Goal: Task Accomplishment & Management: Use online tool/utility

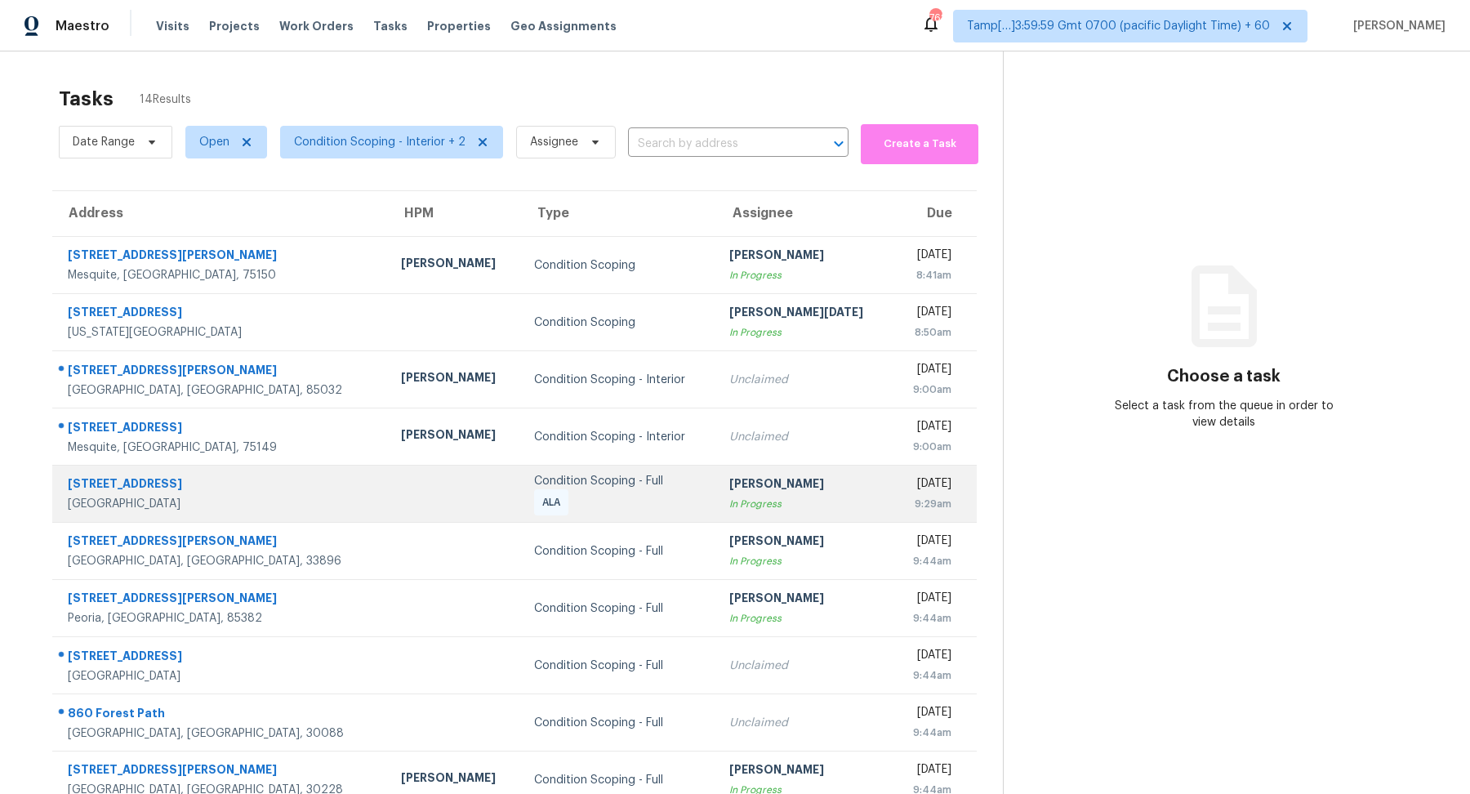
scroll to position [56, 0]
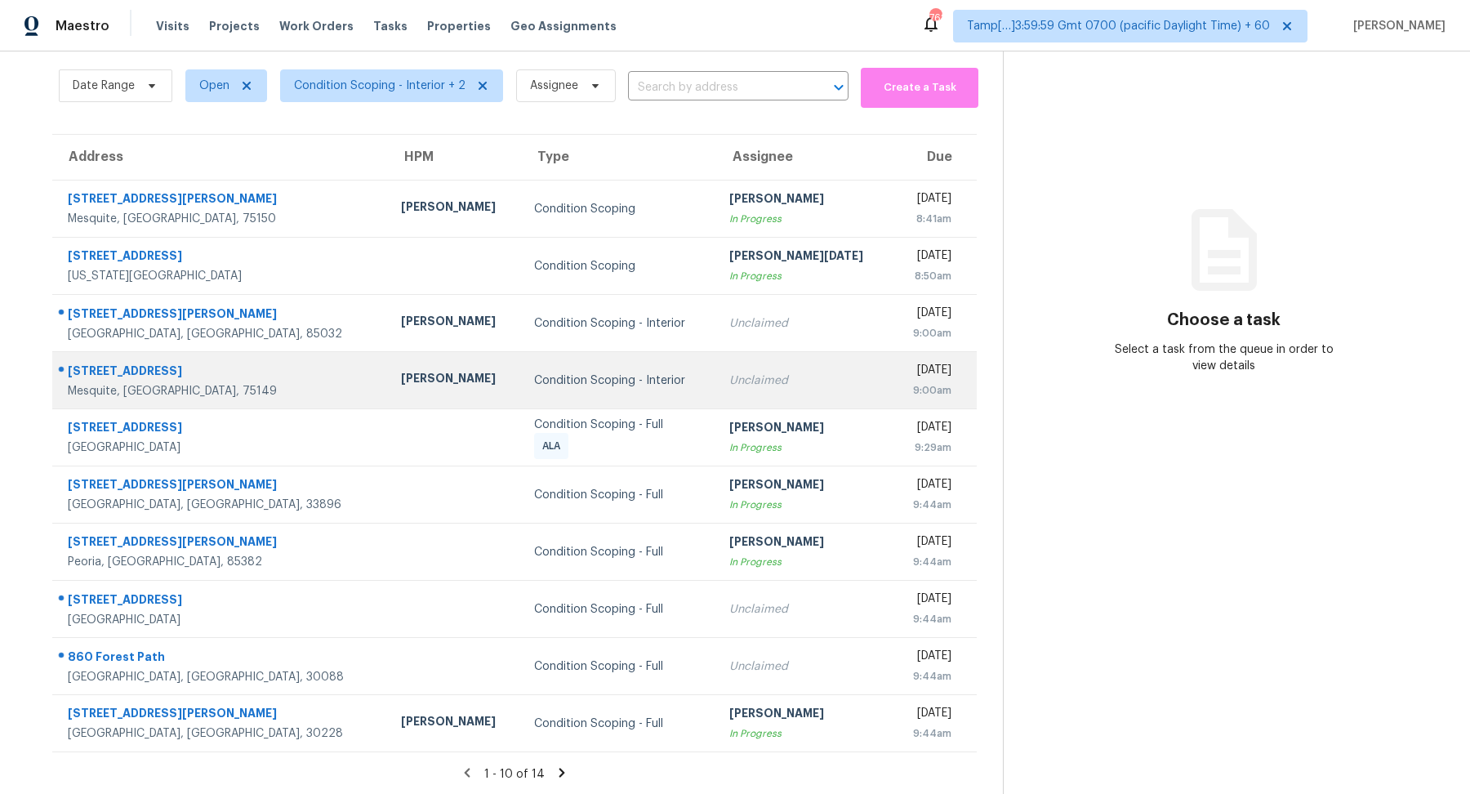
click at [562, 400] on td "Condition Scoping - Interior" at bounding box center [618, 380] width 195 height 57
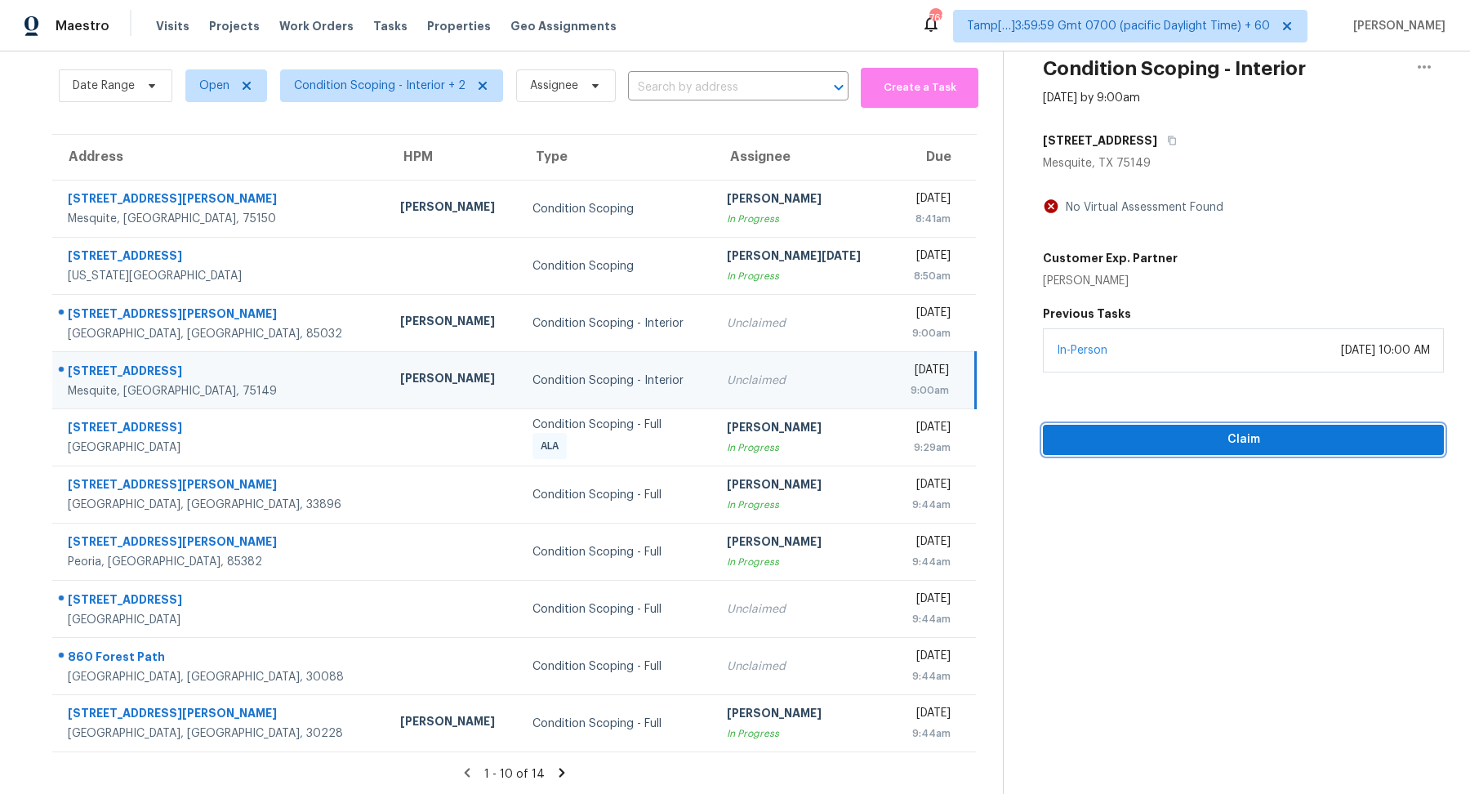
click at [1081, 429] on span "Claim" at bounding box center [1243, 439] width 375 height 20
click at [1078, 437] on span "Start Assessment" at bounding box center [1243, 439] width 375 height 20
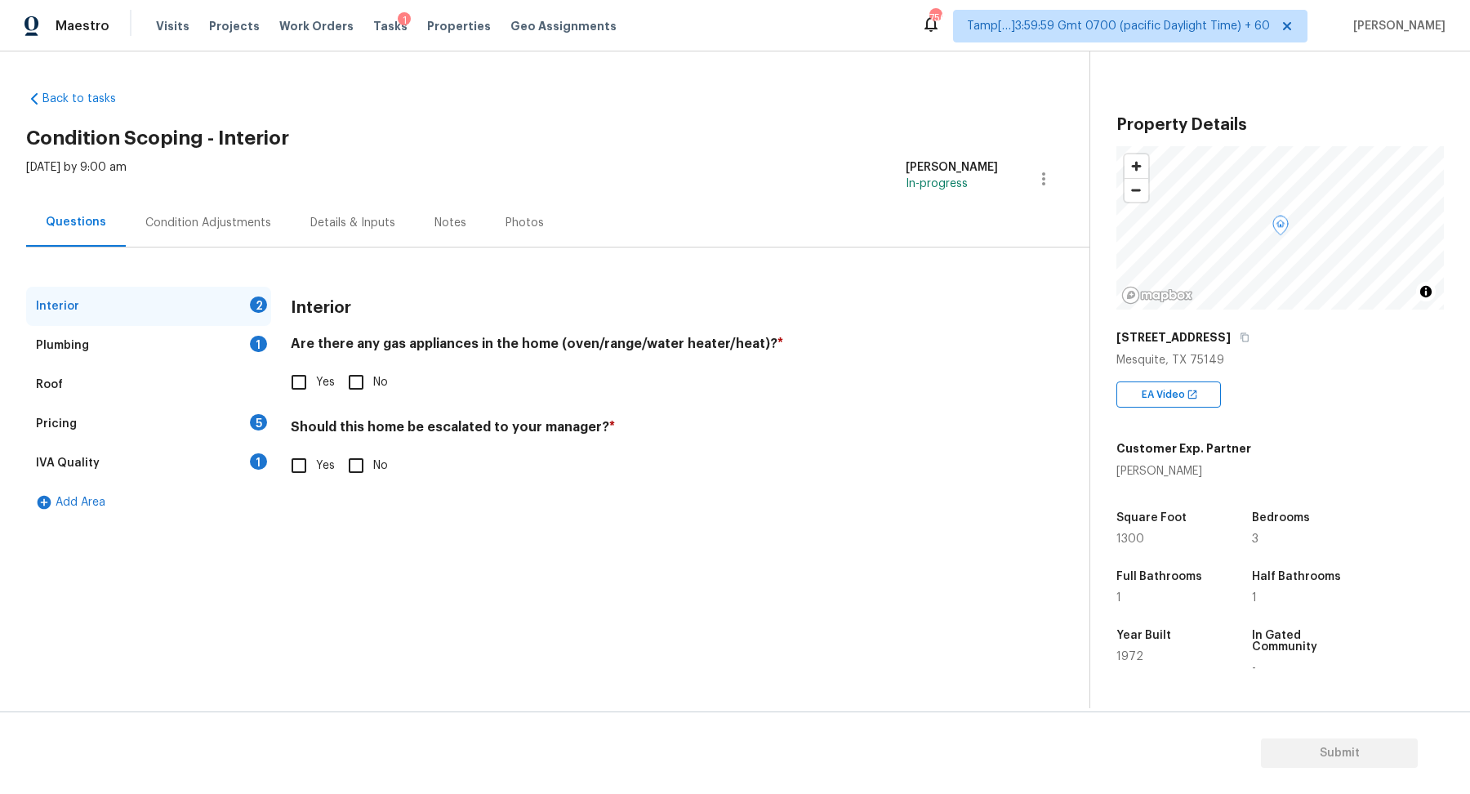
click at [522, 264] on div "Interior 2 Plumbing 1 Roof Pricing 5 IVA Quality 1 Add Area Interior Are there …" at bounding box center [538, 384] width 1024 height 274
click at [751, 419] on h4 "Should this home be escalated to your manager? *" at bounding box center [644, 430] width 707 height 23
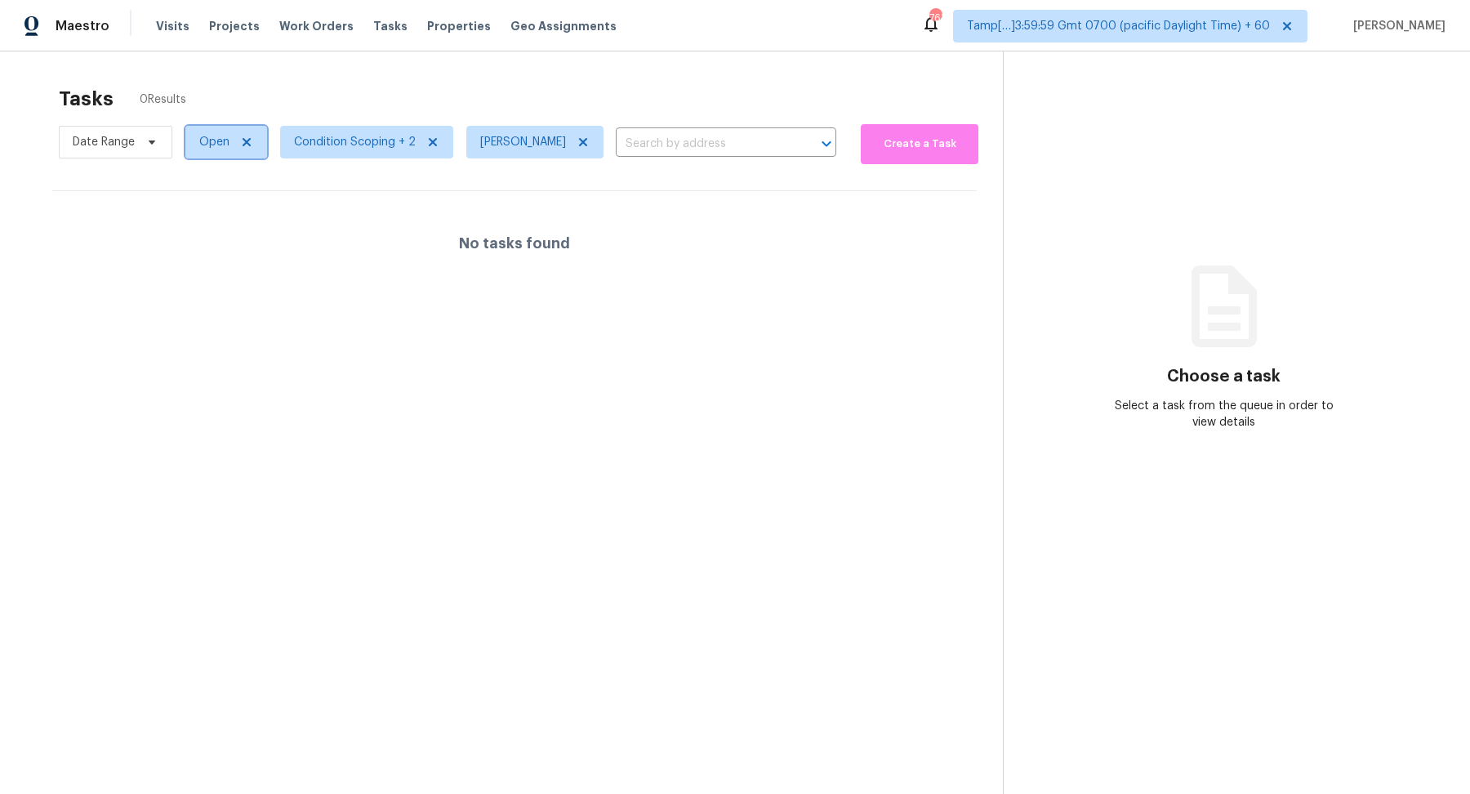
click at [208, 145] on span "Open" at bounding box center [214, 142] width 30 height 16
click at [233, 233] on label "Blocked" at bounding box center [226, 233] width 64 height 16
click at [205, 233] on input "Blocked" at bounding box center [199, 230] width 11 height 11
checkbox input "true"
click at [415, 114] on div "Tasks 0 Results" at bounding box center [531, 99] width 944 height 42
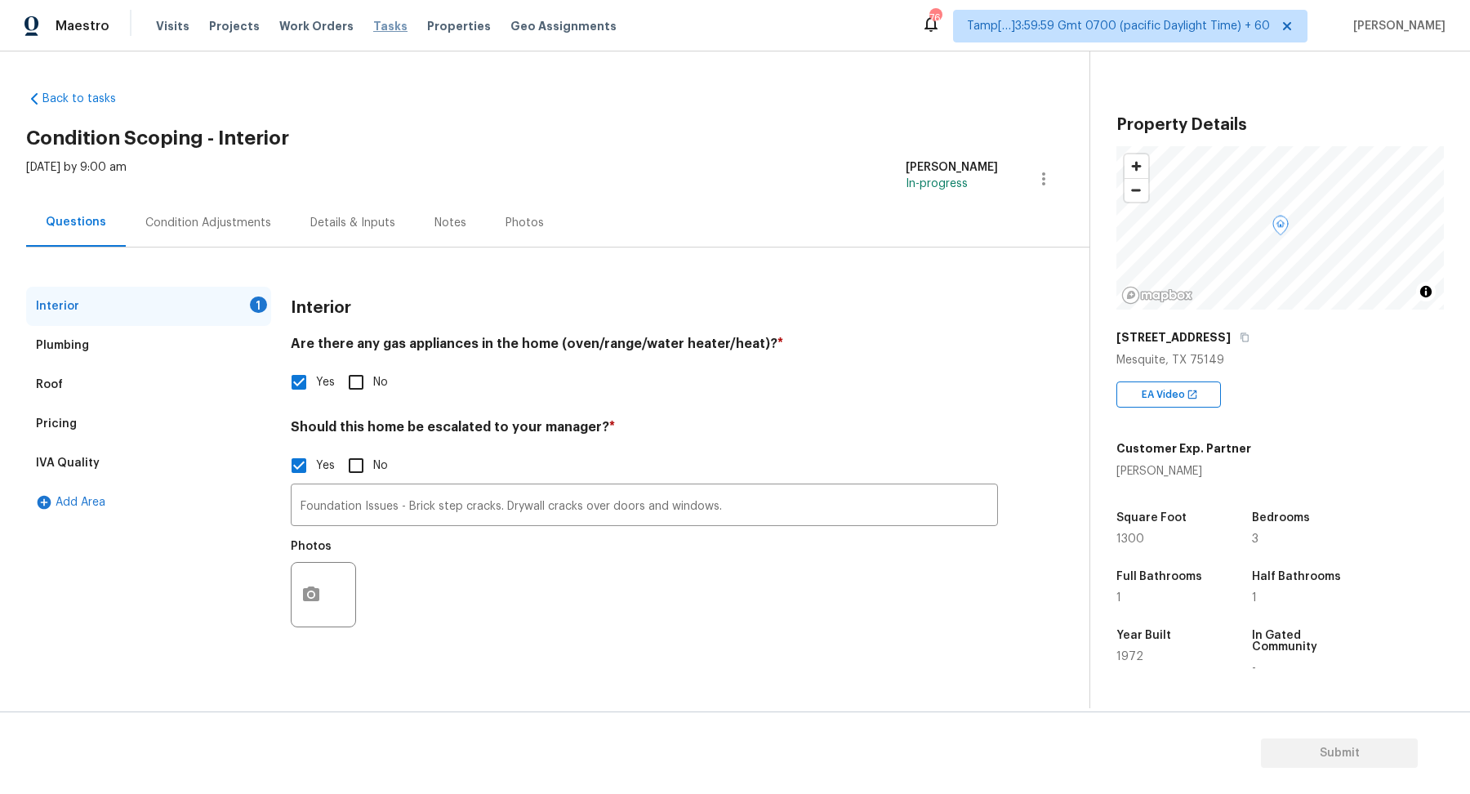
click at [374, 25] on span "Tasks" at bounding box center [390, 25] width 34 height 11
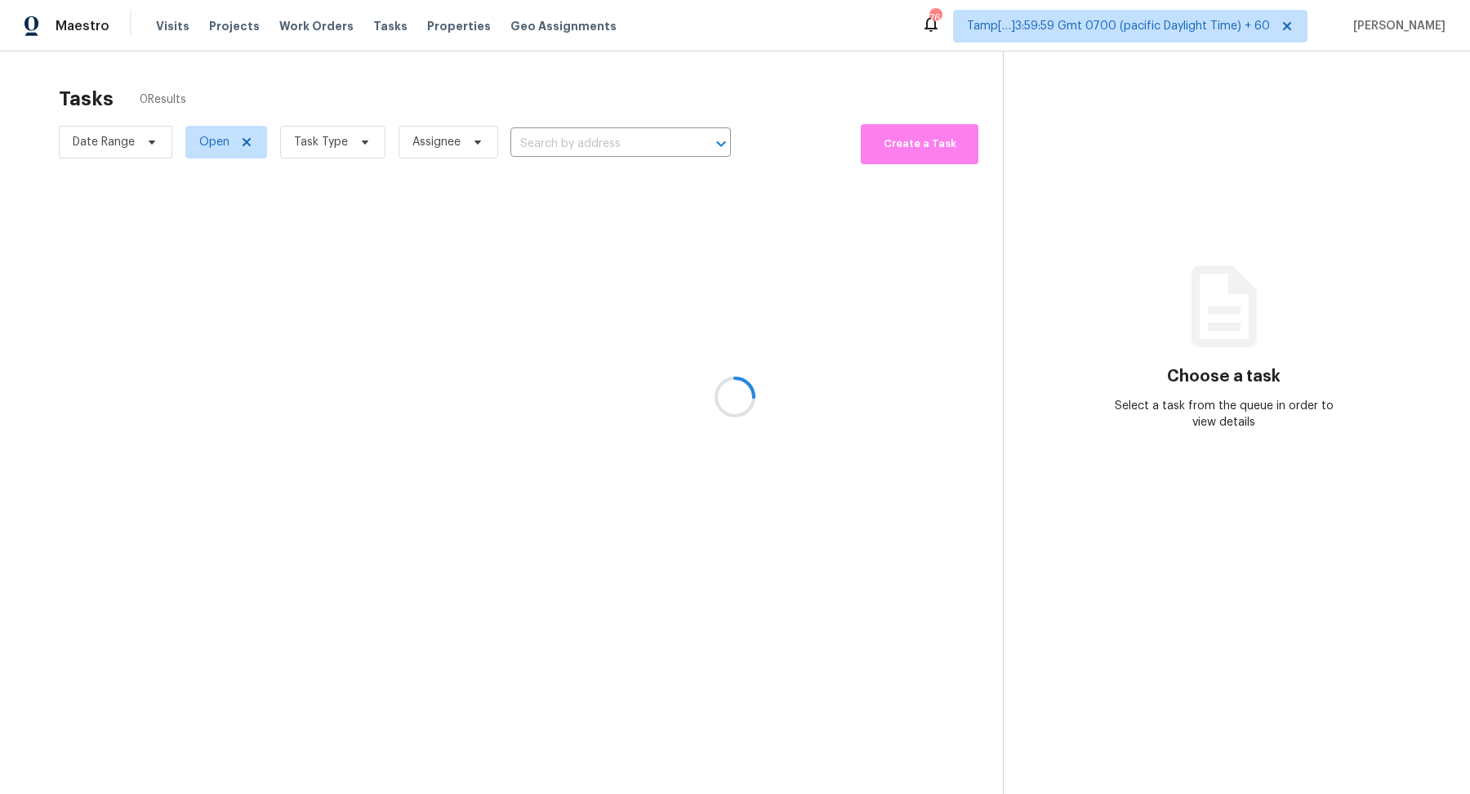
click at [282, 140] on div at bounding box center [735, 397] width 1470 height 794
click at [323, 140] on div at bounding box center [735, 397] width 1470 height 794
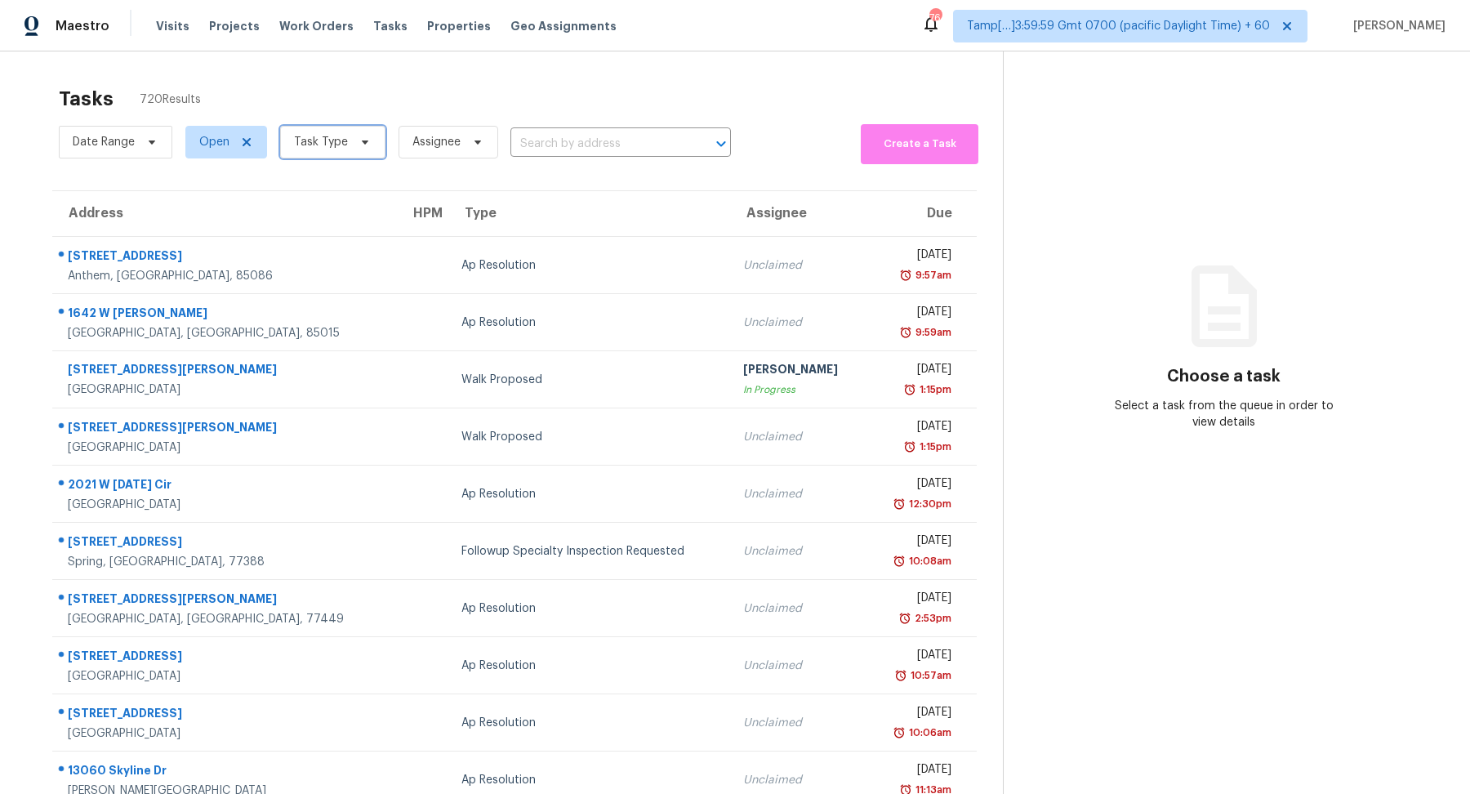
click at [344, 148] on span "Task Type" at bounding box center [332, 142] width 105 height 33
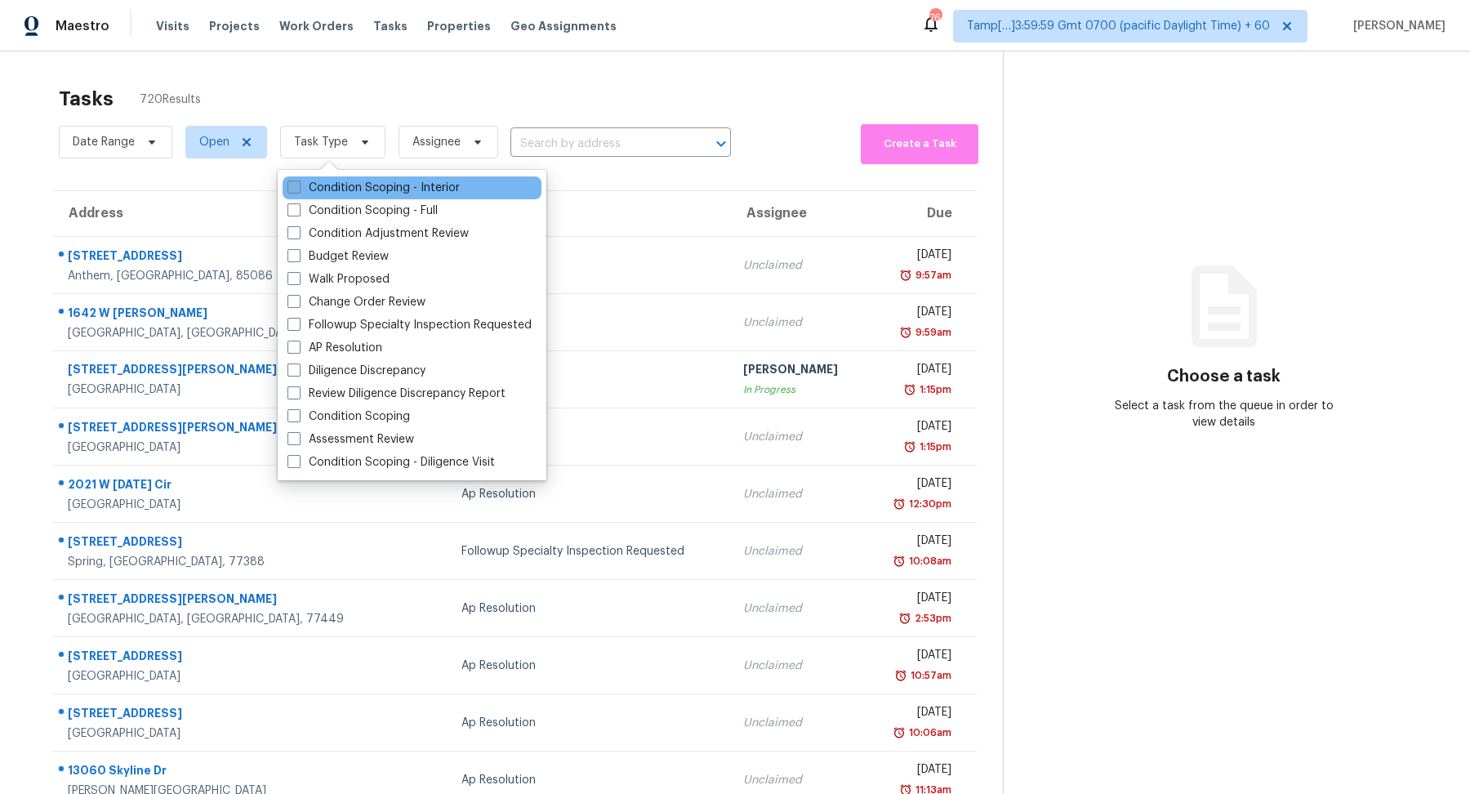
click at [361, 179] on div "Condition Scoping - Interior" at bounding box center [411, 187] width 259 height 23
click at [372, 189] on label "Condition Scoping - Interior" at bounding box center [373, 188] width 172 height 16
click at [298, 189] on input "Condition Scoping - Interior" at bounding box center [292, 185] width 11 height 11
checkbox input "true"
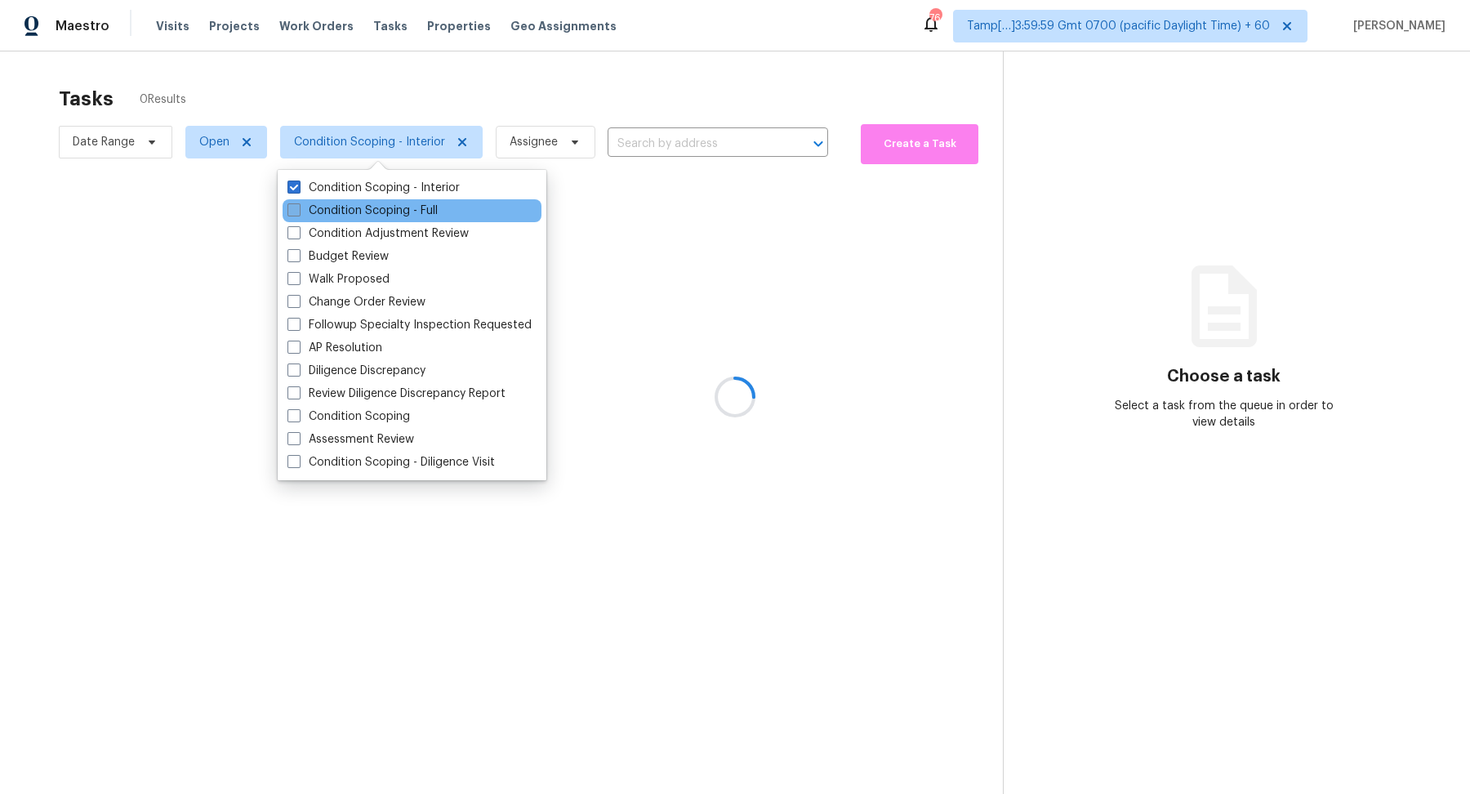
click at [373, 207] on label "Condition Scoping - Full" at bounding box center [362, 210] width 150 height 16
click at [298, 207] on input "Condition Scoping - Full" at bounding box center [292, 207] width 11 height 11
checkbox input "true"
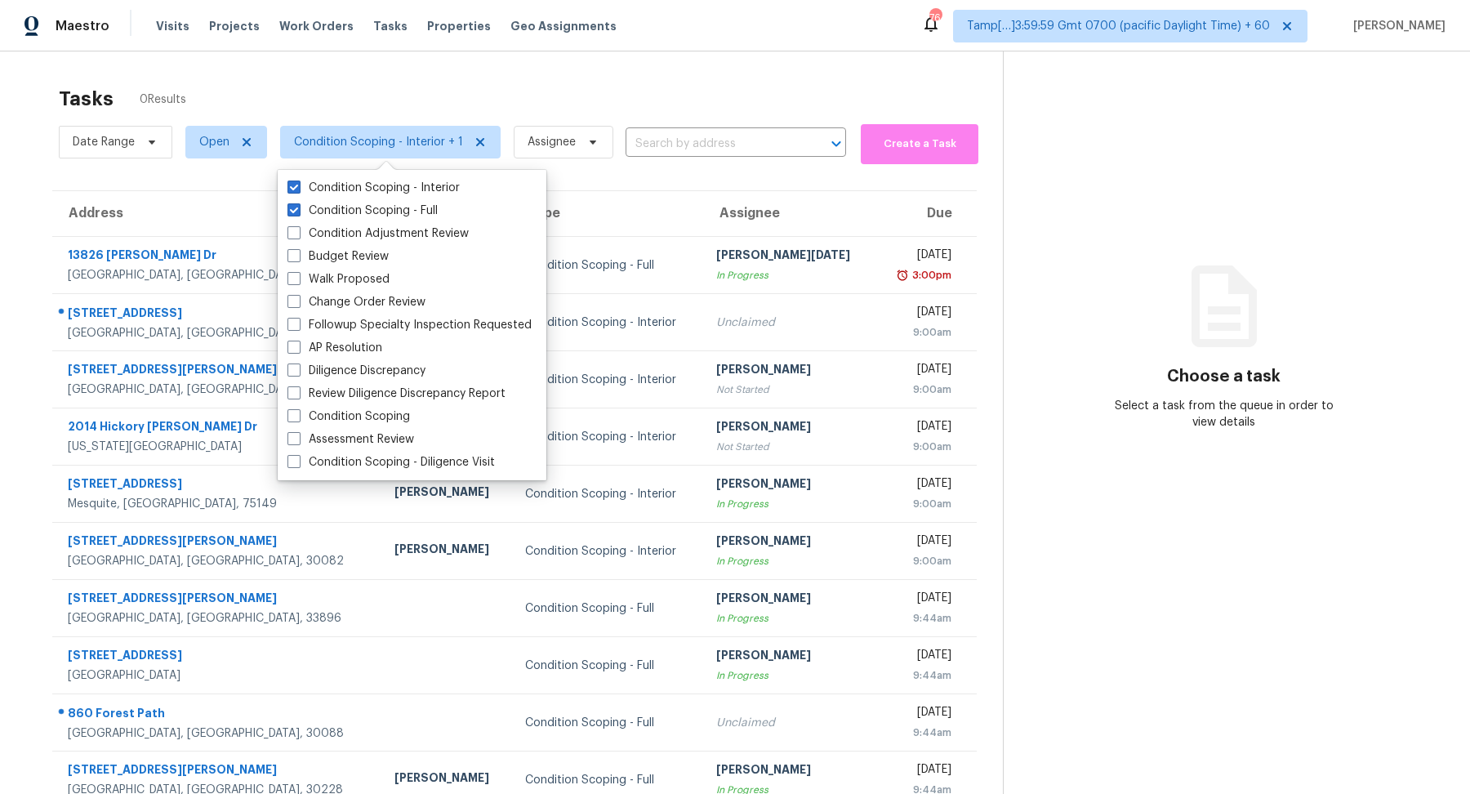
click at [736, 116] on div "Tasks 0 Results" at bounding box center [531, 99] width 944 height 42
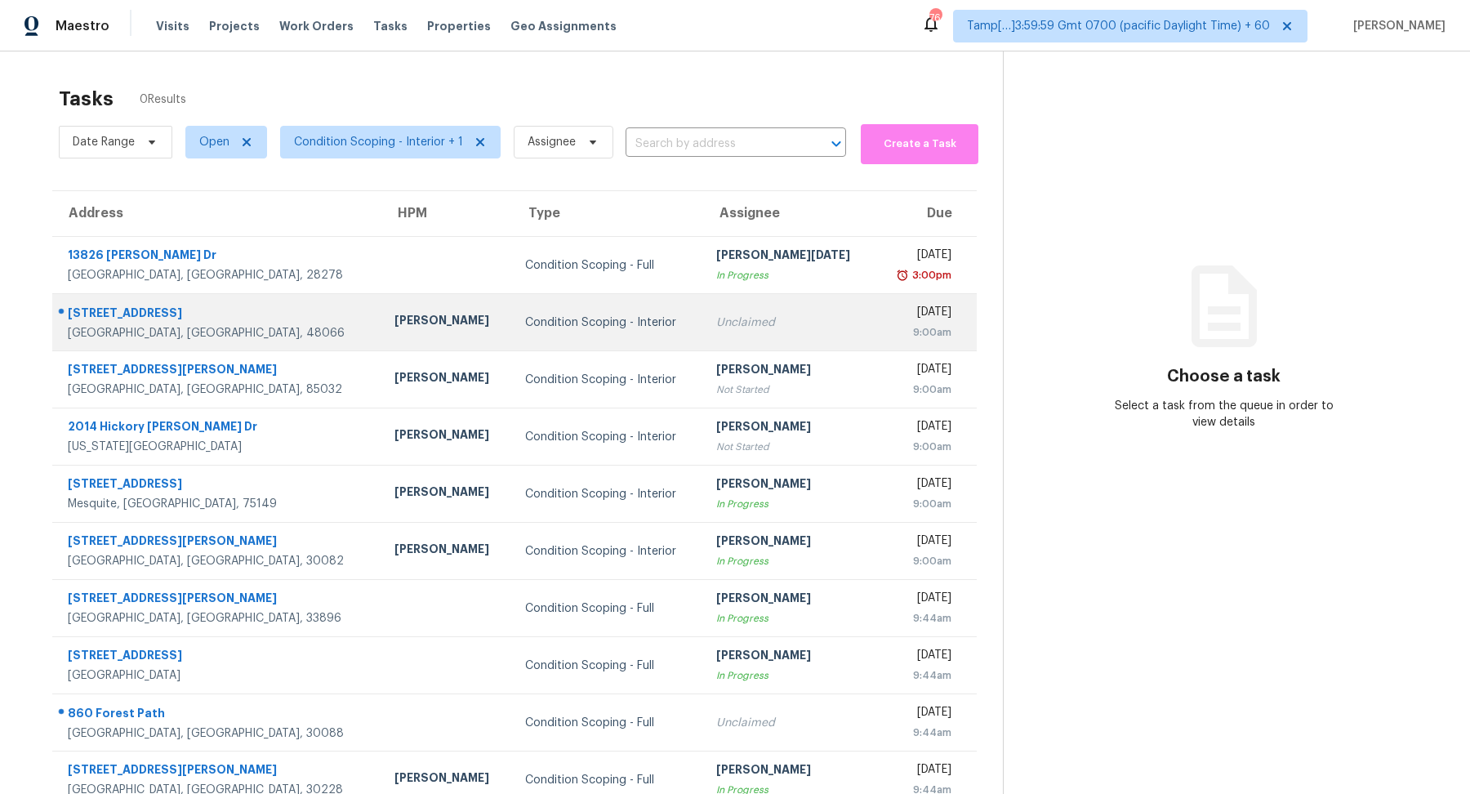
click at [762, 306] on td "Unclaimed" at bounding box center [789, 322] width 172 height 57
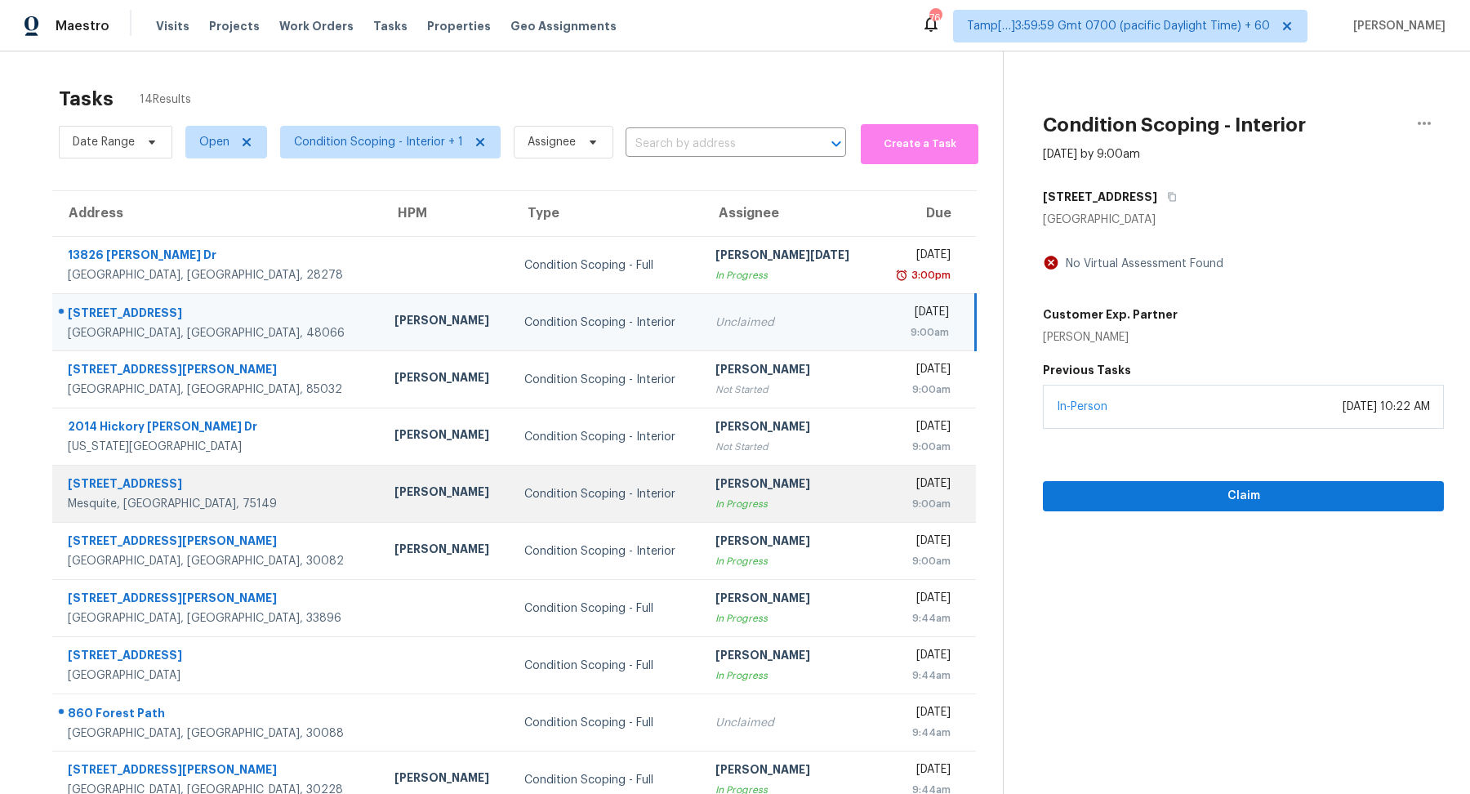
scroll to position [56, 0]
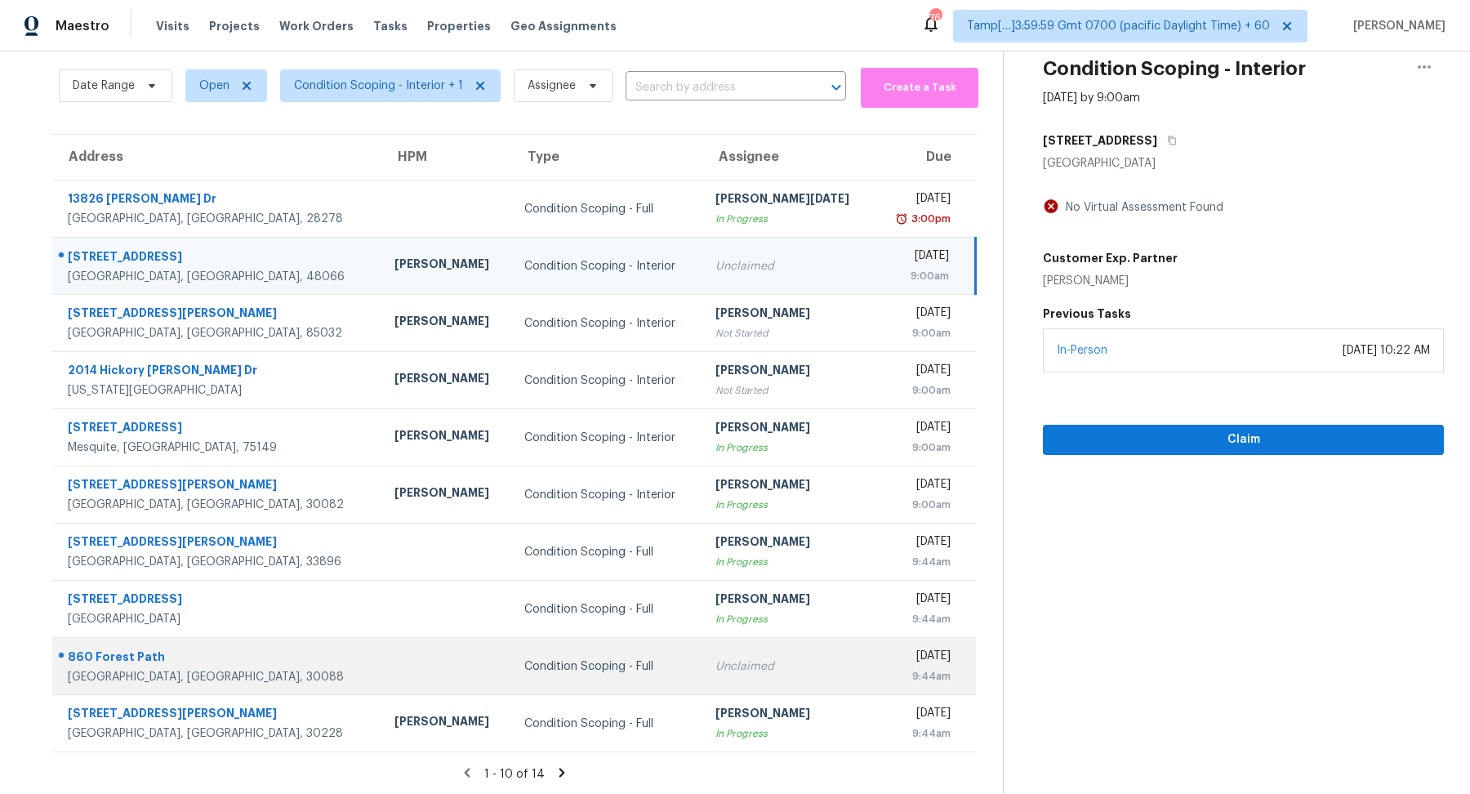
click at [702, 686] on td "Unclaimed" at bounding box center [788, 666] width 172 height 57
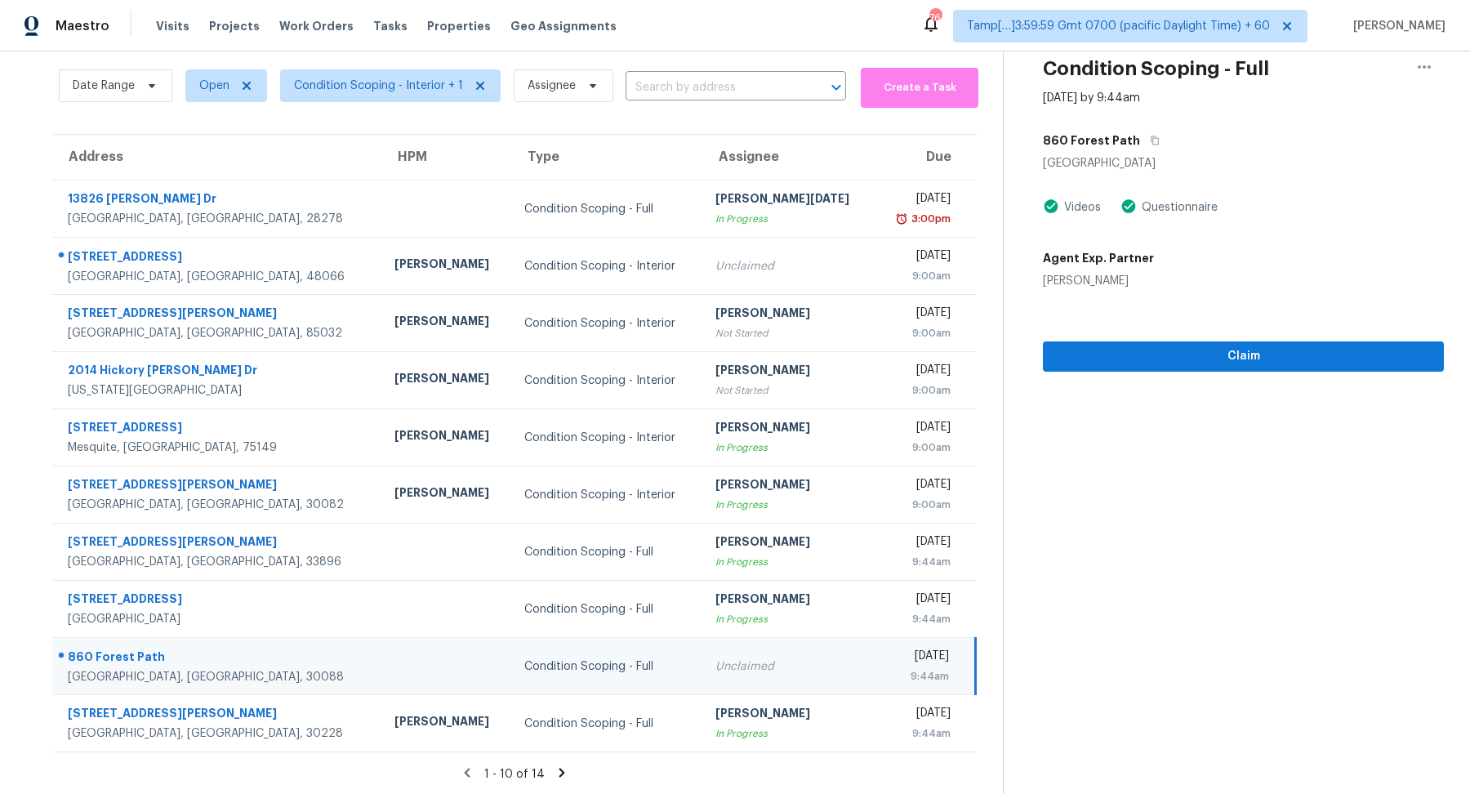
click at [559, 773] on icon at bounding box center [562, 771] width 6 height 9
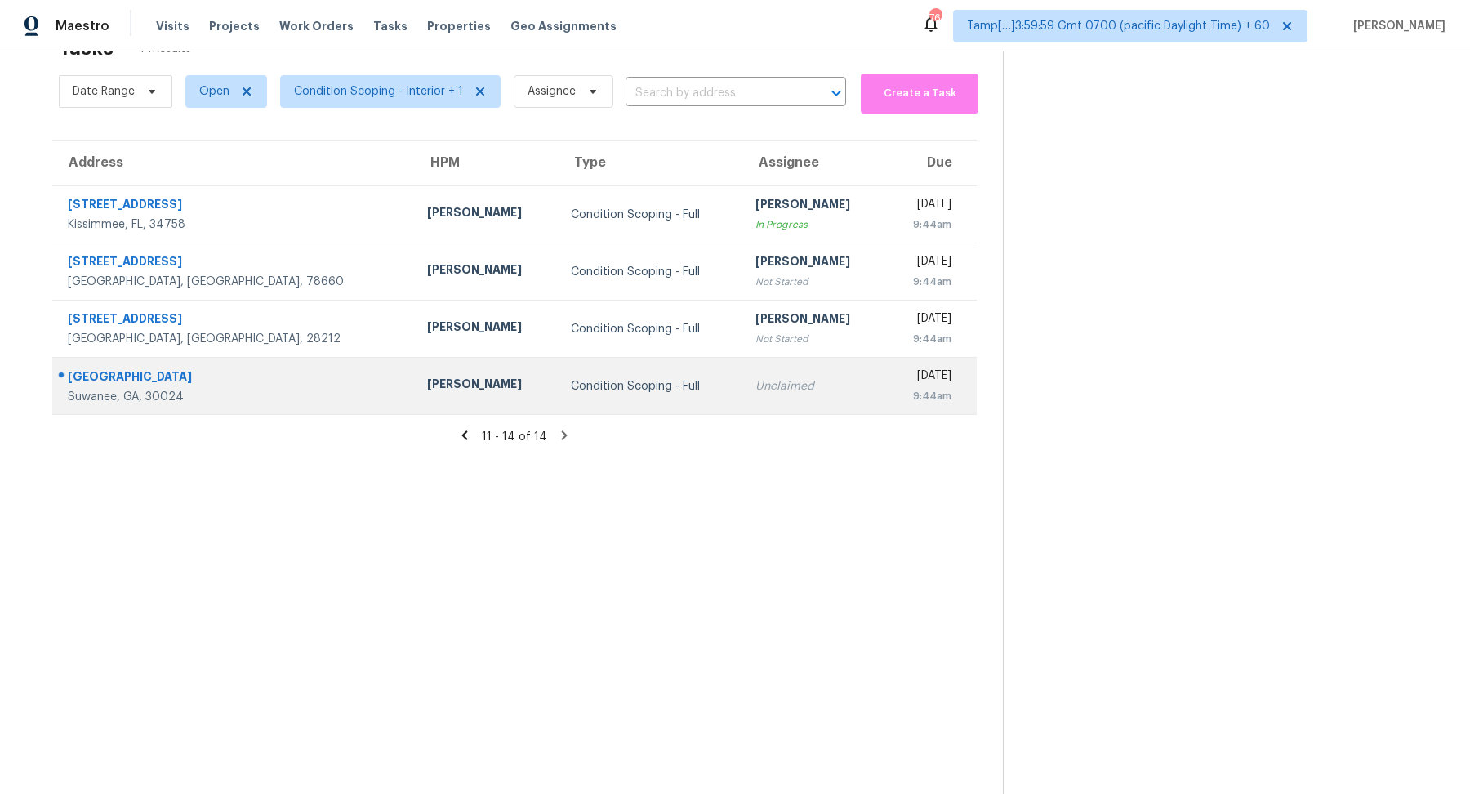
click at [908, 385] on div "[DATE]" at bounding box center [924, 377] width 53 height 20
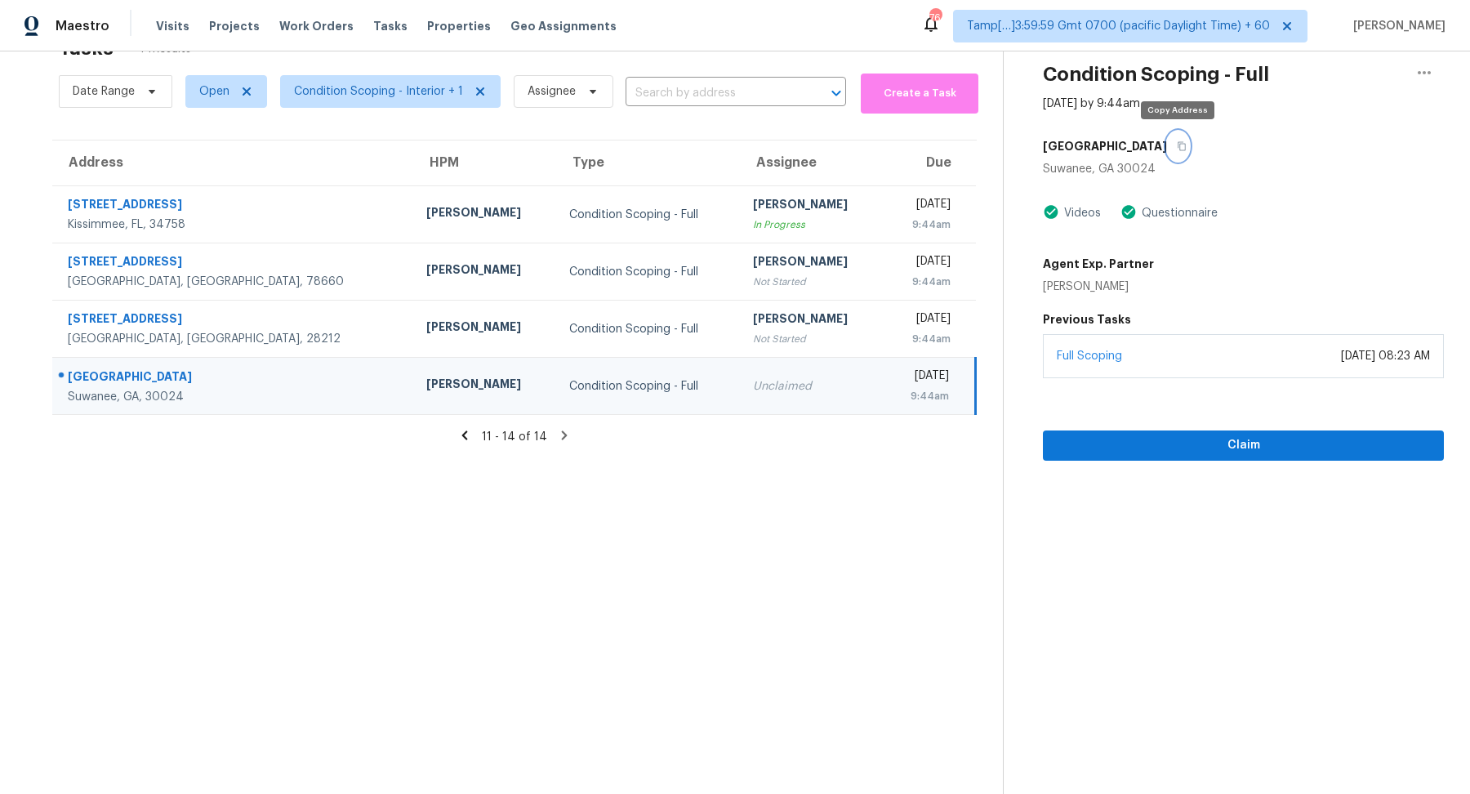
click at [1179, 149] on icon "button" at bounding box center [1181, 146] width 8 height 9
click at [1245, 436] on span "Claim" at bounding box center [1243, 445] width 375 height 20
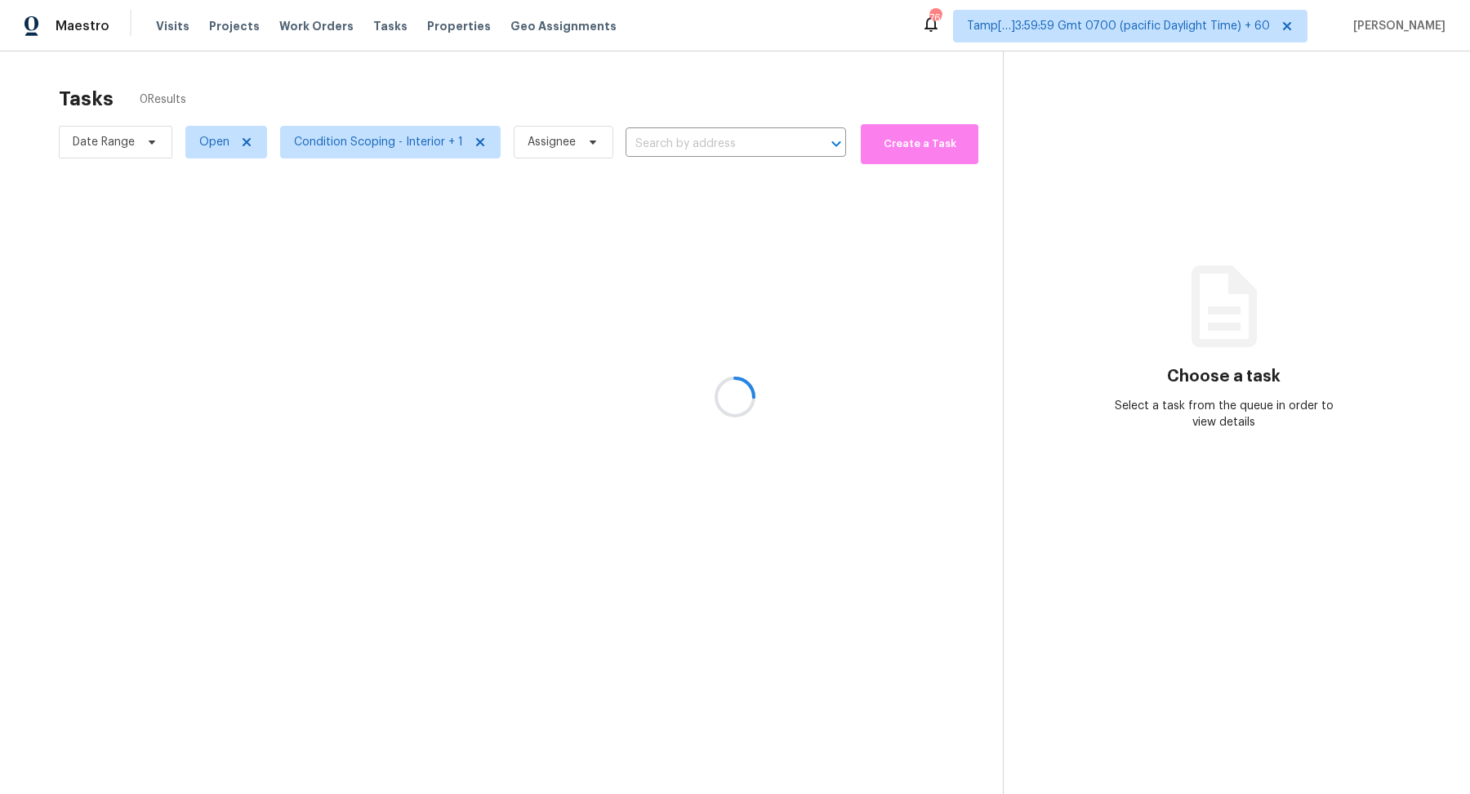
click at [683, 104] on div at bounding box center [735, 397] width 1470 height 794
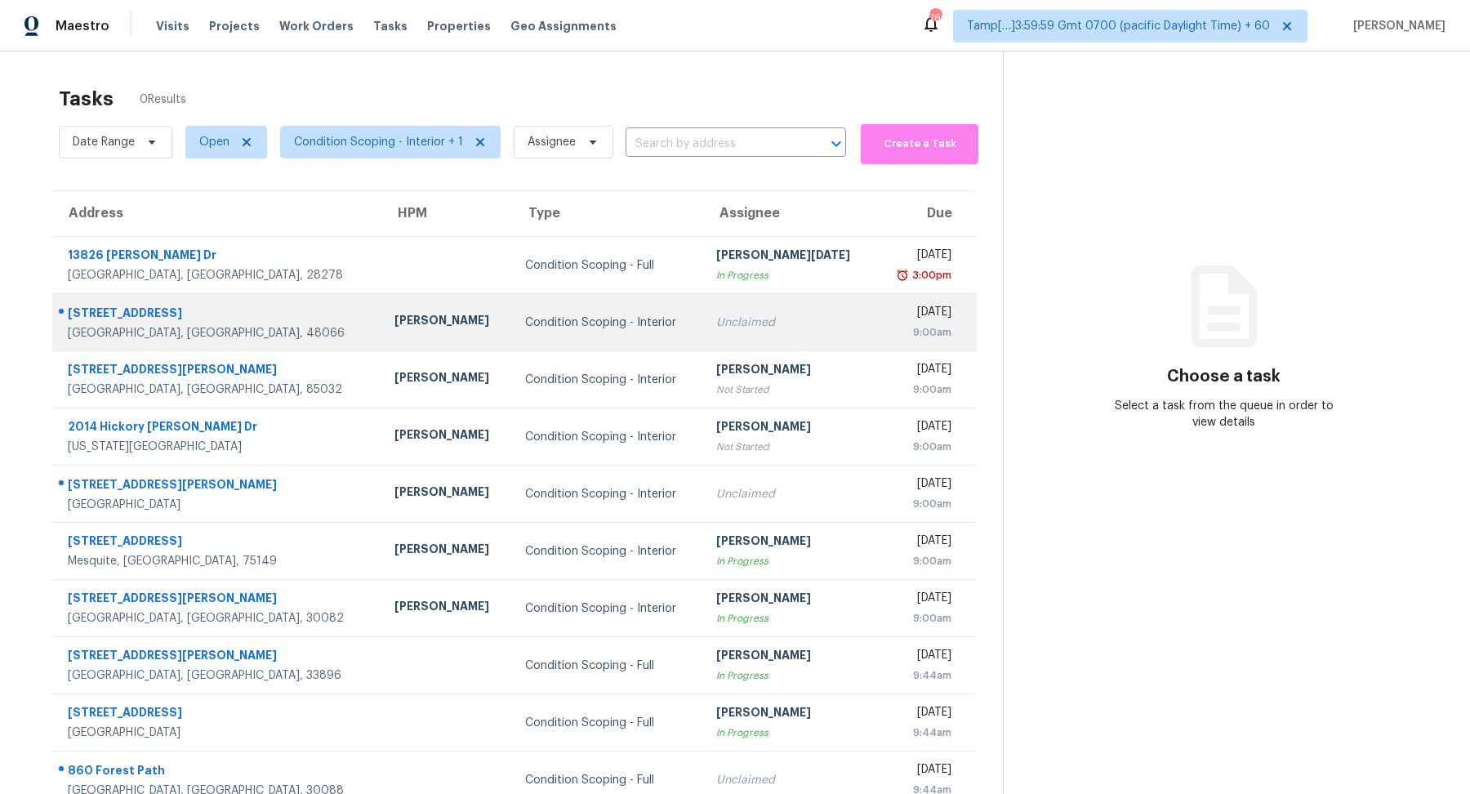
click at [794, 329] on div "Unclaimed" at bounding box center [789, 322] width 146 height 16
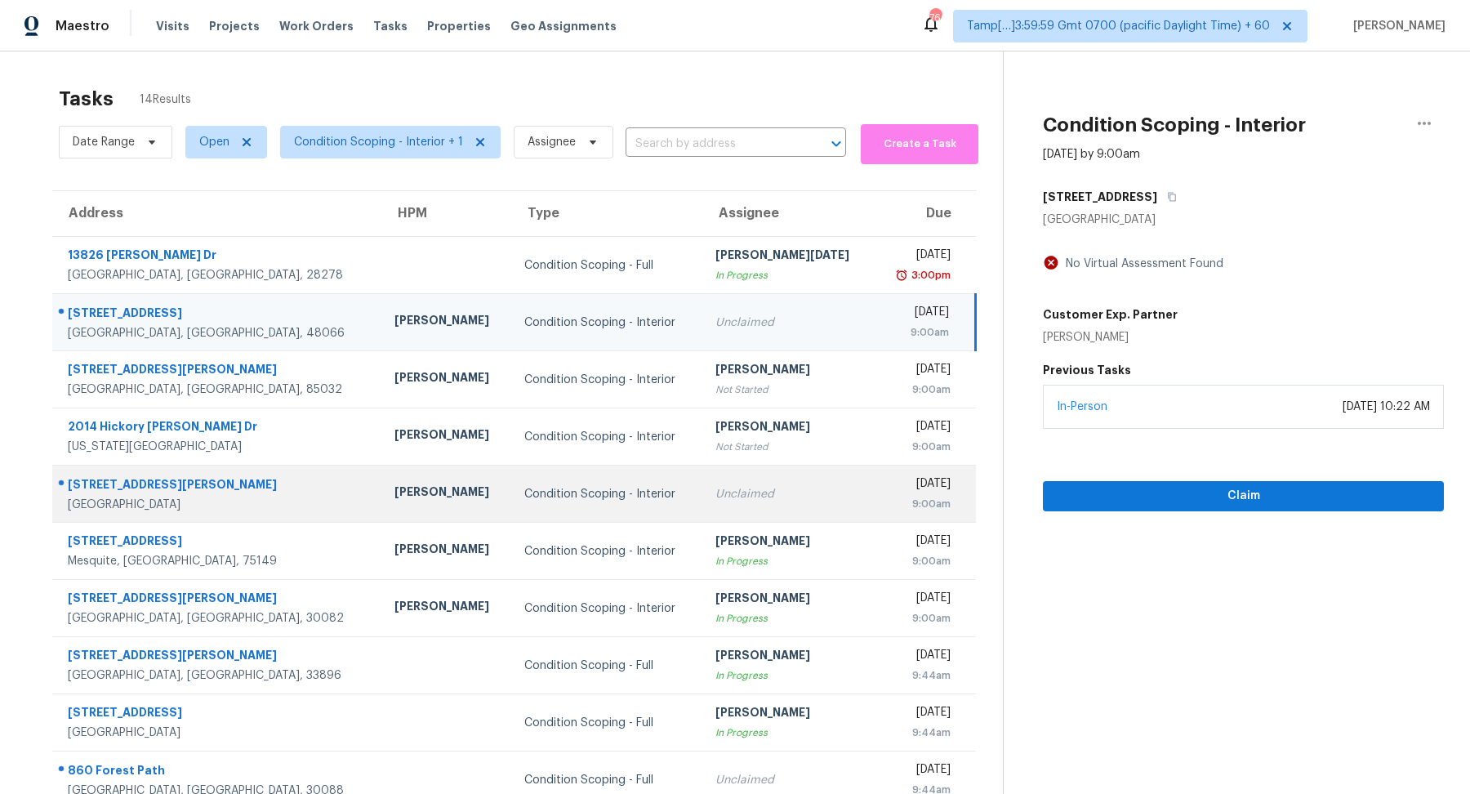
click at [887, 491] on div "[DATE]" at bounding box center [918, 485] width 63 height 20
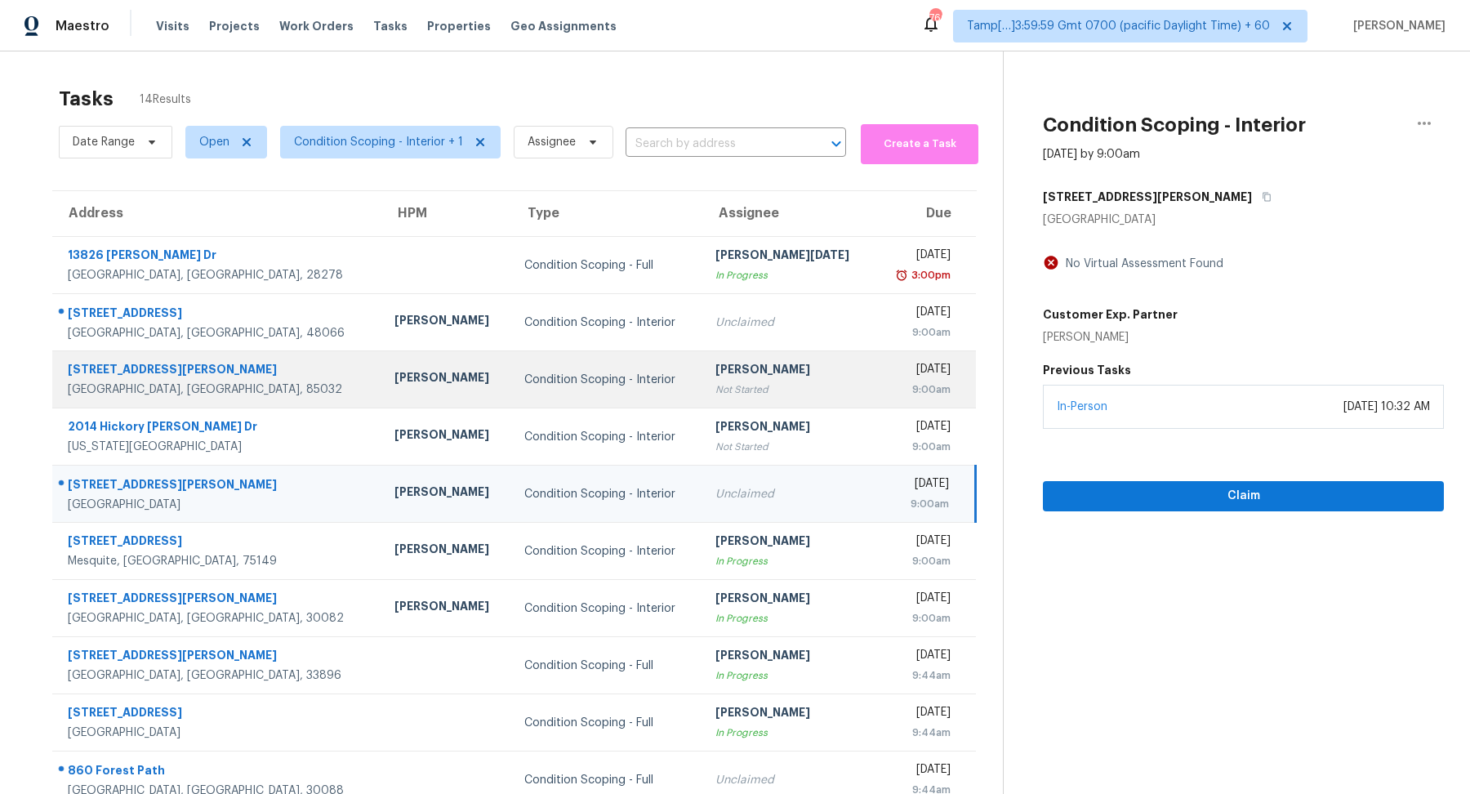
scroll to position [56, 0]
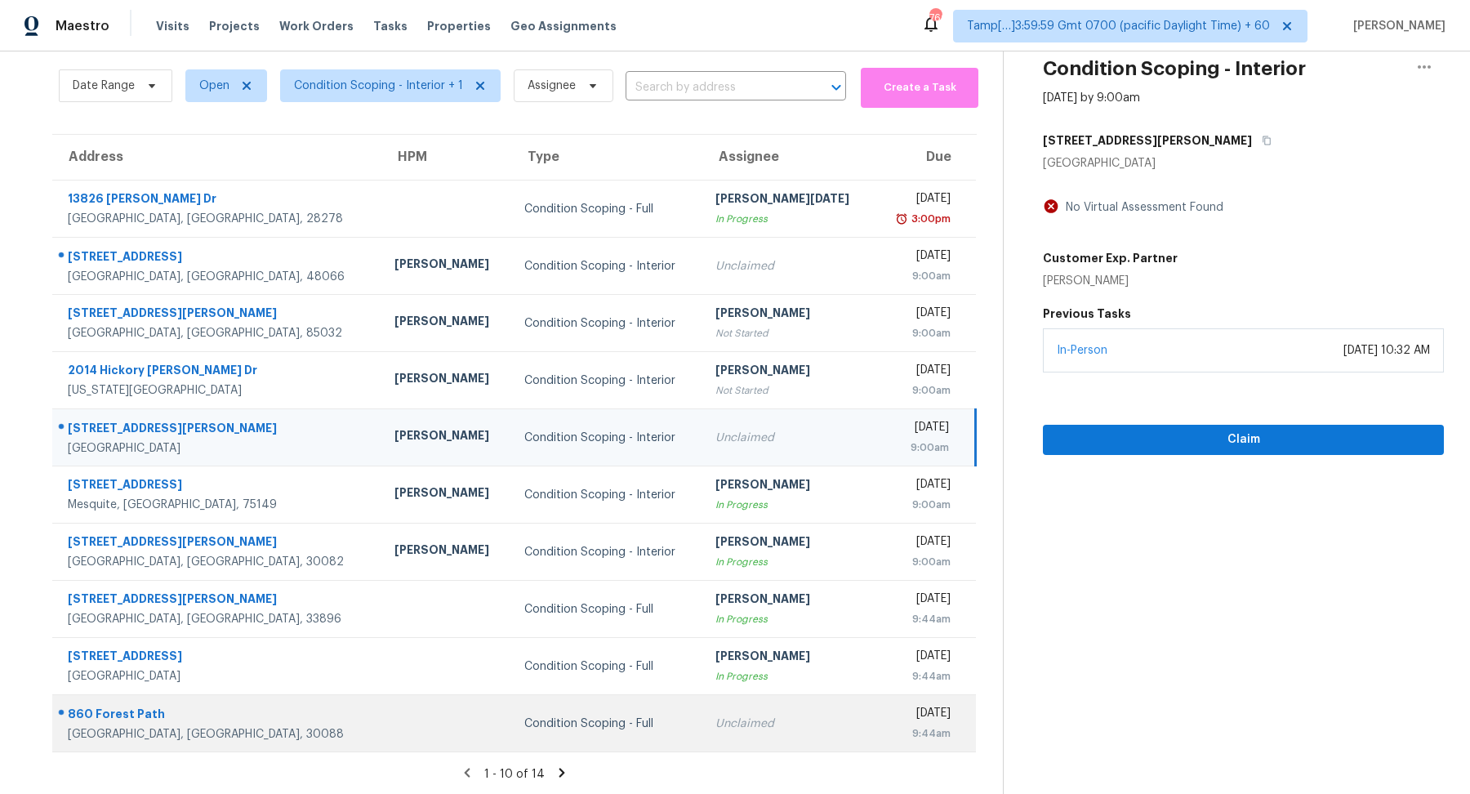
click at [763, 705] on td "Unclaimed" at bounding box center [788, 723] width 172 height 57
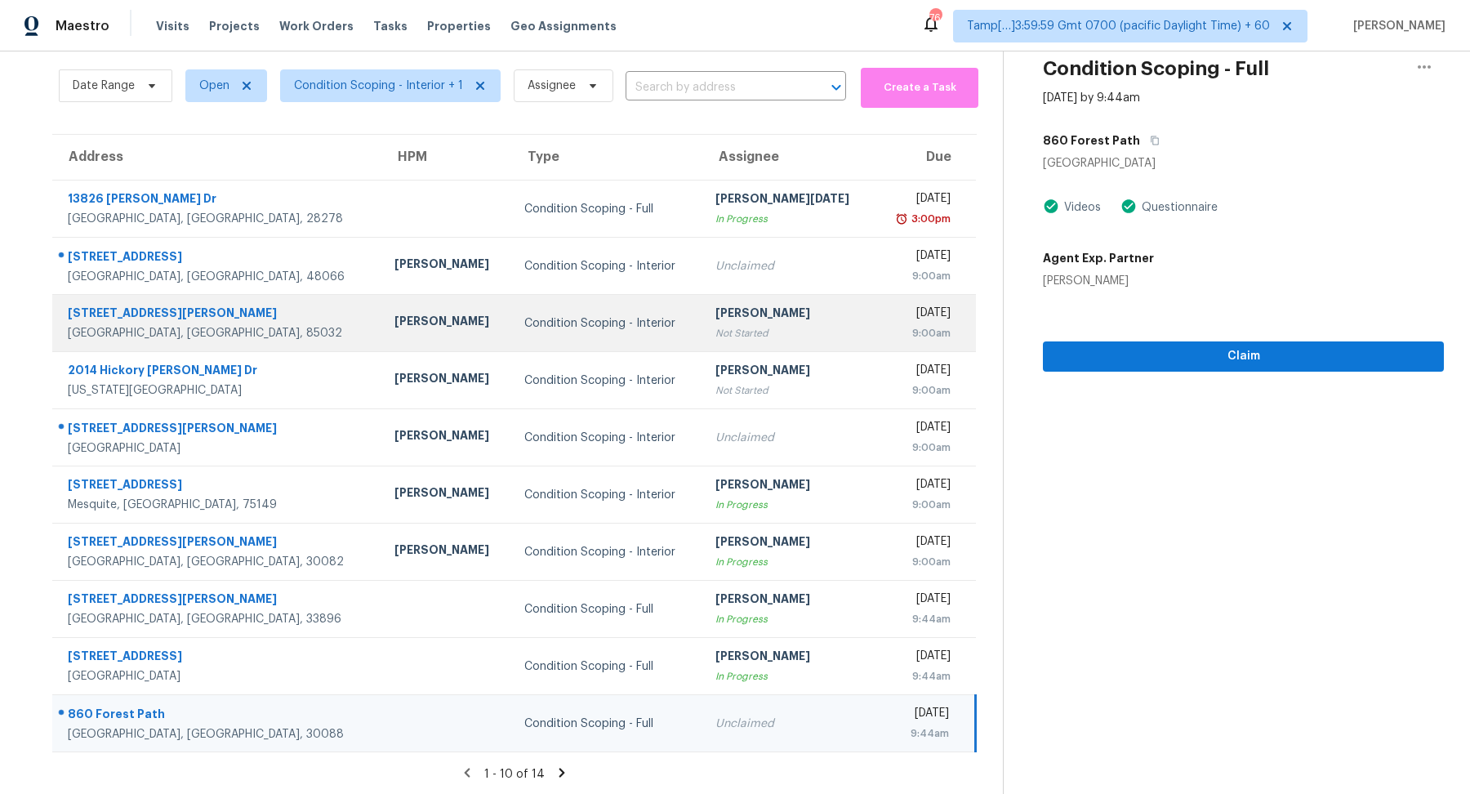
click at [702, 303] on td "Subiksha Ravichandran Not Started" at bounding box center [788, 323] width 172 height 57
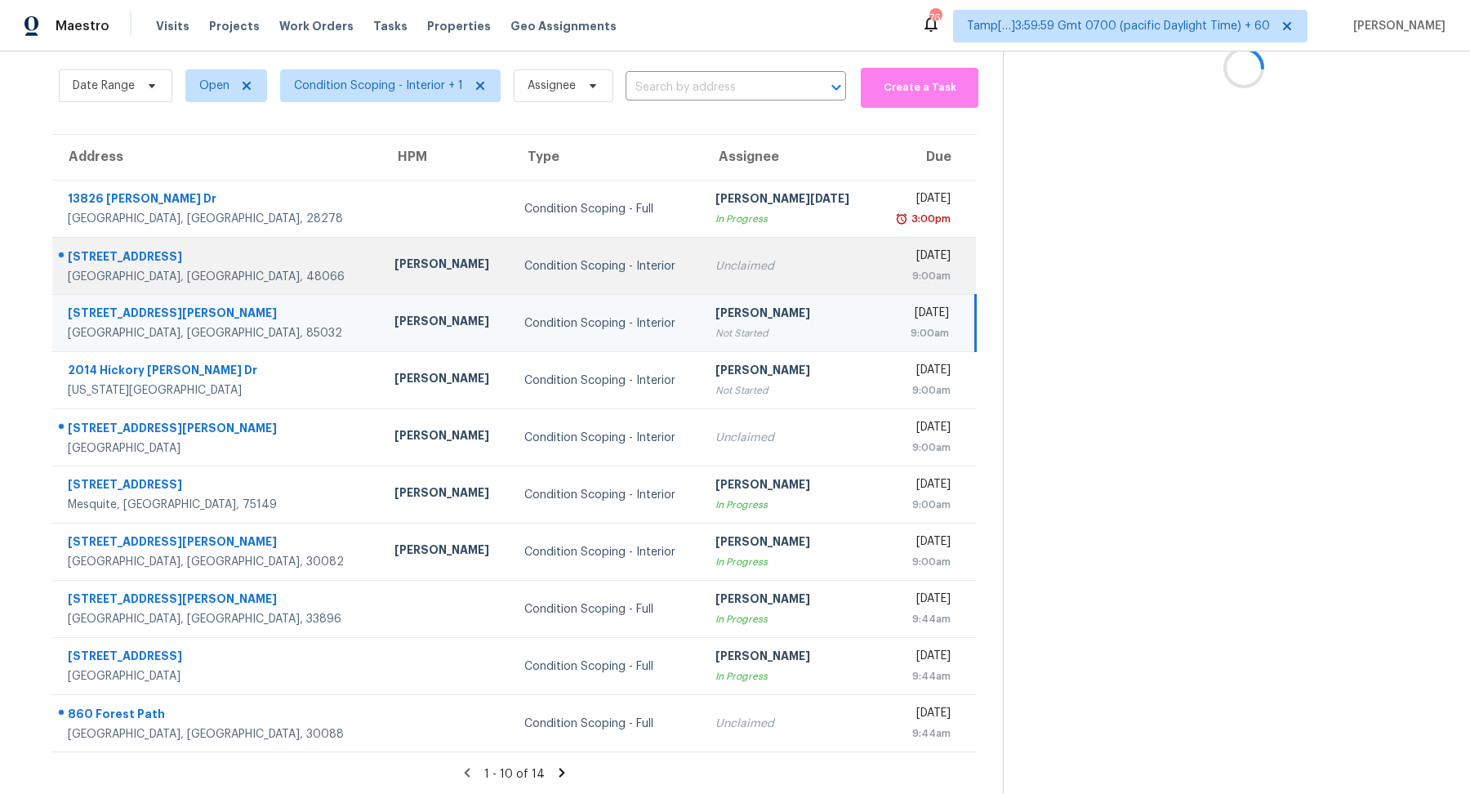
click at [702, 283] on td "Unclaimed" at bounding box center [788, 266] width 172 height 57
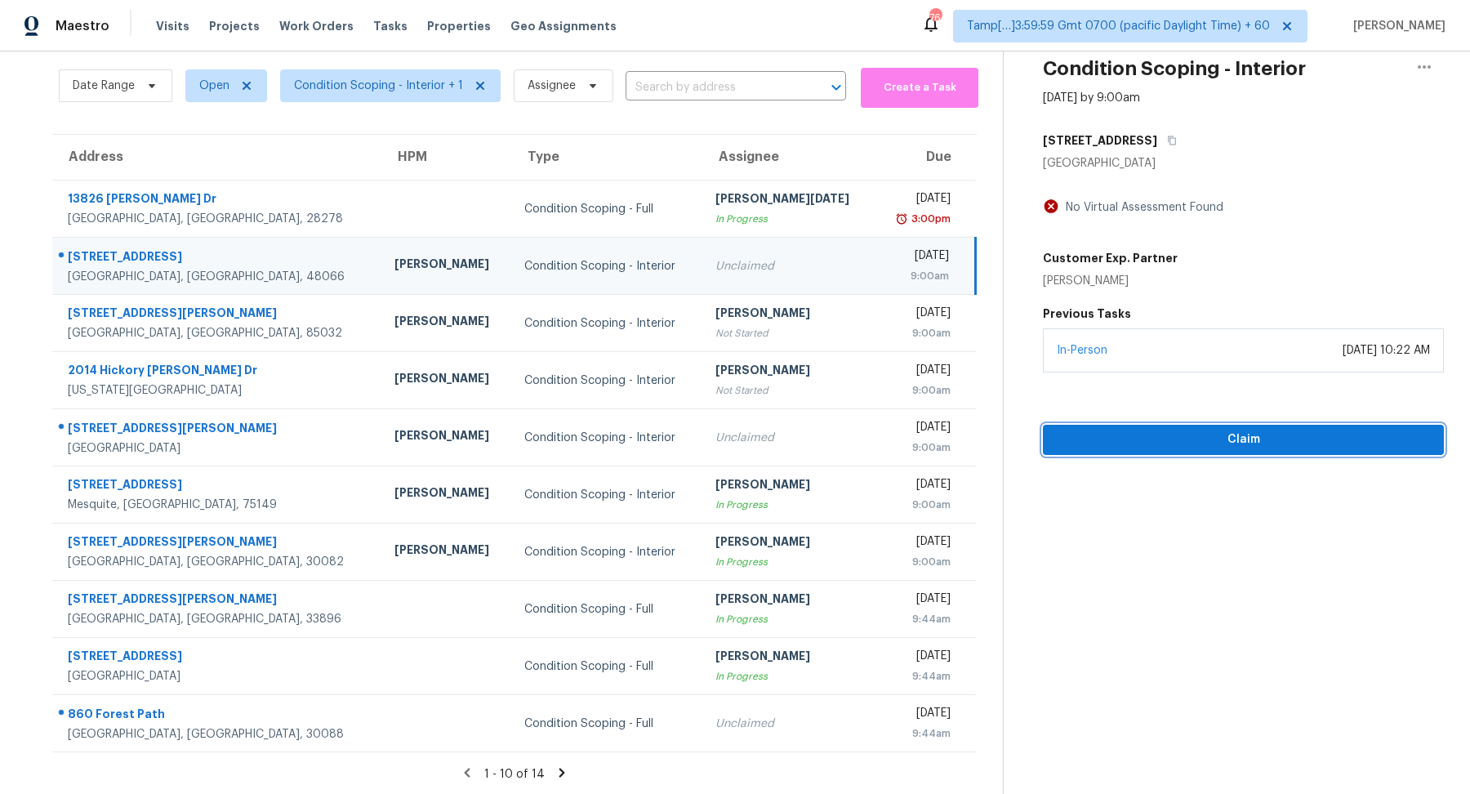
click at [1155, 429] on span "Claim" at bounding box center [1243, 439] width 375 height 20
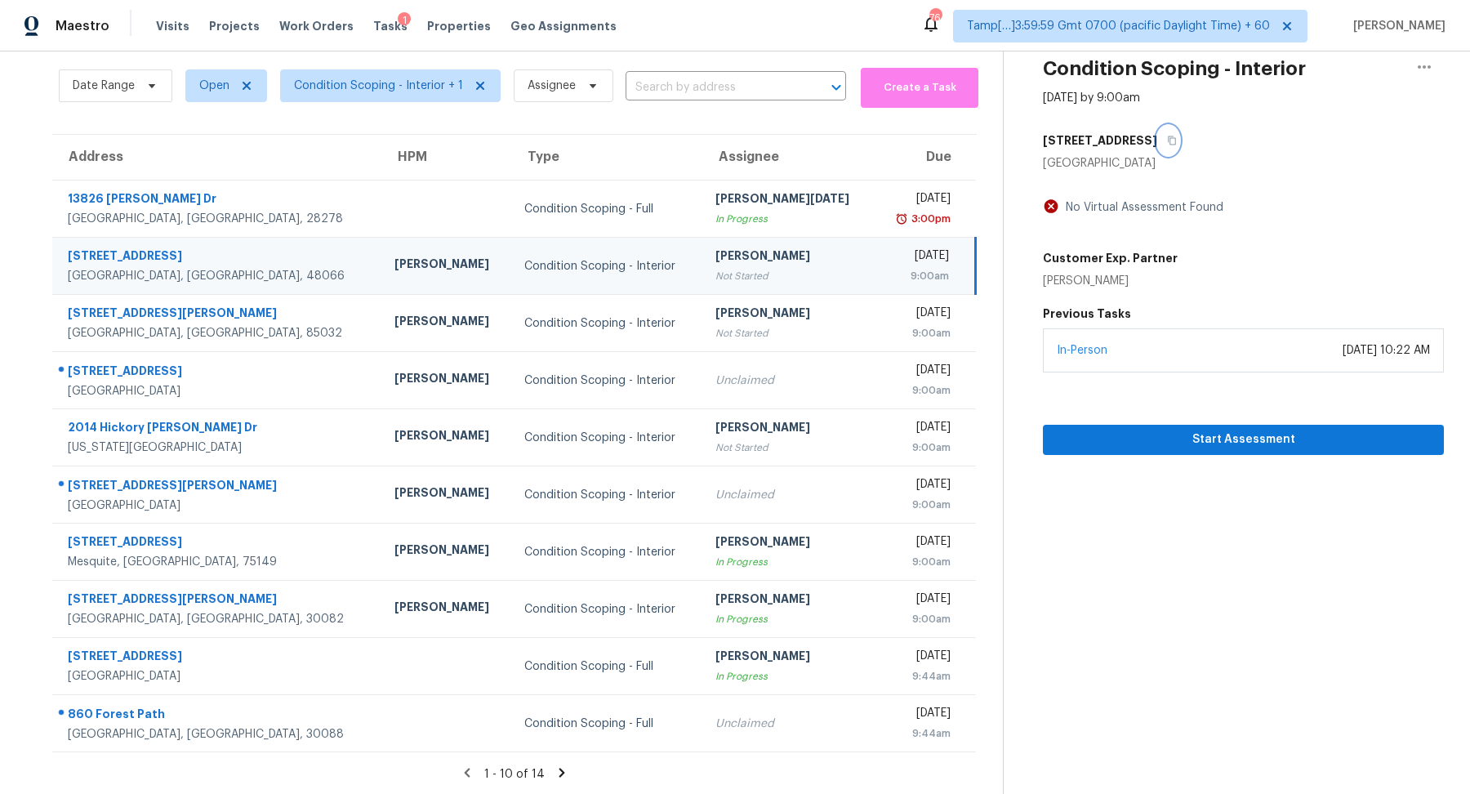
click at [1159, 135] on button "button" at bounding box center [1168, 140] width 22 height 29
click at [1151, 425] on button "Start Assessment" at bounding box center [1243, 440] width 401 height 30
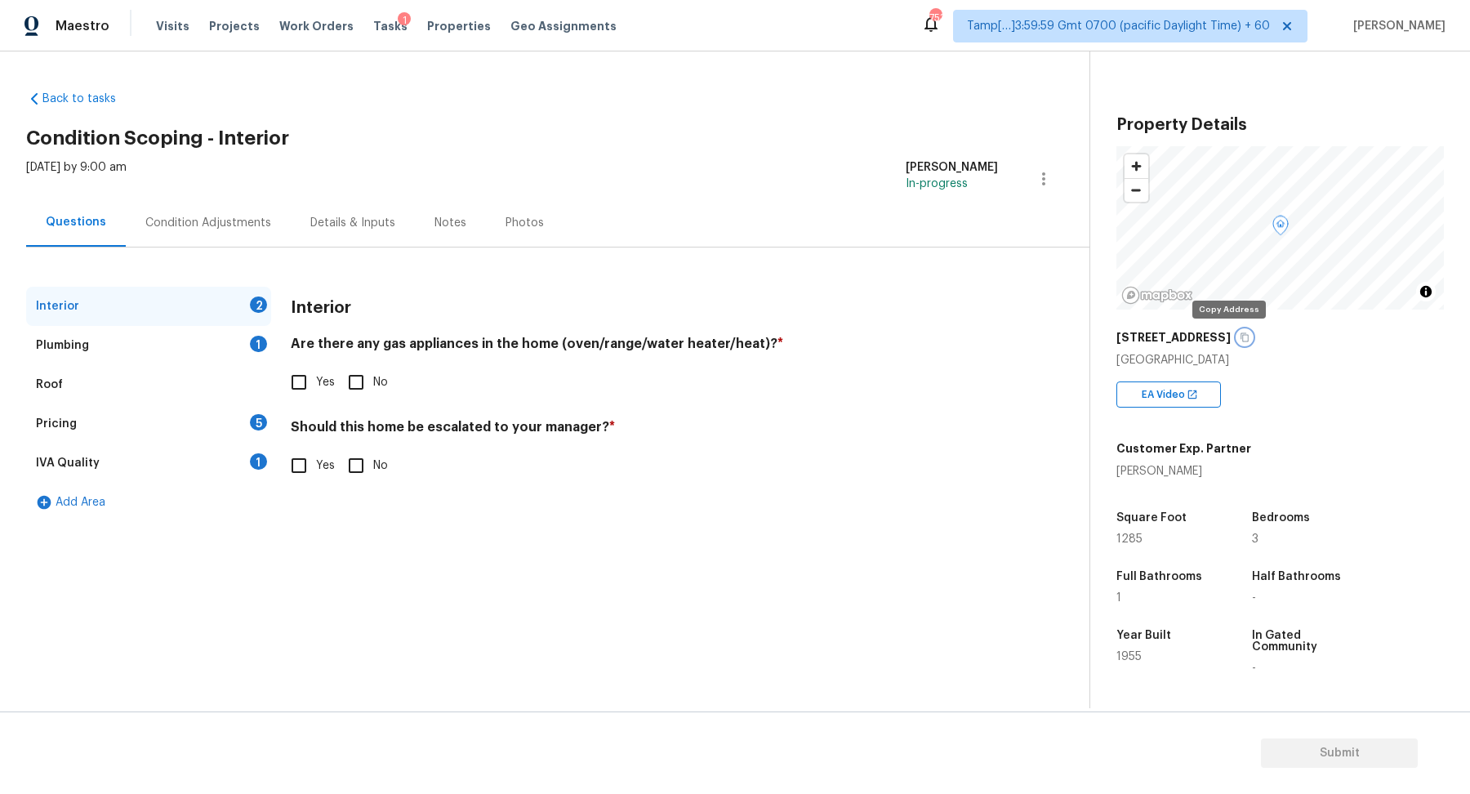
click at [1240, 337] on icon "button" at bounding box center [1244, 337] width 8 height 9
click at [322, 390] on label "Yes" at bounding box center [308, 382] width 53 height 34
click at [316, 390] on input "Yes" at bounding box center [299, 382] width 34 height 34
checkbox input "true"
click at [300, 464] on input "Yes" at bounding box center [299, 465] width 34 height 34
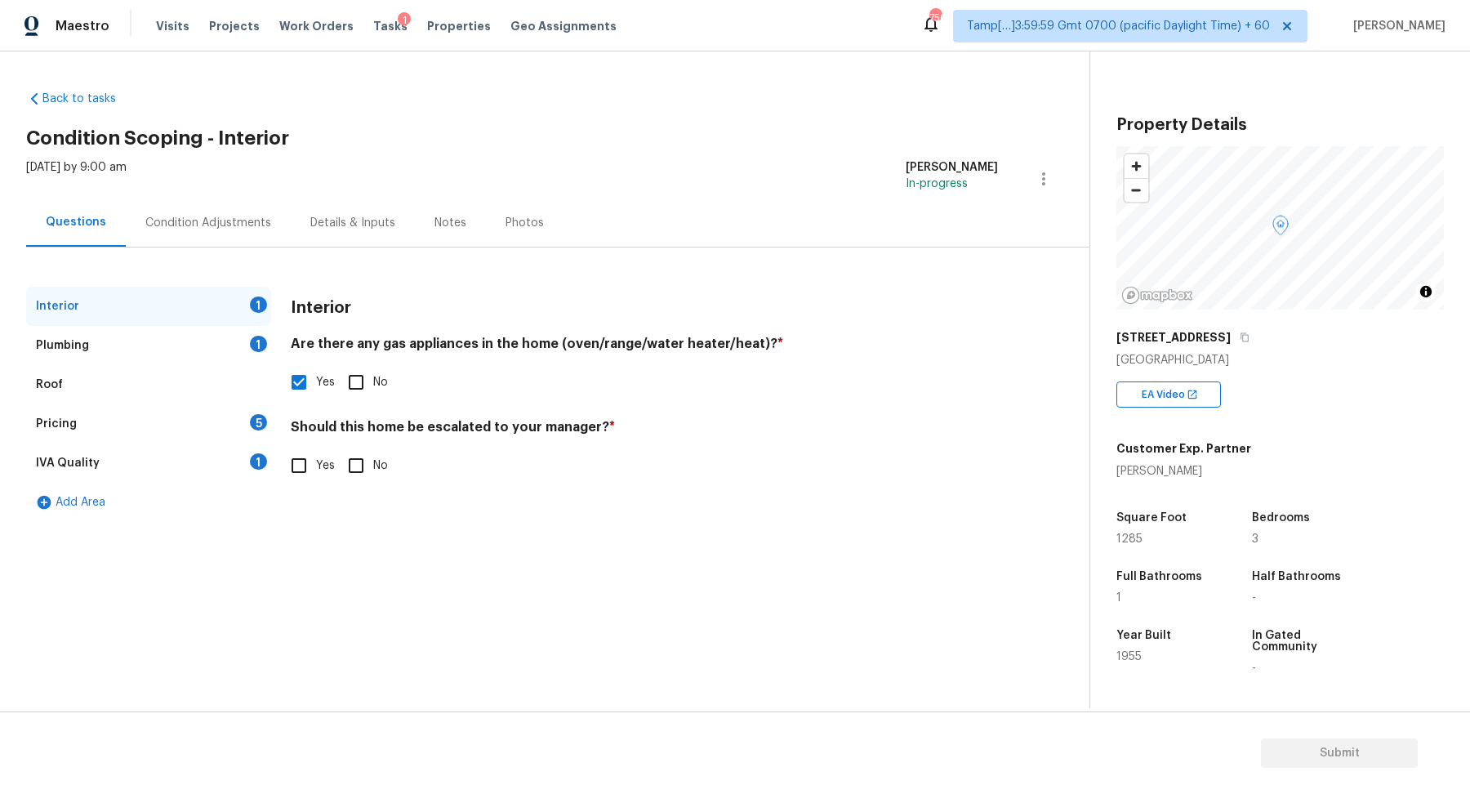
checkbox input "true"
click at [322, 621] on div at bounding box center [323, 594] width 65 height 65
click at [318, 596] on icon "button" at bounding box center [311, 593] width 16 height 15
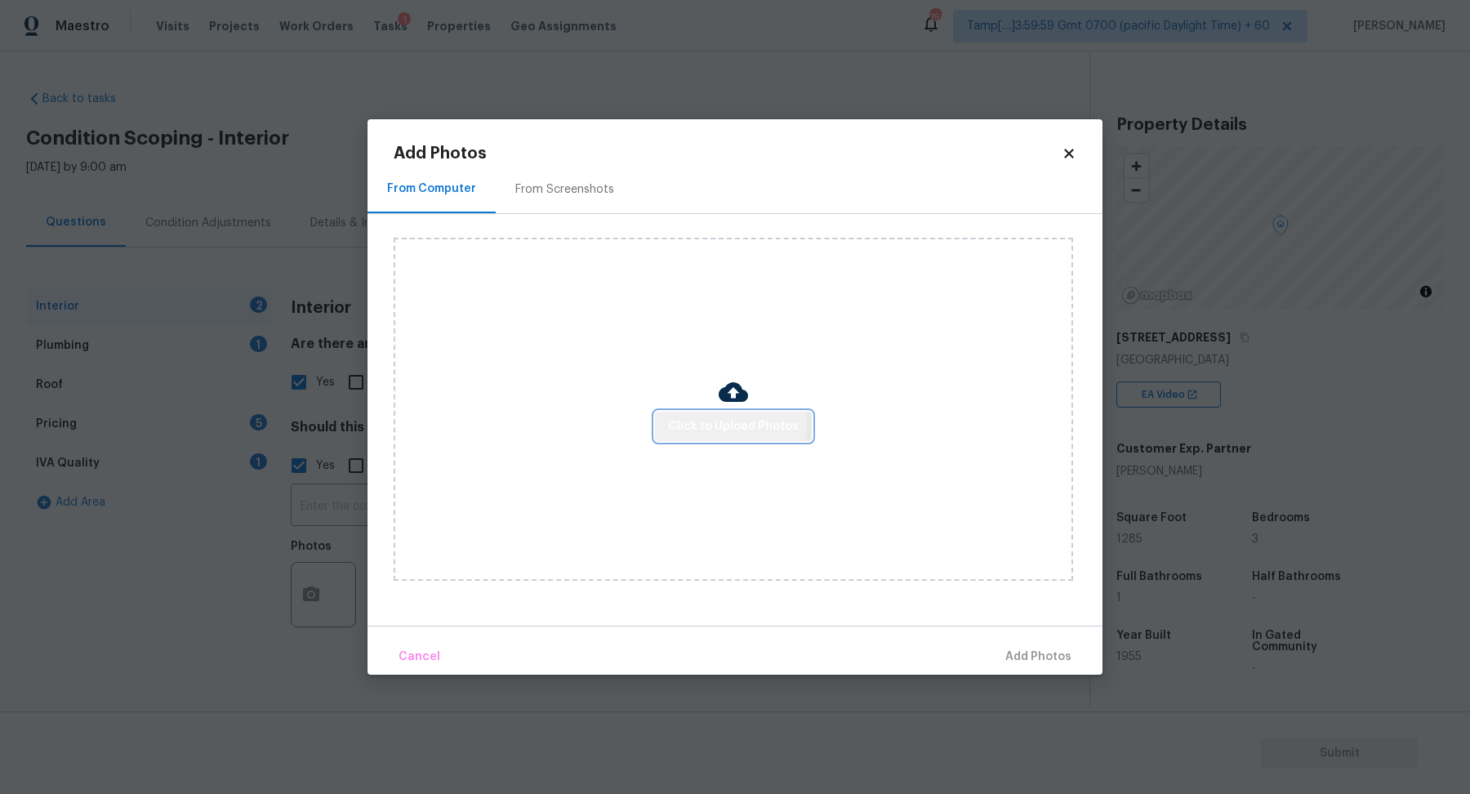
click at [720, 425] on span "Click to Upload Photos" at bounding box center [733, 426] width 131 height 20
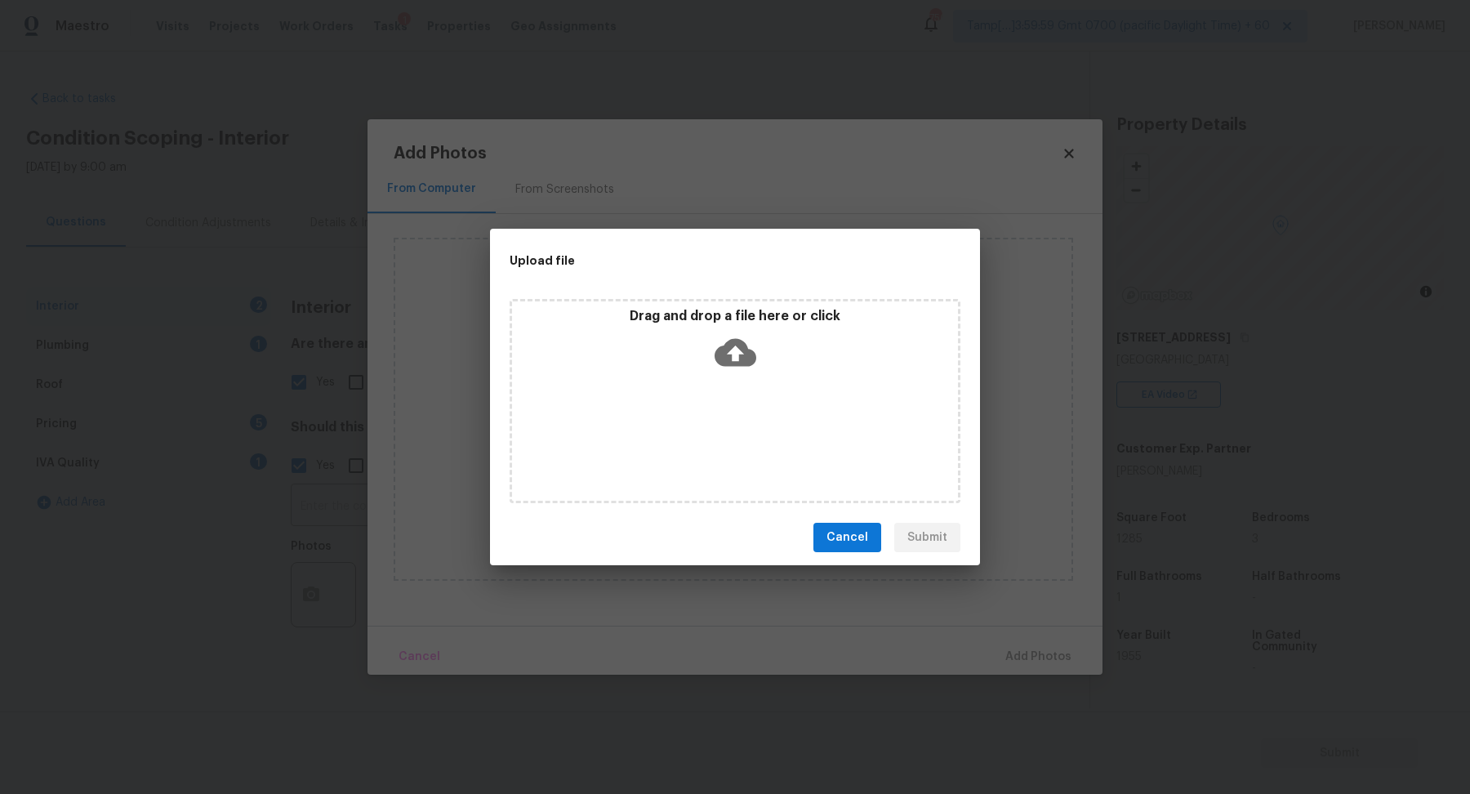
click at [758, 348] on div "Drag and drop a file here or click" at bounding box center [735, 343] width 446 height 70
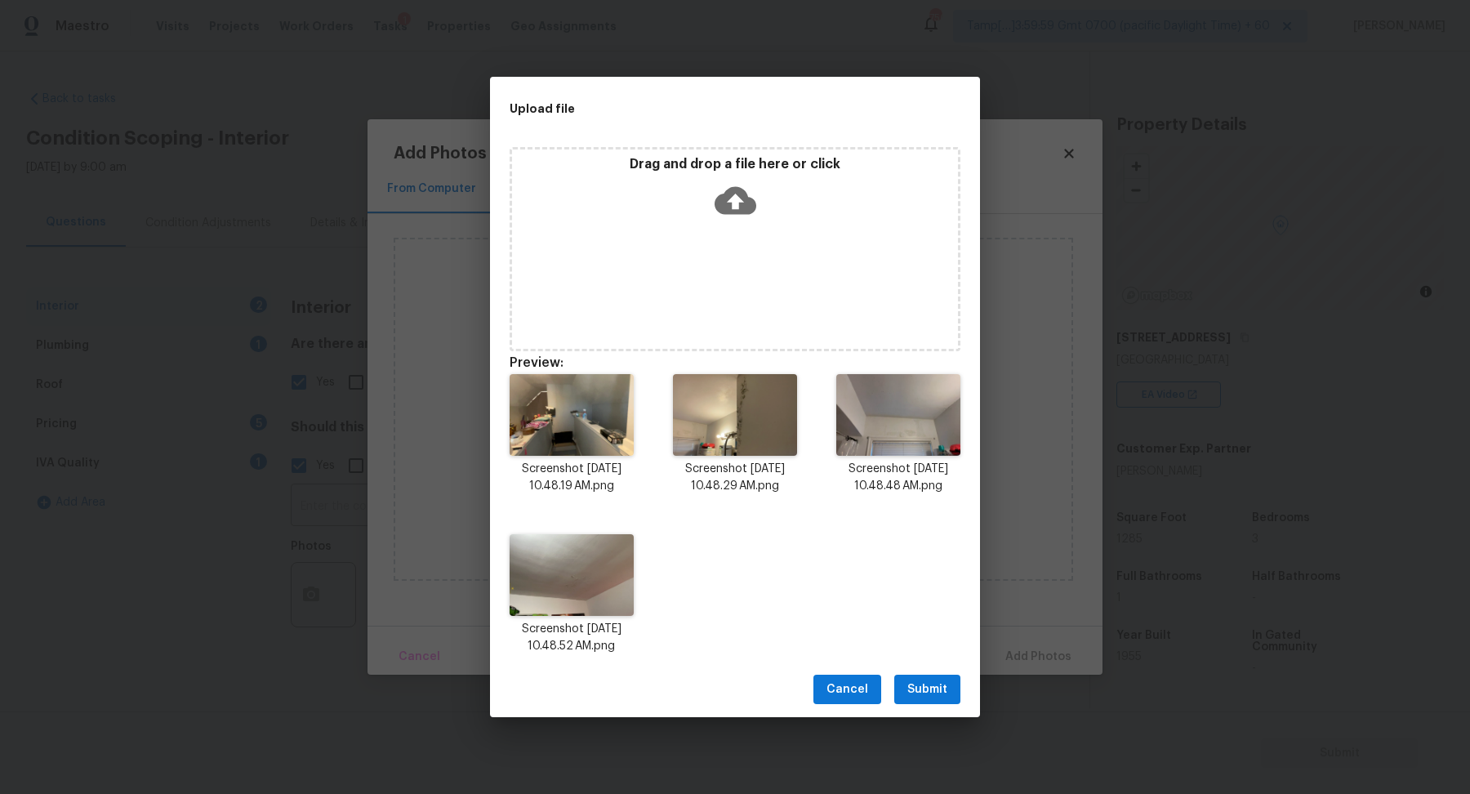
click at [928, 684] on span "Submit" at bounding box center [927, 689] width 40 height 20
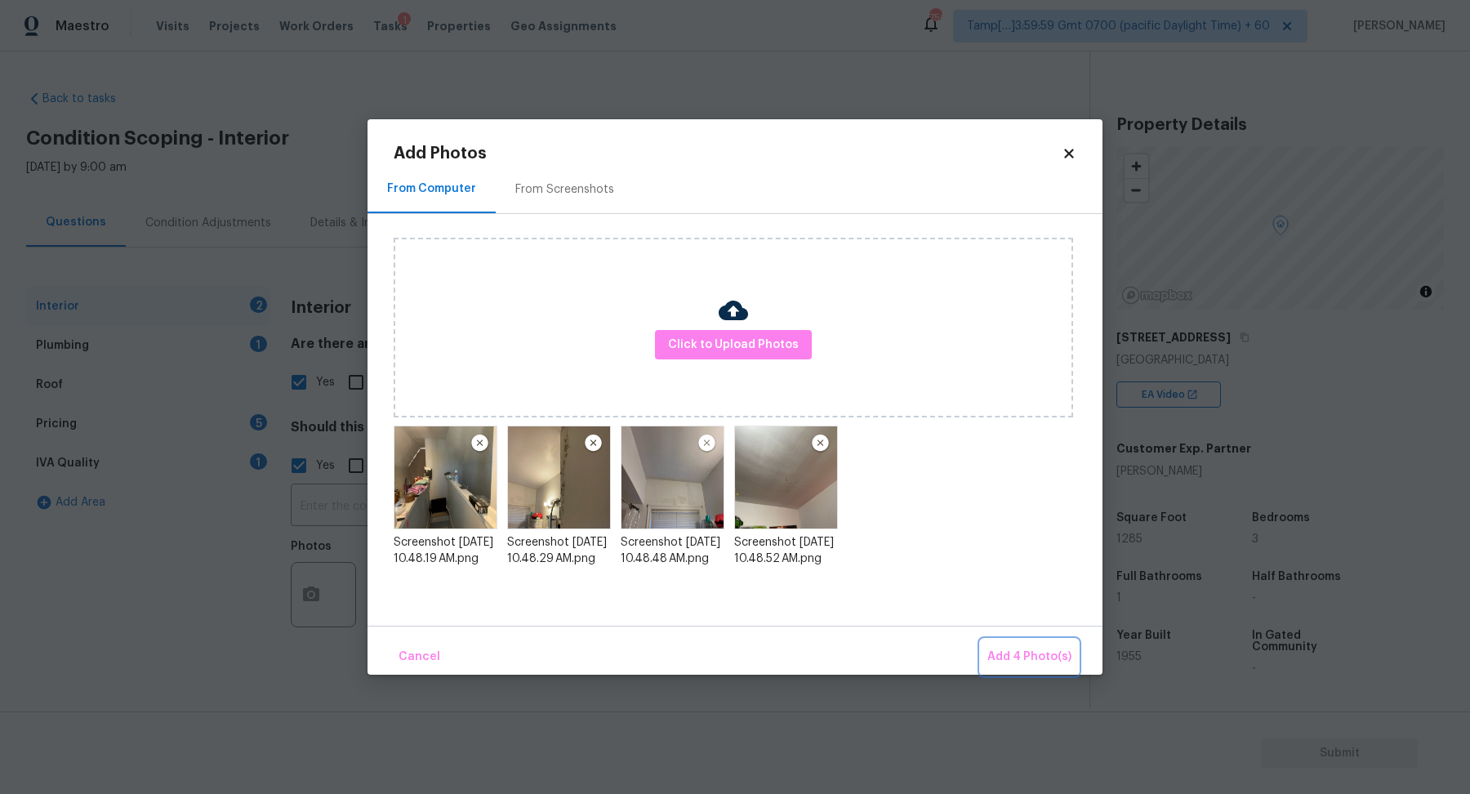
click at [1025, 660] on span "Add 4 Photo(s)" at bounding box center [1029, 657] width 84 height 20
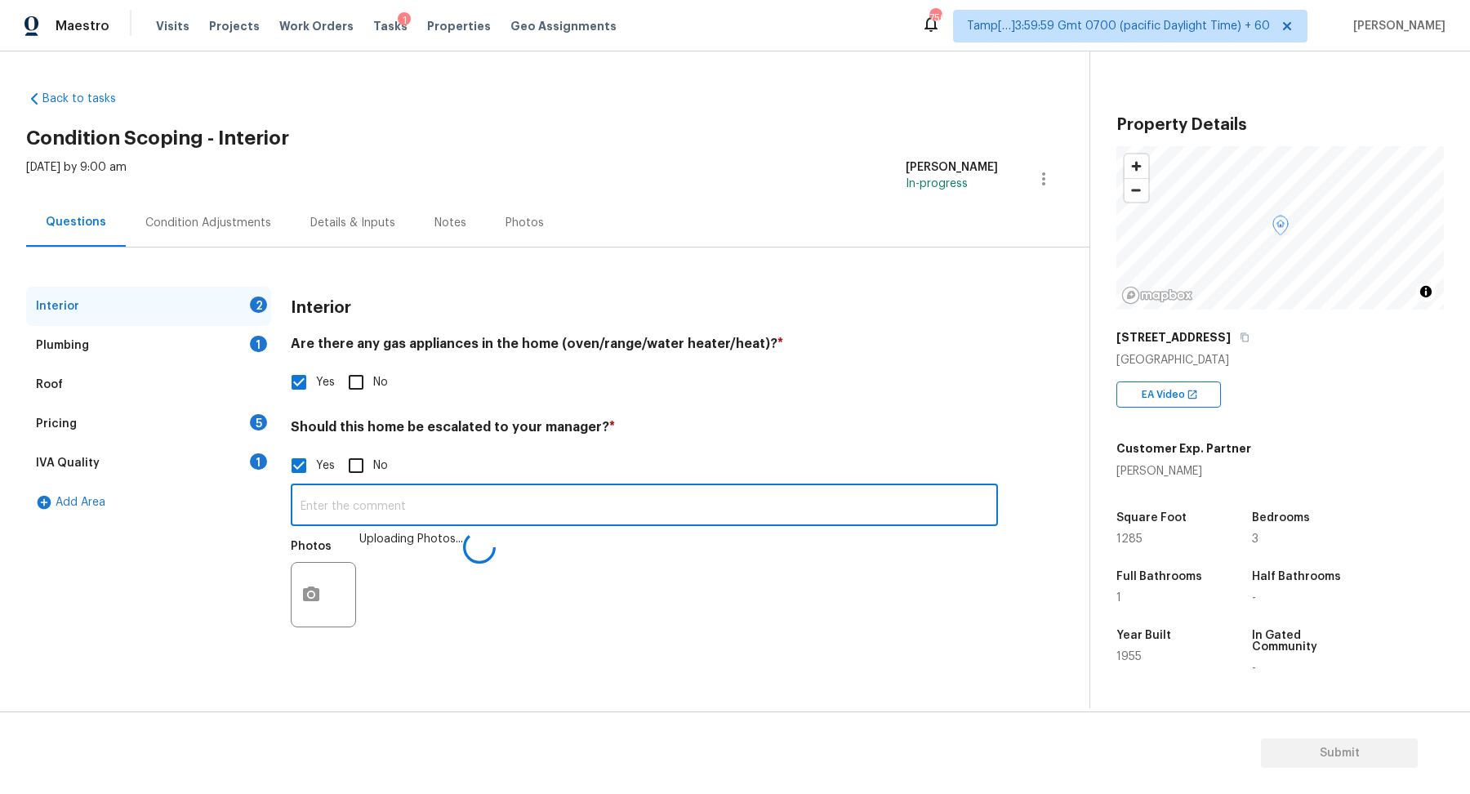
click at [518, 504] on input "text" at bounding box center [644, 506] width 707 height 38
paste input "rough house in a below average neighborhood. Home needs lots of landscaping wor…"
type input "The HPM recommended to walk from this property as the house is in rough house i…"
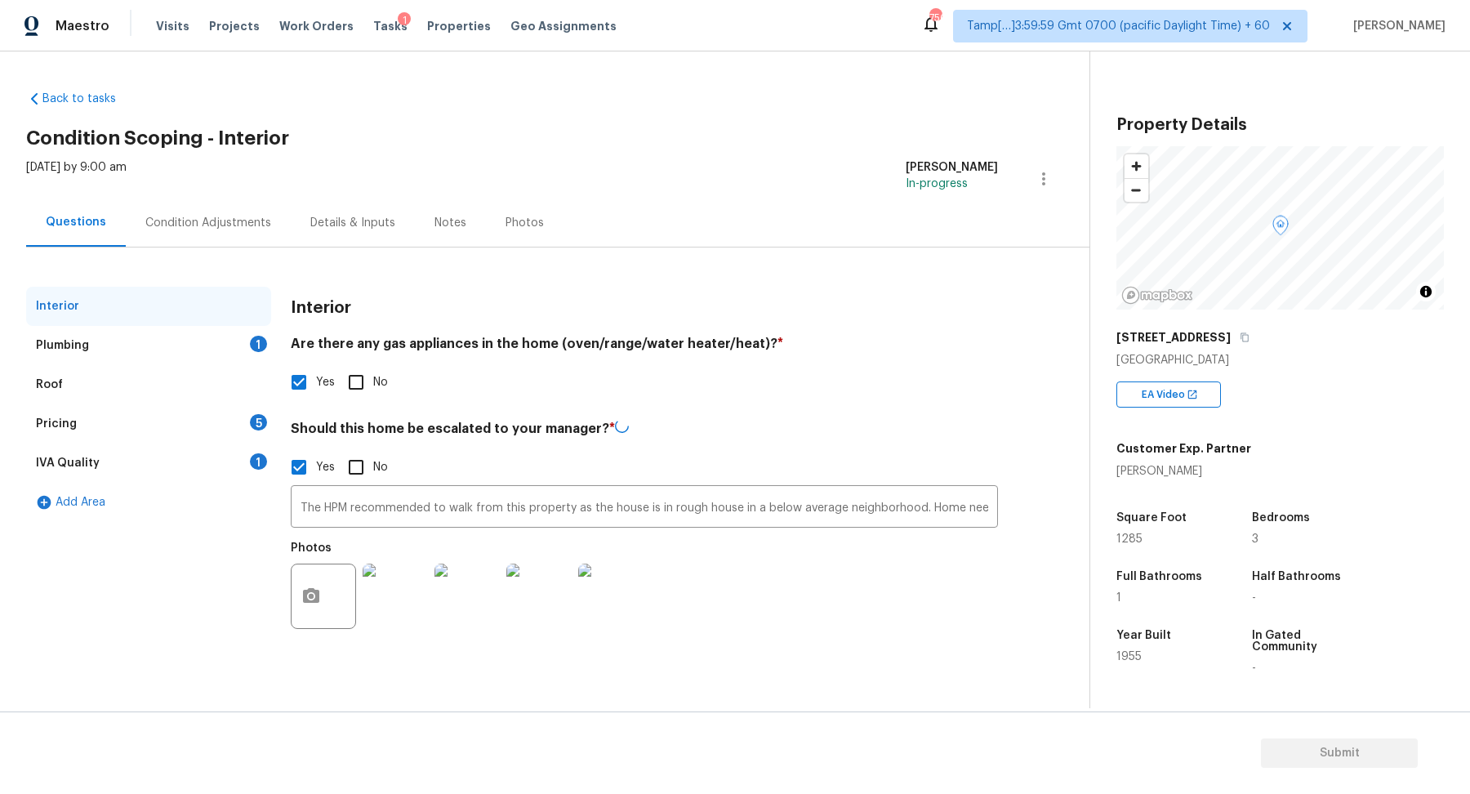
click at [743, 436] on h4 "Should this home be escalated to your manager? *" at bounding box center [644, 431] width 707 height 24
click at [245, 344] on div "Plumbing 1" at bounding box center [148, 345] width 245 height 39
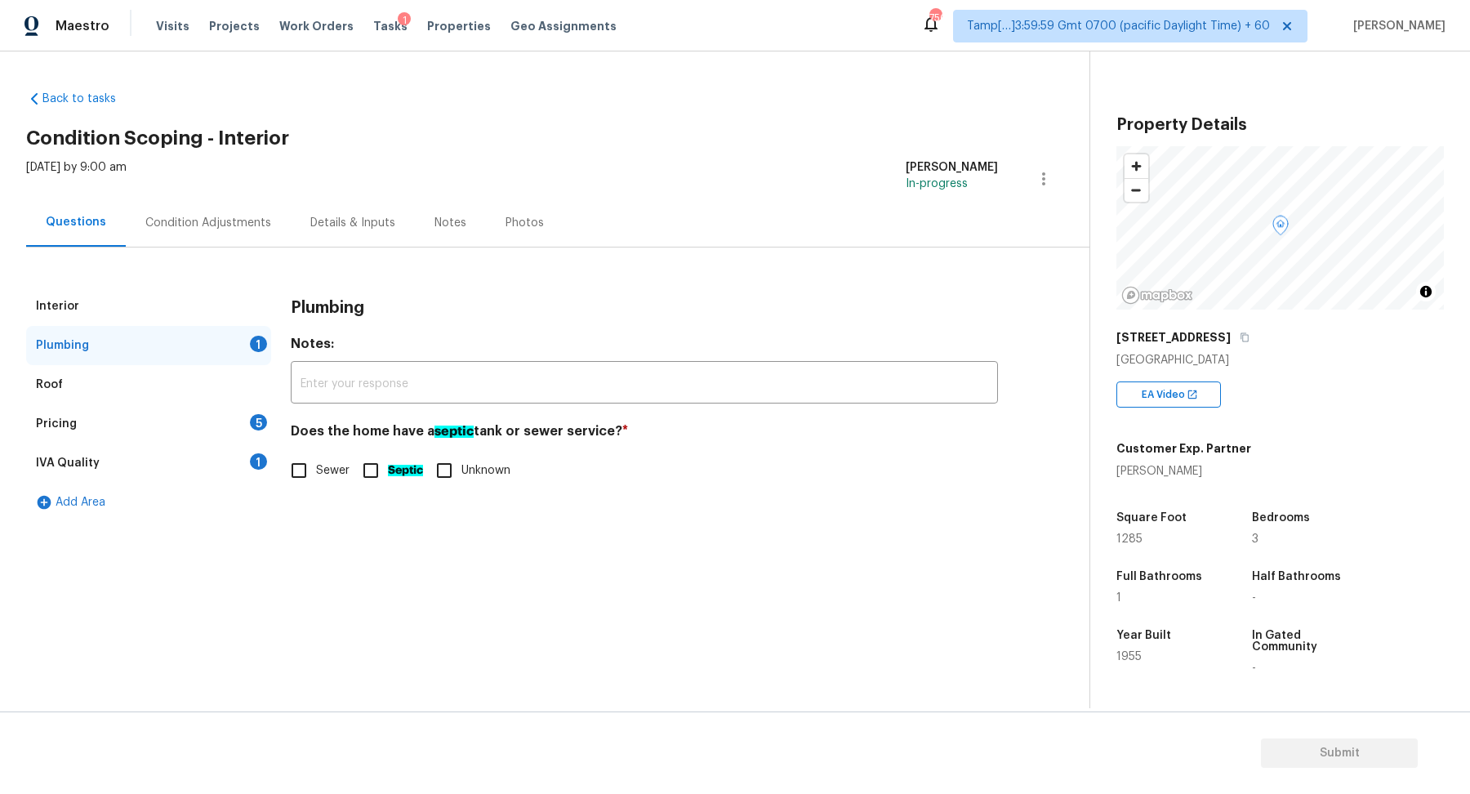
click at [325, 473] on span "Sewer" at bounding box center [332, 470] width 33 height 17
click at [316, 473] on input "Sewer" at bounding box center [299, 470] width 34 height 34
checkbox input "true"
click at [254, 416] on div "5" at bounding box center [258, 422] width 17 height 16
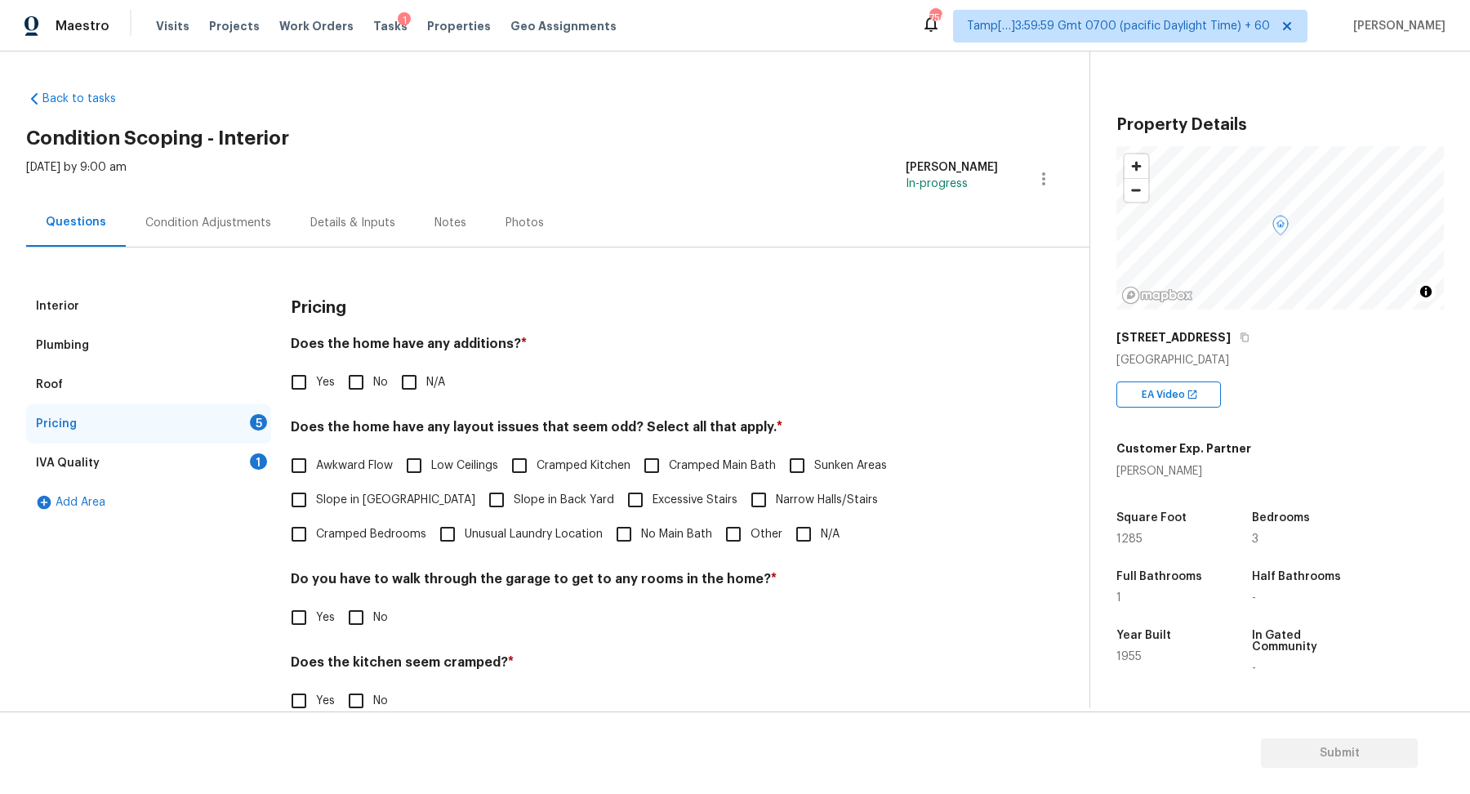
click at [366, 397] on input "No" at bounding box center [356, 382] width 34 height 34
checkbox input "true"
click at [356, 505] on span "Slope in [GEOGRAPHIC_DATA]" at bounding box center [395, 499] width 159 height 17
click at [316, 505] on input "Slope in [GEOGRAPHIC_DATA]" at bounding box center [299, 499] width 34 height 34
checkbox input "true"
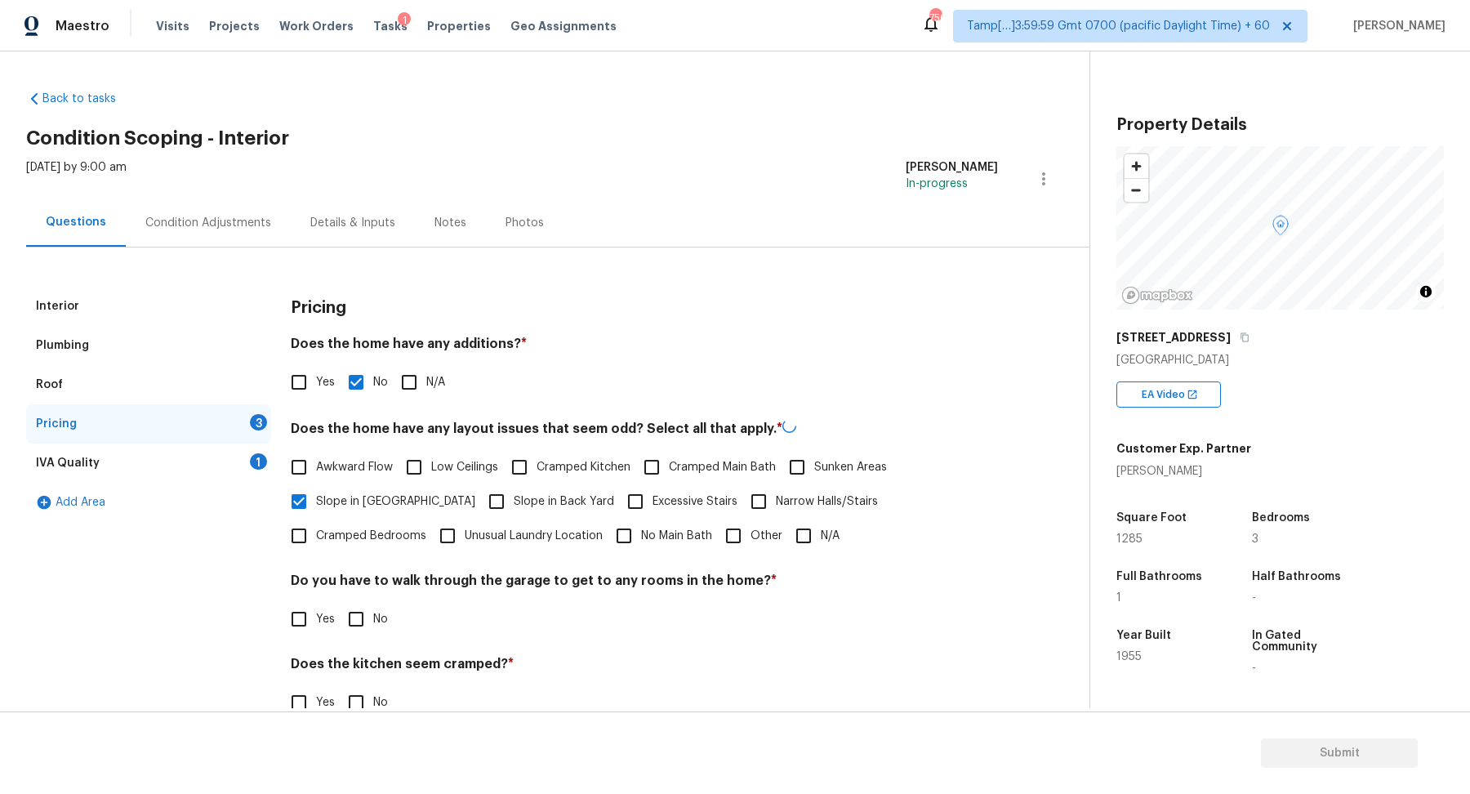
click at [514, 505] on span "Slope in Back Yard" at bounding box center [564, 501] width 100 height 17
click at [479, 505] on input "Slope in Back Yard" at bounding box center [496, 501] width 34 height 34
checkbox input "true"
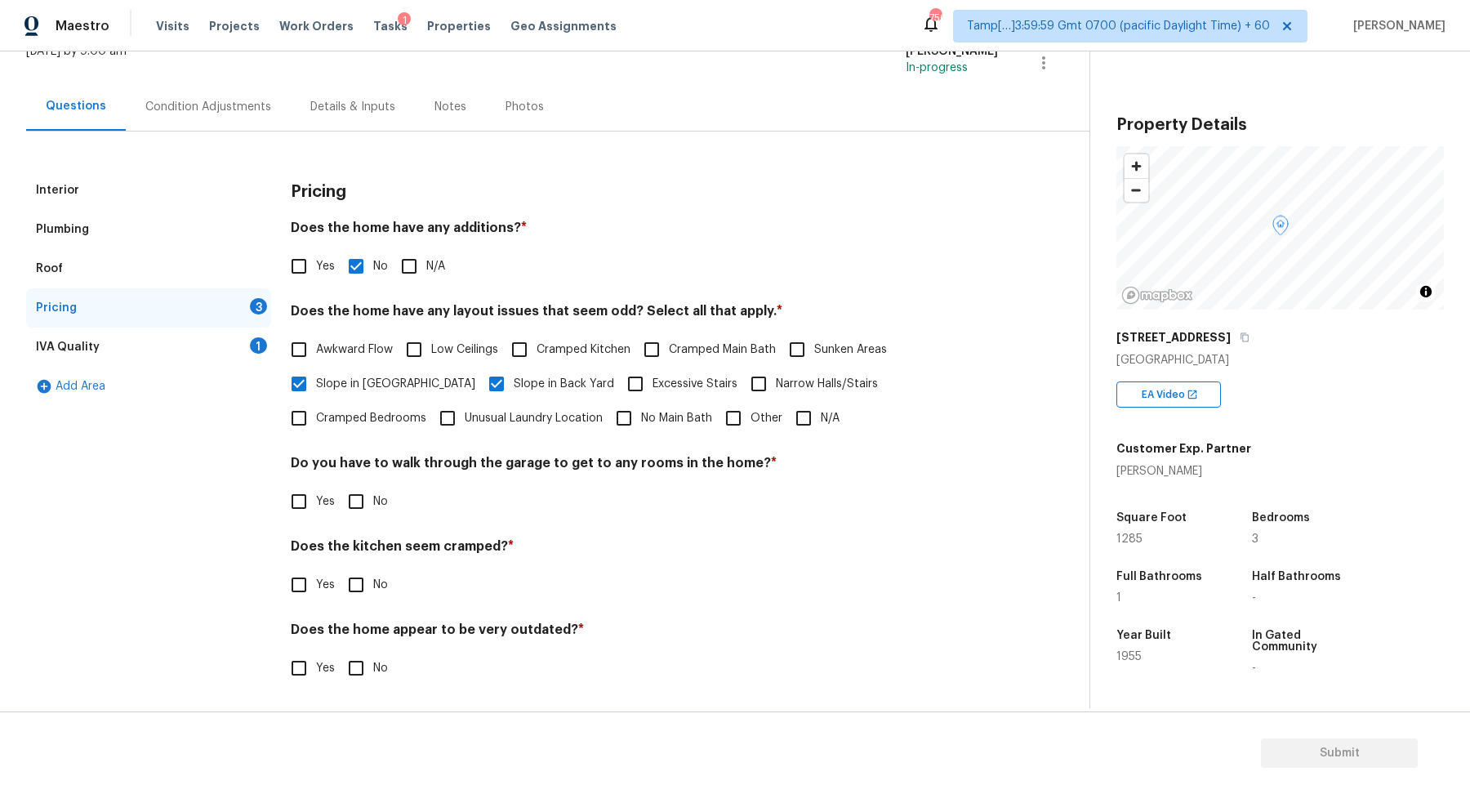
click at [368, 503] on input "No" at bounding box center [356, 501] width 34 height 34
checkbox input "true"
click at [339, 567] on input "No" at bounding box center [356, 584] width 34 height 34
checkbox input "true"
click at [339, 651] on input "No" at bounding box center [356, 668] width 34 height 34
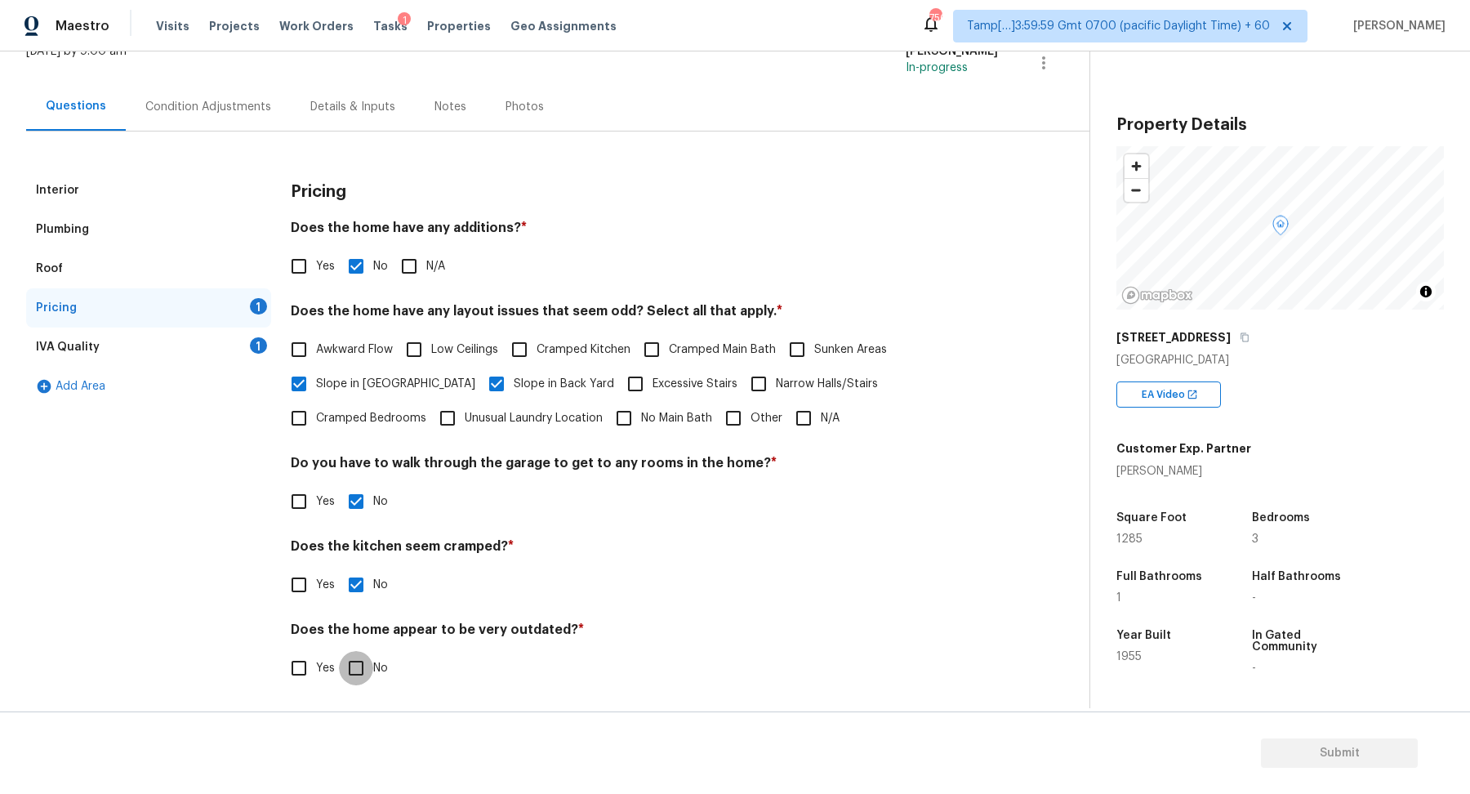
checkbox input "true"
click at [232, 340] on div "IVA Quality 1" at bounding box center [148, 346] width 245 height 39
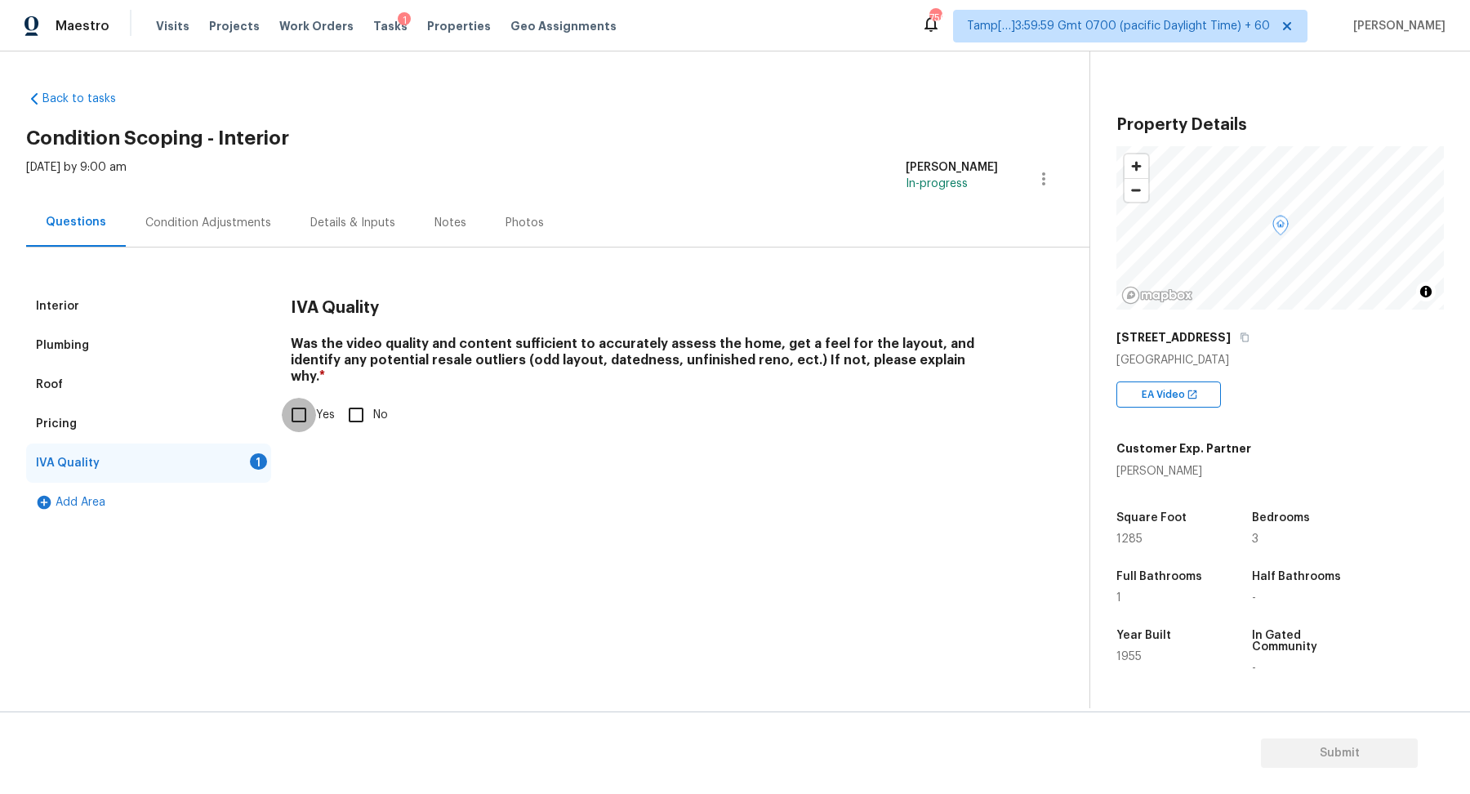
click at [295, 398] on input "Yes" at bounding box center [299, 415] width 34 height 34
checkbox input "true"
click at [237, 205] on div "Condition Adjustments" at bounding box center [208, 222] width 165 height 48
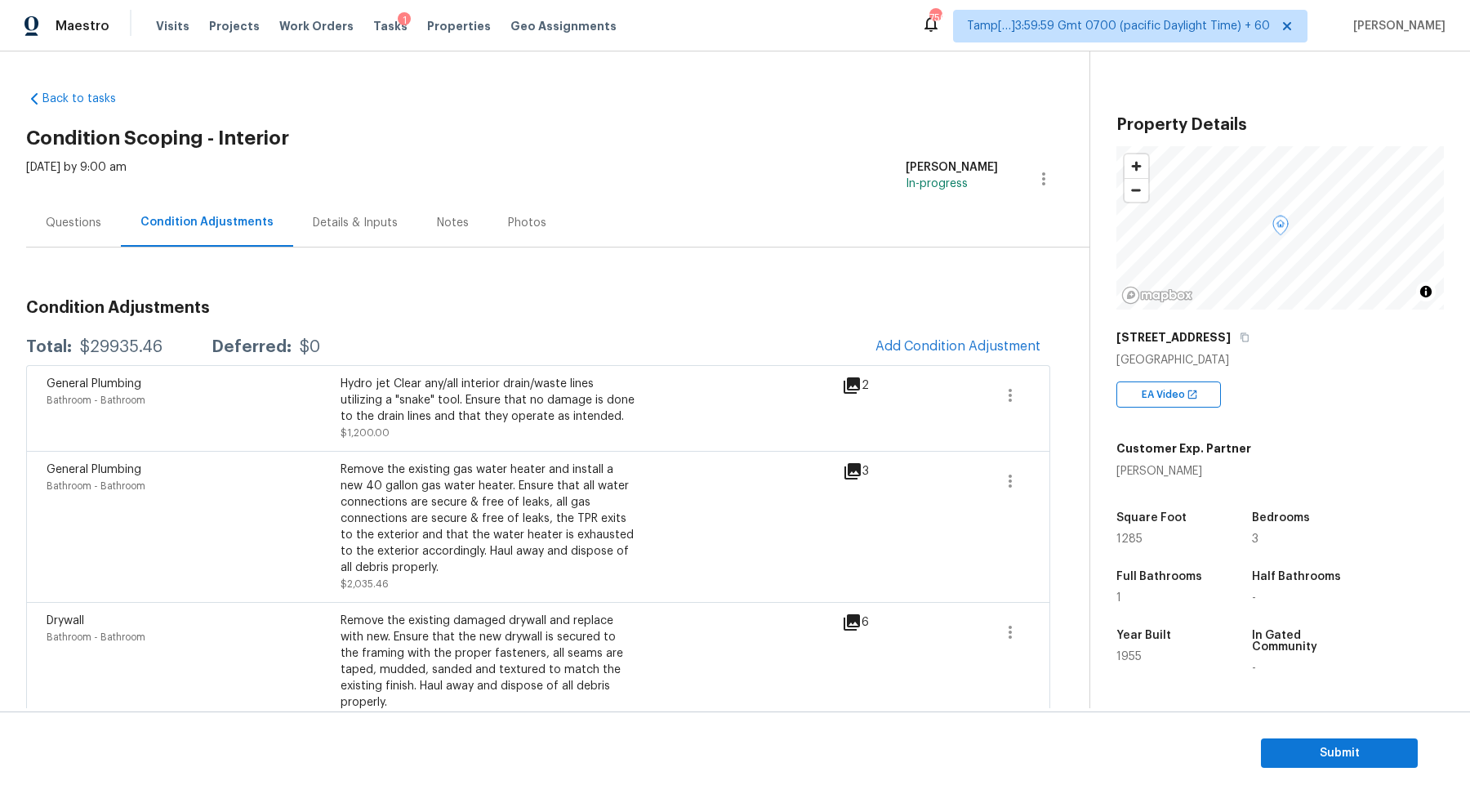
click at [972, 345] on span "Add Condition Adjustment" at bounding box center [957, 346] width 165 height 15
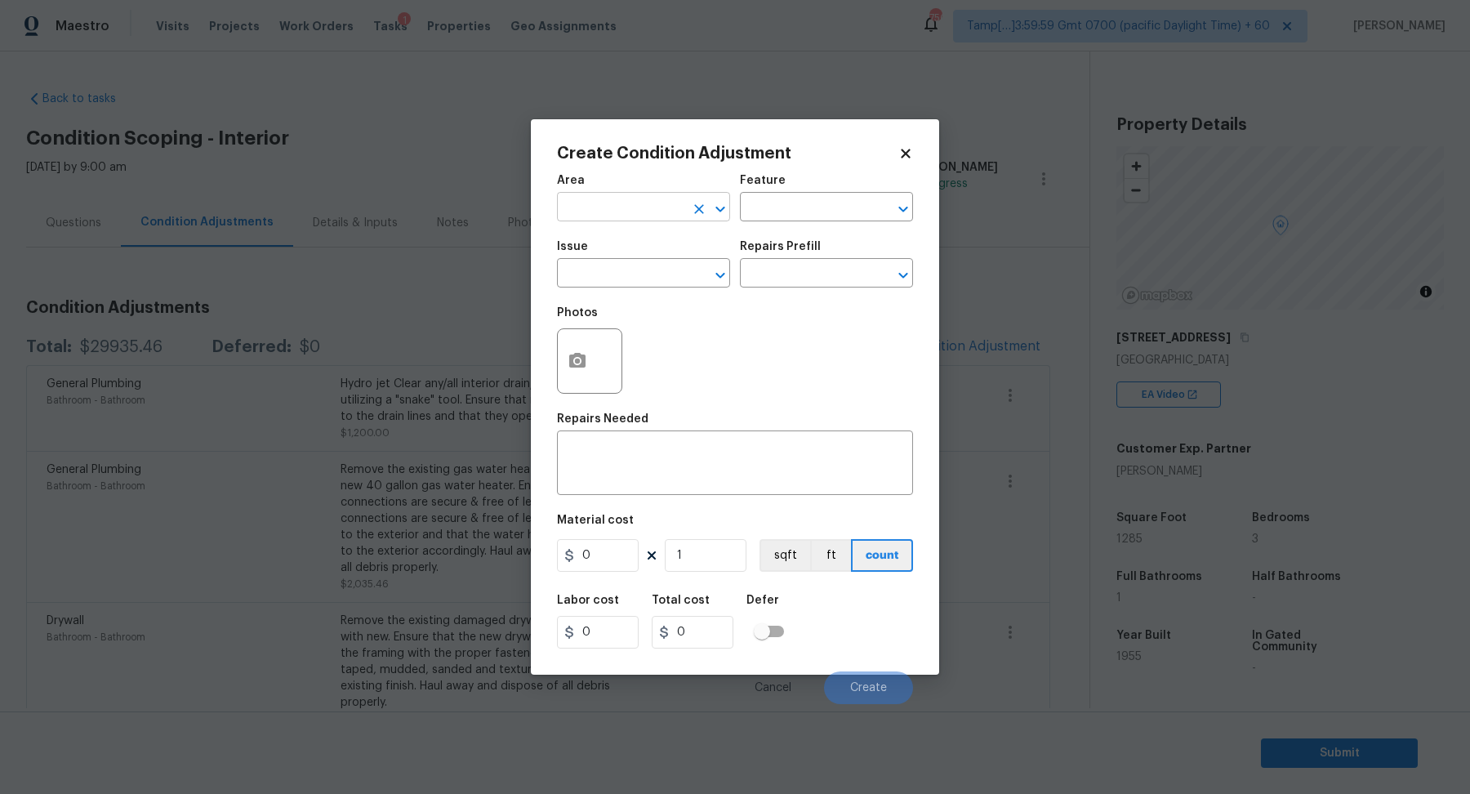
click at [597, 218] on input "text" at bounding box center [620, 208] width 127 height 25
click at [624, 287] on ul "Interior Addition Interior Overall" at bounding box center [643, 258] width 173 height 67
click at [635, 275] on li "Interior Overall" at bounding box center [643, 271] width 173 height 27
type input "Interior Overall"
click at [635, 275] on input "text" at bounding box center [620, 274] width 127 height 25
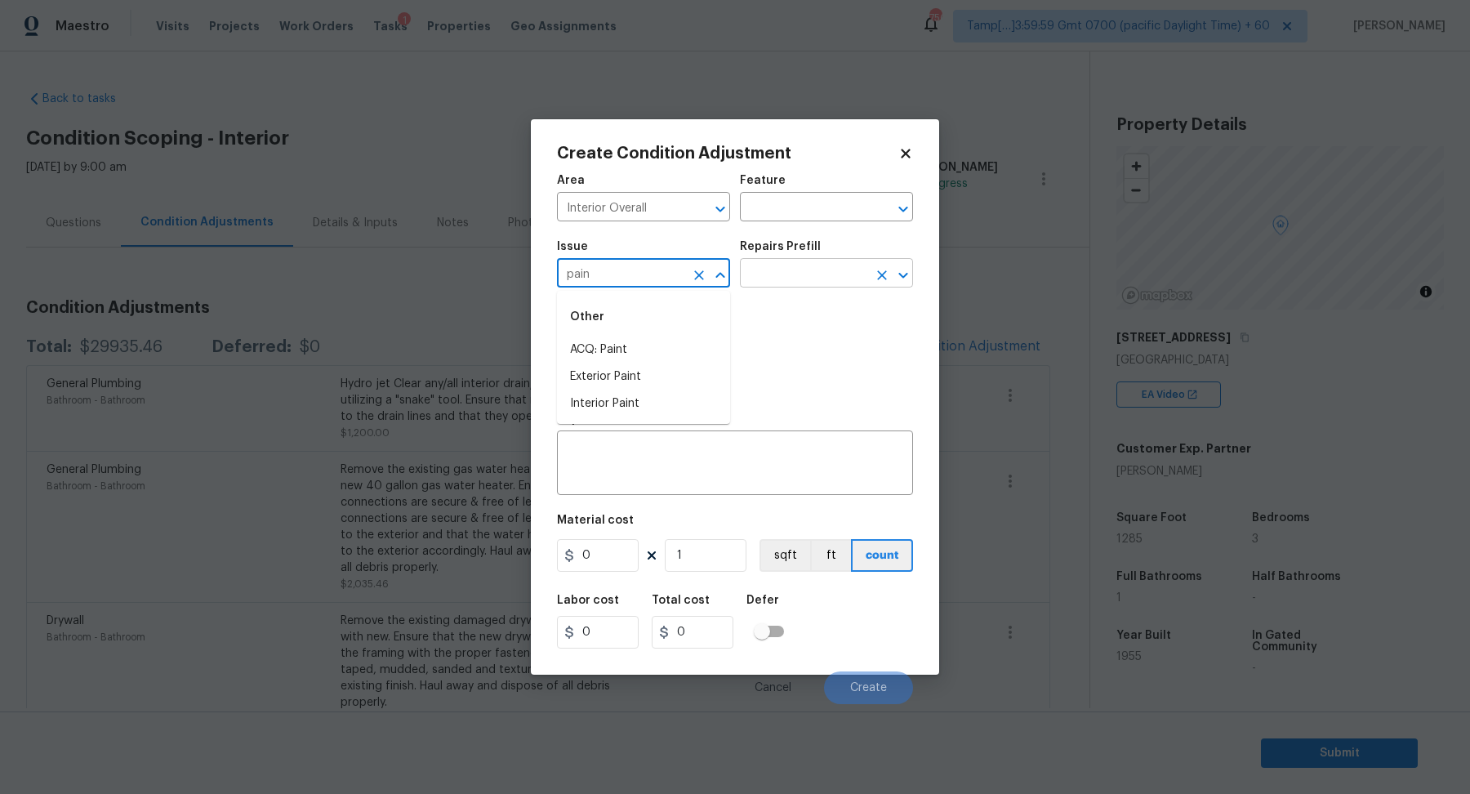
type input "pain"
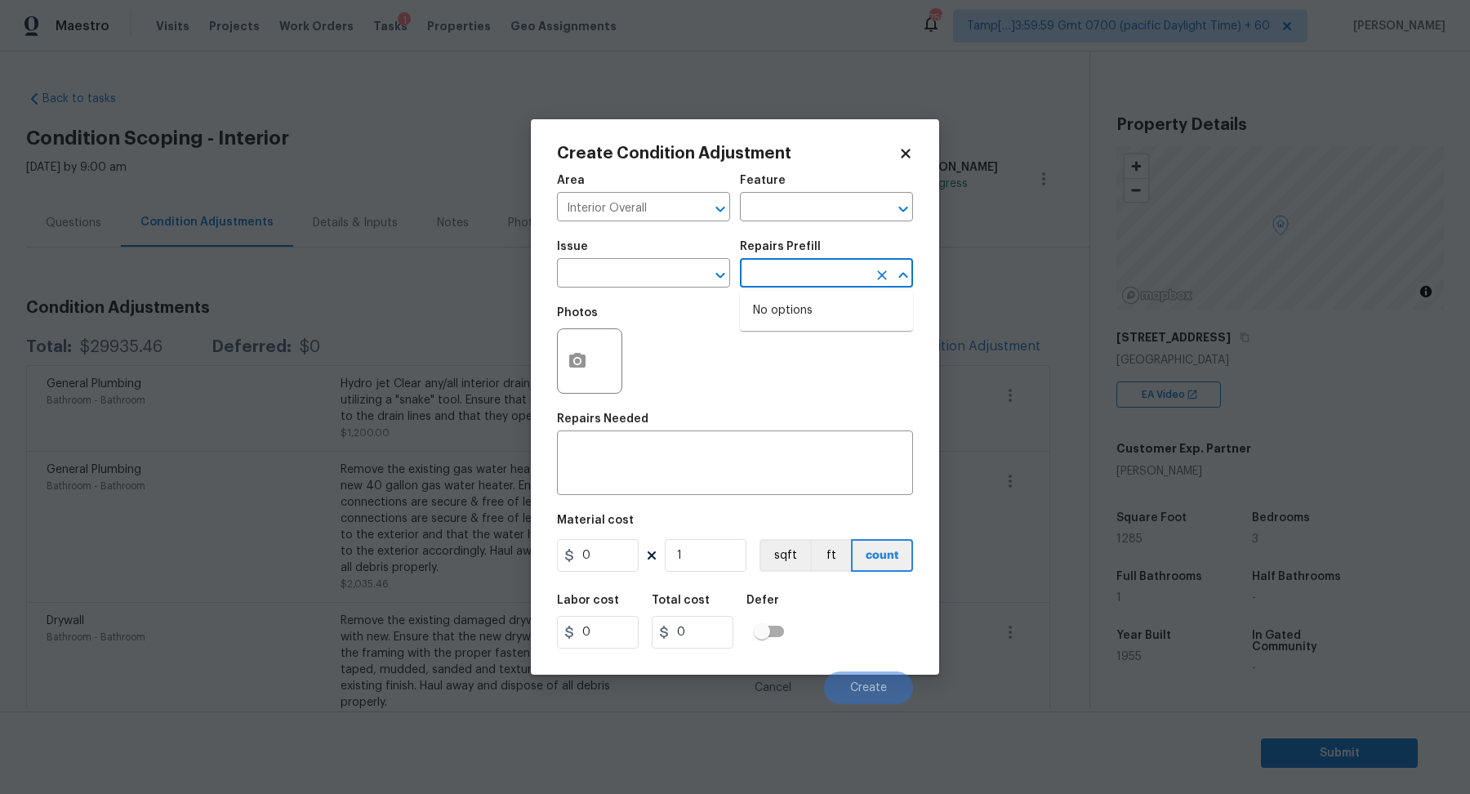
drag, startPoint x: 794, startPoint y: 275, endPoint x: 749, endPoint y: 275, distance: 44.9
click at [756, 275] on input "text" at bounding box center [803, 274] width 127 height 25
click at [640, 257] on div "Issue" at bounding box center [643, 251] width 173 height 21
click at [644, 275] on input "text" at bounding box center [620, 274] width 127 height 25
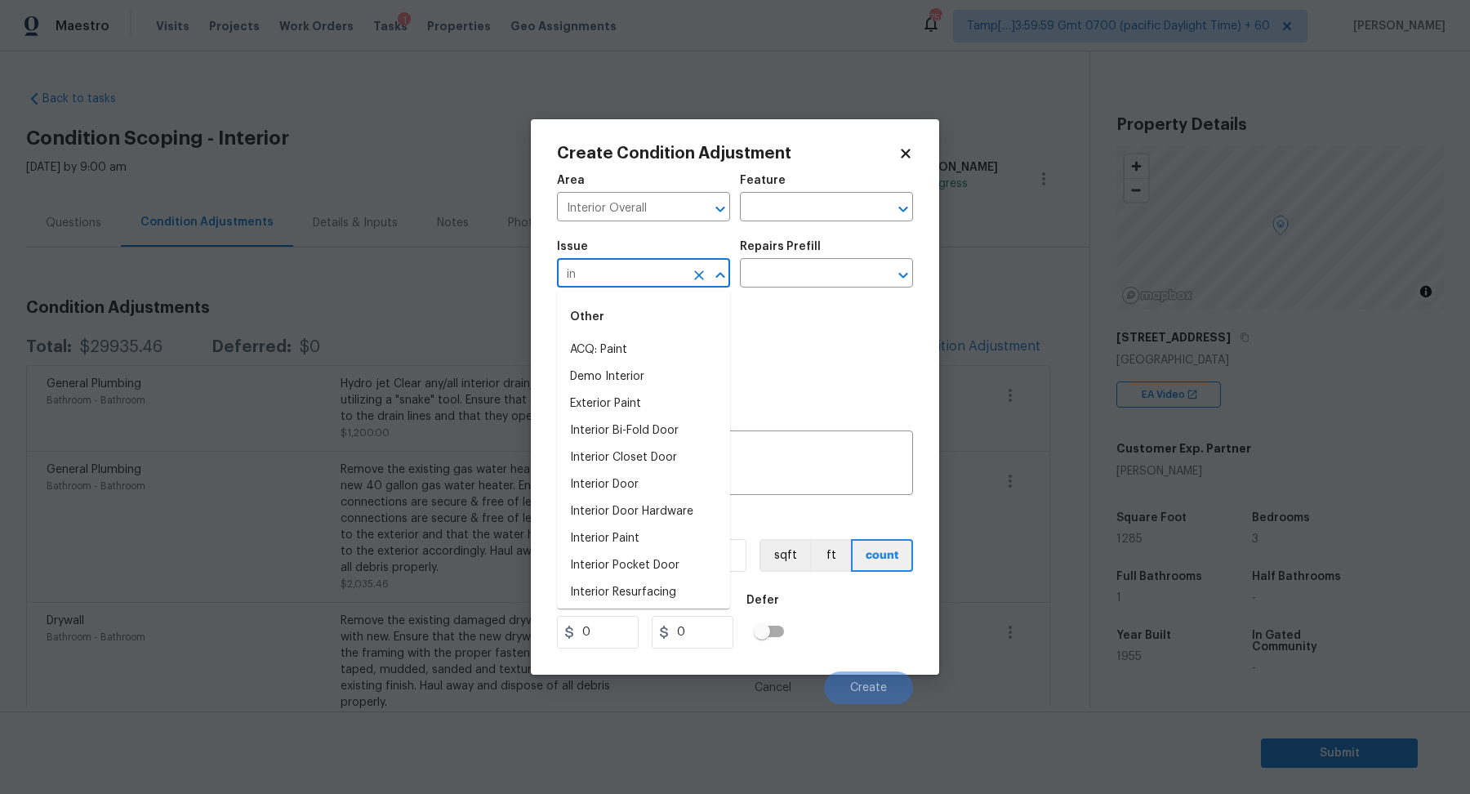
type input "i"
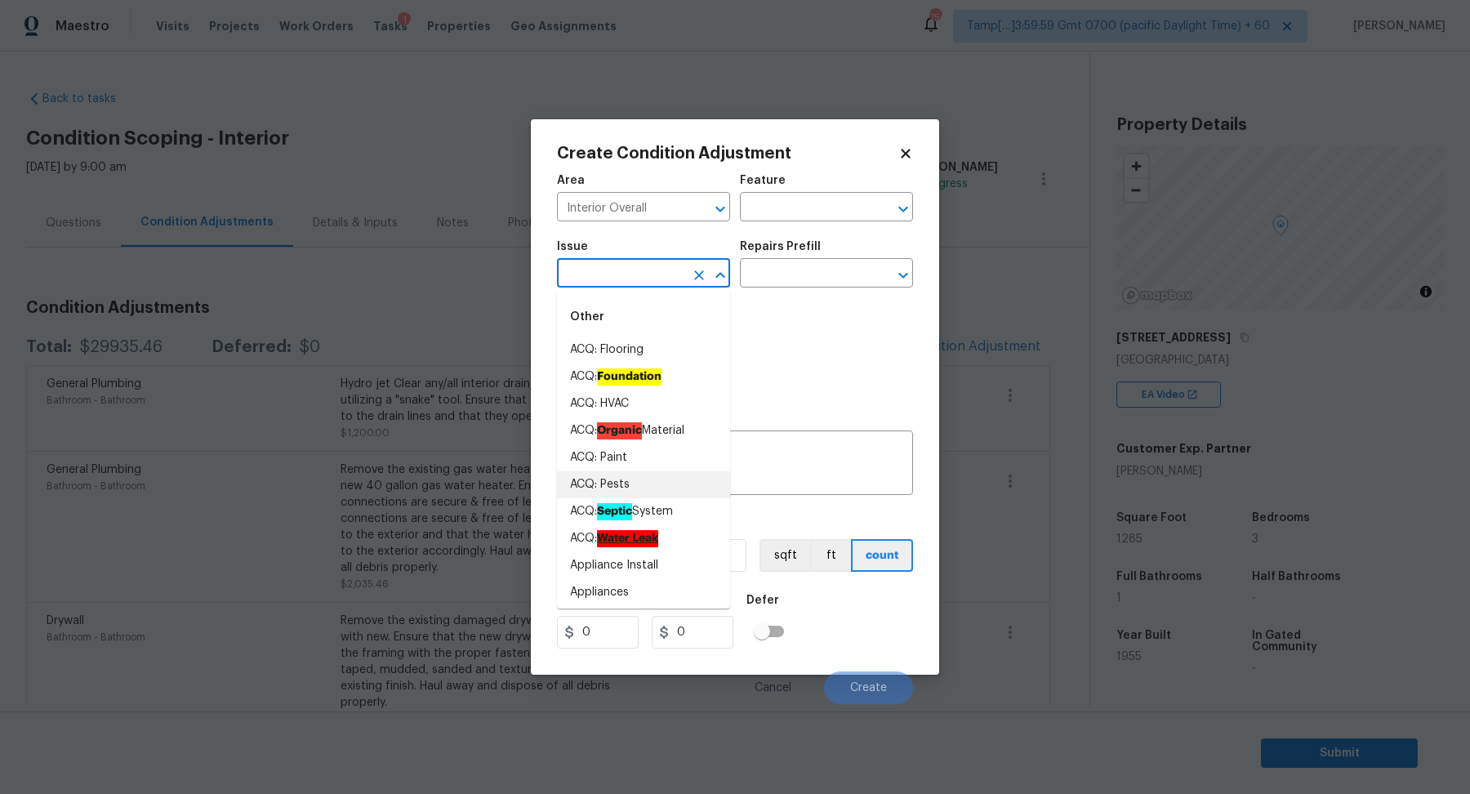
click at [649, 463] on li "ACQ: Paint" at bounding box center [643, 457] width 173 height 27
type input "ACQ: Paint"
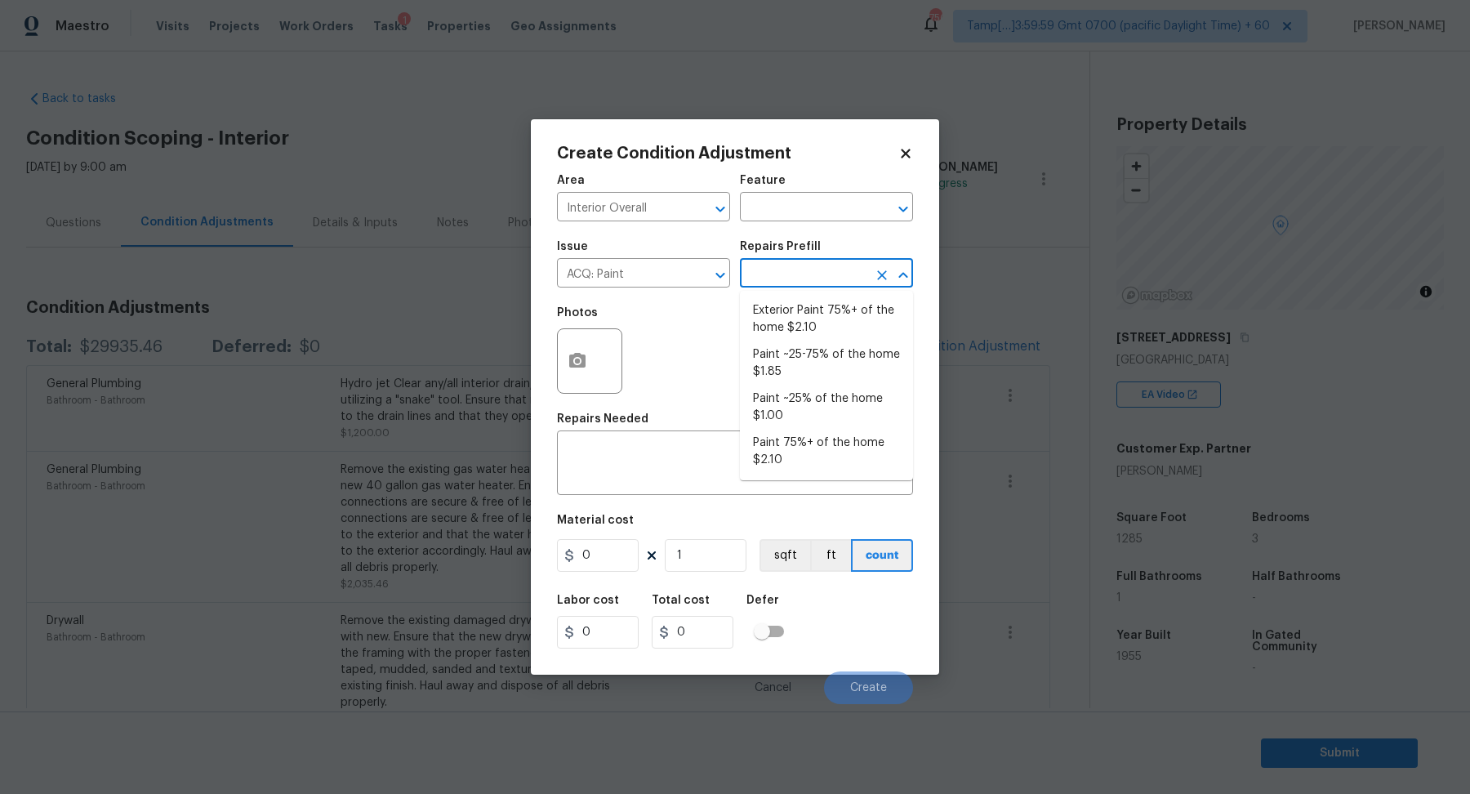
click at [802, 278] on input "text" at bounding box center [803, 274] width 127 height 25
click at [785, 443] on li "Paint 75%+ of the home $2.10" at bounding box center [826, 451] width 173 height 44
type input "Acquisition"
type textarea "Acquisition Scope: 75%+ of the home will likely require interior paint"
type input "2.1"
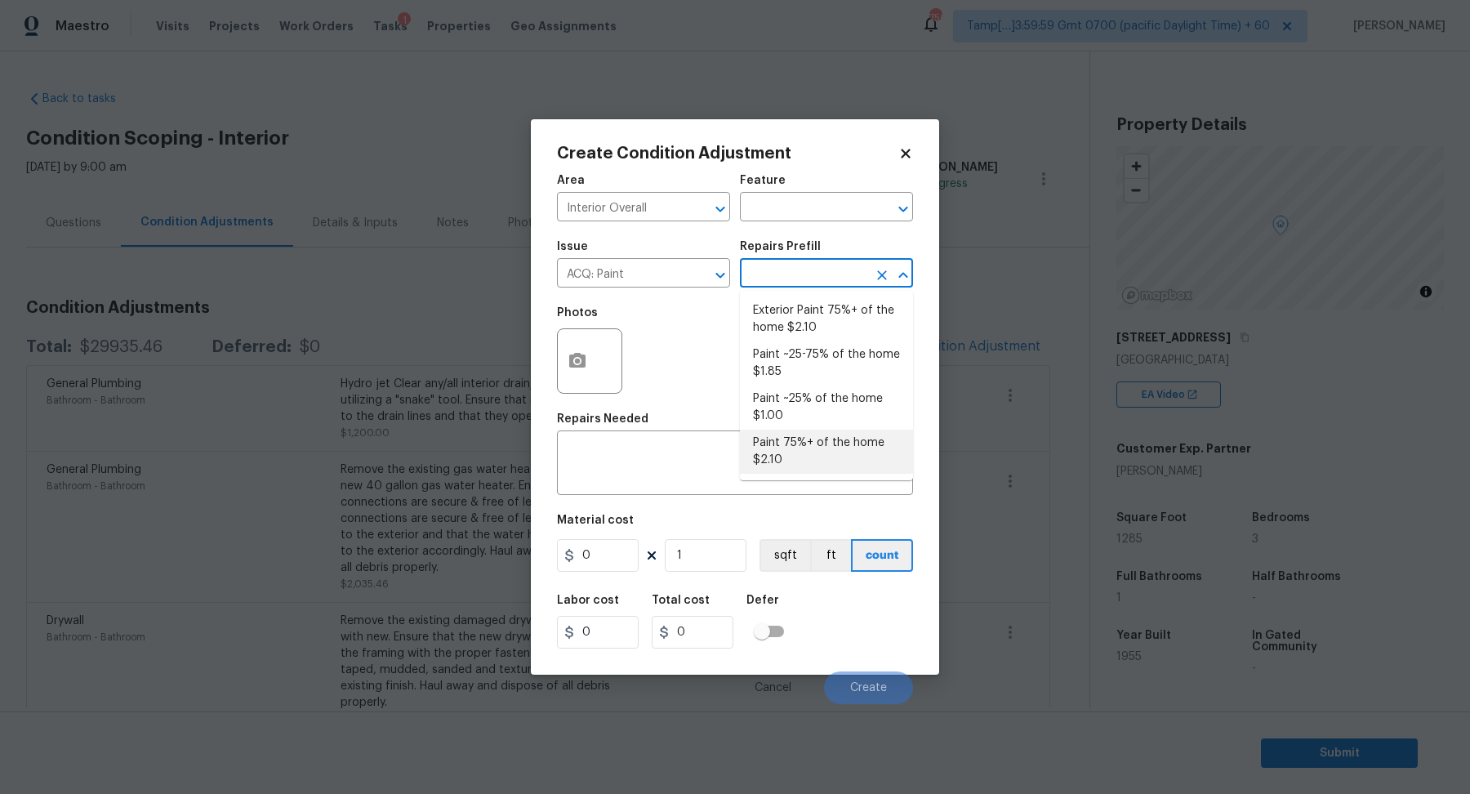
type input "2.1"
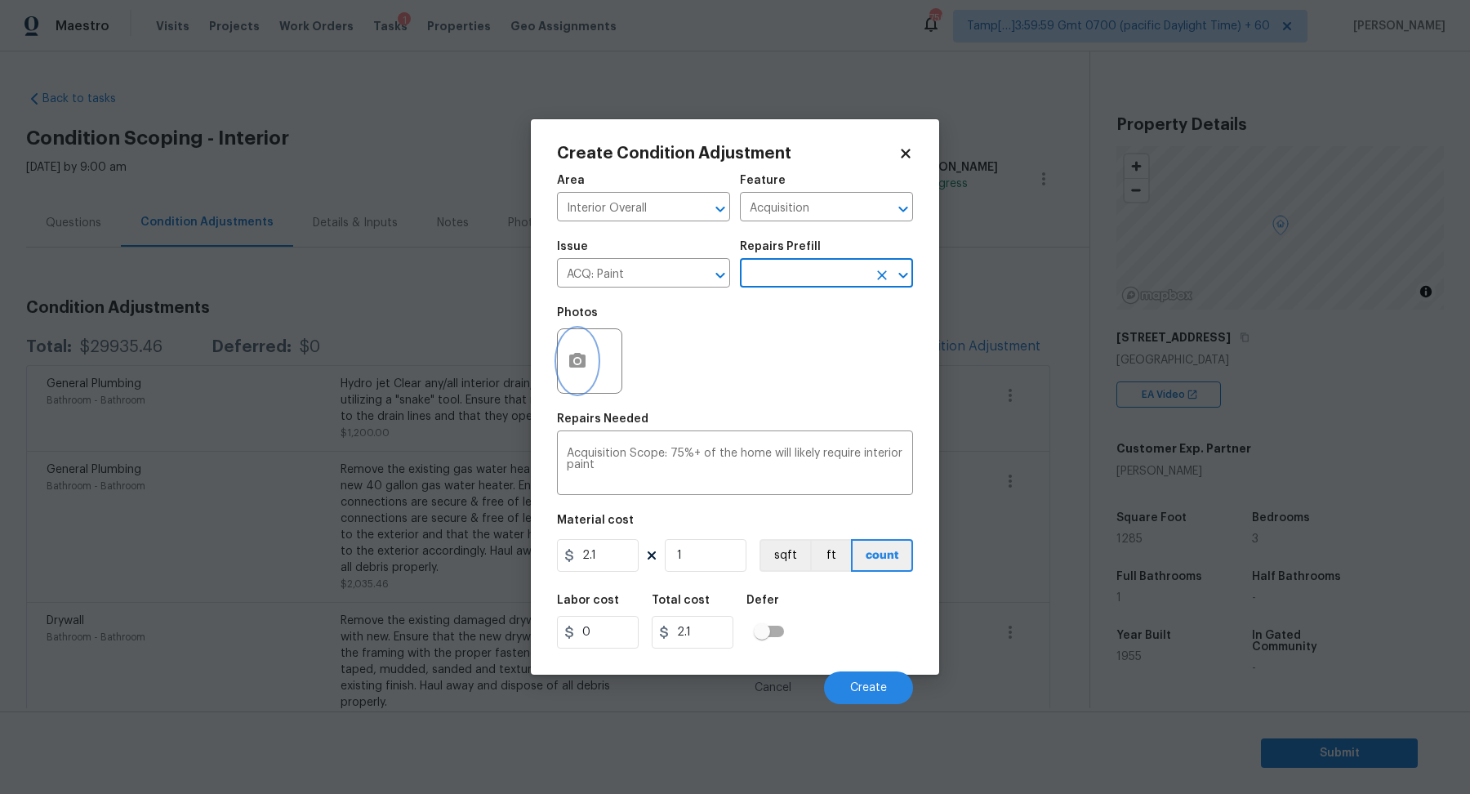
click at [581, 362] on icon "button" at bounding box center [577, 360] width 16 height 15
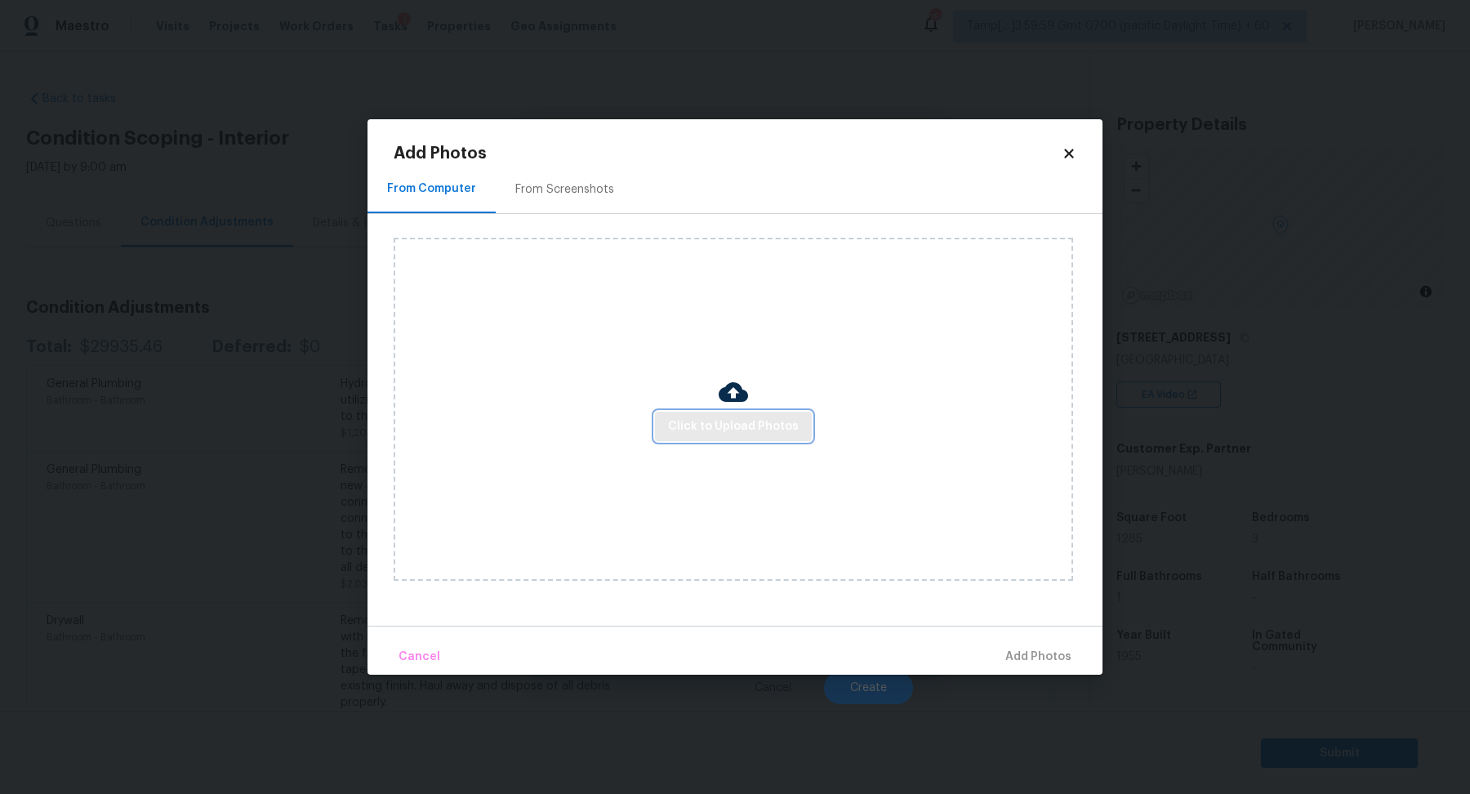
click at [727, 427] on span "Click to Upload Photos" at bounding box center [733, 426] width 131 height 20
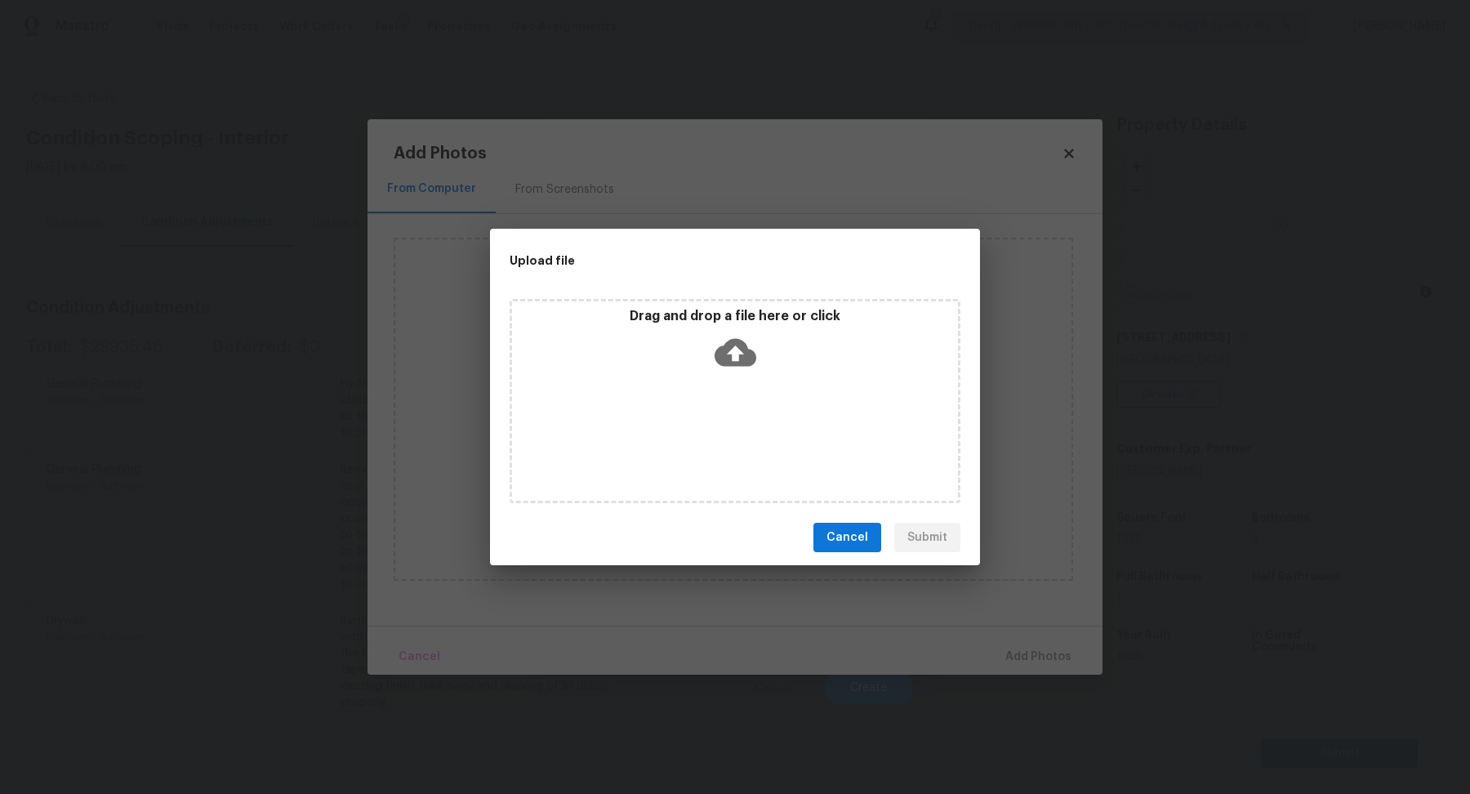
click at [752, 352] on icon at bounding box center [735, 353] width 42 height 28
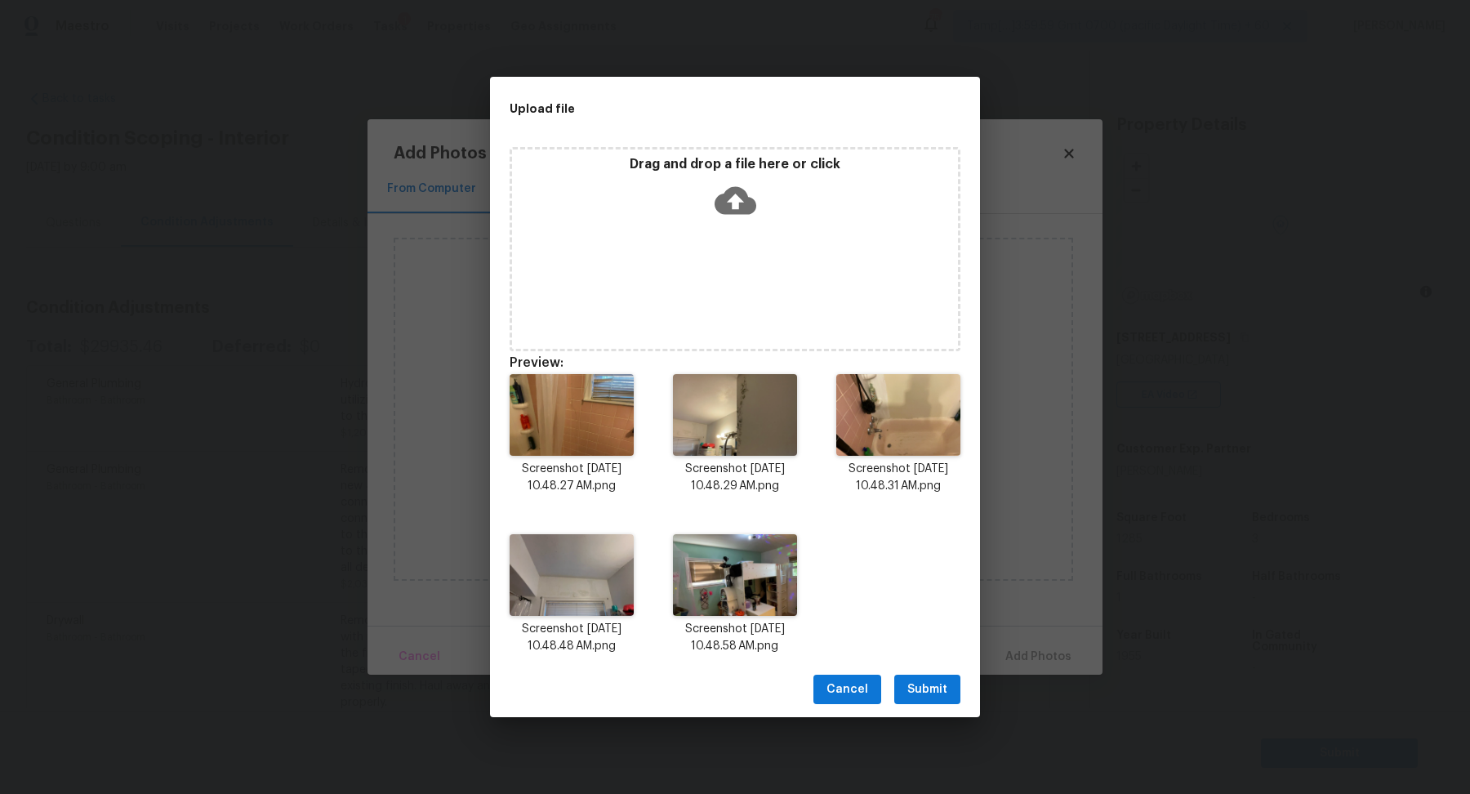
click at [931, 683] on span "Submit" at bounding box center [927, 689] width 40 height 20
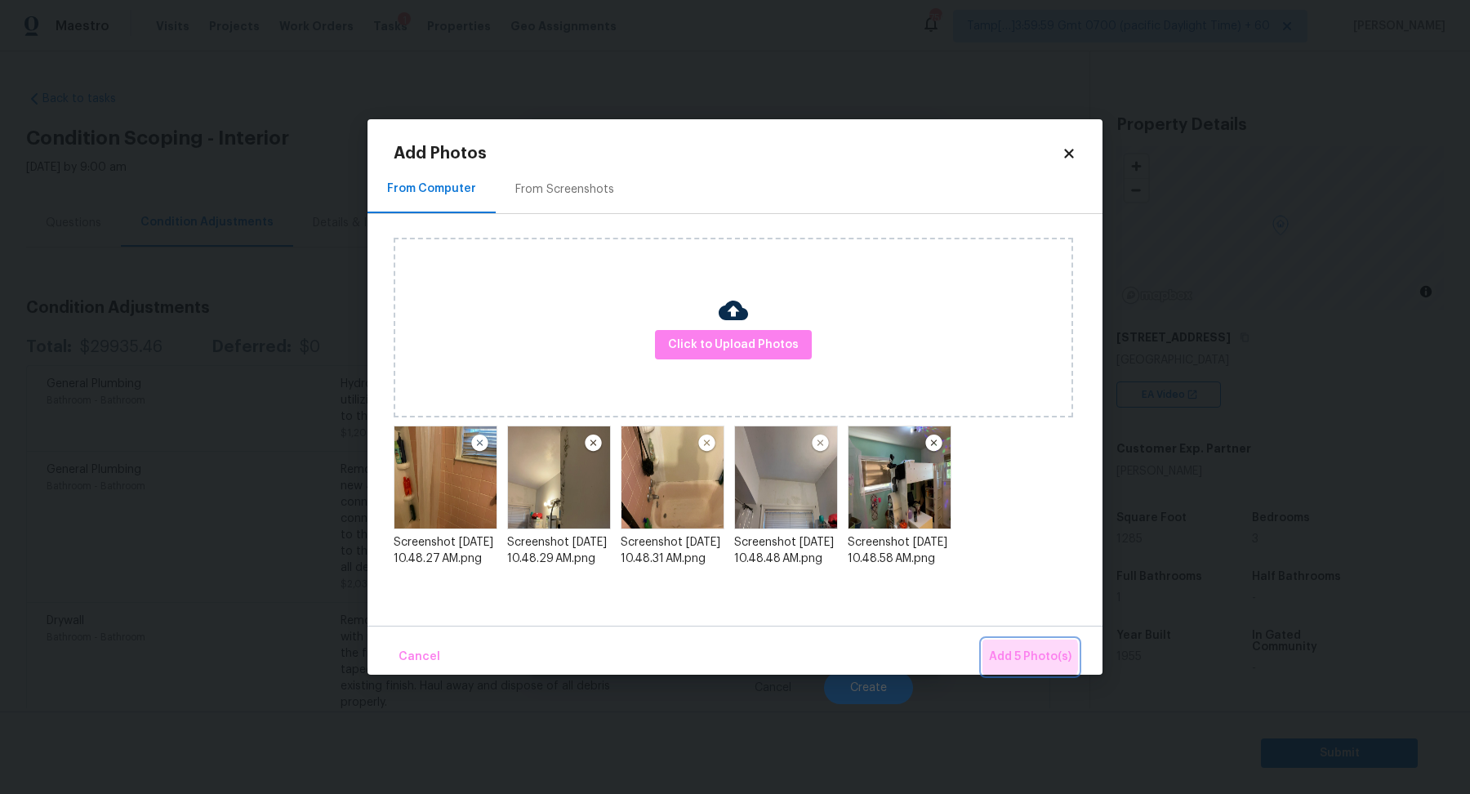
click at [1031, 656] on span "Add 5 Photo(s)" at bounding box center [1030, 657] width 82 height 20
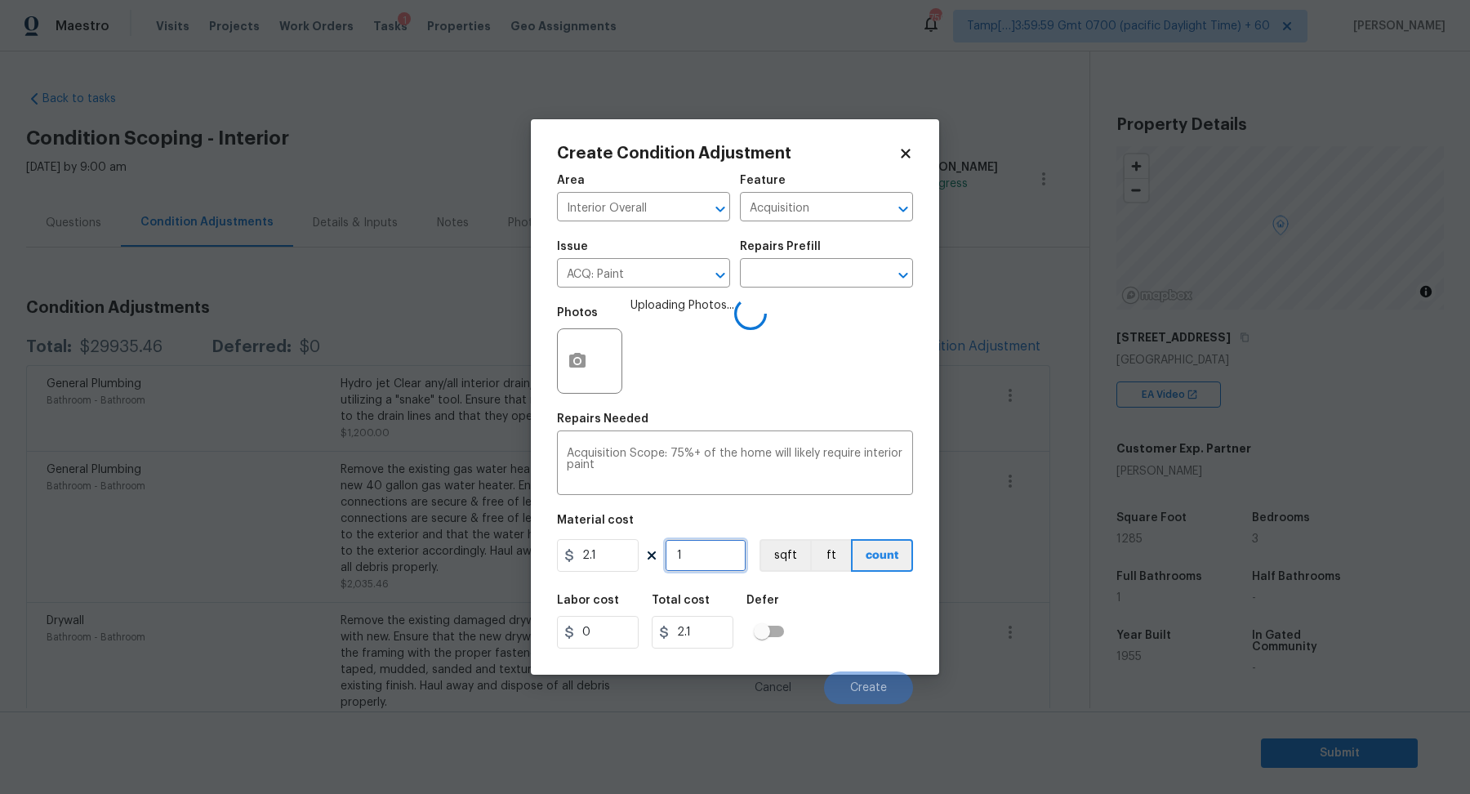
click at [700, 545] on input "1" at bounding box center [706, 555] width 82 height 33
type input "12"
type input "25.2"
type input "128"
type input "268.8"
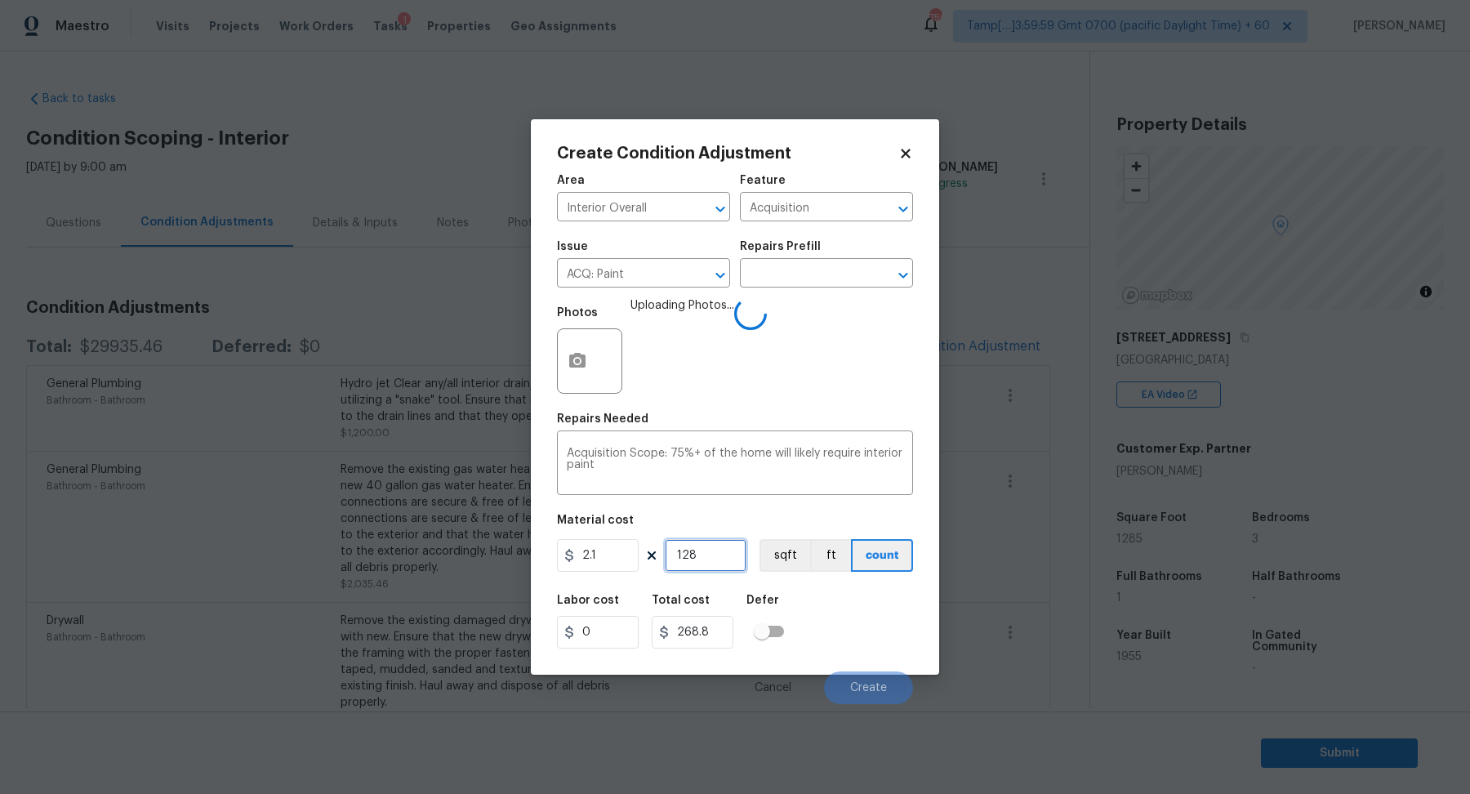
type input "1285"
type input "2698.5"
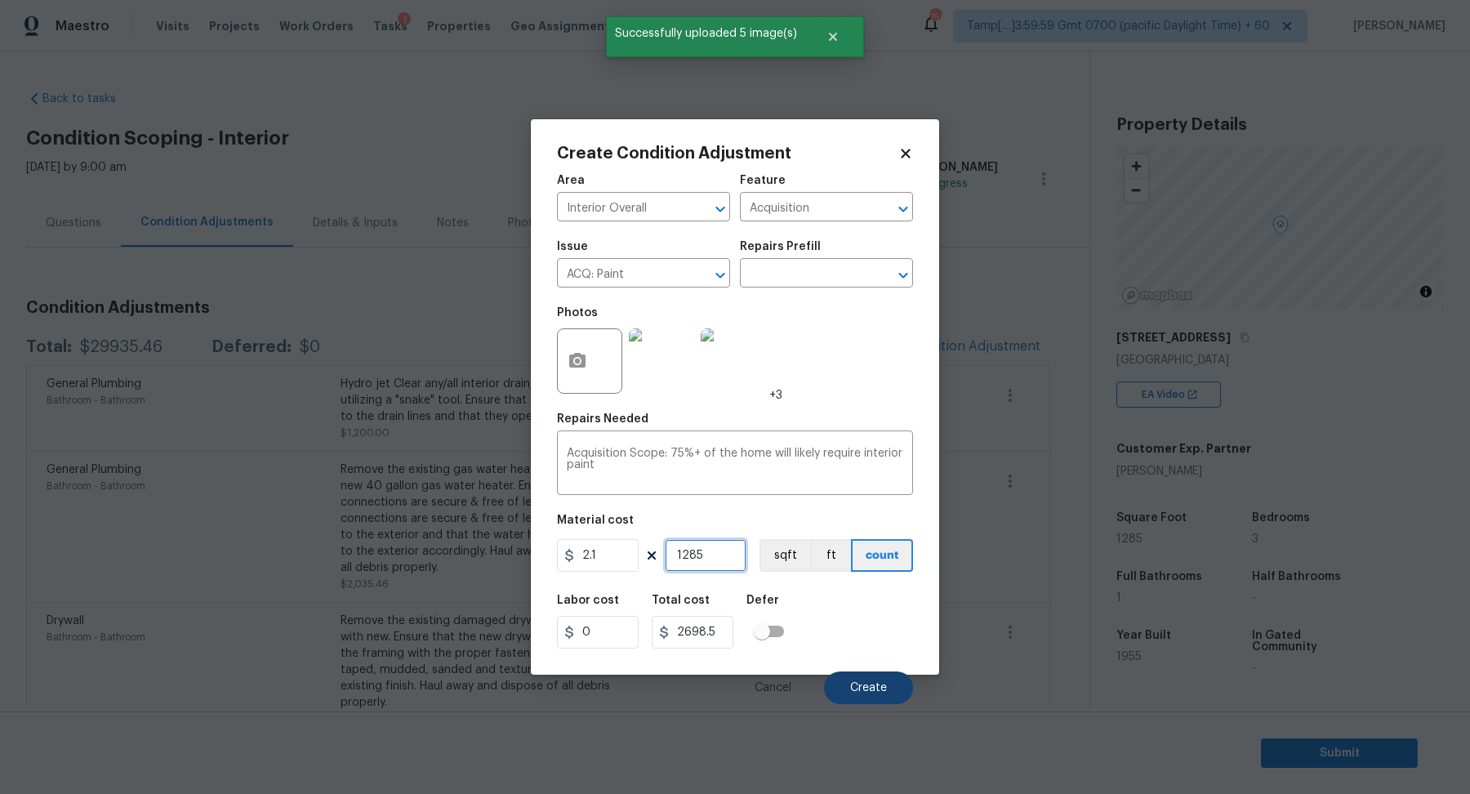
type input "1285"
click at [866, 674] on button "Create" at bounding box center [868, 687] width 89 height 33
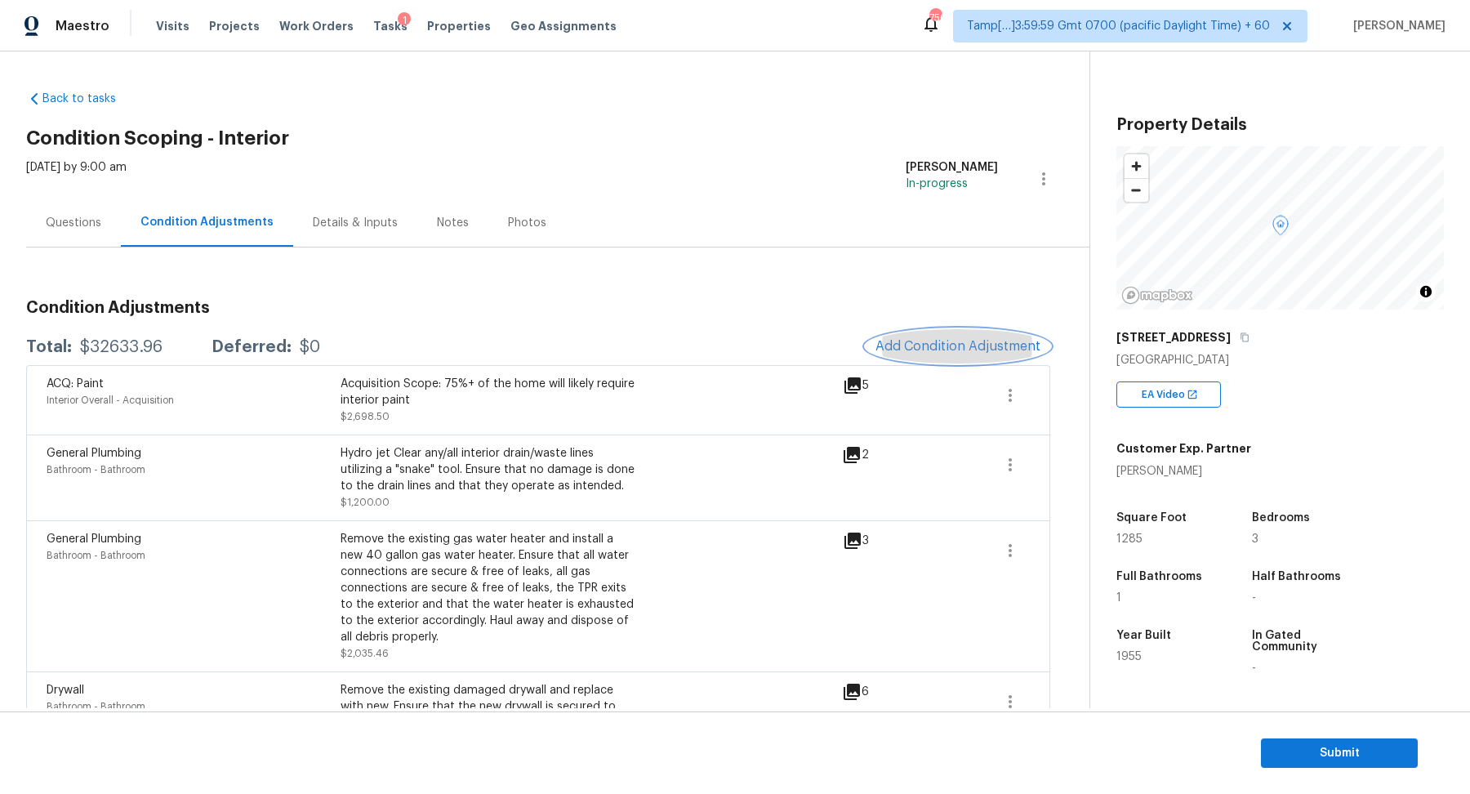
click at [926, 339] on span "Add Condition Adjustment" at bounding box center [957, 346] width 165 height 15
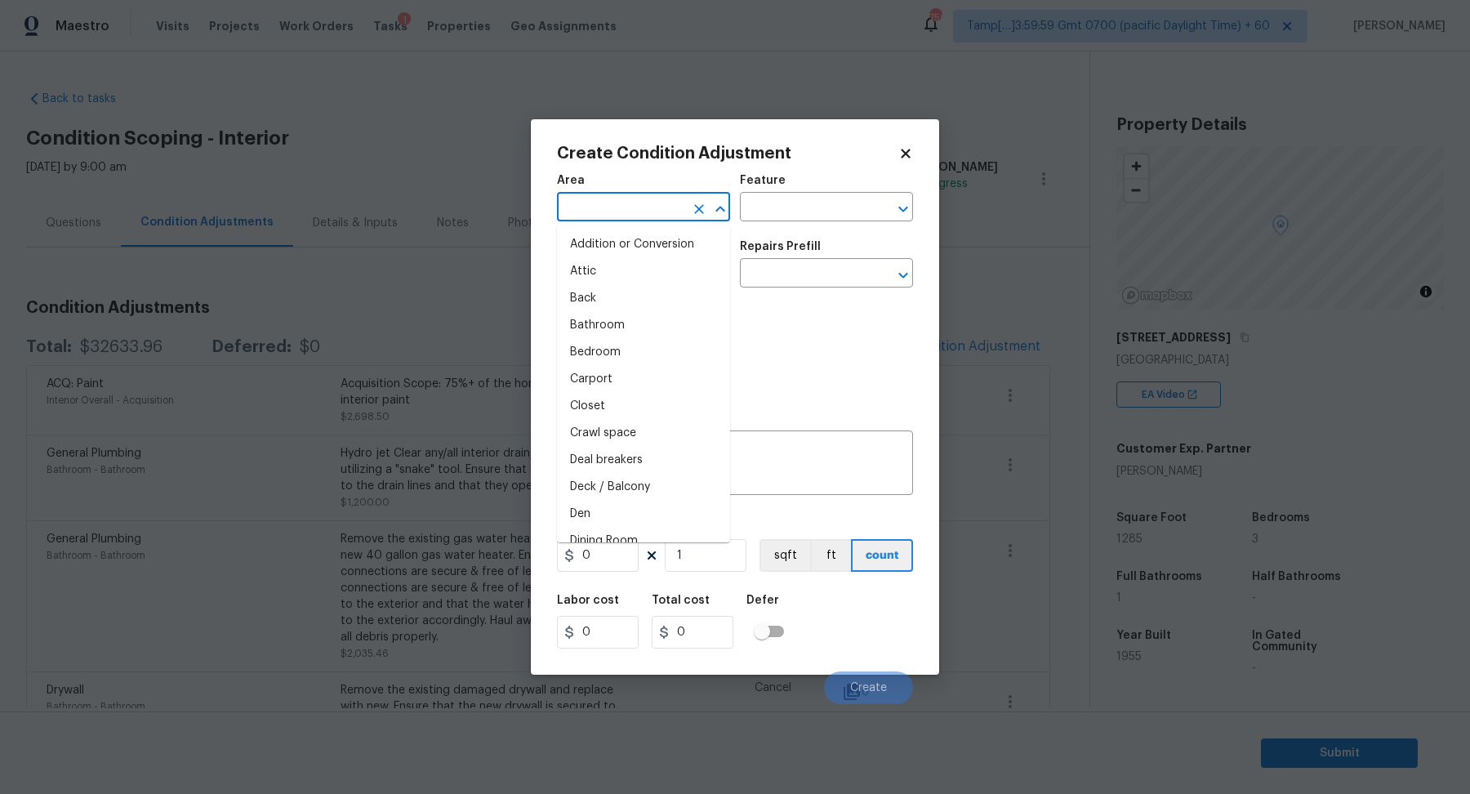
click at [625, 210] on input "text" at bounding box center [620, 208] width 127 height 25
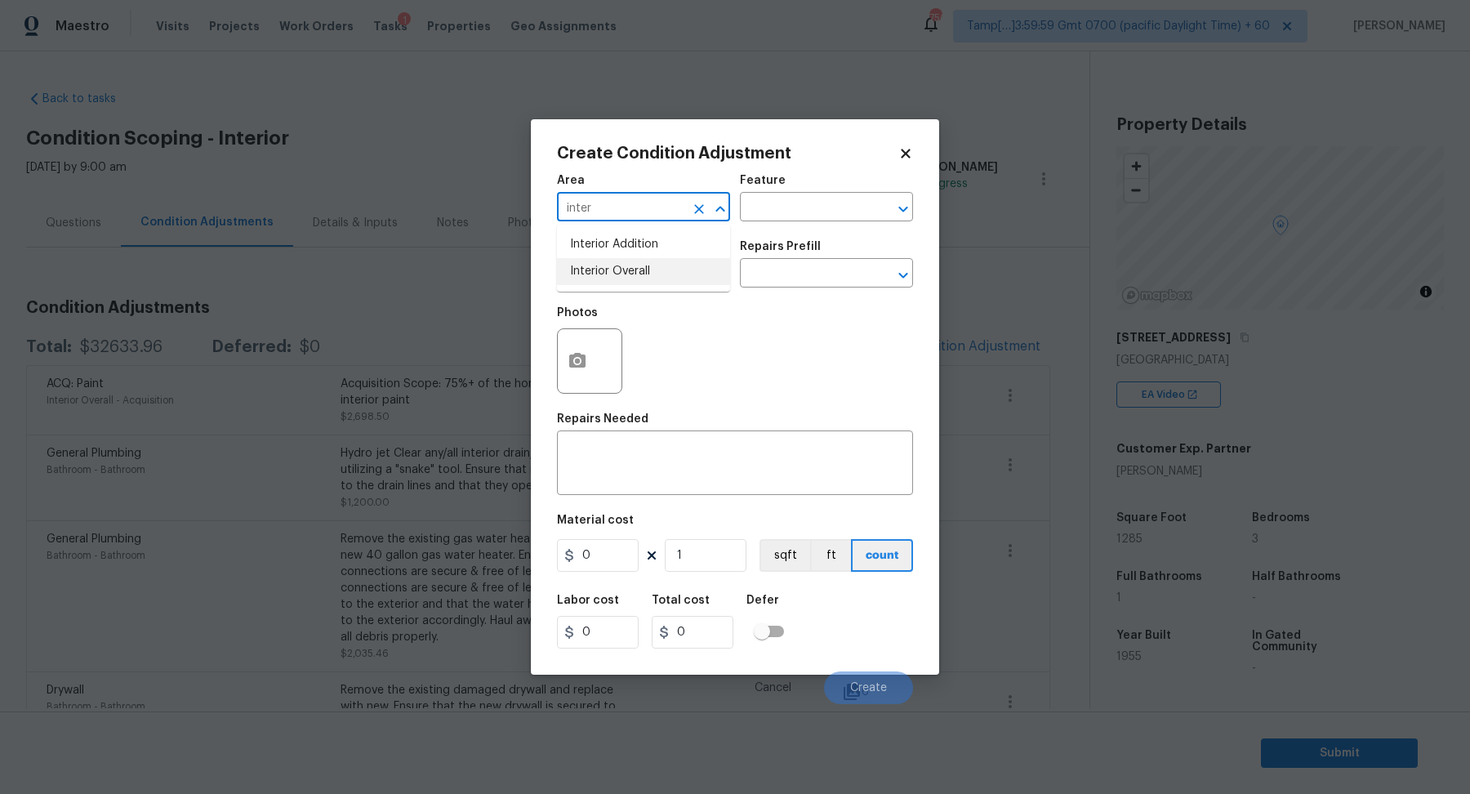
click at [660, 270] on li "Interior Overall" at bounding box center [643, 271] width 173 height 27
type input "Interior Overall"
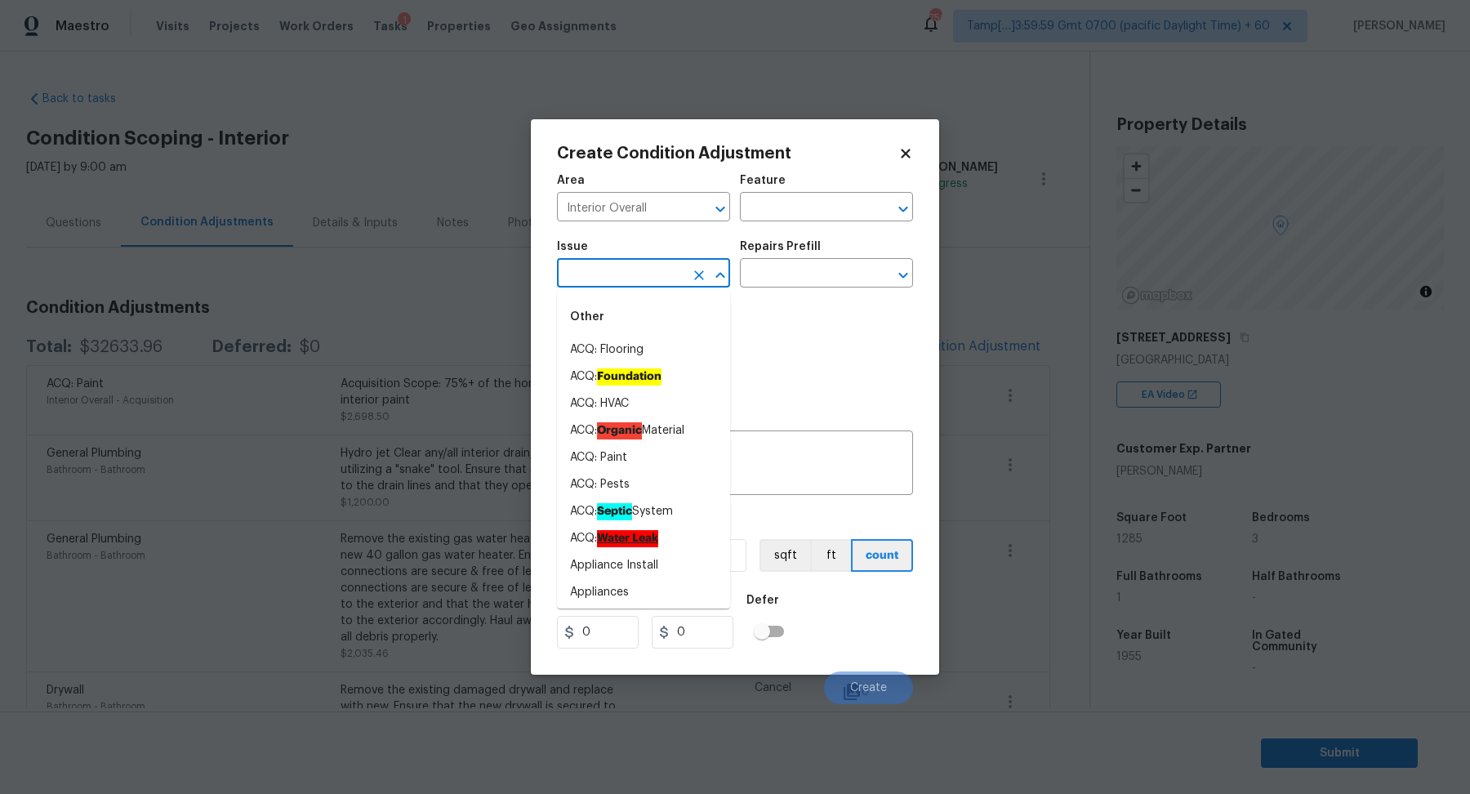
click at [660, 270] on input "text" at bounding box center [620, 274] width 127 height 25
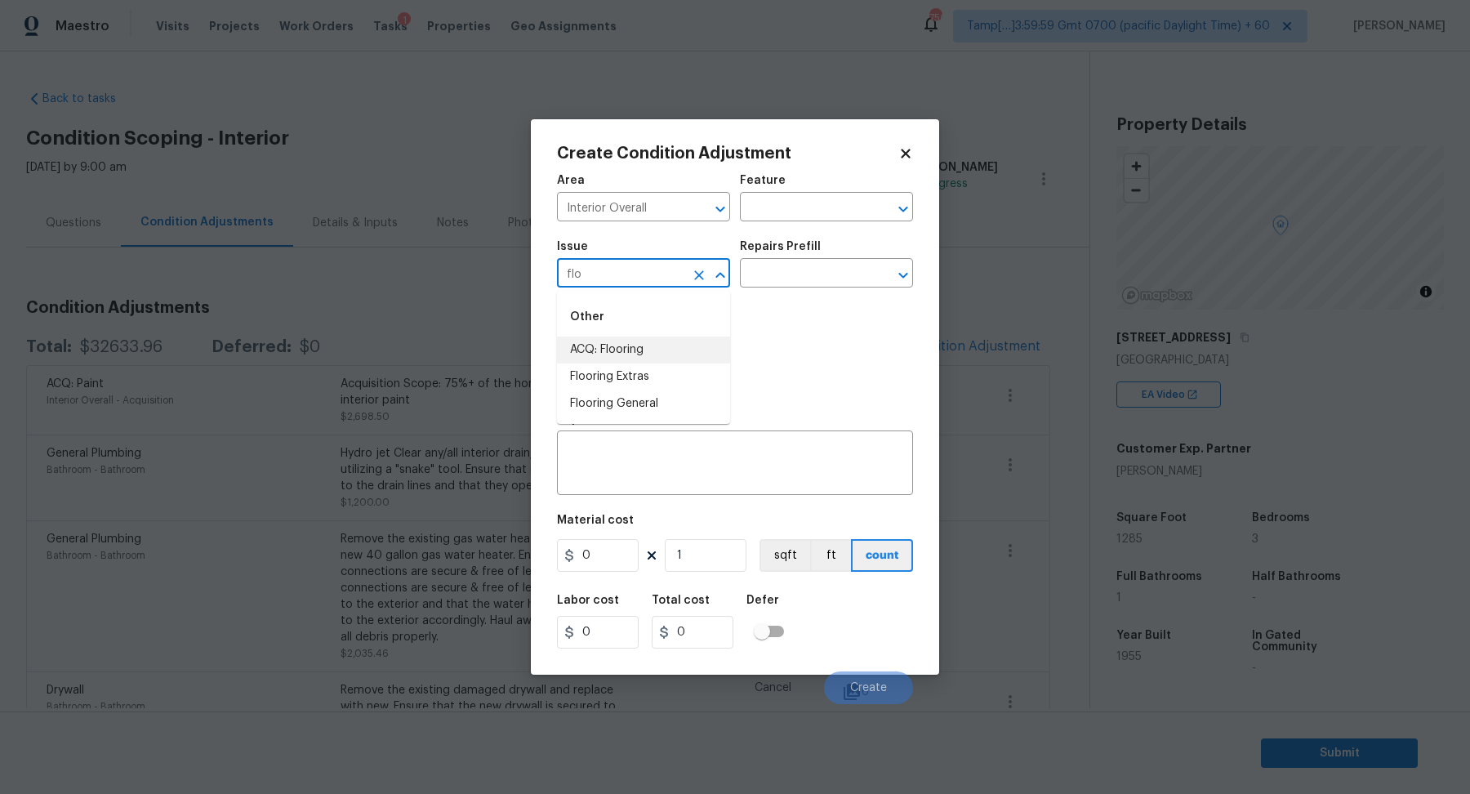
click at [637, 348] on li "ACQ: Flooring" at bounding box center [643, 349] width 173 height 27
type input "ACQ: Flooring"
click at [826, 278] on input "text" at bounding box center [803, 274] width 127 height 25
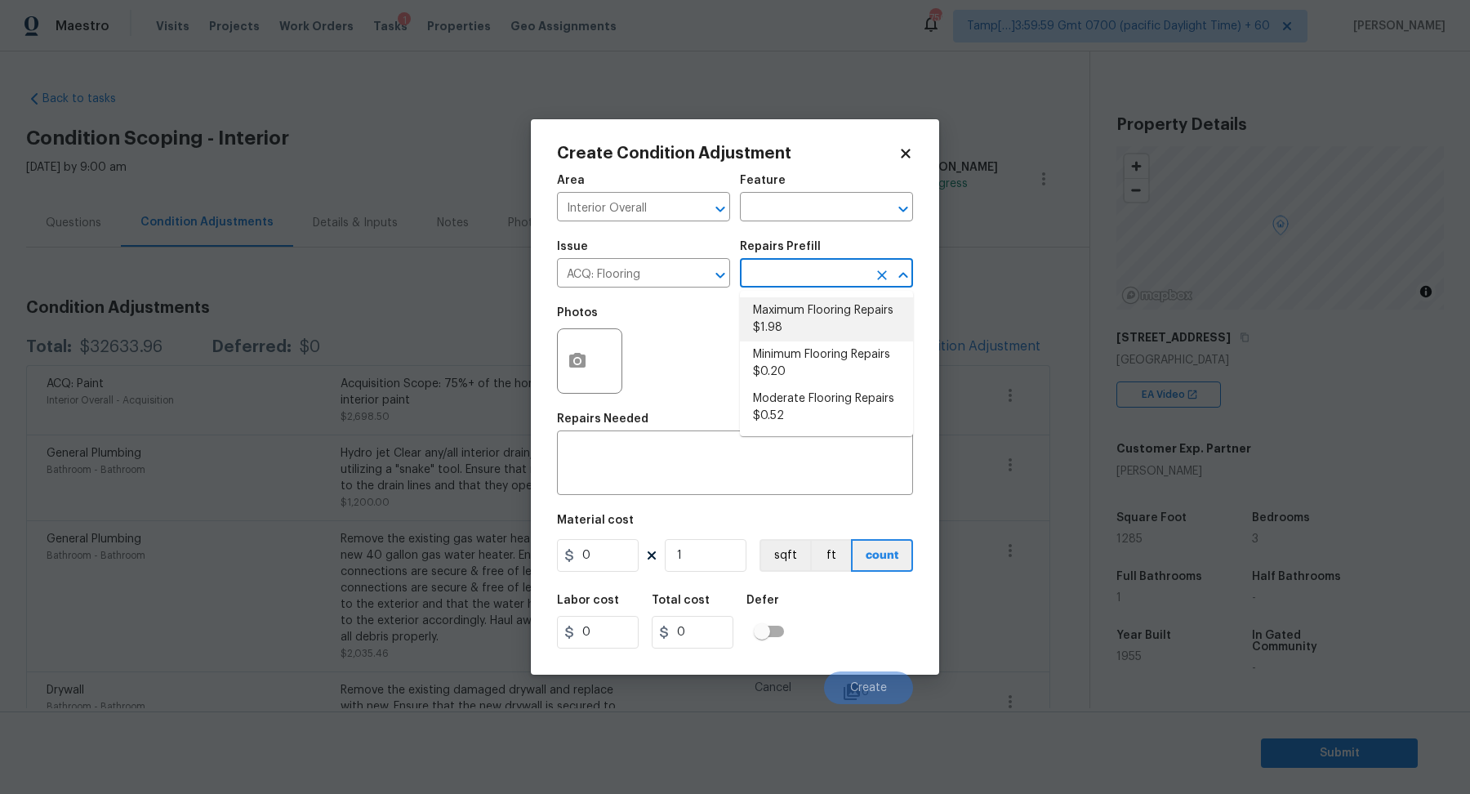
click at [830, 340] on li "Maximum Flooring Repairs $1.98" at bounding box center [826, 319] width 173 height 44
type input "Acquisition"
type textarea "Acquisition Scope: Maximum flooring repairs"
type input "1.98"
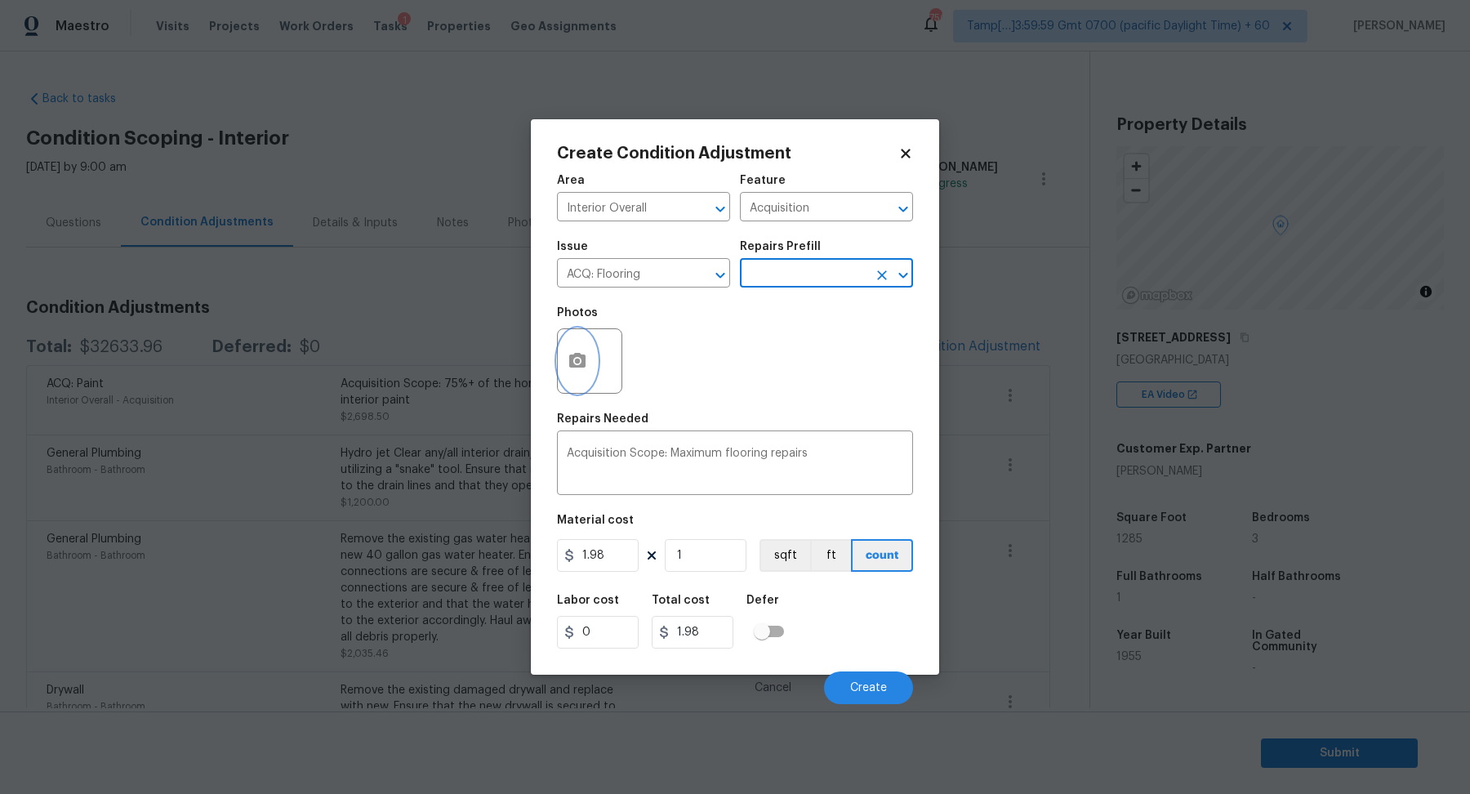
click at [577, 362] on circle "button" at bounding box center [577, 360] width 5 height 5
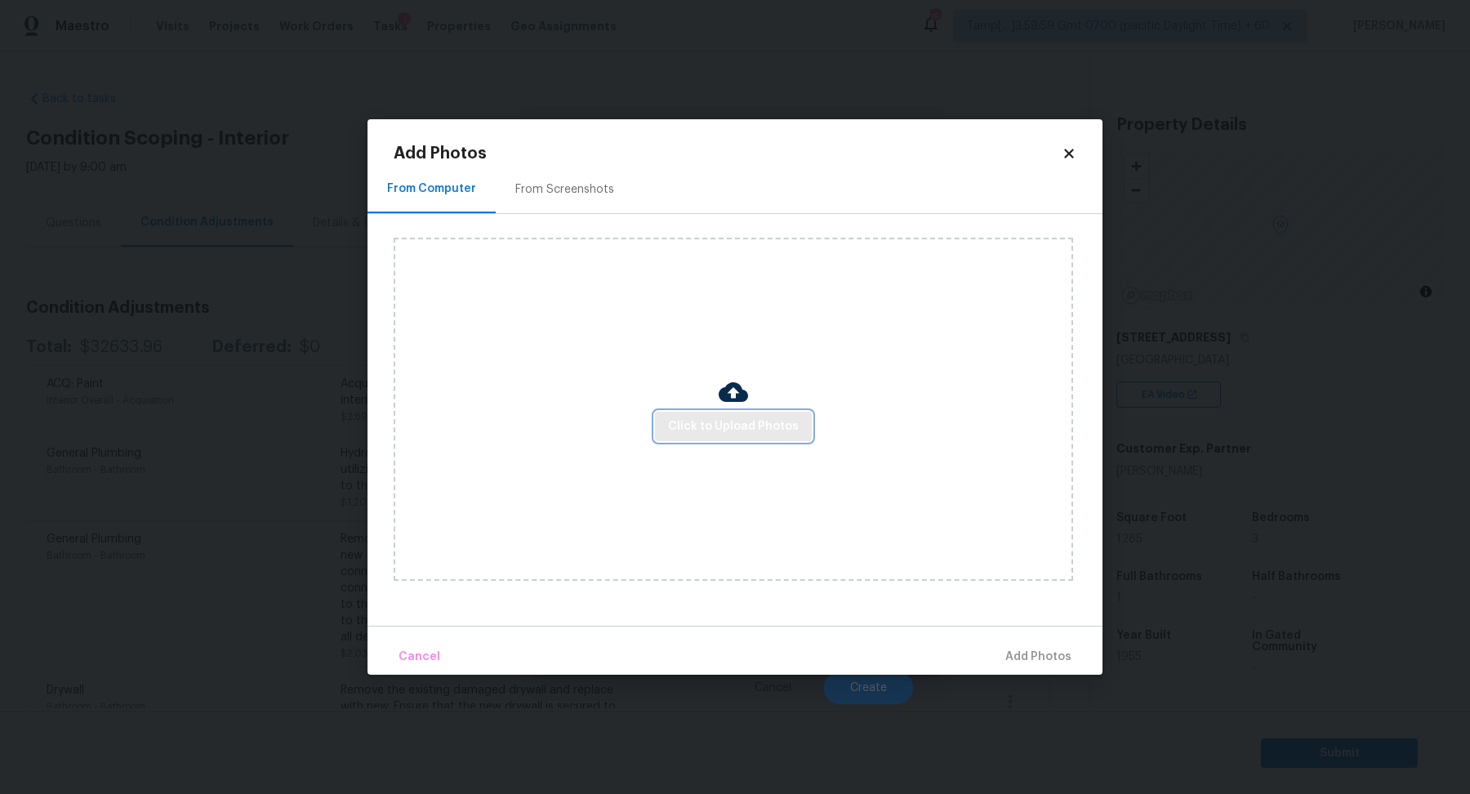
click at [719, 423] on span "Click to Upload Photos" at bounding box center [733, 426] width 131 height 20
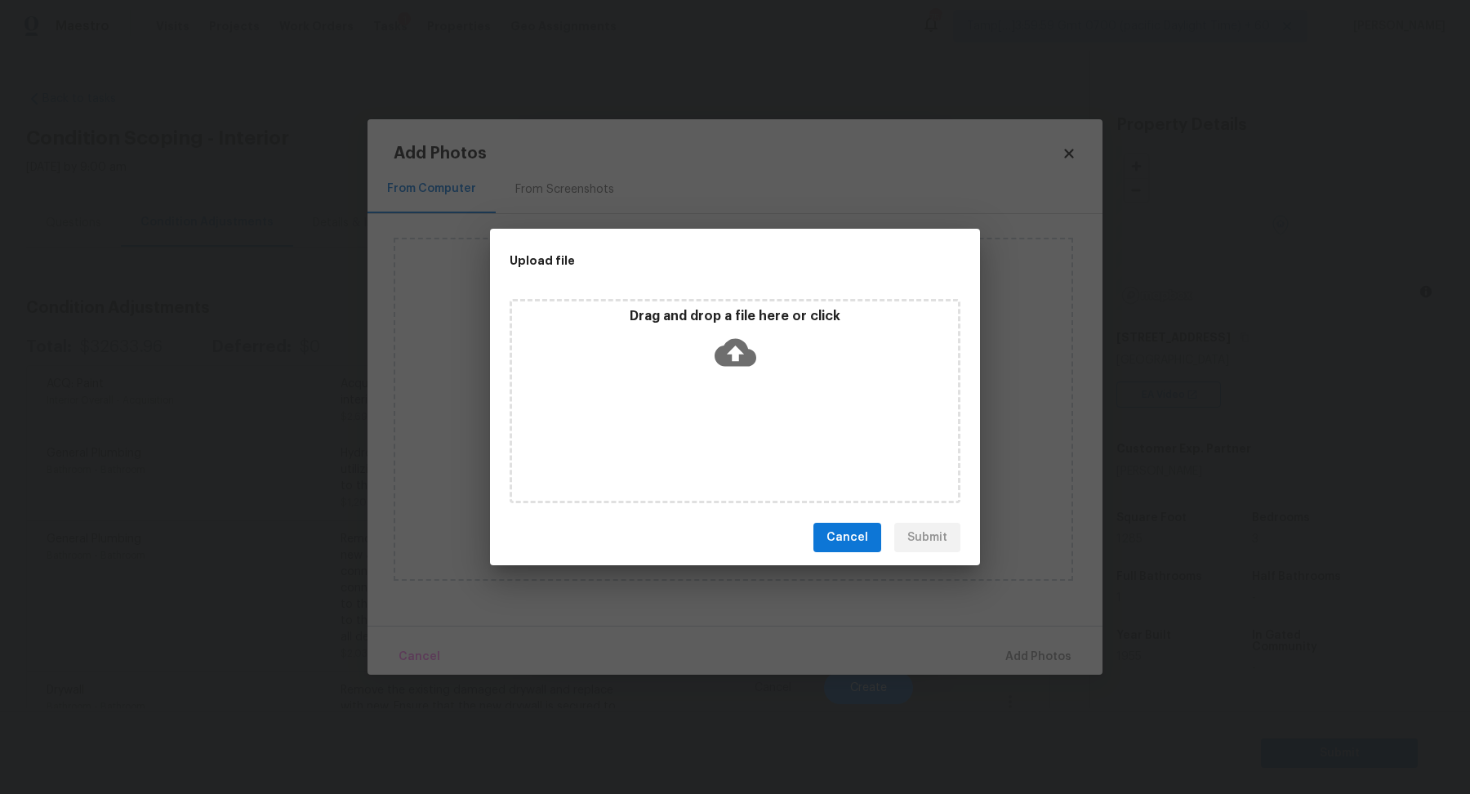
click at [759, 357] on div "Drag and drop a file here or click" at bounding box center [735, 343] width 446 height 70
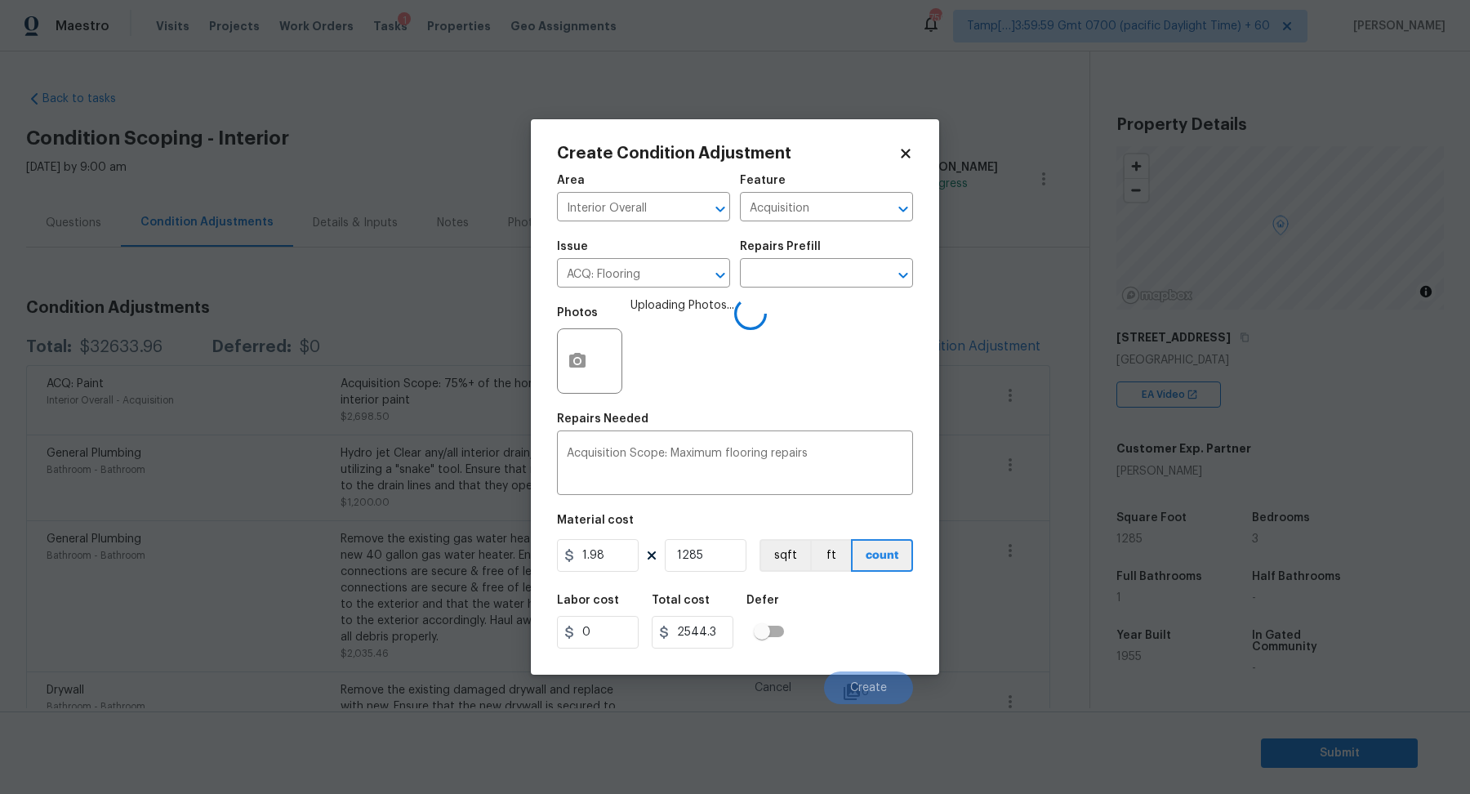
click at [865, 611] on div "Labor cost 0 Total cost 2544.3 Defer" at bounding box center [735, 621] width 356 height 73
click at [862, 682] on span "Create" at bounding box center [868, 688] width 37 height 12
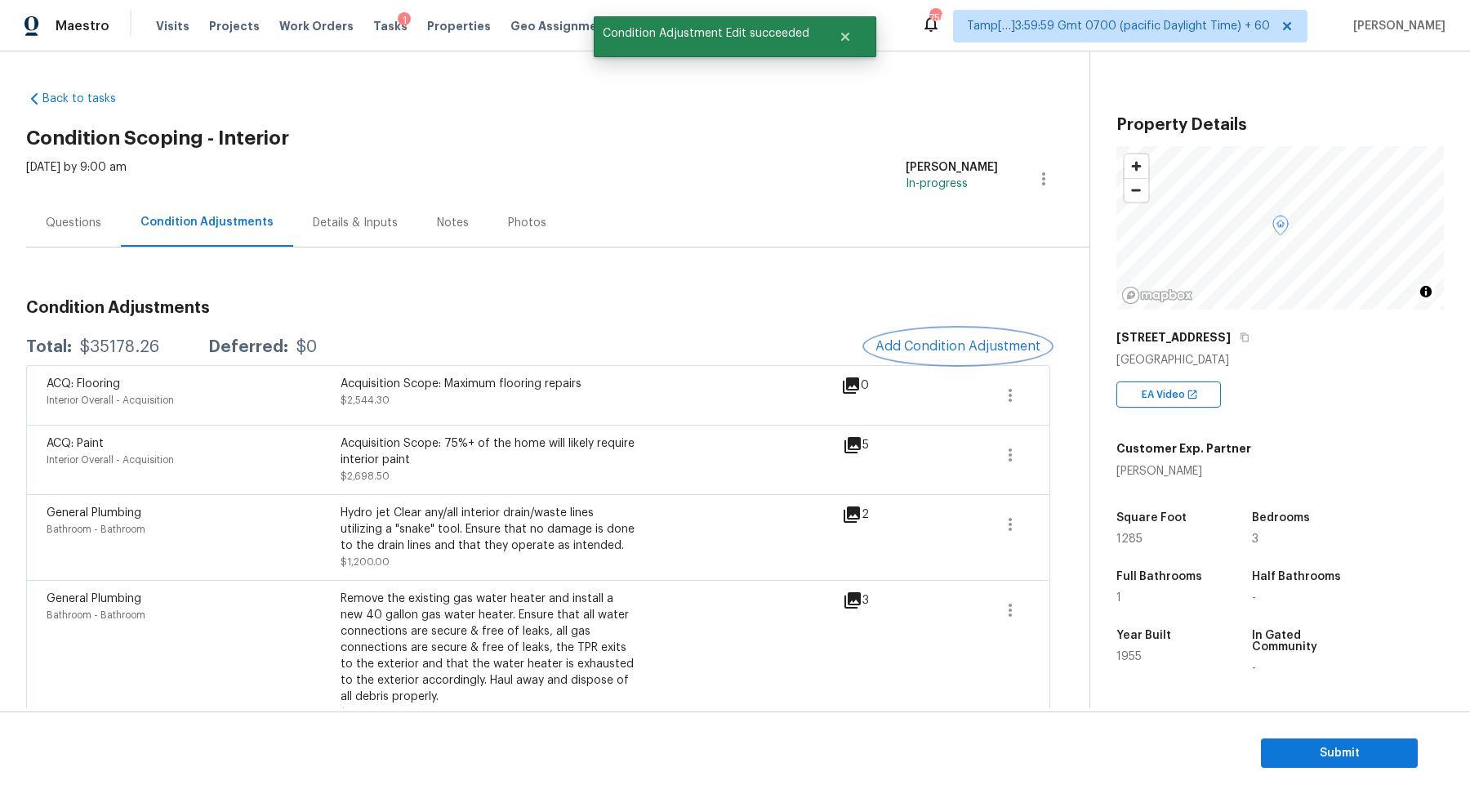
click at [936, 358] on button "Add Condition Adjustment" at bounding box center [957, 346] width 185 height 34
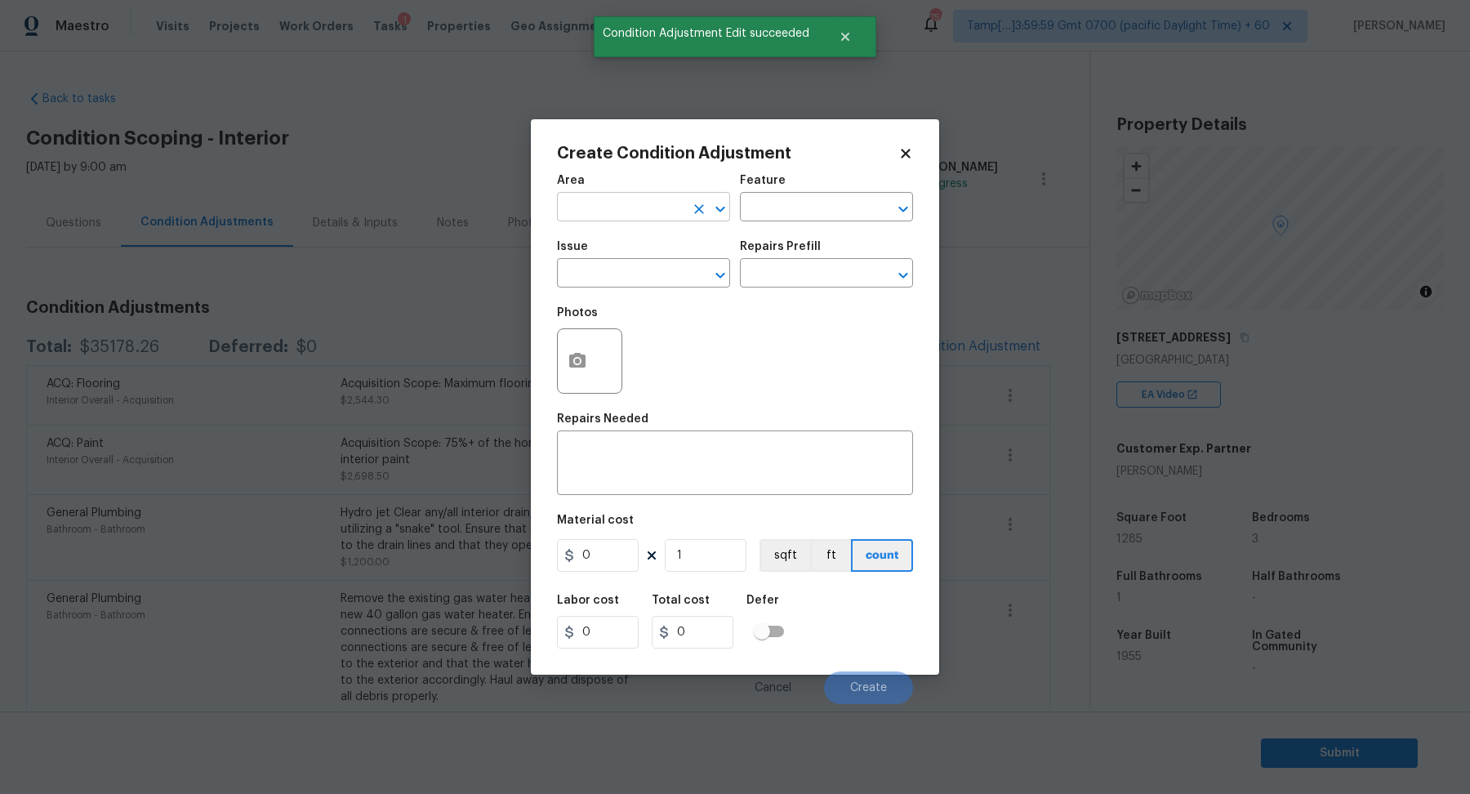
click at [647, 198] on input "text" at bounding box center [620, 208] width 127 height 25
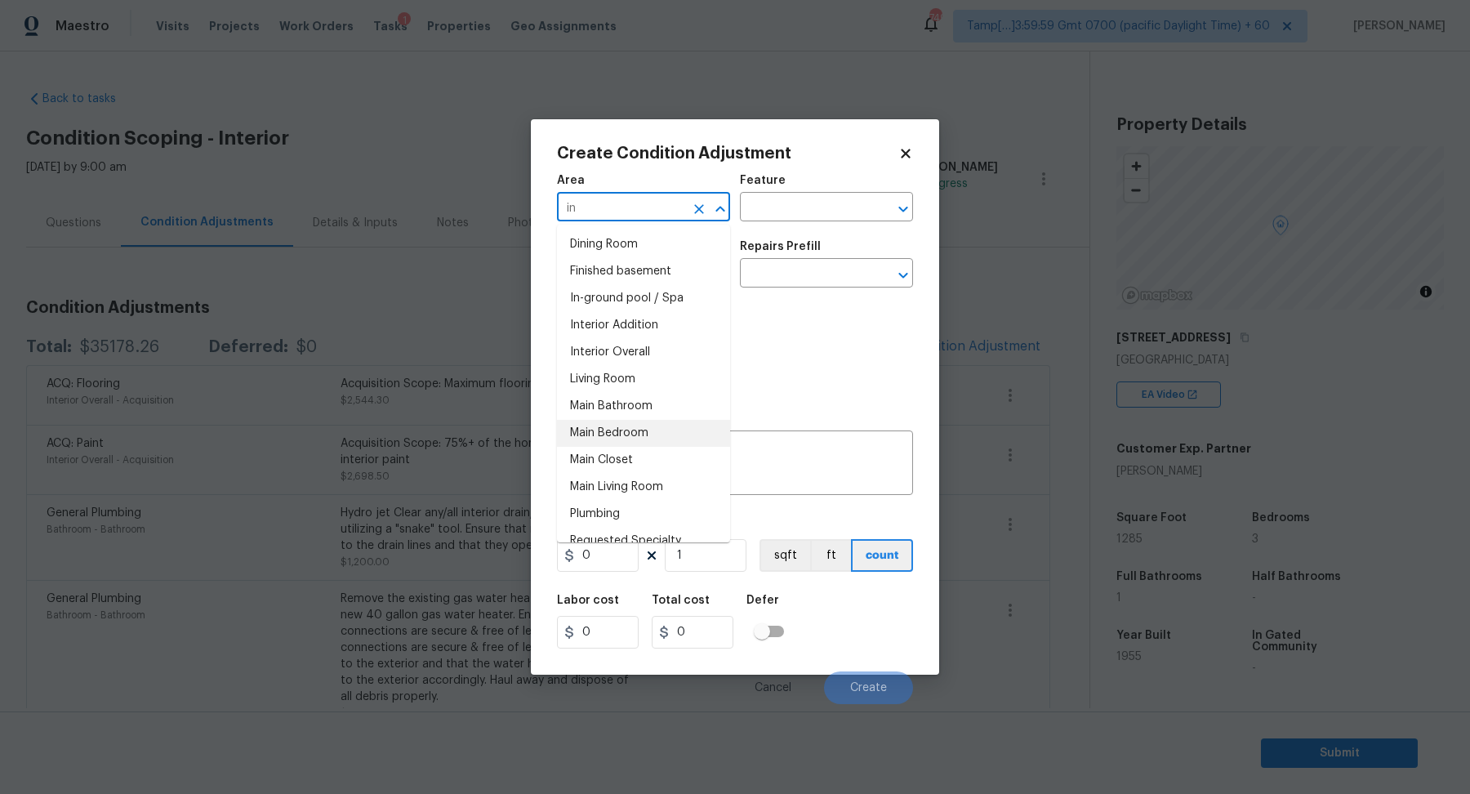
type input "in"
click at [810, 297] on div "Photos" at bounding box center [735, 350] width 356 height 106
click at [603, 213] on input "text" at bounding box center [620, 208] width 127 height 25
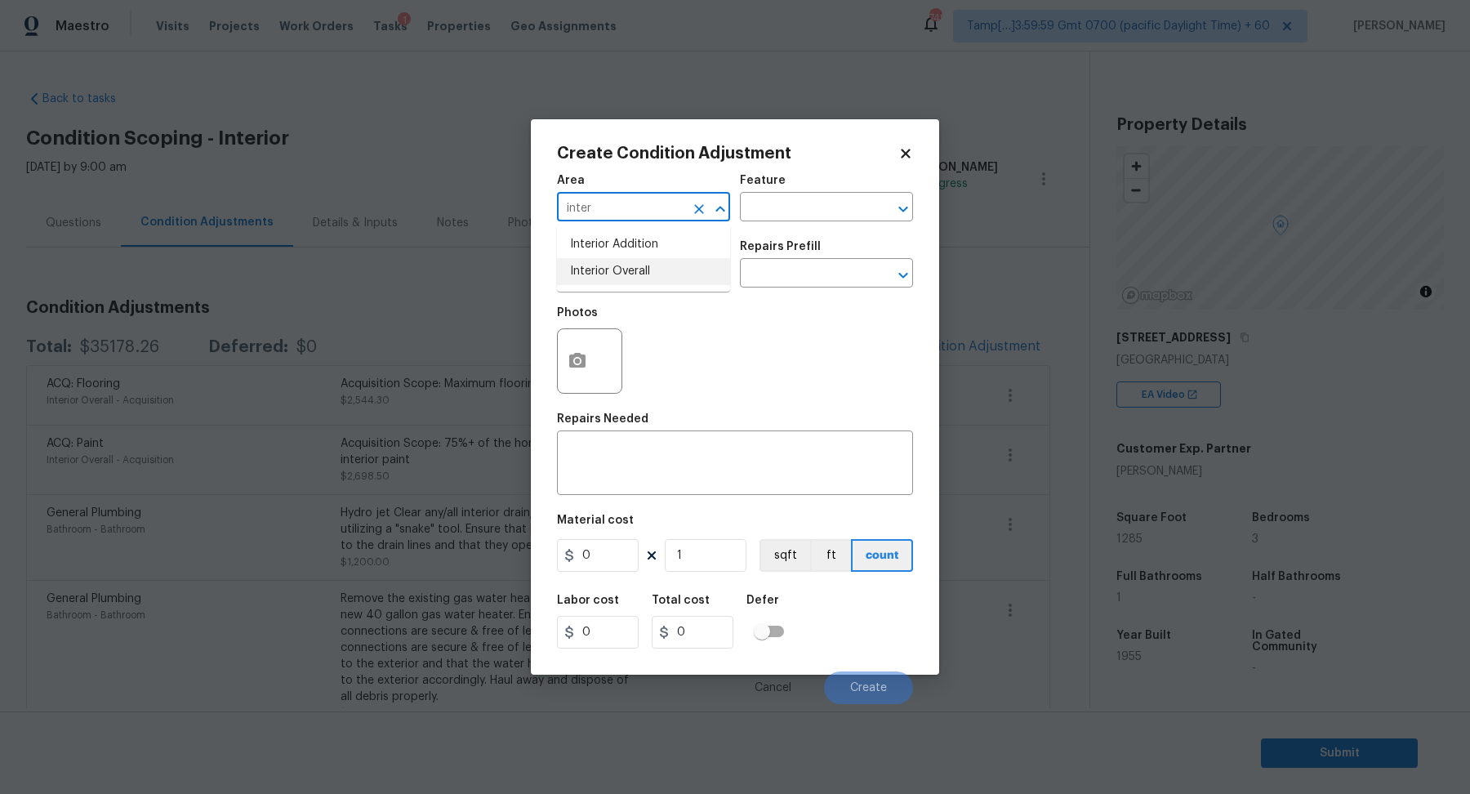
click at [667, 269] on li "Interior Overall" at bounding box center [643, 271] width 173 height 27
type input "Interior Overall"
click at [667, 269] on input "text" at bounding box center [620, 274] width 127 height 25
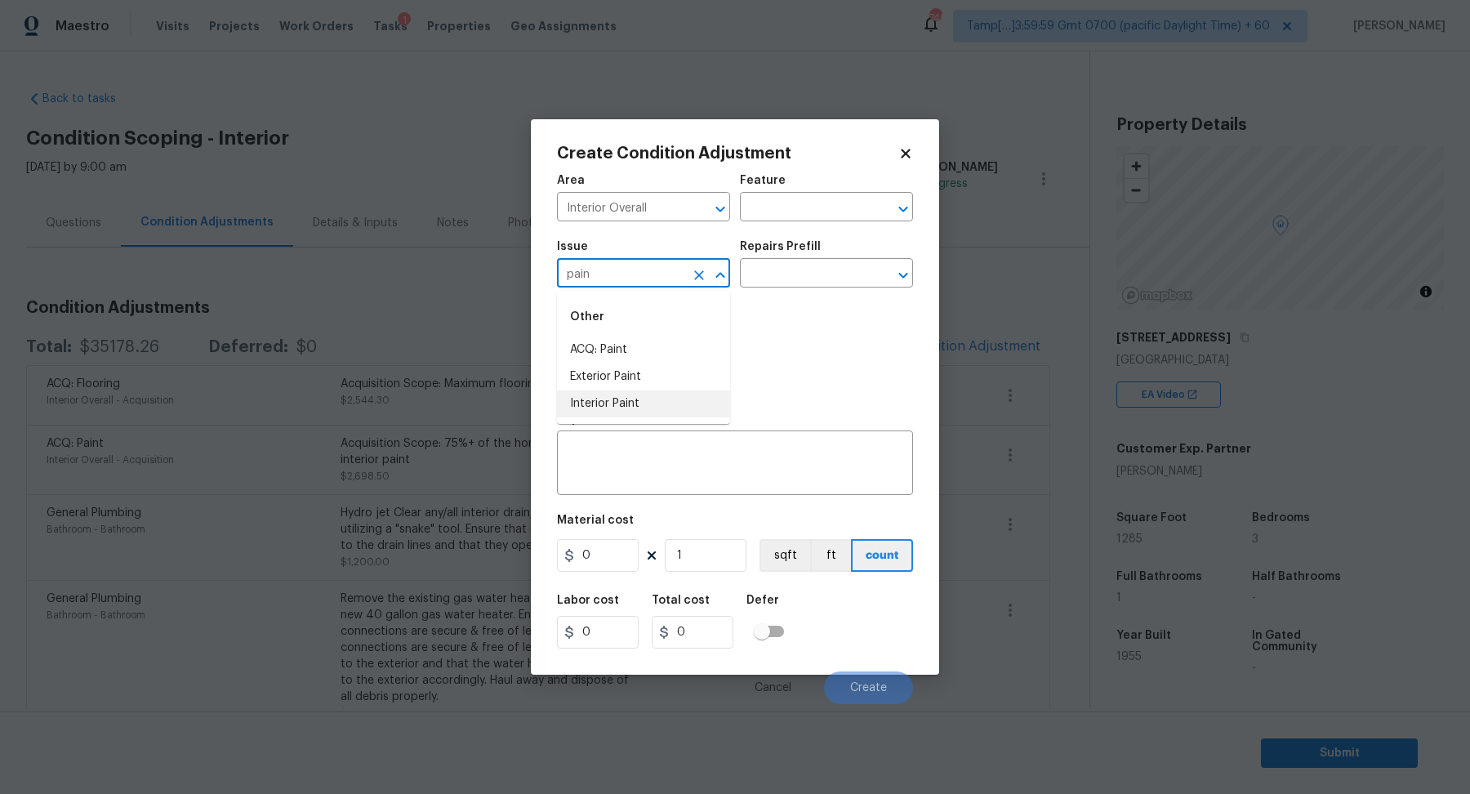
click at [691, 399] on li "Interior Paint" at bounding box center [643, 403] width 173 height 27
type input "Interior Paint"
click at [806, 287] on body "Maestro Visits Projects Work Orders Tasks 1 Properties Geo Assignments 749 Tamp…" at bounding box center [735, 405] width 1470 height 810
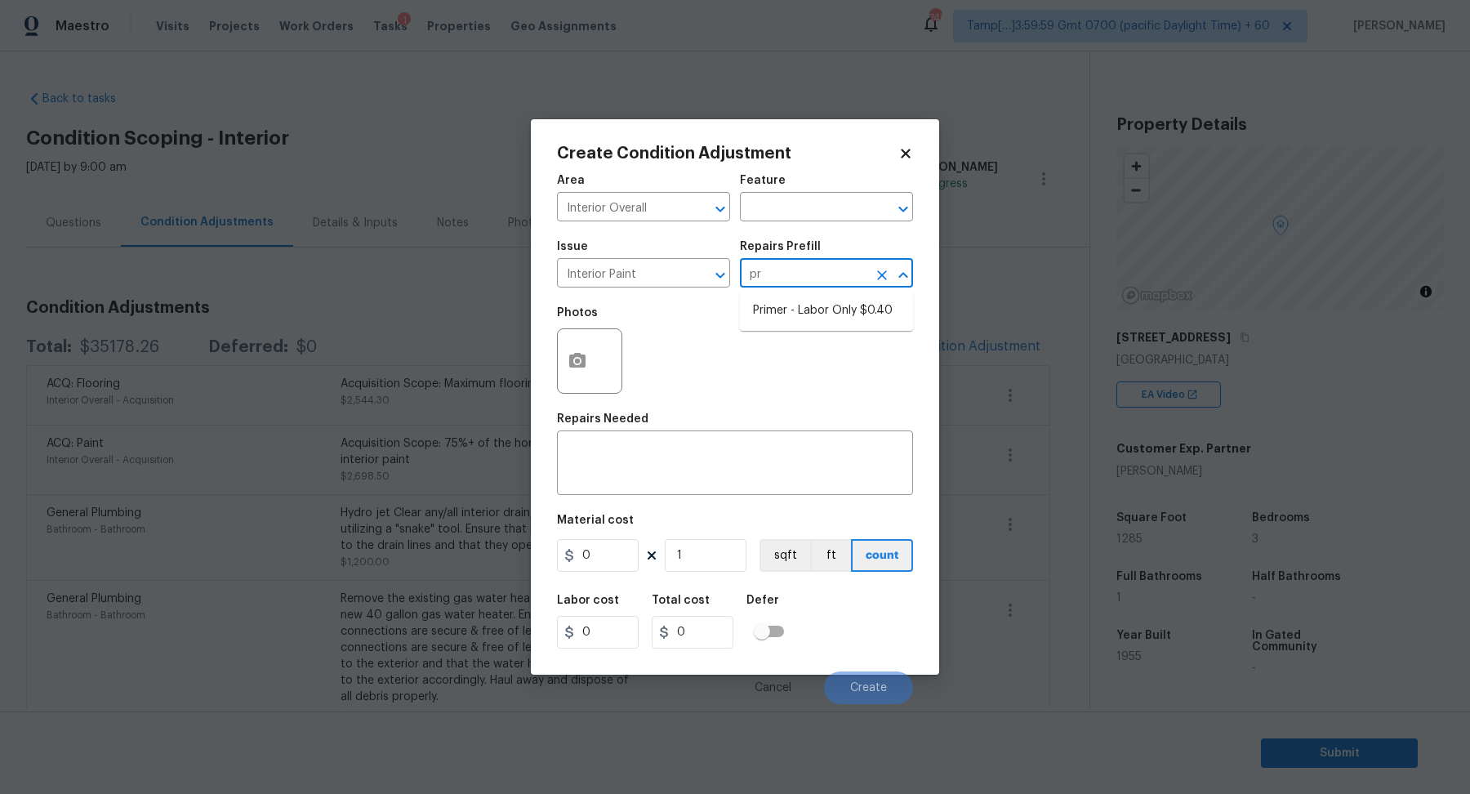
type input "pri"
click at [816, 310] on li "Primer - Labor Only $0.40" at bounding box center [826, 310] width 173 height 27
type input "Overall Paint"
type textarea "Interior primer - PRIMER PROVIDED BY OPENDOOR - All nails, screws, drywall anch…"
type input "0.4"
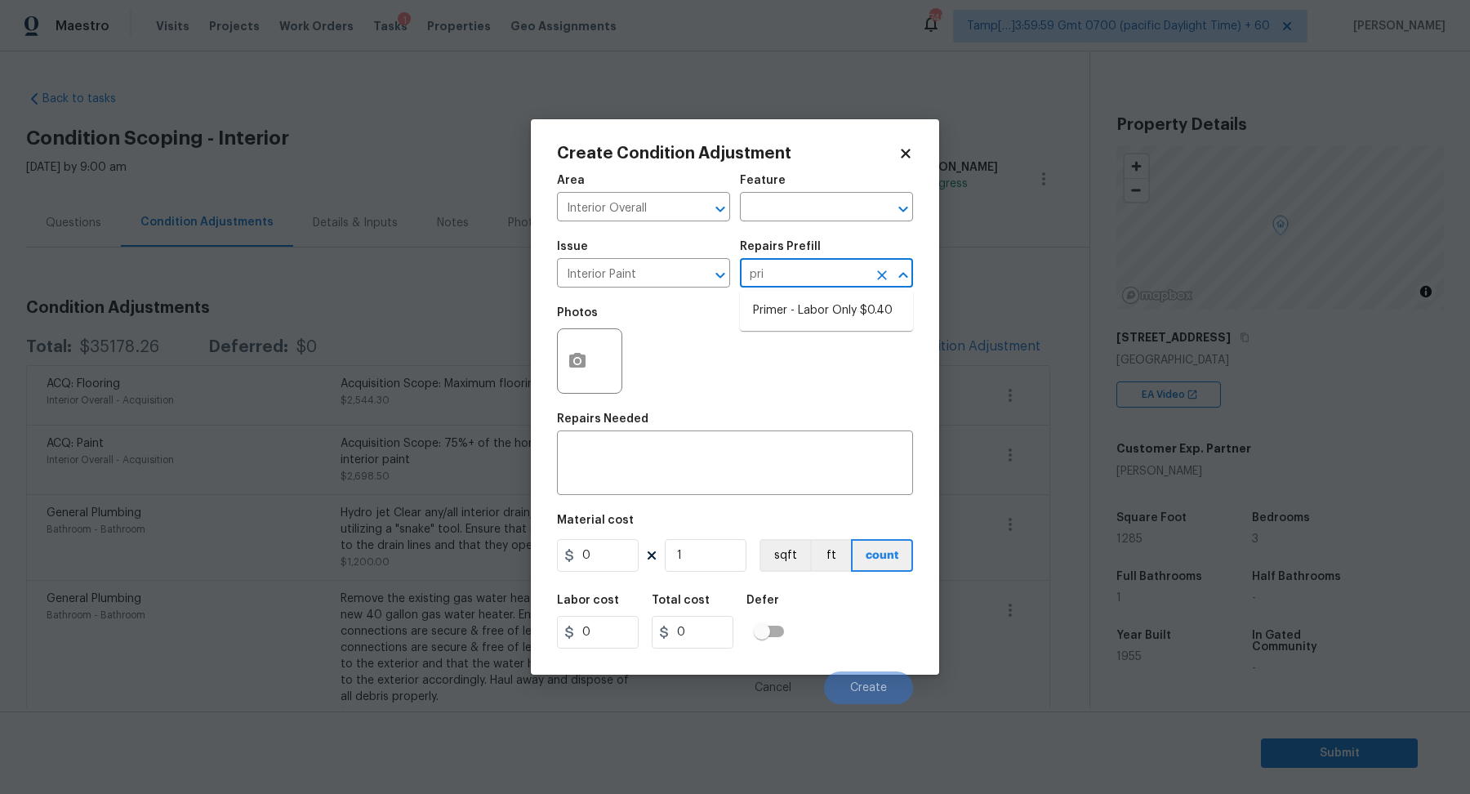
type input "0.4"
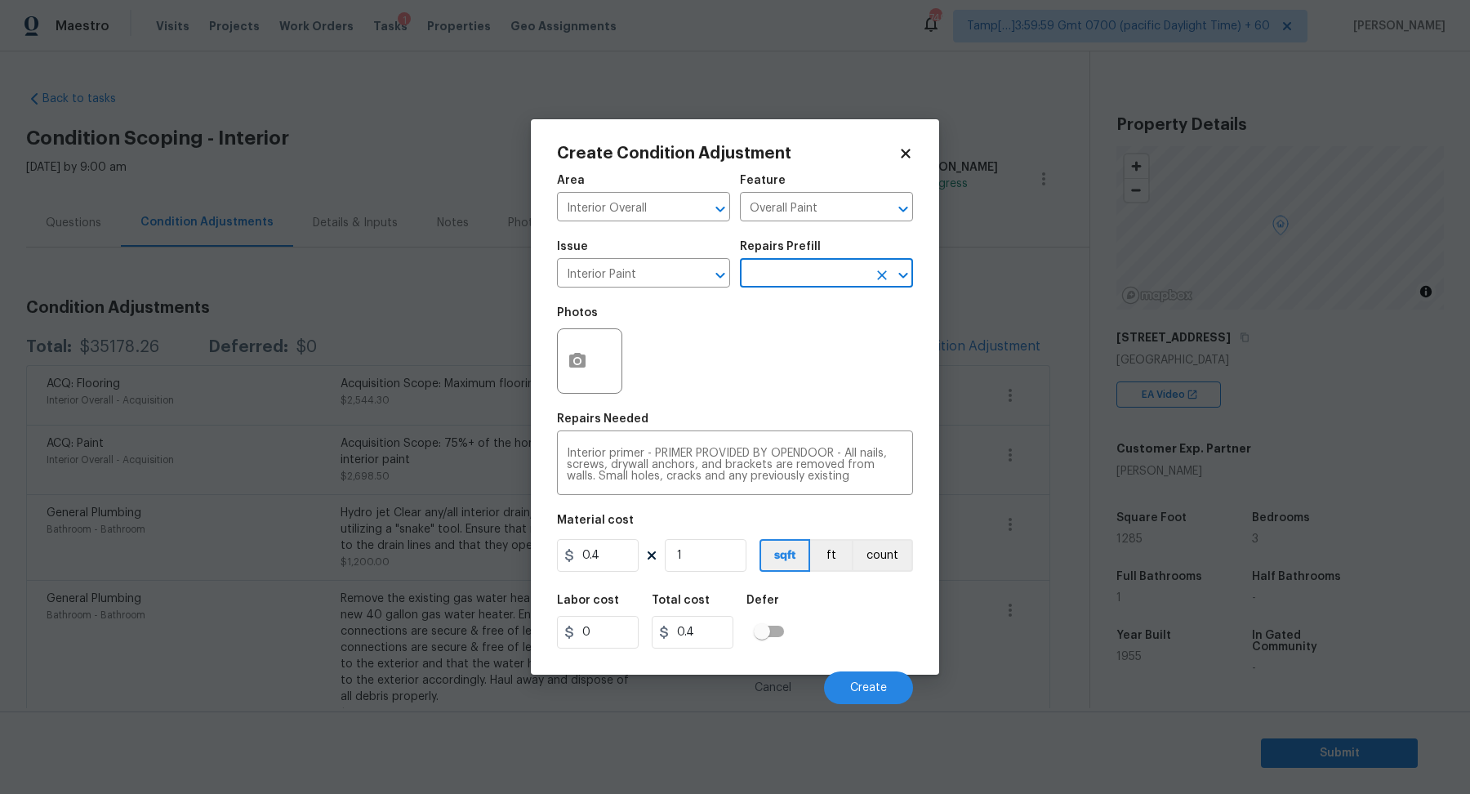
click at [731, 536] on figure "Material cost 0.4 1 sqft ft count" at bounding box center [735, 544] width 356 height 60
click at [723, 559] on input "1" at bounding box center [706, 555] width 82 height 33
type input "4"
type input "1.6"
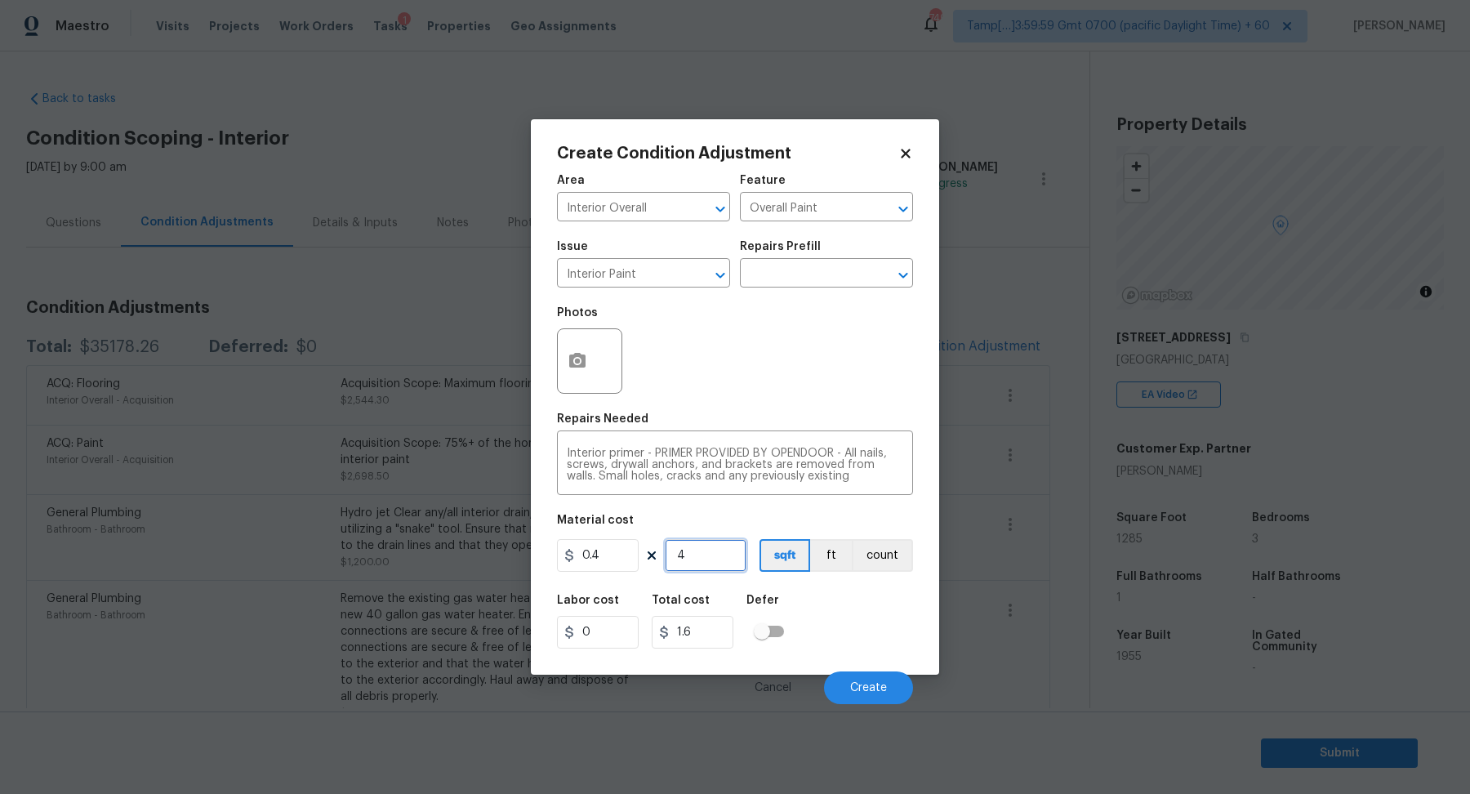
type input "40"
type input "16"
type input "400"
type input "160"
type input "400"
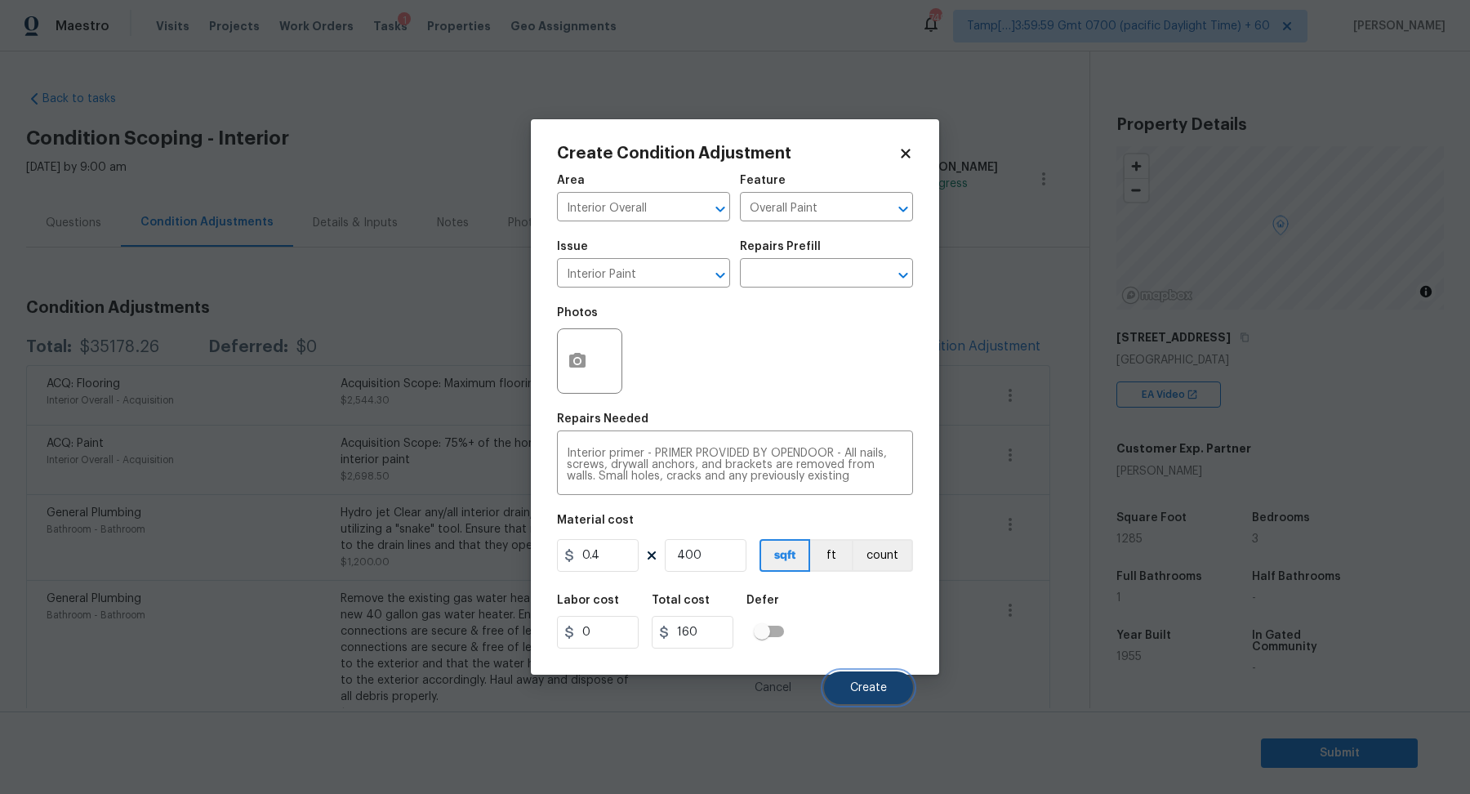
click at [876, 687] on span "Create" at bounding box center [868, 688] width 37 height 12
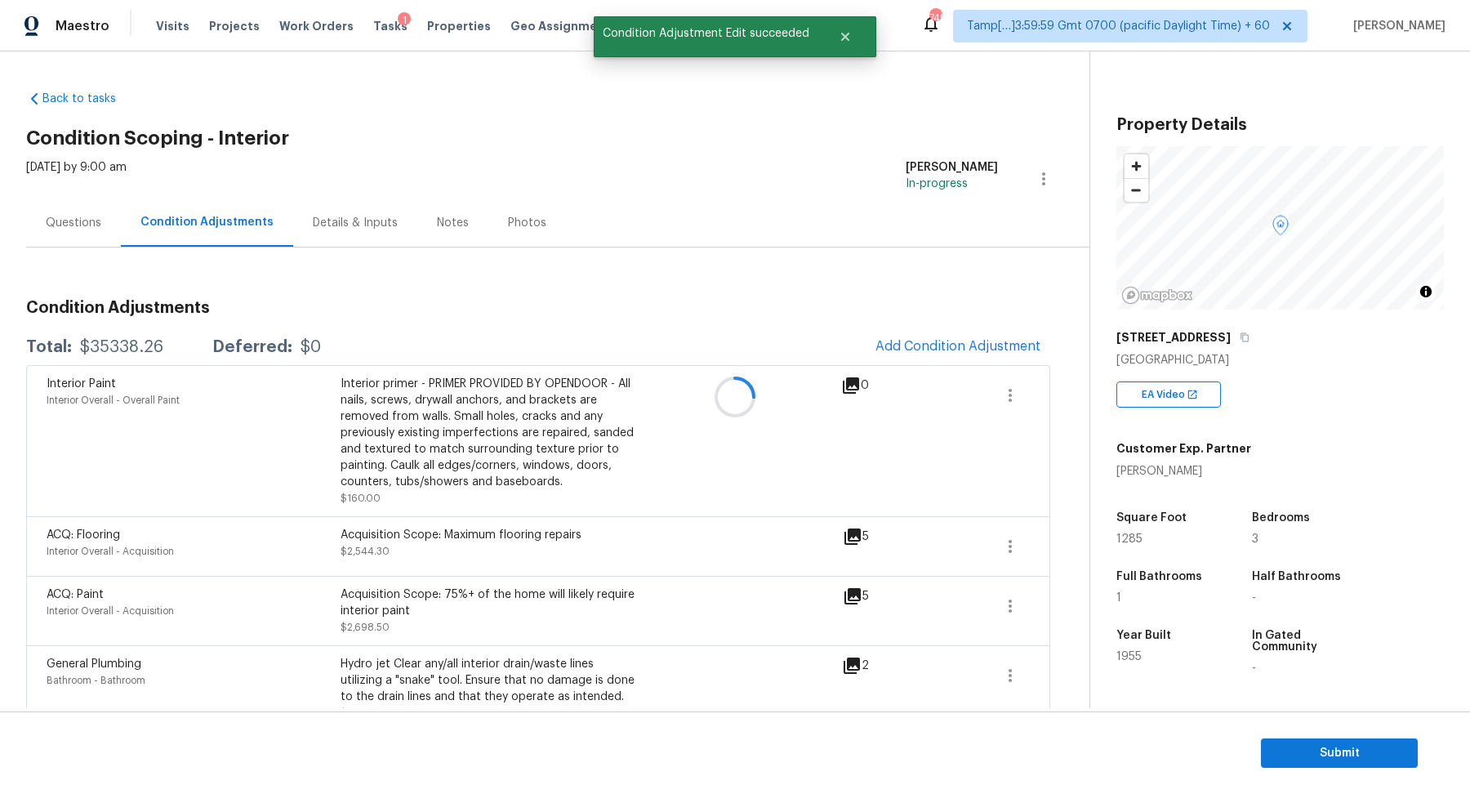
click at [979, 342] on div at bounding box center [735, 397] width 1470 height 794
click at [979, 342] on span "Add Condition Adjustment" at bounding box center [957, 346] width 165 height 15
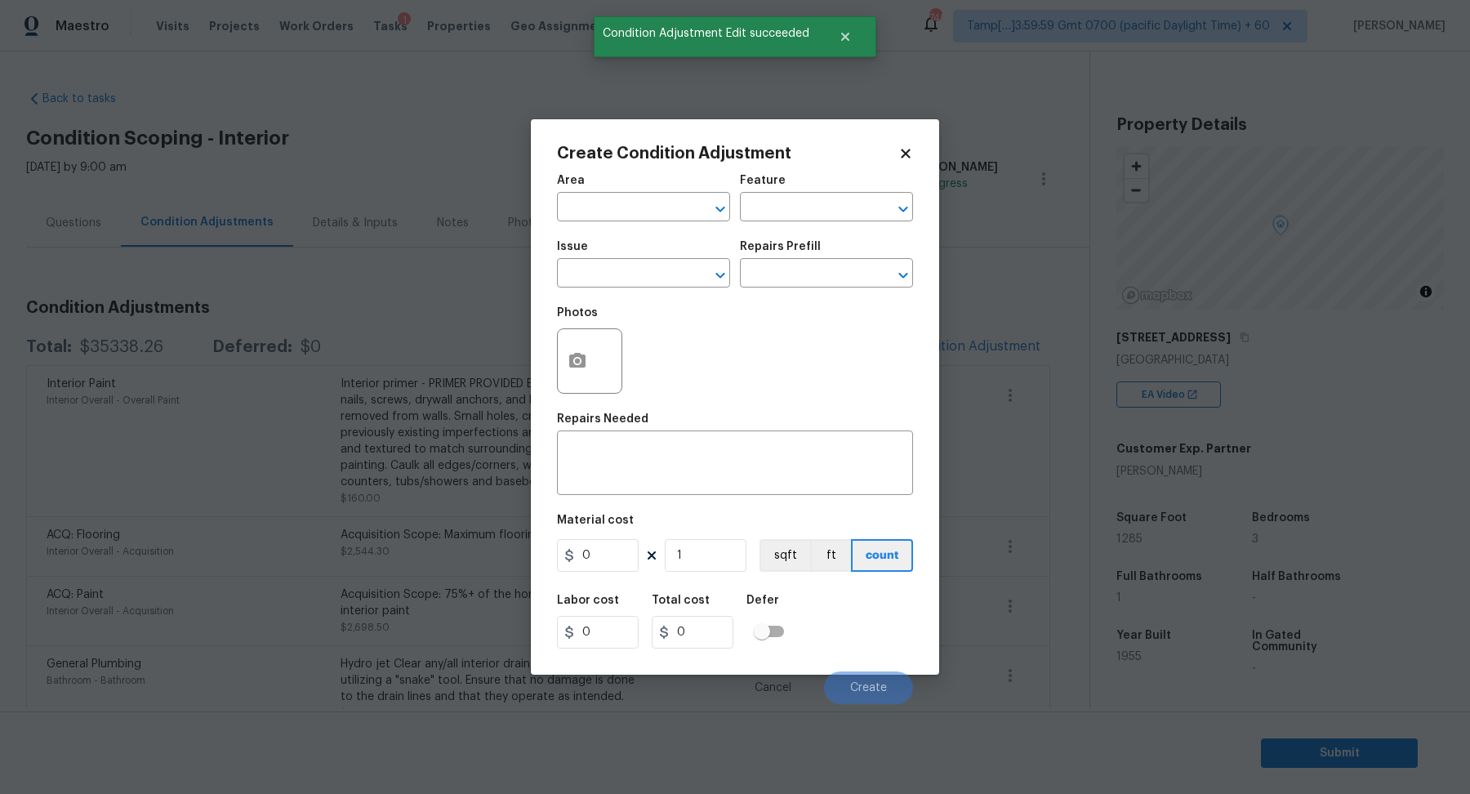
click at [629, 228] on span "Area ​" at bounding box center [643, 198] width 173 height 66
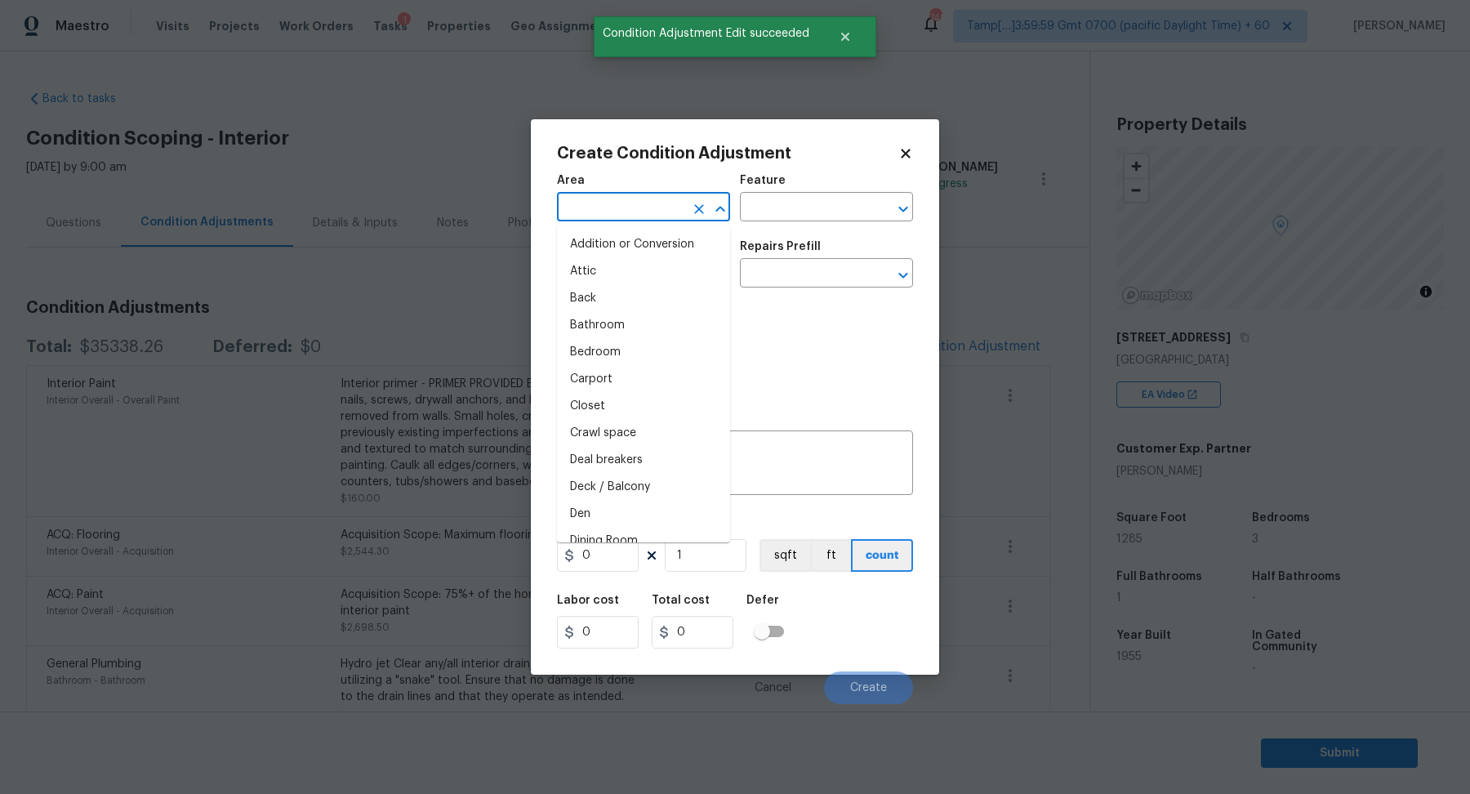
click at [625, 217] on input "text" at bounding box center [620, 208] width 127 height 25
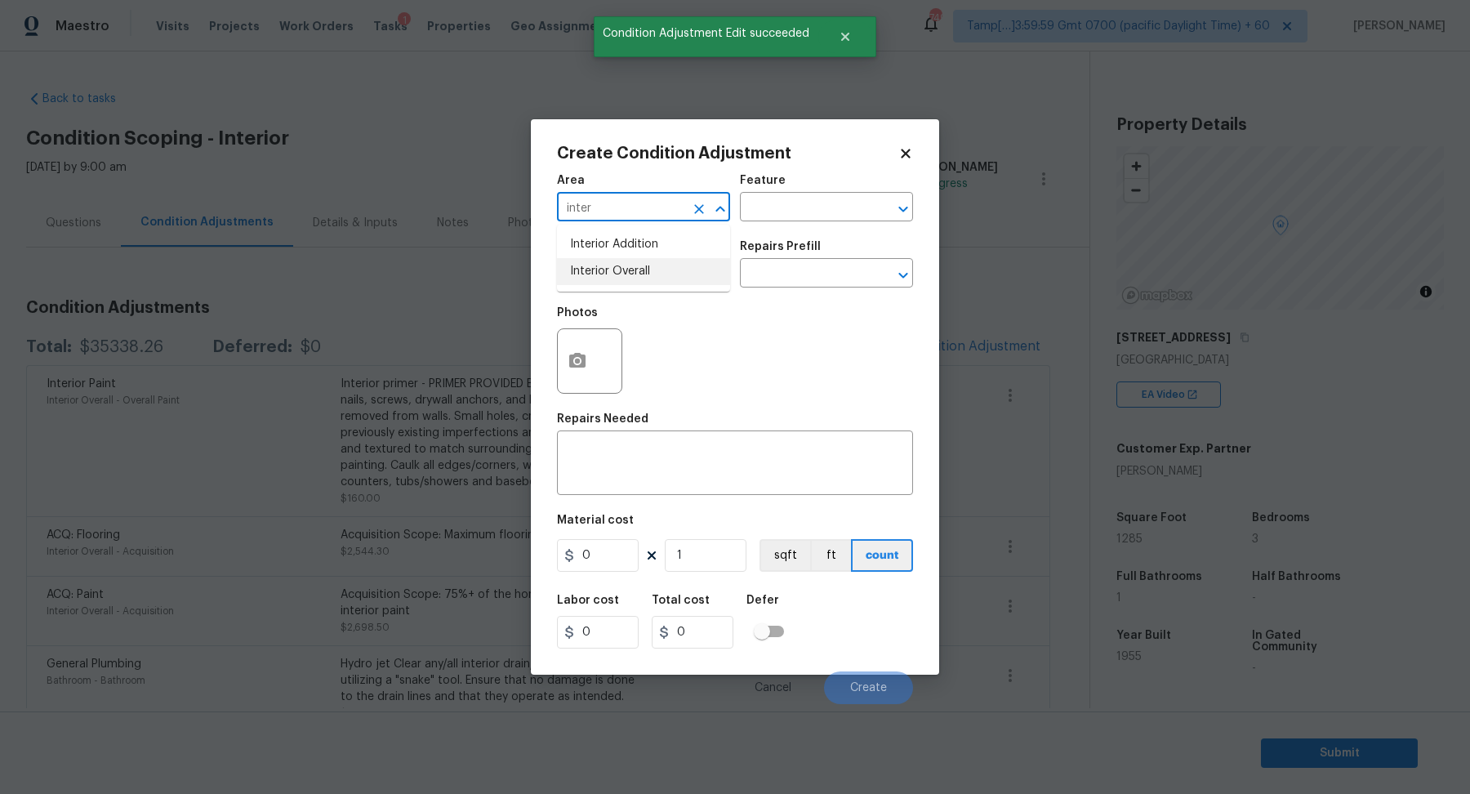
click at [626, 271] on li "Interior Overall" at bounding box center [643, 271] width 173 height 27
type input "Interior Overall"
click at [626, 271] on input "text" at bounding box center [620, 274] width 127 height 25
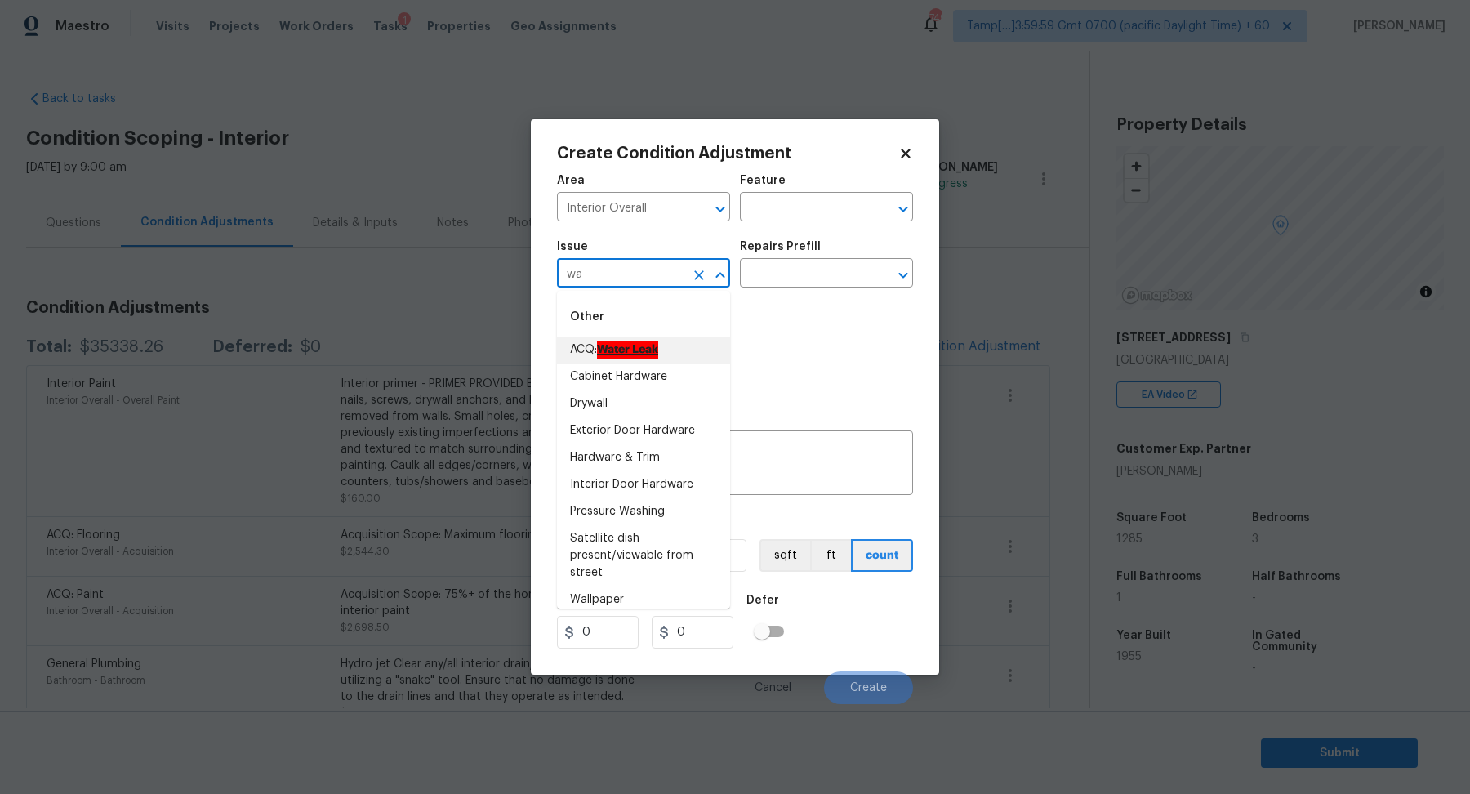
click at [665, 355] on li "ACQ: Water Leak" at bounding box center [643, 349] width 173 height 27
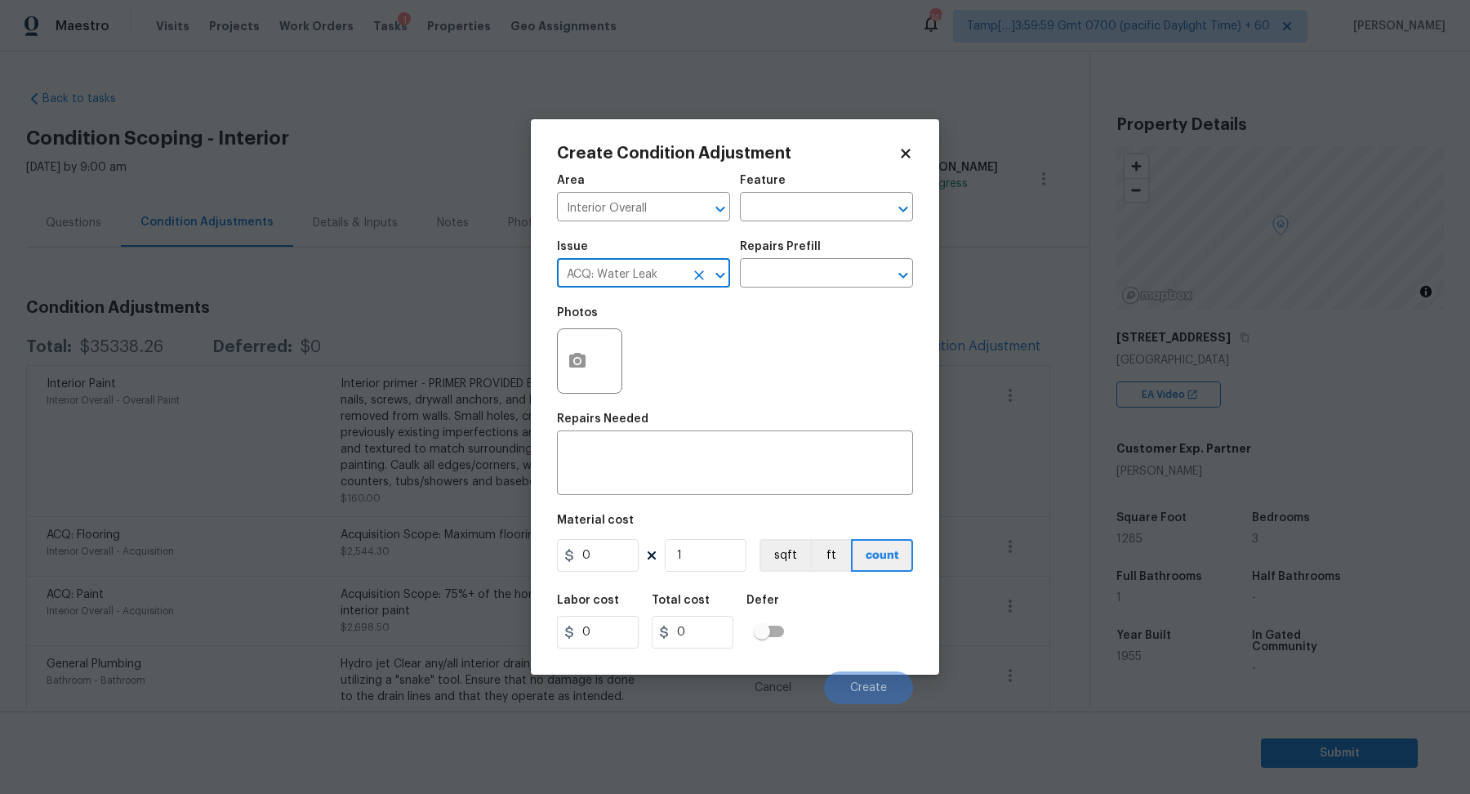
type input "ACQ: Water Leak"
click at [823, 260] on div "Repairs Prefill" at bounding box center [826, 251] width 173 height 21
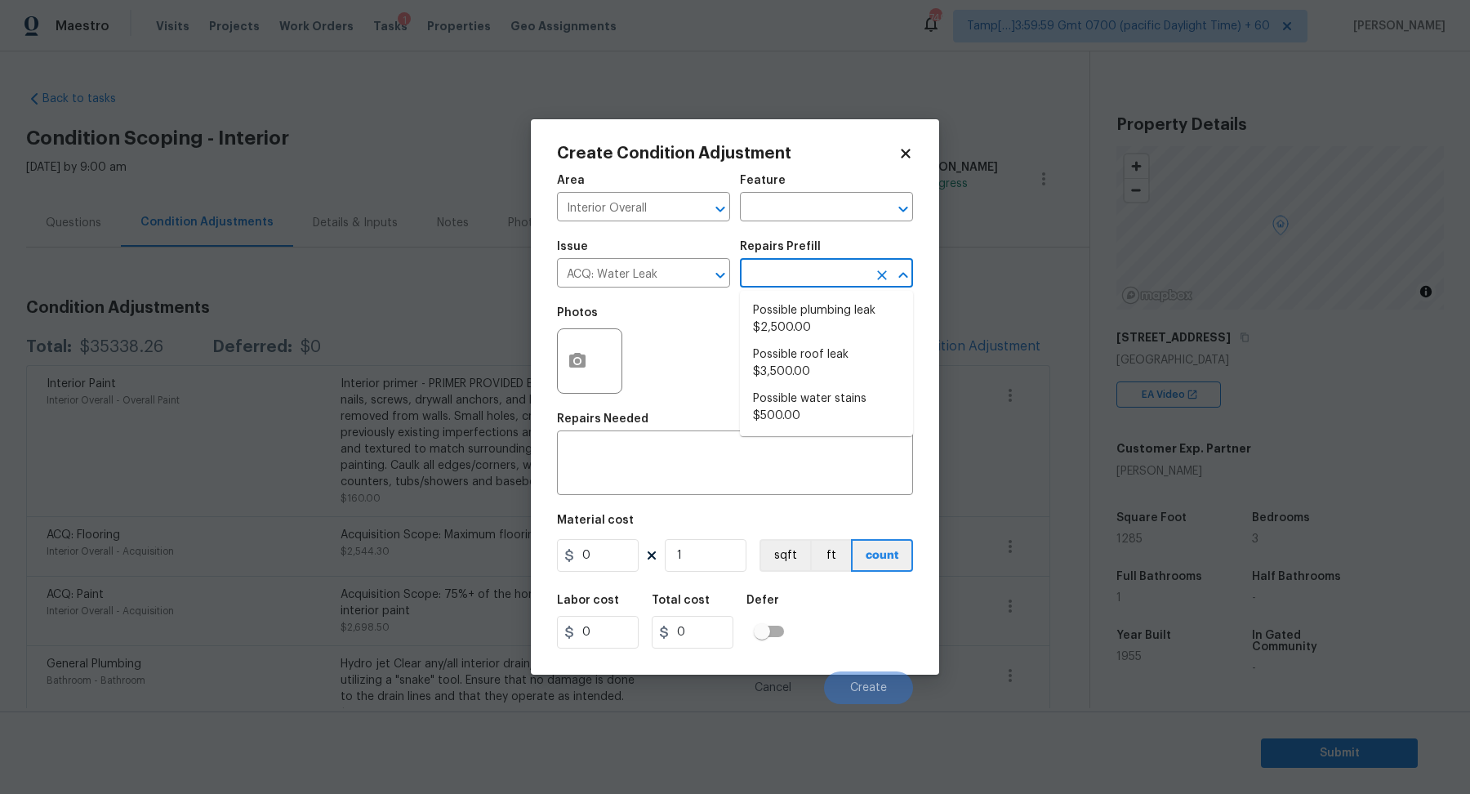
click at [823, 265] on input "text" at bounding box center [803, 274] width 127 height 25
click at [816, 331] on li "Possible plumbing leak $2,500.00" at bounding box center [826, 319] width 173 height 44
type input "Acquisition"
type textarea "Acquisition Scope: Possible plumbing leak"
type input "2500"
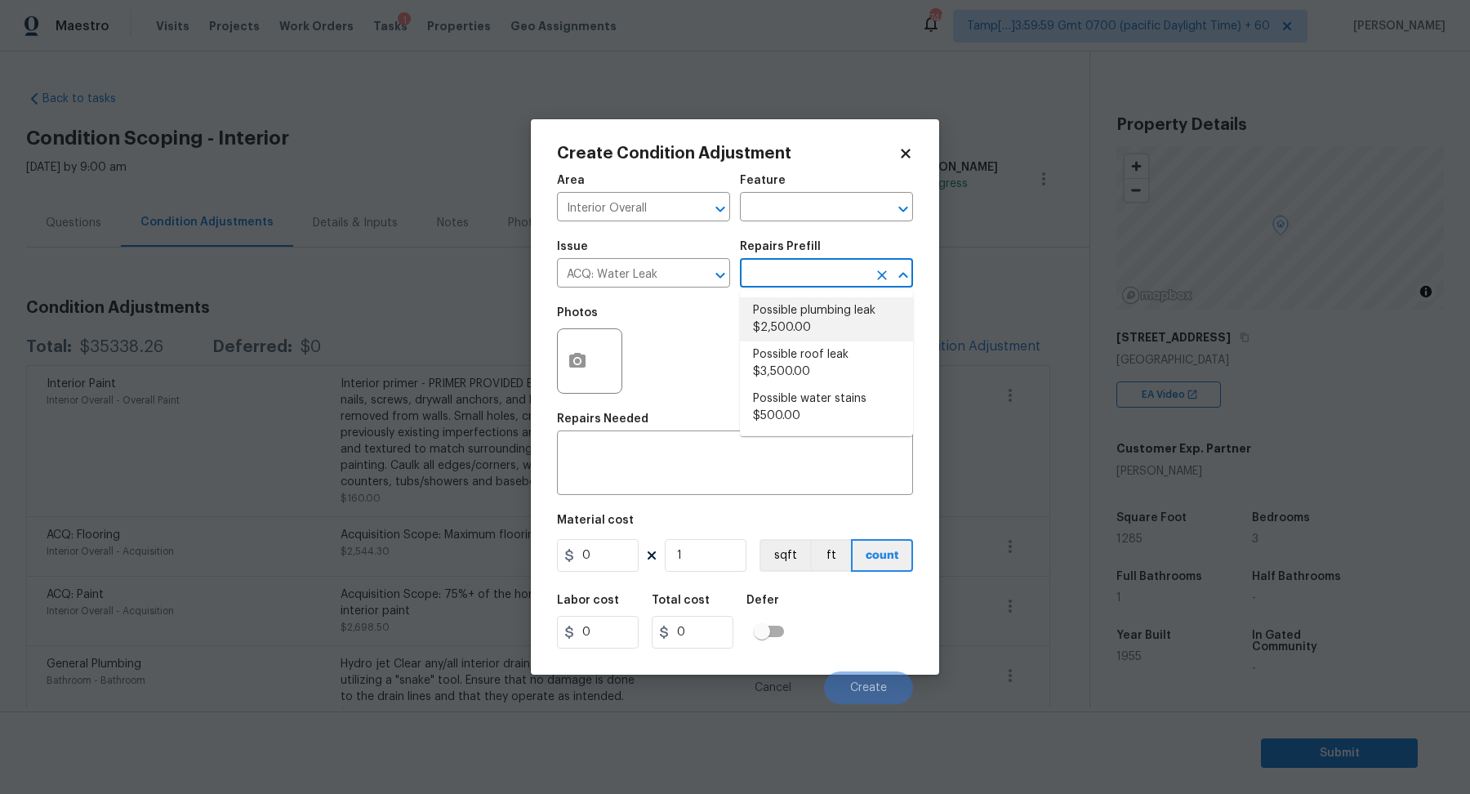
type input "2500"
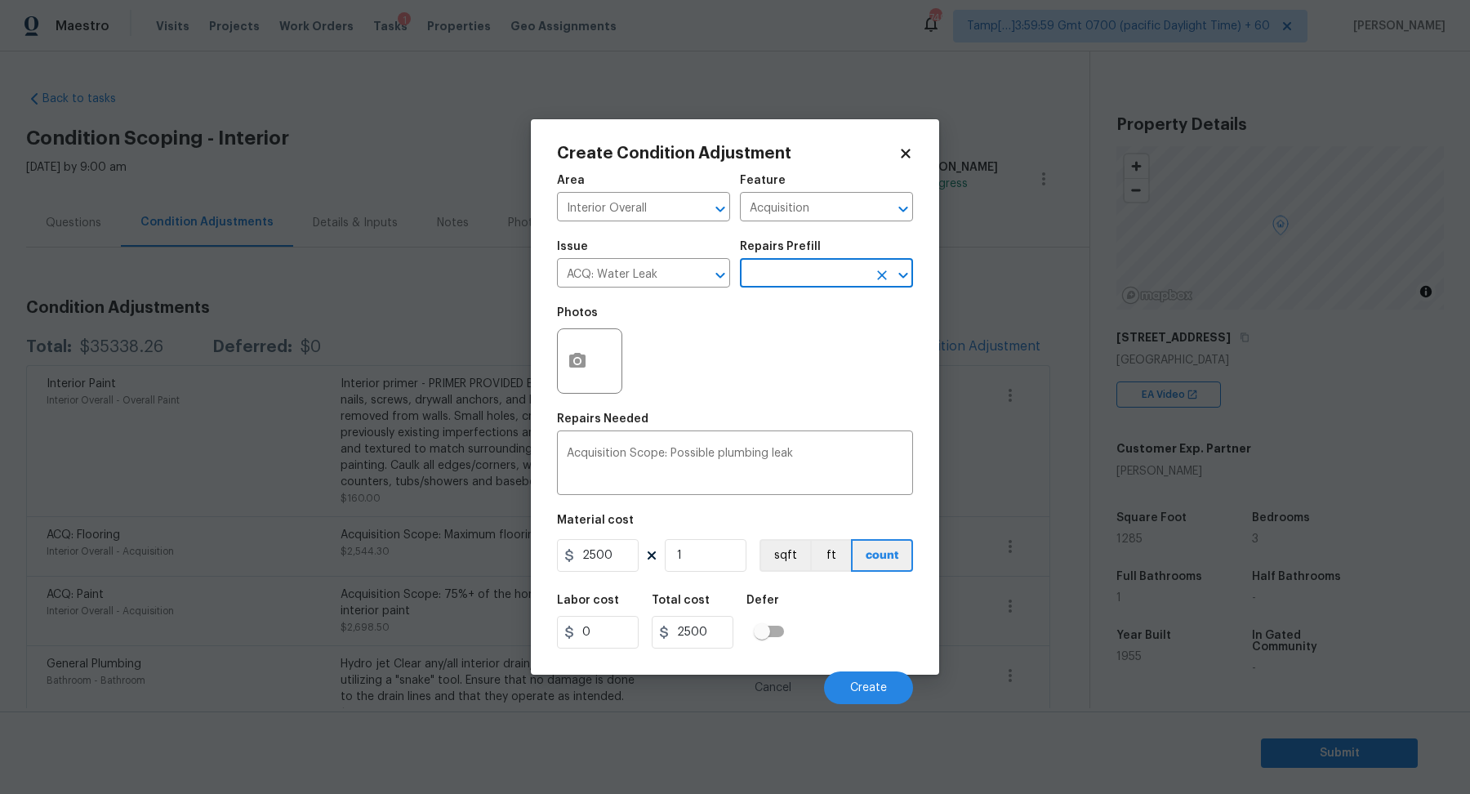
click at [561, 337] on div at bounding box center [589, 360] width 65 height 65
click at [578, 357] on icon "button" at bounding box center [577, 360] width 16 height 15
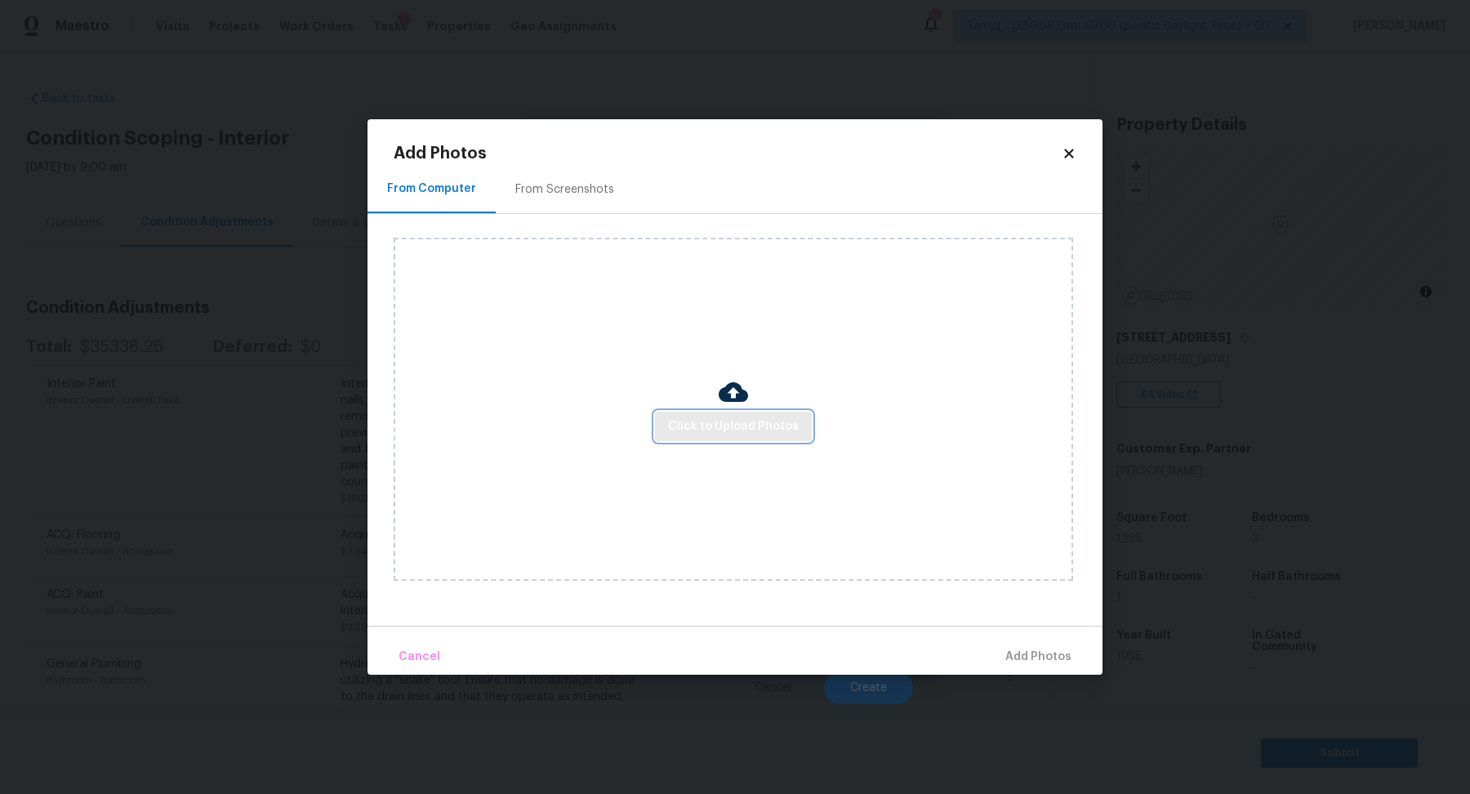
click at [688, 416] on span "Click to Upload Photos" at bounding box center [733, 426] width 131 height 20
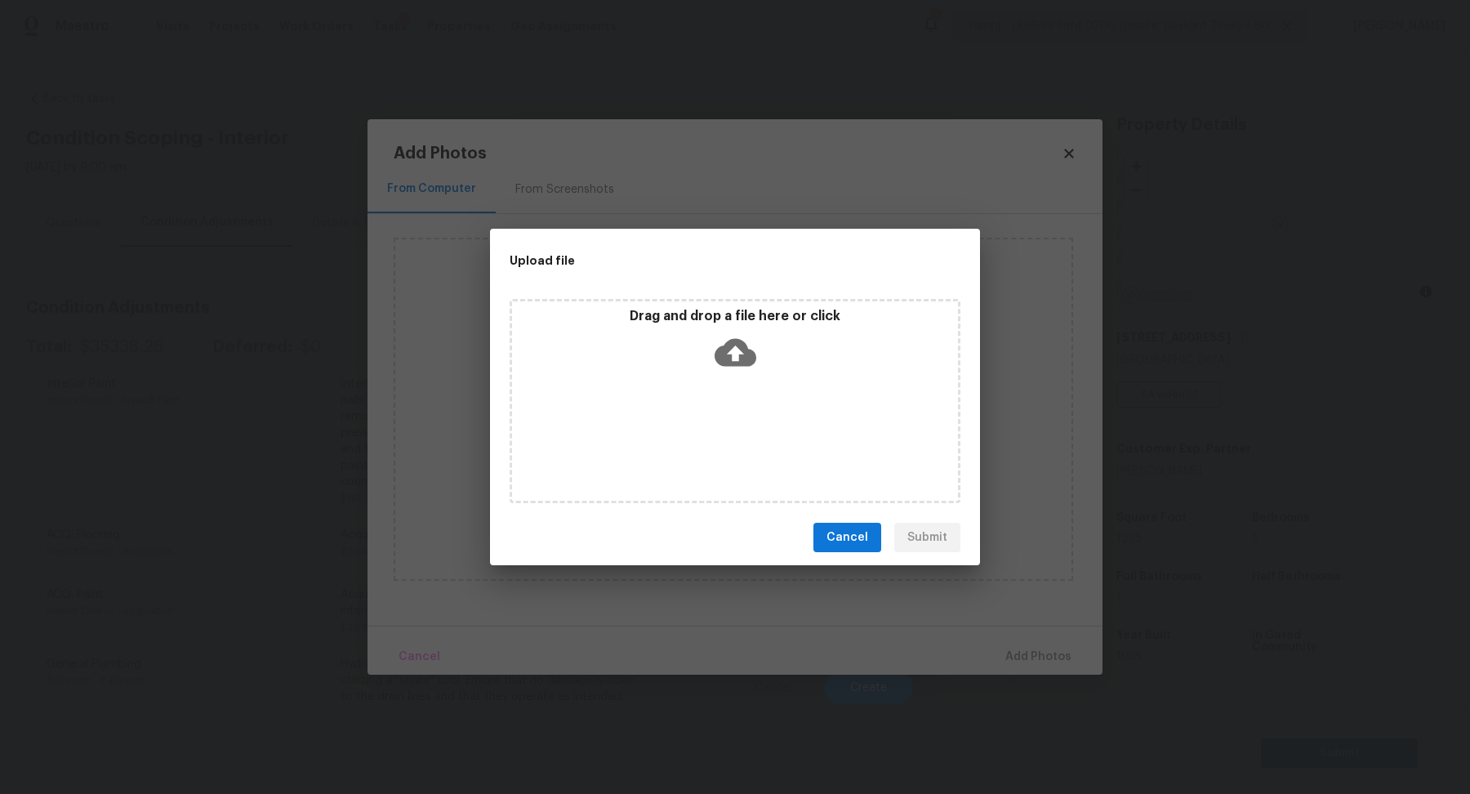
click at [736, 371] on icon at bounding box center [735, 352] width 42 height 42
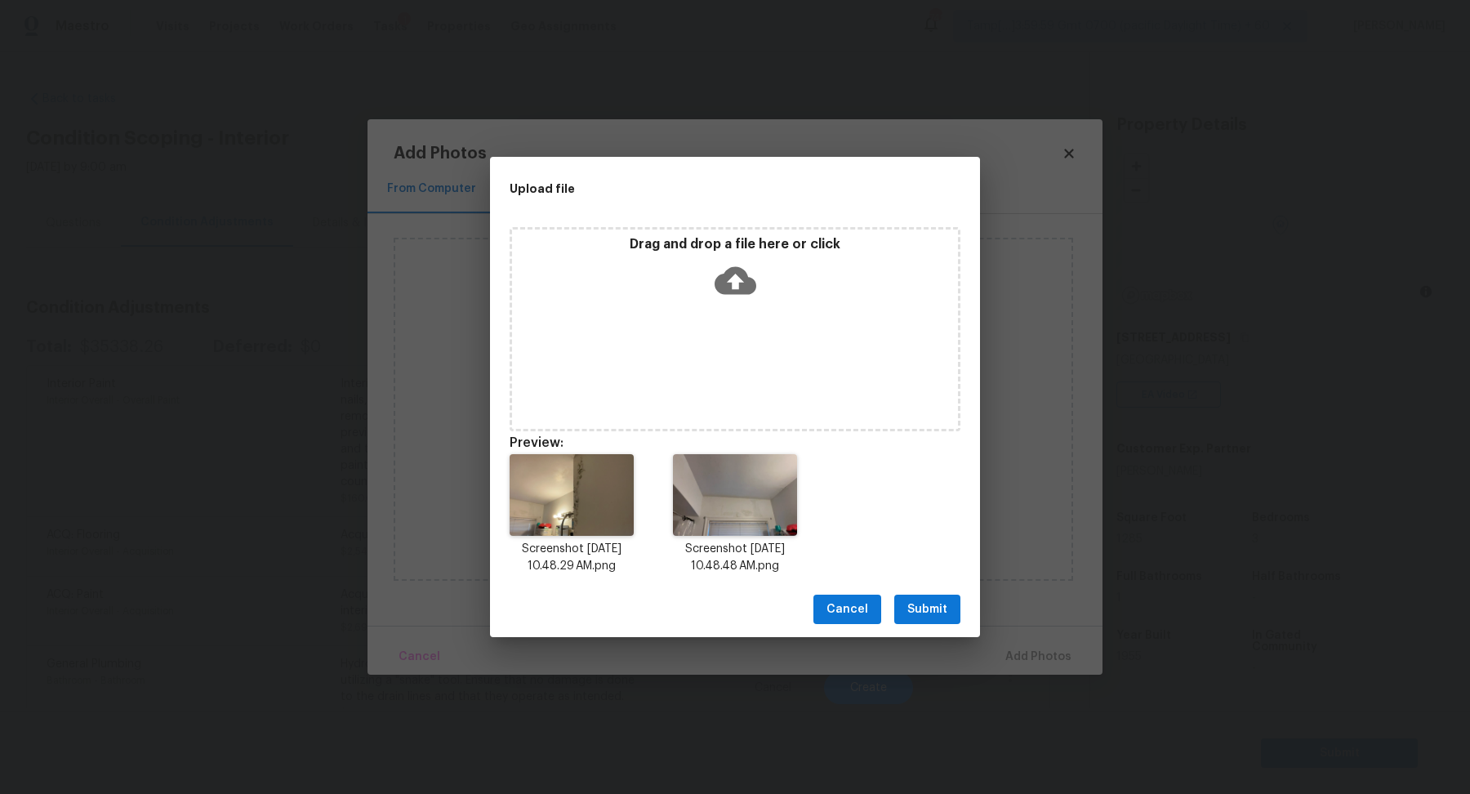
click at [914, 611] on span "Submit" at bounding box center [927, 609] width 40 height 20
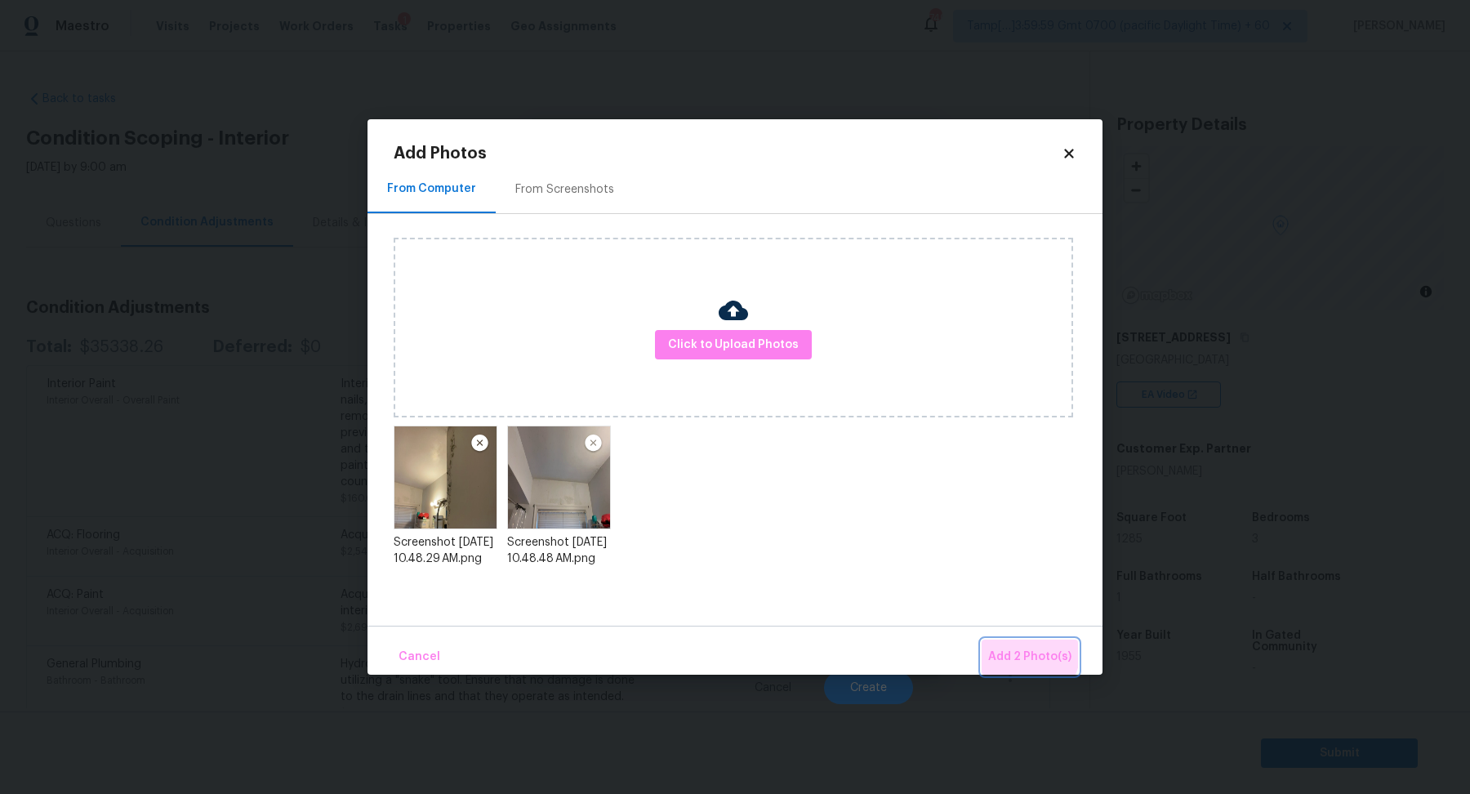
click at [1019, 650] on span "Add 2 Photo(s)" at bounding box center [1029, 657] width 83 height 20
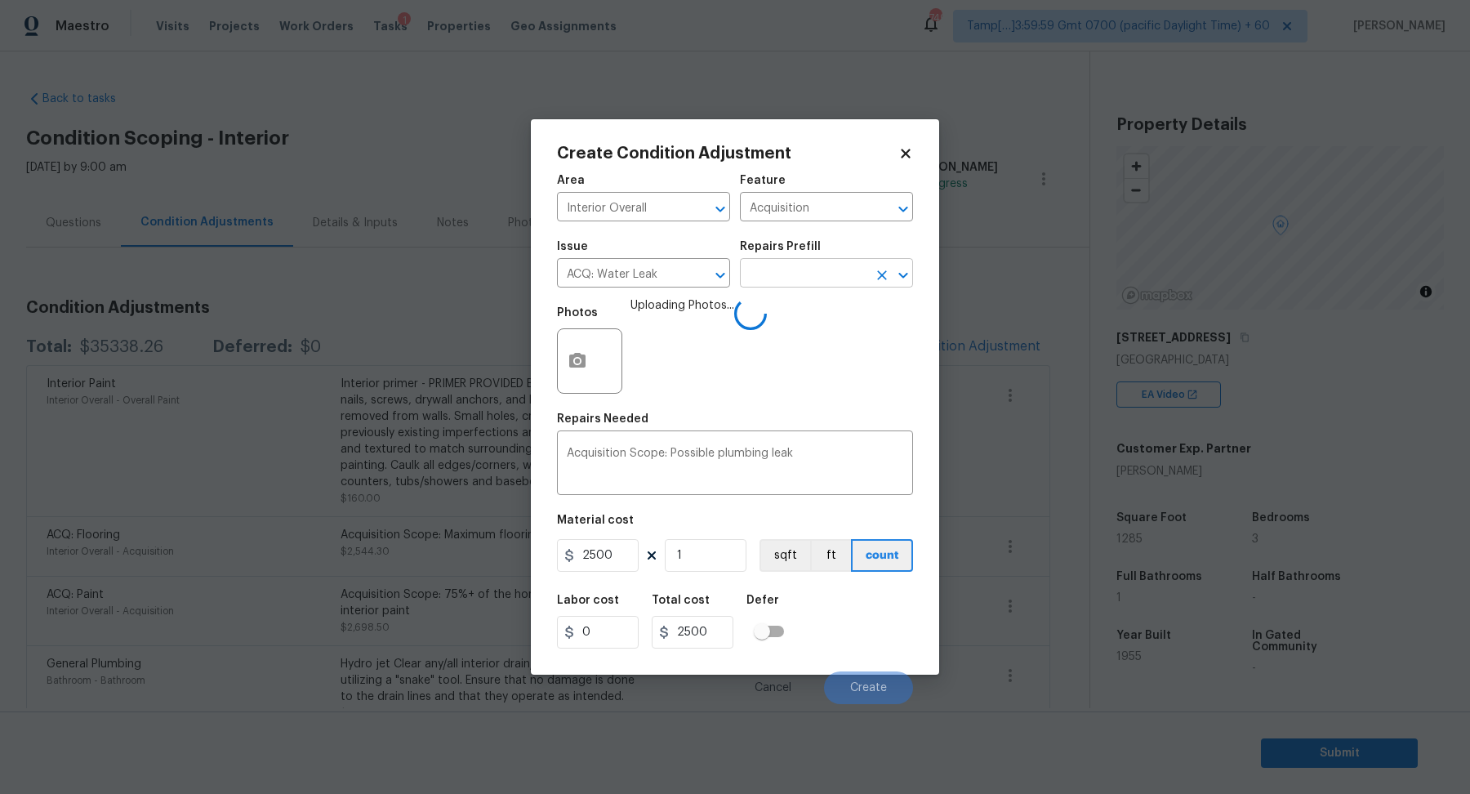
click at [790, 263] on input "text" at bounding box center [803, 274] width 127 height 25
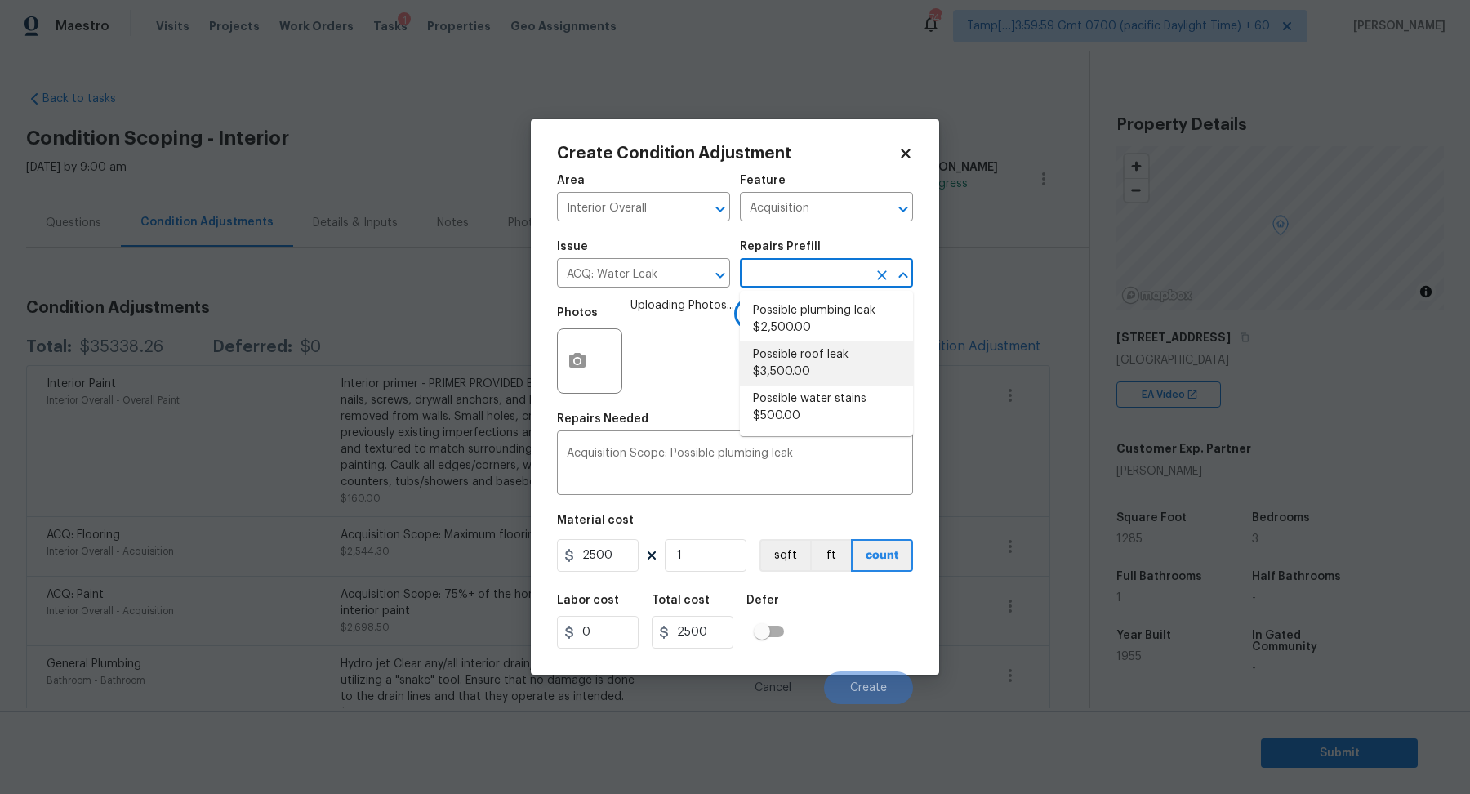
click at [834, 385] on li "Possible roof leak $3,500.00" at bounding box center [826, 363] width 173 height 44
type textarea "Acquisition Scope: Possible roof leak"
type input "3500"
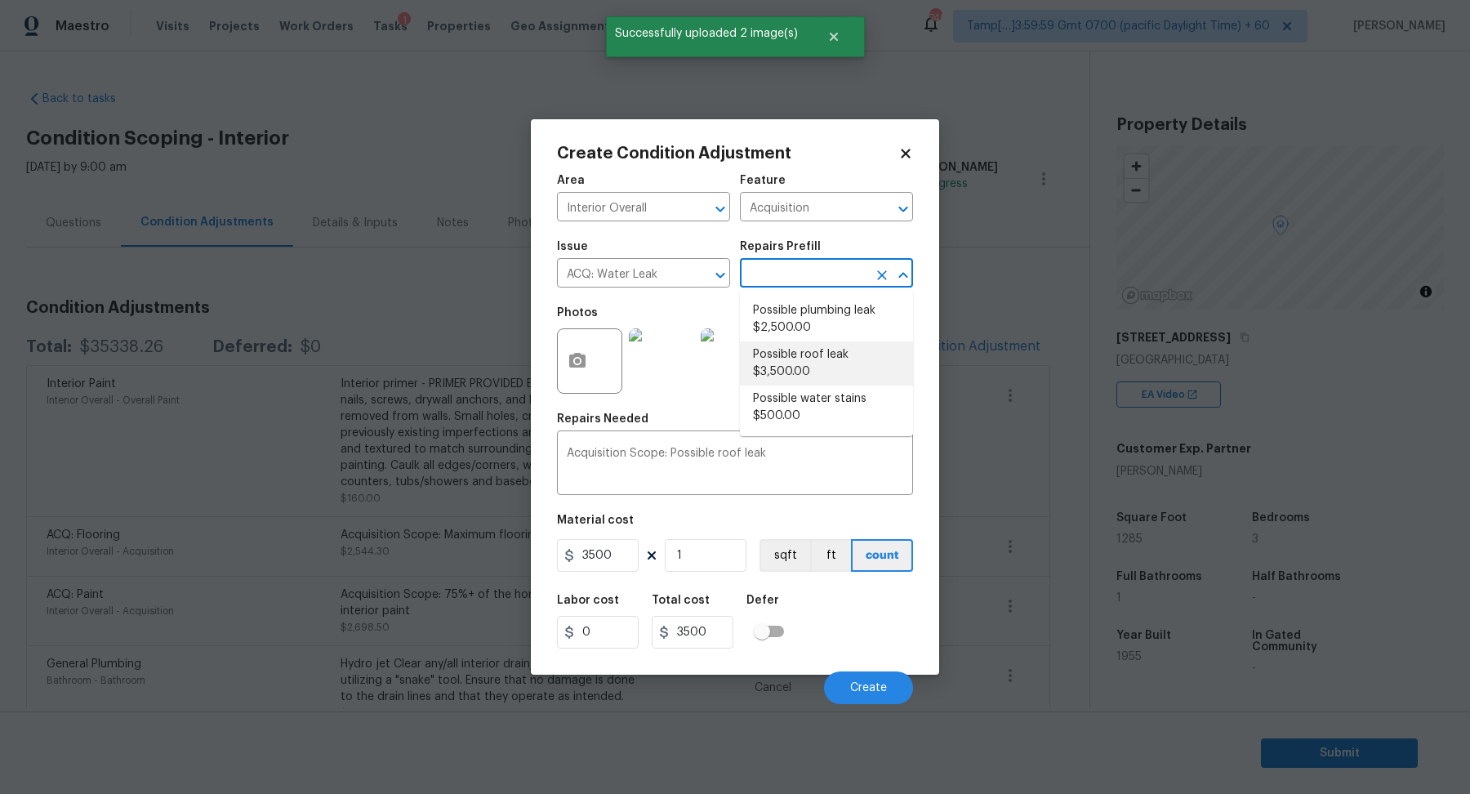
click at [772, 278] on input "text" at bounding box center [803, 274] width 127 height 25
click at [797, 353] on li "Possible roof leak $3,500.00" at bounding box center [826, 363] width 173 height 44
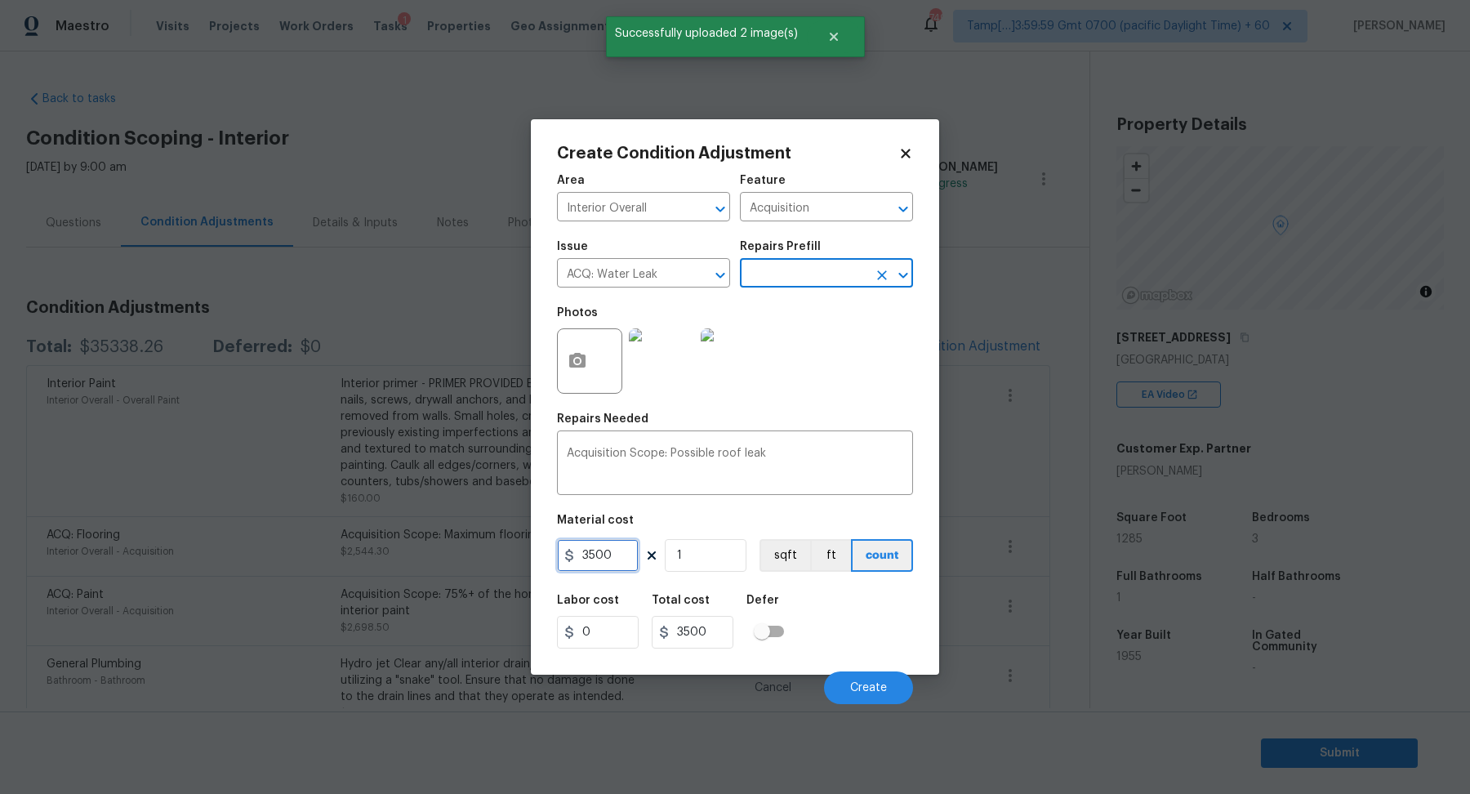
click at [586, 554] on input "3500" at bounding box center [598, 555] width 82 height 33
type input "2500"
click at [895, 680] on button "Create" at bounding box center [868, 687] width 89 height 33
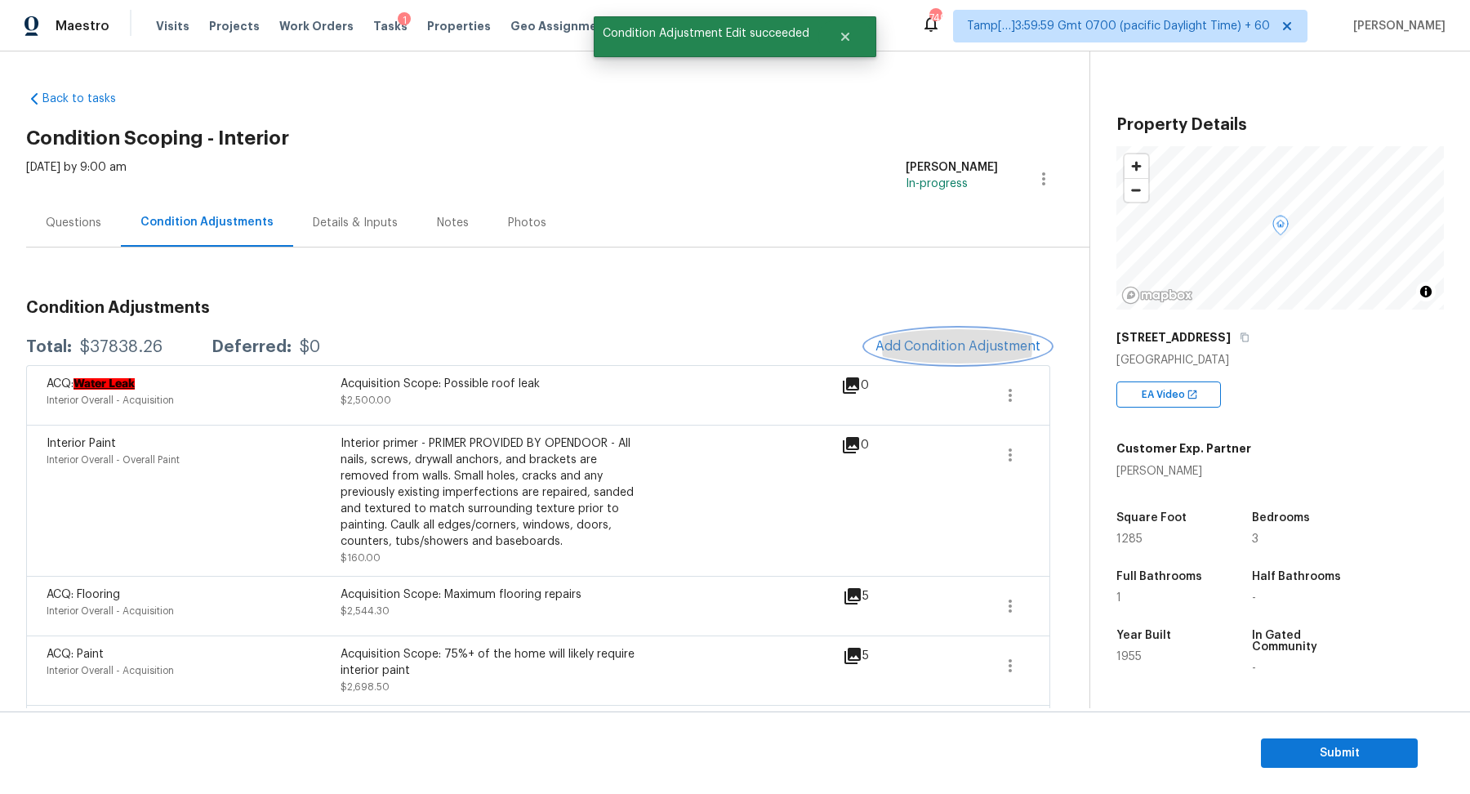
click at [956, 350] on span "Add Condition Adjustment" at bounding box center [957, 346] width 165 height 15
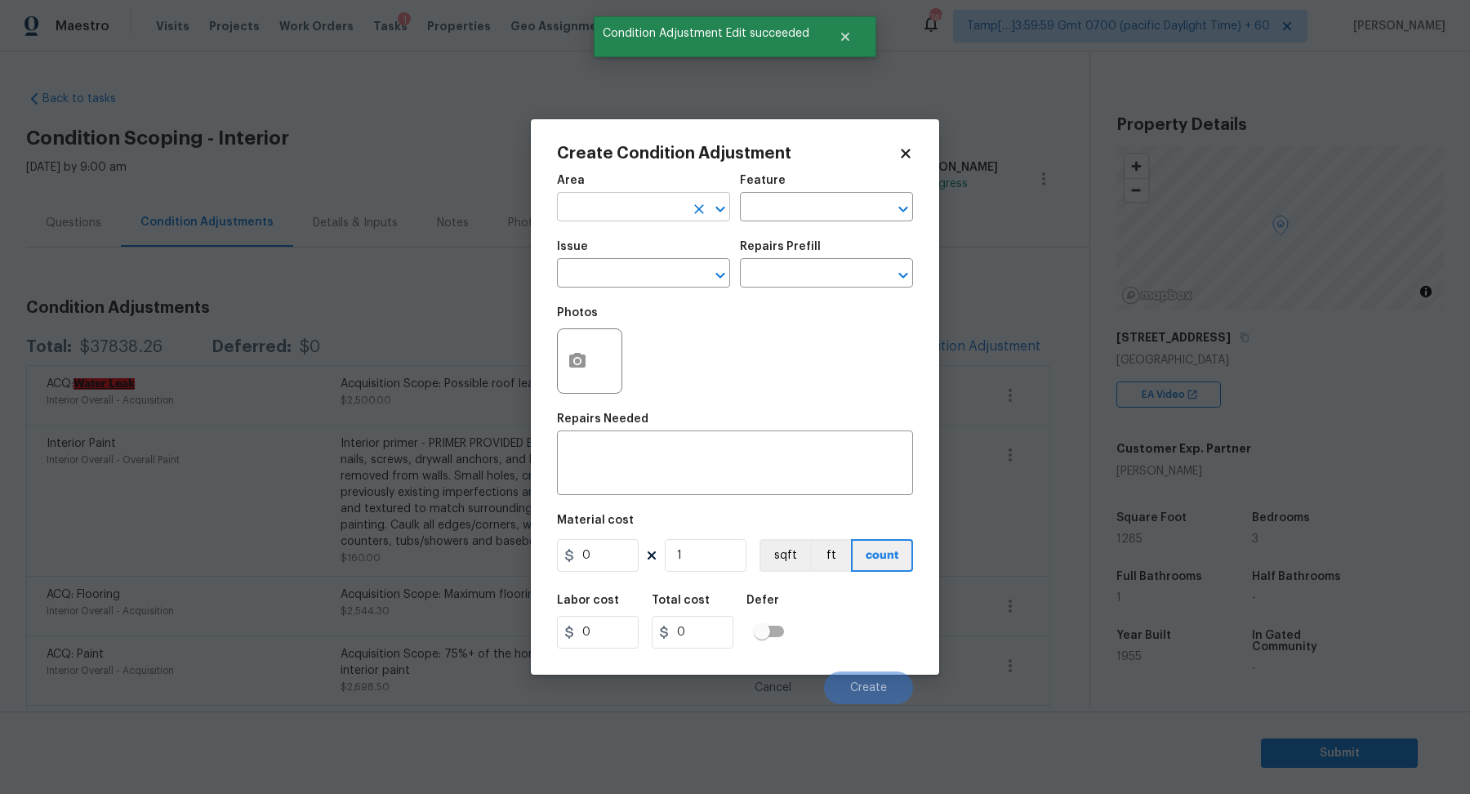
click at [628, 199] on input "text" at bounding box center [620, 208] width 127 height 25
click at [684, 273] on li "Interior Overall" at bounding box center [643, 271] width 173 height 27
click at [684, 273] on div "​" at bounding box center [643, 274] width 173 height 25
type input "Interior Overall"
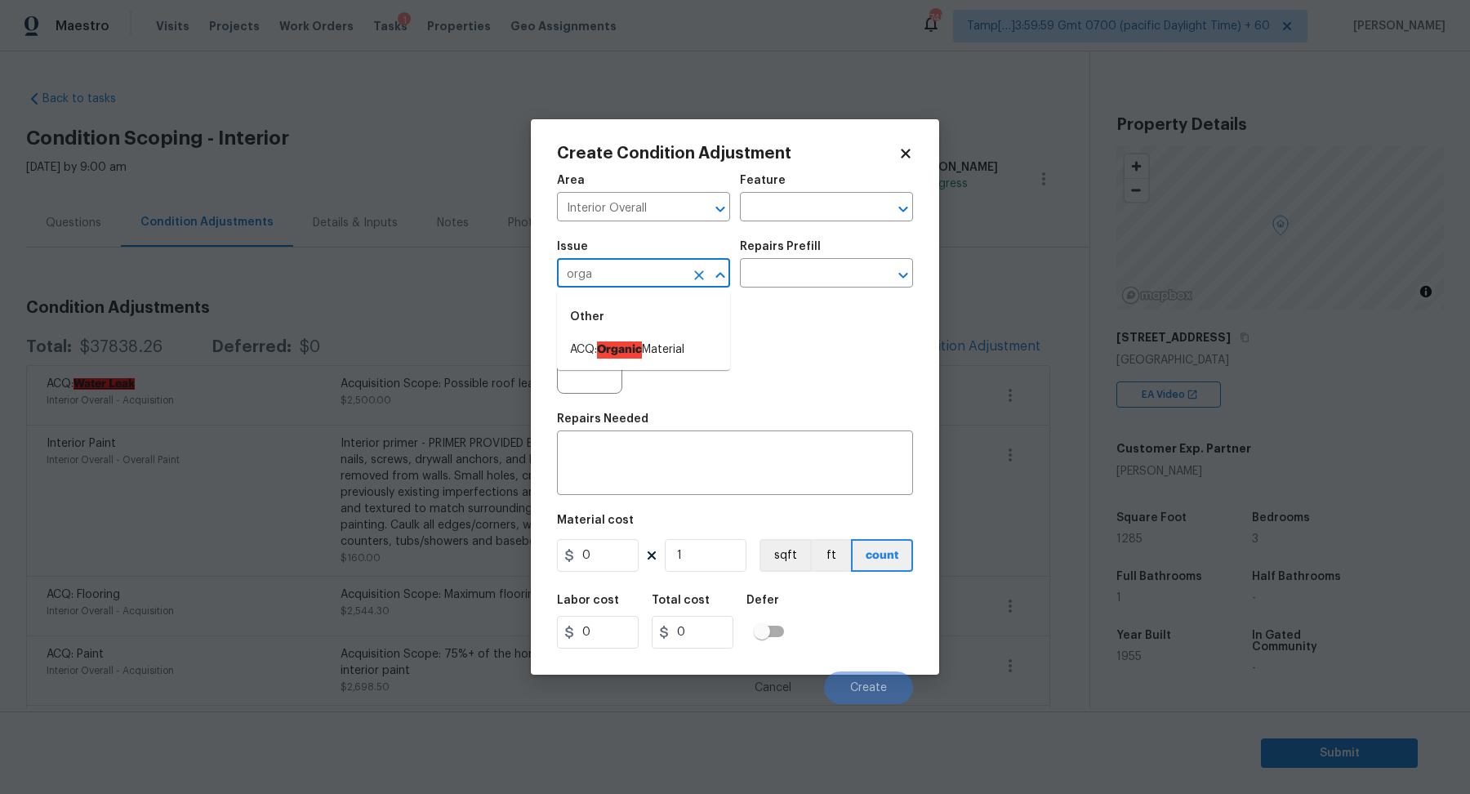
click at [689, 340] on li "ACQ: Organic Material" at bounding box center [643, 349] width 173 height 27
type input "ACQ: Organic Material"
click at [582, 346] on button "button" at bounding box center [577, 361] width 39 height 64
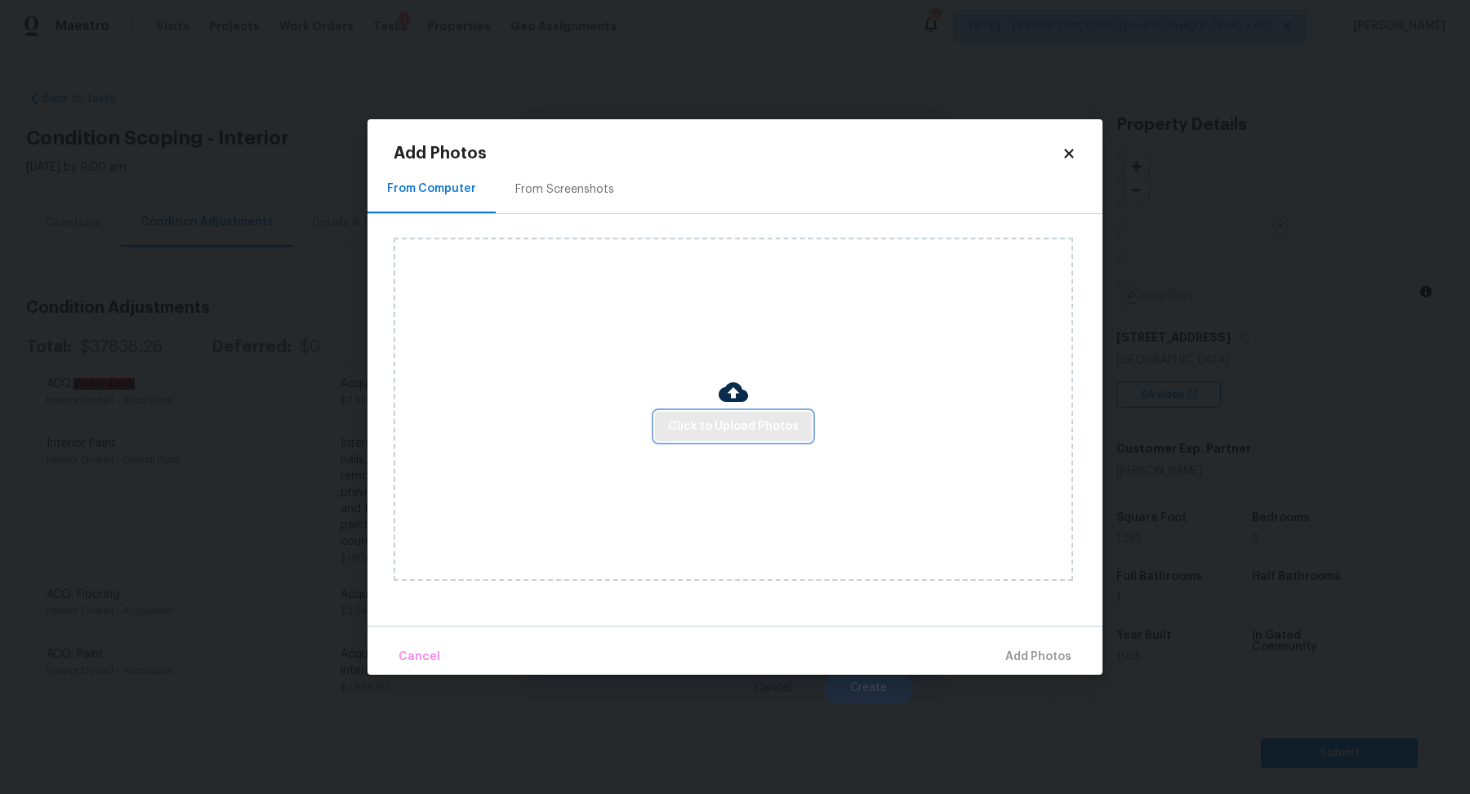
click at [694, 415] on button "Click to Upload Photos" at bounding box center [733, 426] width 157 height 30
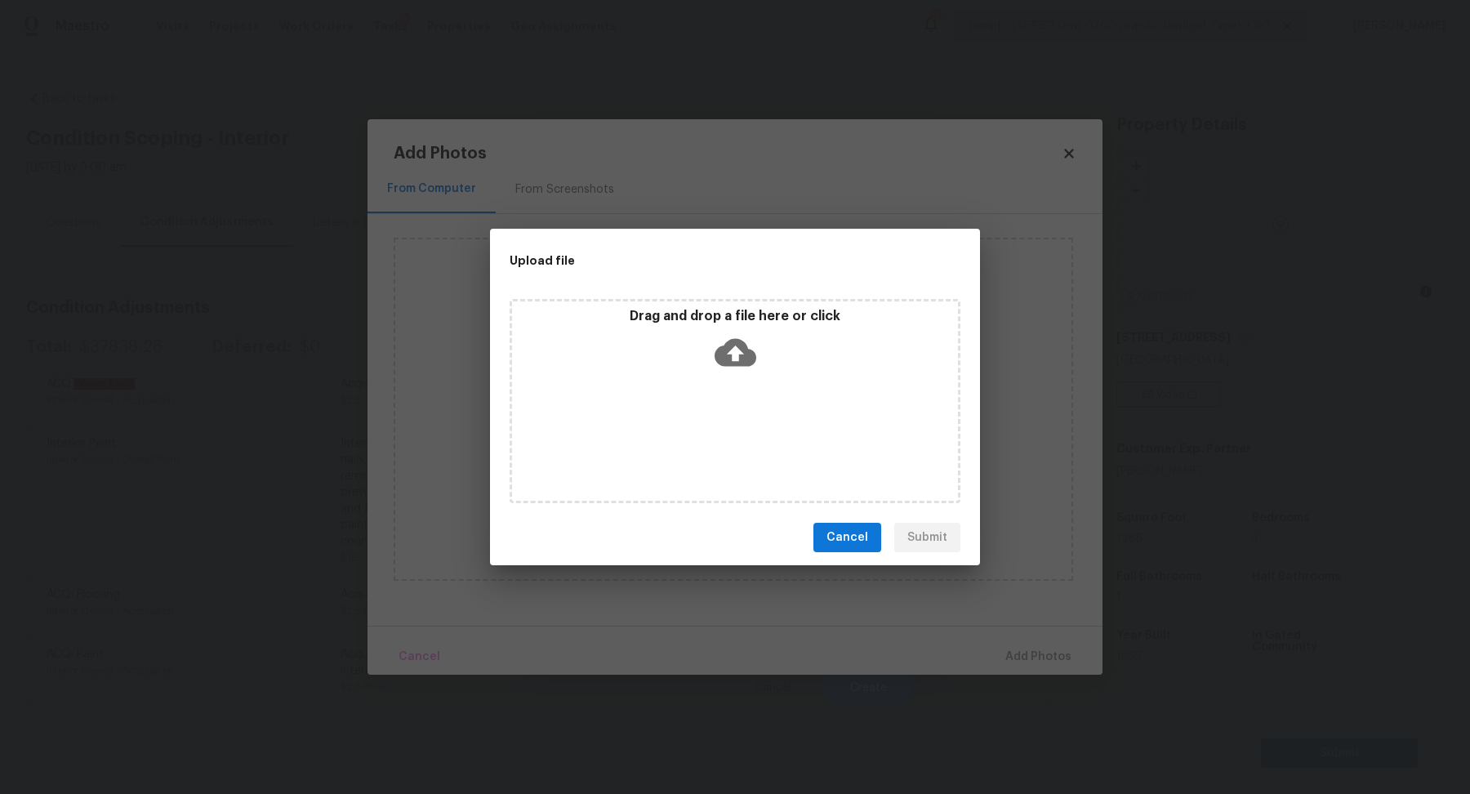
click at [745, 367] on icon at bounding box center [735, 352] width 42 height 42
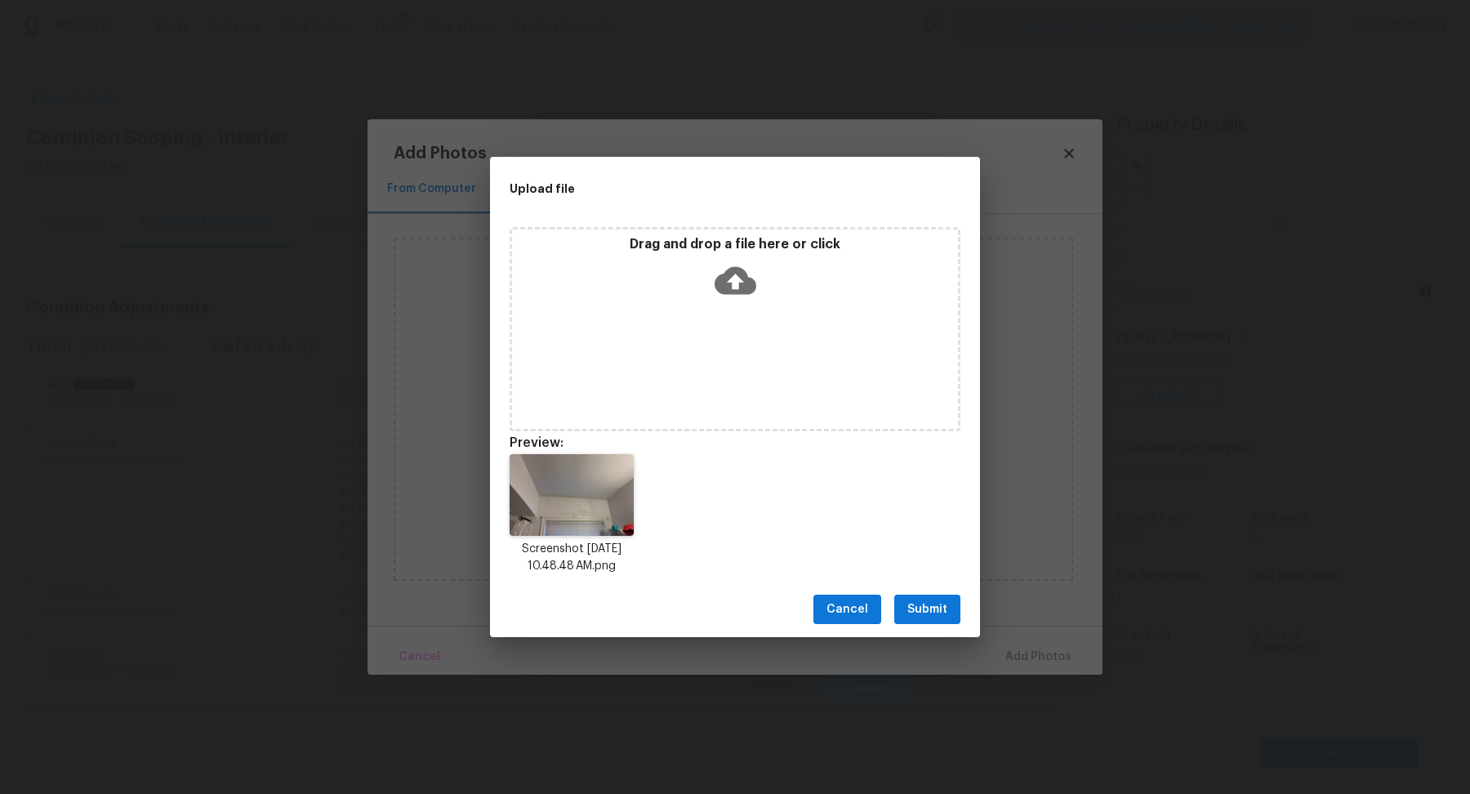
click at [957, 616] on button "Submit" at bounding box center [927, 609] width 66 height 30
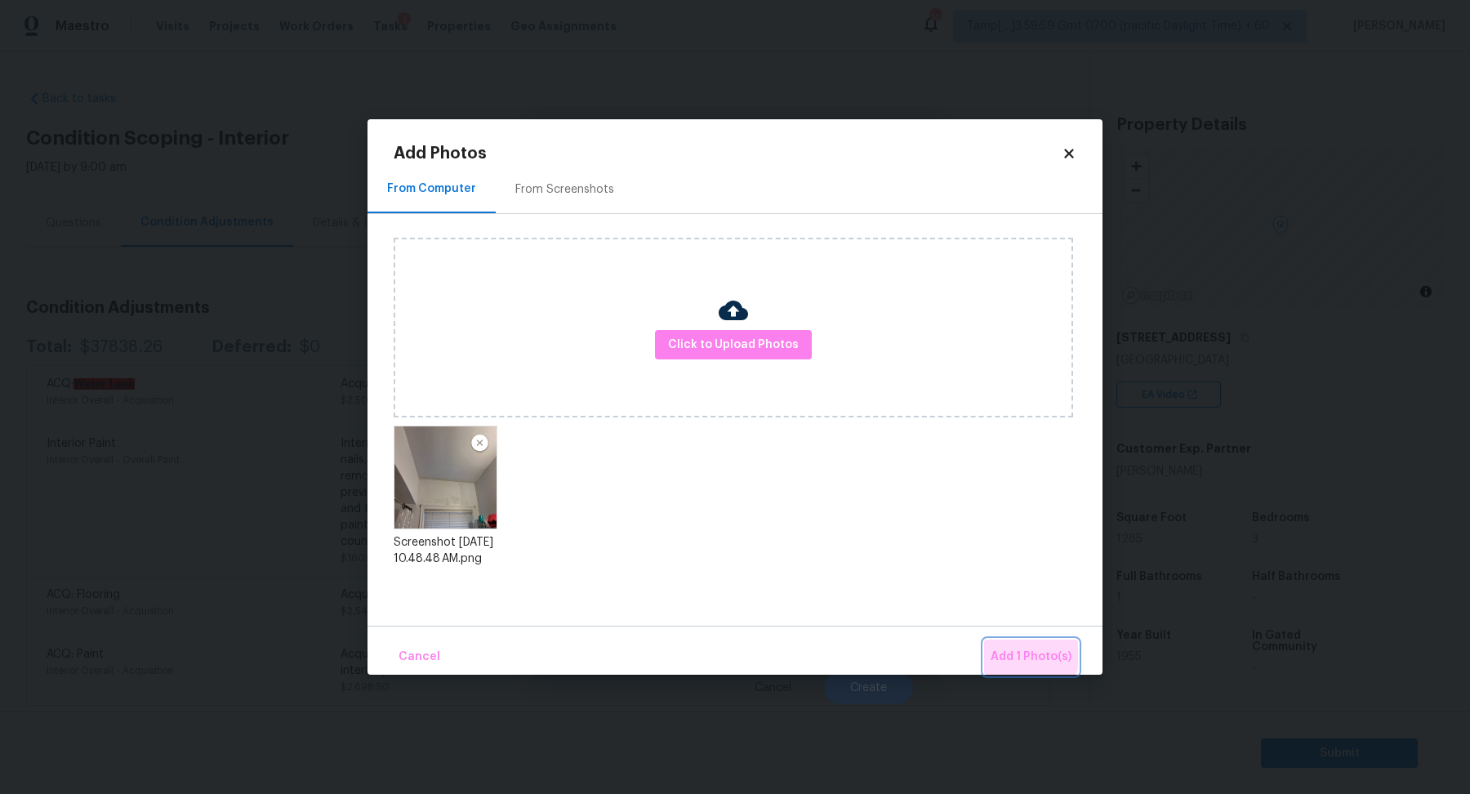
click at [1018, 653] on span "Add 1 Photo(s)" at bounding box center [1030, 657] width 81 height 20
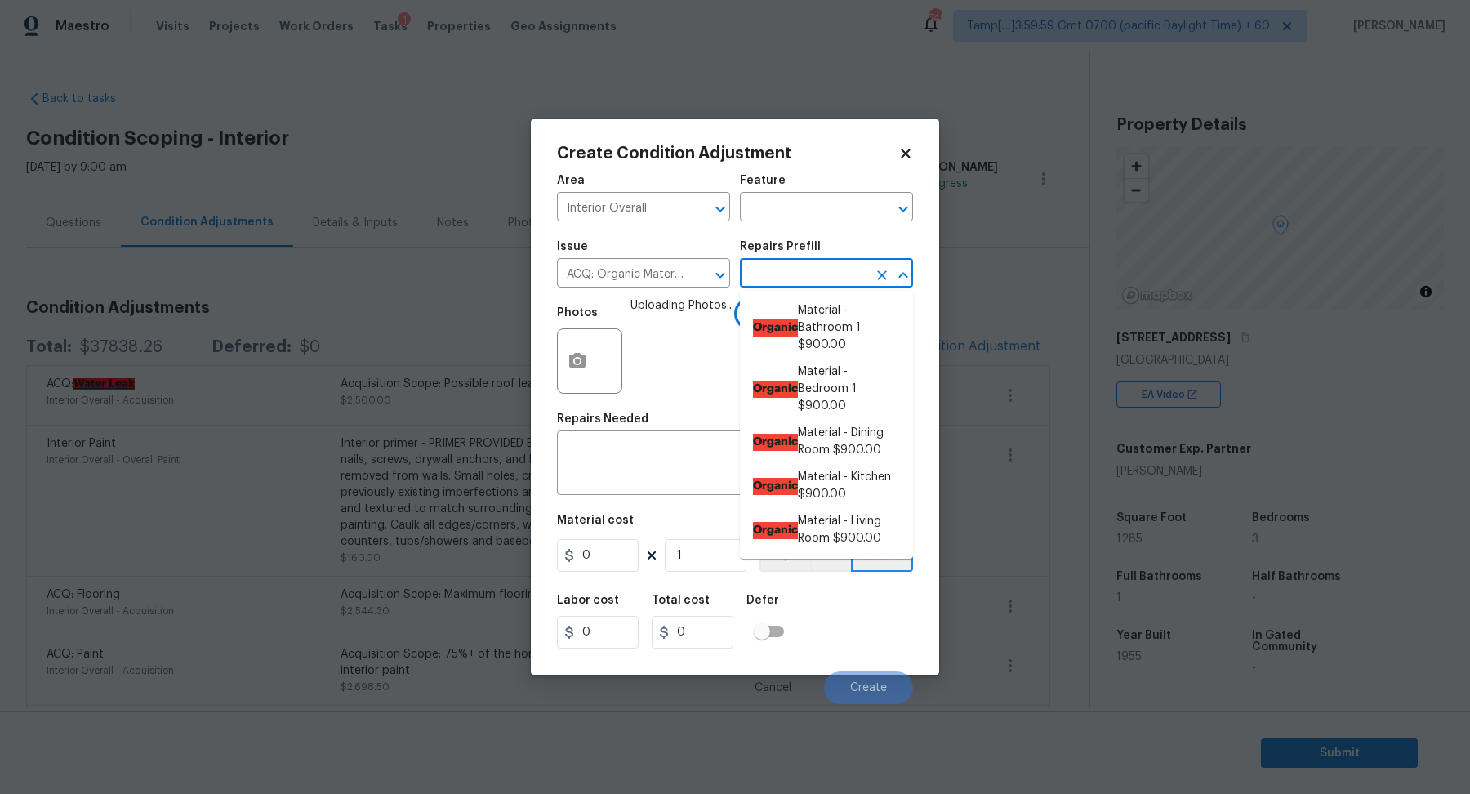
click at [816, 278] on input "text" at bounding box center [803, 274] width 127 height 25
click at [825, 397] on li "Organic Material - Bedroom 1 $900.00" at bounding box center [826, 388] width 173 height 61
type input "Acquisition"
type textarea "Acquisition Scope: Conditions Conducive to Organic Material - Bedroom 1 Disclai…"
type input "900"
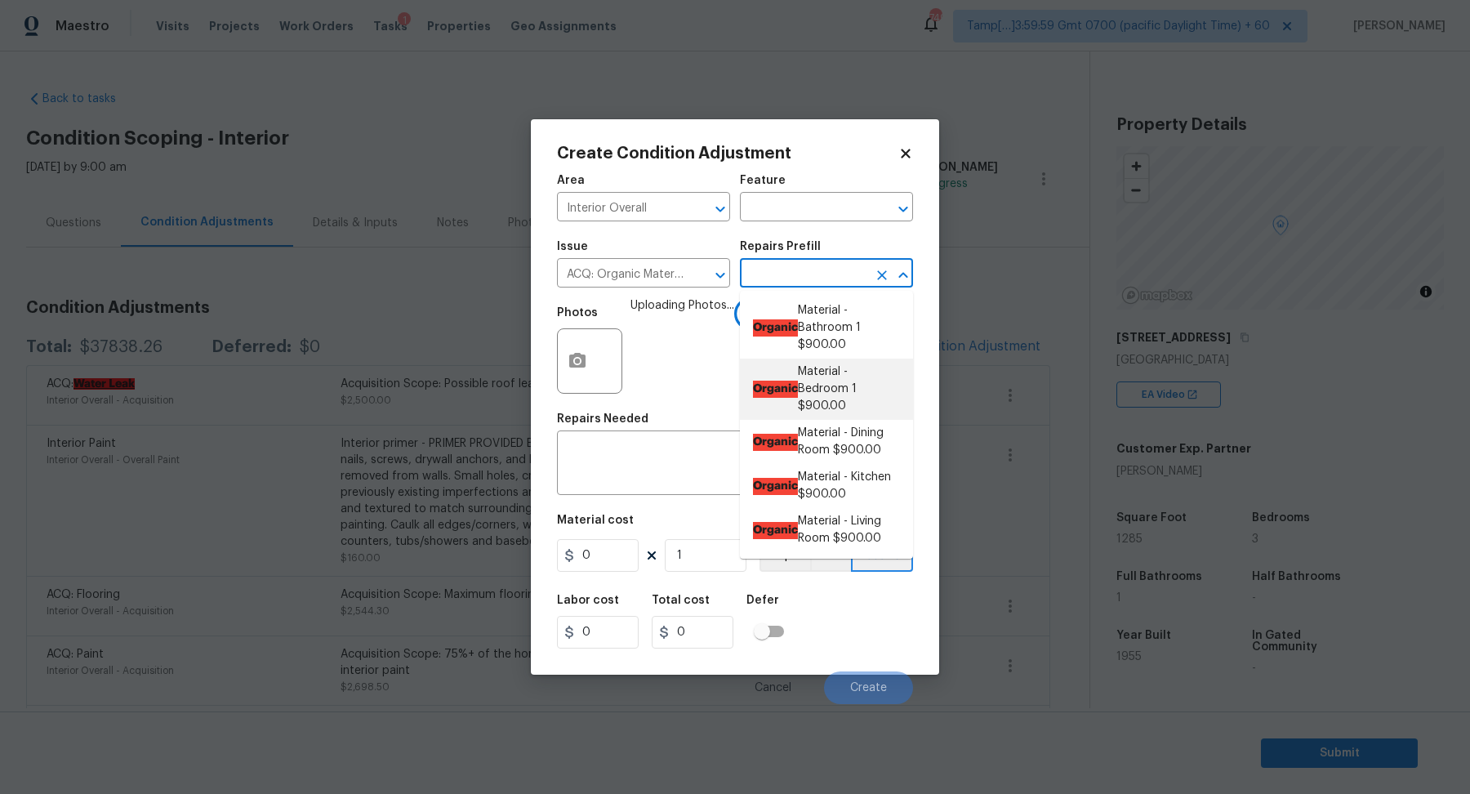
type input "900"
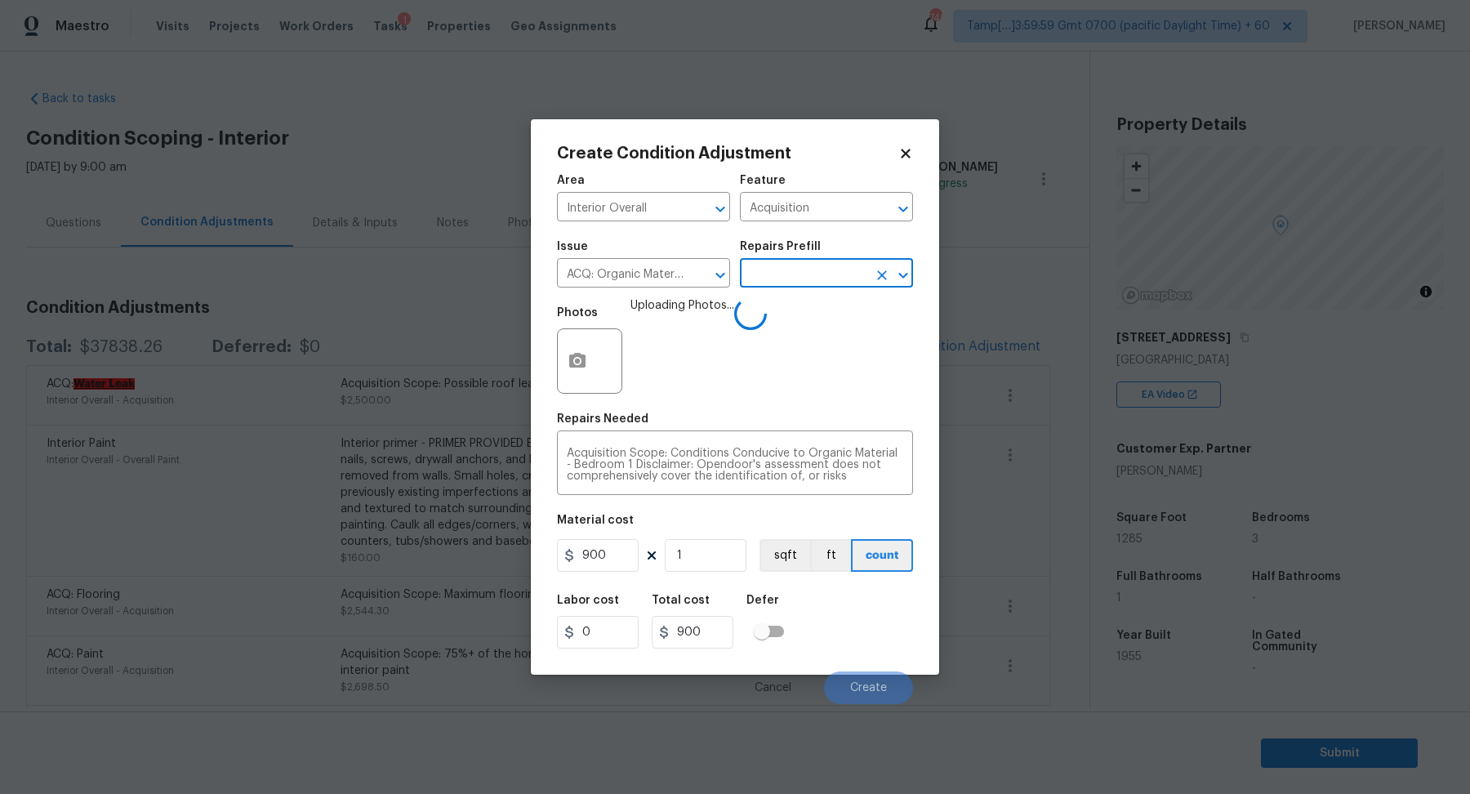
click at [812, 265] on input "text" at bounding box center [803, 274] width 127 height 25
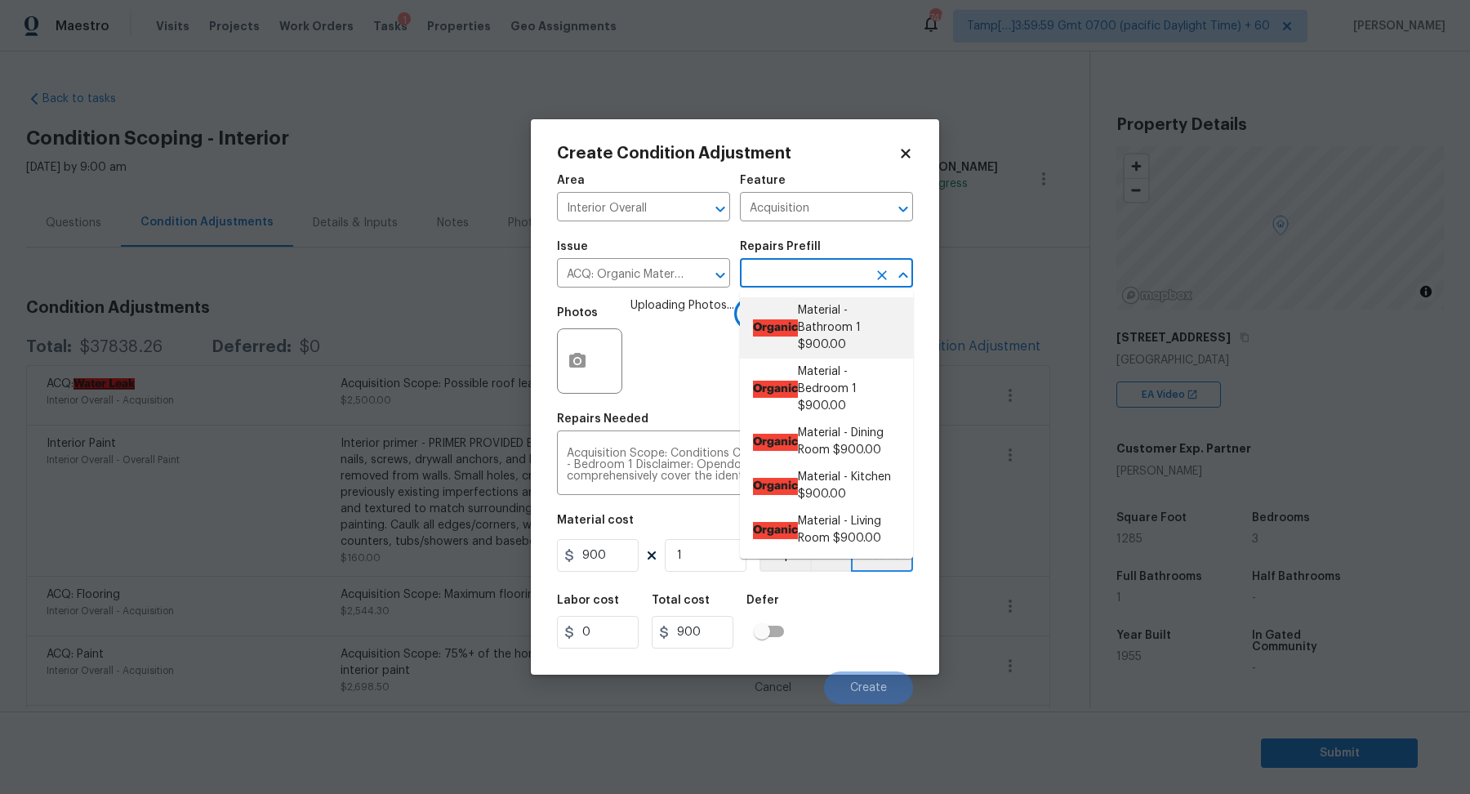
click at [830, 336] on li "Organic Material - Bathroom 1 $900.00" at bounding box center [826, 327] width 173 height 61
type textarea "Acquisition Scope: Conditions Conducive to Organic Material - Bathroom 1 Discla…"
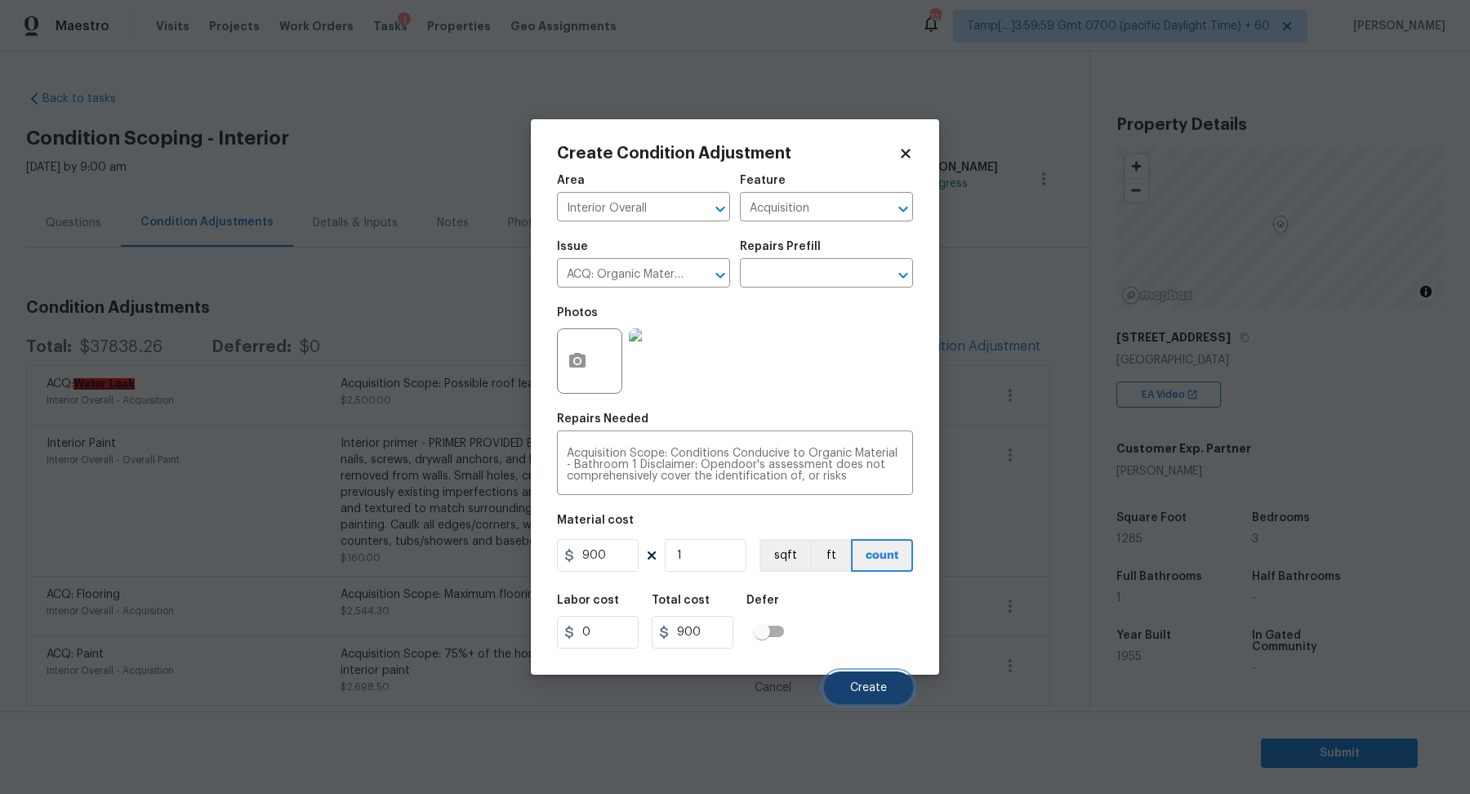
click at [857, 680] on button "Create" at bounding box center [868, 687] width 89 height 33
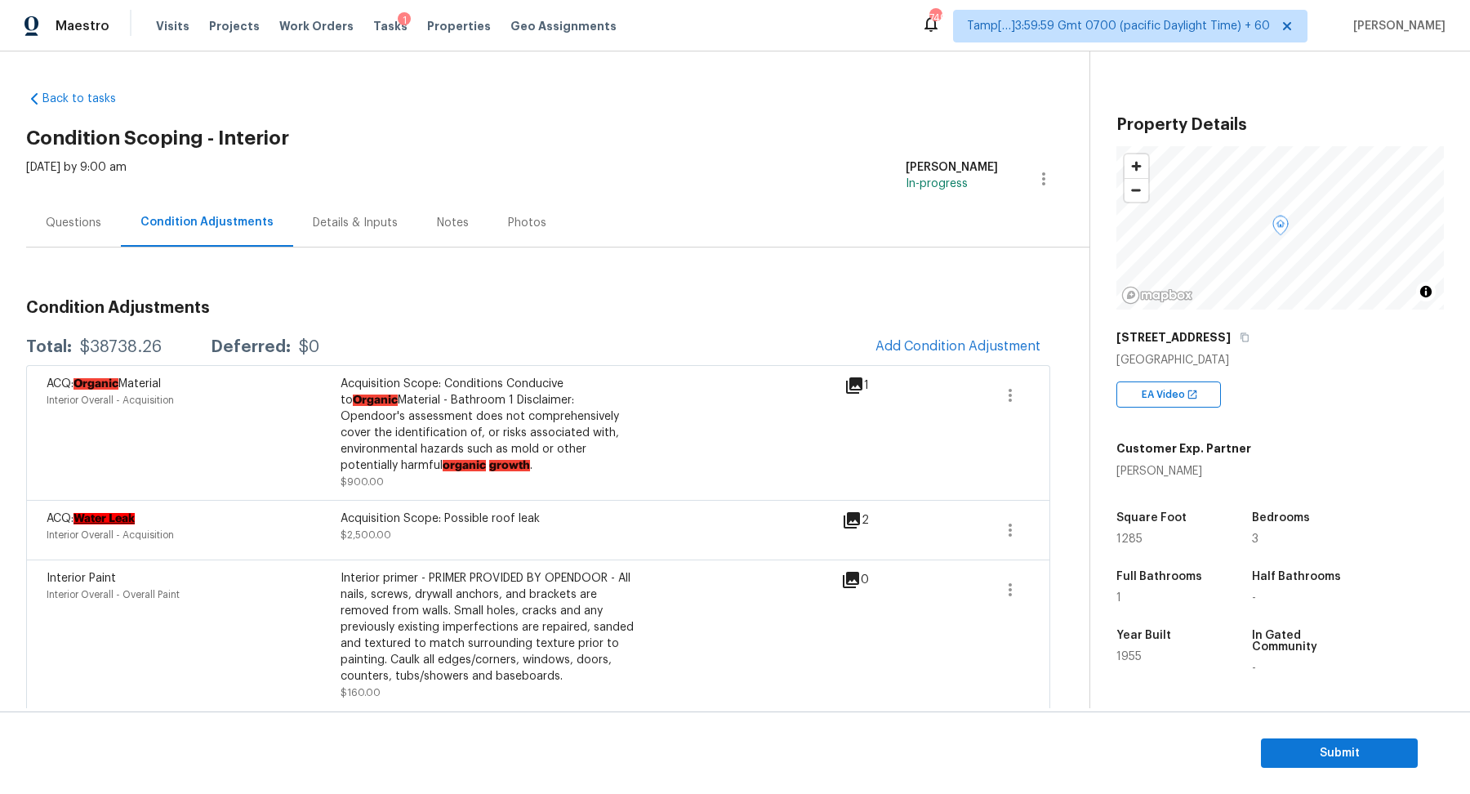
click at [89, 229] on div "Questions" at bounding box center [73, 222] width 95 height 48
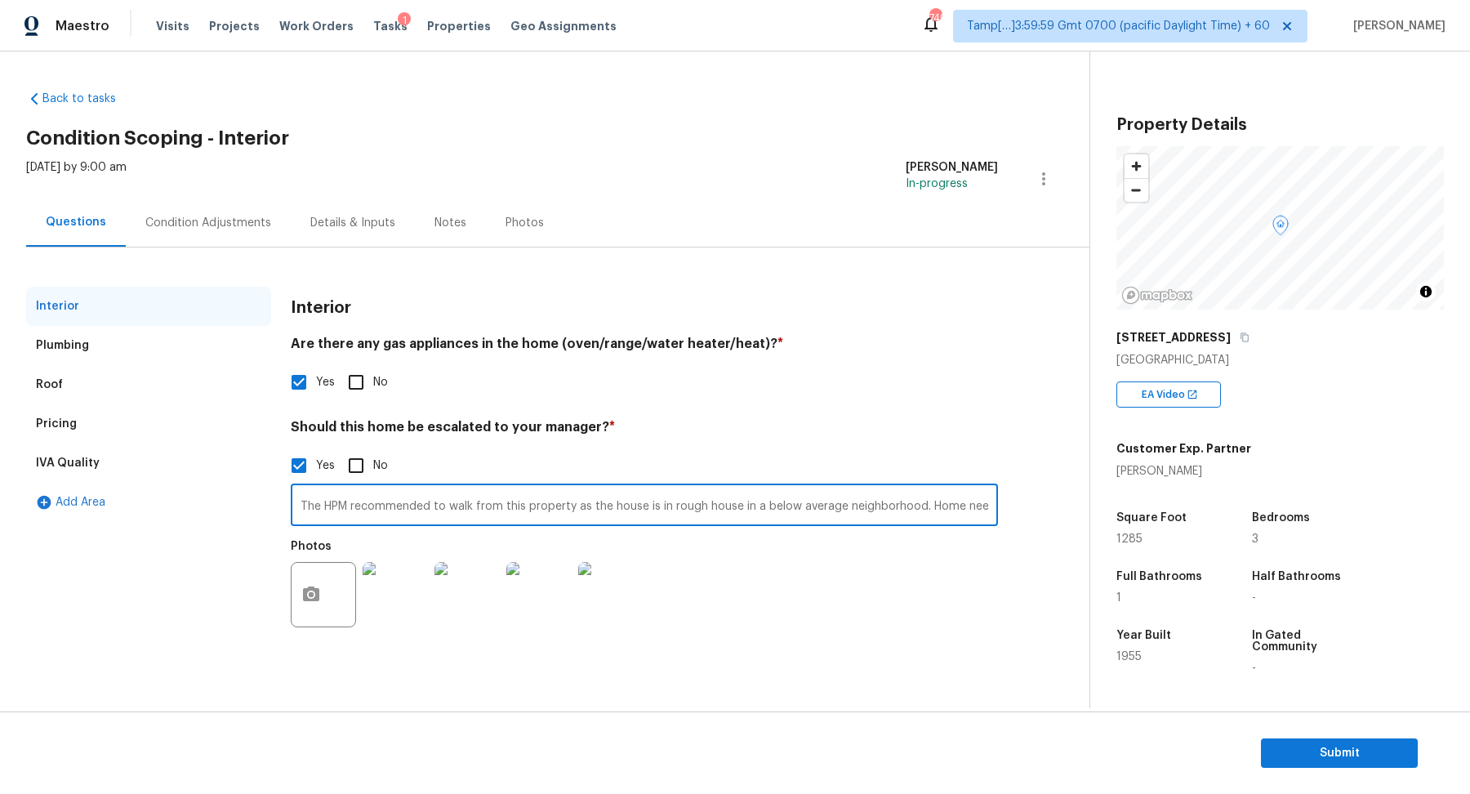
click at [598, 514] on input "The HPM recommended to walk from this property as the house is in rough house i…" at bounding box center [644, 506] width 707 height 38
click at [625, 504] on input "The HPM recommended to walk from this property as the house is in rough house i…" at bounding box center [644, 506] width 707 height 38
paste input "we would have to completely redo this home to bring it up to URS standards."
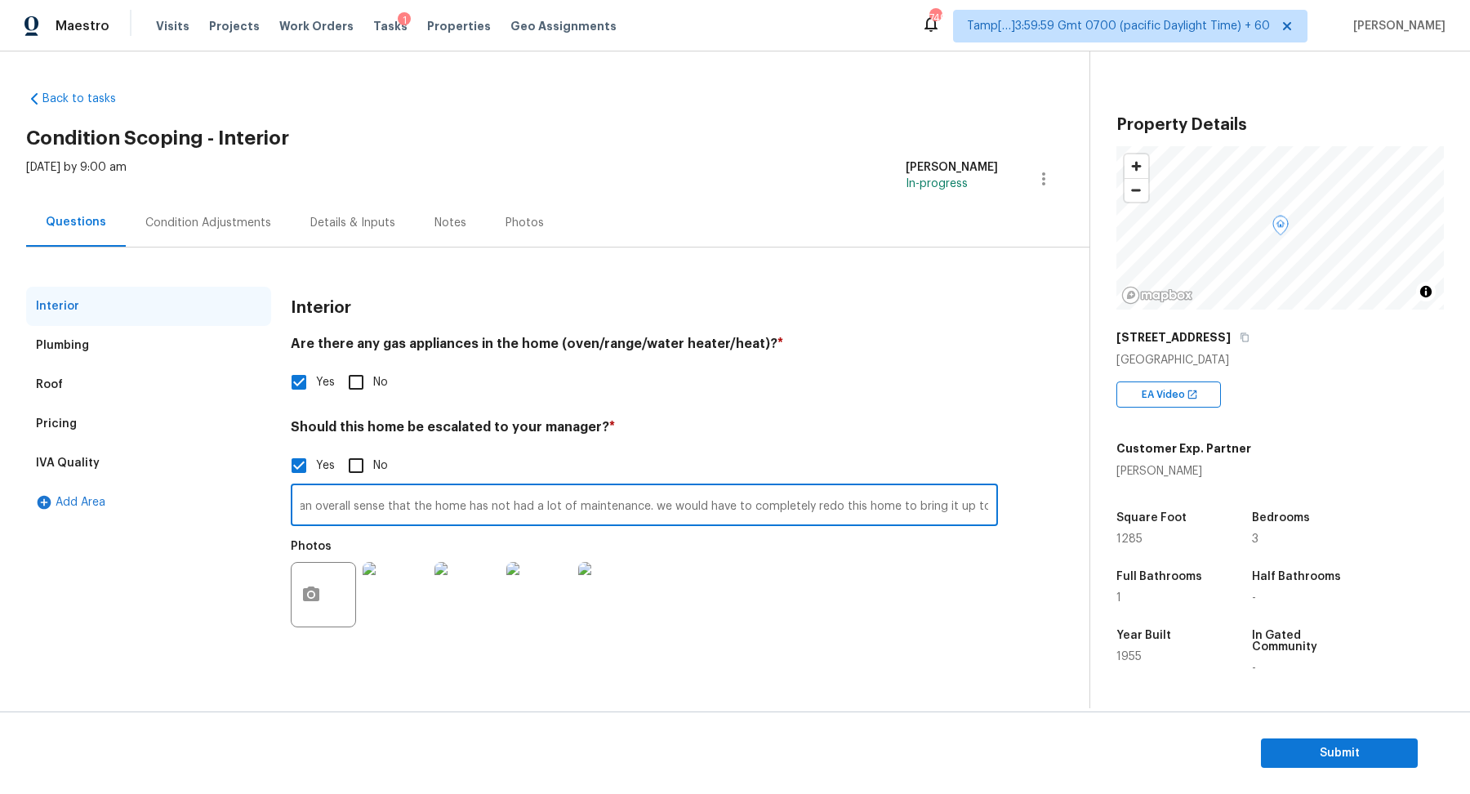
click at [585, 505] on input "The HPM recommended to walk from this property as the house is in rough house i…" at bounding box center [644, 506] width 707 height 38
type input "The HPM recommended to walk from this property as the house is in rough house i…"
click at [660, 434] on h4 "Should this home be escalated to your manager? *" at bounding box center [644, 430] width 707 height 23
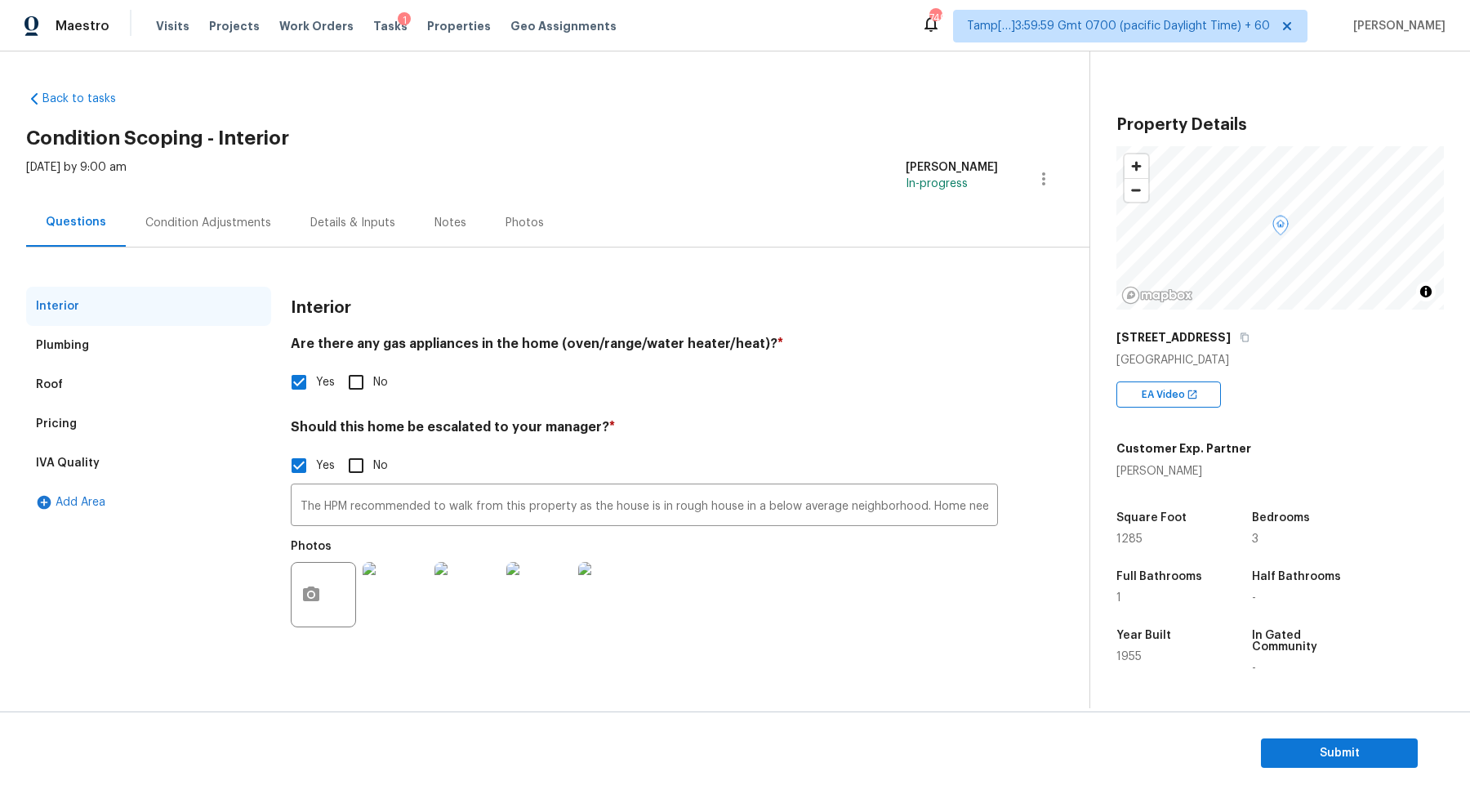
click at [233, 239] on div "Condition Adjustments" at bounding box center [208, 222] width 165 height 48
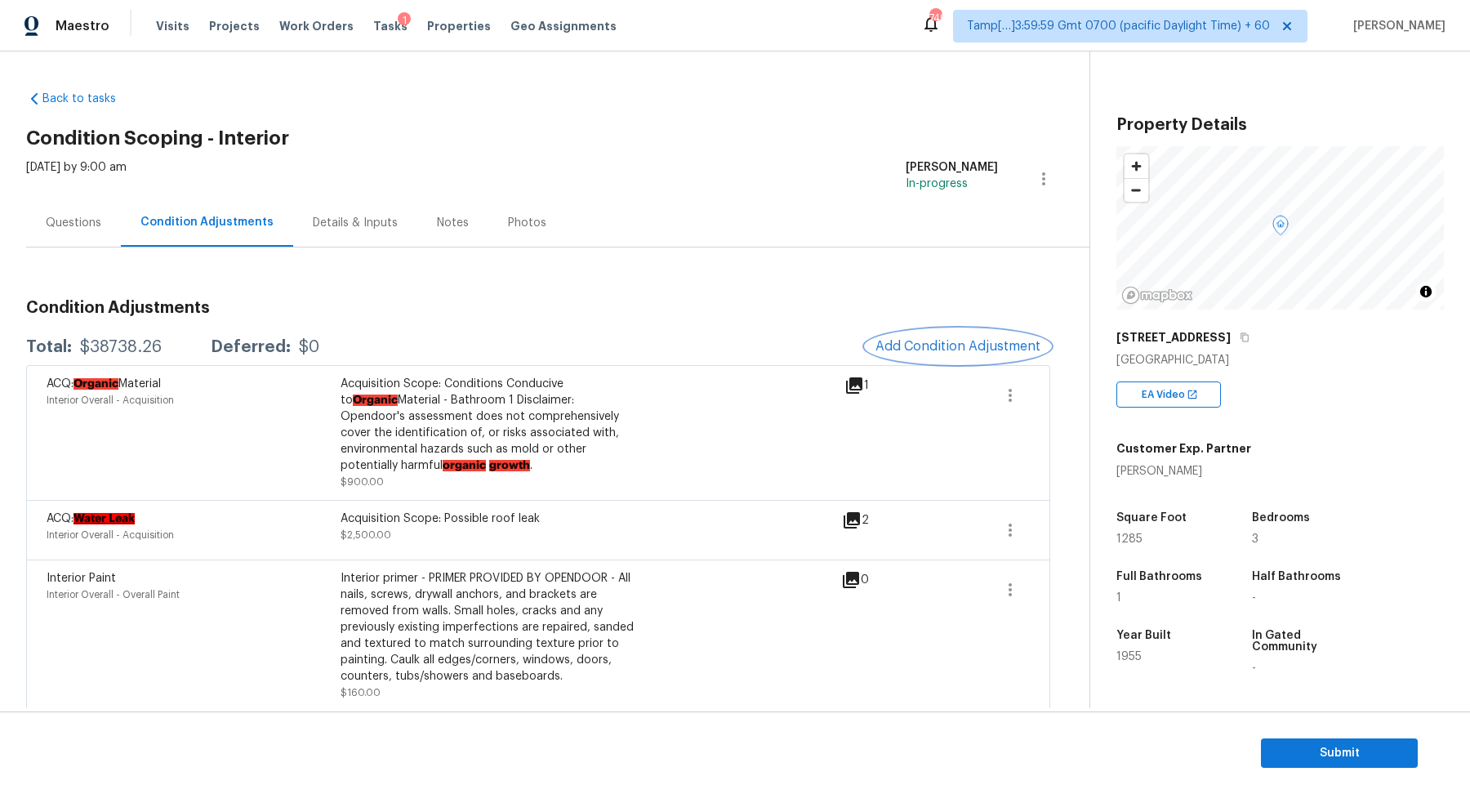
click at [959, 332] on button "Add Condition Adjustment" at bounding box center [957, 346] width 185 height 34
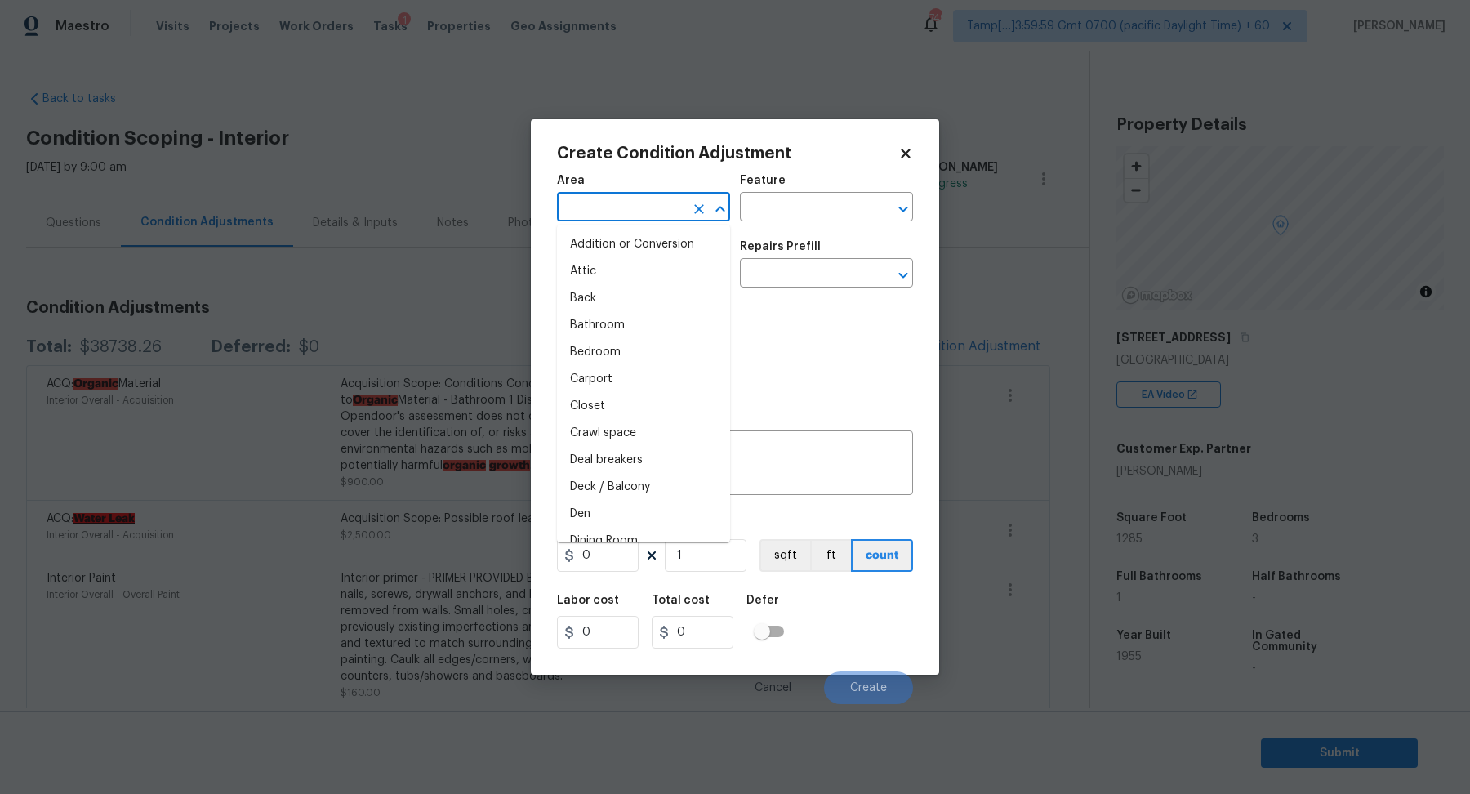
click at [592, 202] on input "text" at bounding box center [620, 208] width 127 height 25
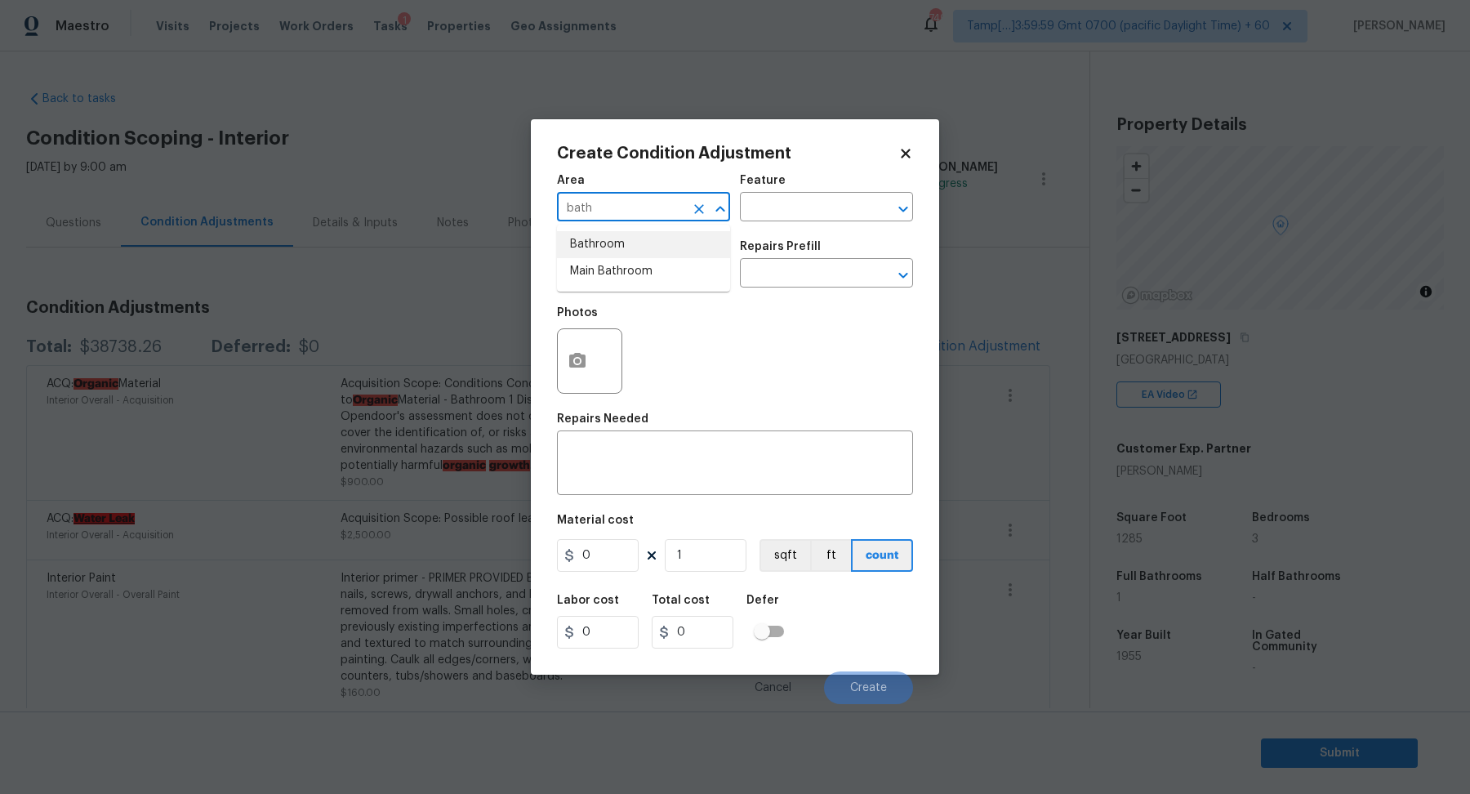
click at [646, 243] on li "Bathroom" at bounding box center [643, 244] width 173 height 27
type input "Bathroom"
click at [630, 272] on input "text" at bounding box center [620, 274] width 127 height 25
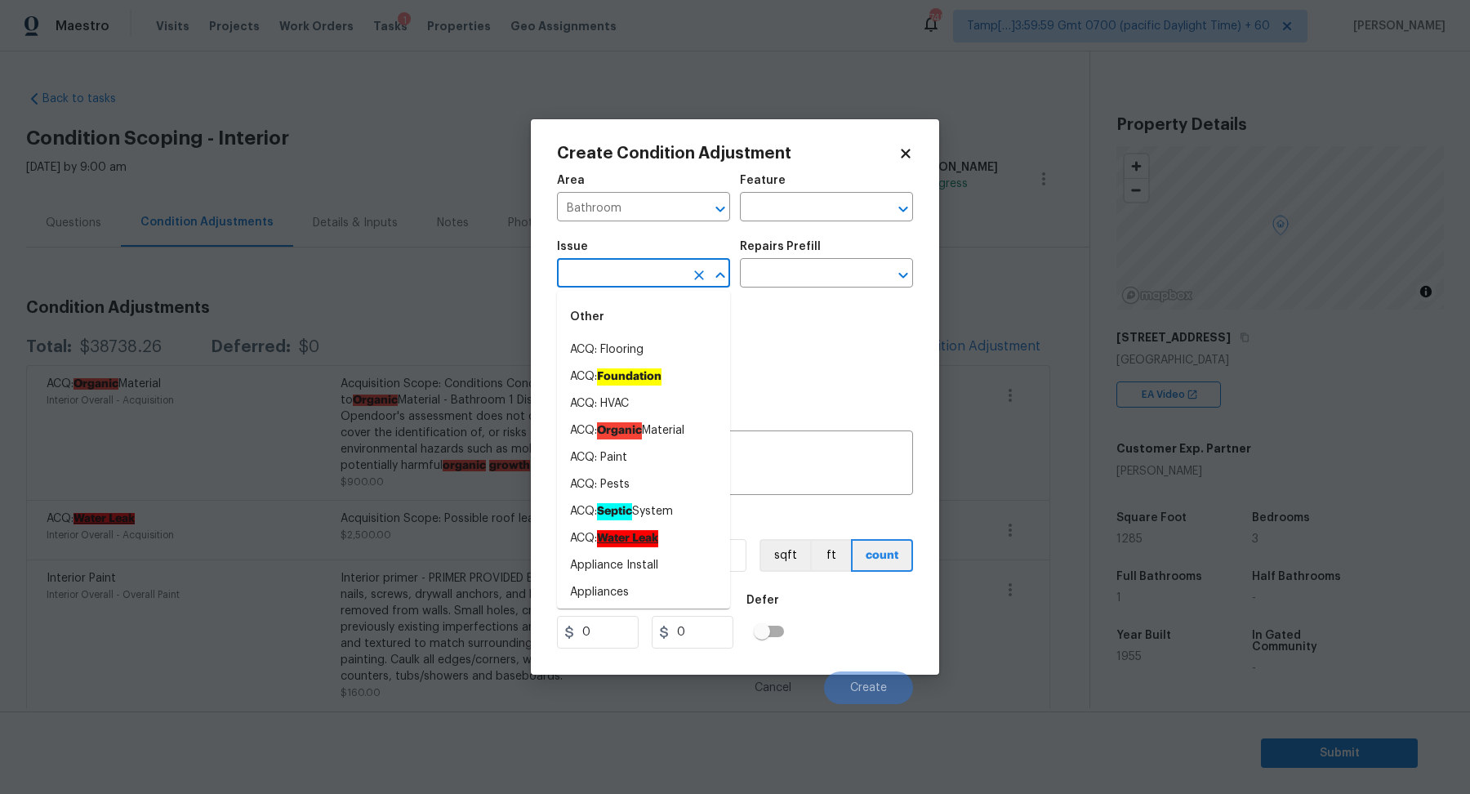
click at [801, 340] on div "Photos" at bounding box center [735, 350] width 356 height 106
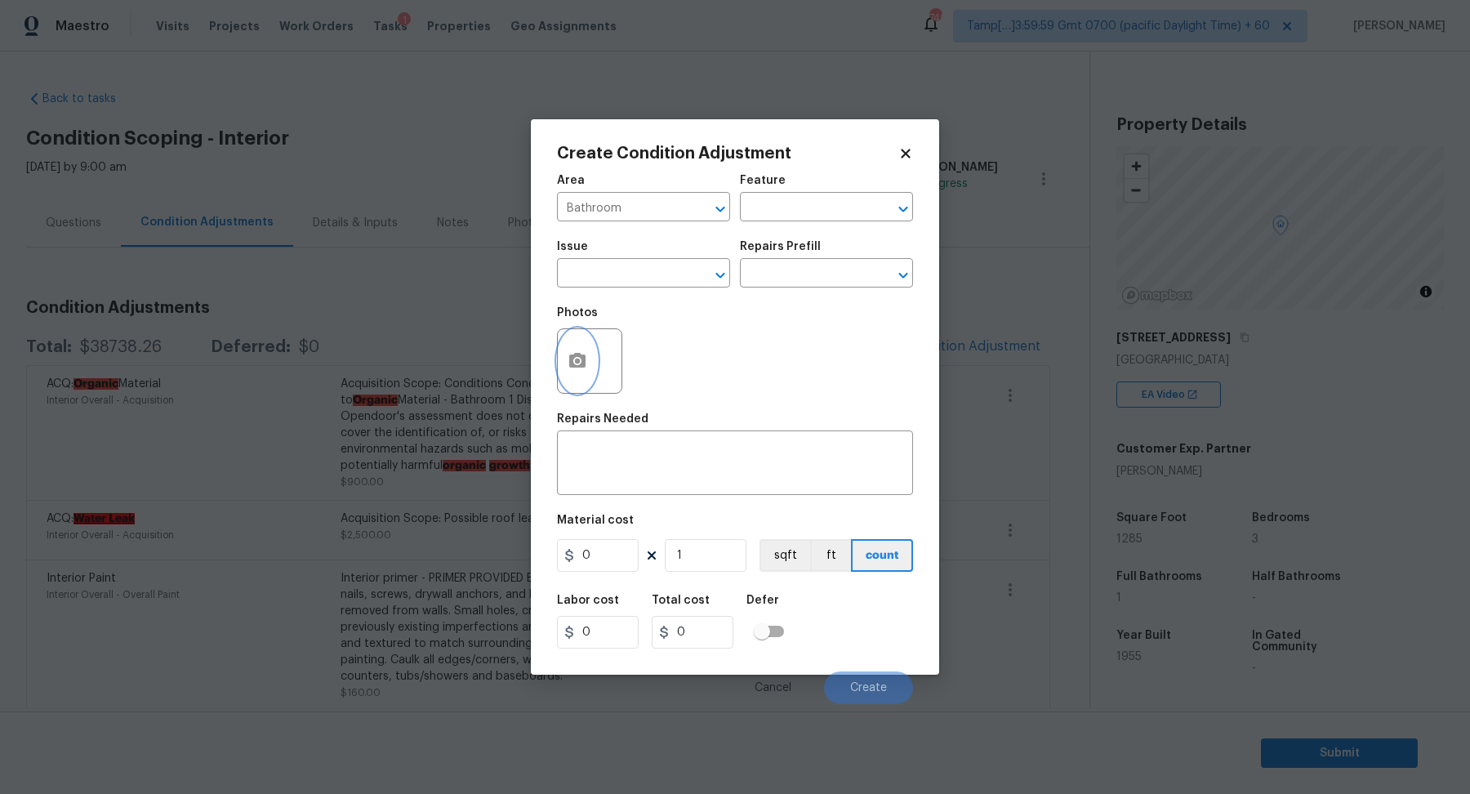
click at [583, 362] on icon "button" at bounding box center [577, 360] width 16 height 15
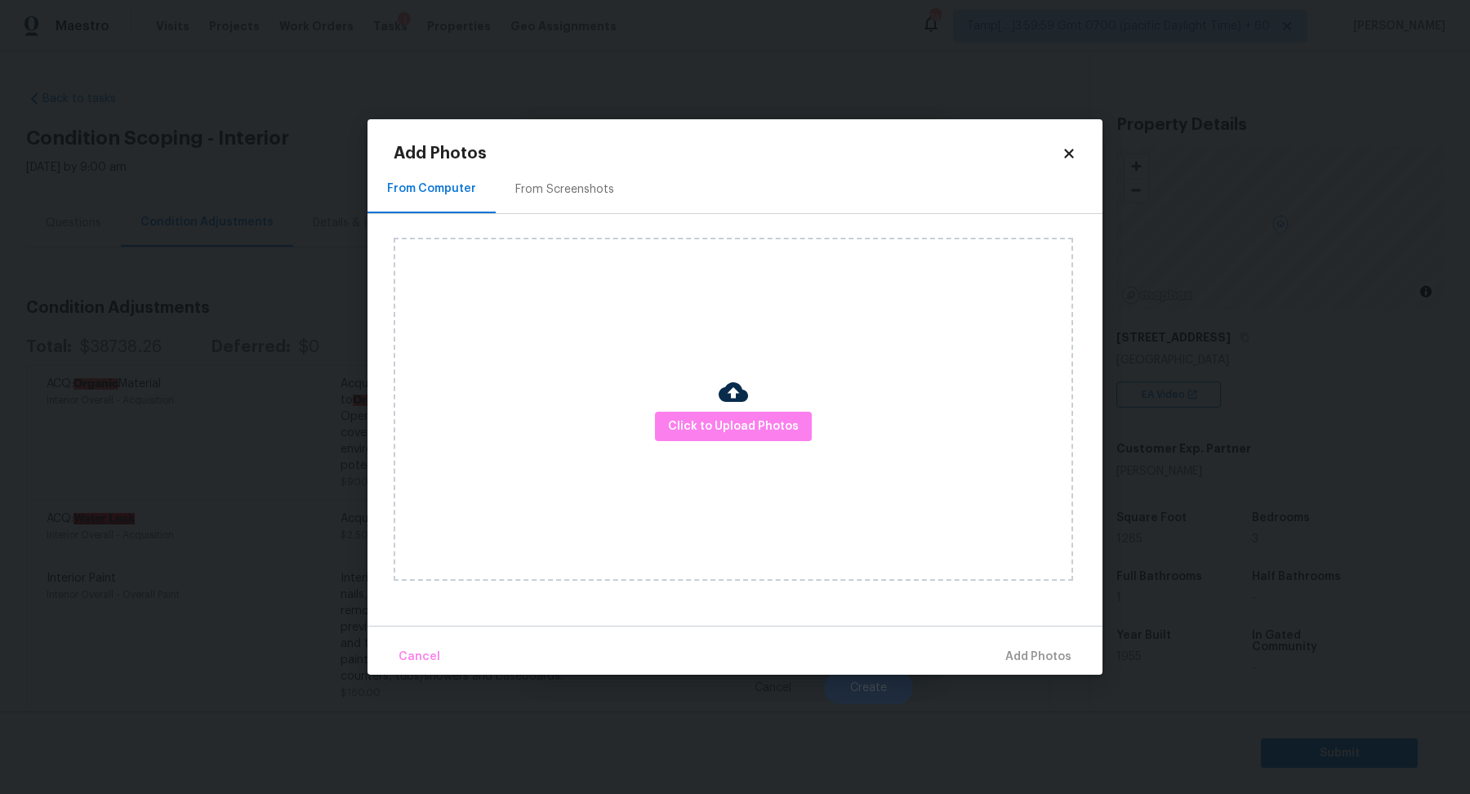
click at [723, 394] on img at bounding box center [732, 391] width 29 height 29
click at [723, 400] on img at bounding box center [732, 391] width 29 height 29
click at [723, 411] on button "Click to Upload Photos" at bounding box center [733, 426] width 157 height 30
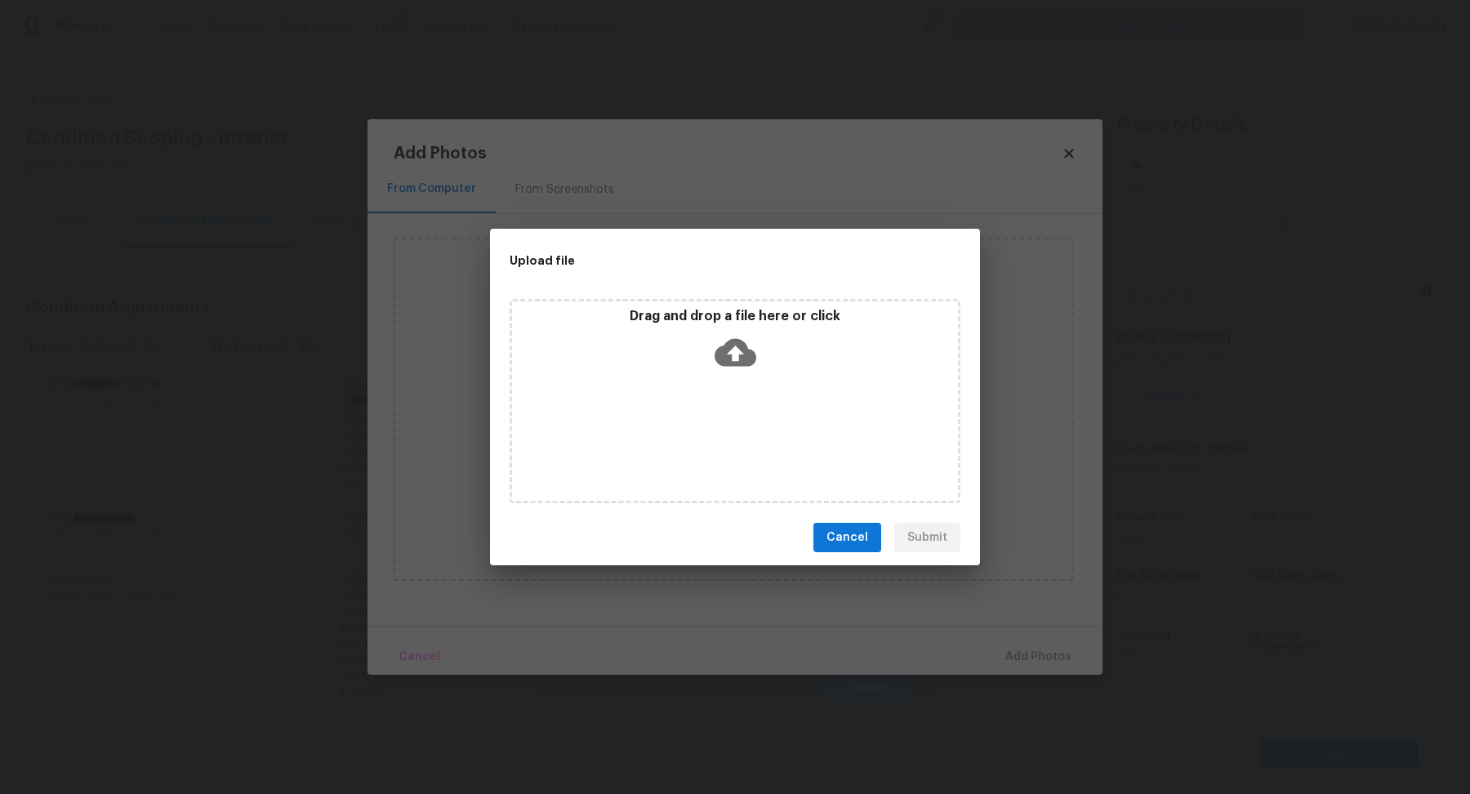
click at [760, 364] on div "Drag and drop a file here or click" at bounding box center [735, 343] width 446 height 70
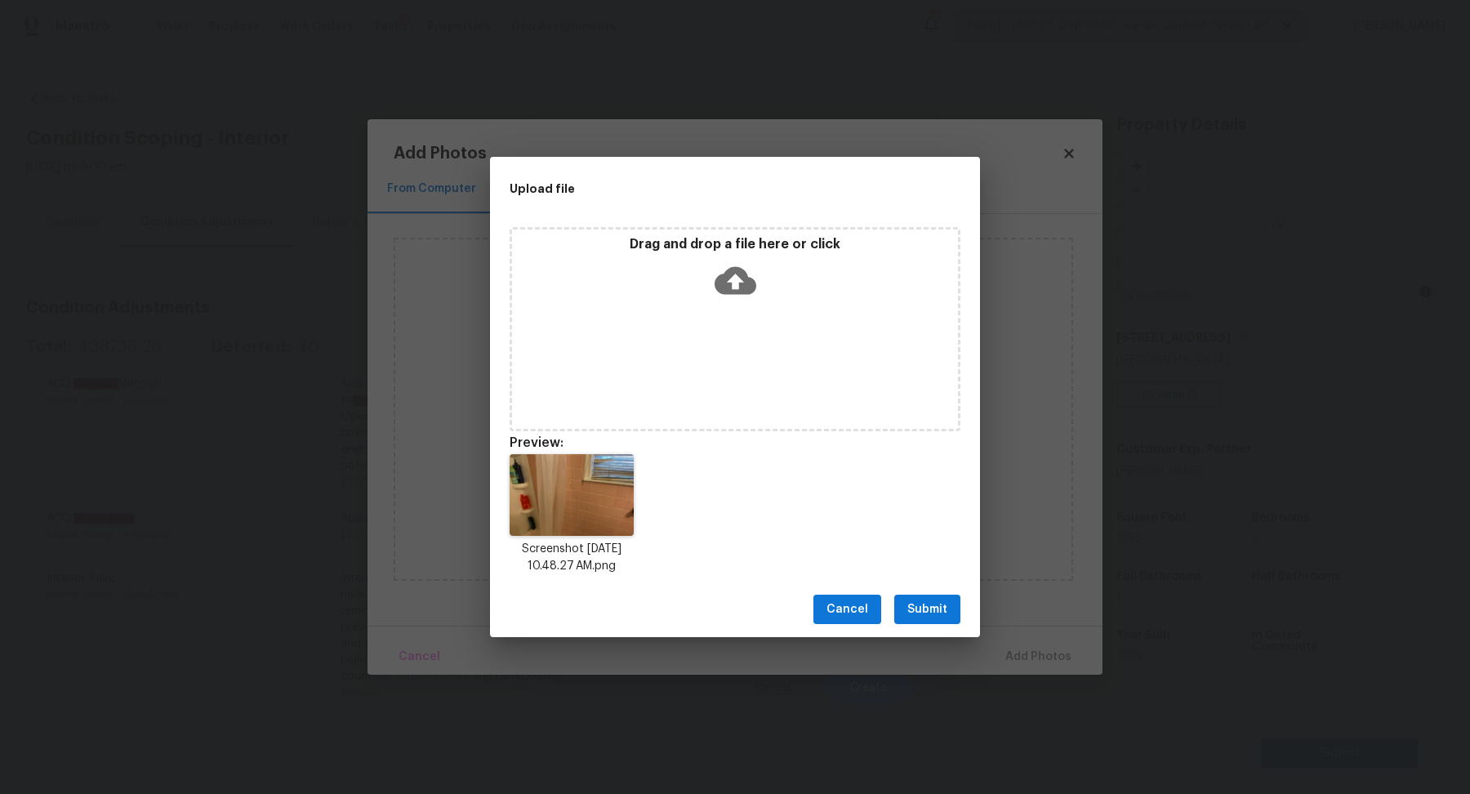
click at [926, 616] on span "Submit" at bounding box center [927, 609] width 40 height 20
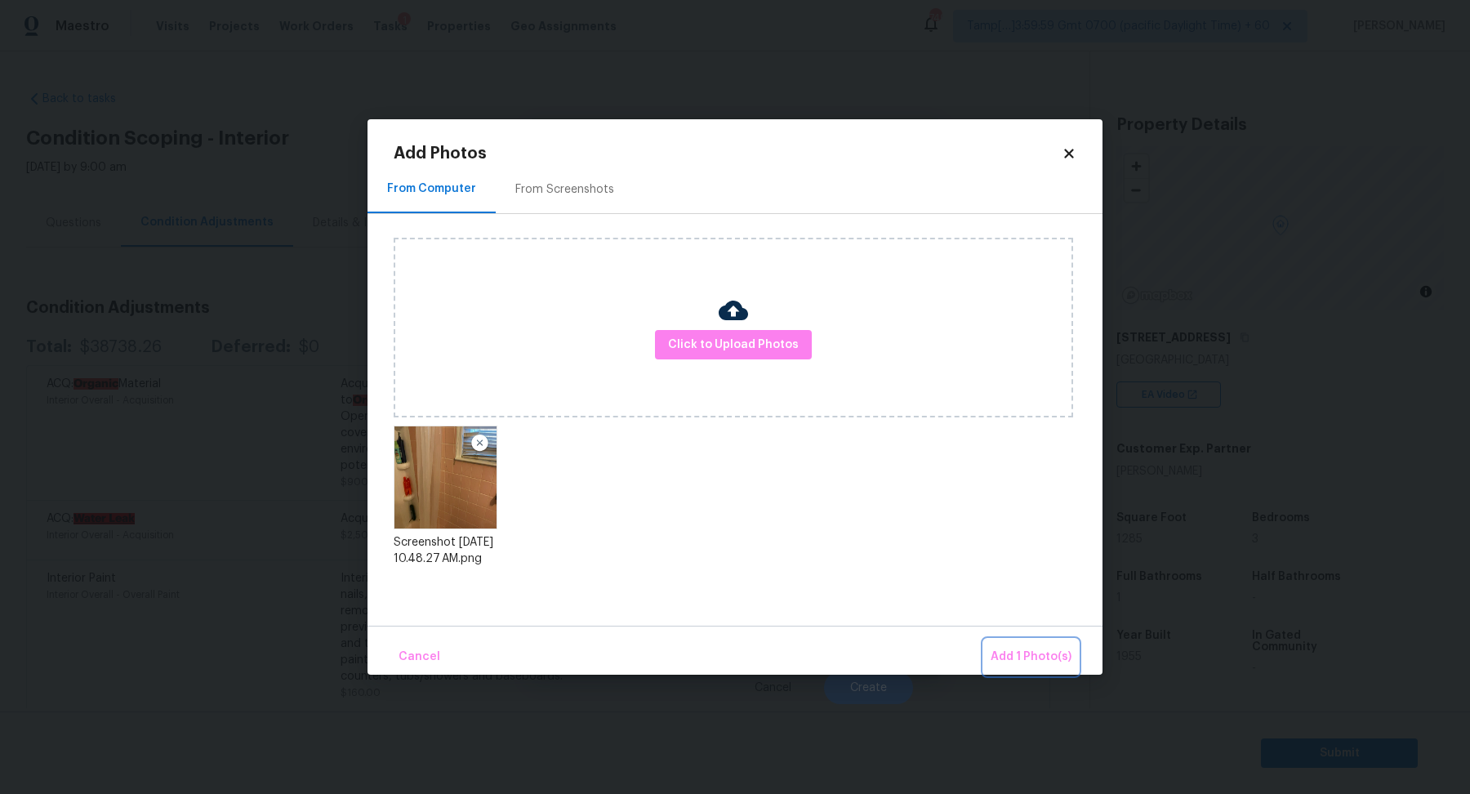
click at [1015, 640] on button "Add 1 Photo(s)" at bounding box center [1031, 656] width 94 height 35
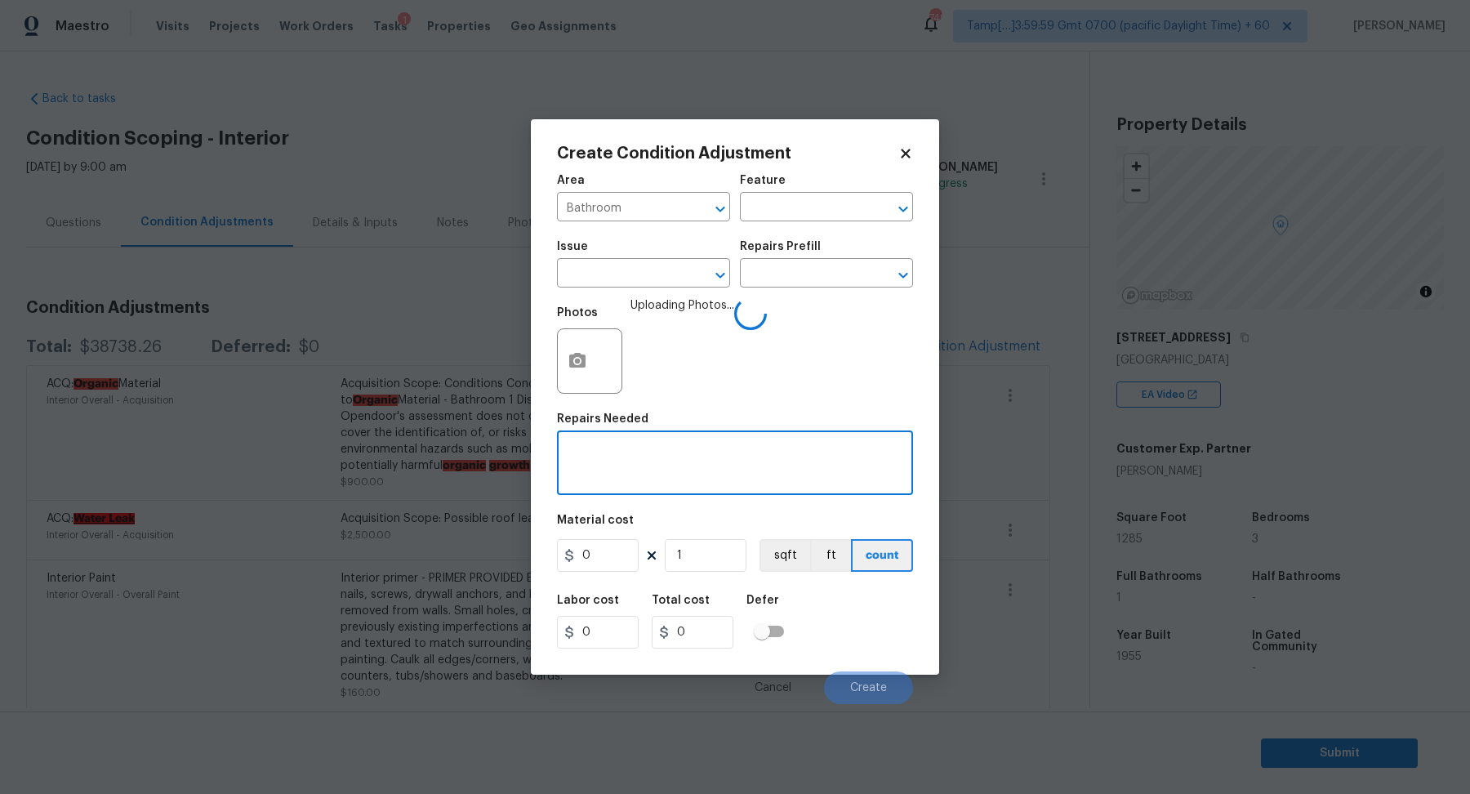
click at [706, 464] on textarea at bounding box center [735, 464] width 336 height 34
type textarea "E"
type textarea "Replace the tile surround"
click at [623, 554] on input "0" at bounding box center [598, 555] width 82 height 33
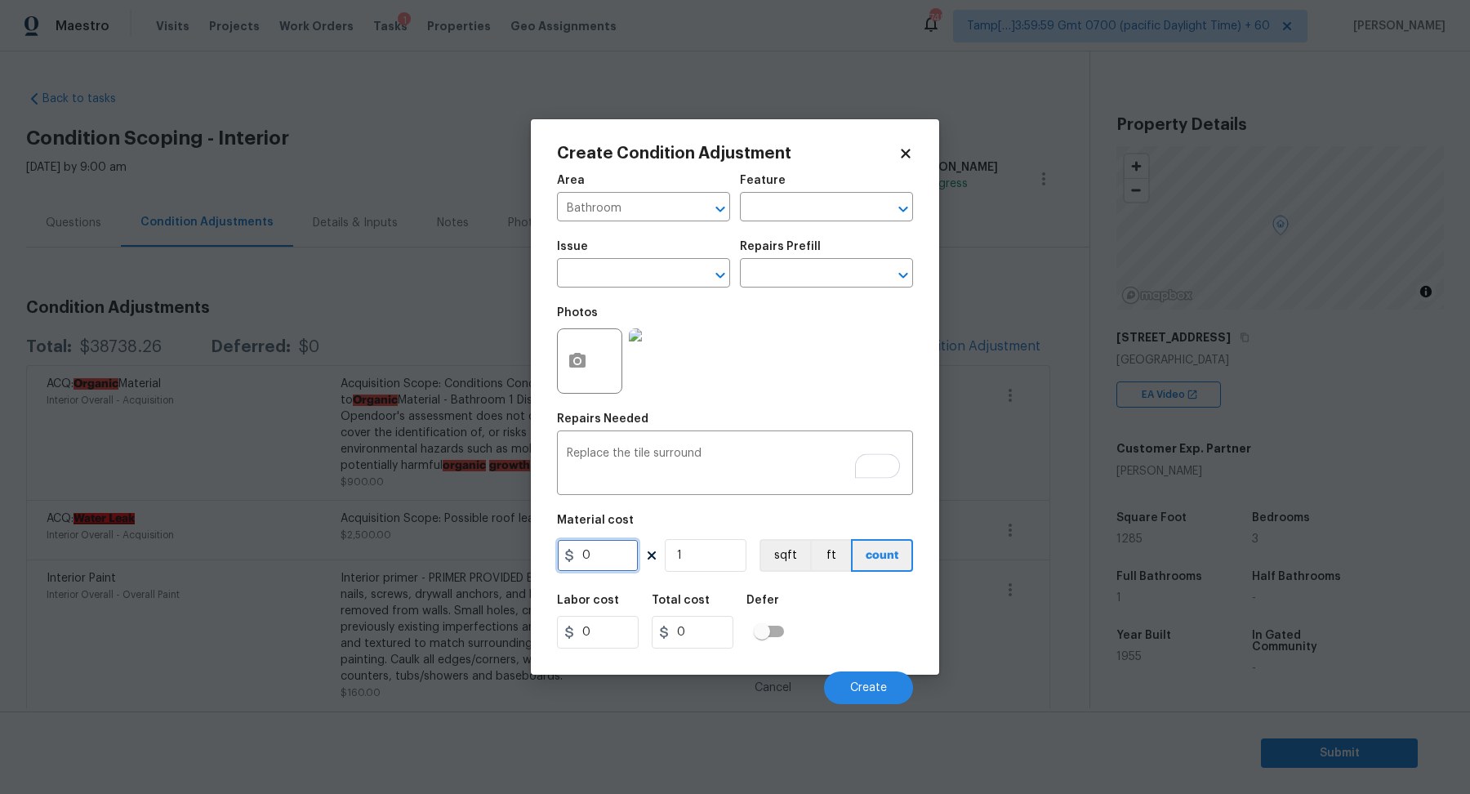
click at [623, 554] on input "0" at bounding box center [598, 555] width 82 height 33
type input "1000"
click at [865, 677] on button "Create" at bounding box center [868, 687] width 89 height 33
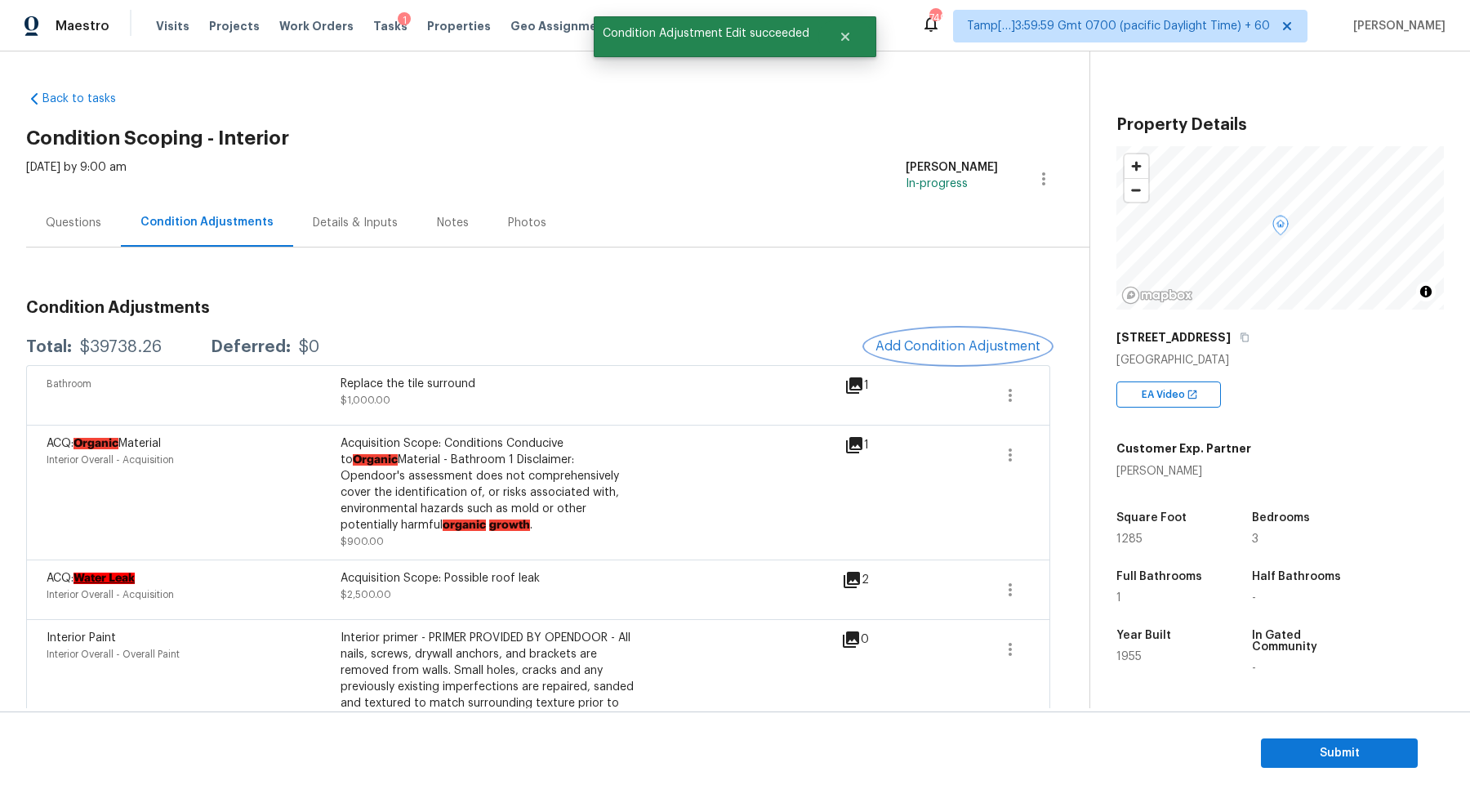
click at [945, 345] on span "Add Condition Adjustment" at bounding box center [957, 346] width 165 height 15
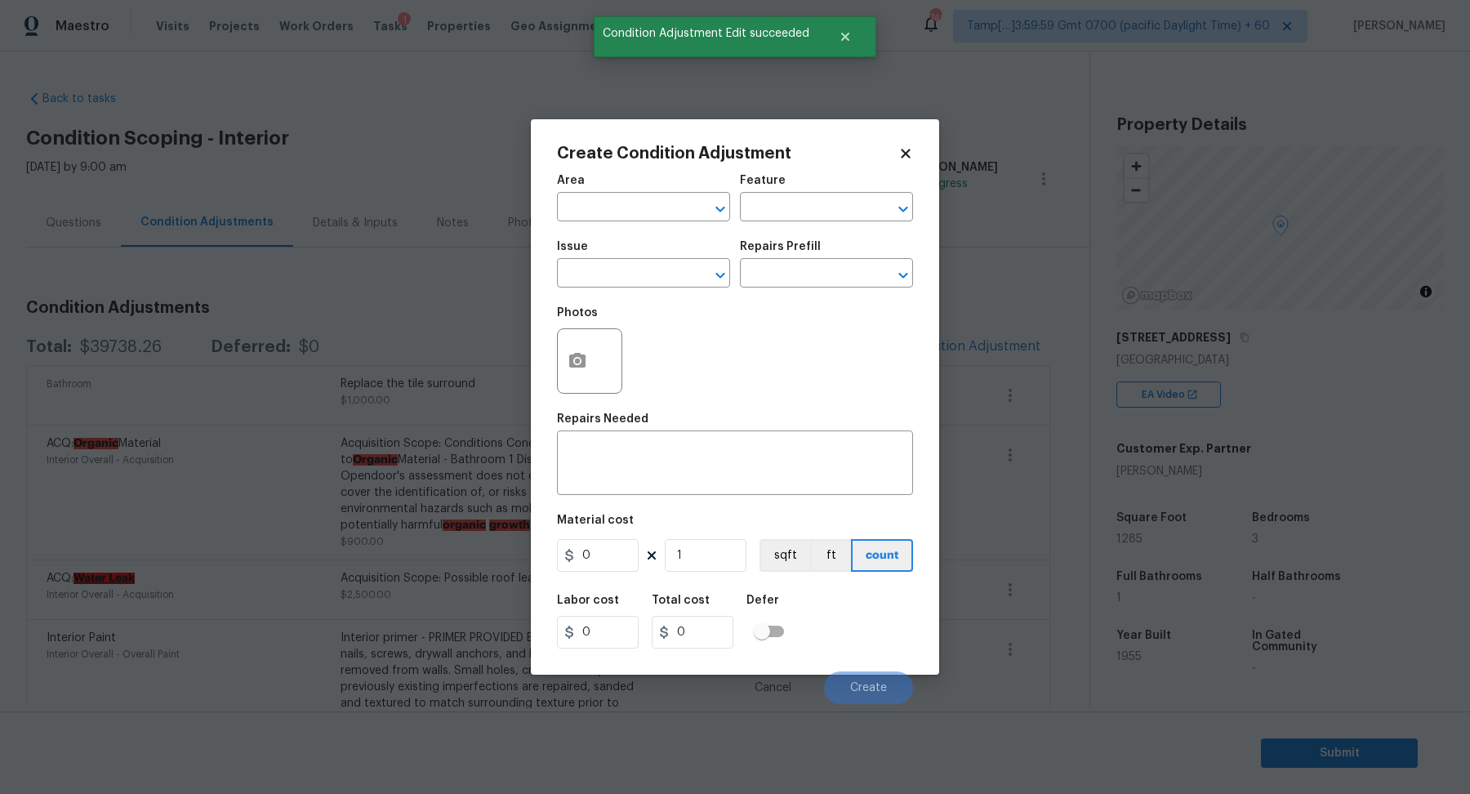
click at [540, 360] on div "Create Condition Adjustment Area ​ Feature ​ Issue ​ Repairs Prefill ​ Photos R…" at bounding box center [735, 396] width 408 height 555
click at [419, 374] on body "Maestro Visits Projects Work Orders Tasks 1 Properties Geo Assignments 749 Tamp…" at bounding box center [735, 405] width 1470 height 810
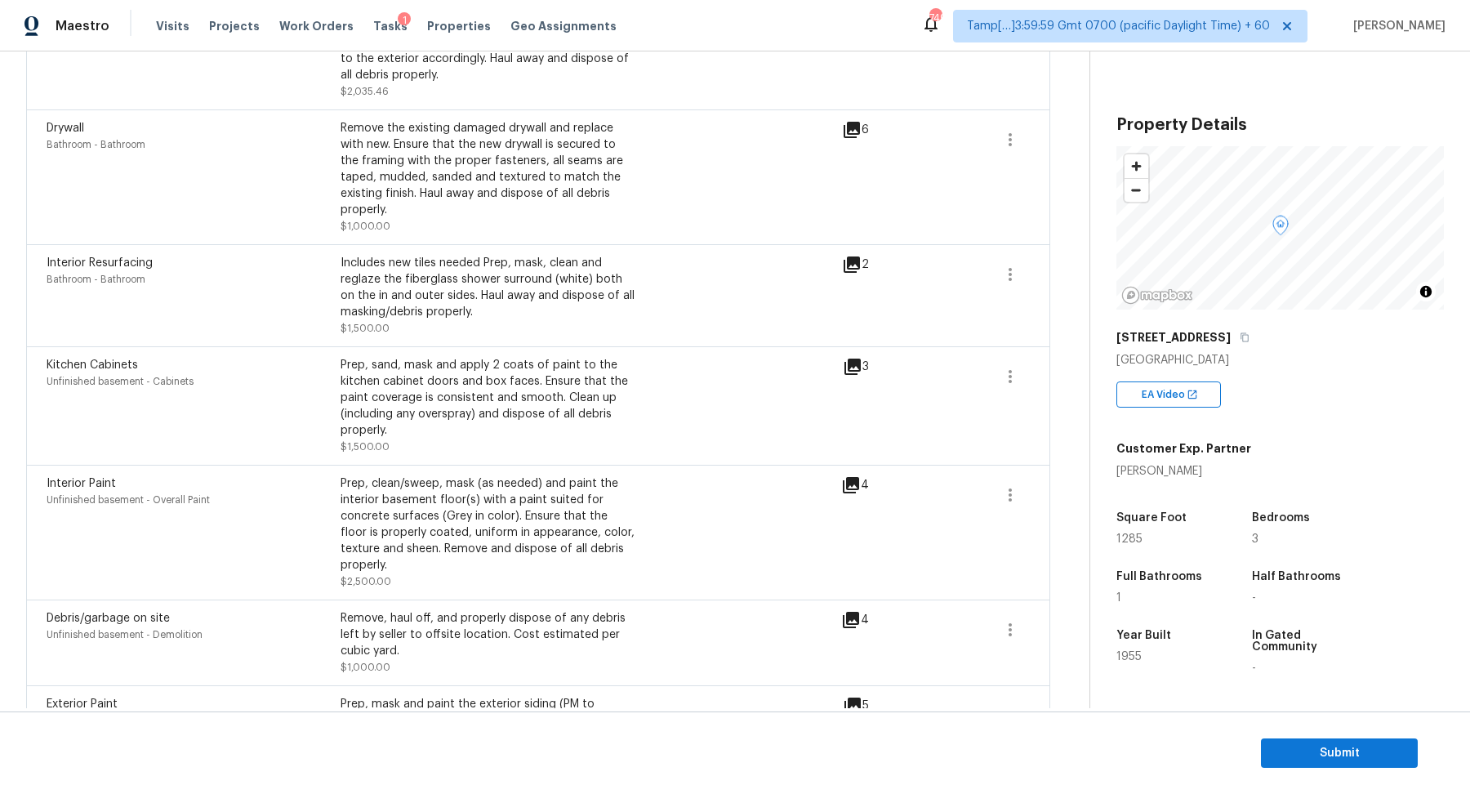
scroll to position [1025, 0]
click at [851, 258] on icon at bounding box center [851, 266] width 16 height 16
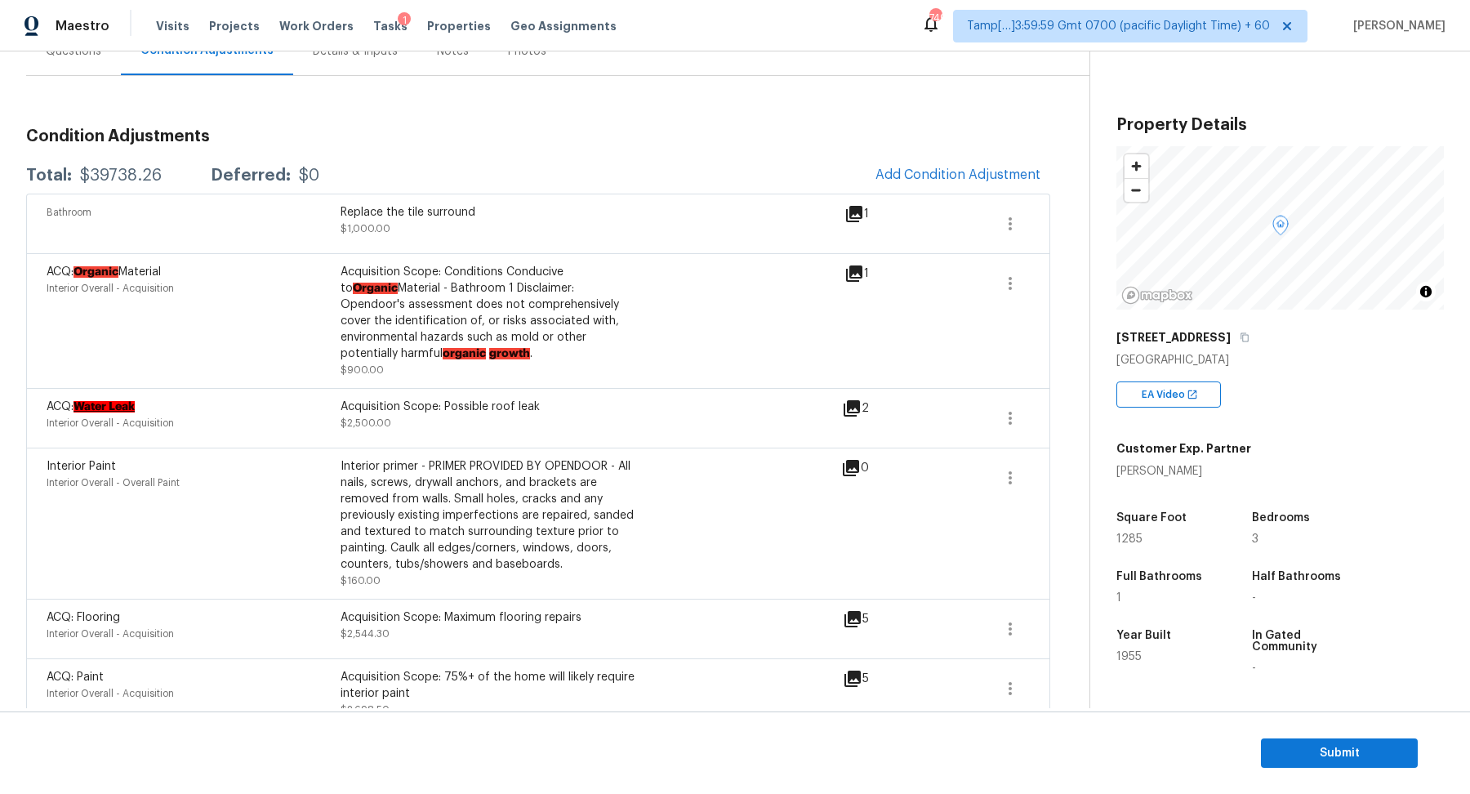
scroll to position [0, 0]
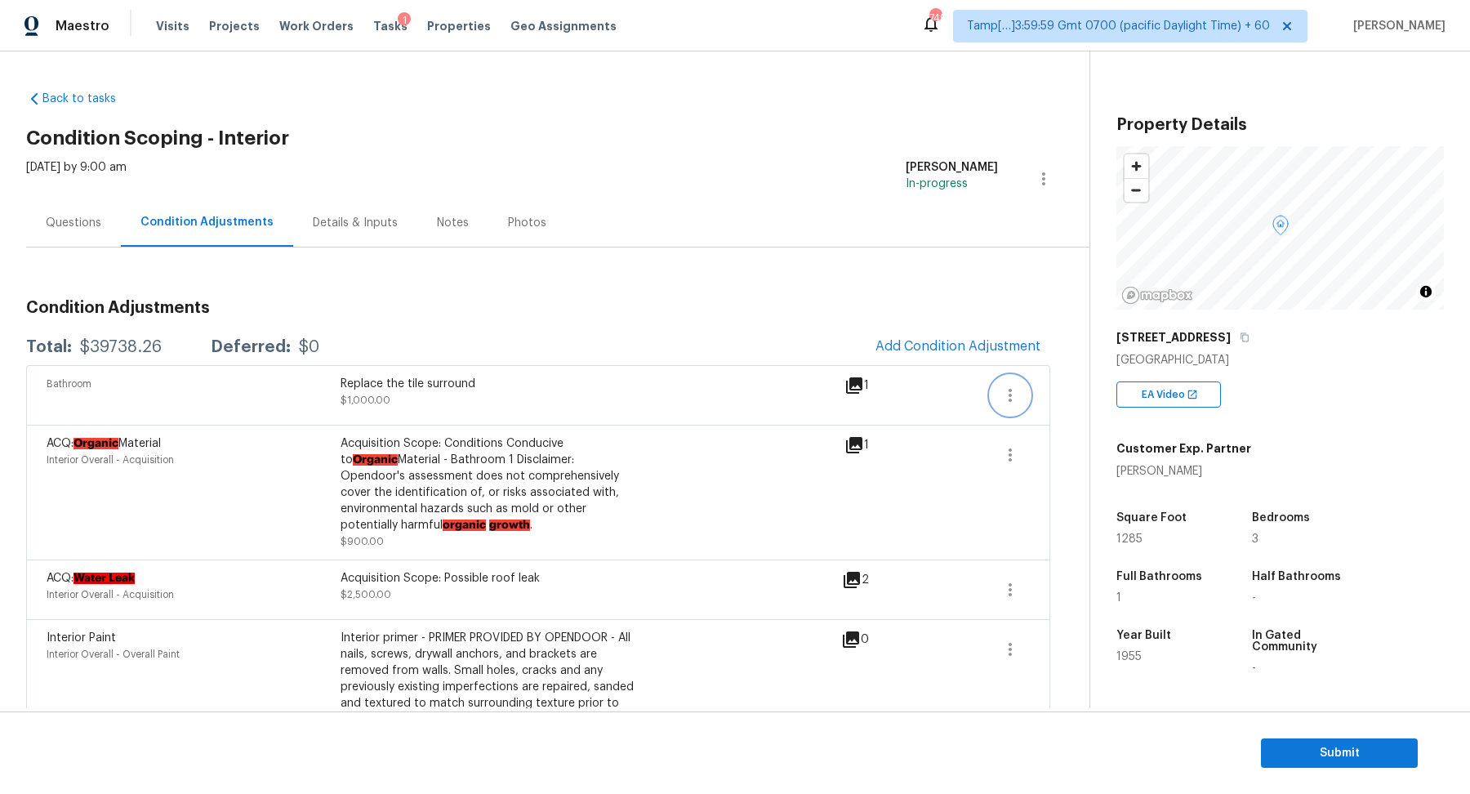
click at [1014, 385] on icon "button" at bounding box center [1010, 395] width 20 height 20
click at [1078, 389] on div "Edit" at bounding box center [1102, 391] width 127 height 16
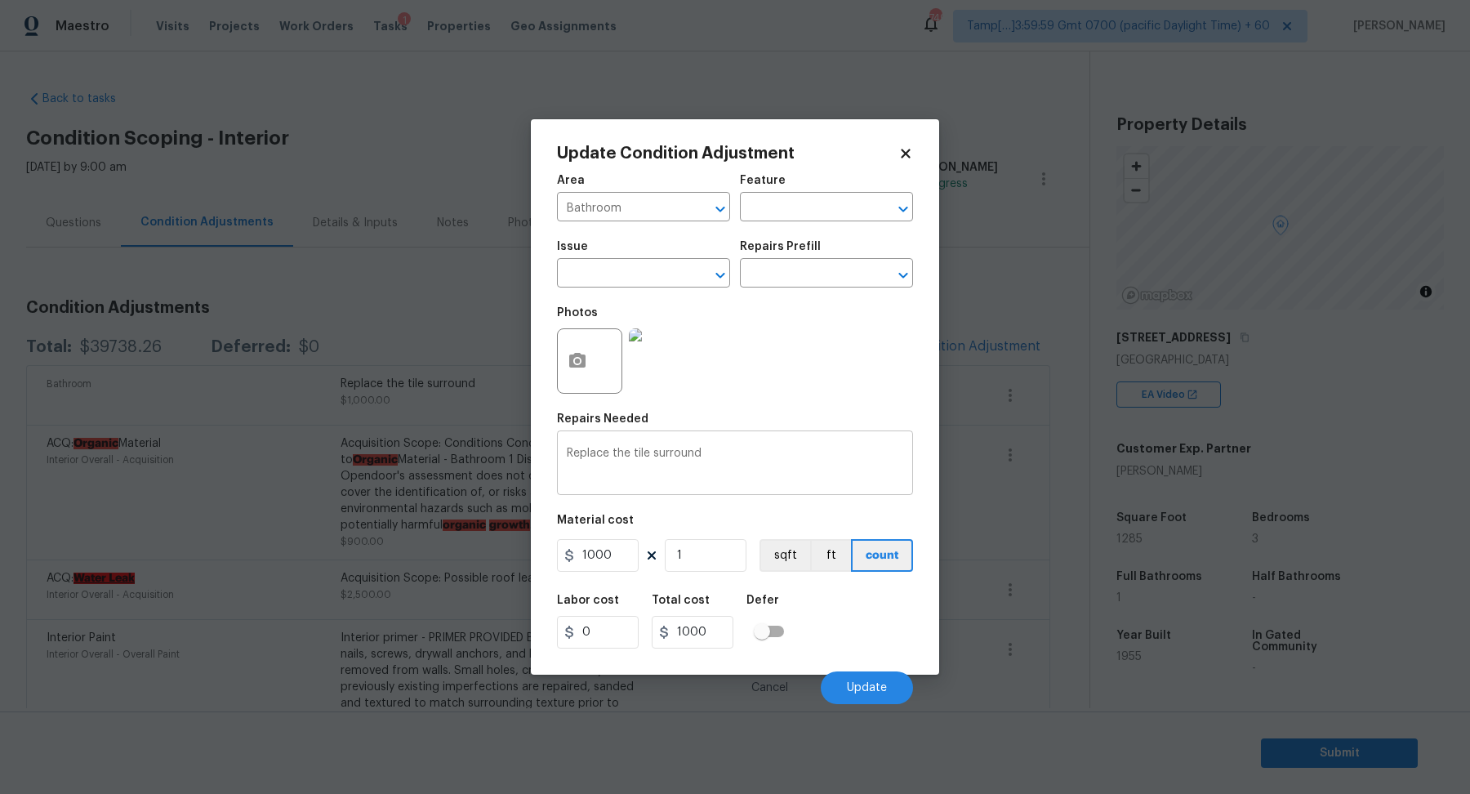
click at [750, 444] on div "Replace the tile surround x ​" at bounding box center [735, 464] width 356 height 60
click at [744, 449] on textarea "Replace the tile surround" at bounding box center [735, 464] width 336 height 34
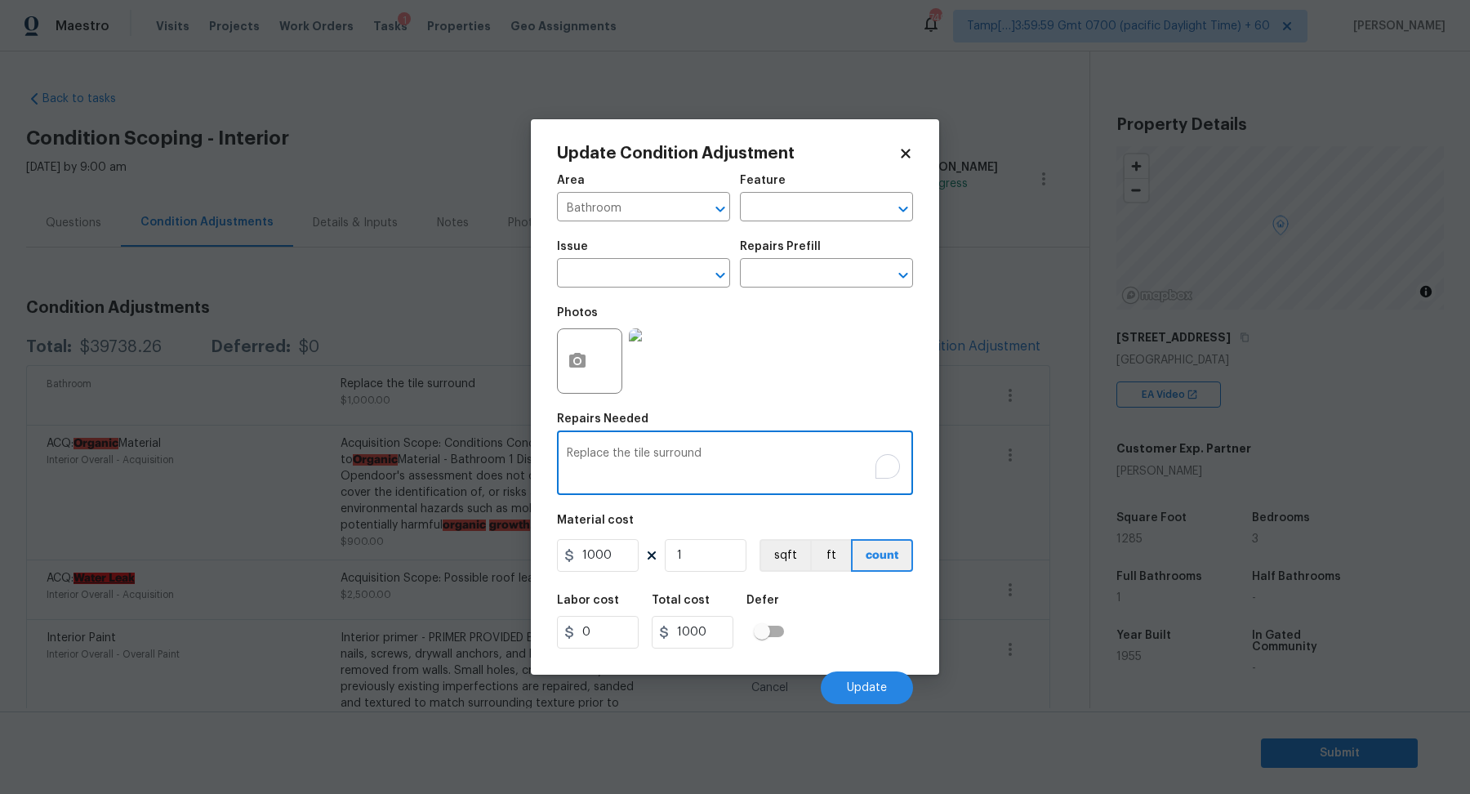
click at [744, 449] on textarea "Replace the tile surround" at bounding box center [735, 464] width 336 height 34
type textarea "Duplicate - disregard"
click at [625, 545] on input "1000" at bounding box center [598, 555] width 82 height 33
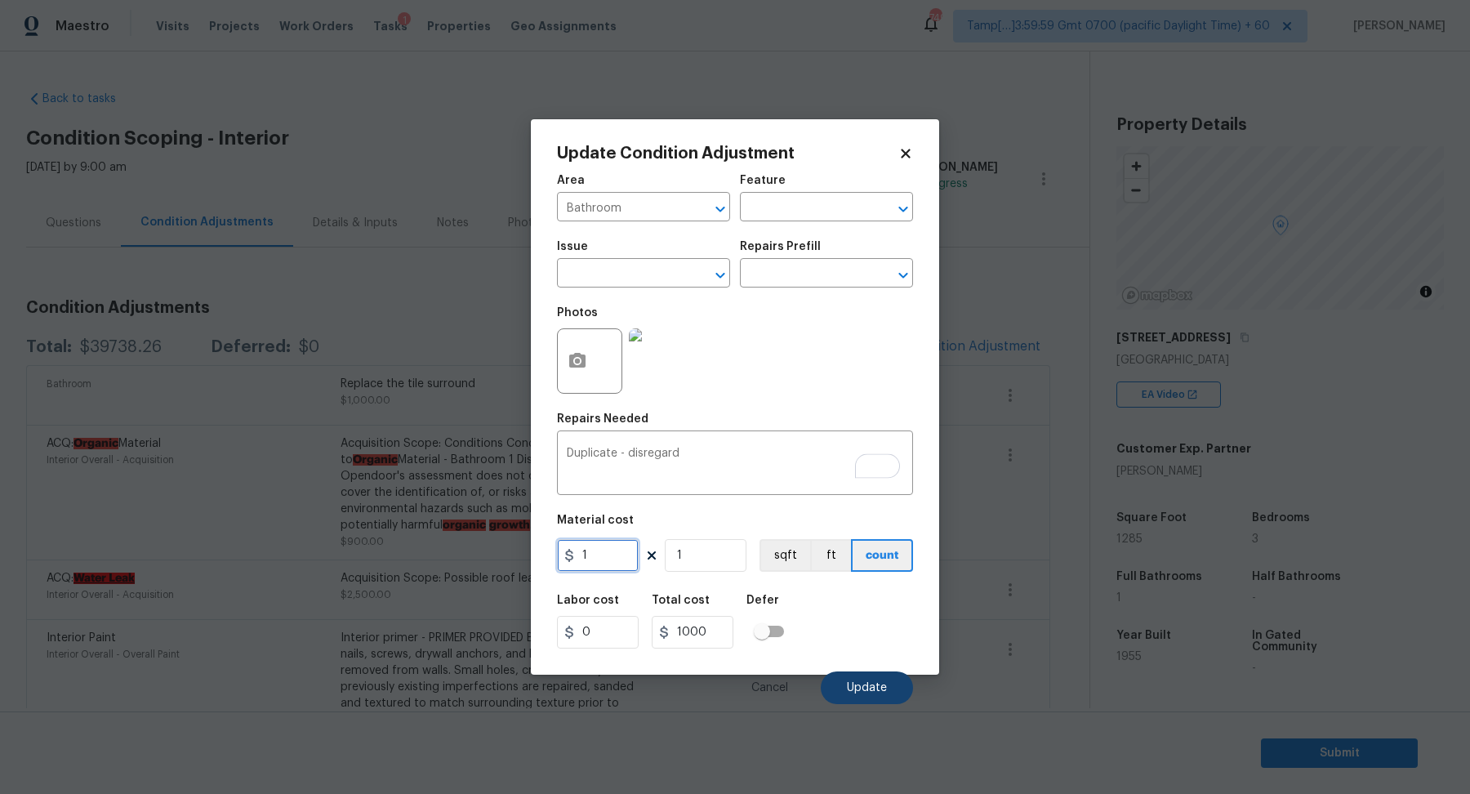
type input "1"
click at [862, 688] on span "Update" at bounding box center [867, 688] width 40 height 12
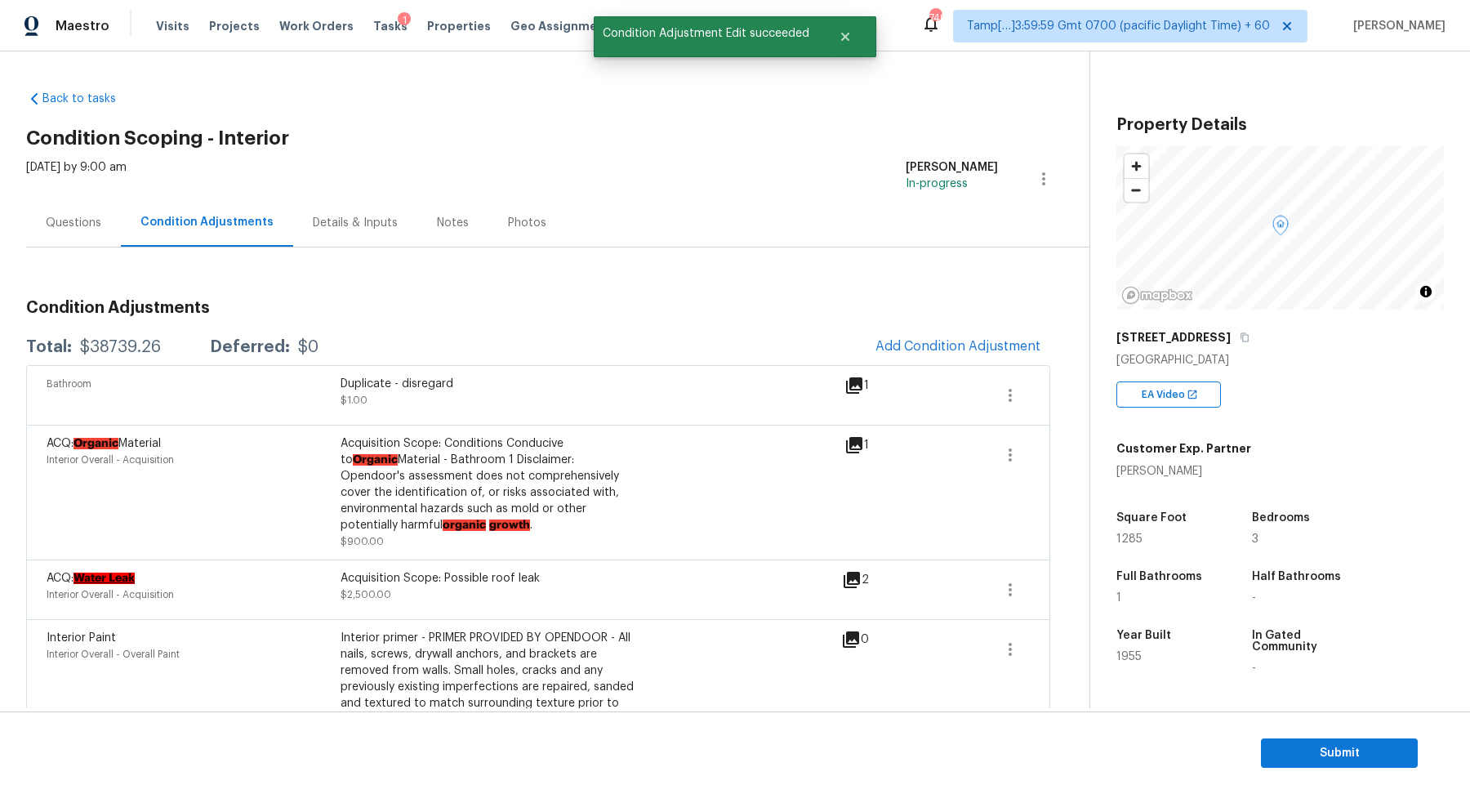
click at [149, 349] on div "$38739.26" at bounding box center [120, 347] width 81 height 16
copy div "$38739.26"
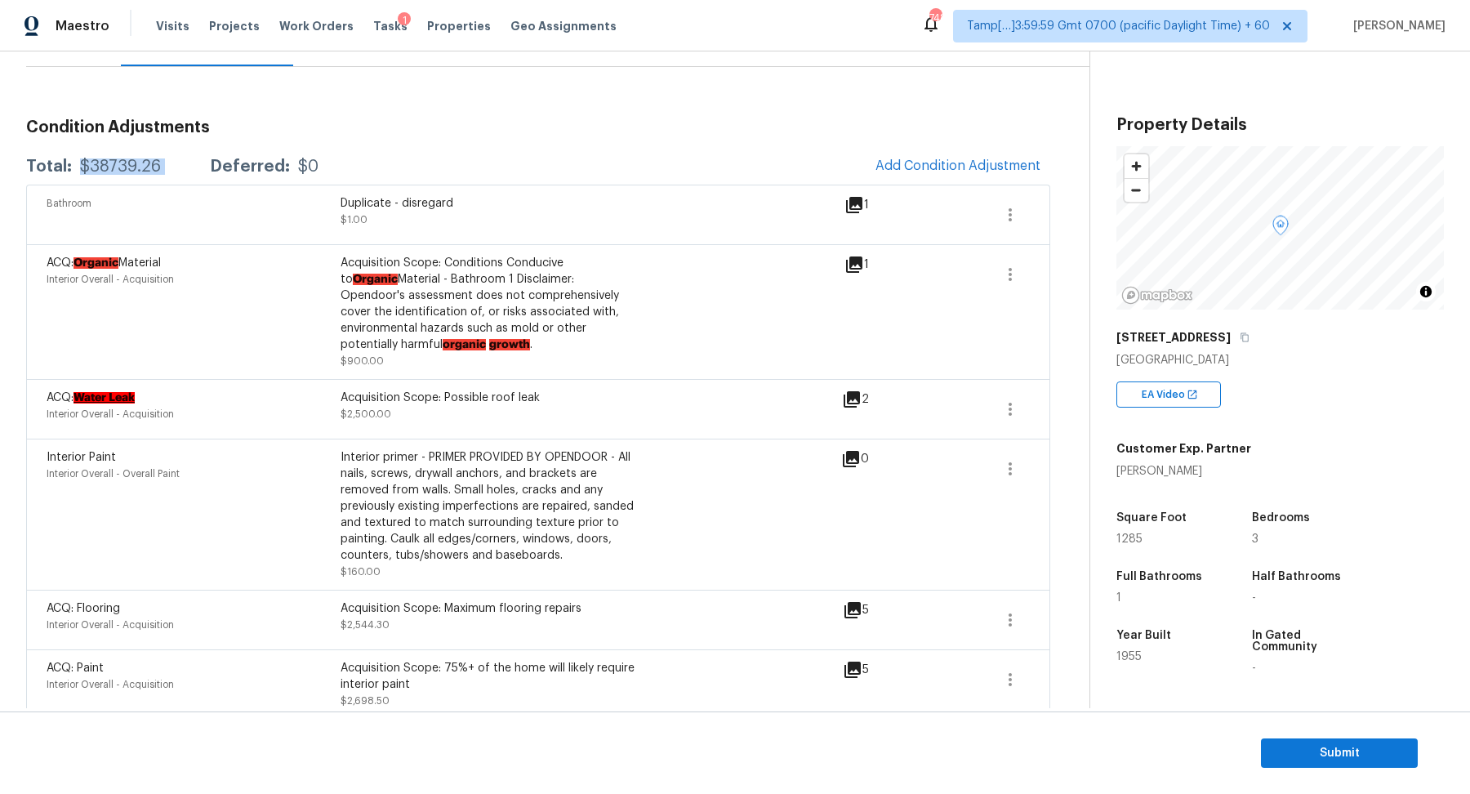
scroll to position [54, 0]
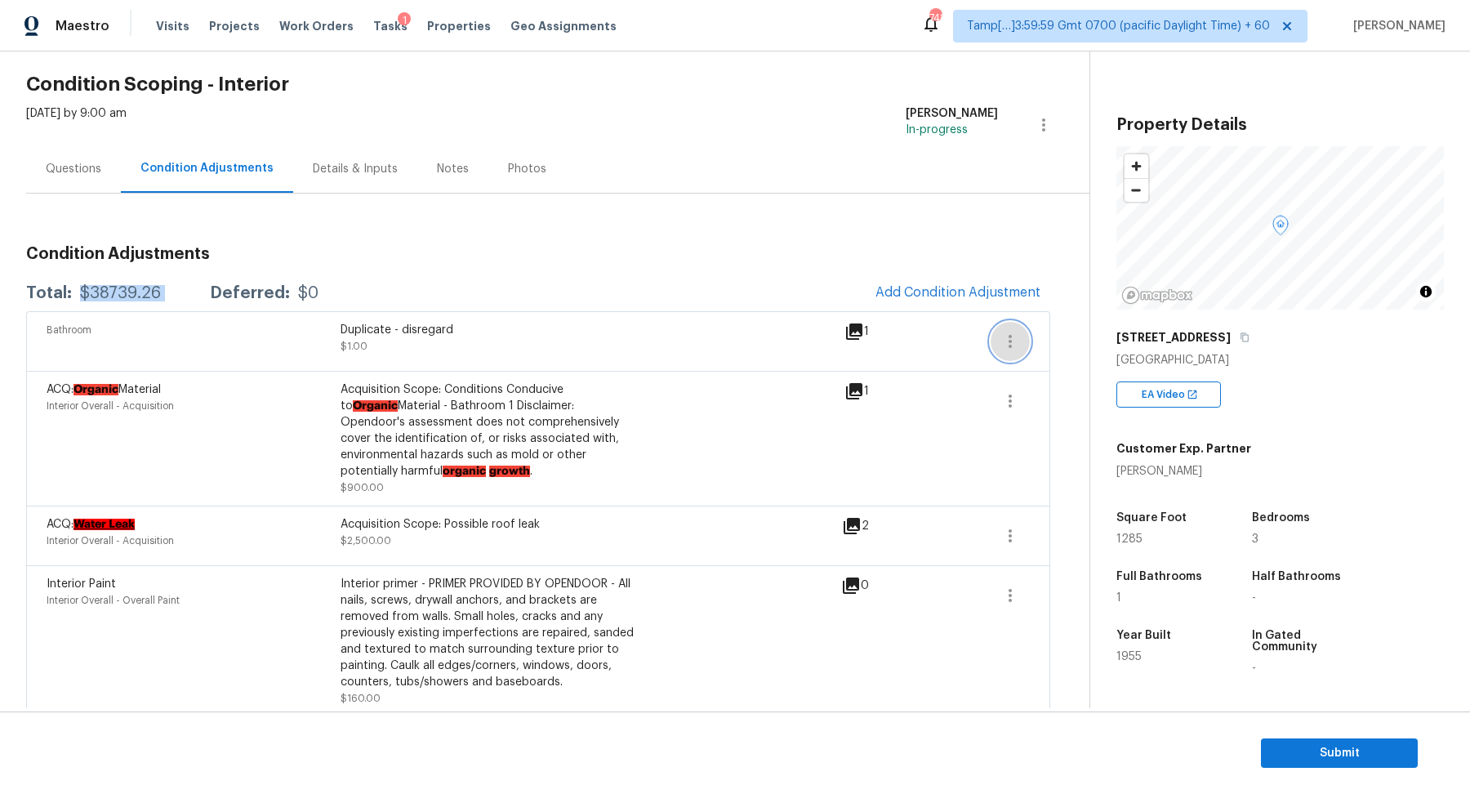
click at [1014, 345] on icon "button" at bounding box center [1010, 341] width 20 height 20
click at [1069, 348] on link "Edit" at bounding box center [1103, 337] width 139 height 24
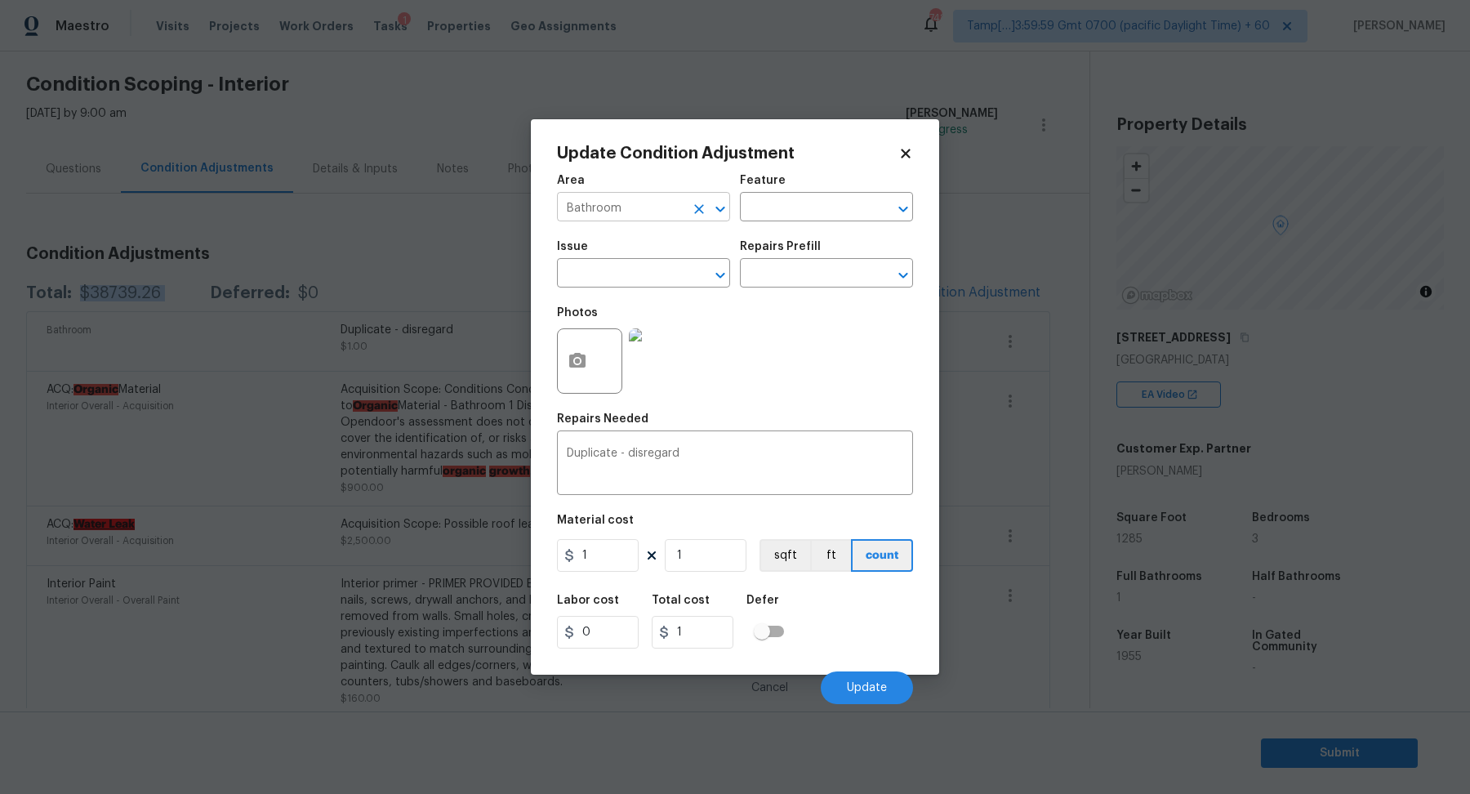
click at [661, 211] on input "Bathroom" at bounding box center [620, 208] width 127 height 25
click at [598, 258] on li "Interior Overall" at bounding box center [643, 271] width 173 height 27
type input "Interior Overall"
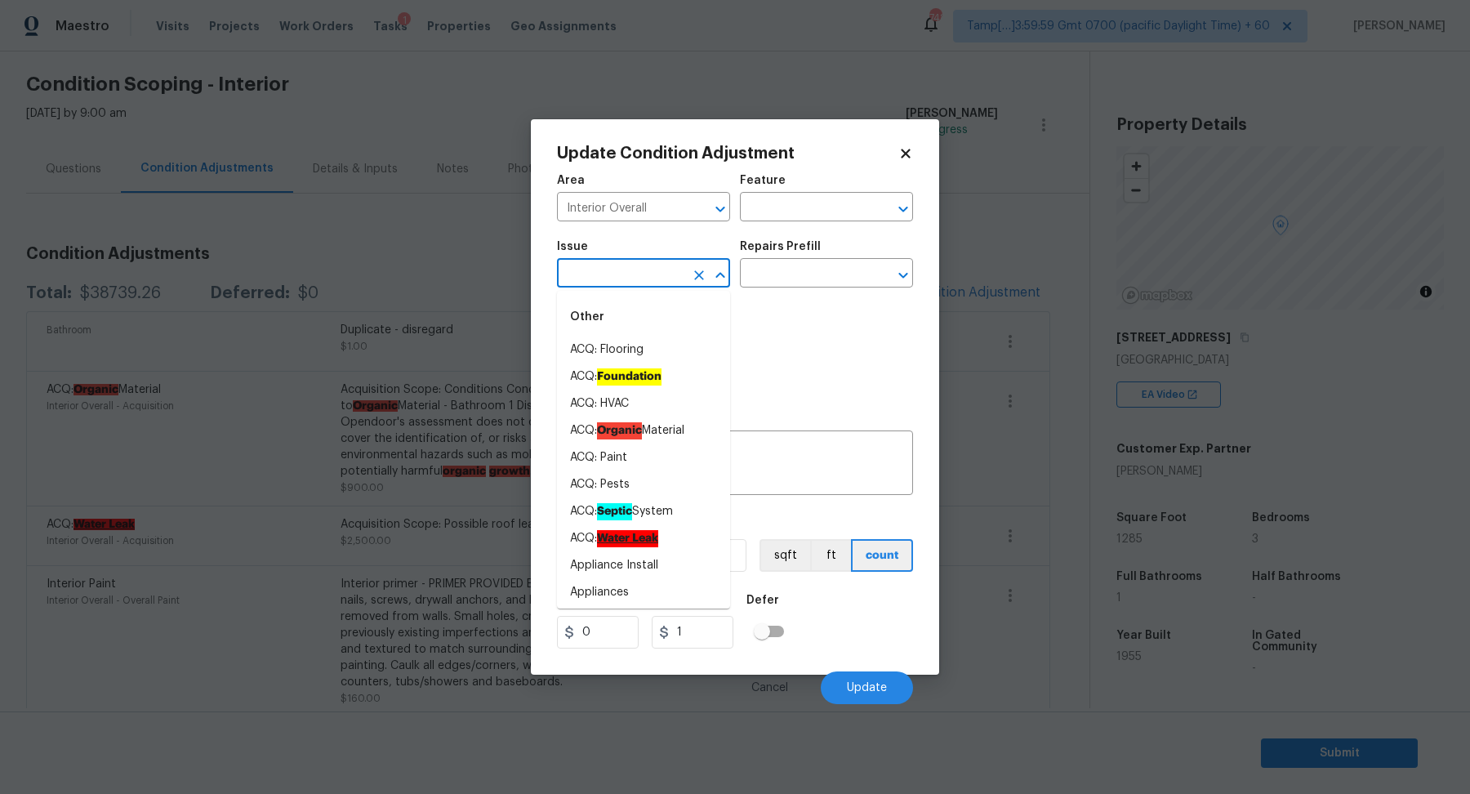
click at [602, 268] on input "text" at bounding box center [620, 274] width 127 height 25
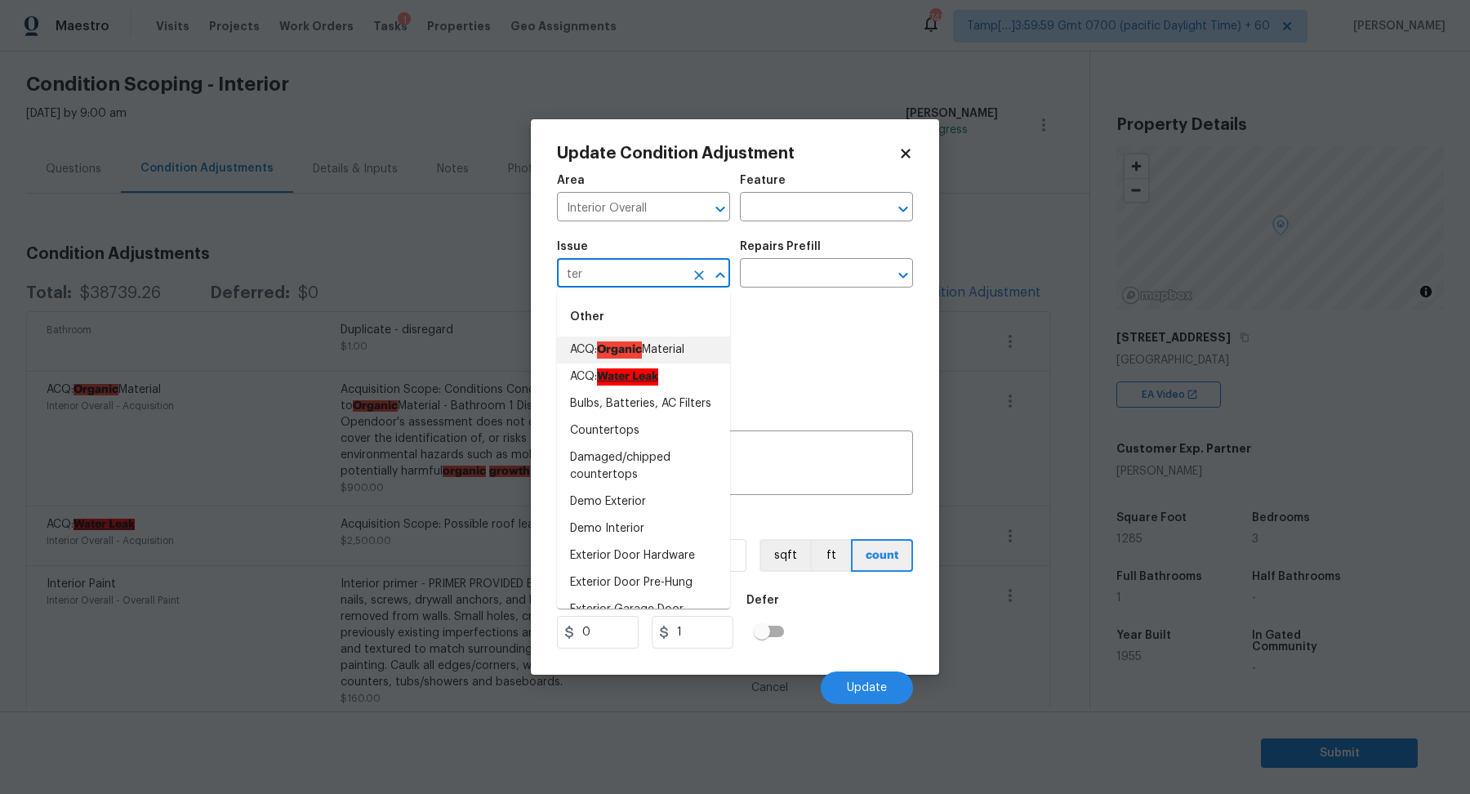
click at [622, 274] on input "ter" at bounding box center [620, 274] width 127 height 25
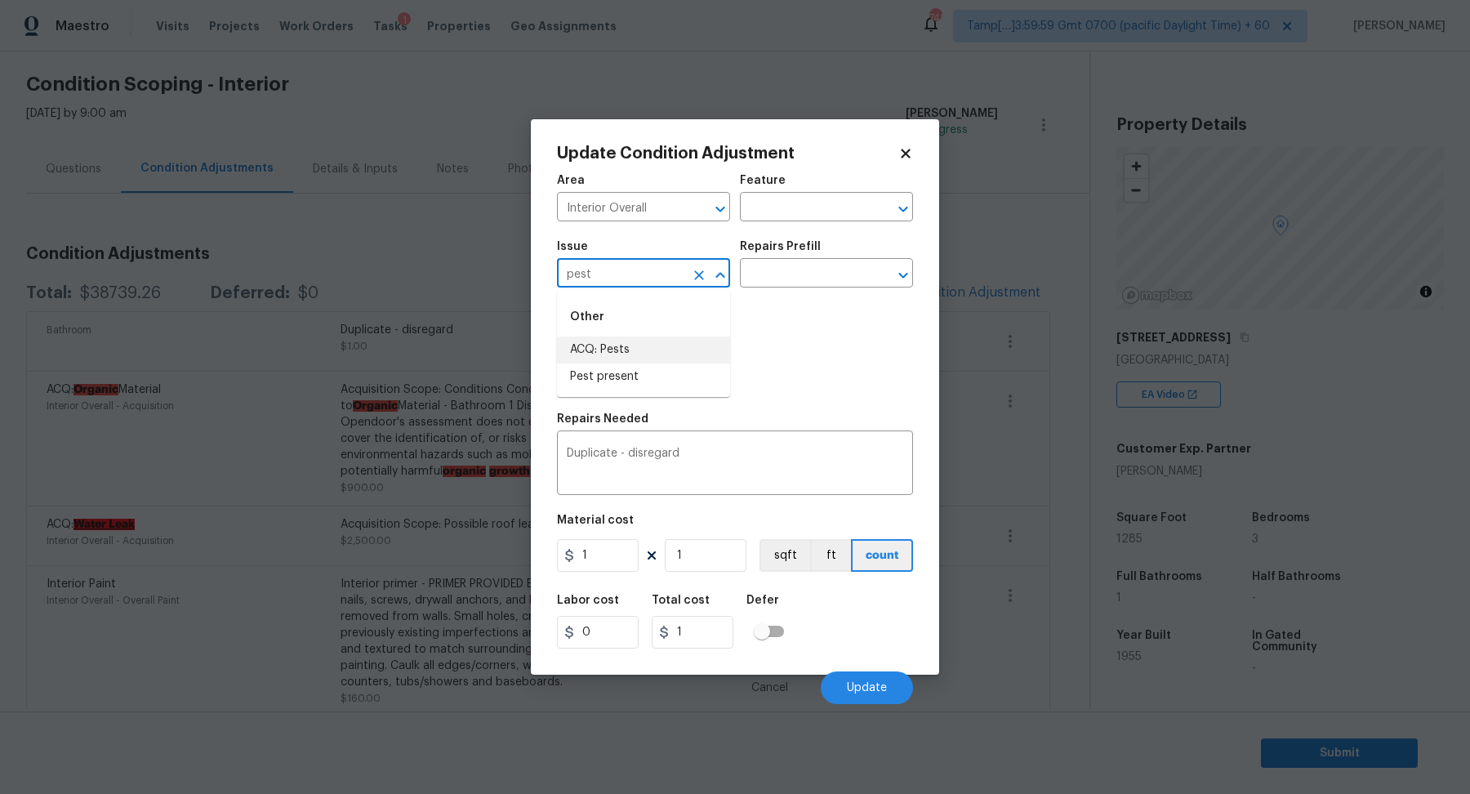
click at [663, 354] on li "ACQ: Pests" at bounding box center [643, 349] width 173 height 27
type input "ACQ: Pests"
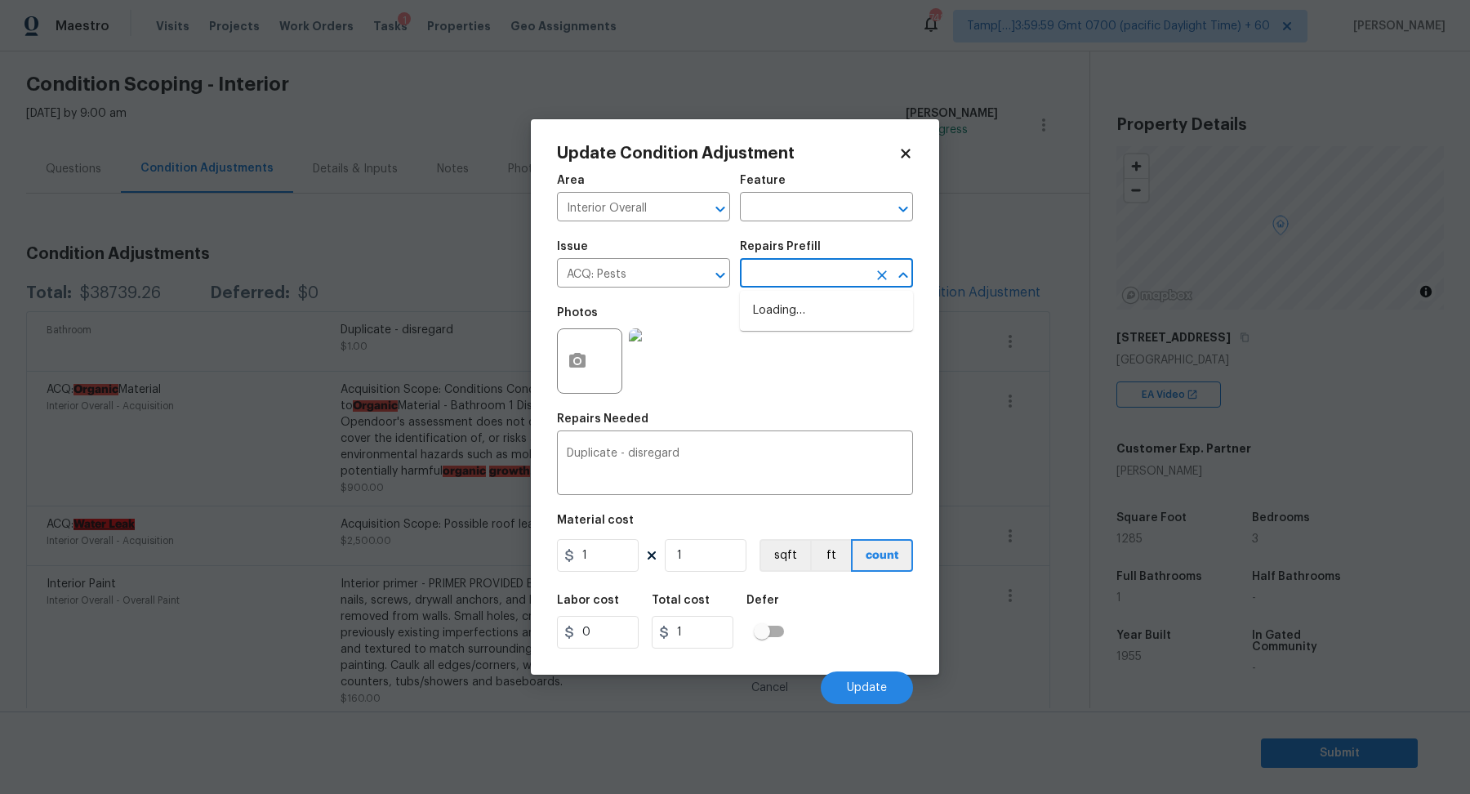
click at [809, 270] on input "text" at bounding box center [803, 274] width 127 height 25
click at [827, 361] on li "Remediation $1,000.00" at bounding box center [826, 364] width 173 height 27
type input "Acquisition"
type textarea "Acquisition Scope: Home is located in an area where pest remediation may be req…"
type input "1000"
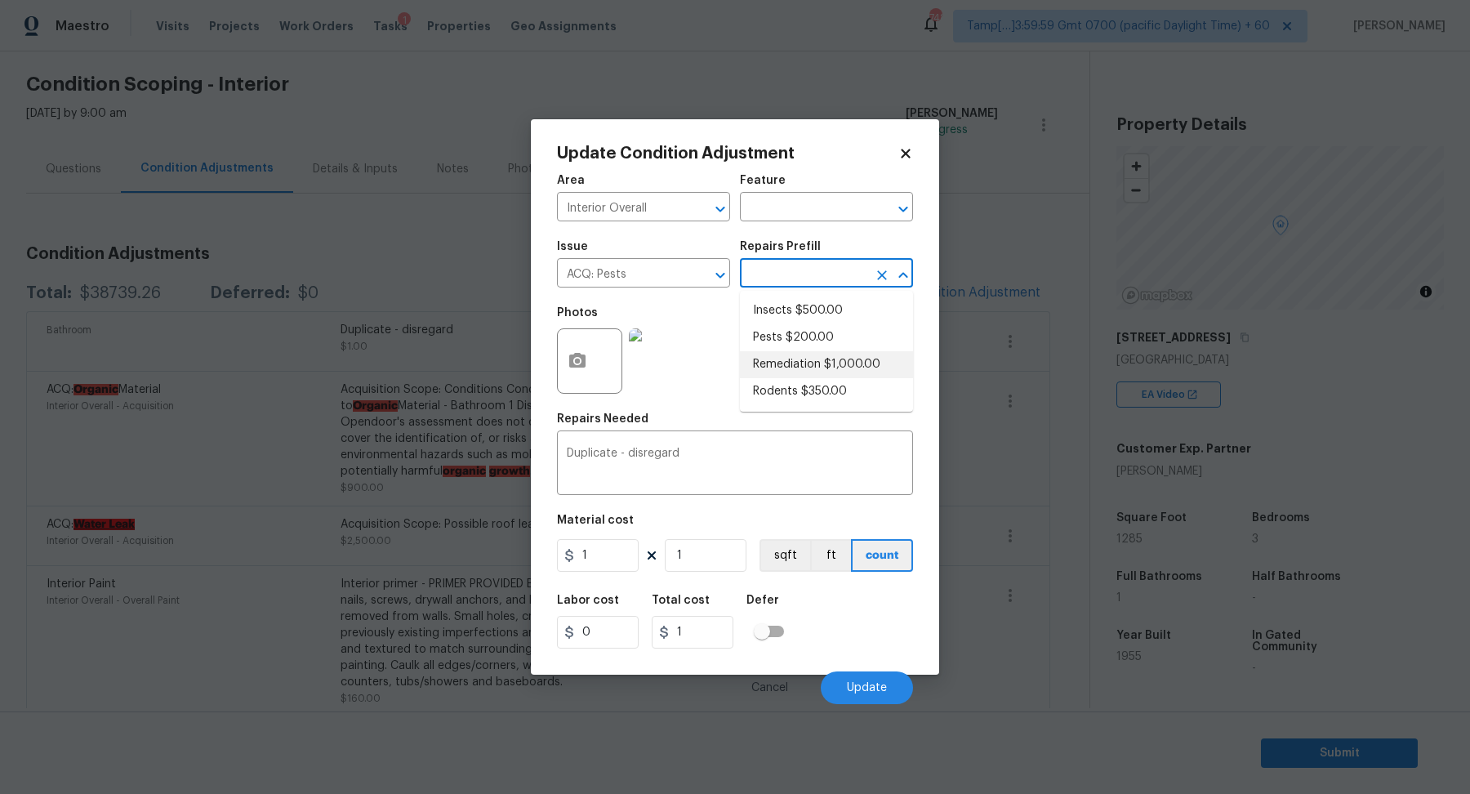
type input "1000"
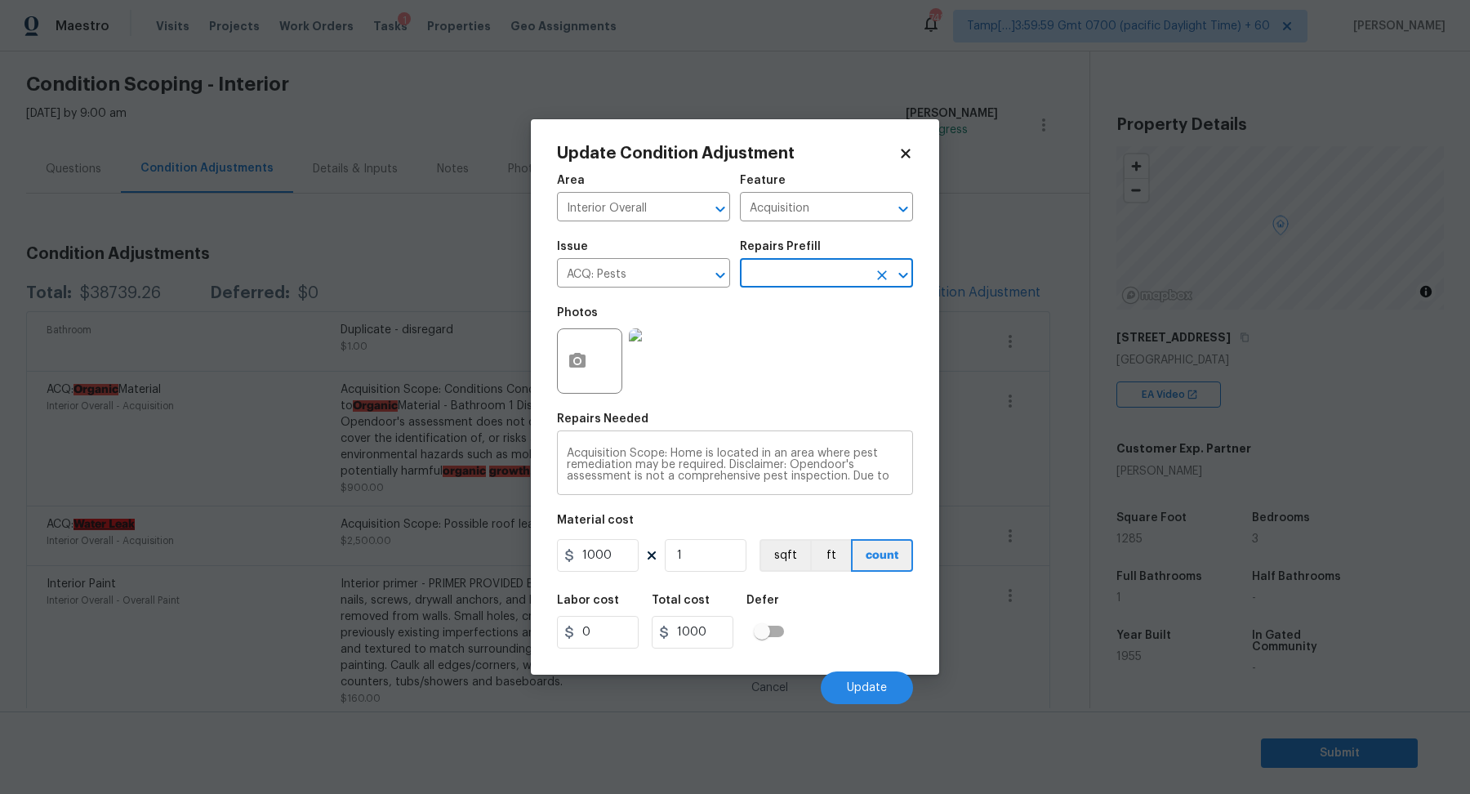
click at [765, 476] on textarea "Acquisition Scope: Home is located in an area where pest remediation may be req…" at bounding box center [735, 464] width 336 height 34
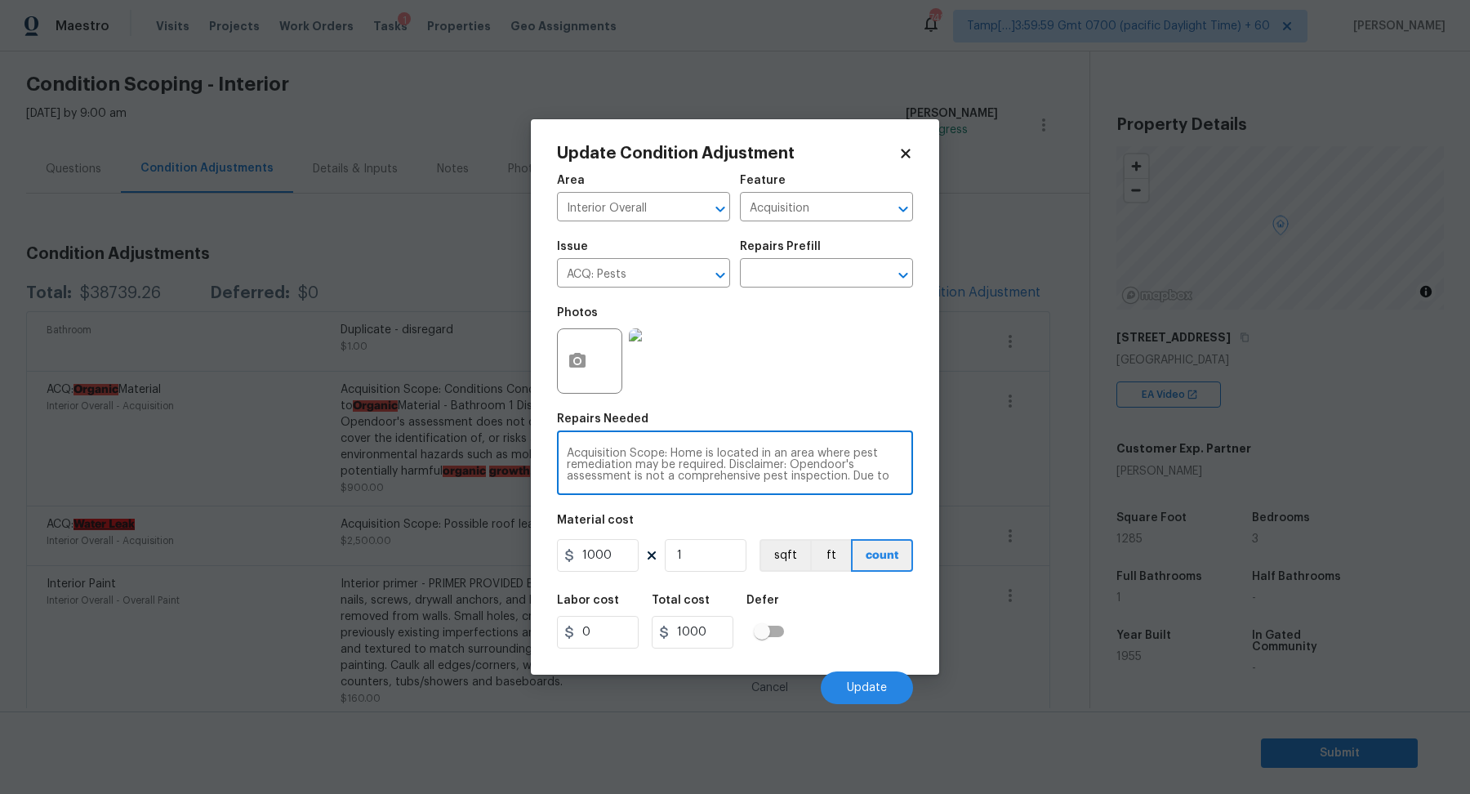
click at [765, 476] on textarea "Acquisition Scope: Home is located in an area where pest remediation may be req…" at bounding box center [735, 464] width 336 height 34
click at [781, 280] on input "text" at bounding box center [803, 274] width 127 height 25
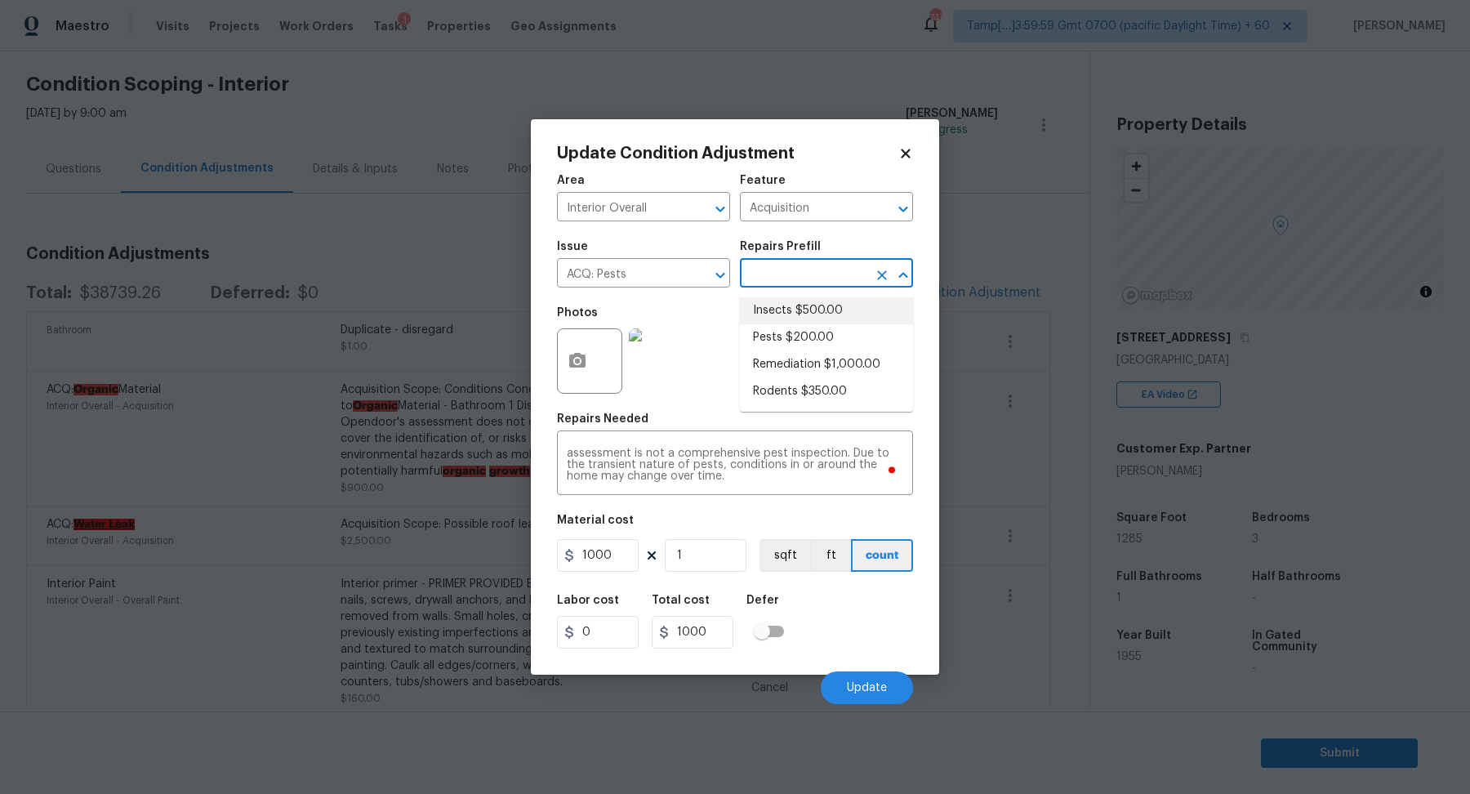
click at [826, 318] on li "Insects $500.00" at bounding box center [826, 310] width 173 height 27
type textarea "Acquisition Scope: Home is located in an area where insects may be present. Dis…"
type input "500"
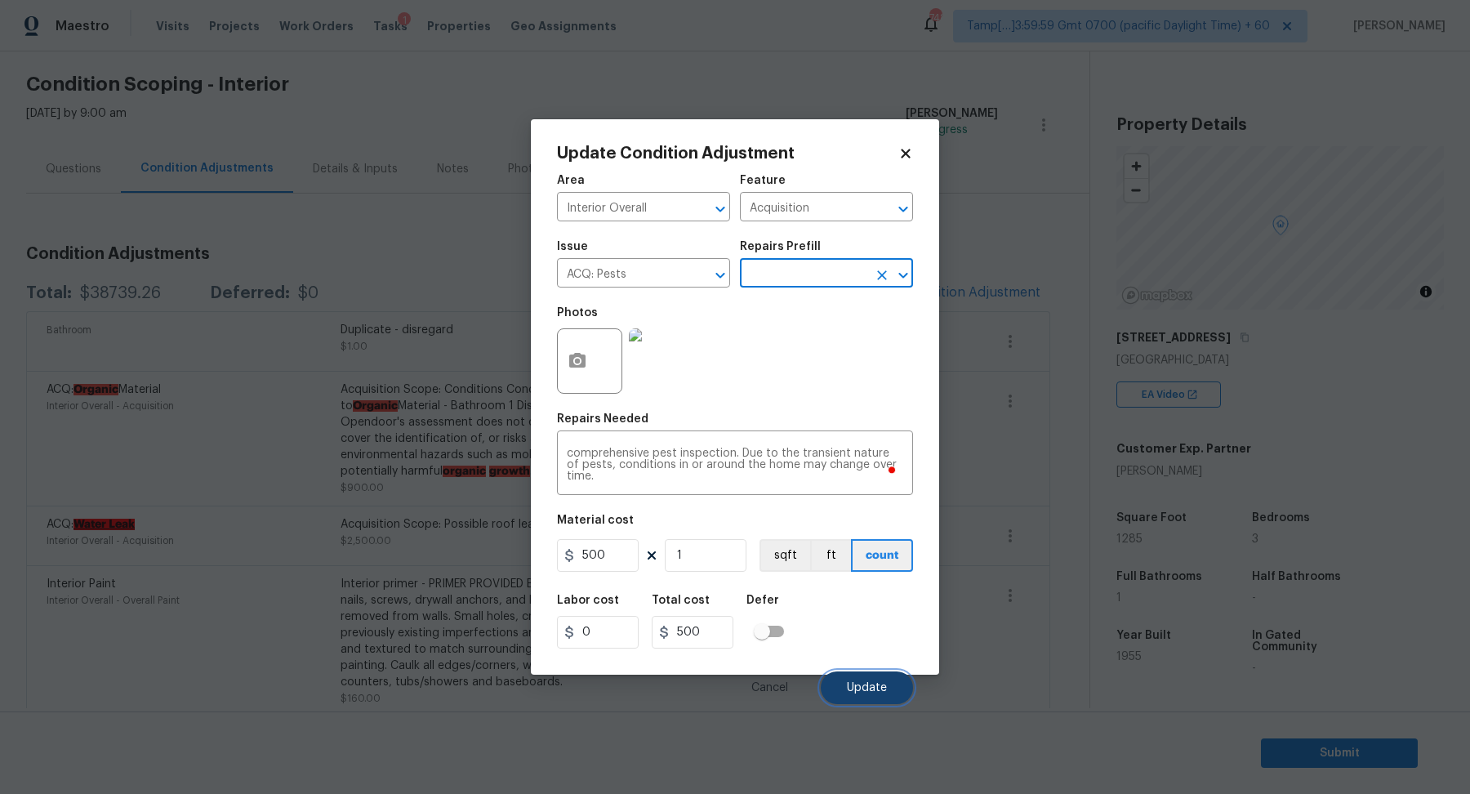
click at [882, 696] on button "Update" at bounding box center [866, 687] width 92 height 33
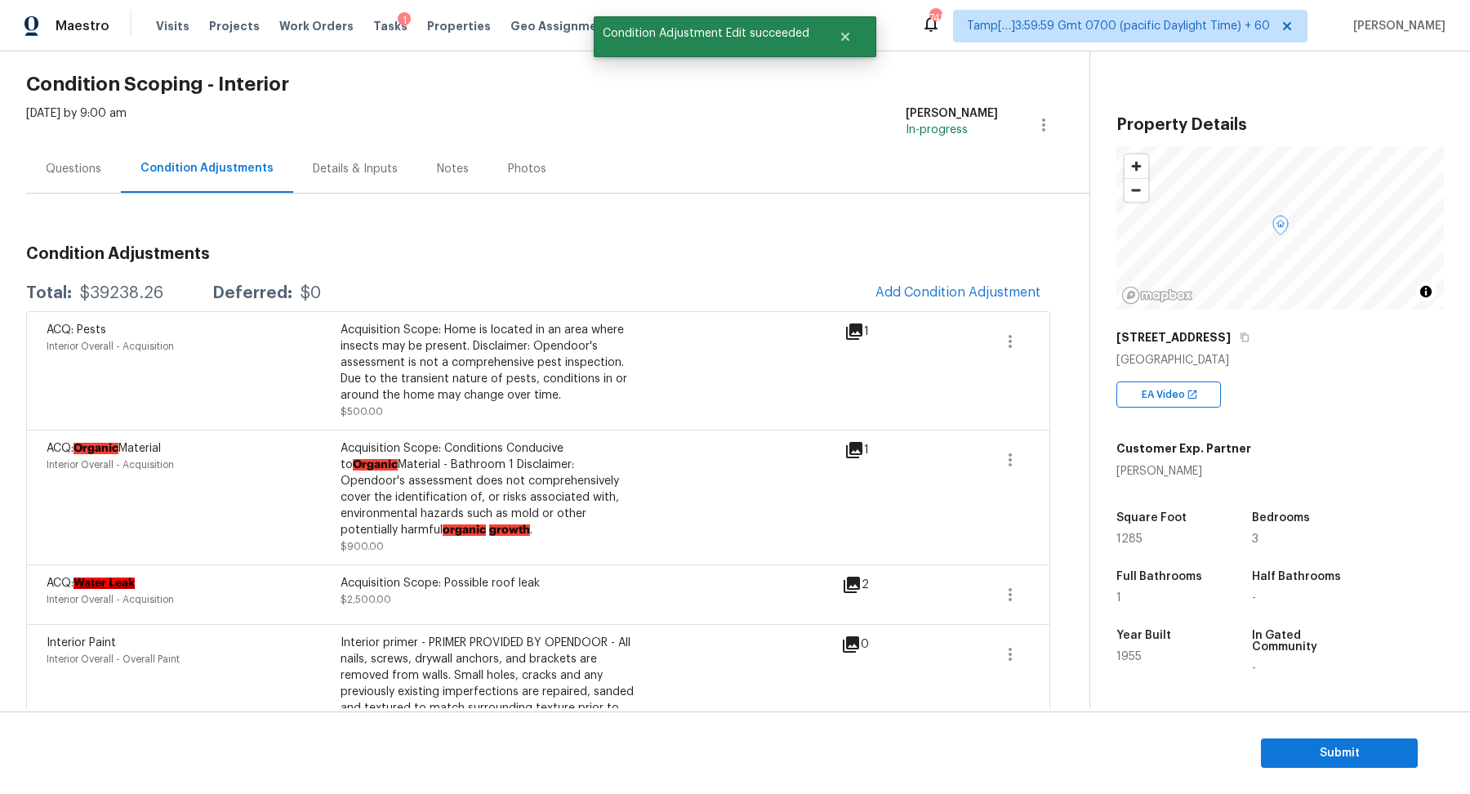
click at [145, 291] on div "$39238.26" at bounding box center [121, 293] width 83 height 16
copy div "$39238.26"
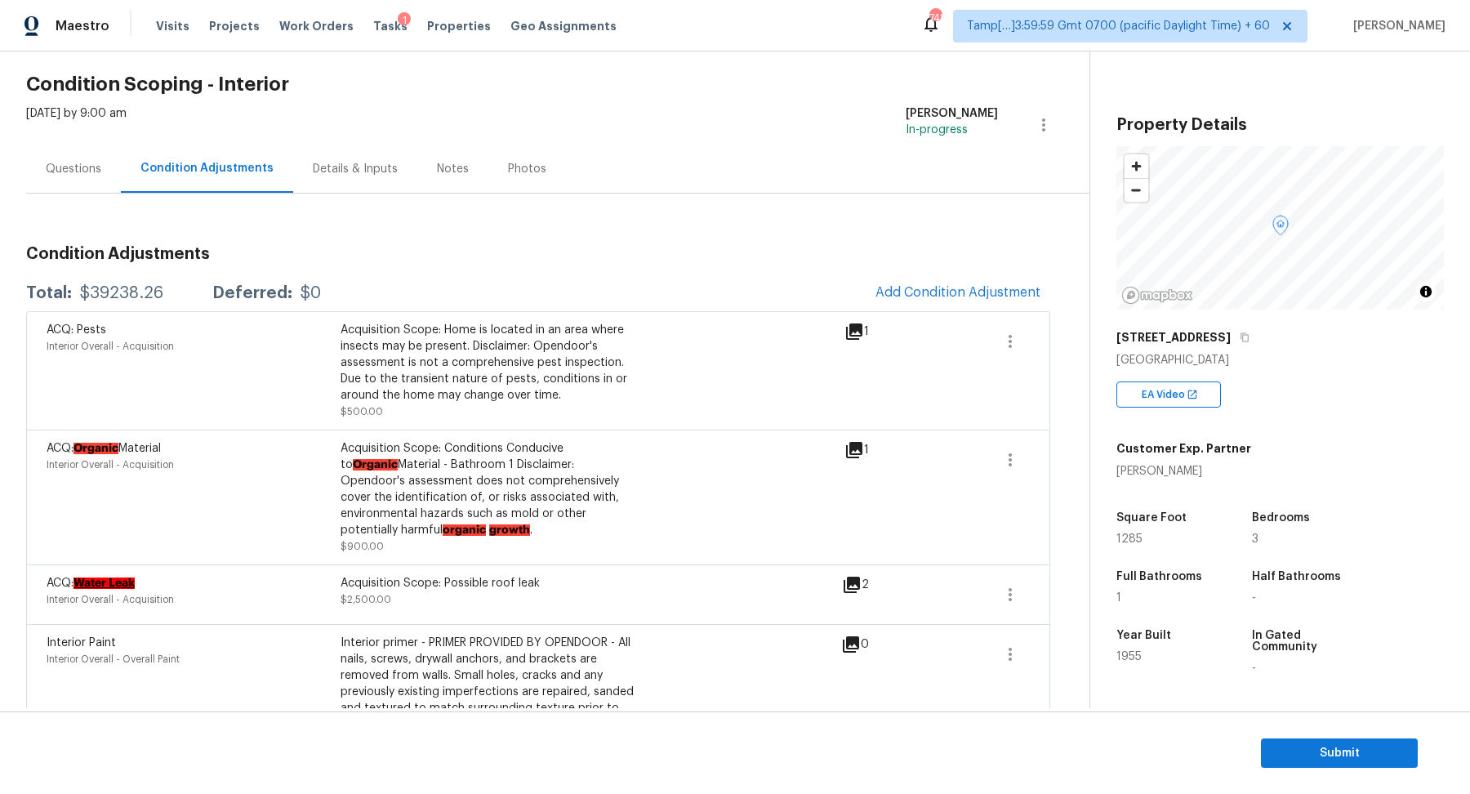
click at [73, 155] on div "Questions" at bounding box center [73, 169] width 95 height 48
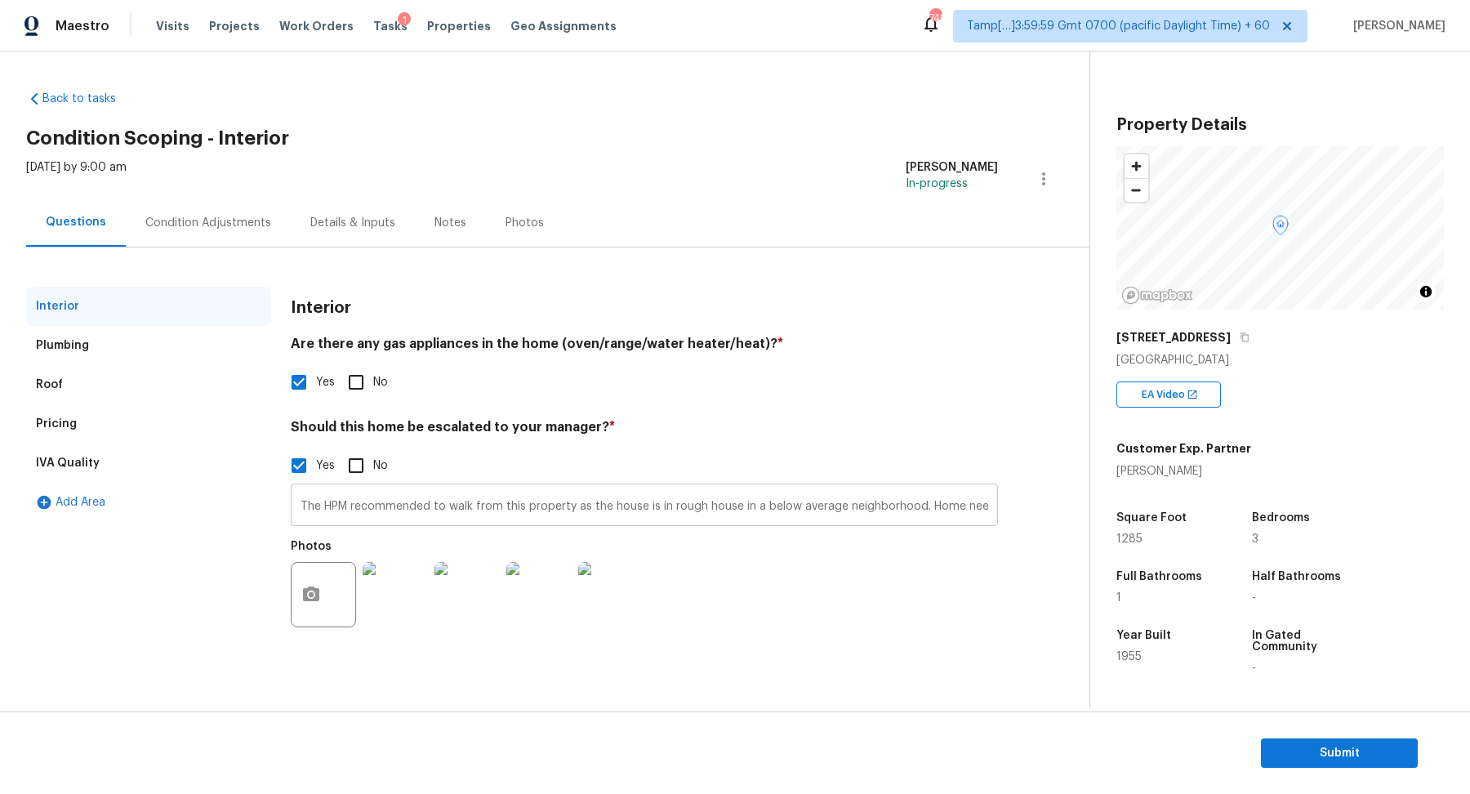
click at [341, 509] on input "The HPM recommended to walk from this property as the house is in rough house i…" at bounding box center [644, 506] width 707 height 38
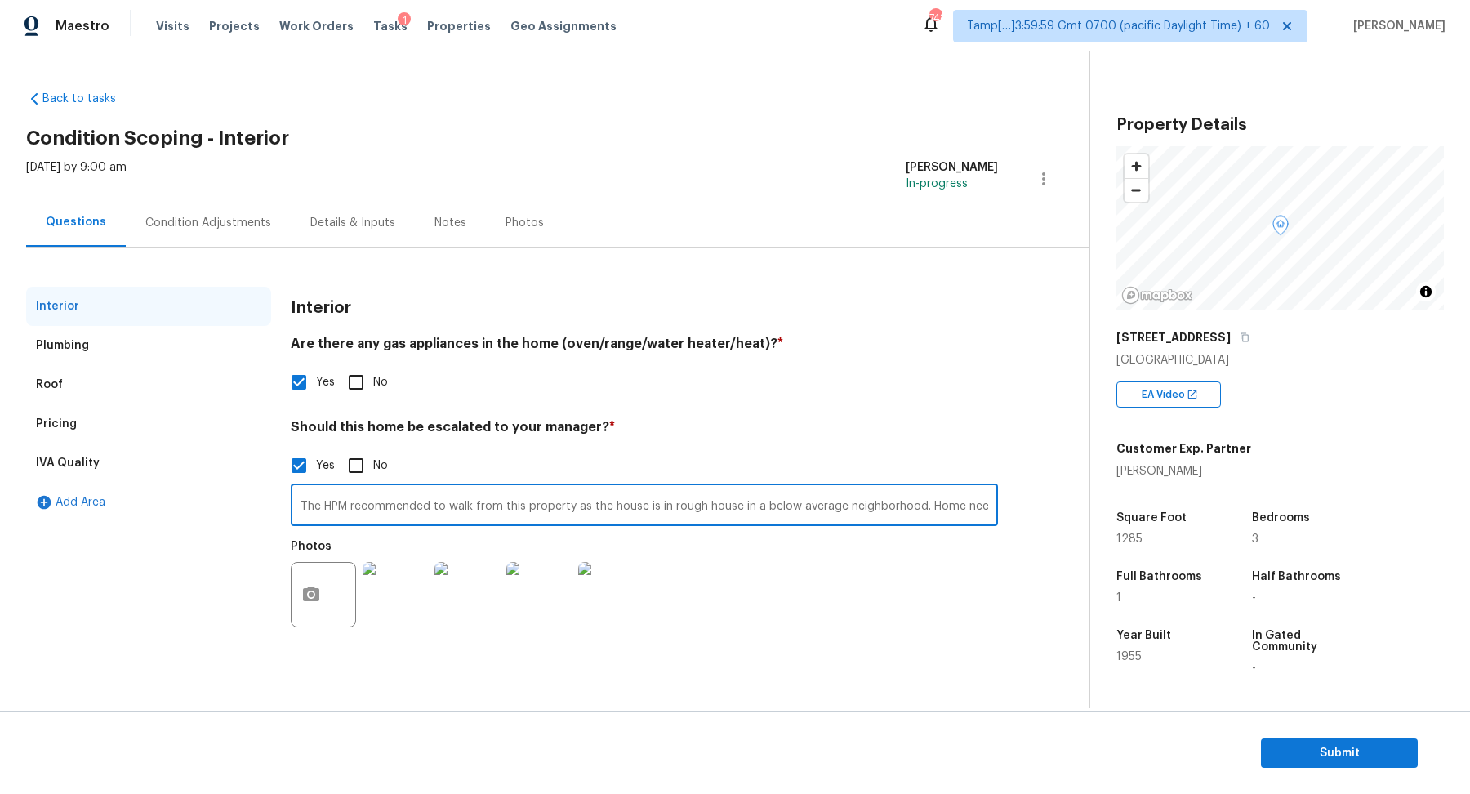
click at [341, 509] on input "The HPM recommended to walk from this property as the house is in rough house i…" at bounding box center [644, 506] width 707 height 38
click at [1318, 736] on section "Submit" at bounding box center [735, 752] width 1470 height 83
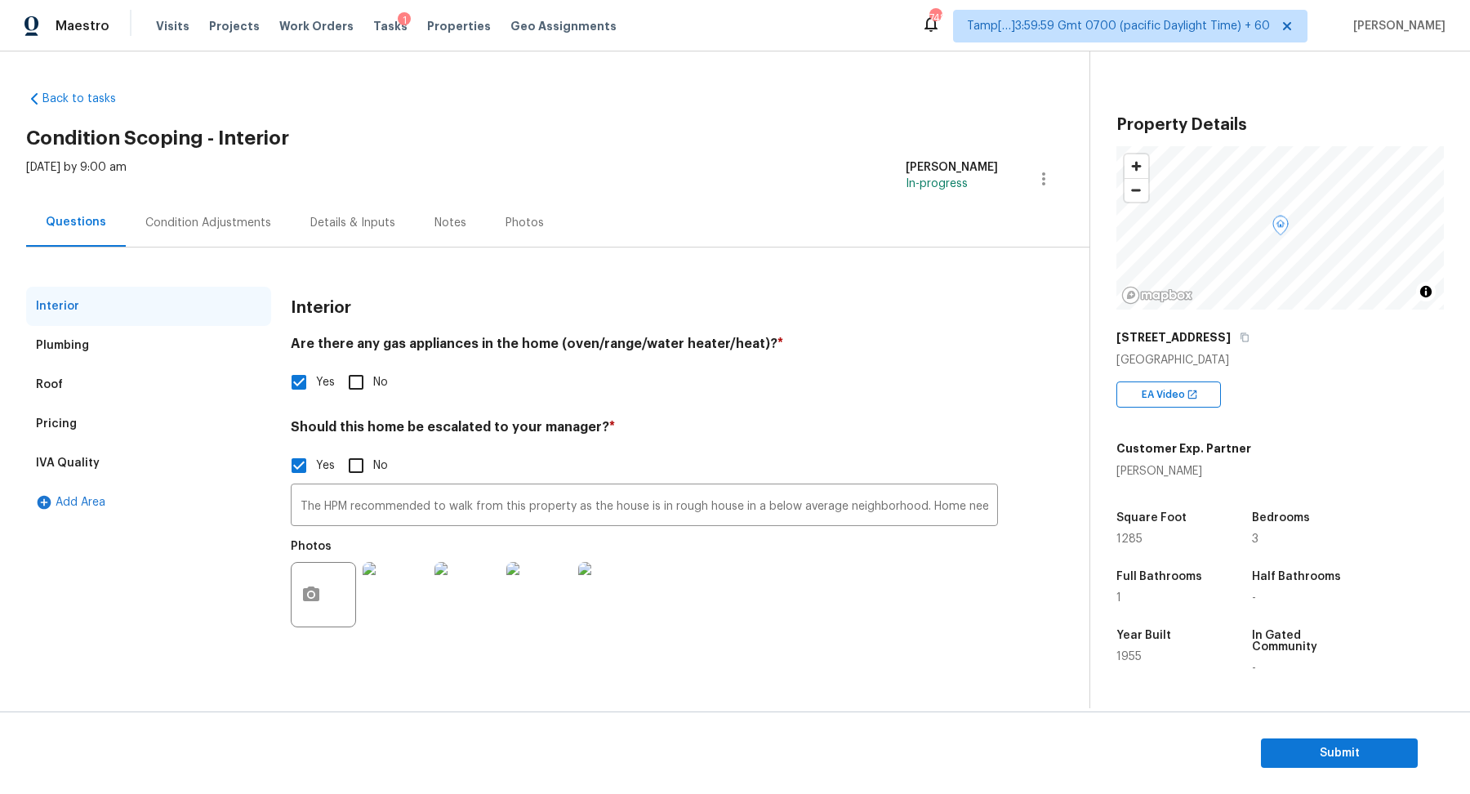
click at [1305, 732] on section "Submit" at bounding box center [735, 752] width 1470 height 83
click at [1305, 737] on section "Submit" at bounding box center [735, 752] width 1470 height 83
click at [1315, 746] on span "Submit" at bounding box center [1339, 753] width 131 height 20
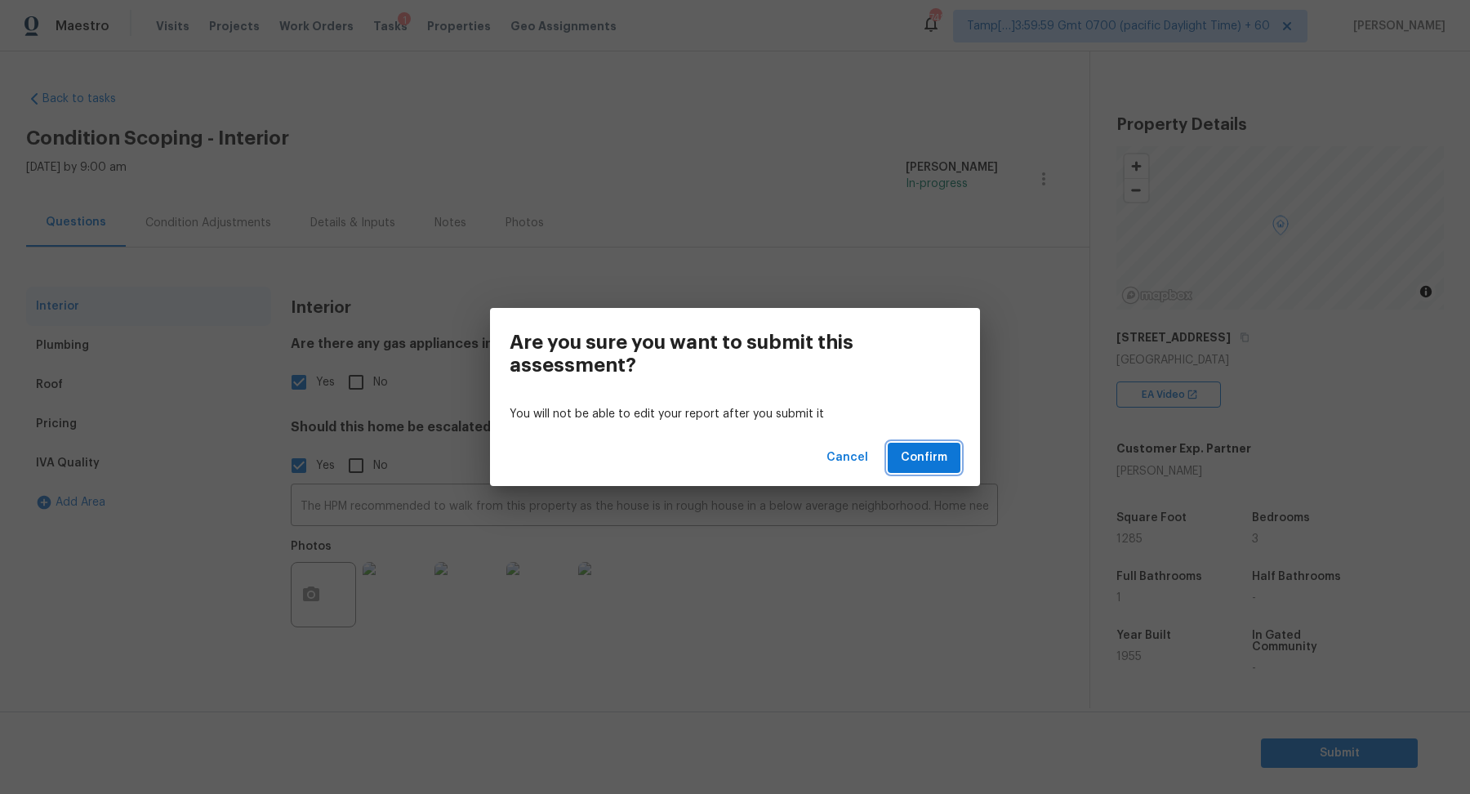
click at [936, 469] on button "Confirm" at bounding box center [923, 457] width 73 height 30
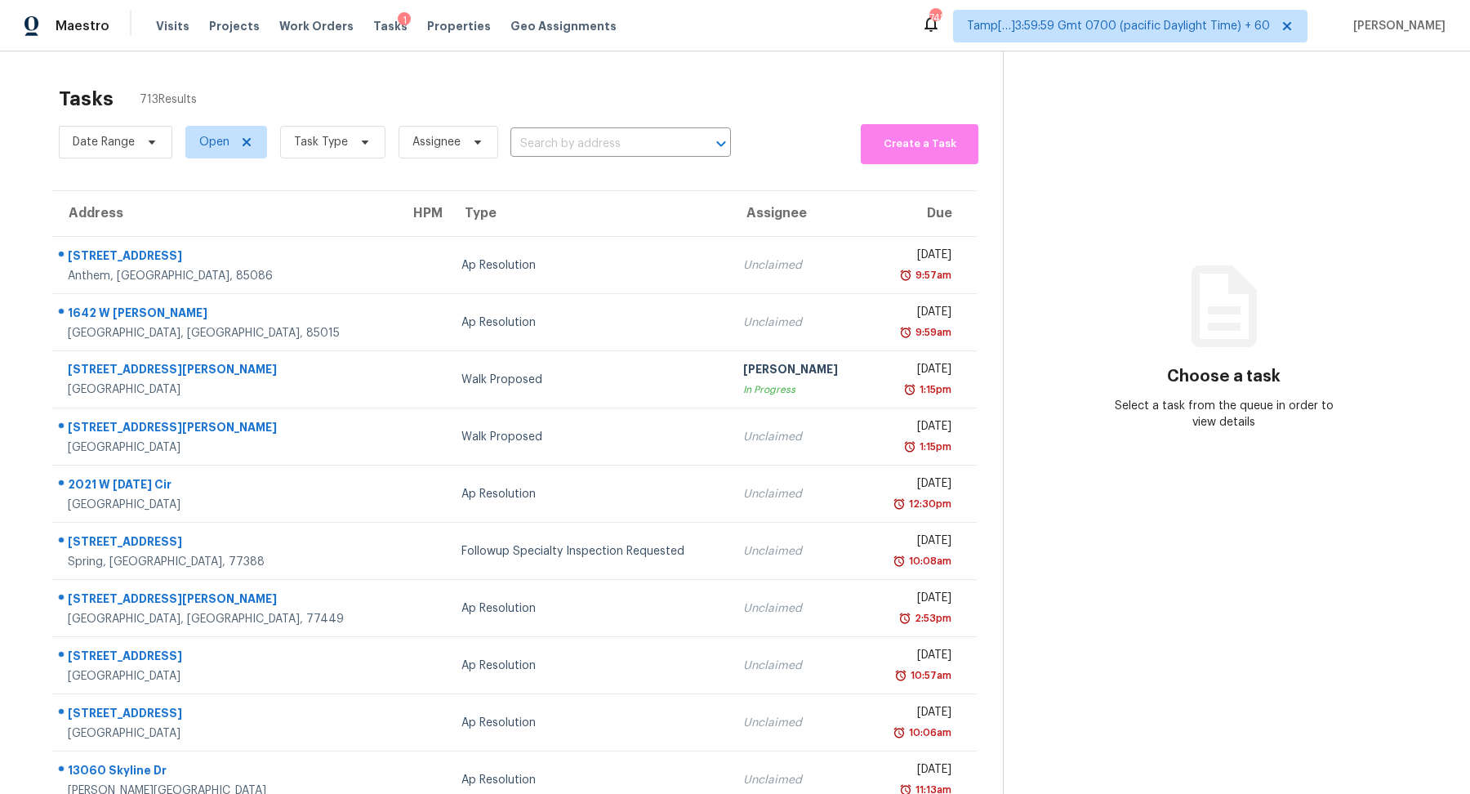
click at [323, 163] on section "Tasks 713 Results Date Range Open Task Type Assignee ​ Create a Task Address HP…" at bounding box center [514, 465] width 976 height 774
click at [342, 139] on span "Task Type" at bounding box center [321, 142] width 54 height 16
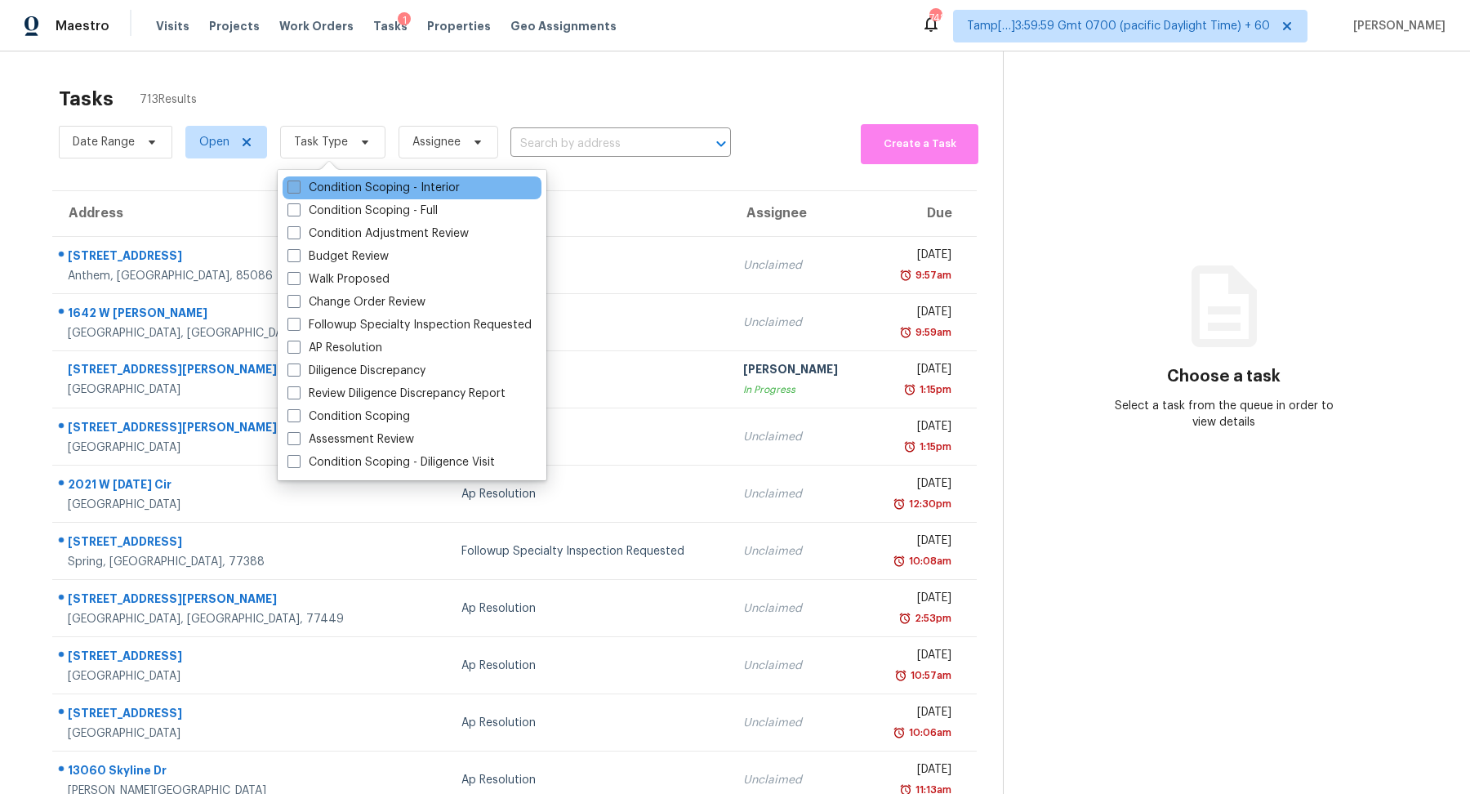
click at [362, 183] on label "Condition Scoping - Interior" at bounding box center [373, 188] width 172 height 16
click at [298, 183] on input "Condition Scoping - Interior" at bounding box center [292, 185] width 11 height 11
checkbox input "true"
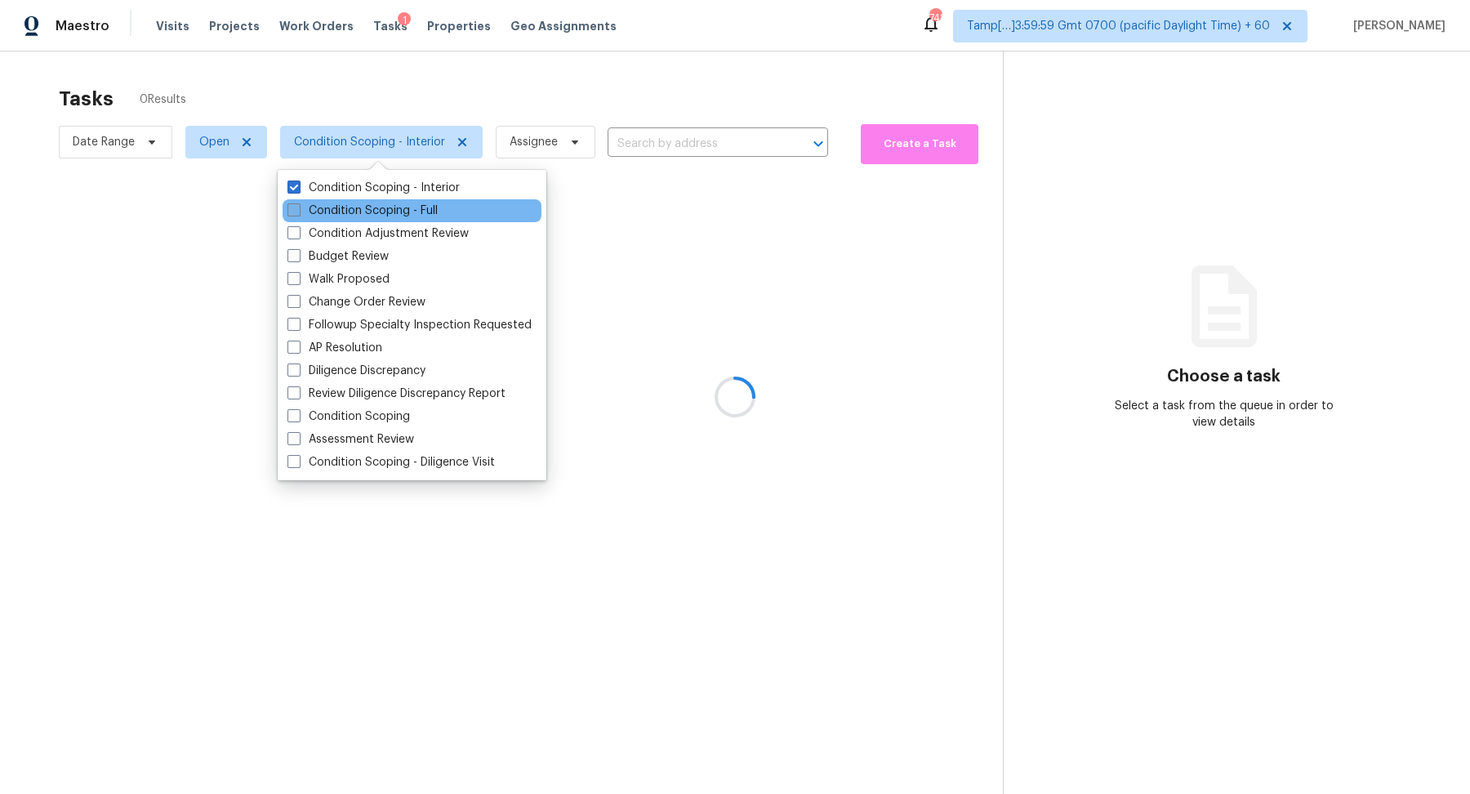
click at [392, 215] on label "Condition Scoping - Full" at bounding box center [362, 210] width 150 height 16
click at [298, 213] on input "Condition Scoping - Full" at bounding box center [292, 207] width 11 height 11
checkbox input "true"
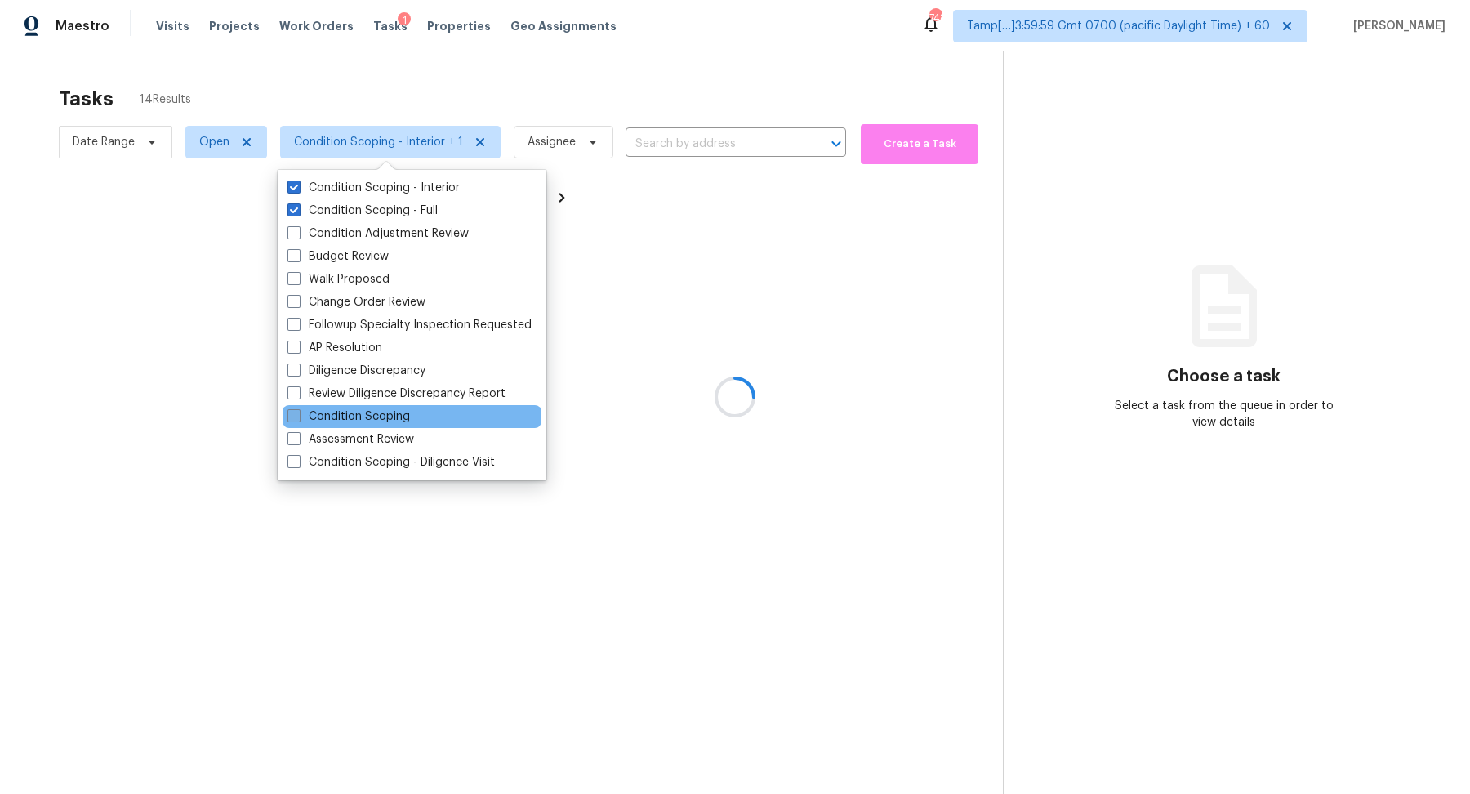
click at [402, 411] on label "Condition Scoping" at bounding box center [348, 416] width 122 height 16
click at [298, 411] on input "Condition Scoping" at bounding box center [292, 413] width 11 height 11
checkbox input "true"
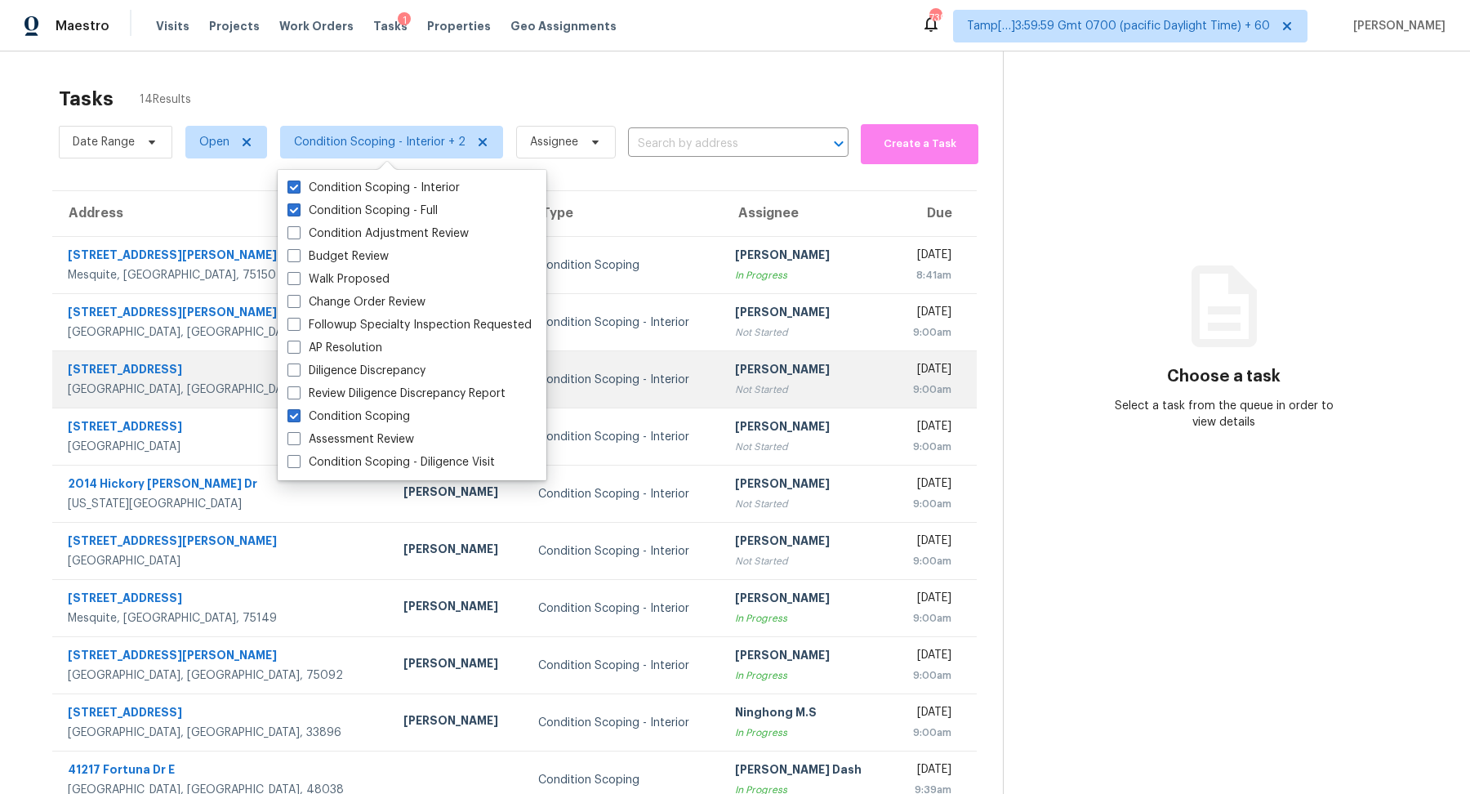
click at [735, 361] on div "Gopala krishnan P Krishnan" at bounding box center [807, 371] width 144 height 20
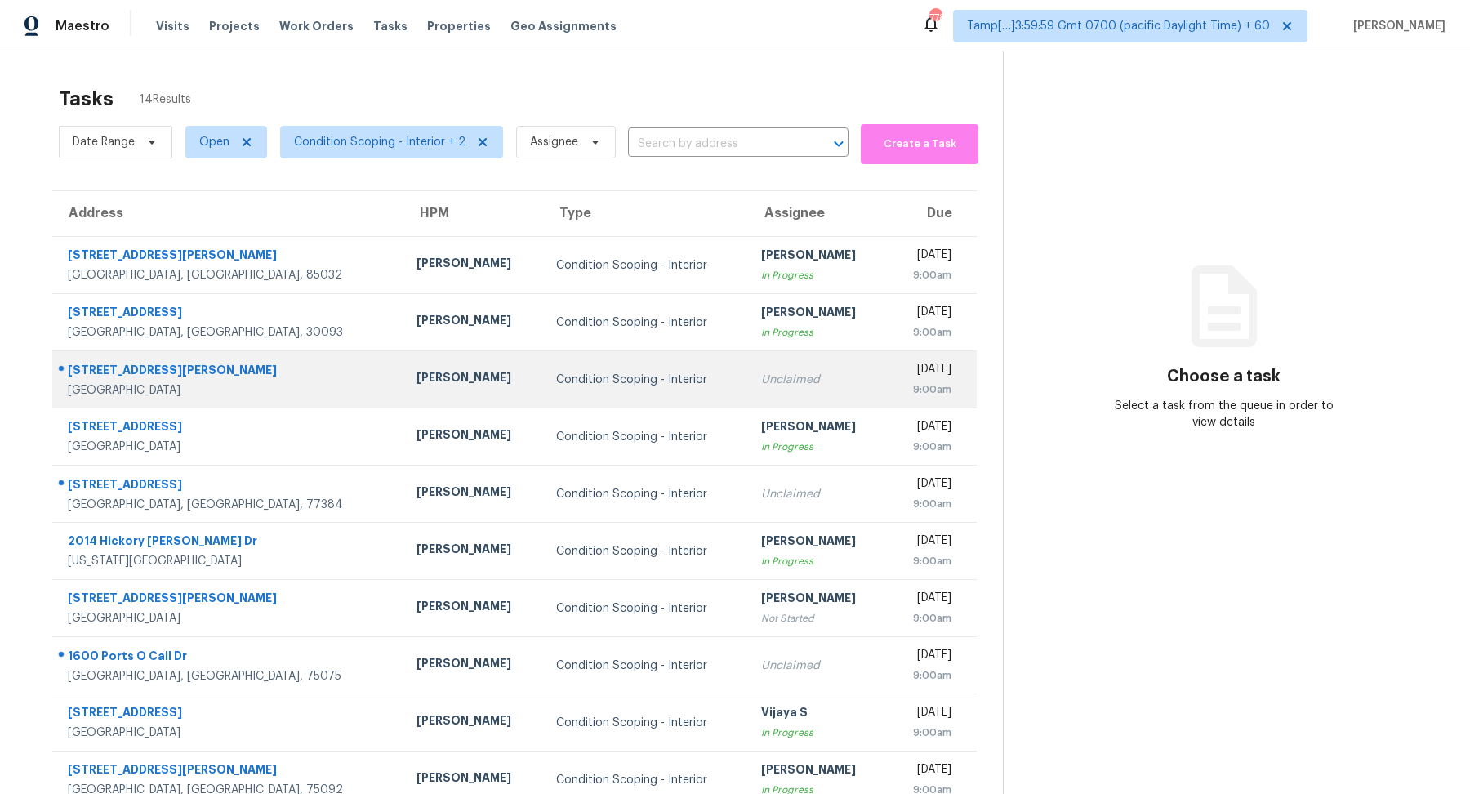
click at [748, 406] on td "Unclaimed" at bounding box center [818, 379] width 140 height 57
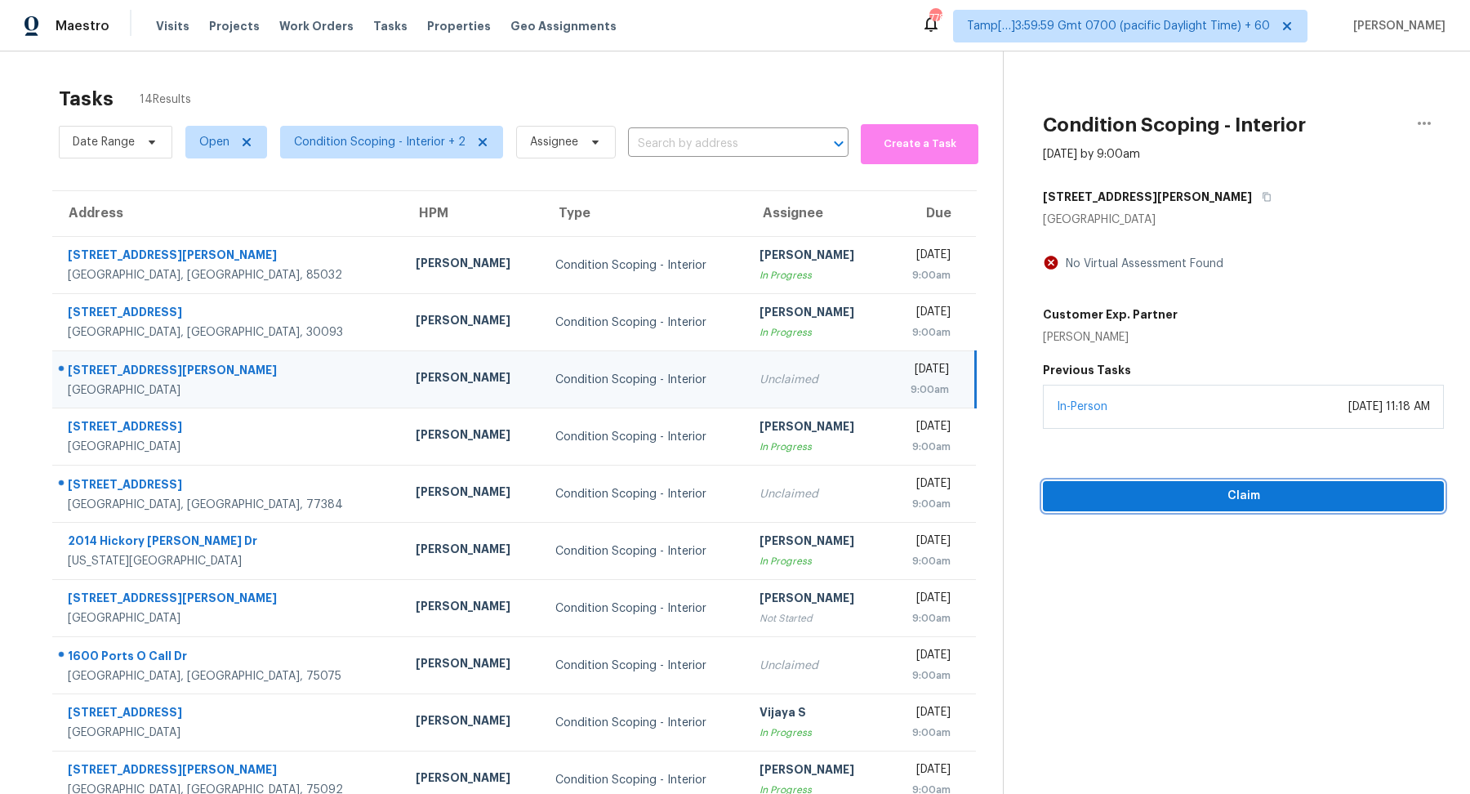
click at [1244, 498] on span "Claim" at bounding box center [1243, 496] width 375 height 20
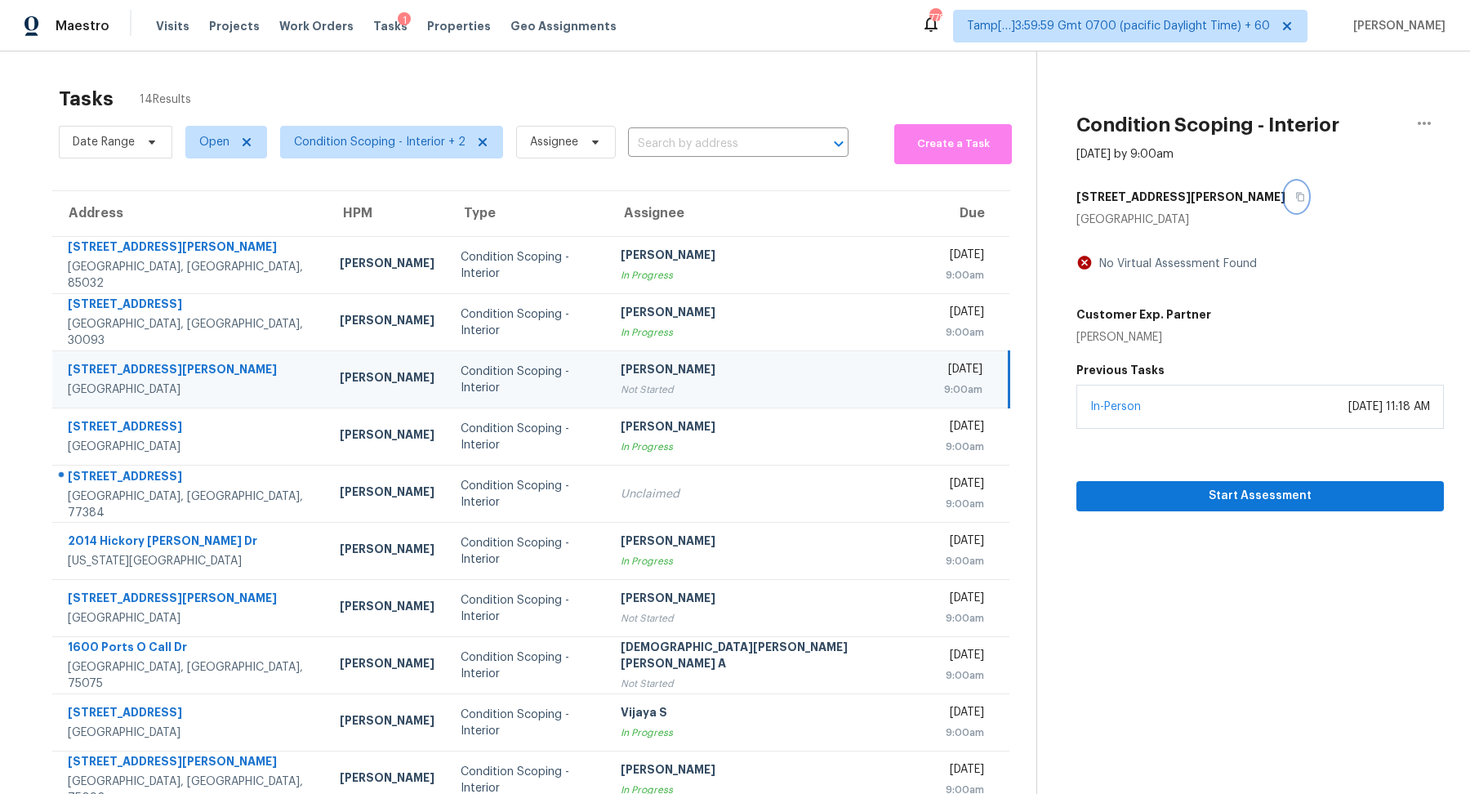
click at [1285, 204] on button "button" at bounding box center [1296, 196] width 22 height 29
click at [1125, 498] on span "Start Assessment" at bounding box center [1259, 496] width 341 height 20
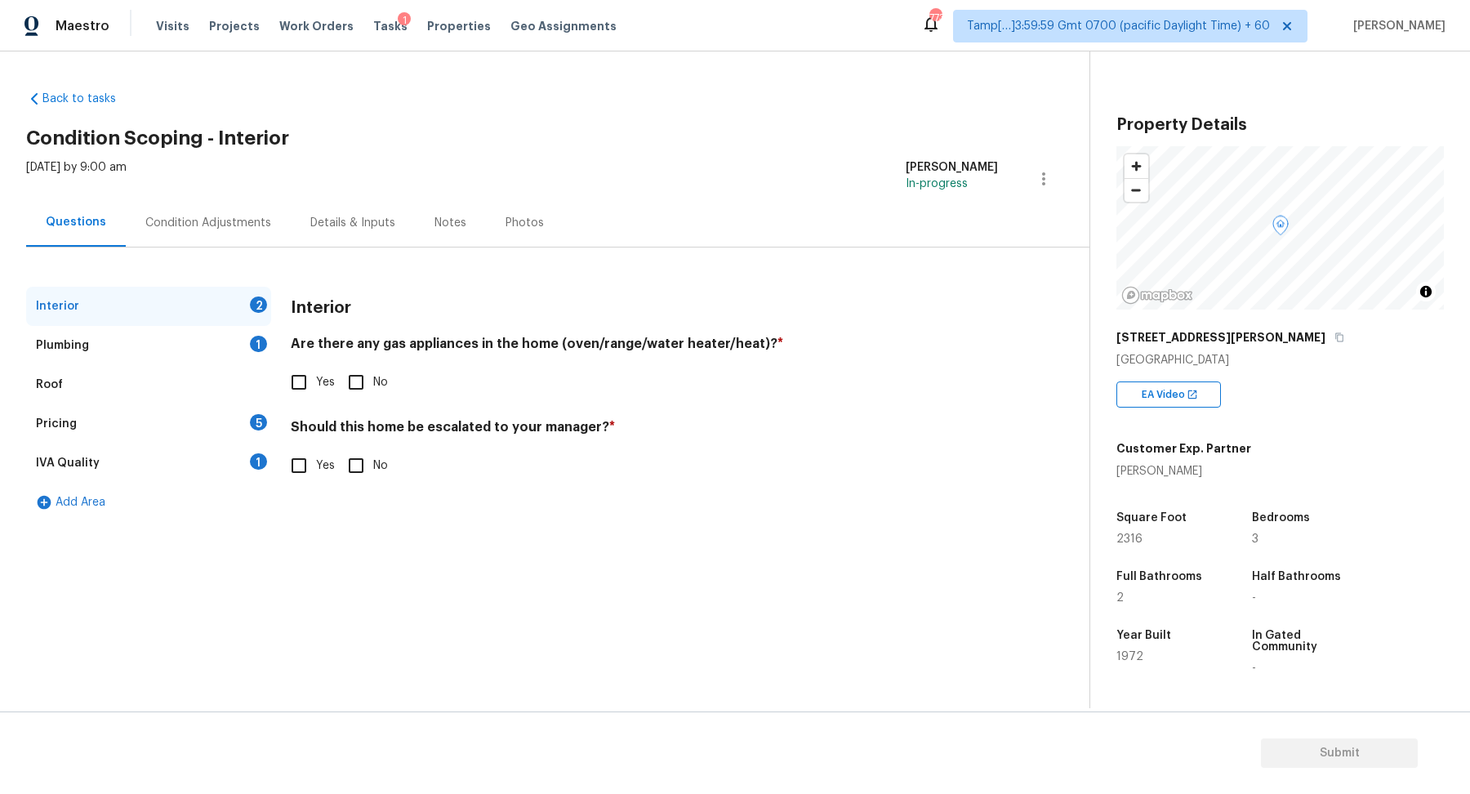
click at [1232, 345] on div "[STREET_ADDRESS][PERSON_NAME]" at bounding box center [1279, 336] width 327 height 29
click at [1246, 313] on div "Property Details © Mapbox © OpenStreetMap Improve this map [STREET_ADDRESS][PER…" at bounding box center [1279, 483] width 327 height 759
click at [1334, 337] on icon "button" at bounding box center [1339, 337] width 10 height 10
click at [318, 376] on span "Yes" at bounding box center [325, 382] width 19 height 17
click at [316, 376] on input "Yes" at bounding box center [299, 382] width 34 height 34
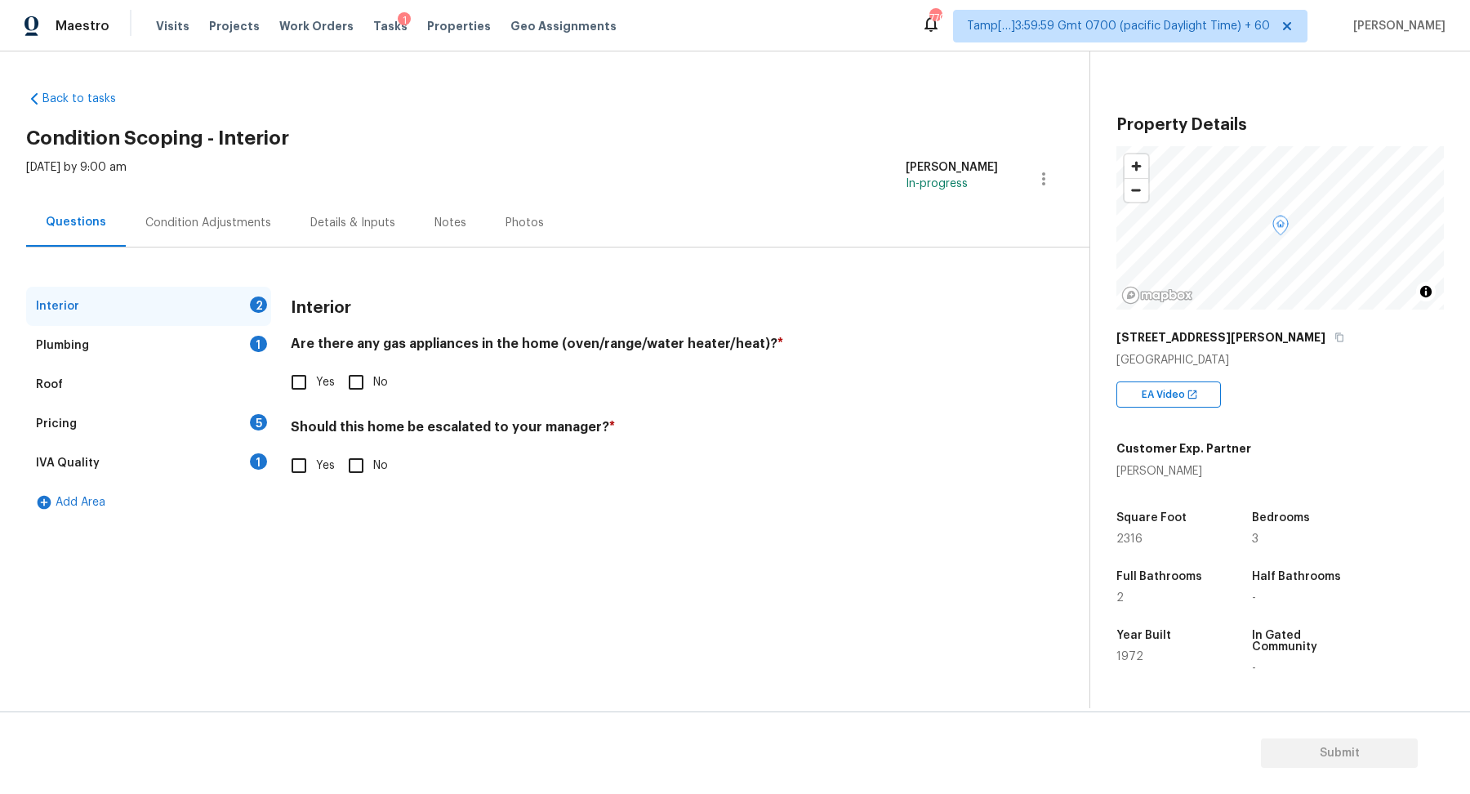
checkbox input "true"
click at [370, 455] on input "No" at bounding box center [356, 465] width 34 height 34
checkbox input "true"
click at [207, 369] on div "Roof" at bounding box center [148, 384] width 245 height 39
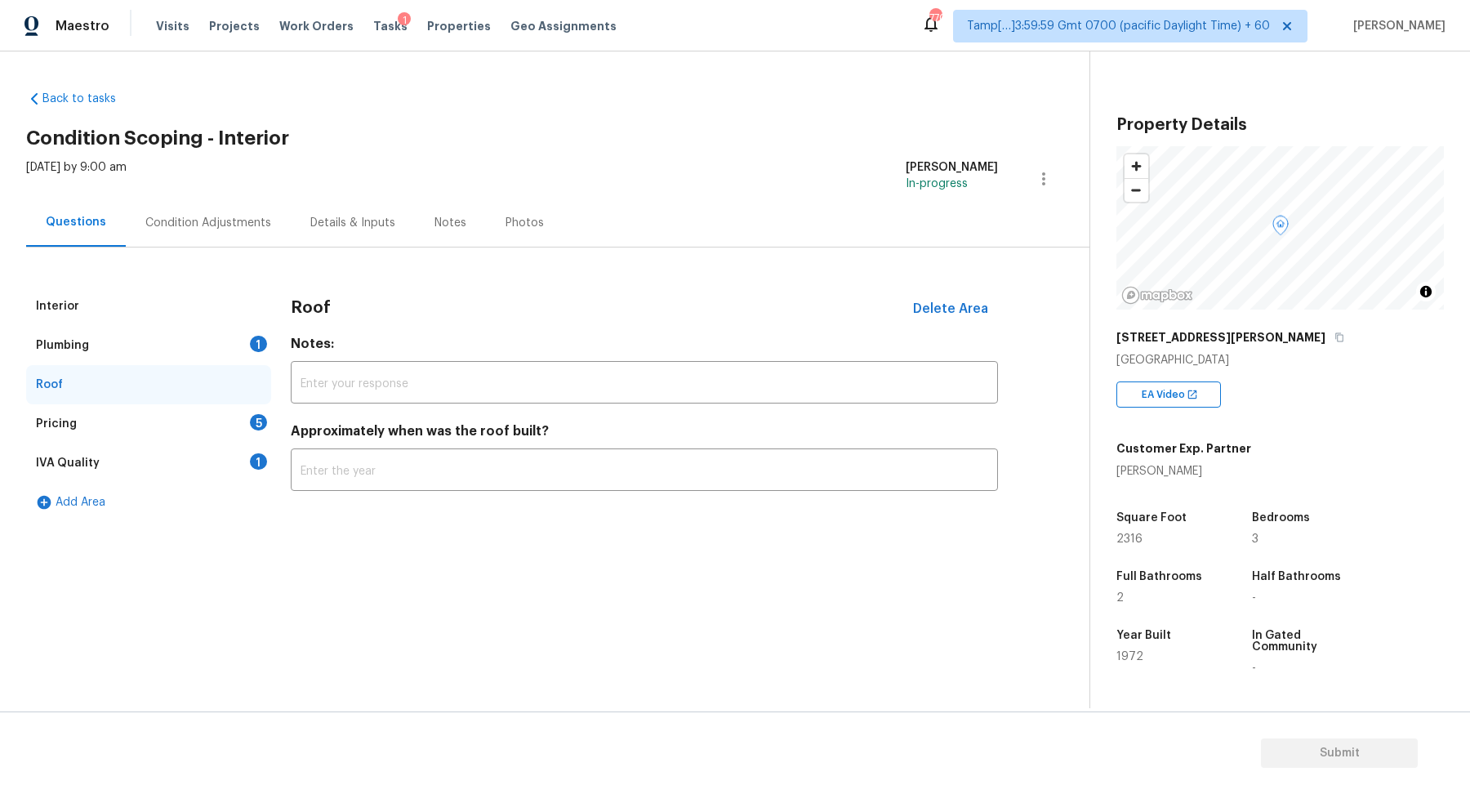
click at [211, 366] on div "Roof" at bounding box center [148, 384] width 245 height 39
click at [229, 349] on div "Plumbing 1" at bounding box center [148, 345] width 245 height 39
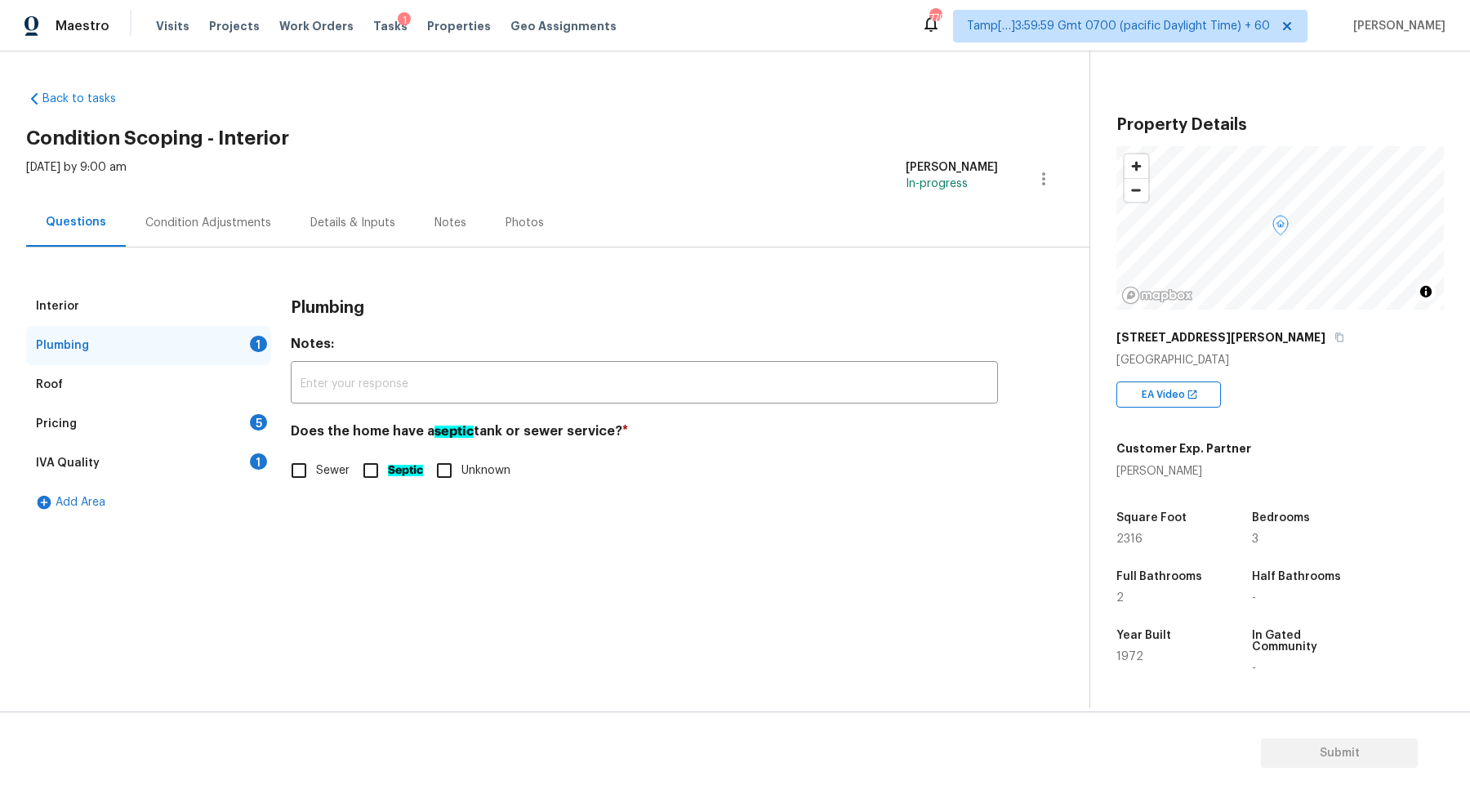
click at [329, 456] on label "Sewer" at bounding box center [316, 470] width 68 height 34
click at [316, 456] on input "Sewer" at bounding box center [299, 470] width 34 height 34
checkbox input "true"
click at [235, 433] on div "Pricing 5" at bounding box center [148, 423] width 245 height 39
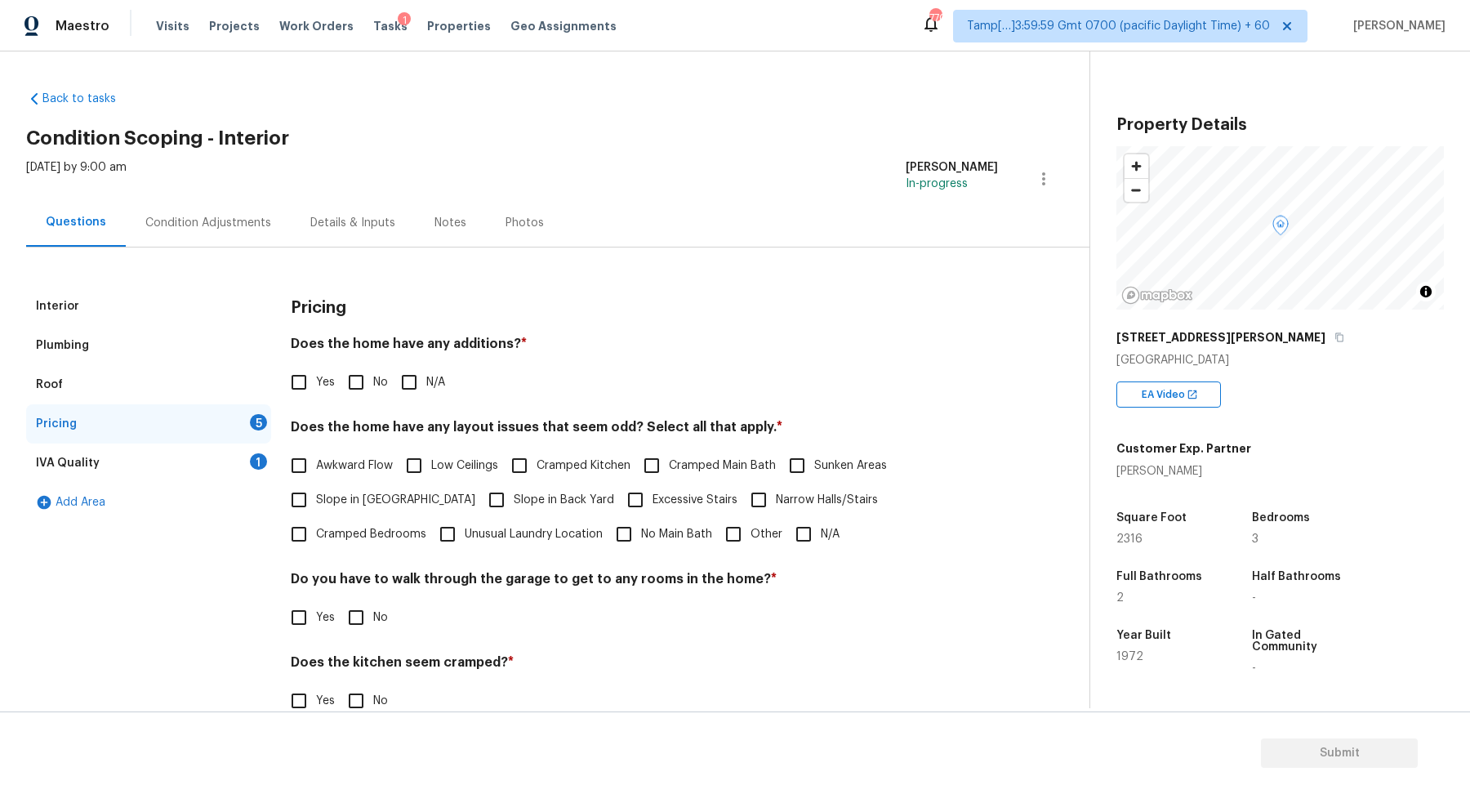
click at [389, 394] on div "Yes No N/A" at bounding box center [644, 382] width 707 height 34
click at [359, 385] on input "No" at bounding box center [356, 382] width 34 height 34
checkbox input "true"
click at [351, 480] on label "Awkward Flow" at bounding box center [337, 467] width 111 height 34
click at [316, 480] on input "Awkward Flow" at bounding box center [299, 467] width 34 height 34
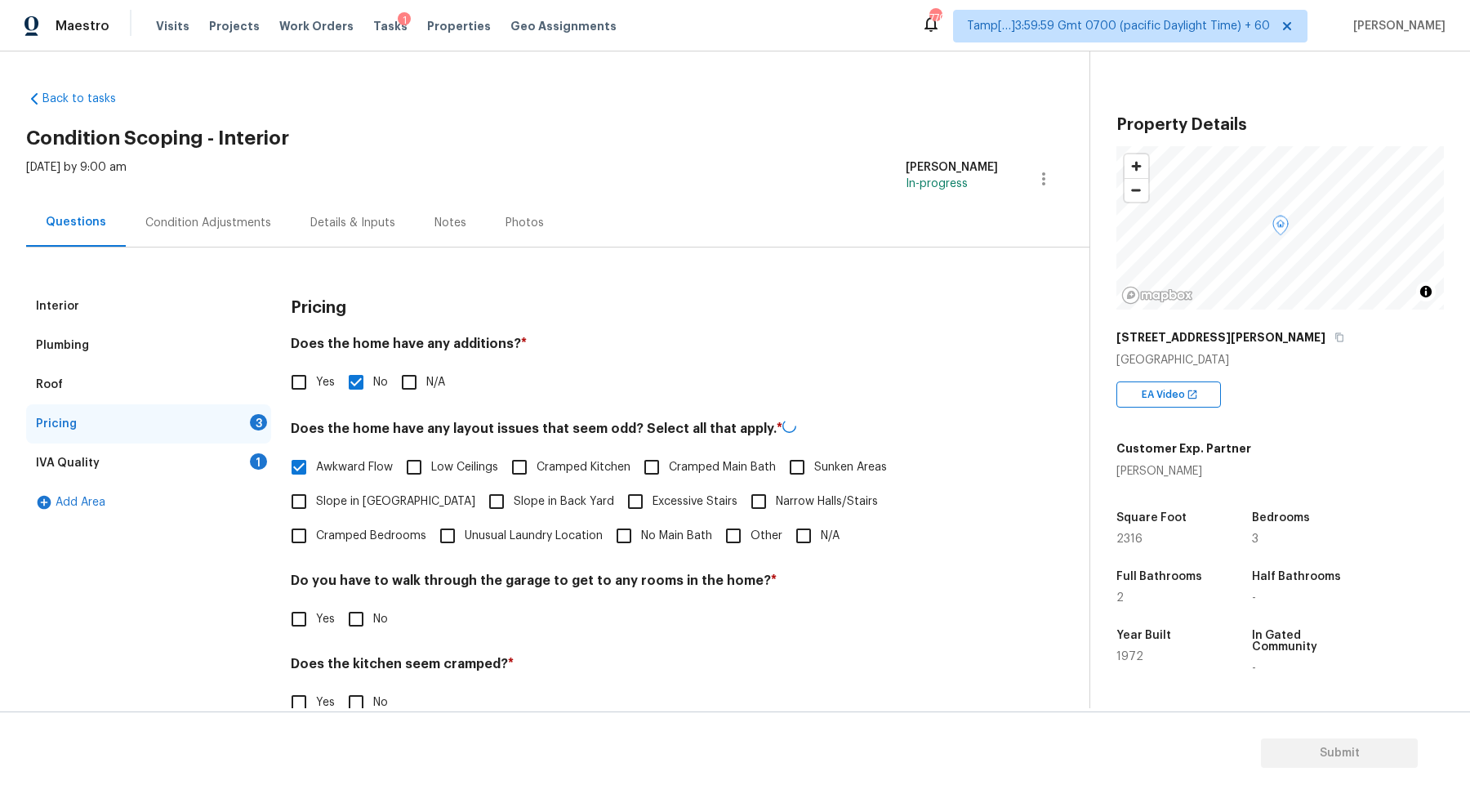
click at [351, 480] on label "Awkward Flow" at bounding box center [337, 467] width 111 height 34
click at [316, 480] on input "Awkward Flow" at bounding box center [299, 467] width 34 height 34
checkbox input "false"
click at [355, 512] on label "Slope in [GEOGRAPHIC_DATA]" at bounding box center [378, 501] width 193 height 34
click at [316, 512] on input "Slope in [GEOGRAPHIC_DATA]" at bounding box center [299, 501] width 34 height 34
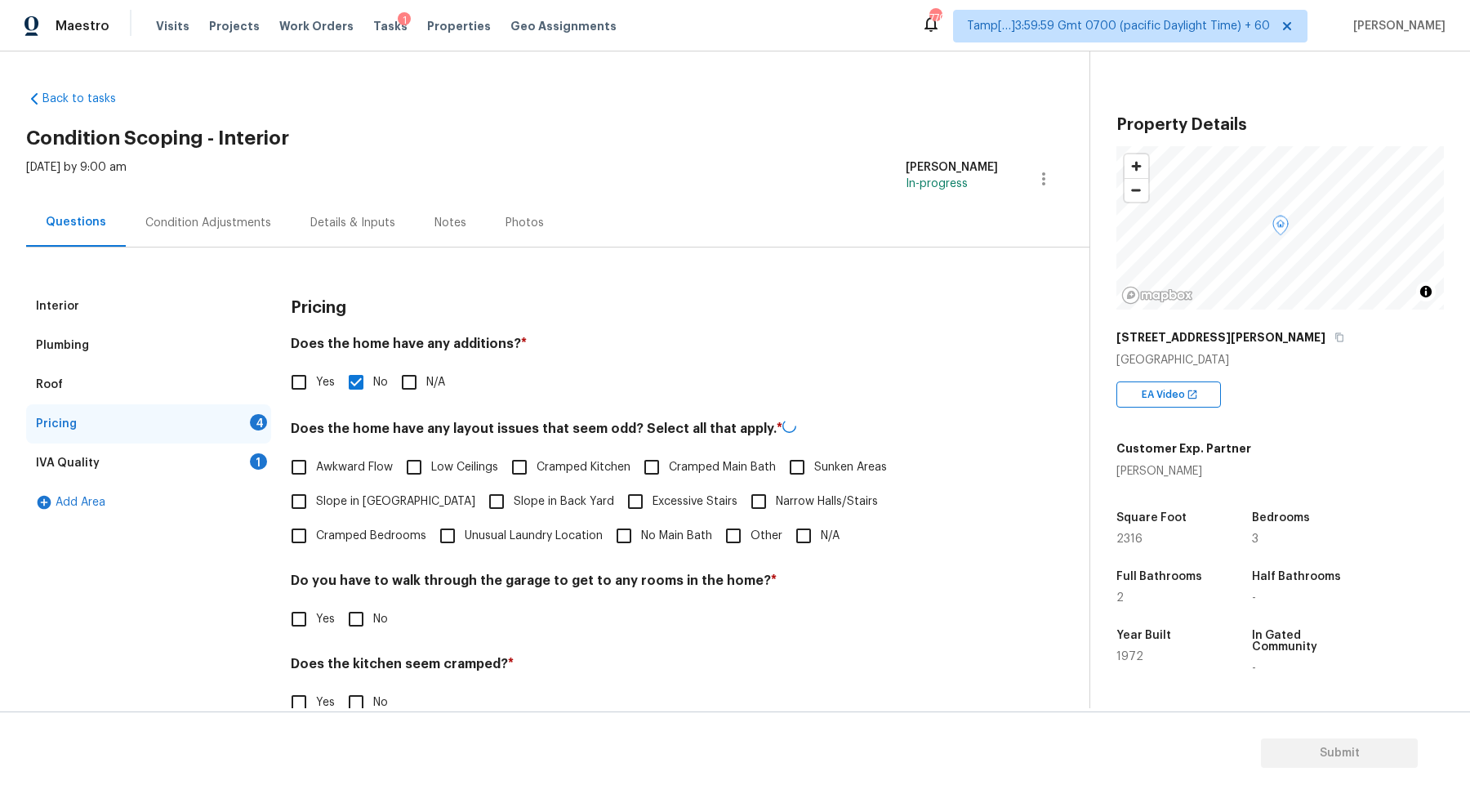
checkbox input "true"
click at [479, 506] on input "Slope in Back Yard" at bounding box center [496, 499] width 34 height 34
checkbox input "true"
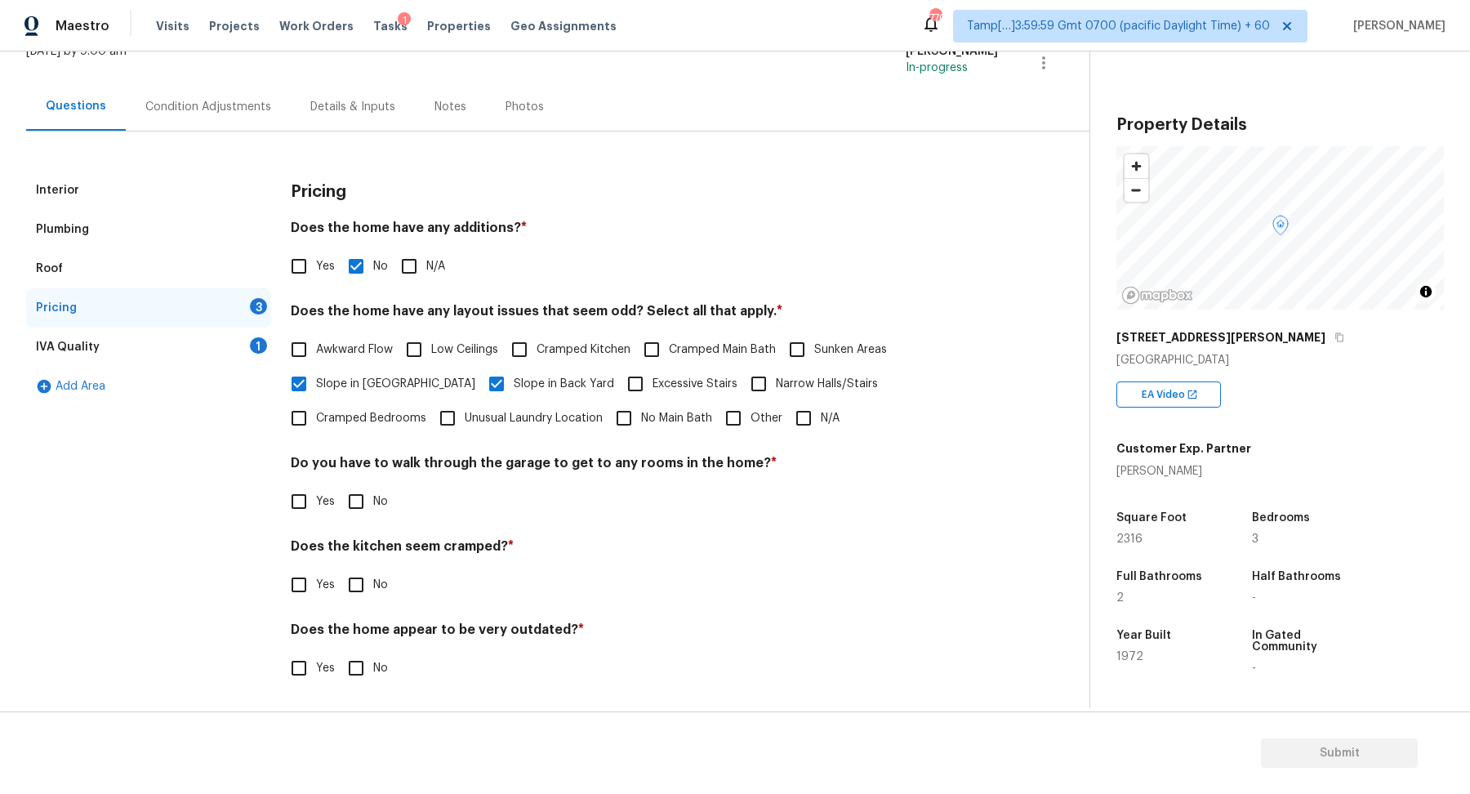
click at [349, 499] on input "No" at bounding box center [356, 501] width 34 height 34
checkbox input "true"
click at [339, 567] on input "No" at bounding box center [356, 584] width 34 height 34
checkbox input "true"
click at [339, 652] on input "No" at bounding box center [356, 669] width 34 height 34
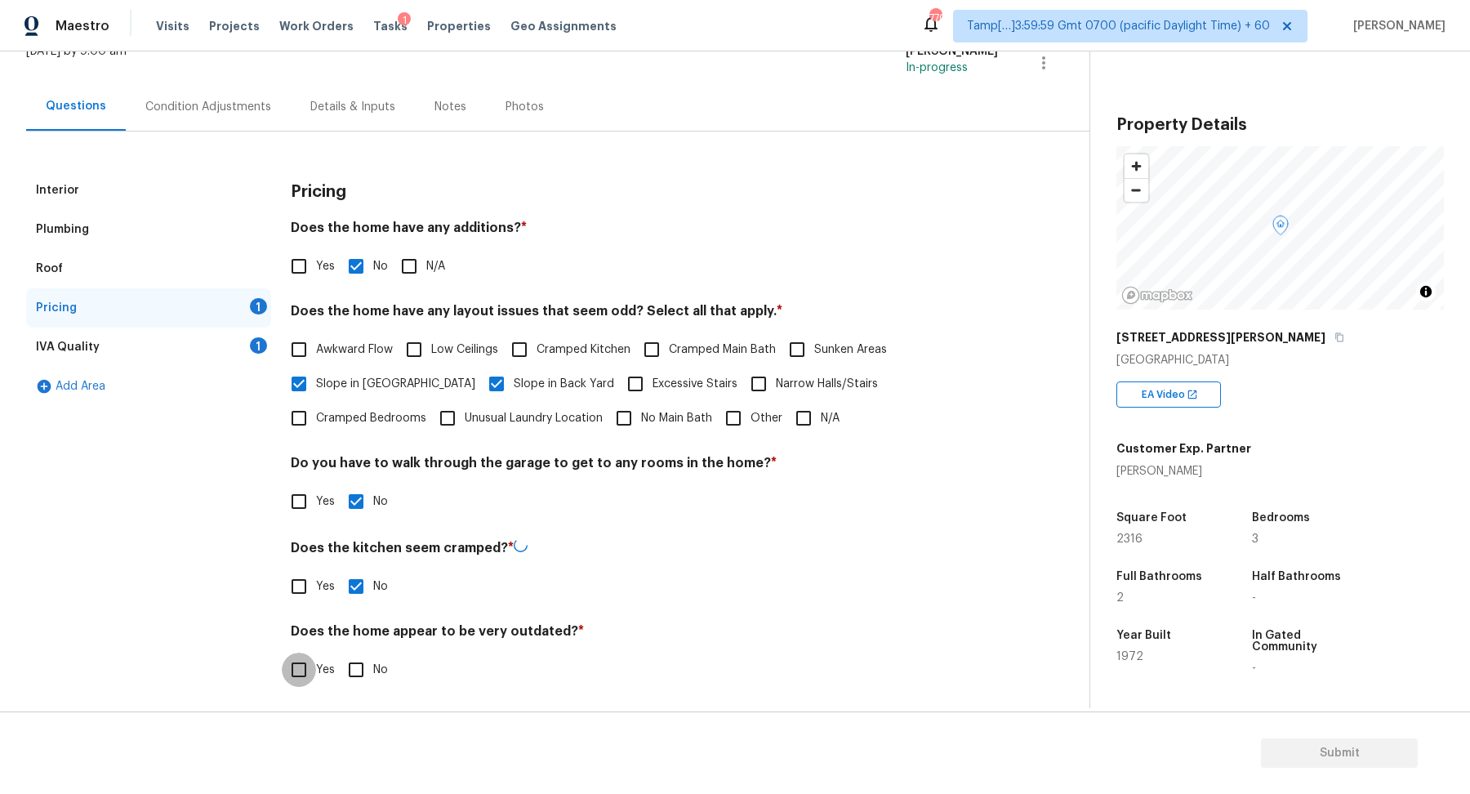
checkbox input "true"
click at [243, 341] on div "IVA Quality 1" at bounding box center [148, 346] width 245 height 39
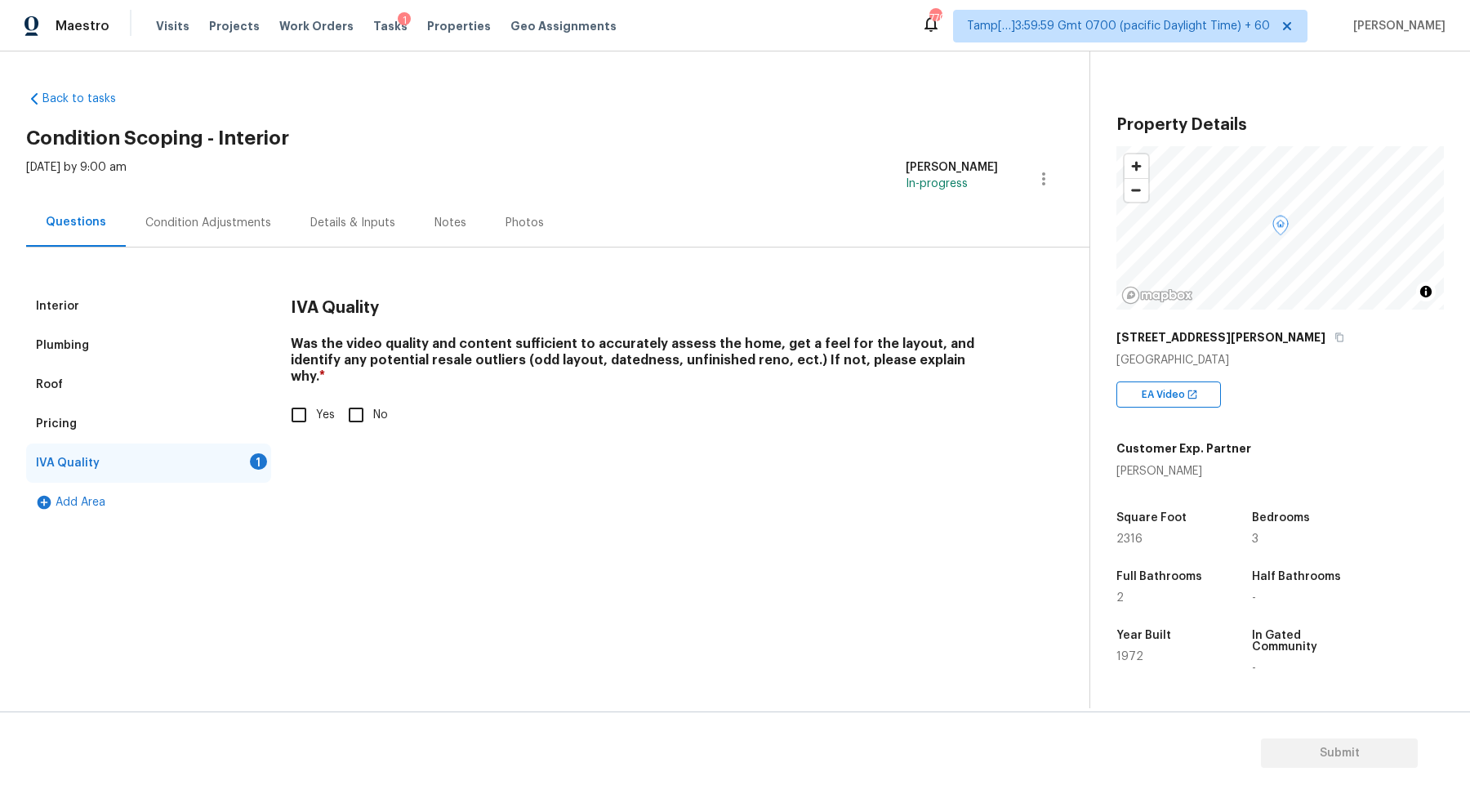
scroll to position [0, 0]
click at [299, 420] on div "IVA Quality Was the video quality and content sufficient to accurately assess t…" at bounding box center [644, 369] width 707 height 165
click at [302, 398] on input "Yes" at bounding box center [299, 415] width 34 height 34
checkbox input "true"
click at [123, 318] on div "Interior" at bounding box center [148, 306] width 245 height 39
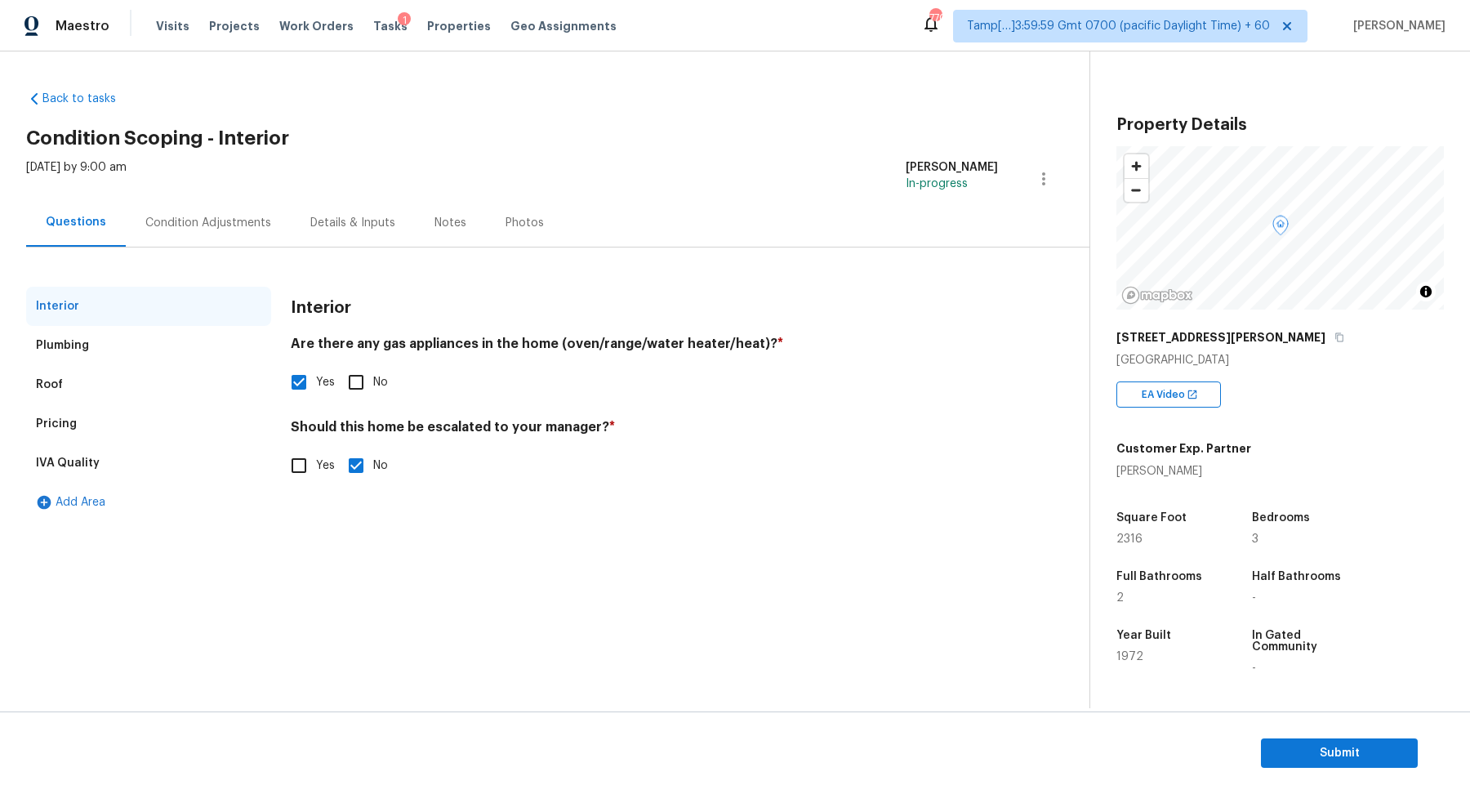
click at [318, 463] on span "Yes" at bounding box center [325, 465] width 19 height 17
click at [316, 463] on input "Yes" at bounding box center [299, 465] width 34 height 34
checkbox input "true"
checkbox input "false"
click at [322, 598] on button "button" at bounding box center [310, 596] width 39 height 64
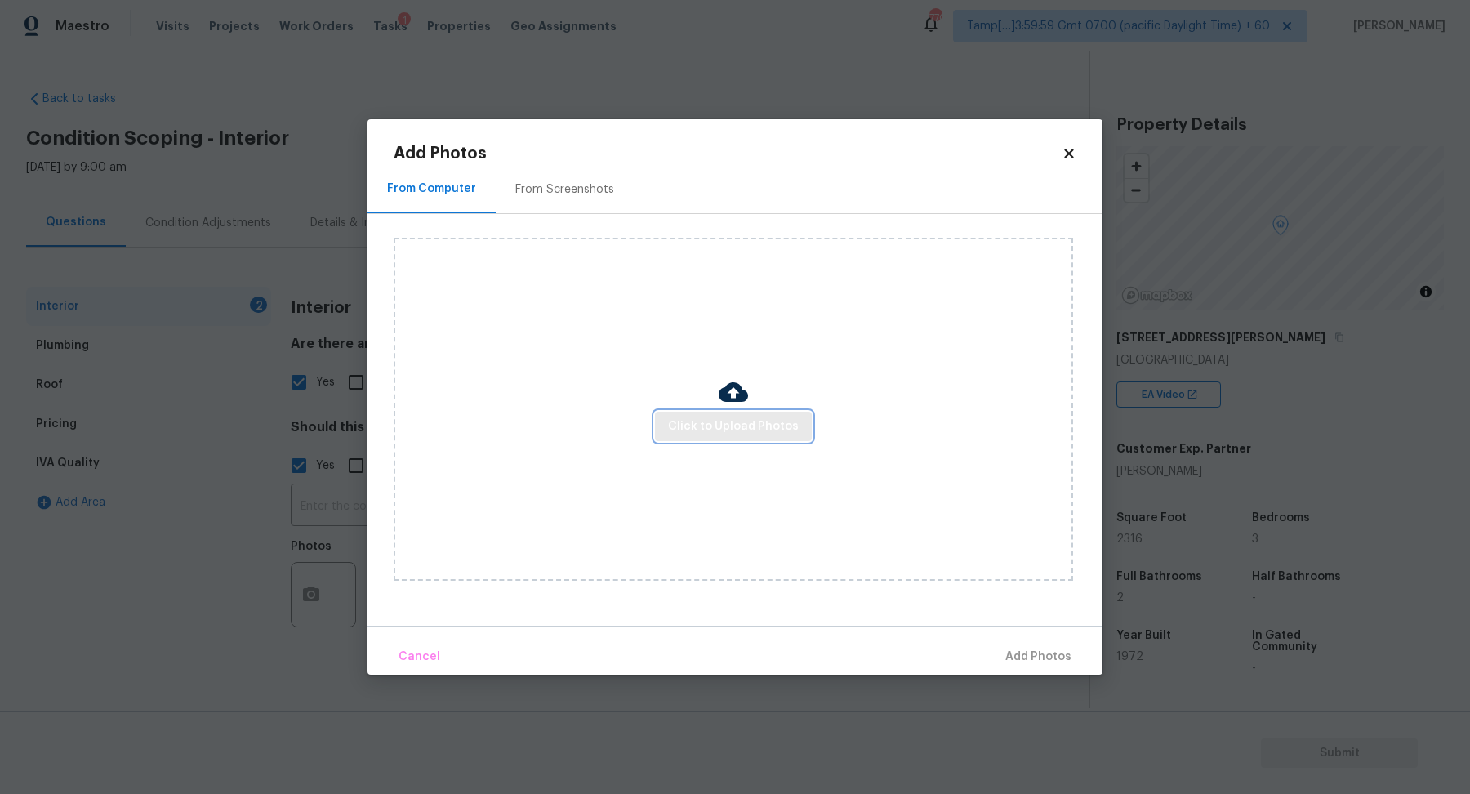
click at [720, 427] on span "Click to Upload Photos" at bounding box center [733, 426] width 131 height 20
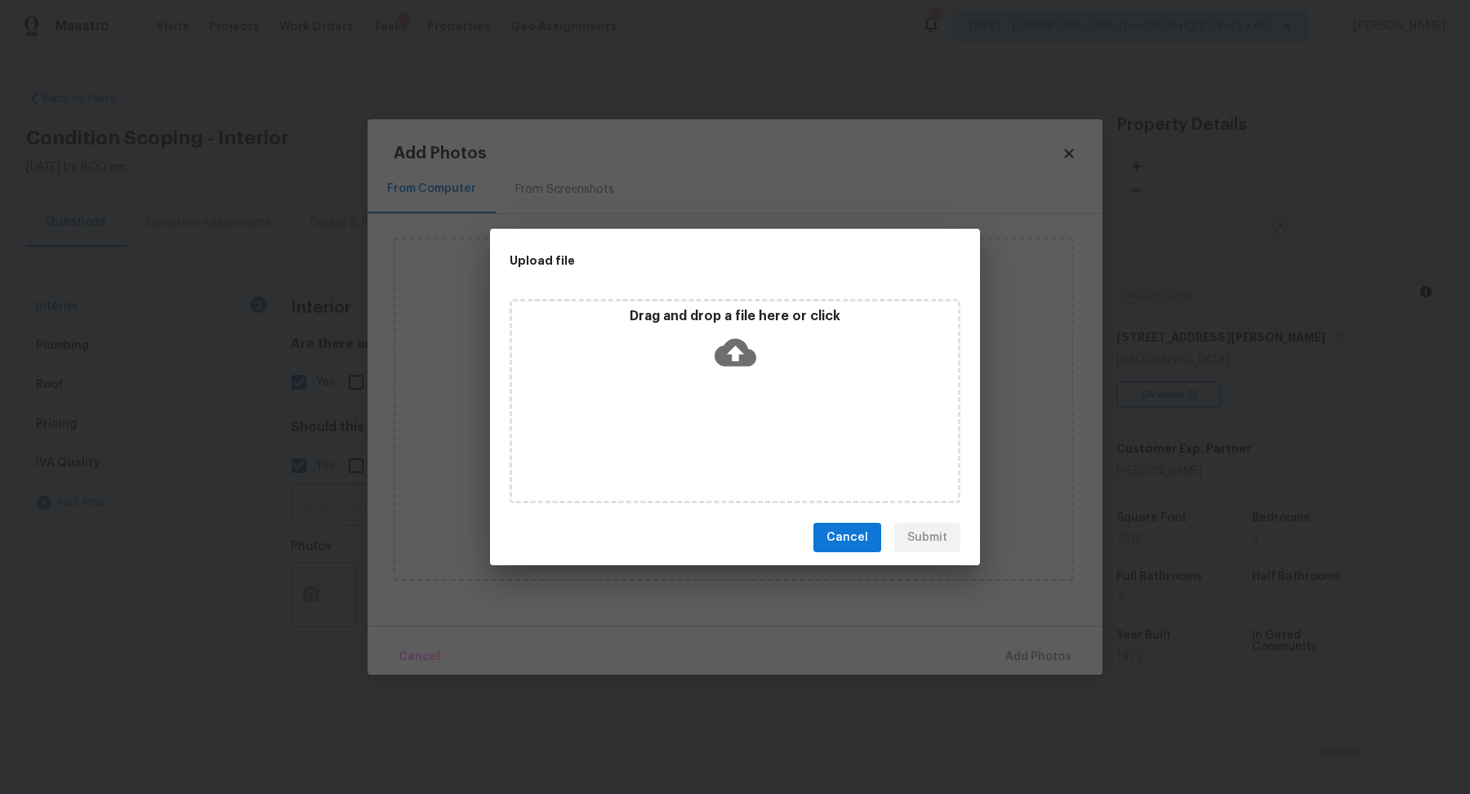
click at [758, 363] on div "Drag and drop a file here or click" at bounding box center [735, 343] width 446 height 70
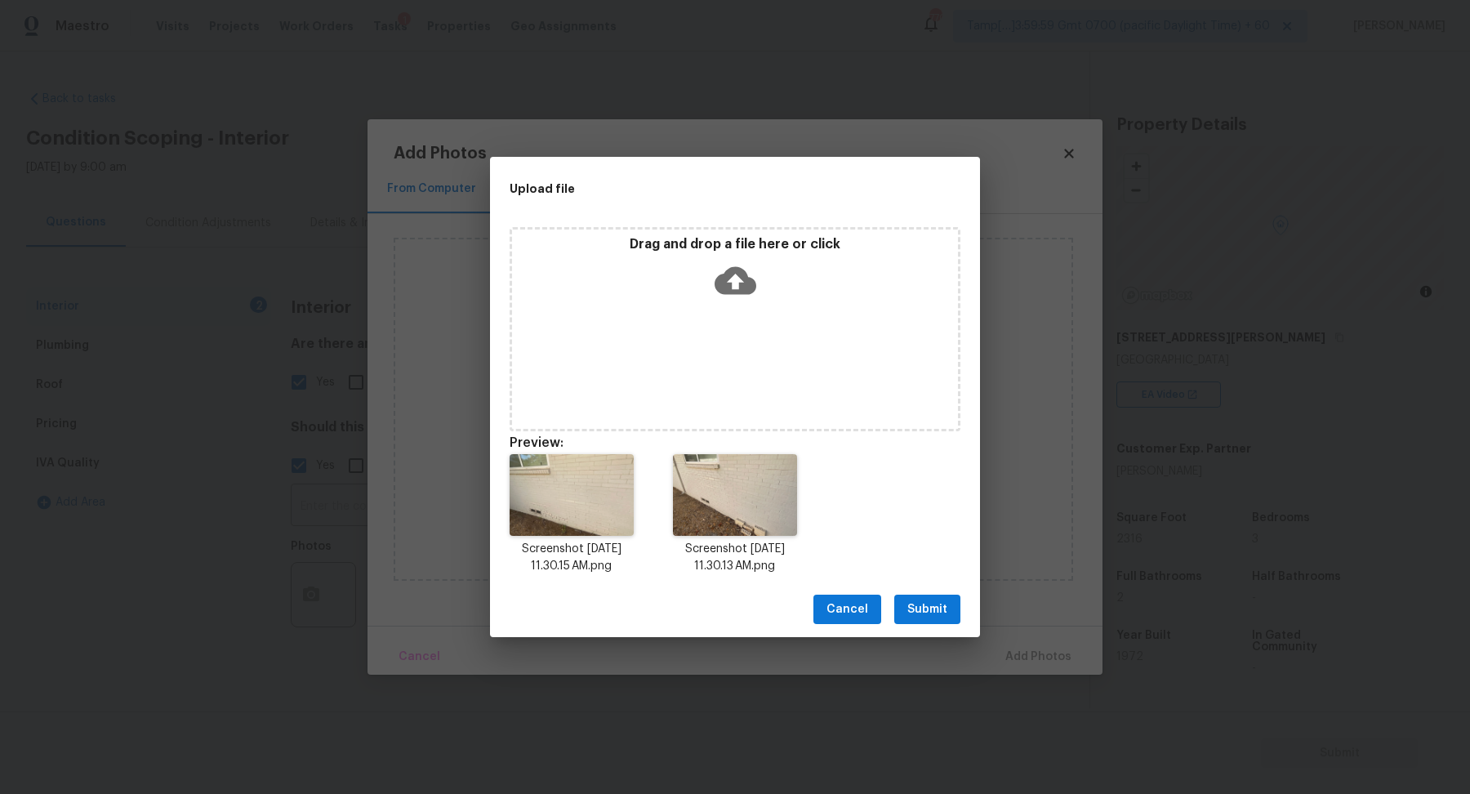
click at [940, 603] on span "Submit" at bounding box center [927, 609] width 40 height 20
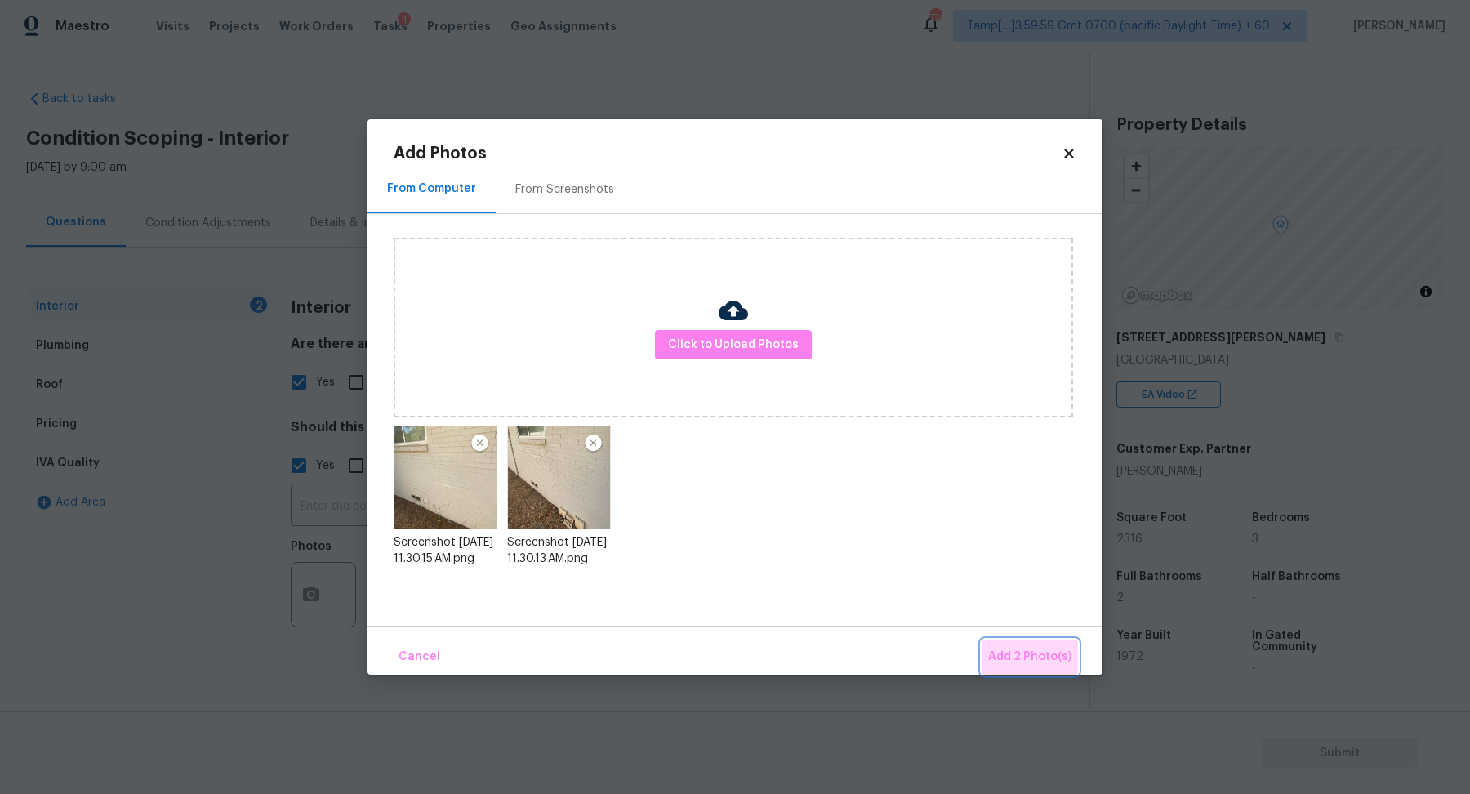
click at [1037, 660] on span "Add 2 Photo(s)" at bounding box center [1029, 657] width 83 height 20
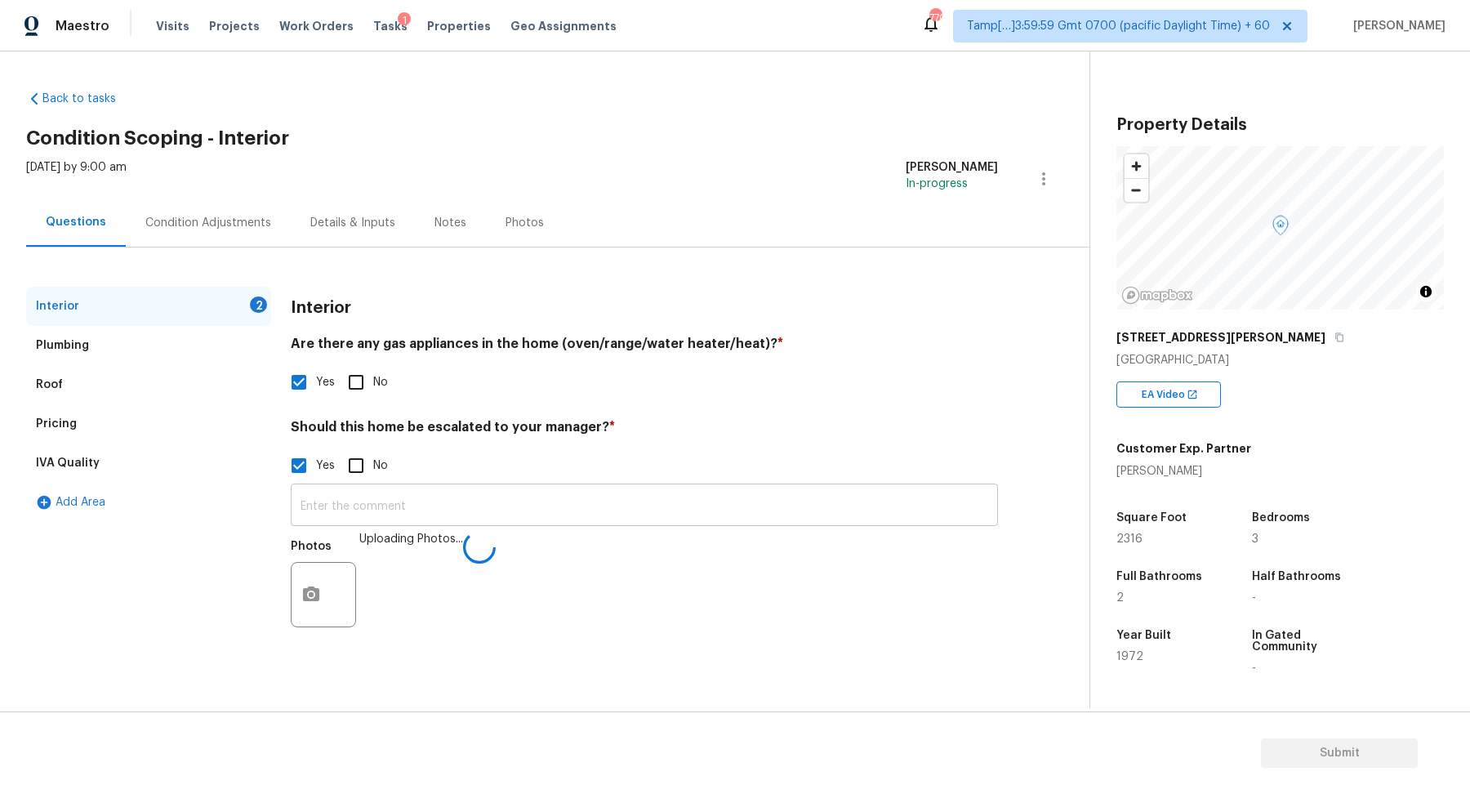
click at [691, 499] on input "text" at bounding box center [644, 506] width 707 height 38
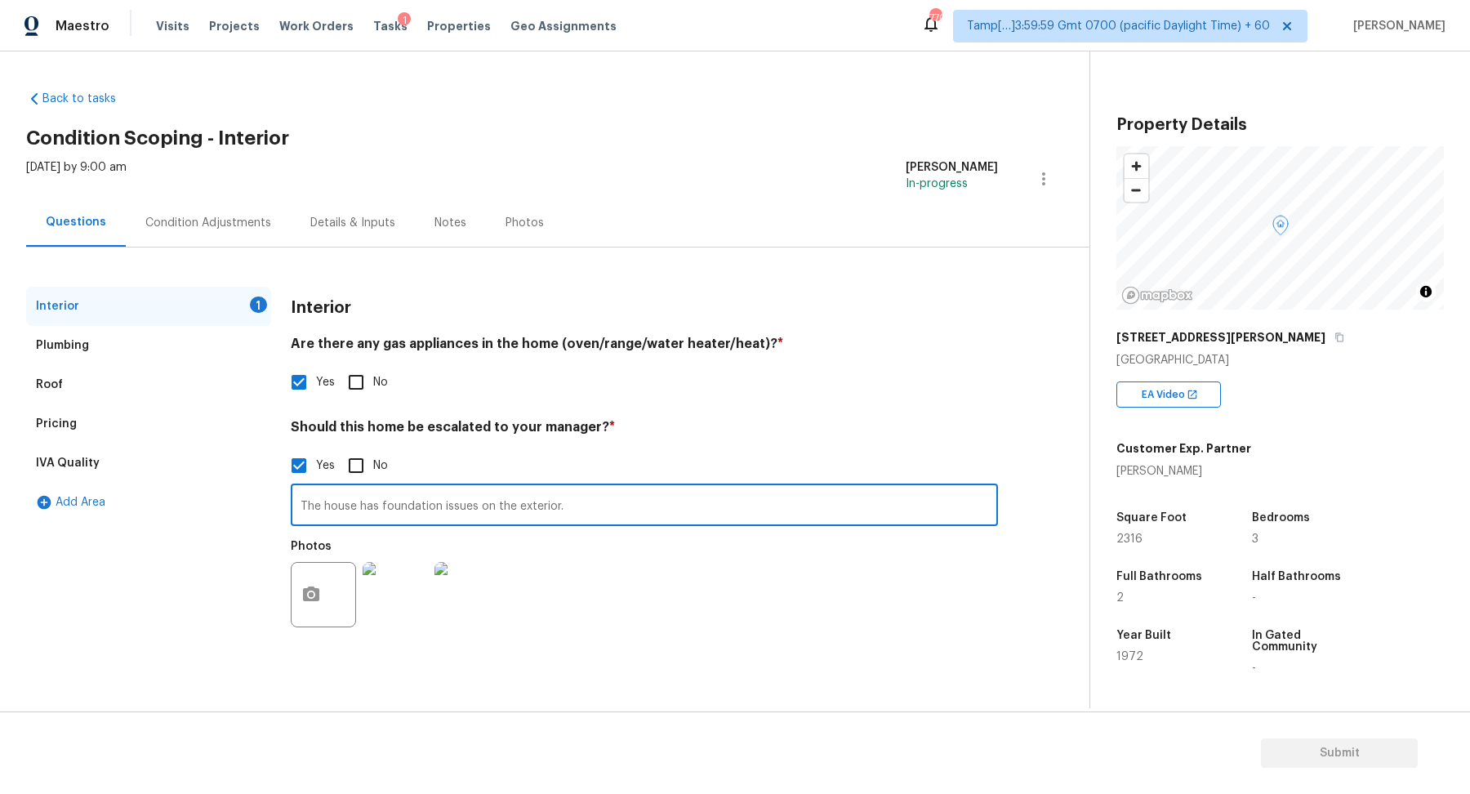
click at [932, 495] on input "The house has foundation issues on the exterior." at bounding box center [644, 506] width 707 height 38
type input "The house has foundation issues on the exterior."
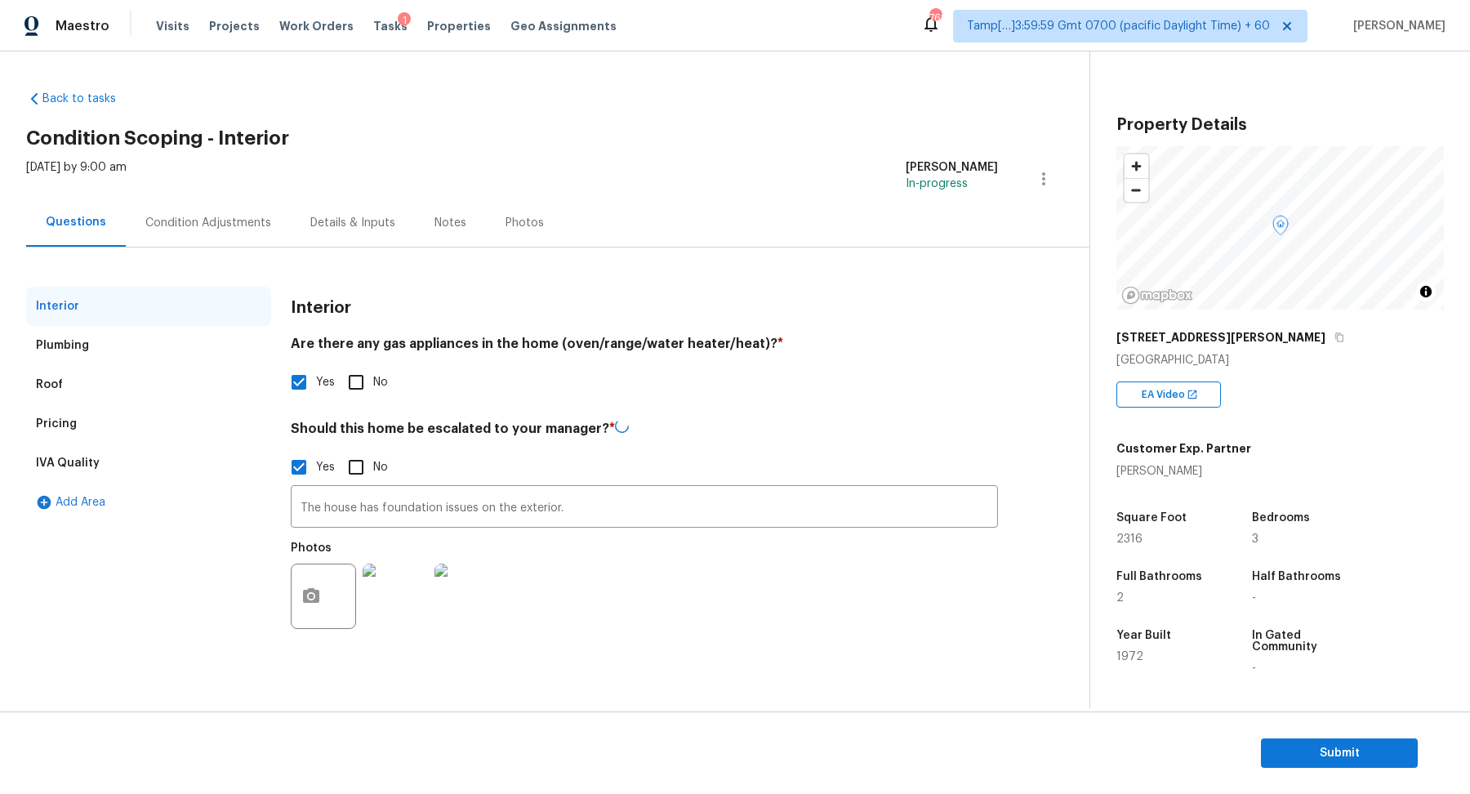
click at [242, 221] on div "Condition Adjustments" at bounding box center [208, 223] width 126 height 16
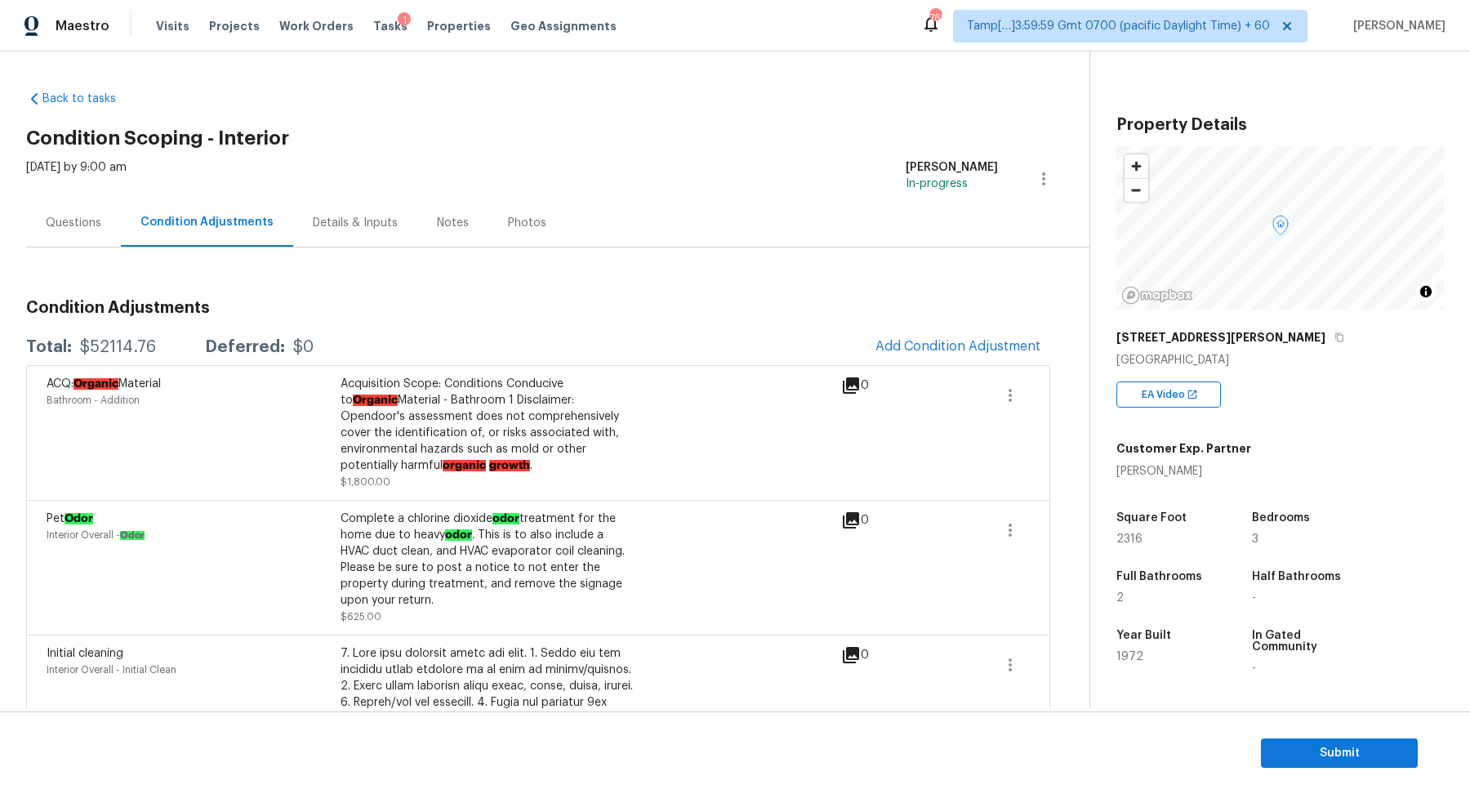
click at [101, 352] on div "$52114.76" at bounding box center [118, 347] width 76 height 16
copy div "$52114.76"
click at [64, 242] on div "Questions" at bounding box center [73, 222] width 95 height 48
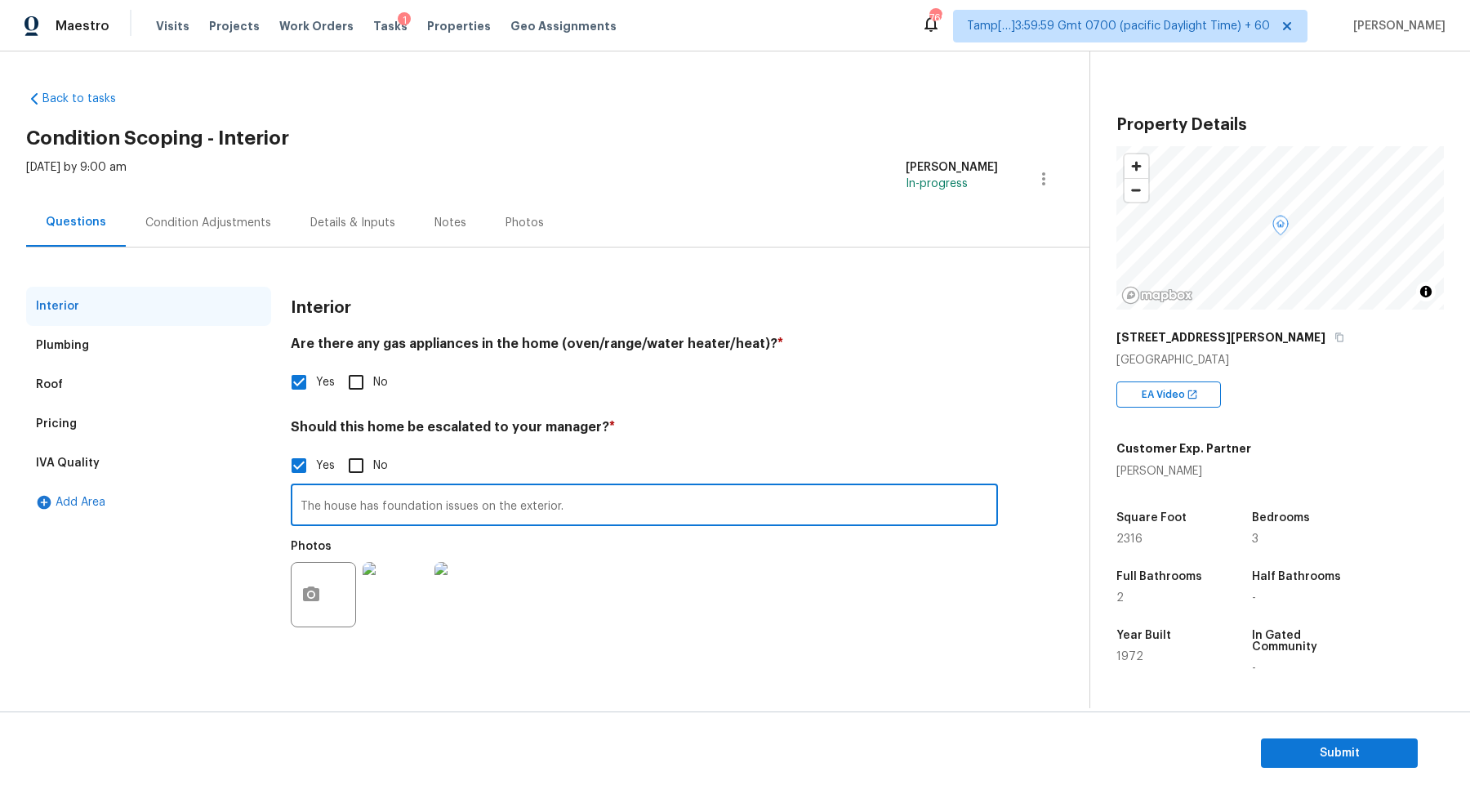
click at [329, 509] on input "The house has foundation issues on the exterior." at bounding box center [644, 506] width 707 height 38
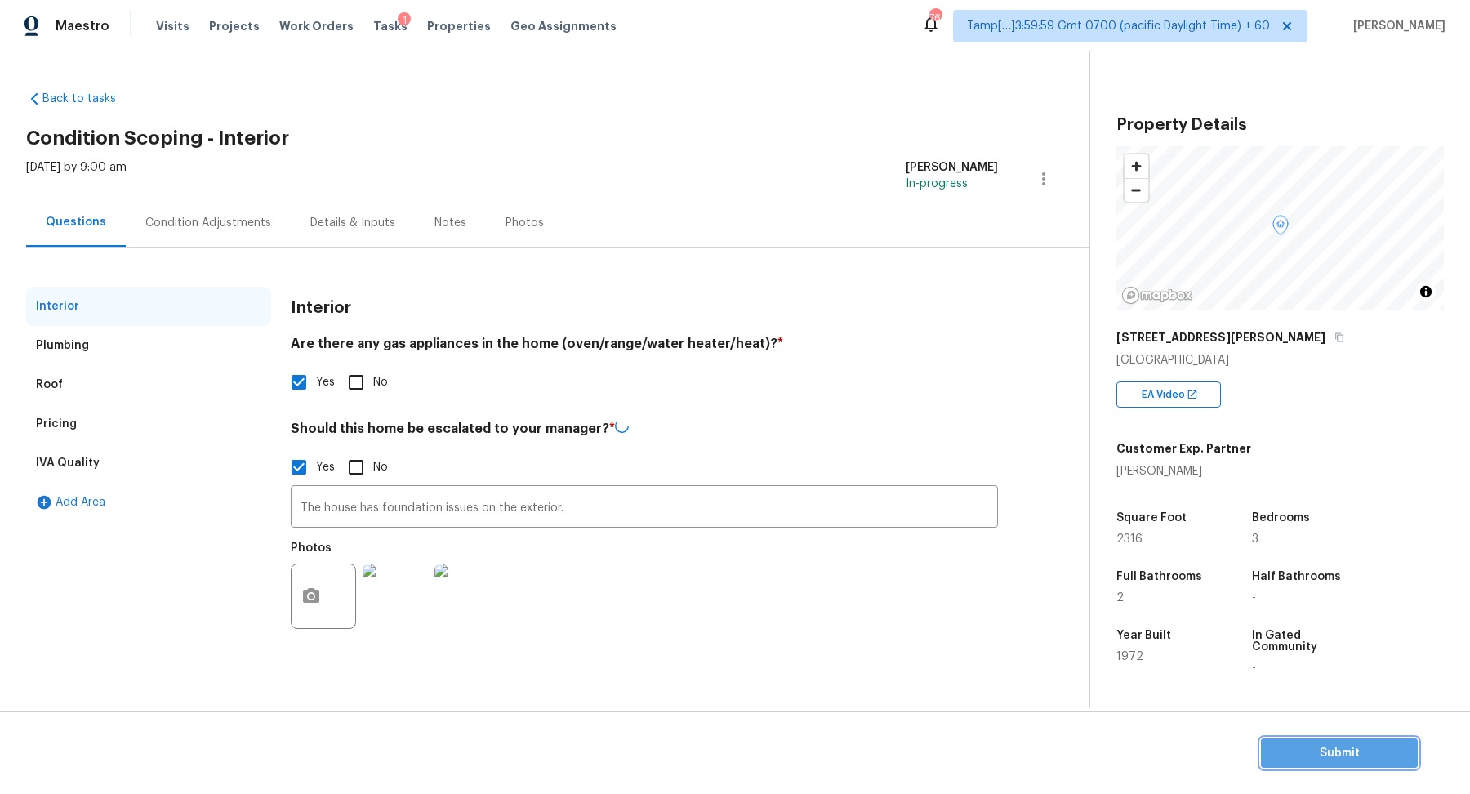
click at [1315, 745] on span "Submit" at bounding box center [1339, 753] width 131 height 20
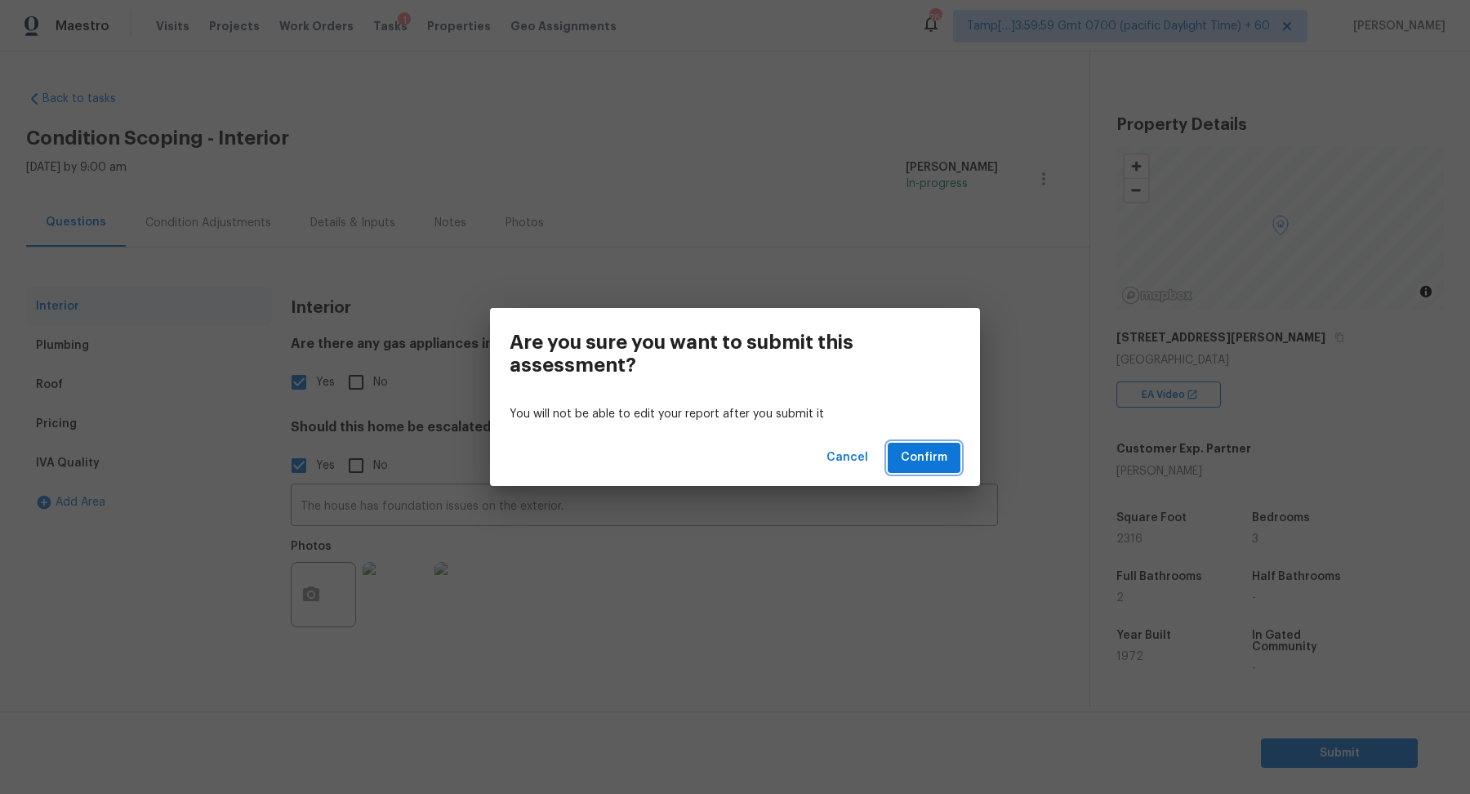
click at [923, 469] on button "Confirm" at bounding box center [923, 457] width 73 height 30
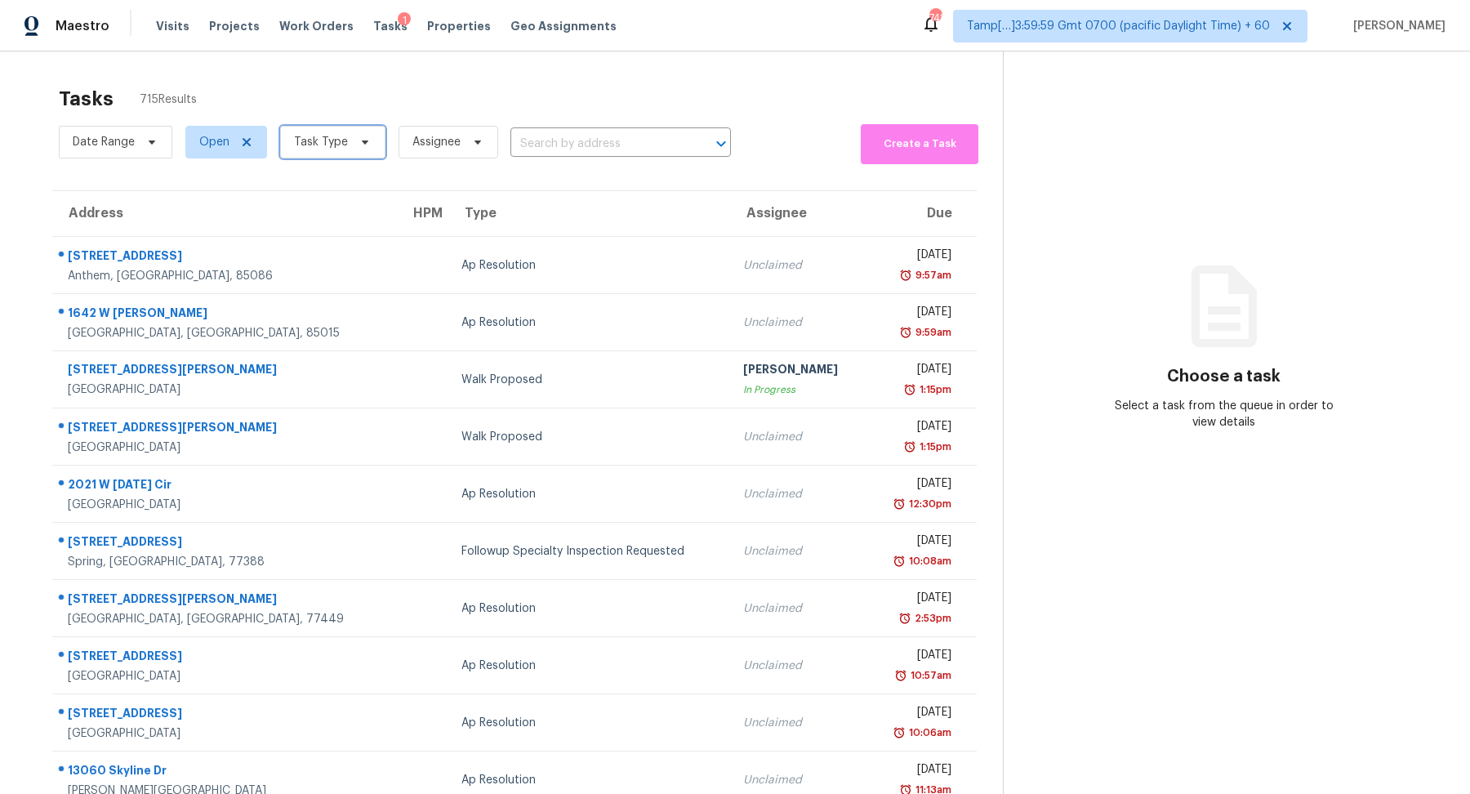
click at [347, 126] on span "Task Type" at bounding box center [332, 142] width 105 height 33
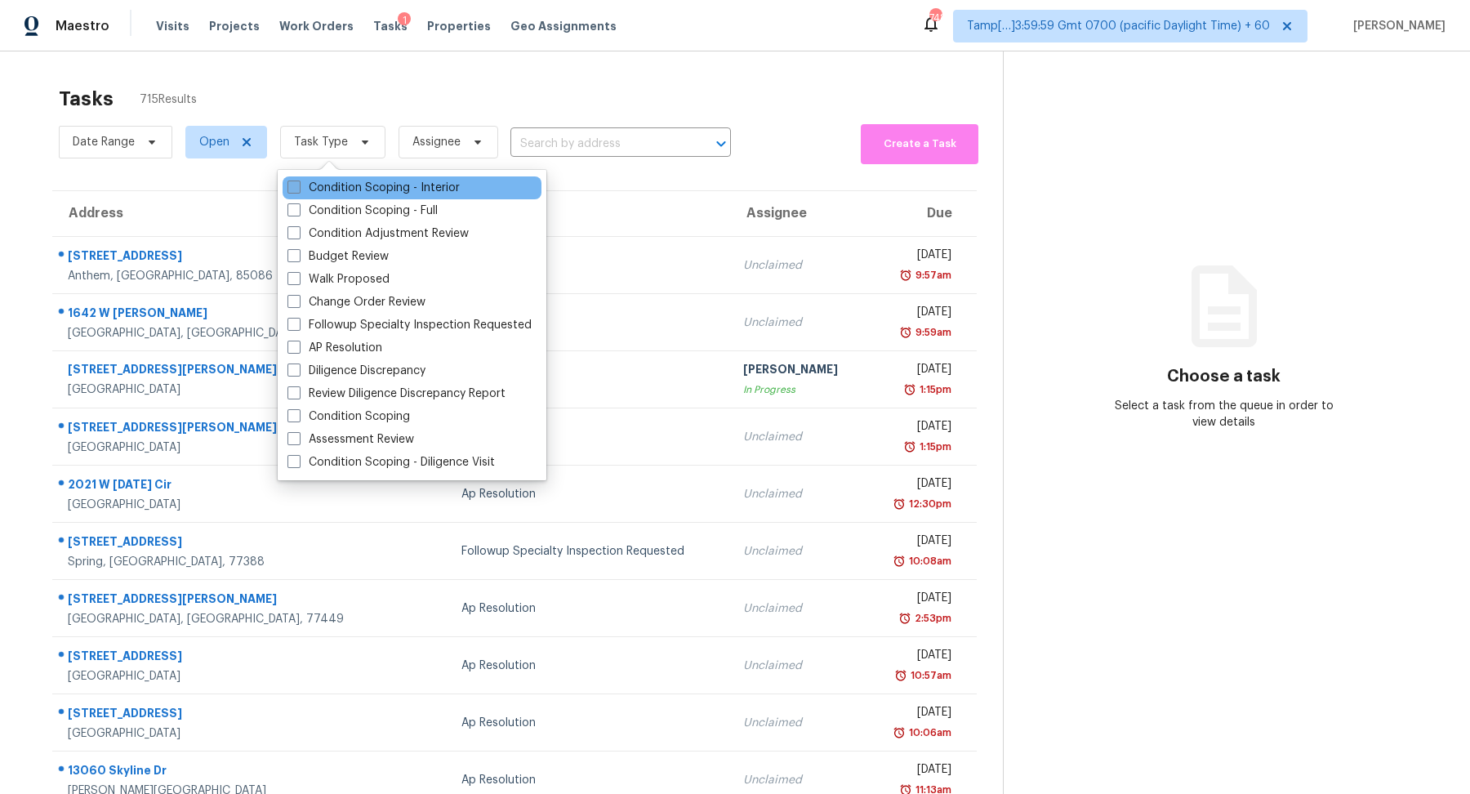
click at [392, 195] on label "Condition Scoping - Interior" at bounding box center [373, 188] width 172 height 16
click at [298, 190] on input "Condition Scoping - Interior" at bounding box center [292, 185] width 11 height 11
checkbox input "true"
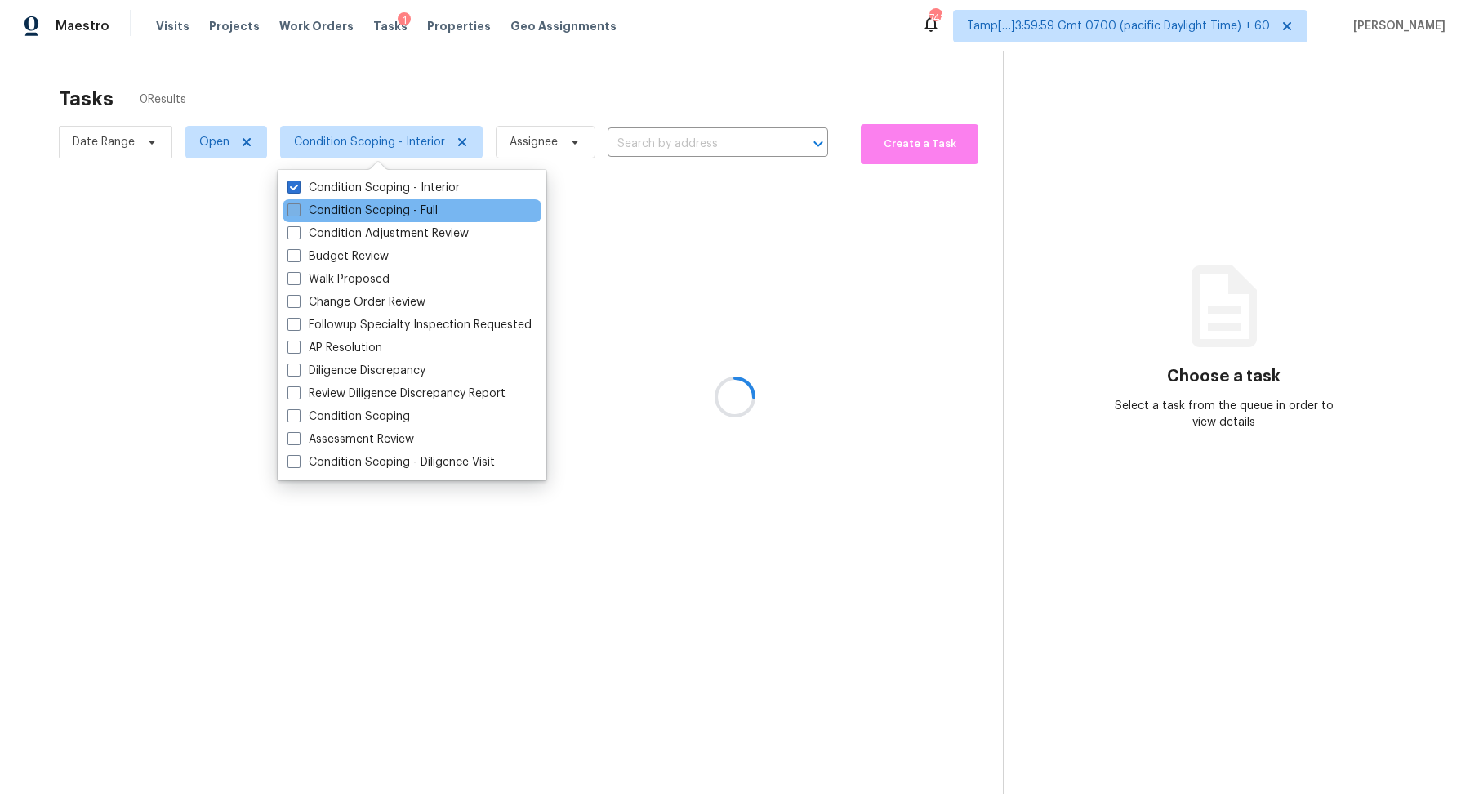
click at [393, 206] on label "Condition Scoping - Full" at bounding box center [362, 210] width 150 height 16
click at [298, 206] on input "Condition Scoping - Full" at bounding box center [292, 207] width 11 height 11
checkbox input "true"
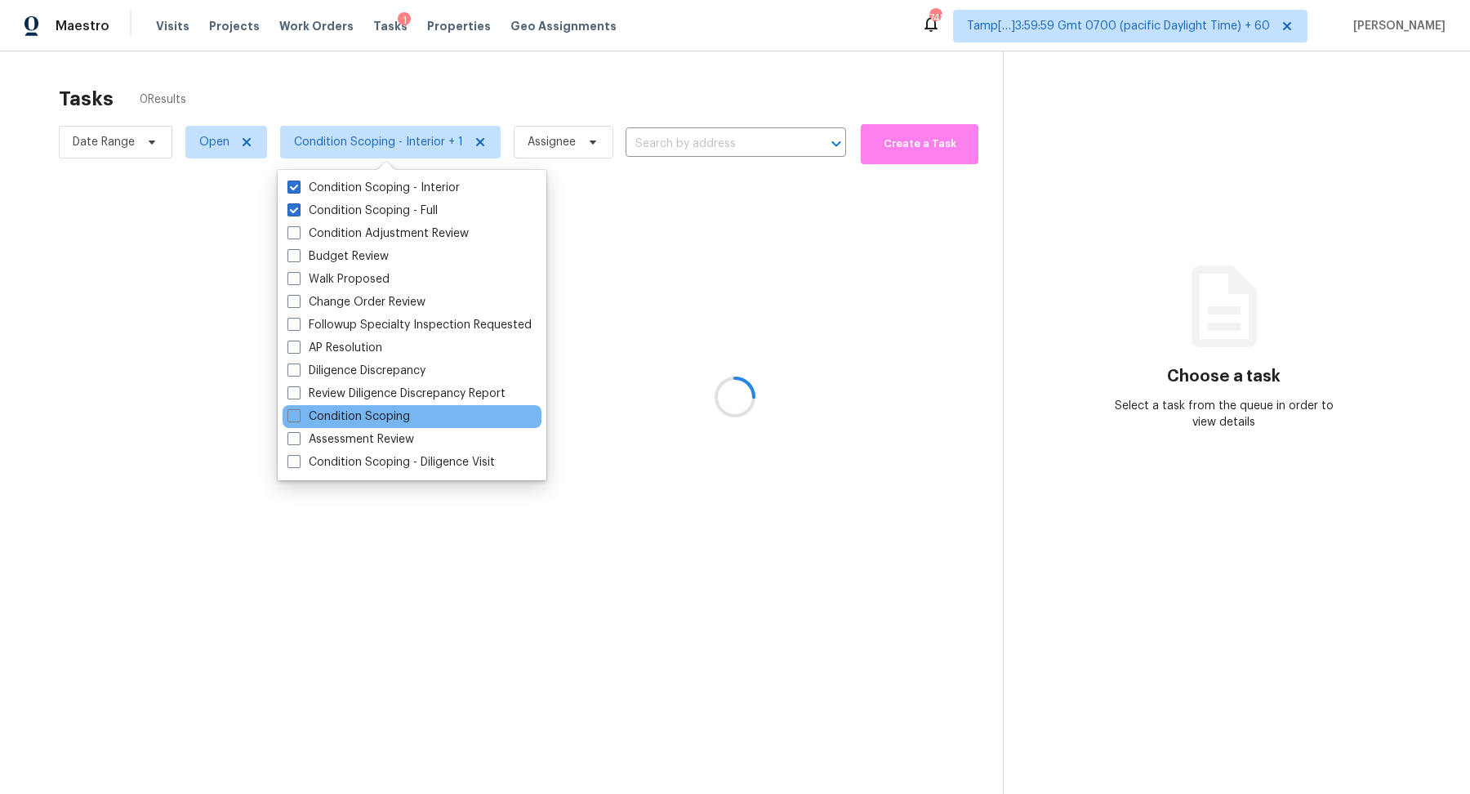
click at [425, 421] on div "Condition Scoping" at bounding box center [411, 416] width 259 height 23
click at [398, 421] on label "Condition Scoping" at bounding box center [348, 416] width 122 height 16
click at [298, 419] on input "Condition Scoping" at bounding box center [292, 413] width 11 height 11
checkbox input "true"
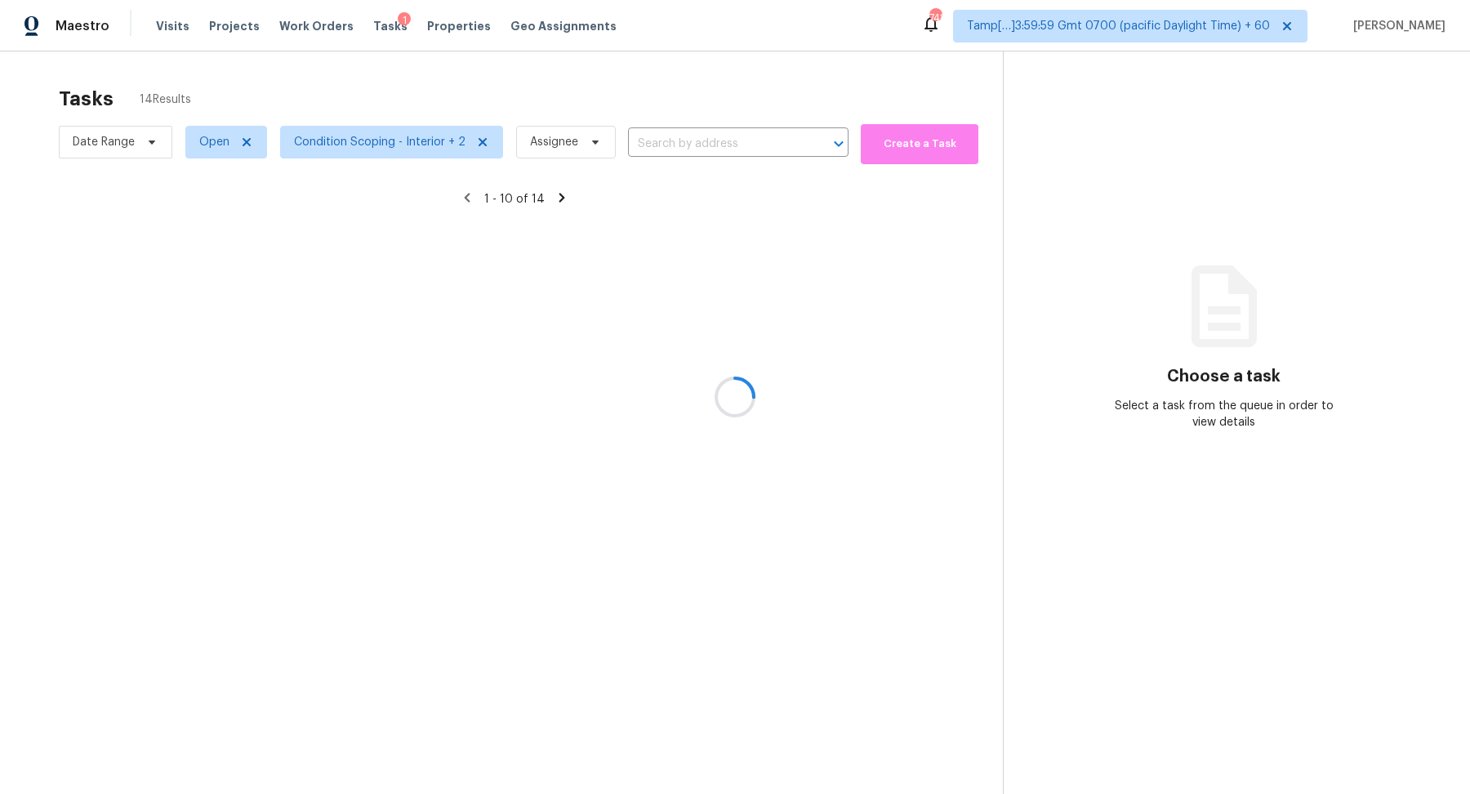
click at [674, 370] on div at bounding box center [735, 397] width 1470 height 794
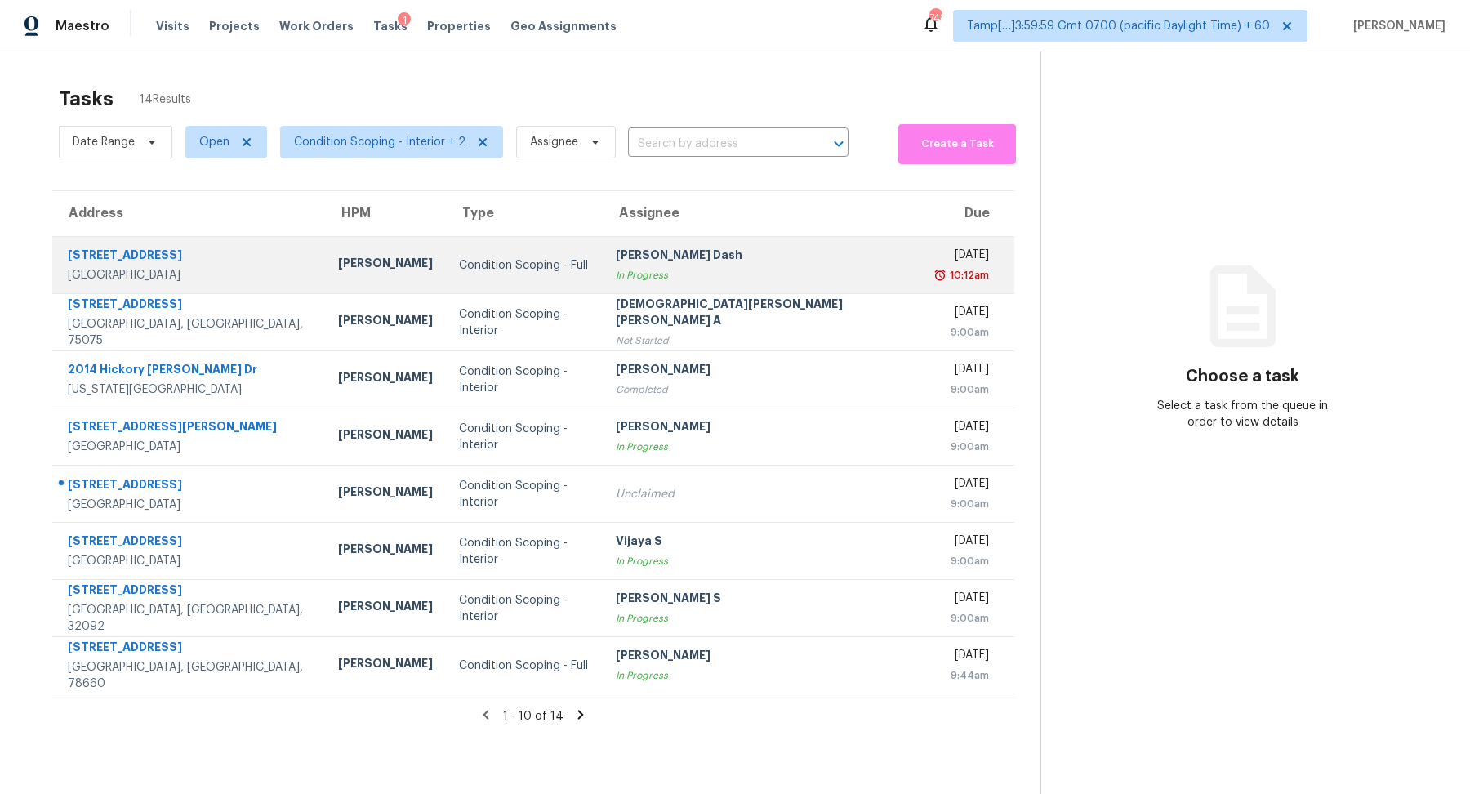
scroll to position [51, 0]
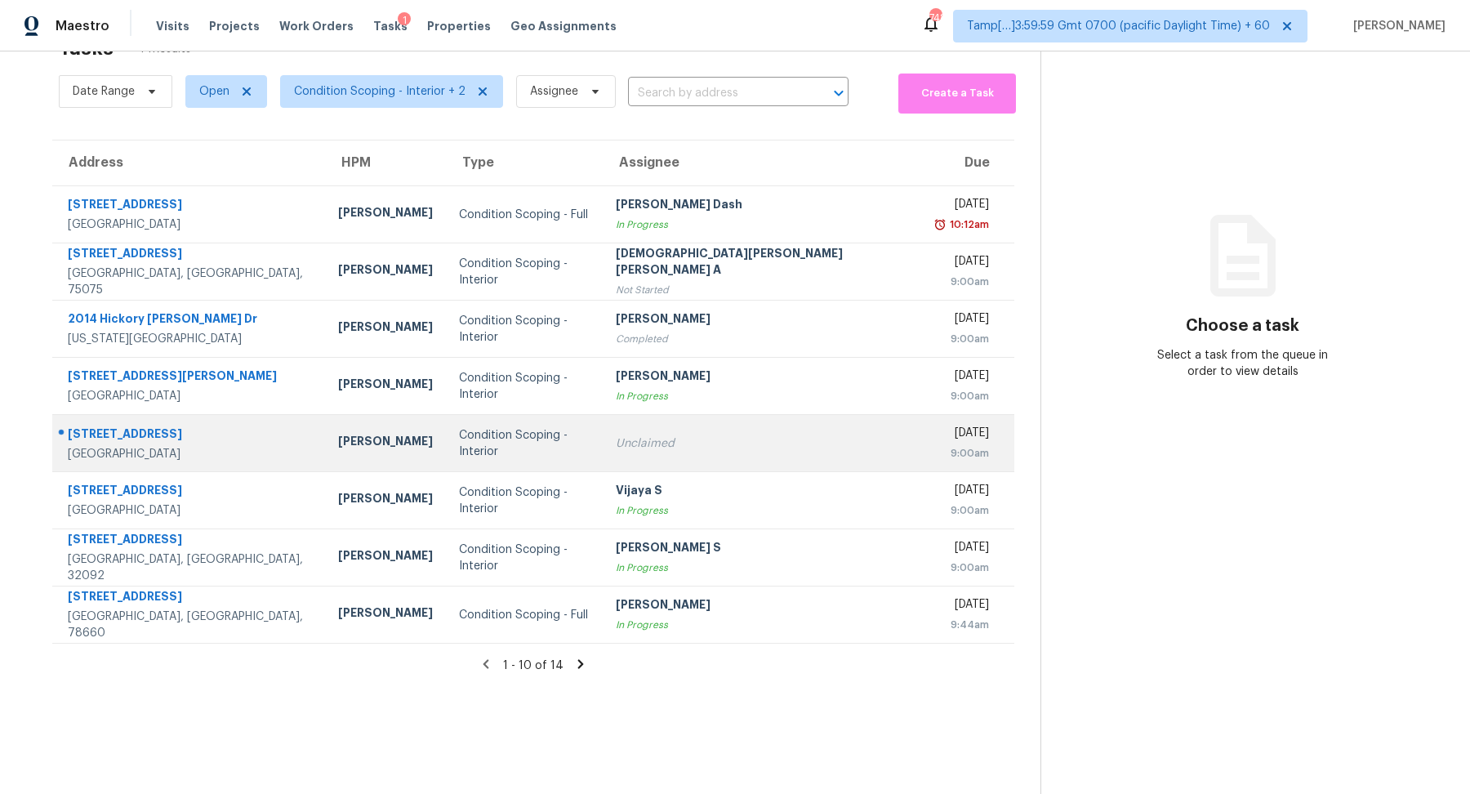
click at [599, 463] on td "Condition Scoping - Interior" at bounding box center [525, 443] width 158 height 57
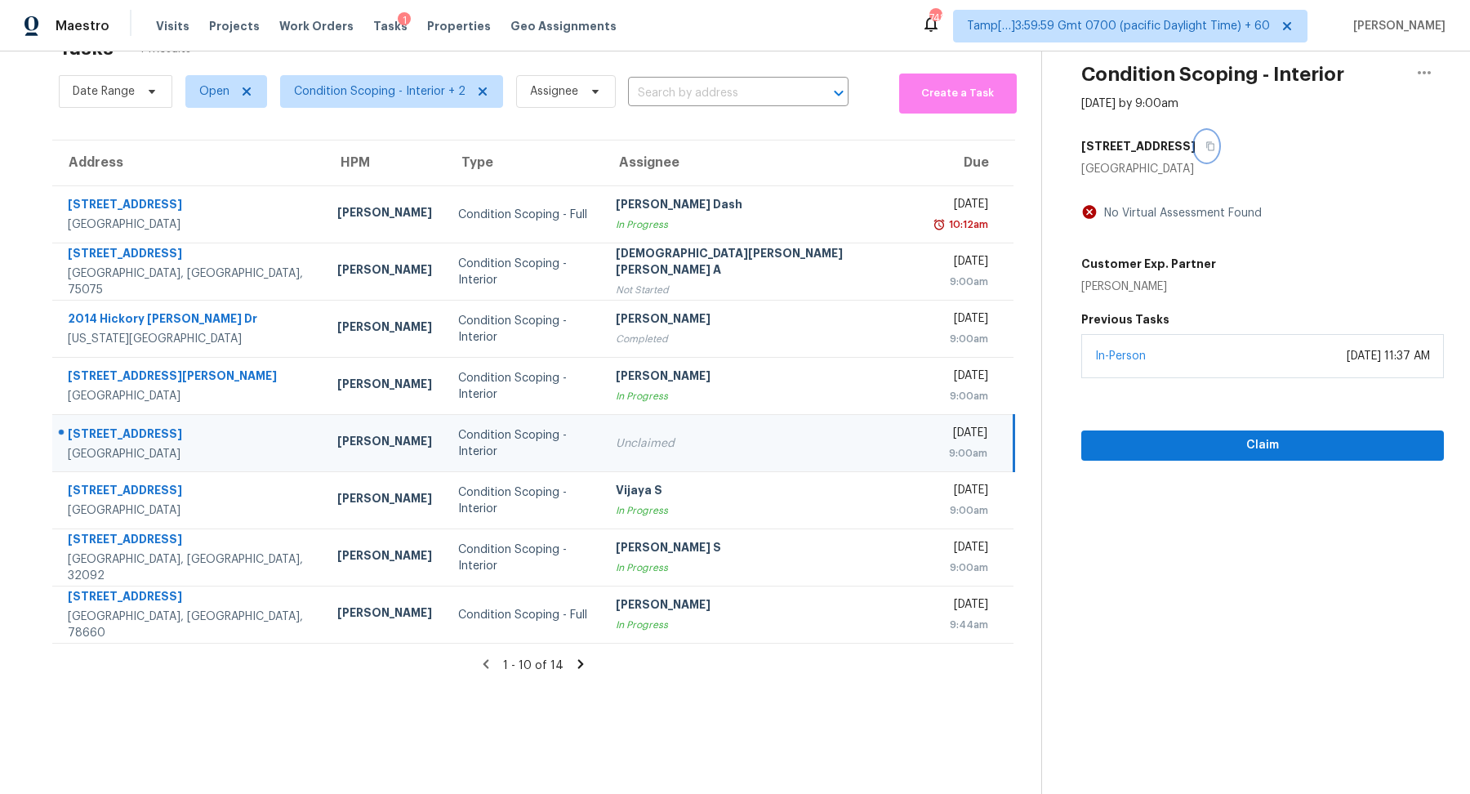
click at [1195, 145] on button "button" at bounding box center [1206, 145] width 22 height 29
click at [1147, 445] on span "Claim" at bounding box center [1262, 445] width 336 height 20
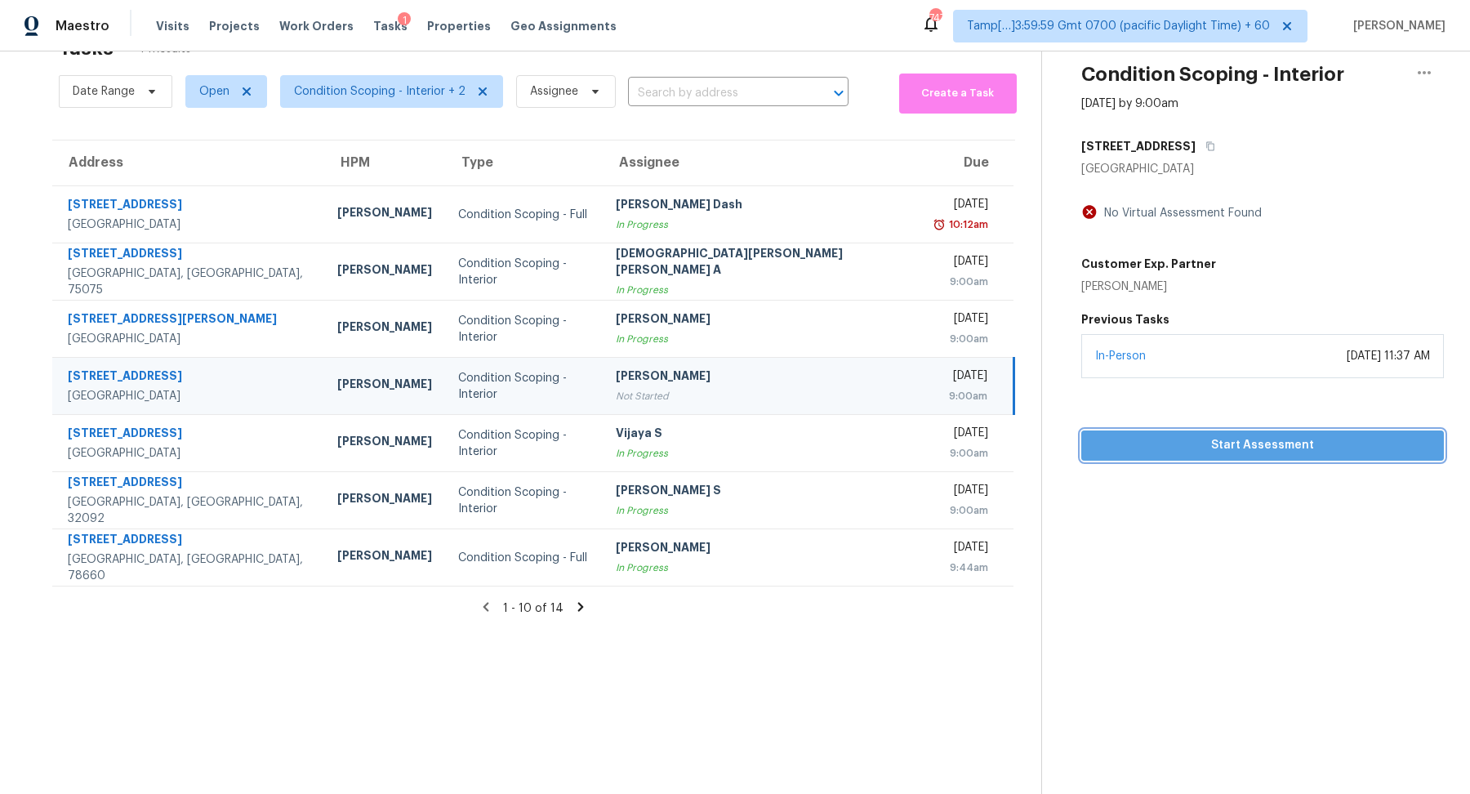
click at [1305, 452] on span "Start Assessment" at bounding box center [1262, 445] width 336 height 20
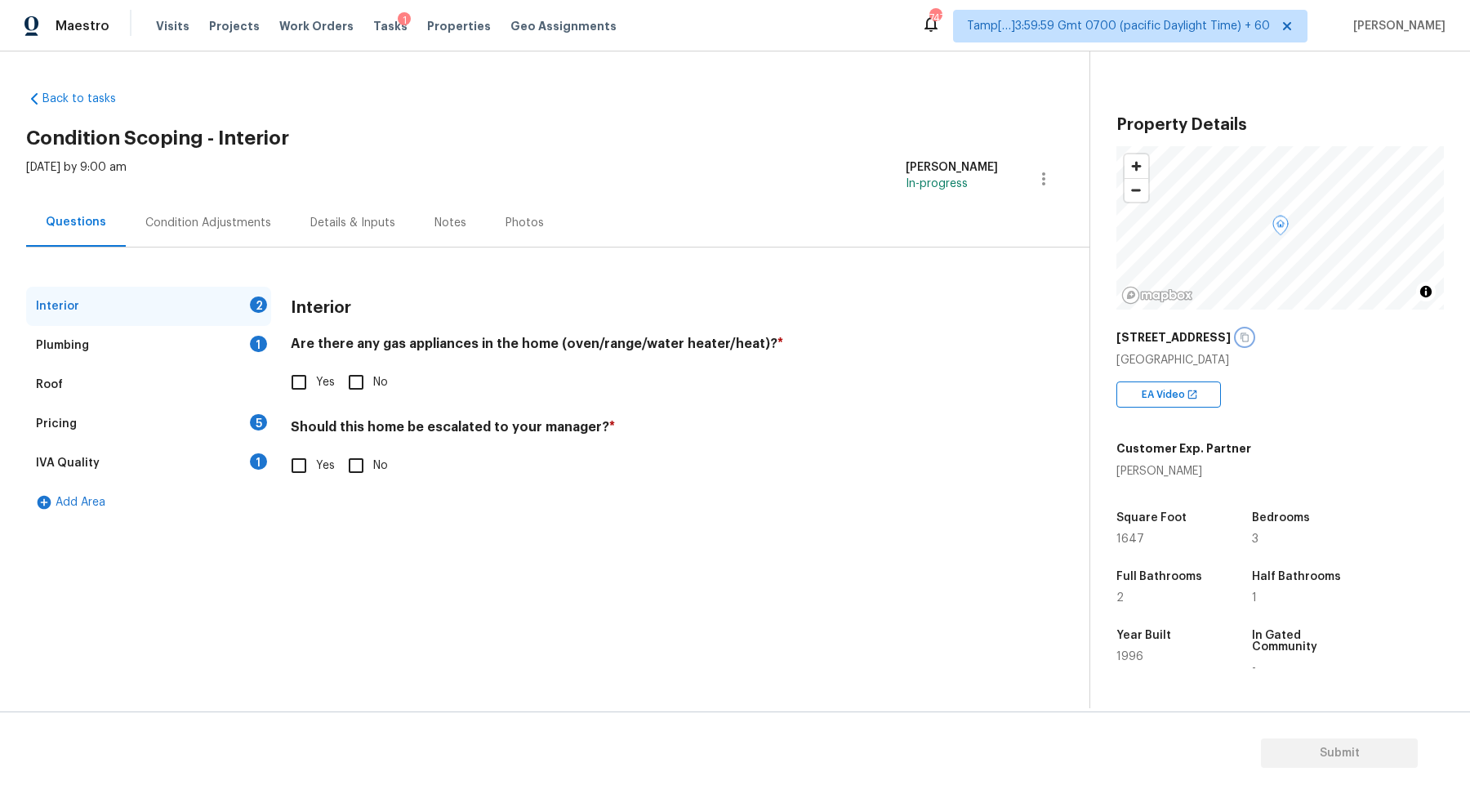
click at [1237, 342] on button "button" at bounding box center [1244, 337] width 15 height 15
click at [1218, 329] on div "6 Tomahawk St" at bounding box center [1279, 336] width 327 height 29
click at [1239, 341] on icon "button" at bounding box center [1244, 337] width 10 height 10
click at [320, 370] on label "Yes" at bounding box center [308, 382] width 53 height 34
click at [316, 370] on input "Yes" at bounding box center [299, 382] width 34 height 34
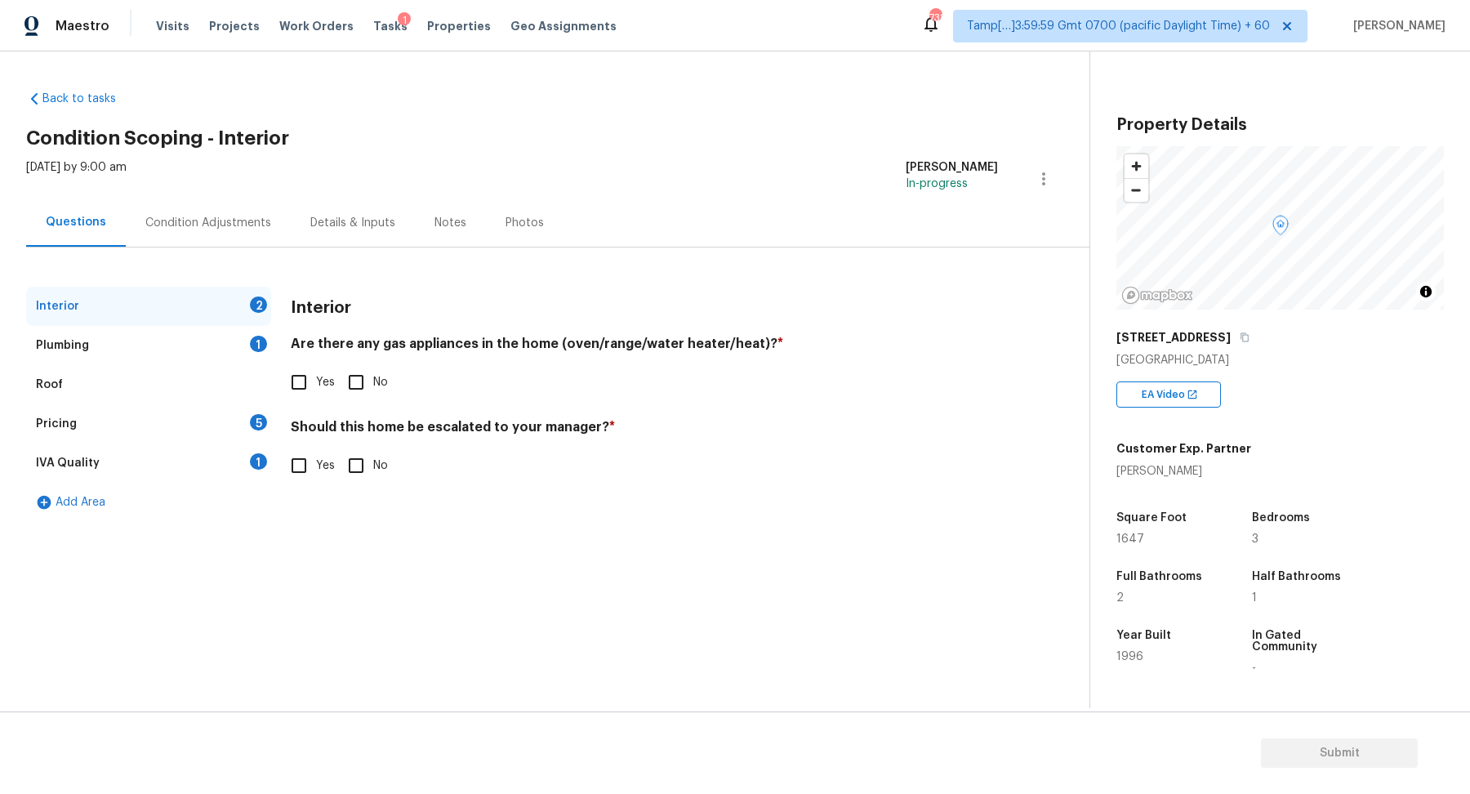
checkbox input "true"
click at [351, 467] on input "No" at bounding box center [356, 465] width 34 height 34
checkbox input "true"
click at [196, 363] on div "Plumbing 1" at bounding box center [148, 345] width 245 height 39
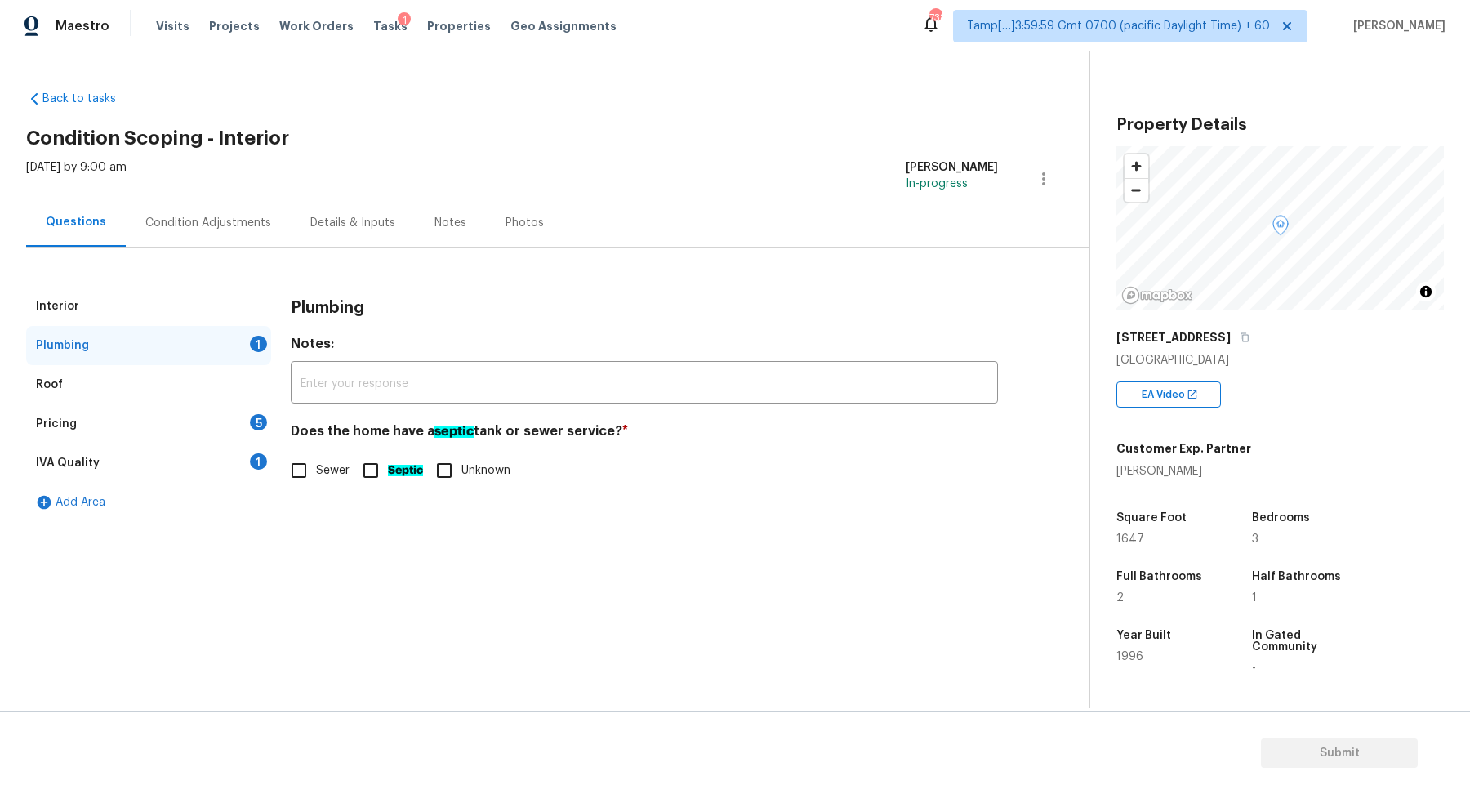
click at [290, 469] on input "Sewer" at bounding box center [299, 470] width 34 height 34
checkbox input "true"
click at [222, 420] on div "Pricing 5" at bounding box center [148, 423] width 245 height 39
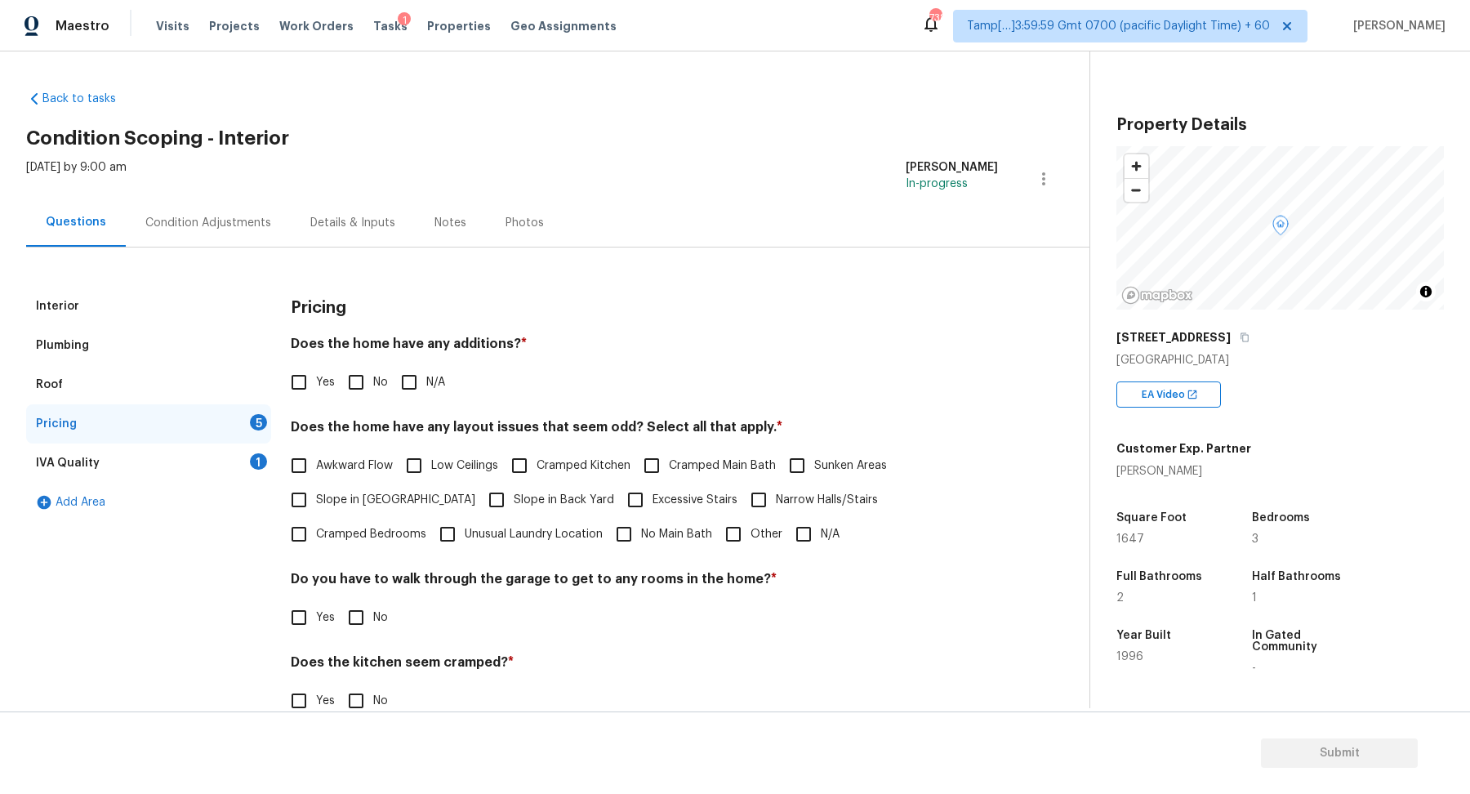
click at [333, 382] on span "Yes" at bounding box center [325, 382] width 19 height 17
click at [316, 382] on input "Yes" at bounding box center [299, 382] width 34 height 34
checkbox input "true"
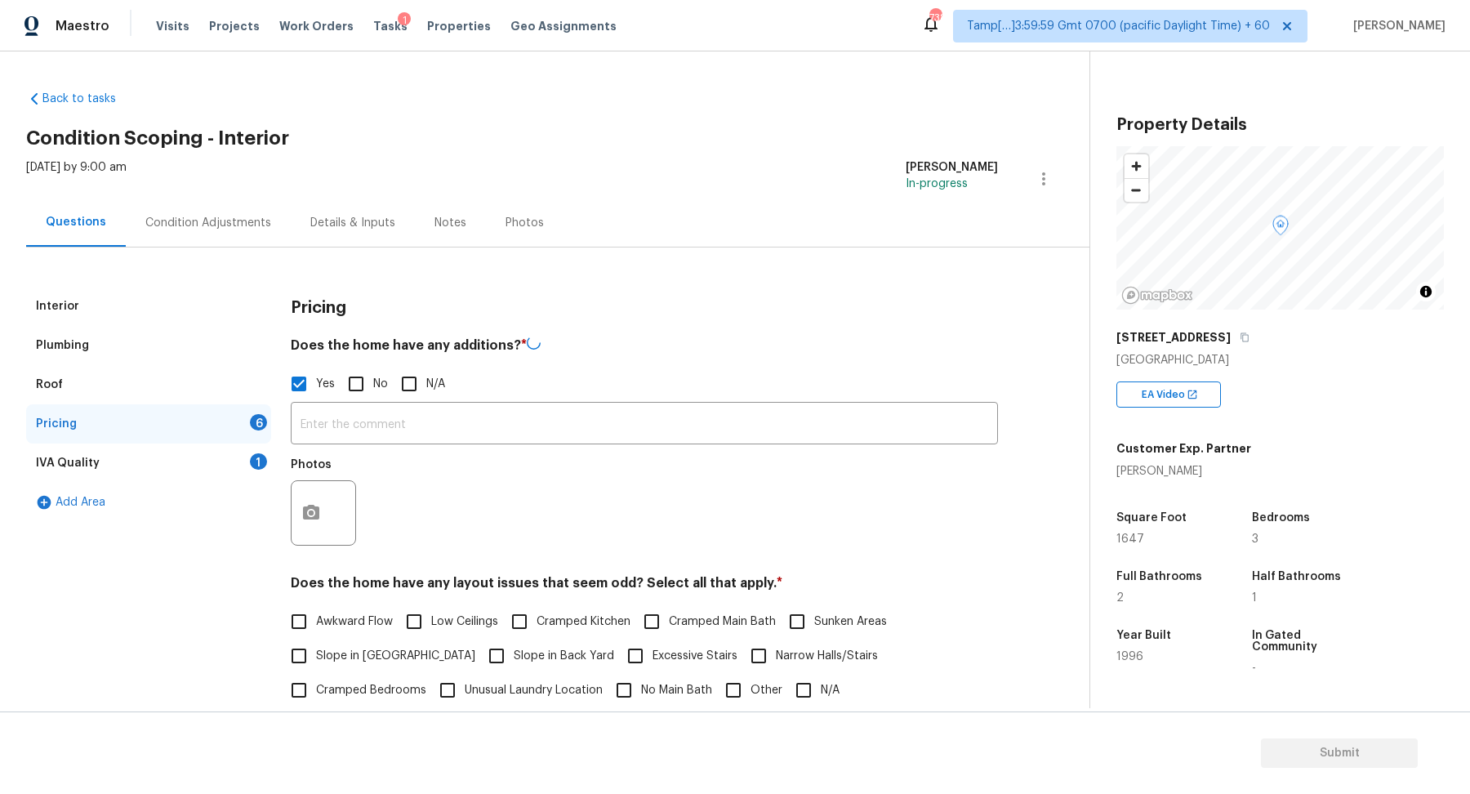
click at [354, 382] on input "No" at bounding box center [356, 384] width 34 height 34
checkbox input "true"
checkbox input "false"
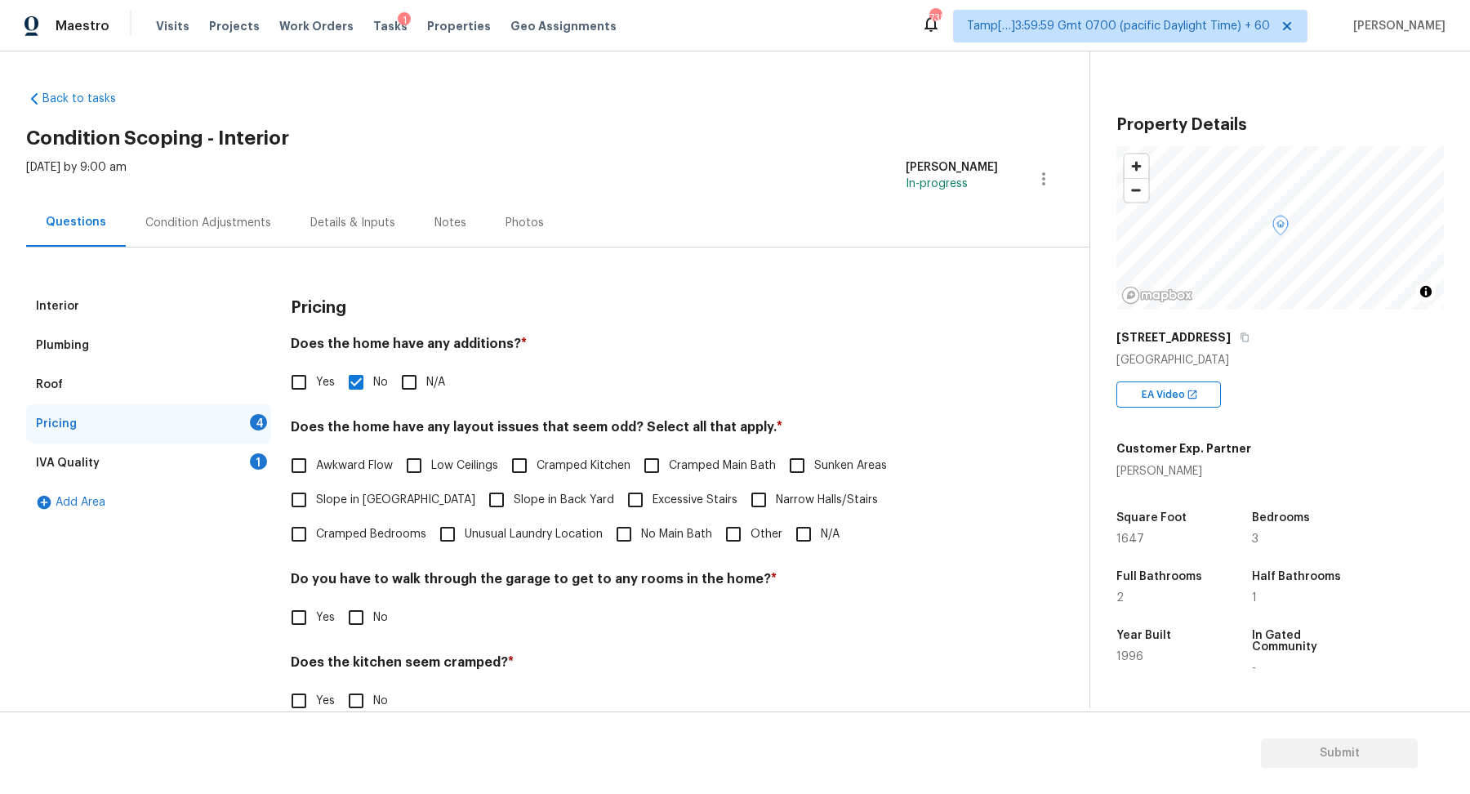
click at [339, 500] on span "Slope in [GEOGRAPHIC_DATA]" at bounding box center [395, 499] width 159 height 17
click at [316, 500] on input "Slope in [GEOGRAPHIC_DATA]" at bounding box center [299, 499] width 34 height 34
checkbox input "true"
click at [514, 500] on span "Slope in Back Yard" at bounding box center [564, 501] width 100 height 17
click at [479, 500] on input "Slope in Back Yard" at bounding box center [496, 501] width 34 height 34
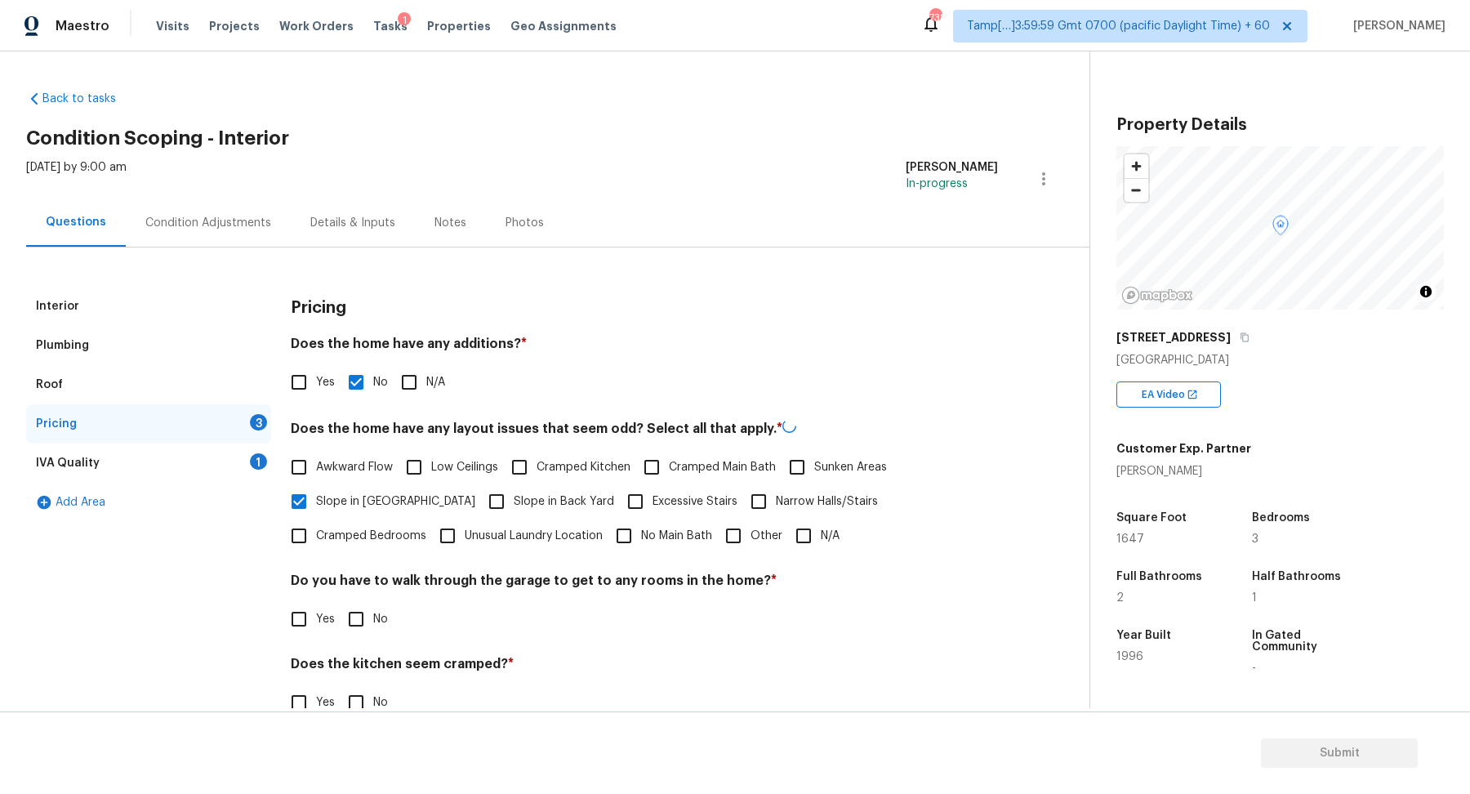
checkbox input "true"
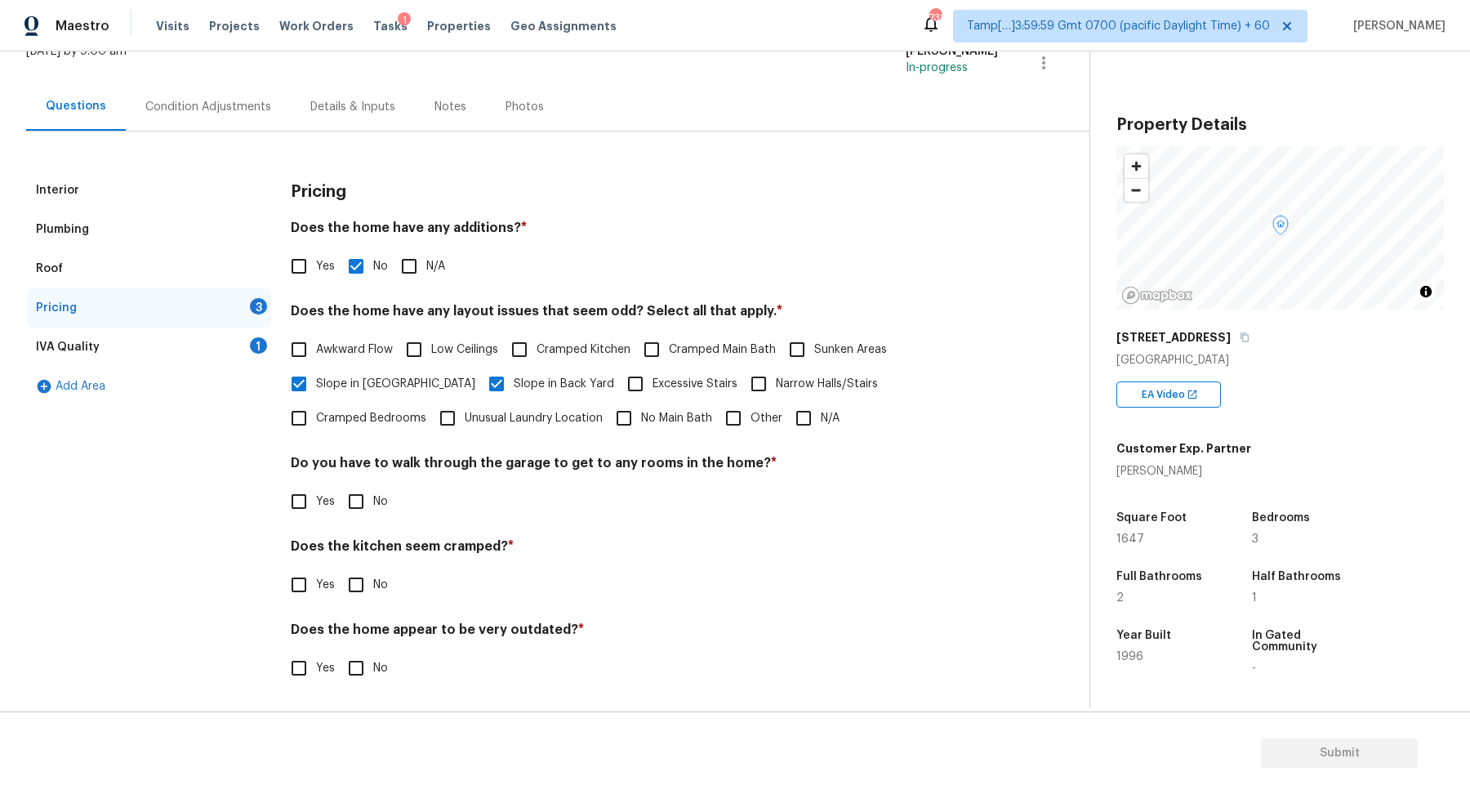
click at [370, 507] on input "No" at bounding box center [356, 501] width 34 height 34
checkbox input "true"
click at [339, 567] on input "No" at bounding box center [356, 584] width 34 height 34
checkbox input "true"
click at [339, 652] on input "No" at bounding box center [356, 669] width 34 height 34
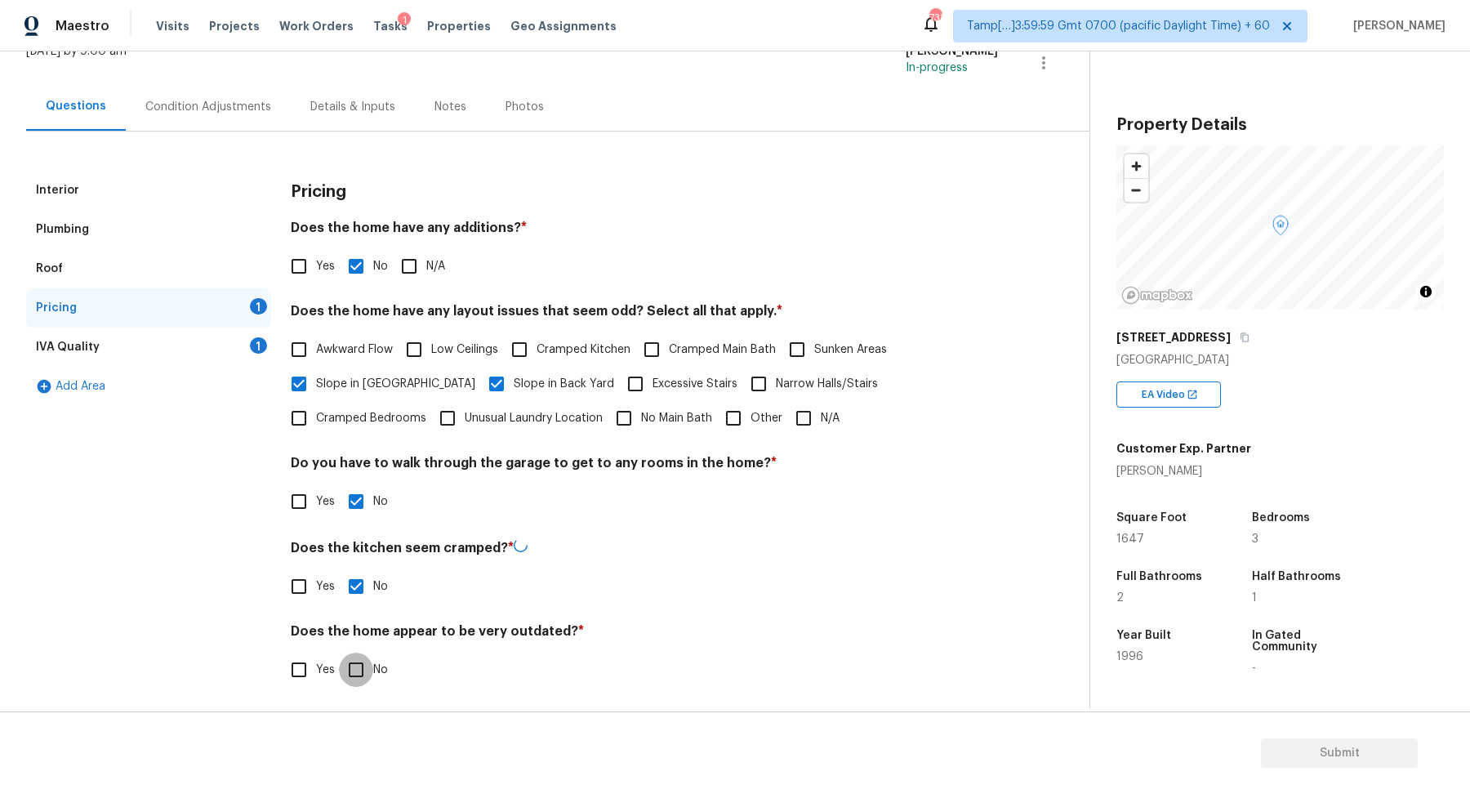
checkbox input "true"
click at [217, 345] on div "IVA Quality 1" at bounding box center [148, 346] width 245 height 39
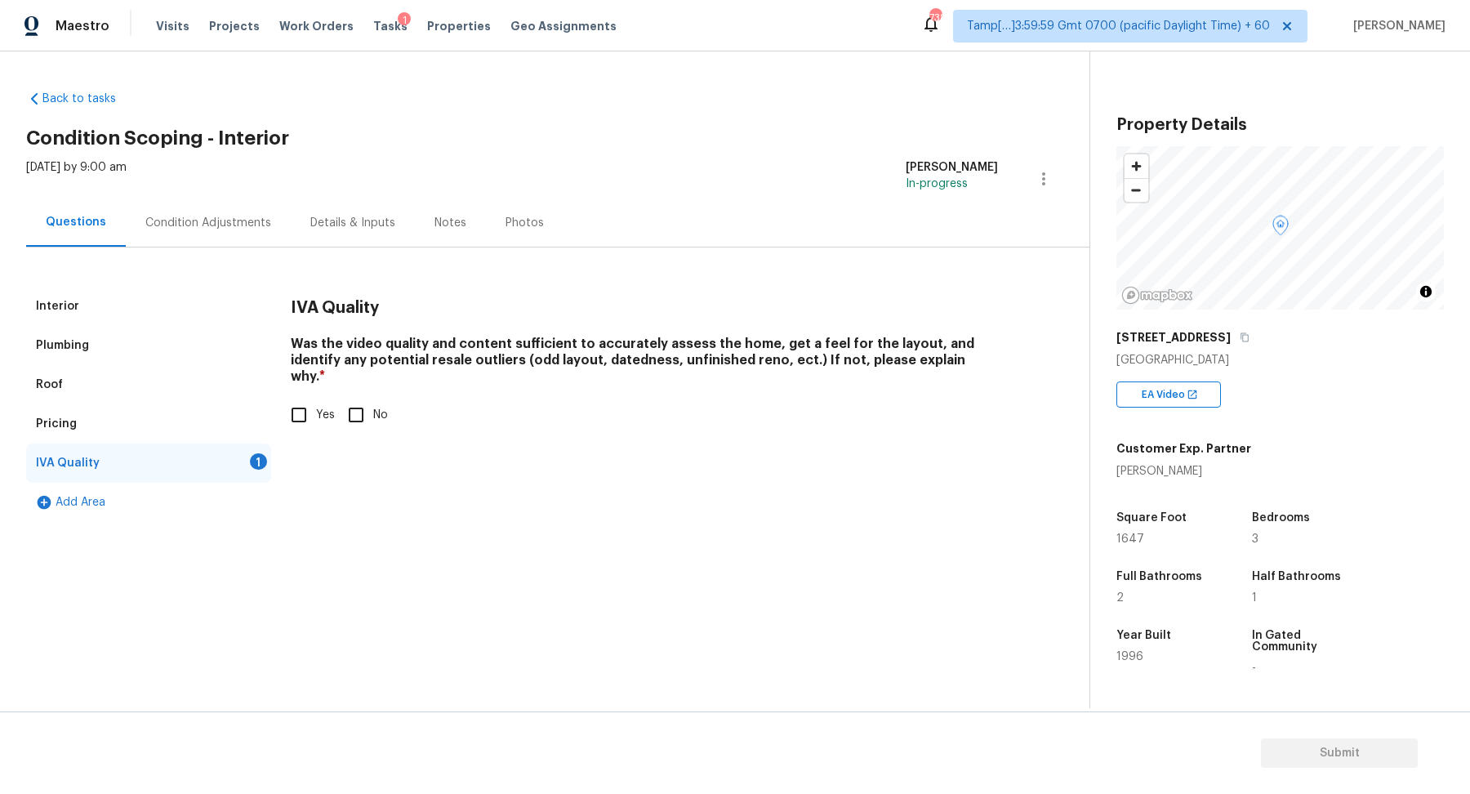
click at [309, 409] on input "Yes" at bounding box center [299, 415] width 34 height 34
checkbox input "true"
click at [212, 220] on div "Condition Adjustments" at bounding box center [208, 223] width 126 height 16
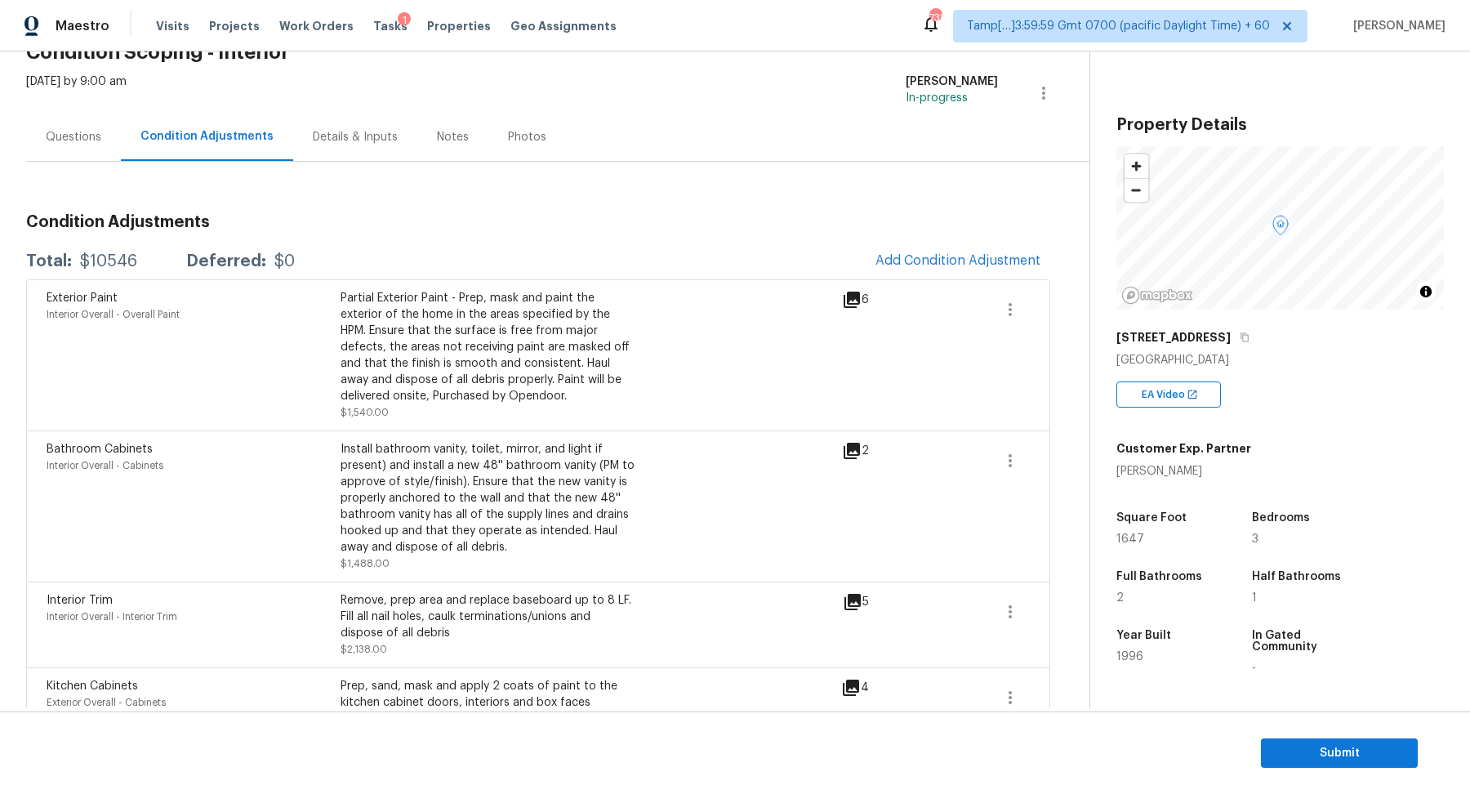
scroll to position [198, 0]
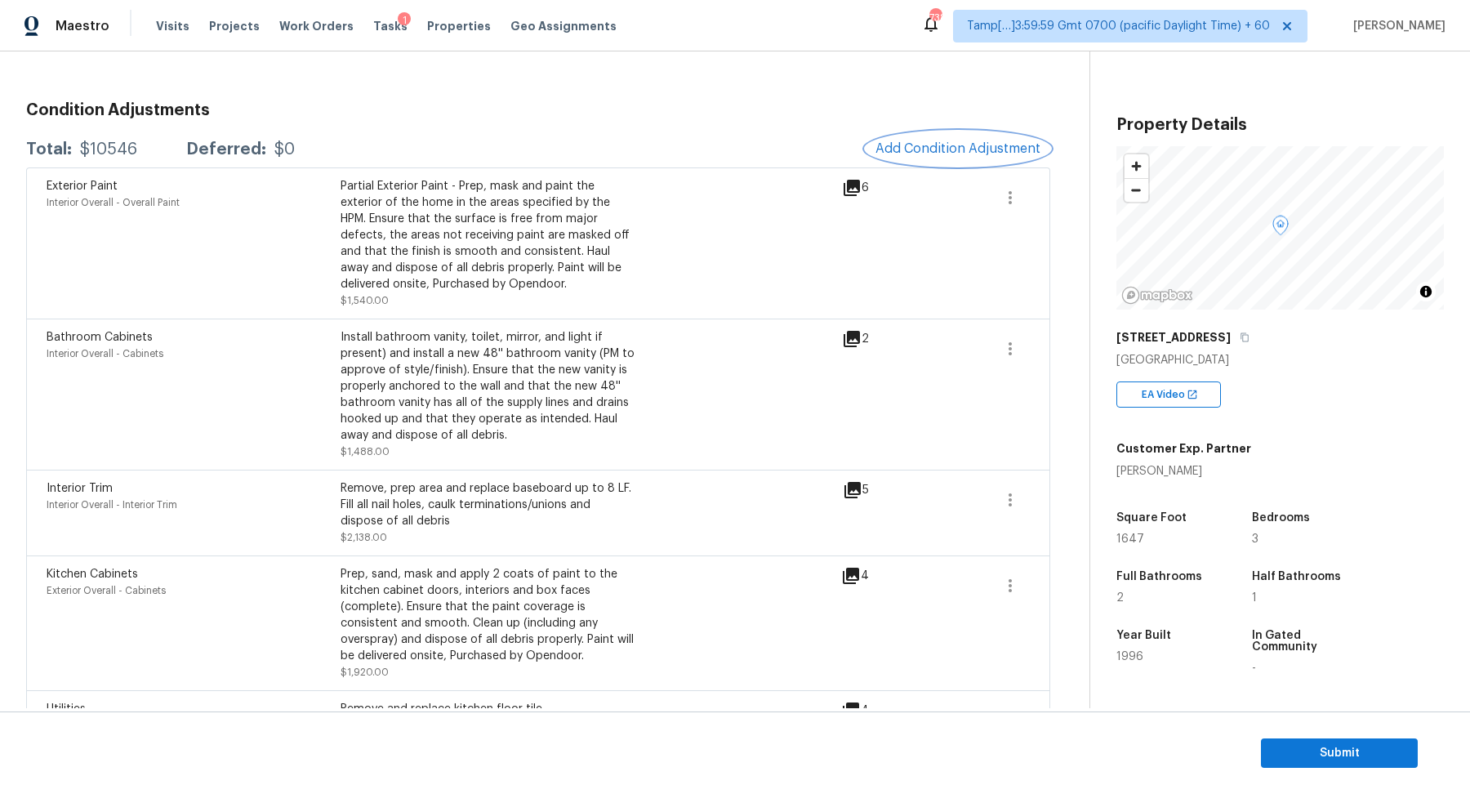
click at [948, 152] on span "Add Condition Adjustment" at bounding box center [957, 148] width 165 height 15
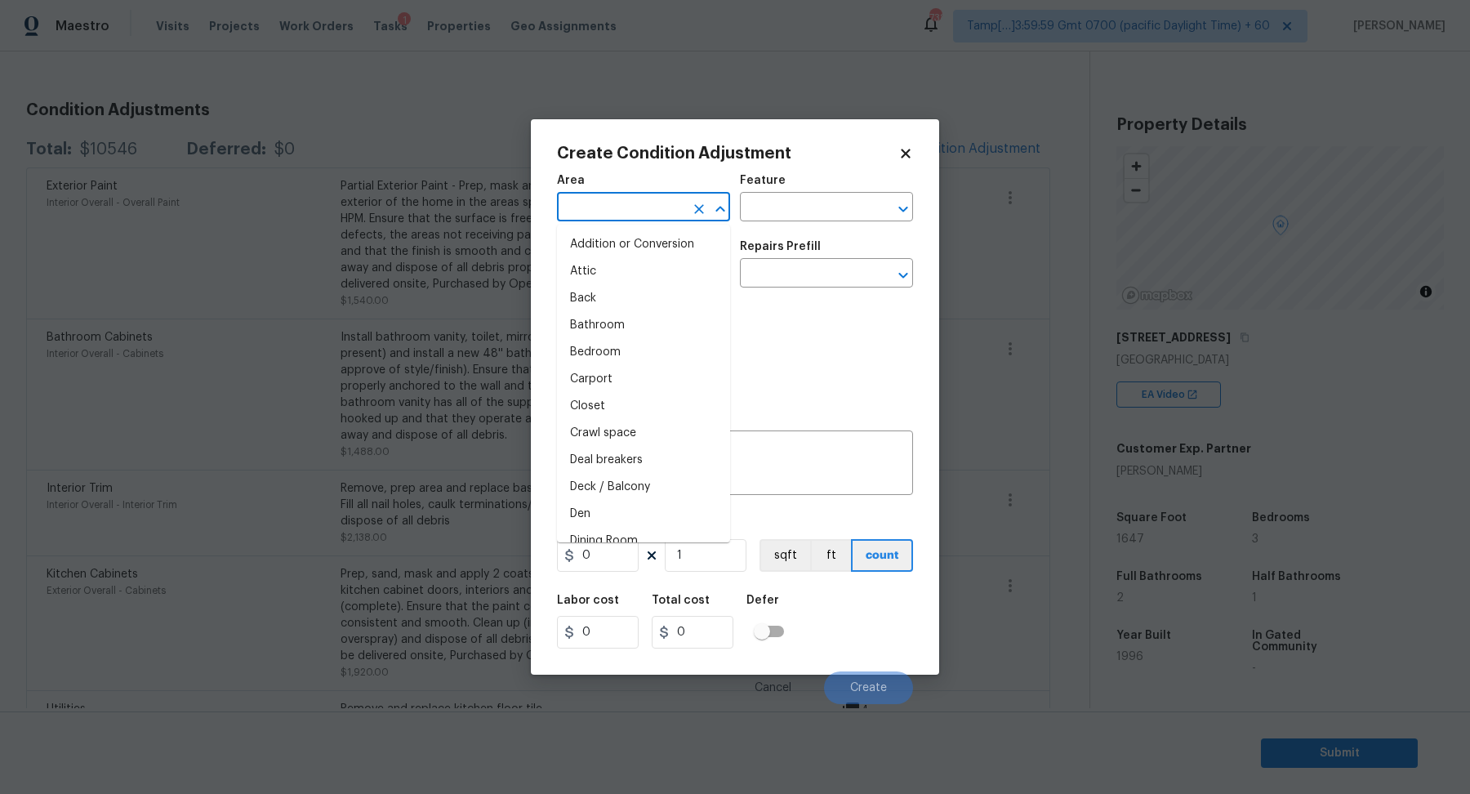
click at [640, 201] on input "text" at bounding box center [620, 208] width 127 height 25
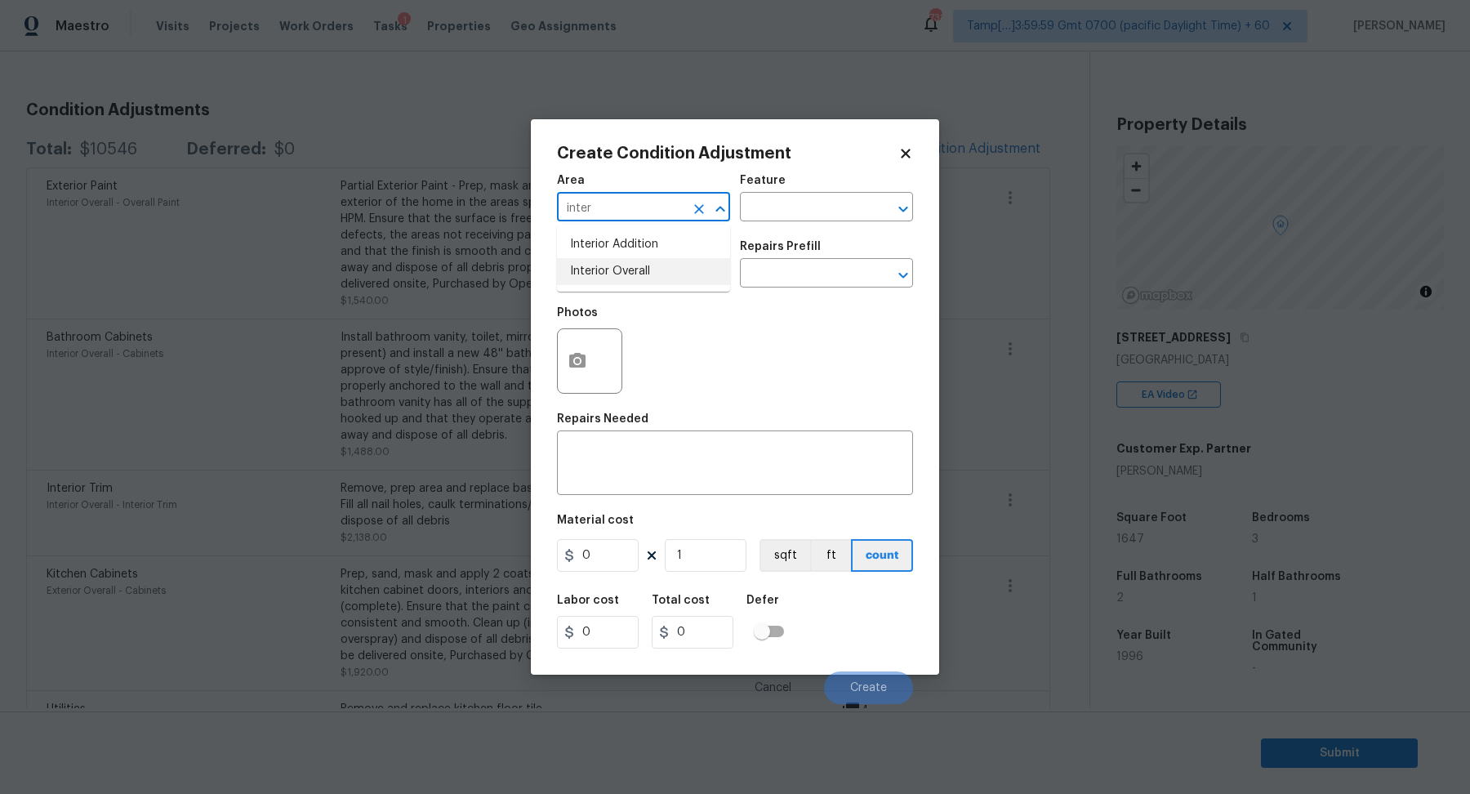
click at [647, 280] on li "Interior Overall" at bounding box center [643, 271] width 173 height 27
type input "Interior Overall"
click at [647, 280] on input "text" at bounding box center [620, 274] width 127 height 25
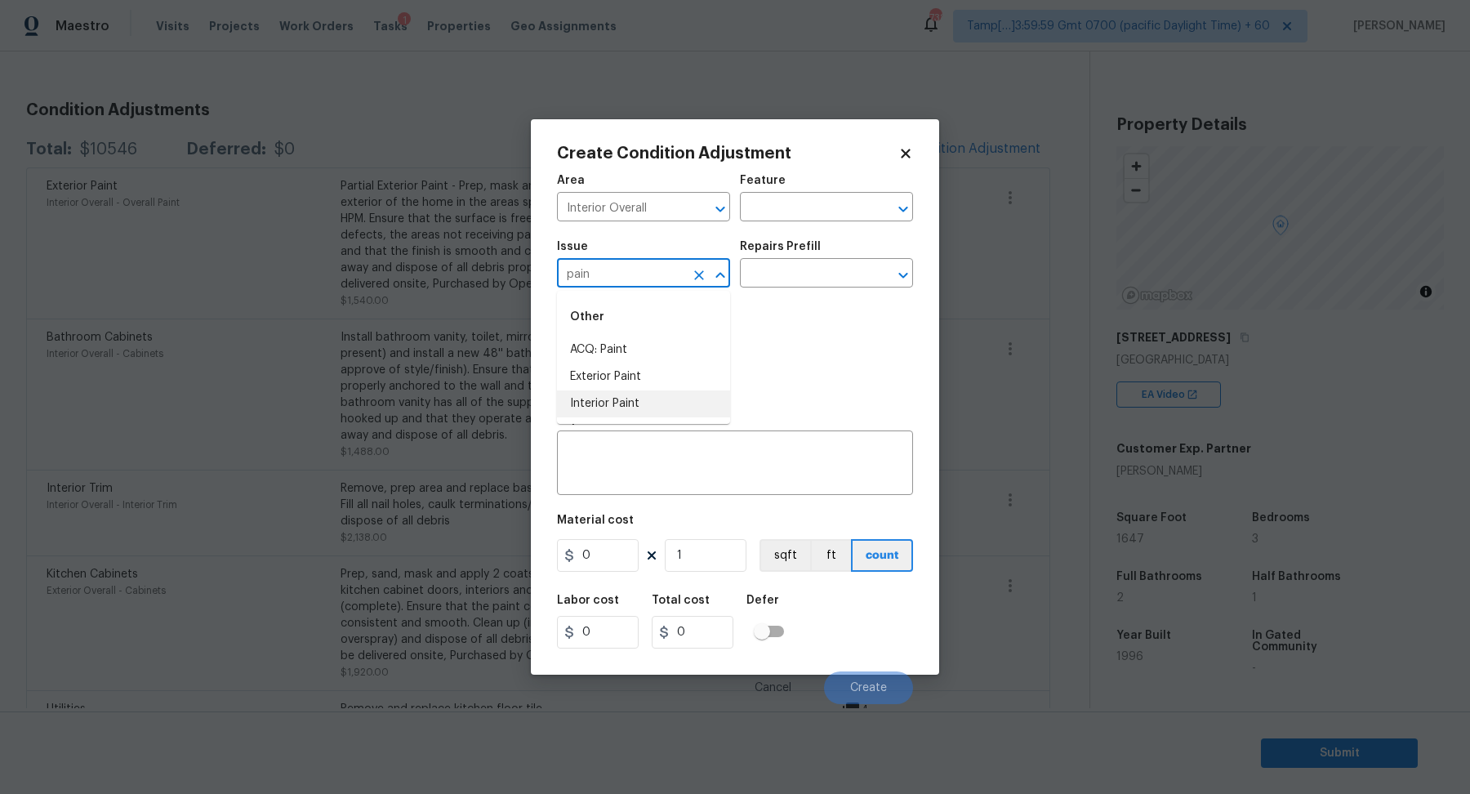
click at [677, 406] on li "Interior Paint" at bounding box center [643, 403] width 173 height 27
type input "Interior Paint"
click at [798, 282] on input "text" at bounding box center [803, 274] width 127 height 25
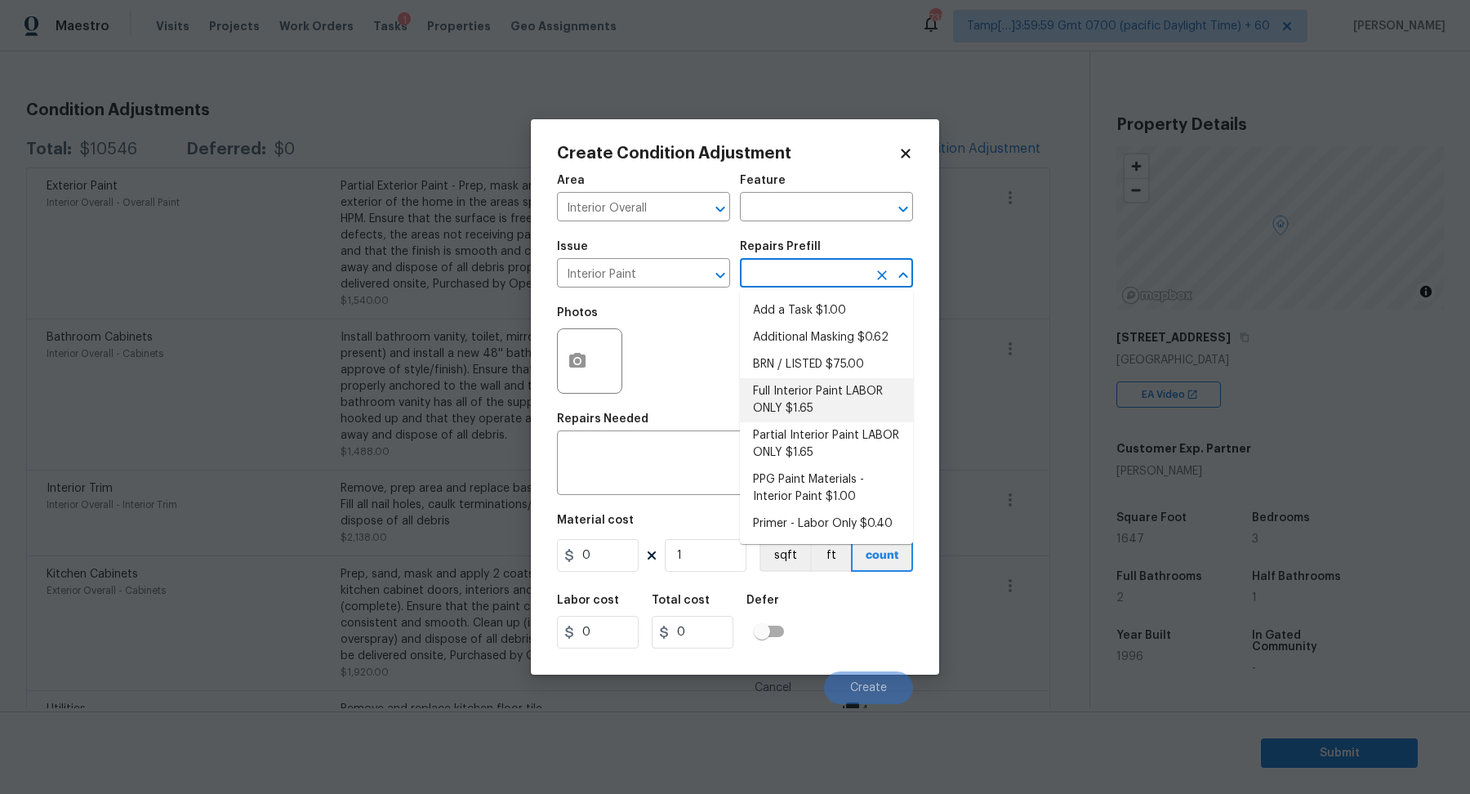
click at [834, 419] on li "Full Interior Paint LABOR ONLY $1.65" at bounding box center [826, 400] width 173 height 44
type input "Overall Paint"
type textarea "Full Interior paint - (walls, ceilings, trim, and doors) - PAINT PROVIDED BY OP…"
type input "1.65"
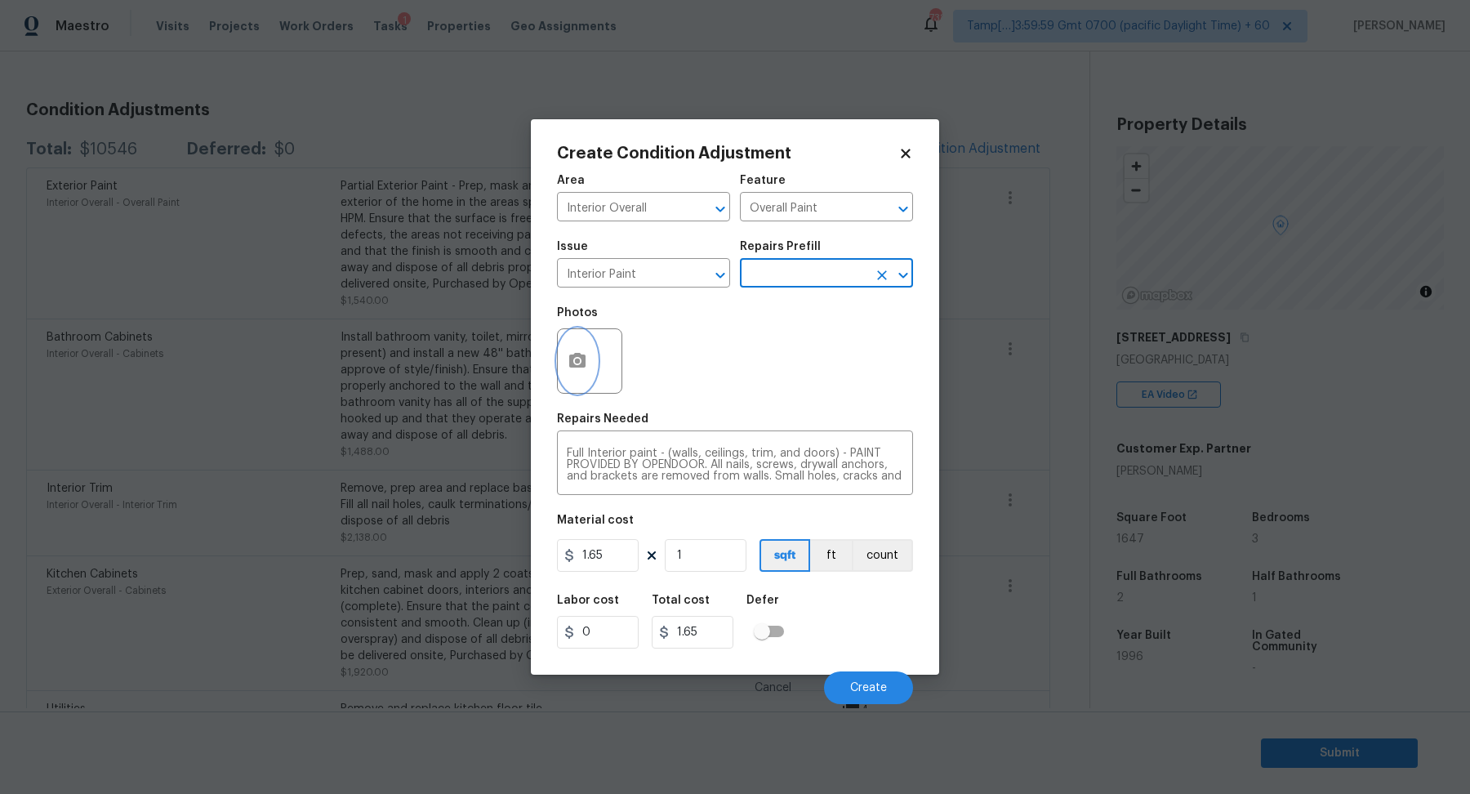
click at [576, 361] on circle "button" at bounding box center [577, 360] width 5 height 5
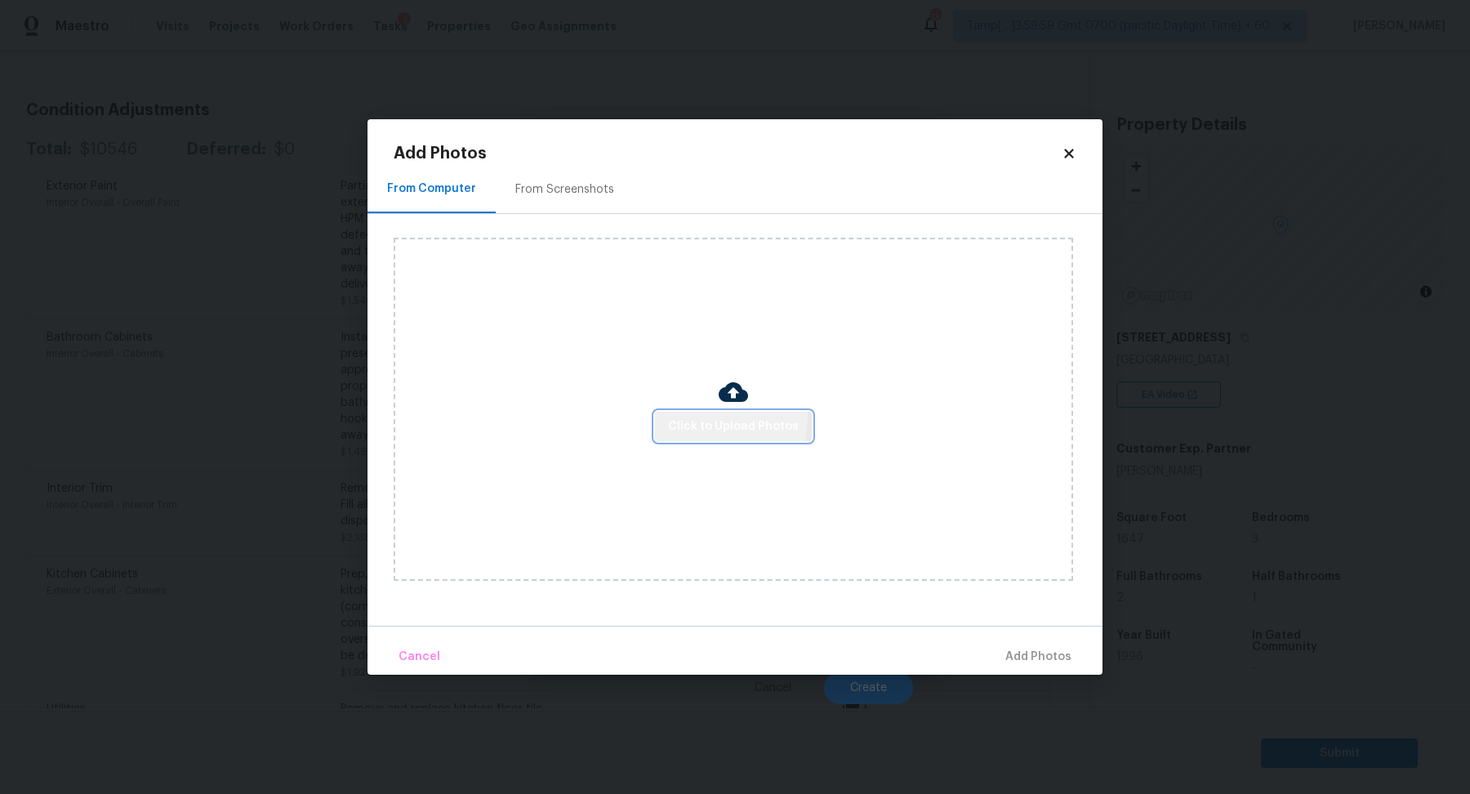
click at [684, 416] on span "Click to Upload Photos" at bounding box center [733, 426] width 131 height 20
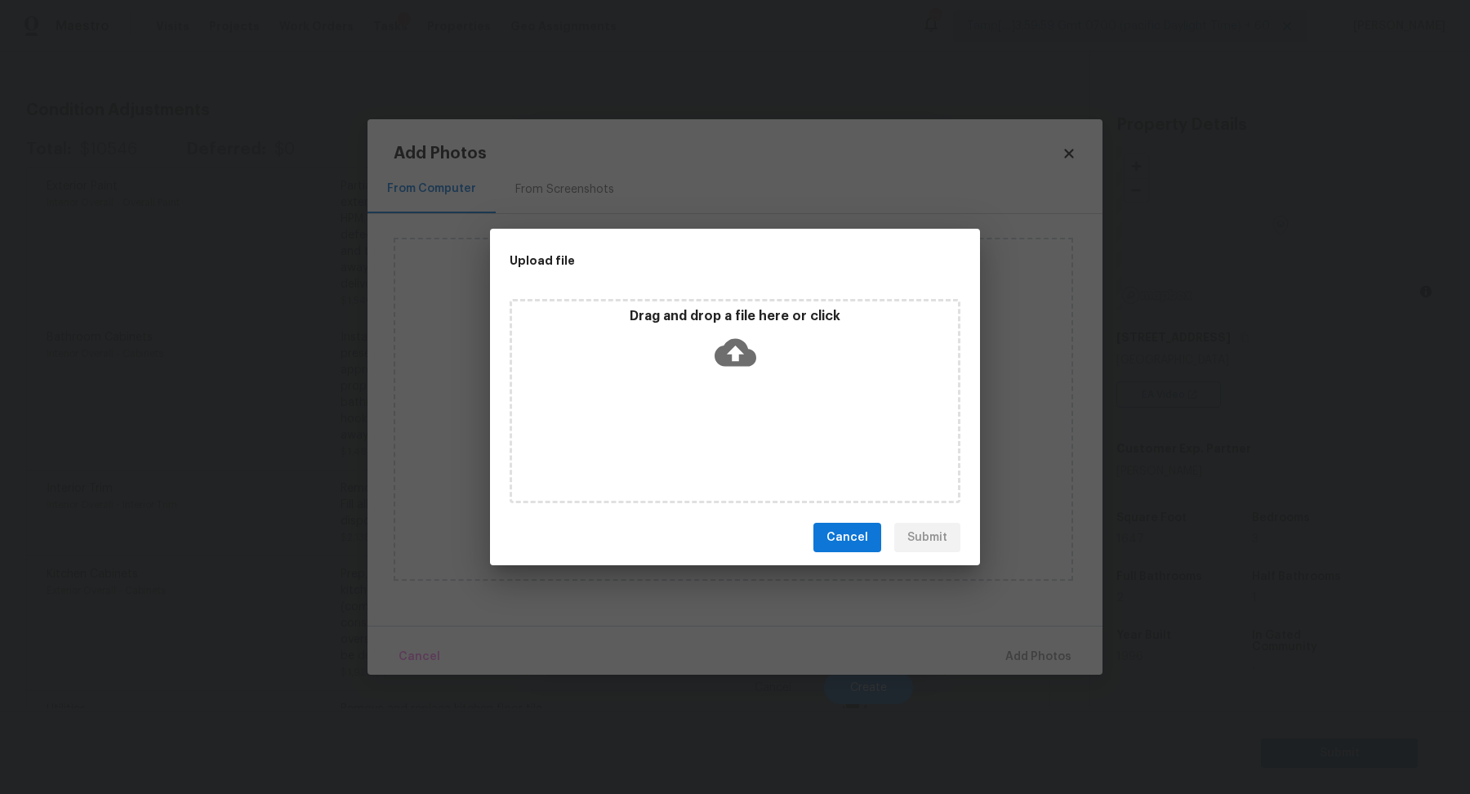
click at [764, 356] on div "Drag and drop a file here or click" at bounding box center [735, 343] width 446 height 70
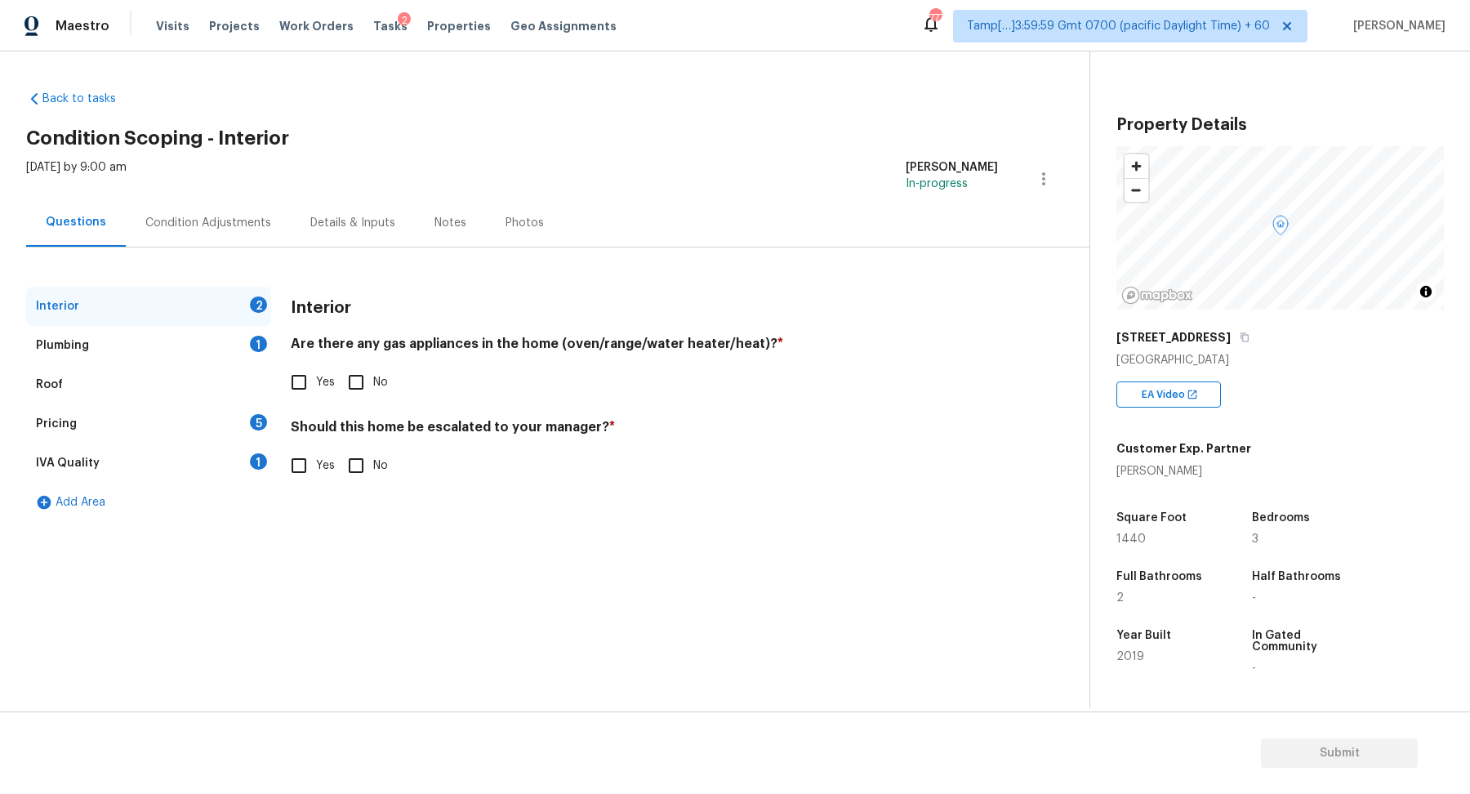
click at [292, 386] on input "Yes" at bounding box center [299, 382] width 34 height 34
checkbox input "true"
click at [367, 476] on input "No" at bounding box center [356, 465] width 34 height 34
checkbox input "true"
click at [217, 334] on div "Plumbing 1" at bounding box center [148, 345] width 245 height 39
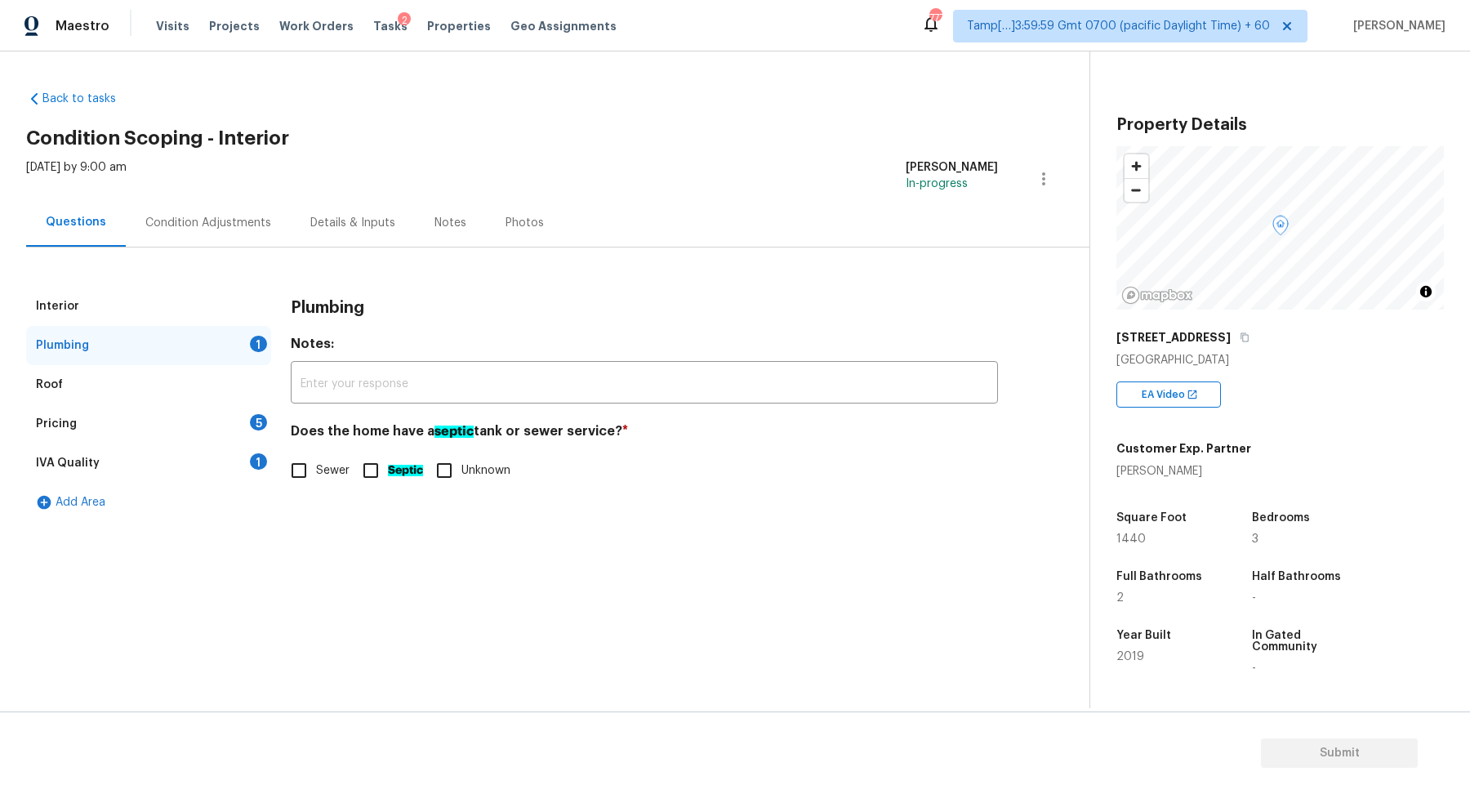
click at [347, 481] on label "Sewer" at bounding box center [316, 470] width 68 height 34
click at [316, 481] on input "Sewer" at bounding box center [299, 470] width 34 height 34
checkbox input "true"
click at [243, 437] on div "Pricing 5" at bounding box center [148, 423] width 245 height 39
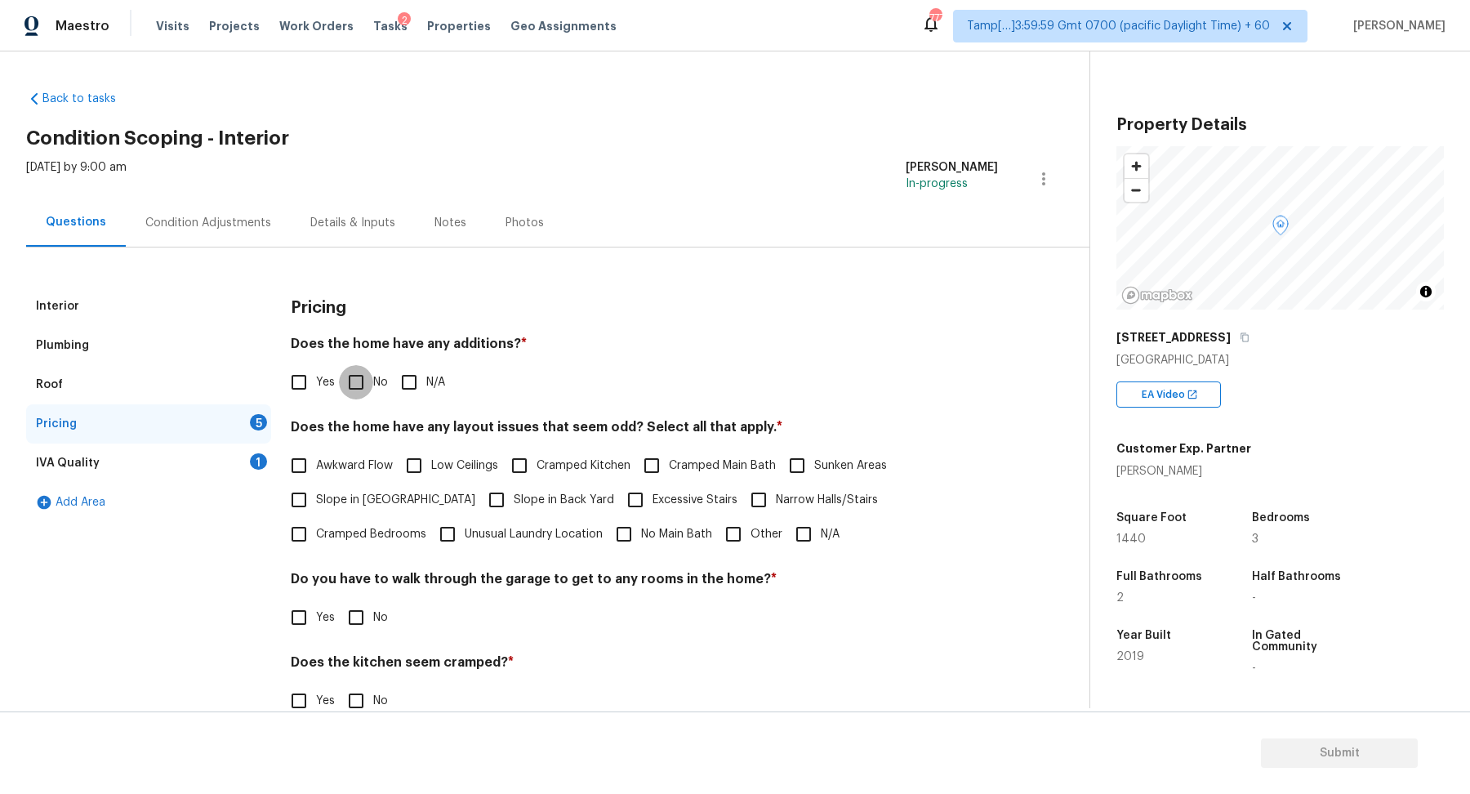
click at [356, 384] on input "No" at bounding box center [356, 382] width 34 height 34
checkbox input "true"
click at [417, 483] on div "Awkward Flow Low Ceilings Cramped Kitchen Cramped Main Bath Sunken Areas Slope …" at bounding box center [644, 499] width 707 height 103
click at [389, 495] on span "Slope in [GEOGRAPHIC_DATA]" at bounding box center [395, 499] width 159 height 17
click at [316, 495] on input "Slope in [GEOGRAPHIC_DATA]" at bounding box center [299, 499] width 34 height 34
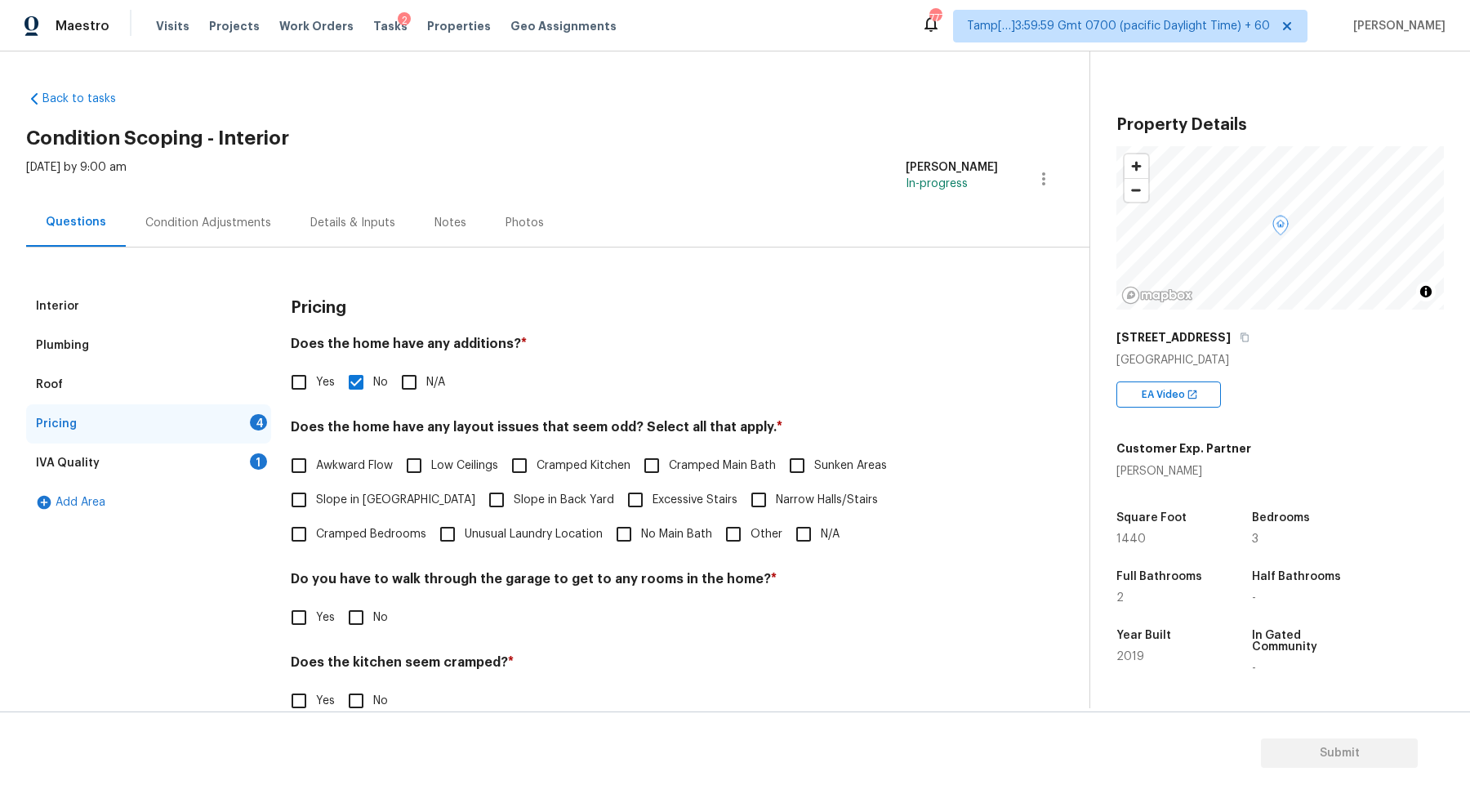
checkbox input "true"
click at [514, 498] on span "Slope in Back Yard" at bounding box center [564, 501] width 100 height 17
click at [485, 498] on input "Slope in Back Yard" at bounding box center [496, 501] width 34 height 34
checkbox input "true"
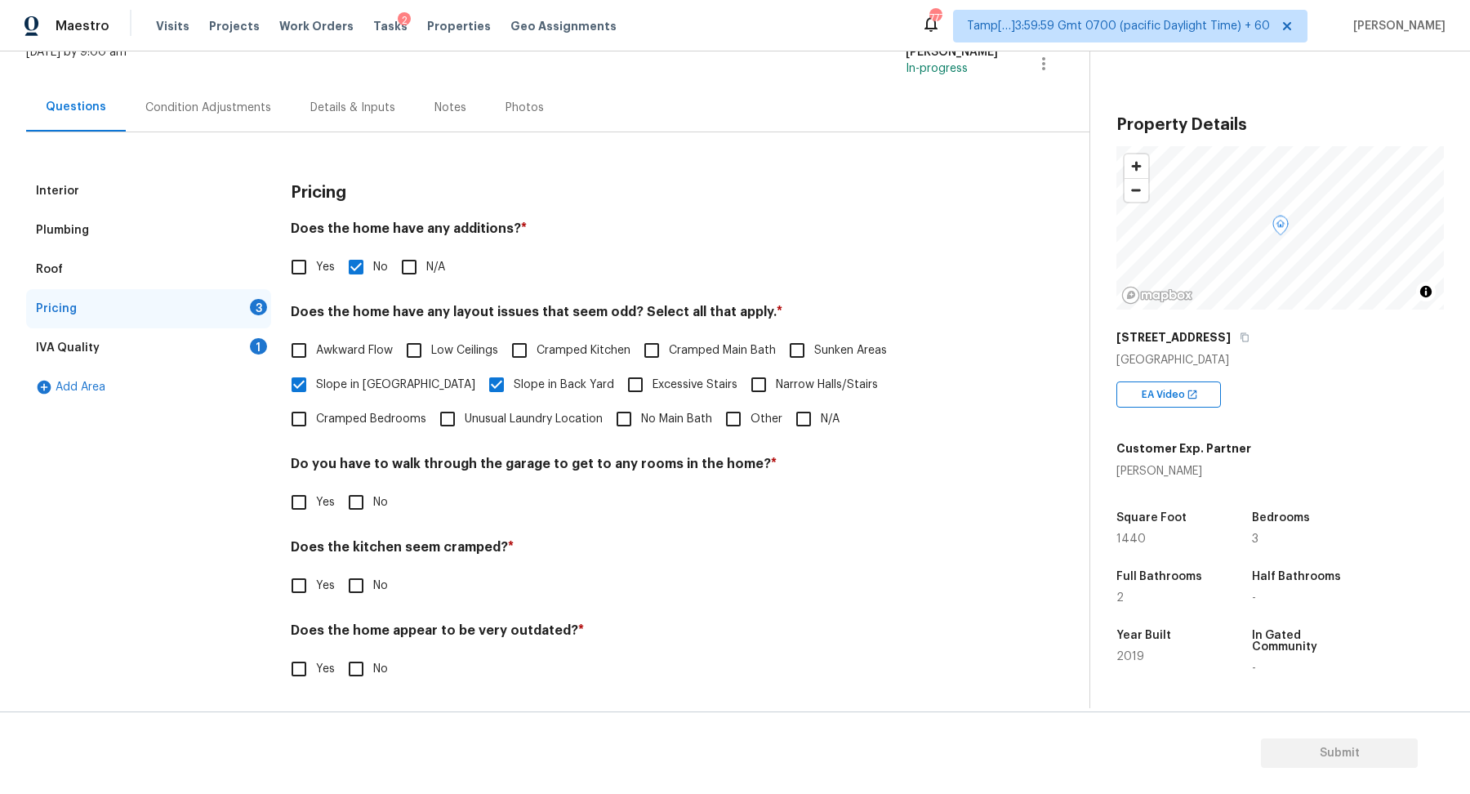
scroll to position [116, 0]
click at [367, 513] on input "No" at bounding box center [356, 501] width 34 height 34
checkbox input "true"
click at [339, 567] on input "No" at bounding box center [356, 584] width 34 height 34
checkbox input "true"
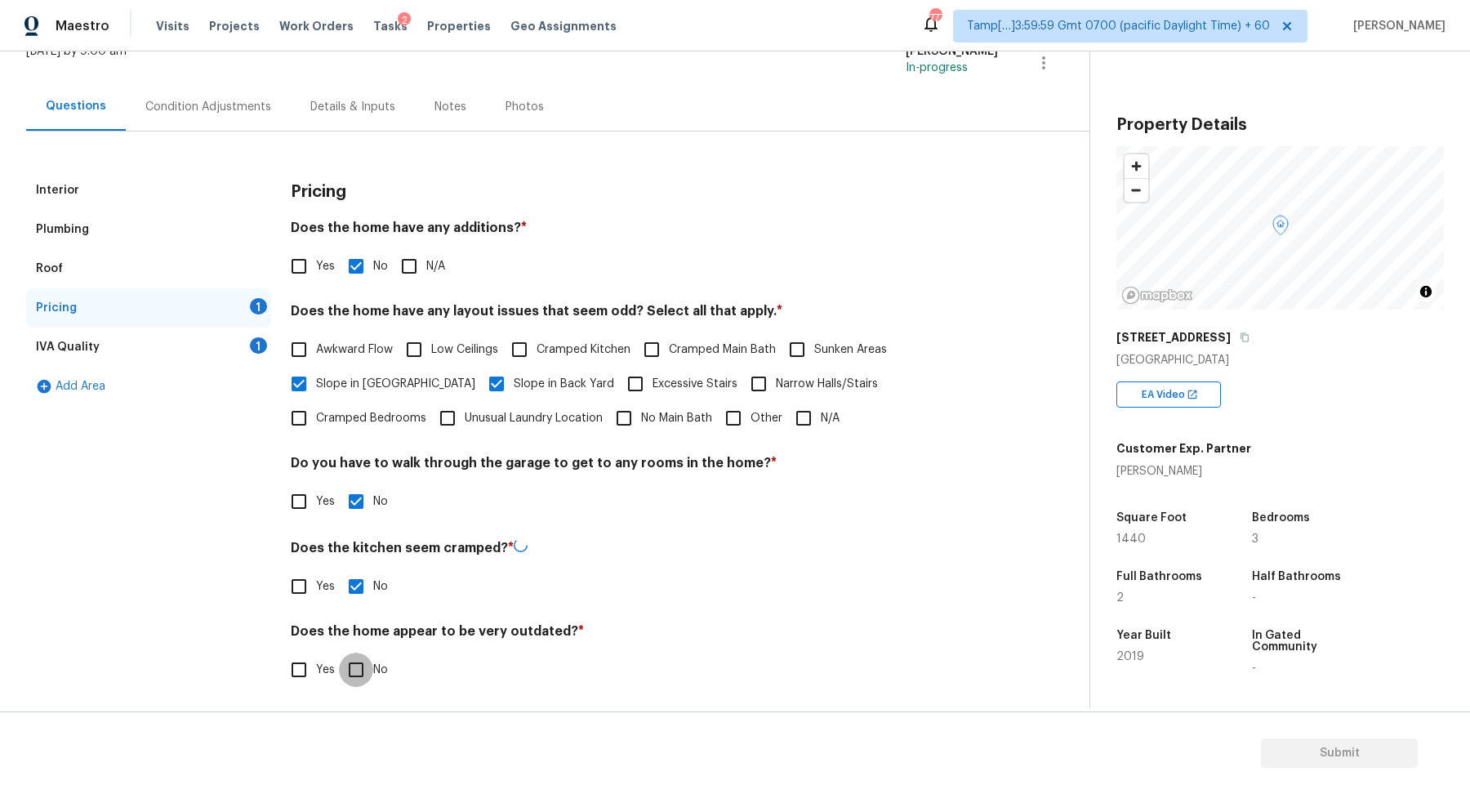
click at [339, 652] on input "No" at bounding box center [356, 669] width 34 height 34
checkbox input "true"
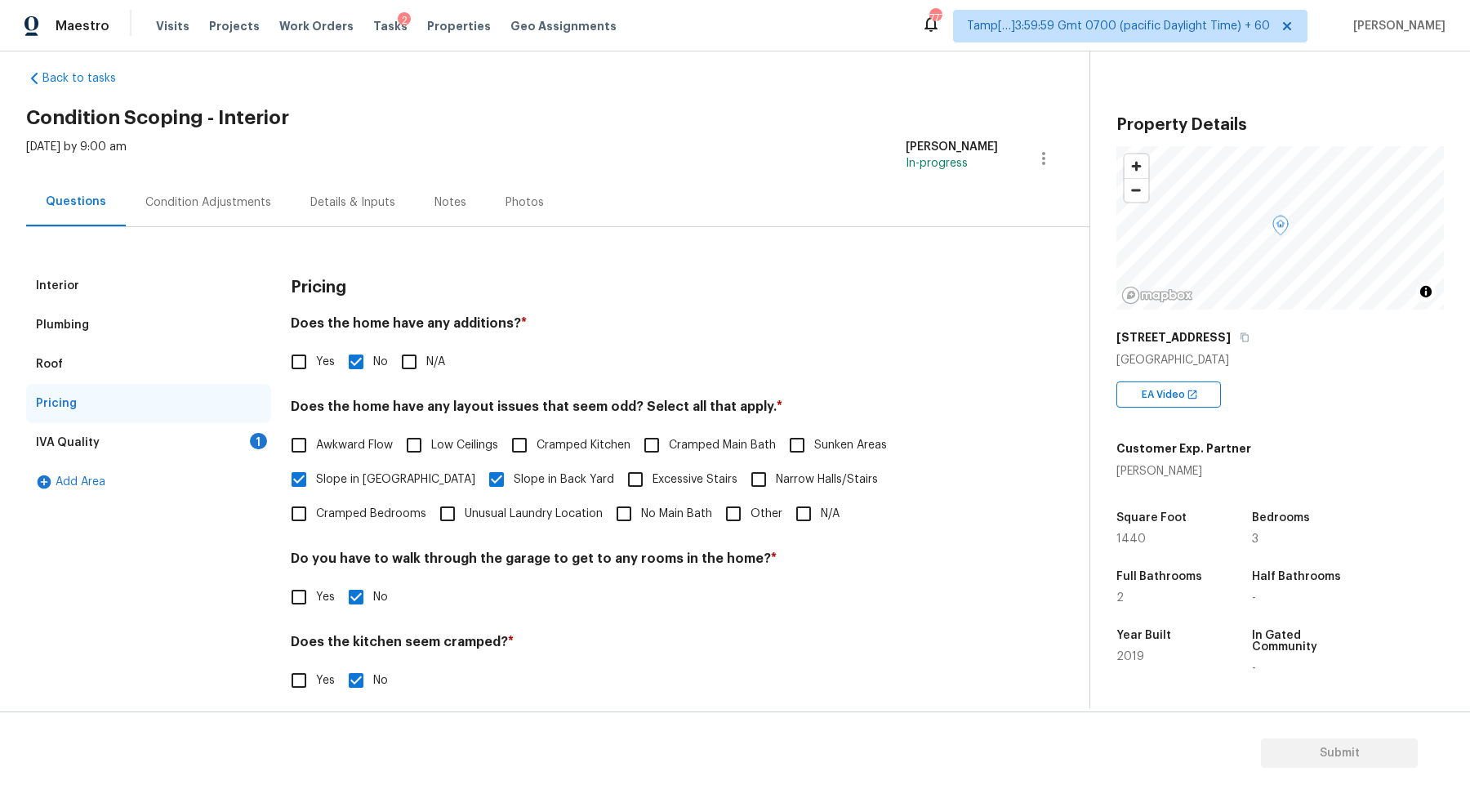
click at [229, 447] on div "IVA Quality 1" at bounding box center [148, 442] width 245 height 39
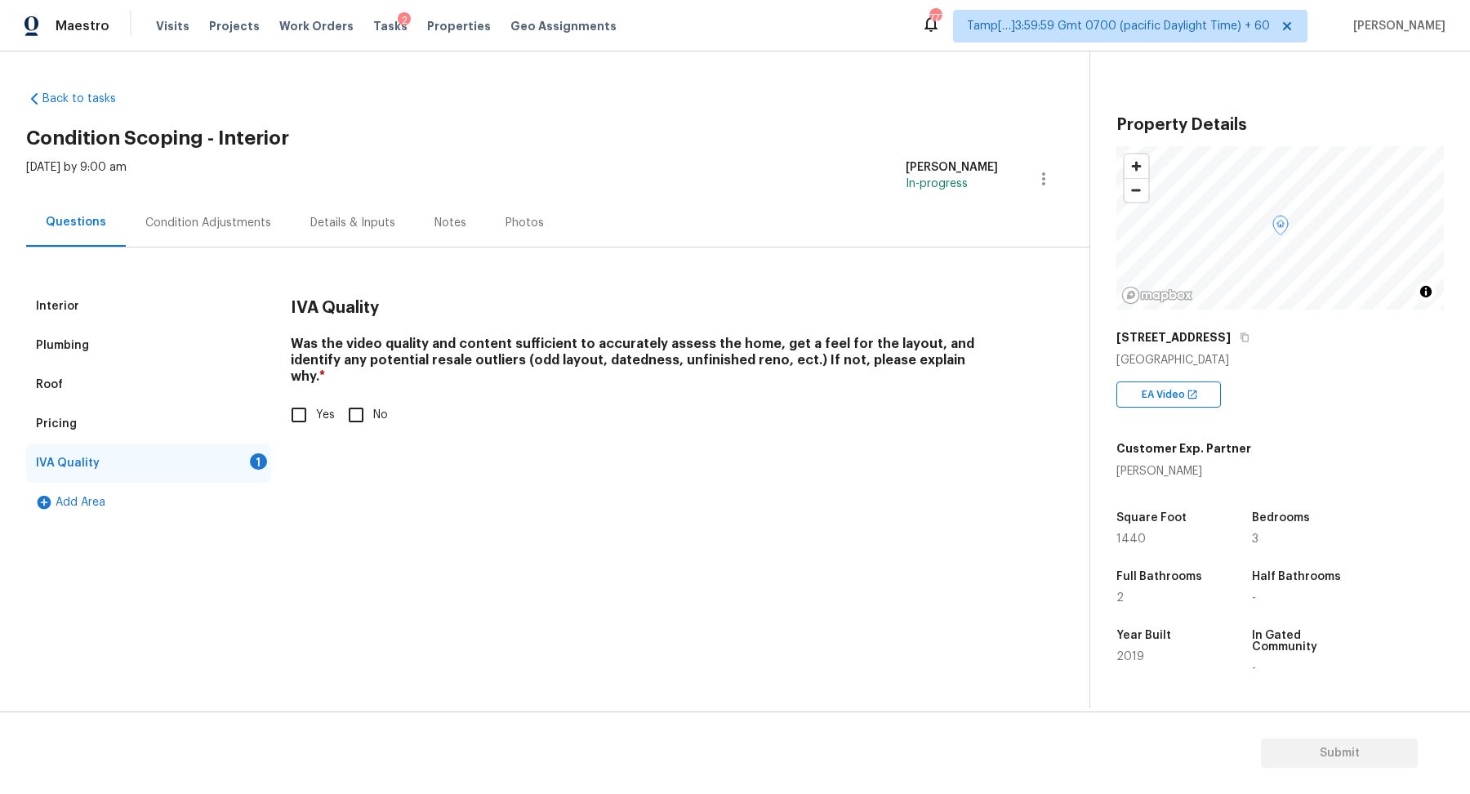
scroll to position [0, 0]
click at [293, 398] on input "Yes" at bounding box center [299, 415] width 34 height 34
checkbox input "true"
click at [230, 247] on div "Interior Plumbing Roof Pricing IVA Quality Add Area IVA Quality Was the video q…" at bounding box center [538, 384] width 1024 height 274
click at [238, 240] on div "Condition Adjustments" at bounding box center [208, 222] width 165 height 48
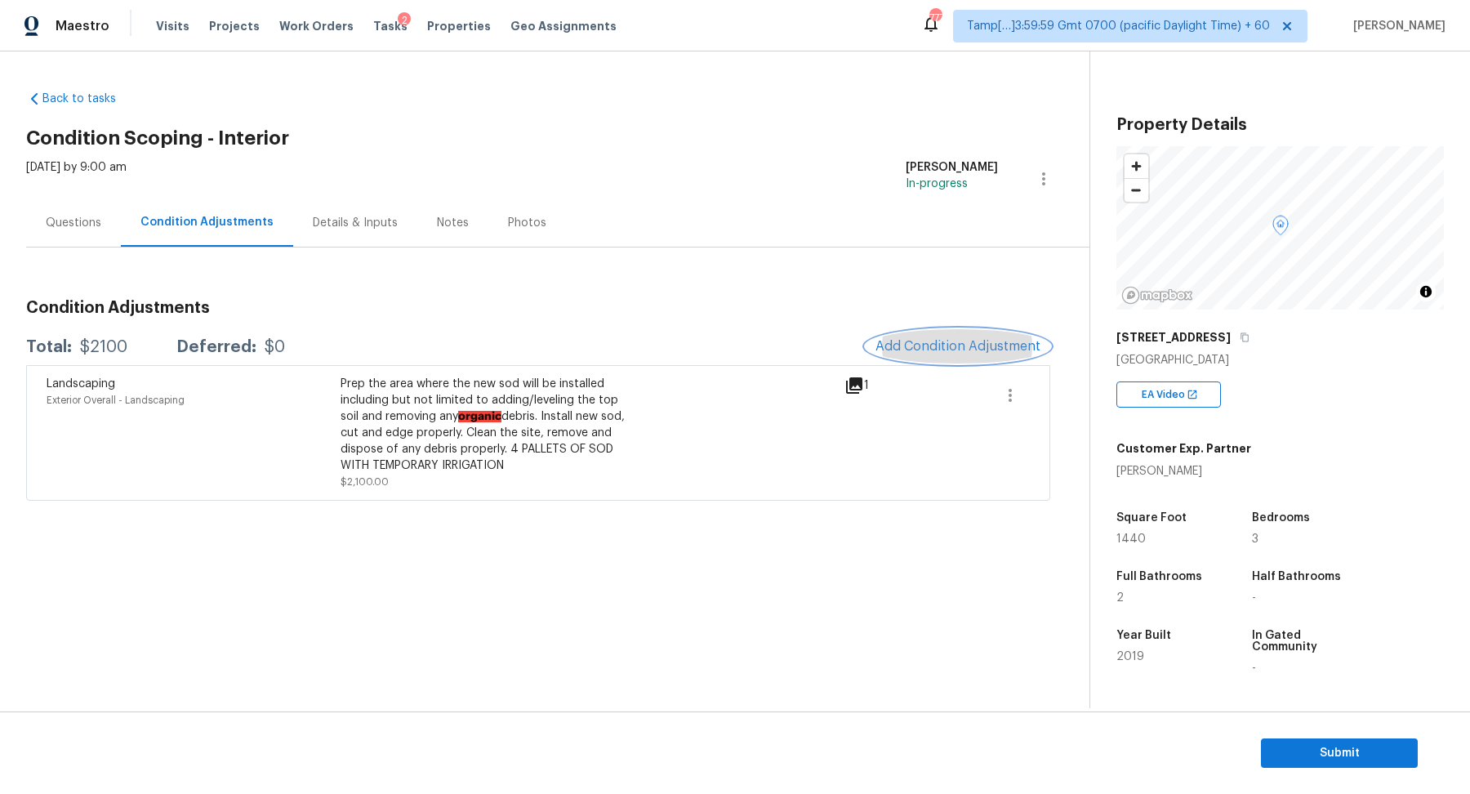
click at [953, 341] on span "Add Condition Adjustment" at bounding box center [957, 346] width 165 height 15
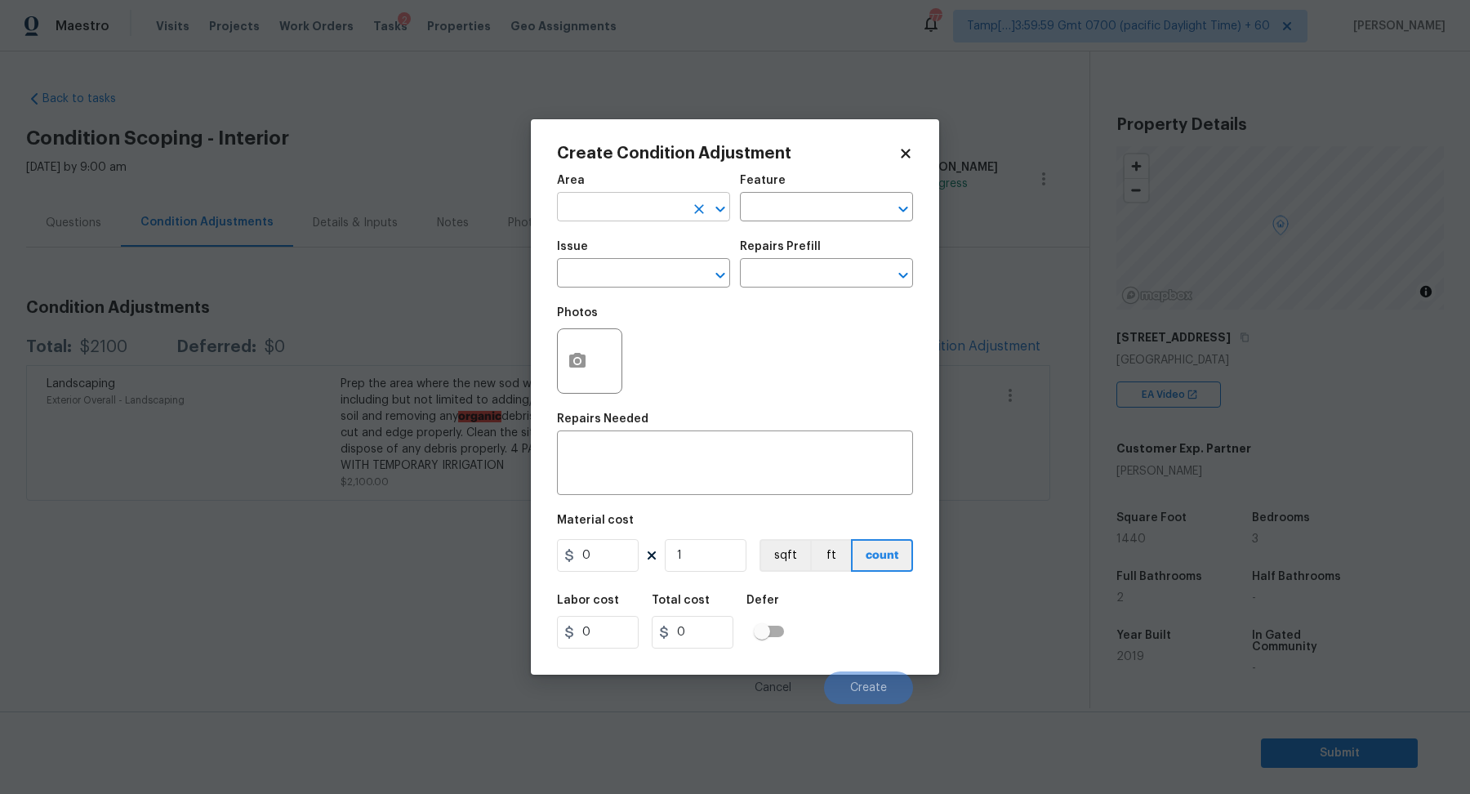
click at [576, 207] on input "text" at bounding box center [620, 208] width 127 height 25
click at [644, 277] on li "Interior Overall" at bounding box center [643, 271] width 173 height 27
type input "Interior Overall"
click at [785, 269] on input "text" at bounding box center [803, 274] width 127 height 25
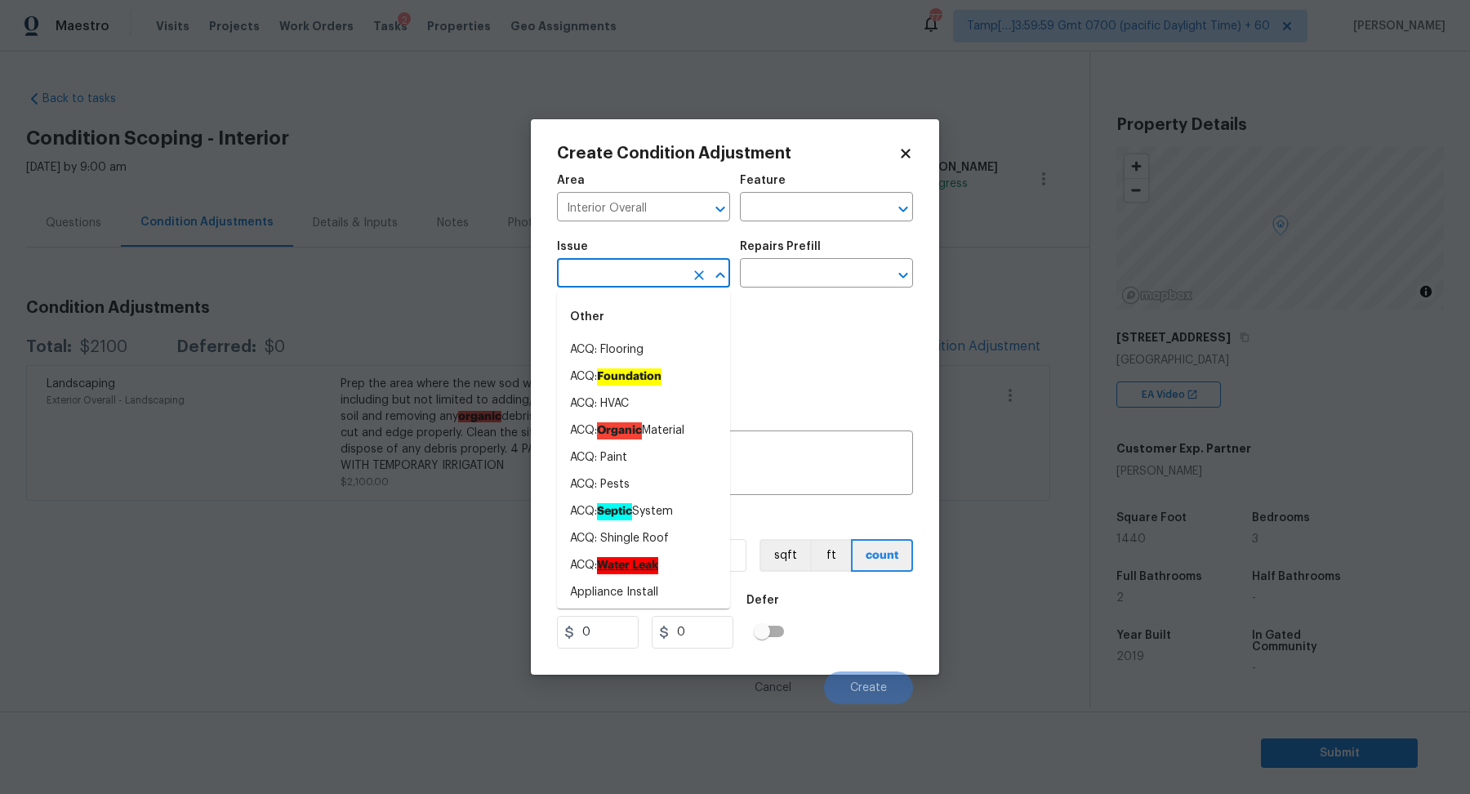
click at [629, 269] on input "text" at bounding box center [620, 274] width 127 height 25
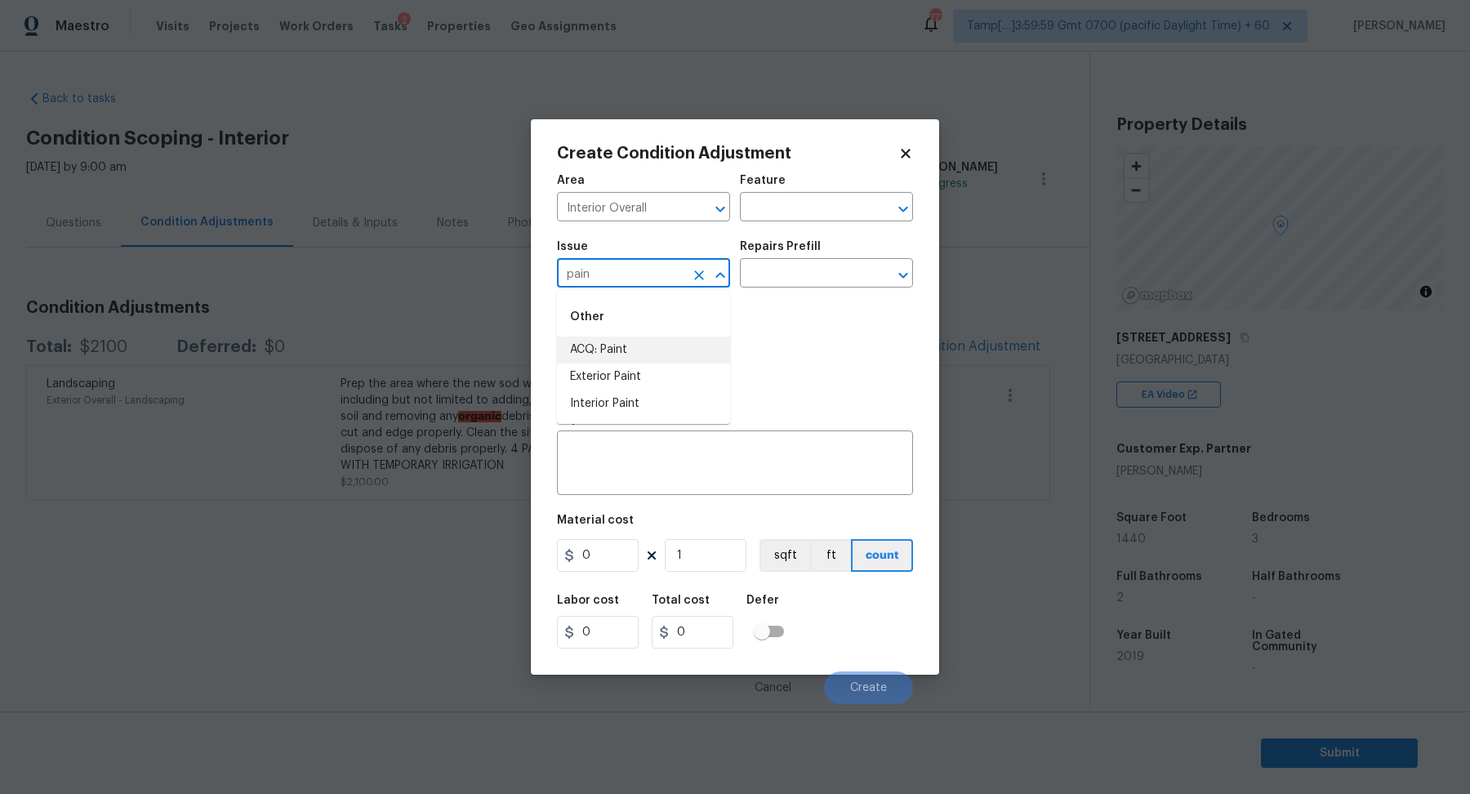
click at [658, 347] on li "ACQ: Paint" at bounding box center [643, 349] width 173 height 27
type input "ACQ: Paint"
click at [774, 287] on div "Issue ACQ: Paint ​ Repairs Prefill ​" at bounding box center [735, 264] width 356 height 66
click at [791, 282] on input "text" at bounding box center [803, 274] width 127 height 25
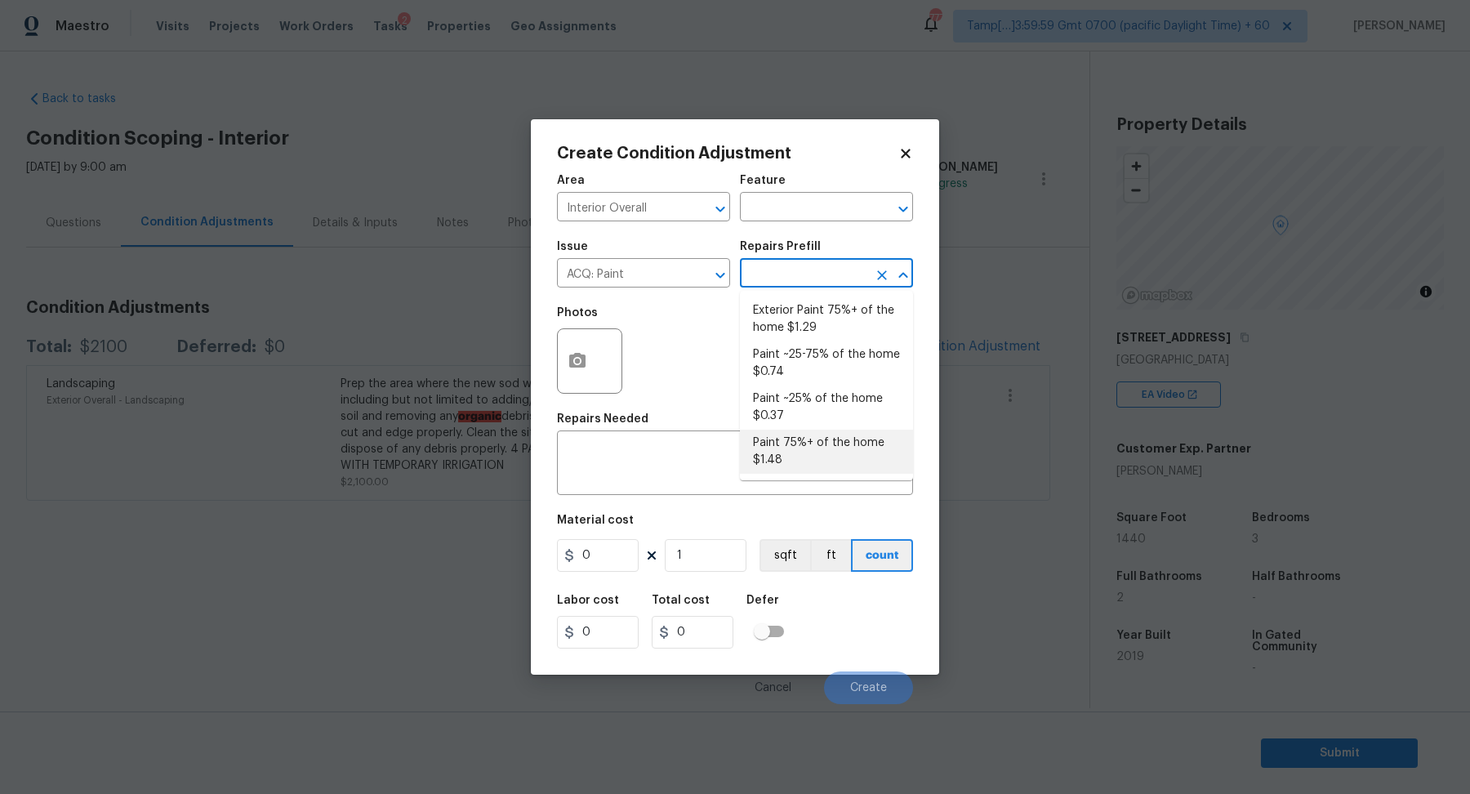
click at [824, 454] on li "Paint 75%+ of the home $1.48" at bounding box center [826, 451] width 173 height 44
type input "Acquisition"
type textarea "Acquisition Scope: 75%+ of the home will likely require interior paint"
type input "1.48"
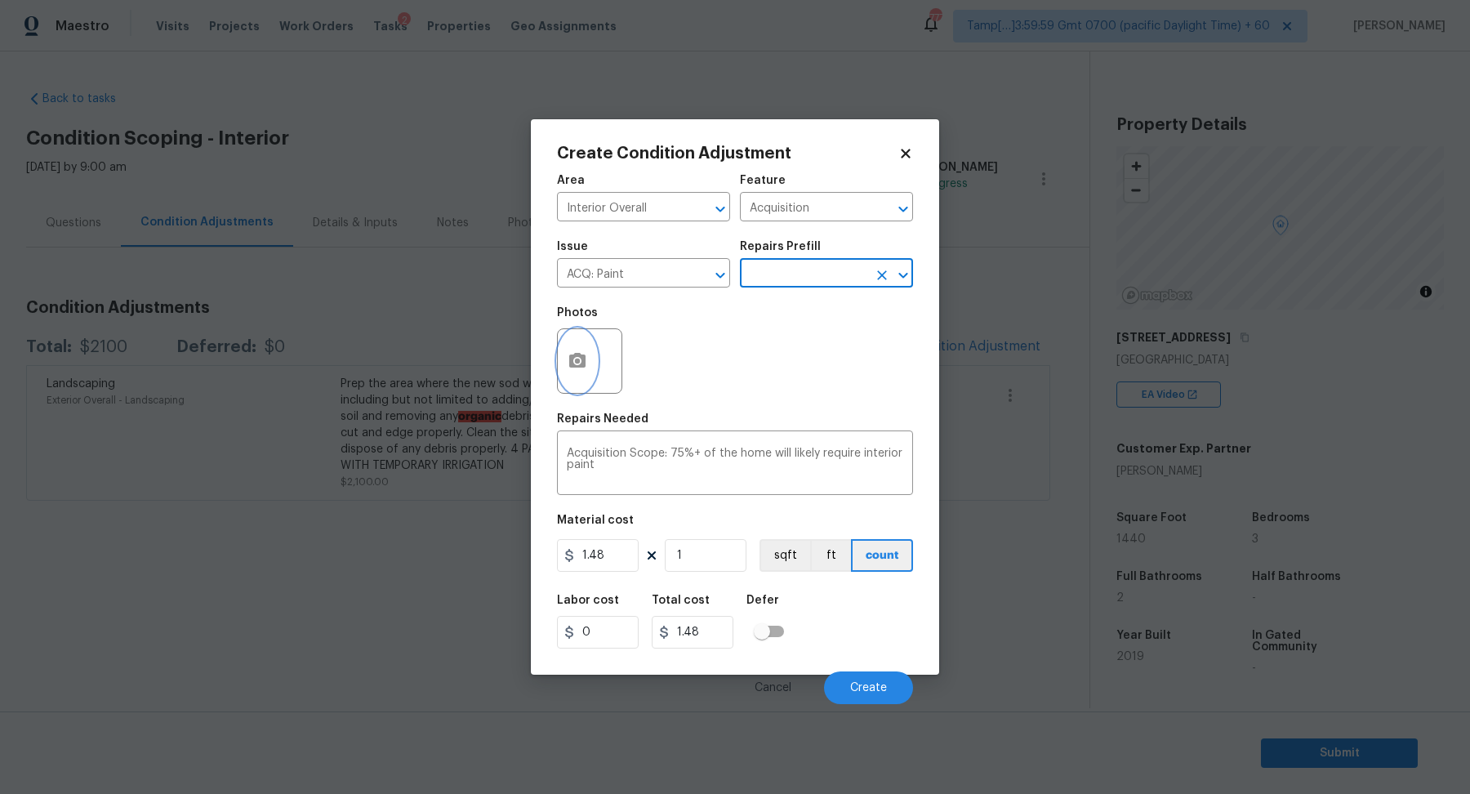
click at [587, 365] on button "button" at bounding box center [577, 361] width 39 height 64
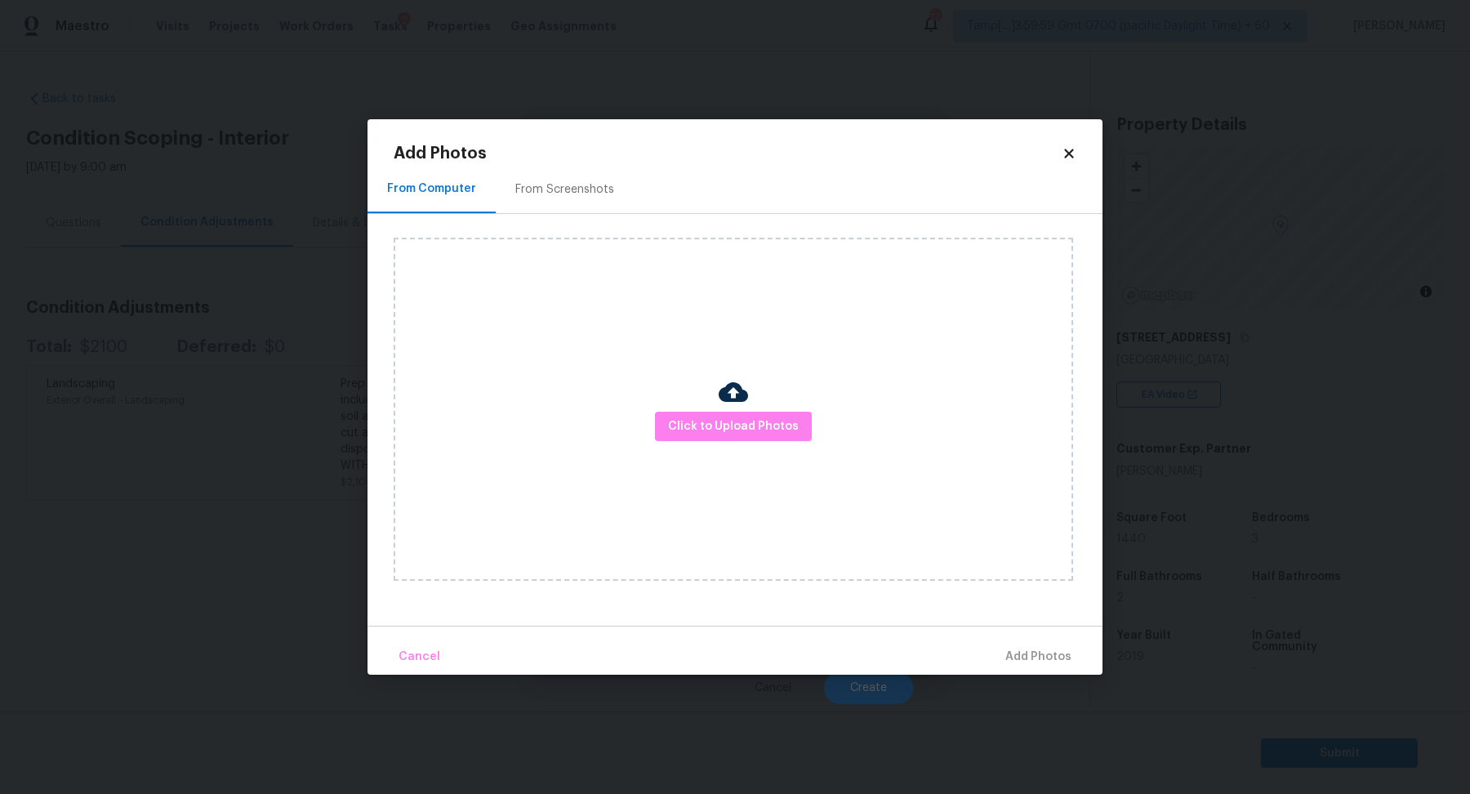
click at [772, 447] on div "Click to Upload Photos" at bounding box center [733, 409] width 679 height 343
click at [772, 427] on span "Click to Upload Photos" at bounding box center [733, 426] width 131 height 20
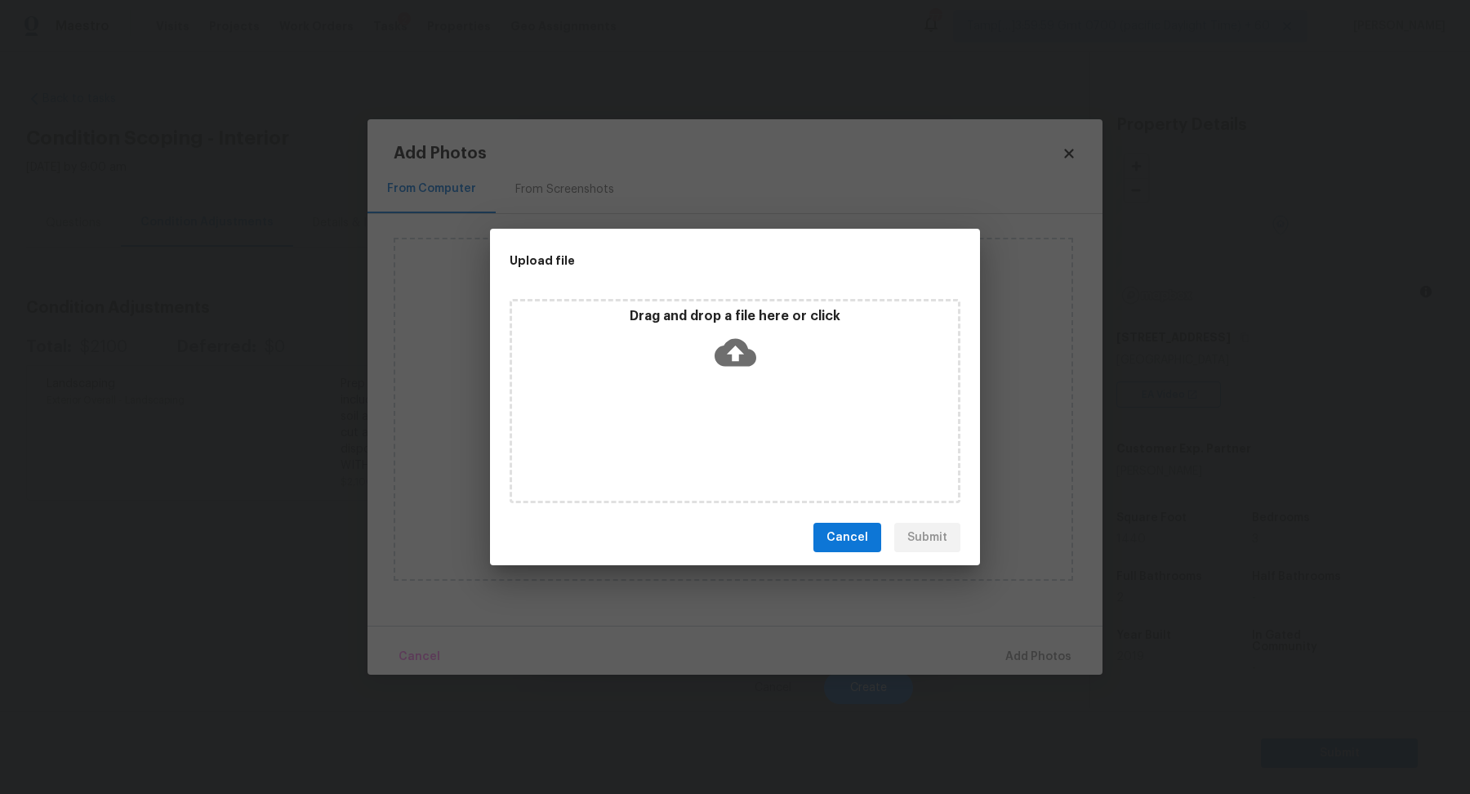
click at [773, 385] on div "Drag and drop a file here or click" at bounding box center [734, 401] width 451 height 204
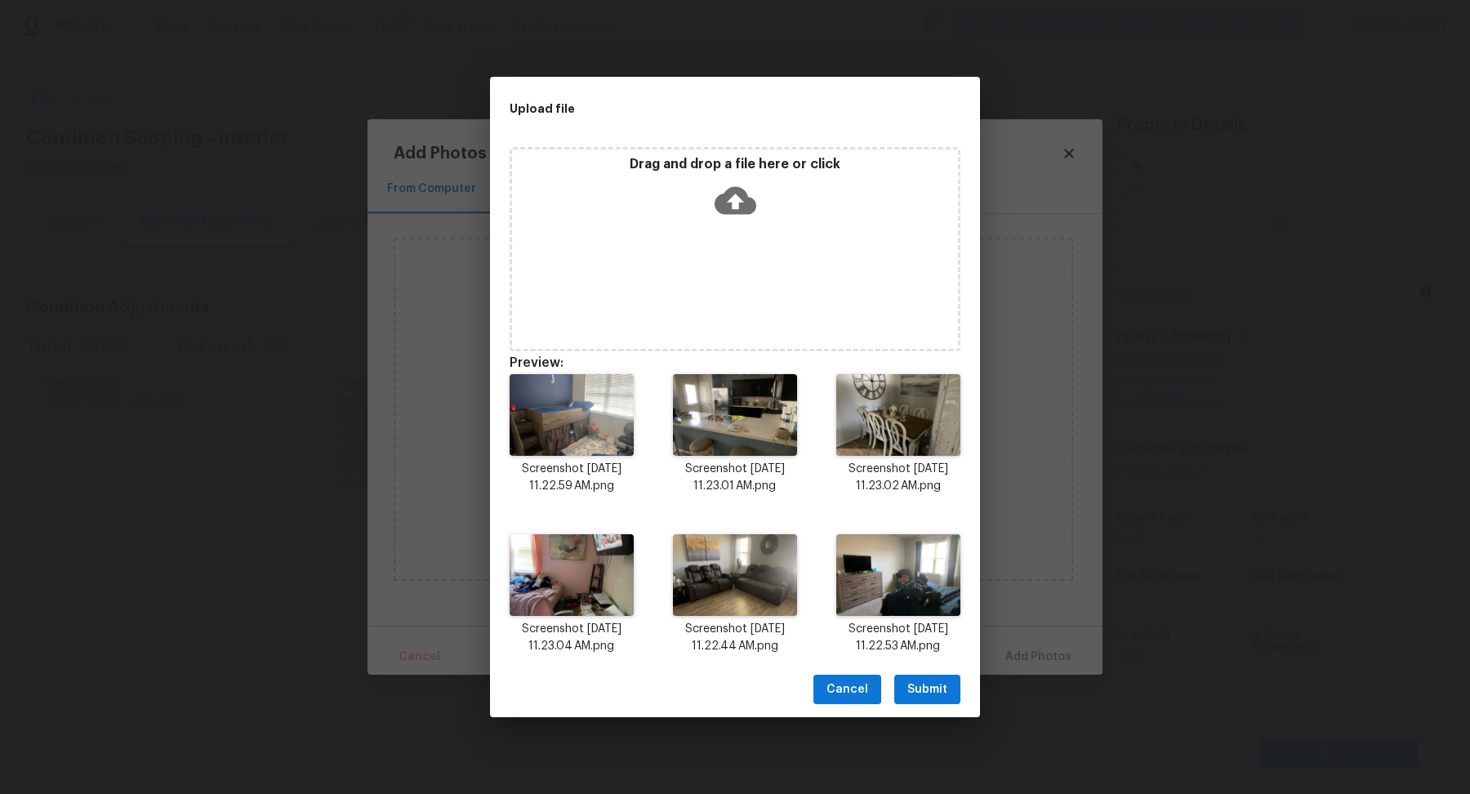
click at [948, 683] on button "Submit" at bounding box center [927, 689] width 66 height 30
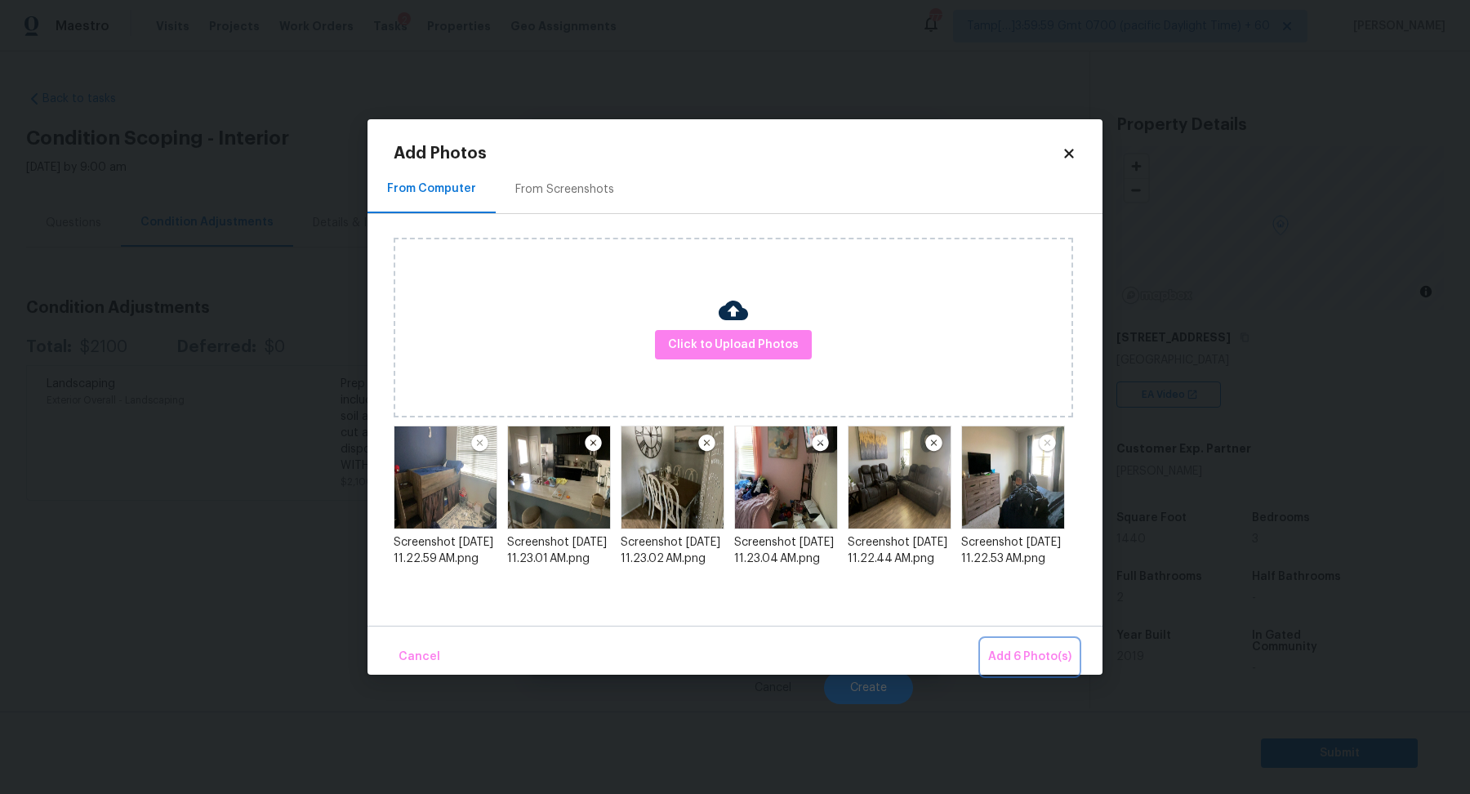
click at [1037, 641] on button "Add 6 Photo(s)" at bounding box center [1029, 656] width 96 height 35
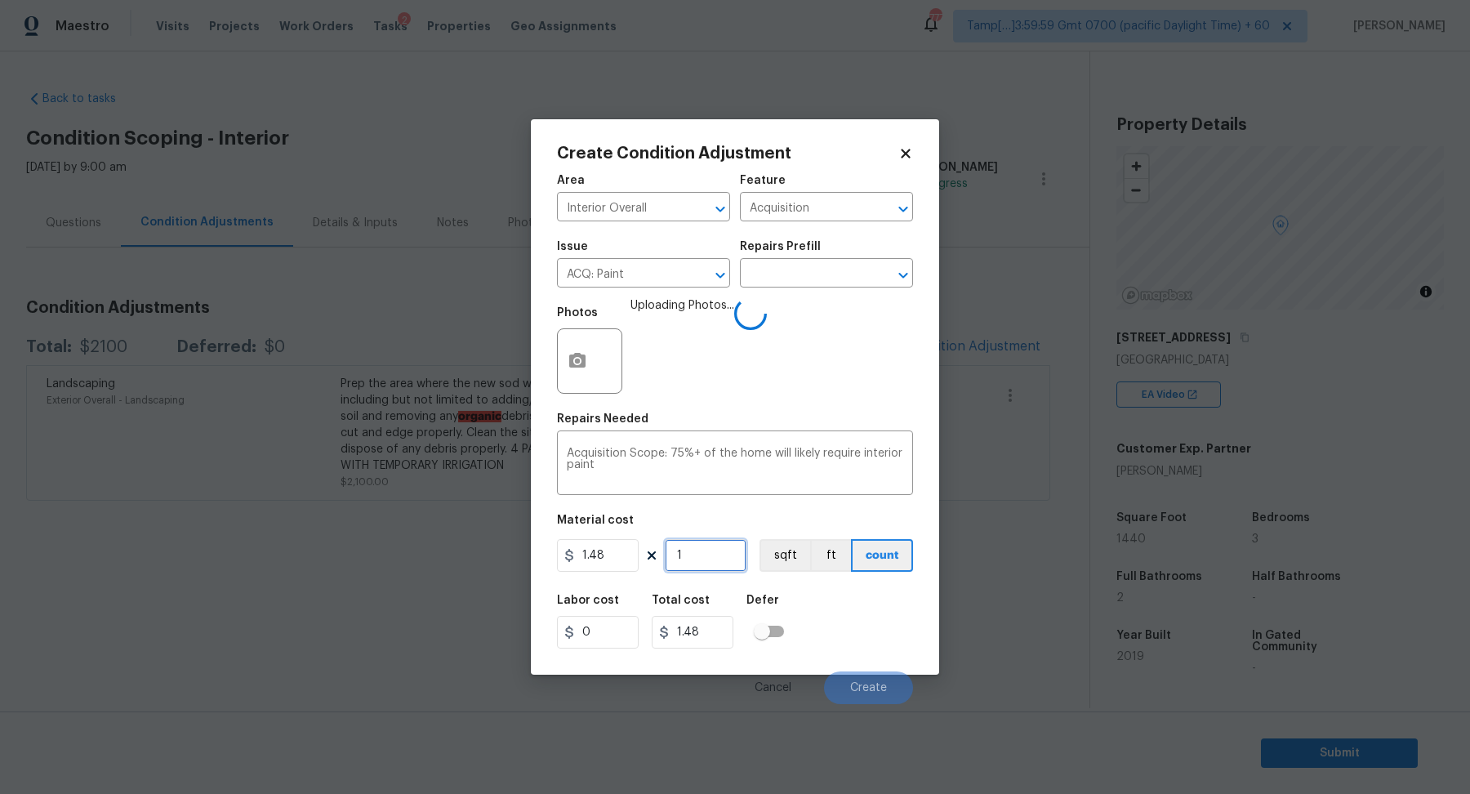
click at [718, 558] on input "1" at bounding box center [706, 555] width 82 height 33
type input "14"
type input "20.72"
type input "144"
type input "213.12"
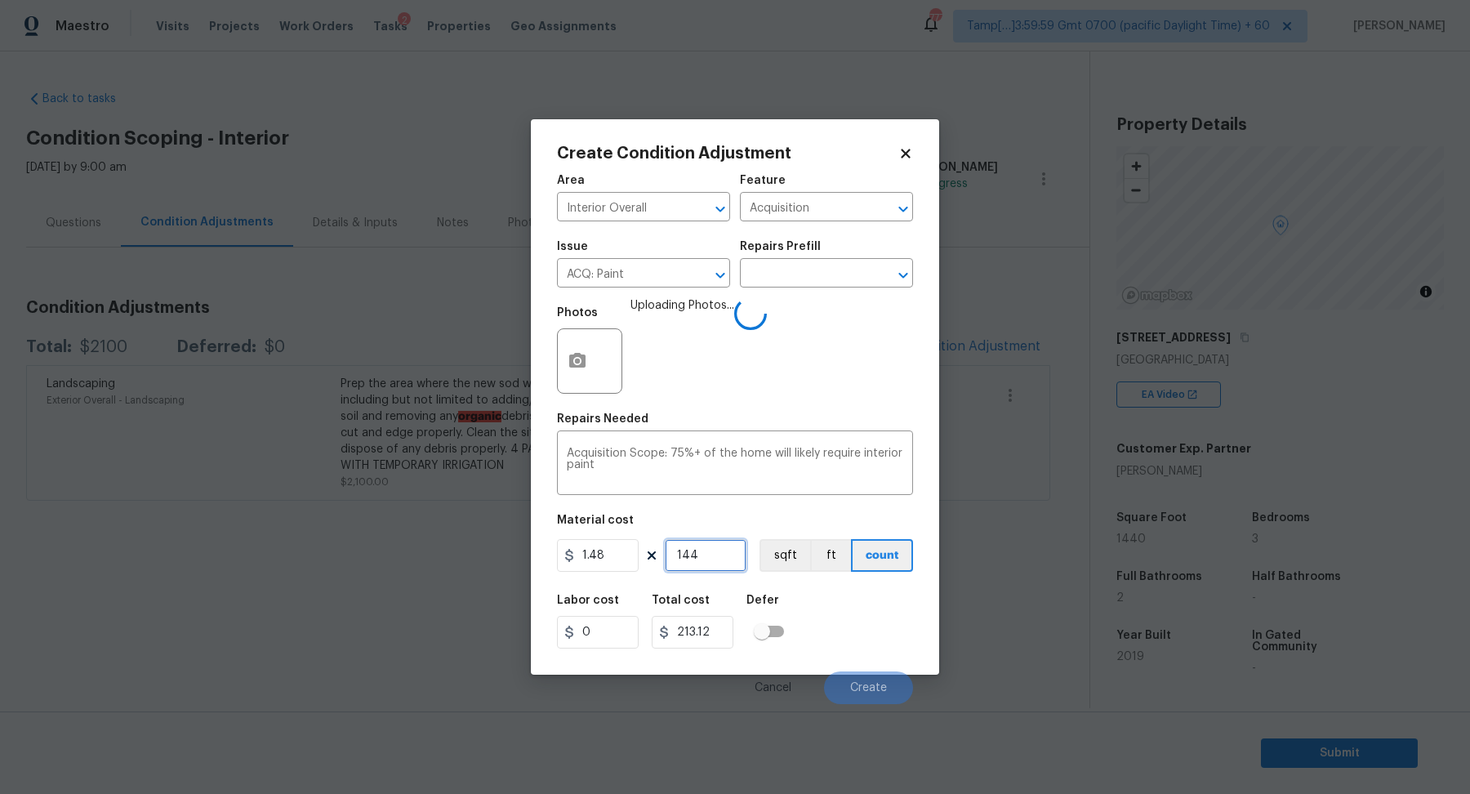
type input "1440"
type input "2131.2"
type input "1440"
click at [828, 603] on div "Labor cost 0 Total cost 2131.2 Defer" at bounding box center [735, 621] width 356 height 73
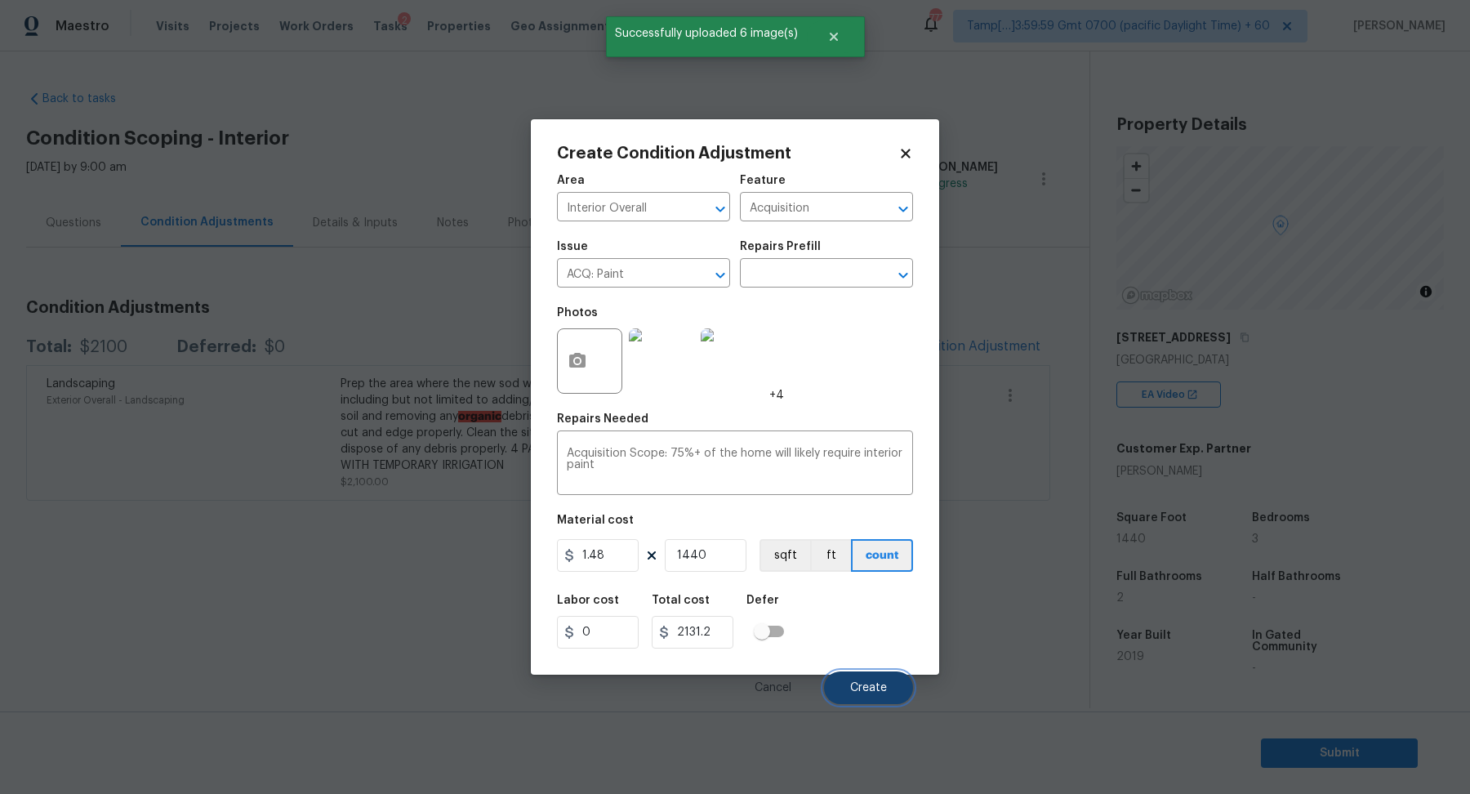
click at [834, 682] on button "Create" at bounding box center [868, 687] width 89 height 33
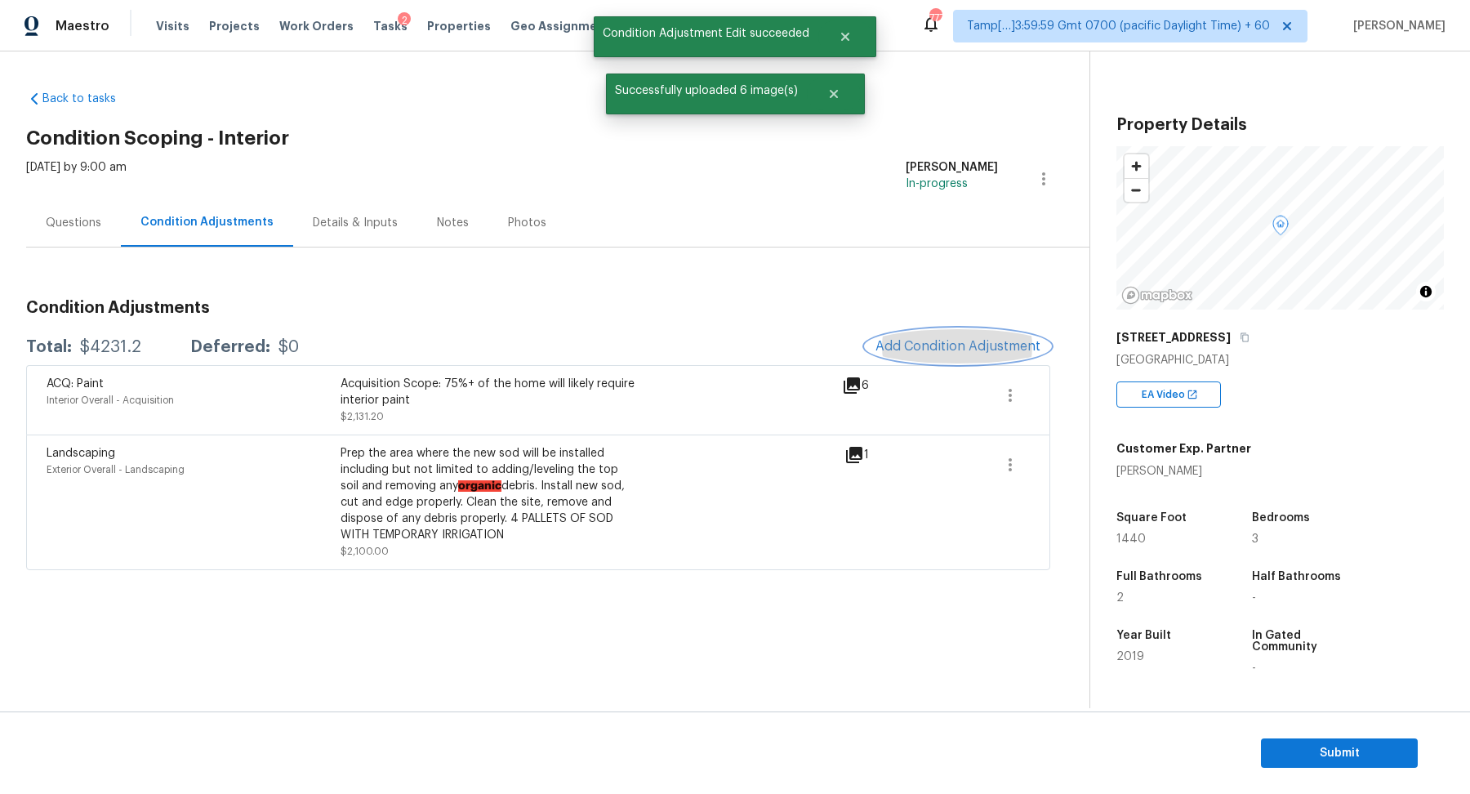
click at [927, 345] on span "Add Condition Adjustment" at bounding box center [957, 346] width 165 height 15
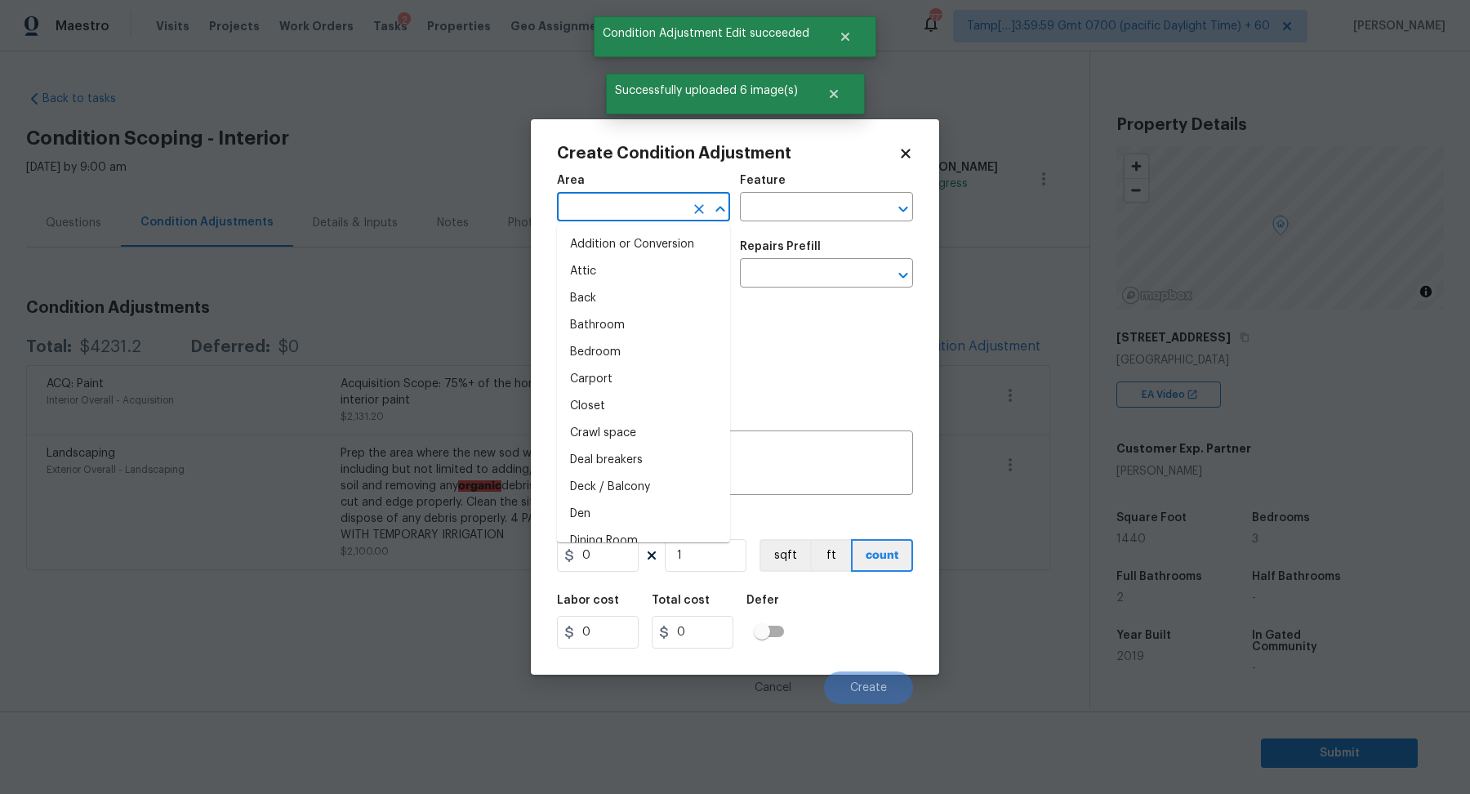
click at [635, 214] on input "text" at bounding box center [620, 208] width 127 height 25
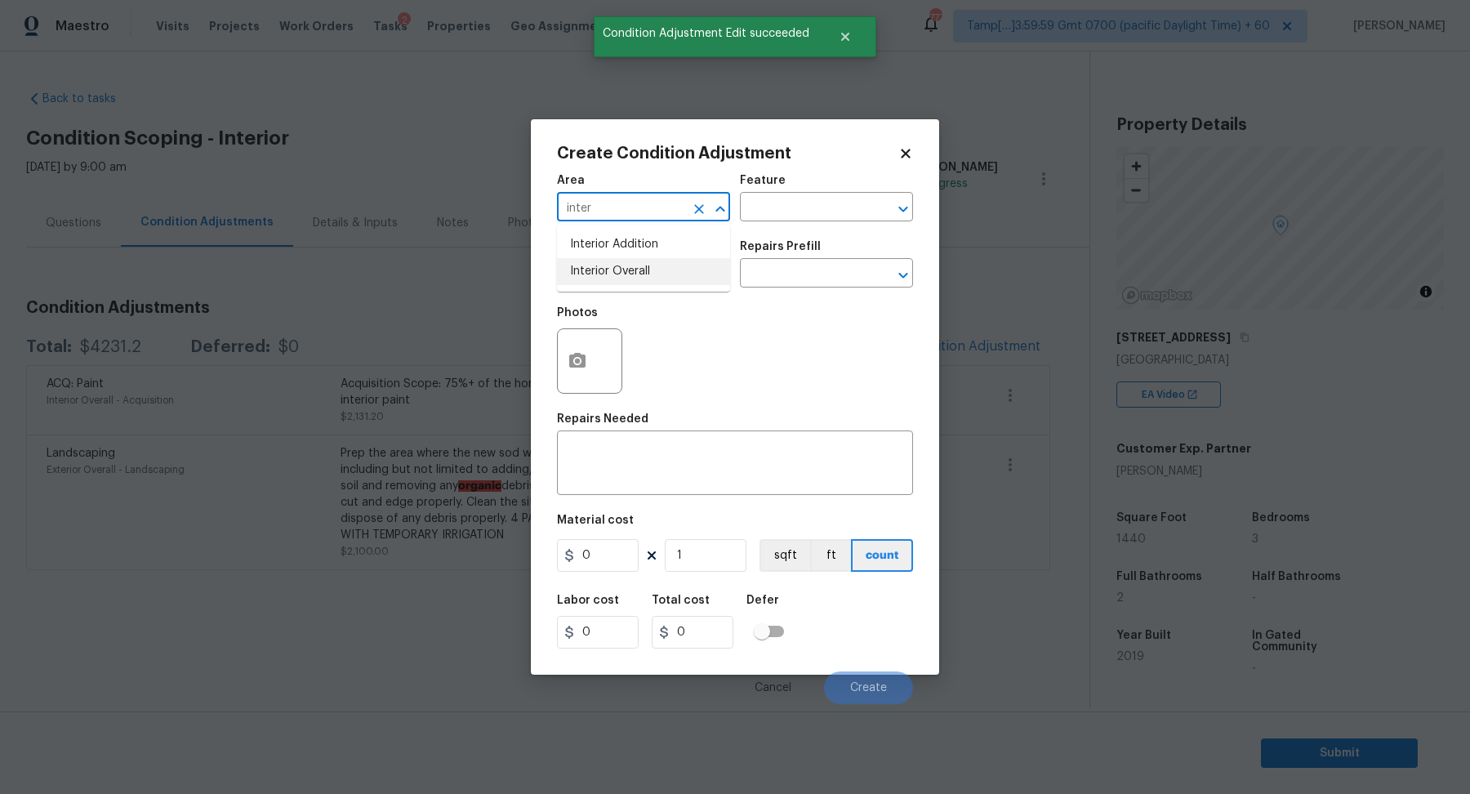
click at [643, 281] on li "Interior Overall" at bounding box center [643, 271] width 173 height 27
type input "Interior Overall"
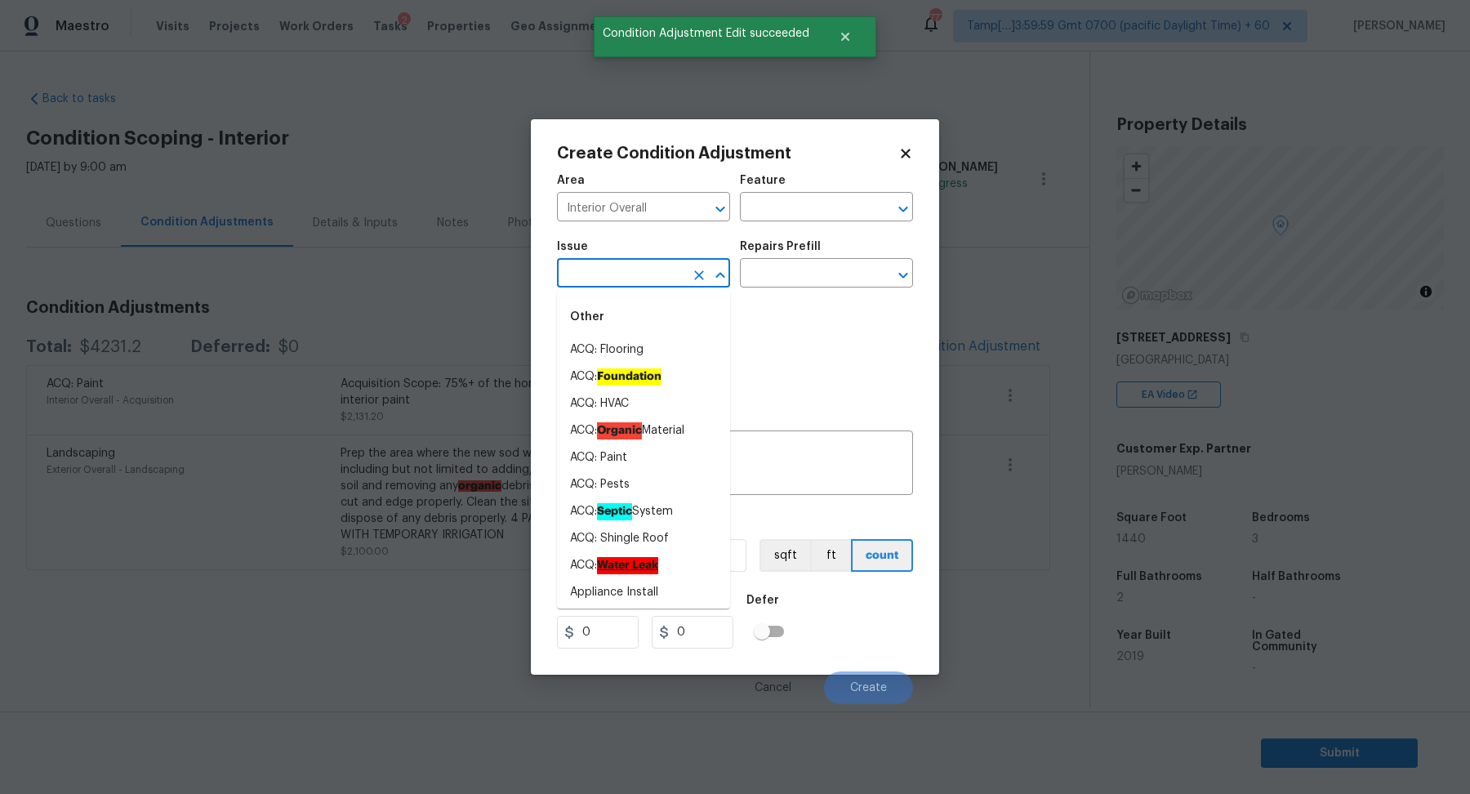
click at [643, 281] on input "text" at bounding box center [620, 274] width 127 height 25
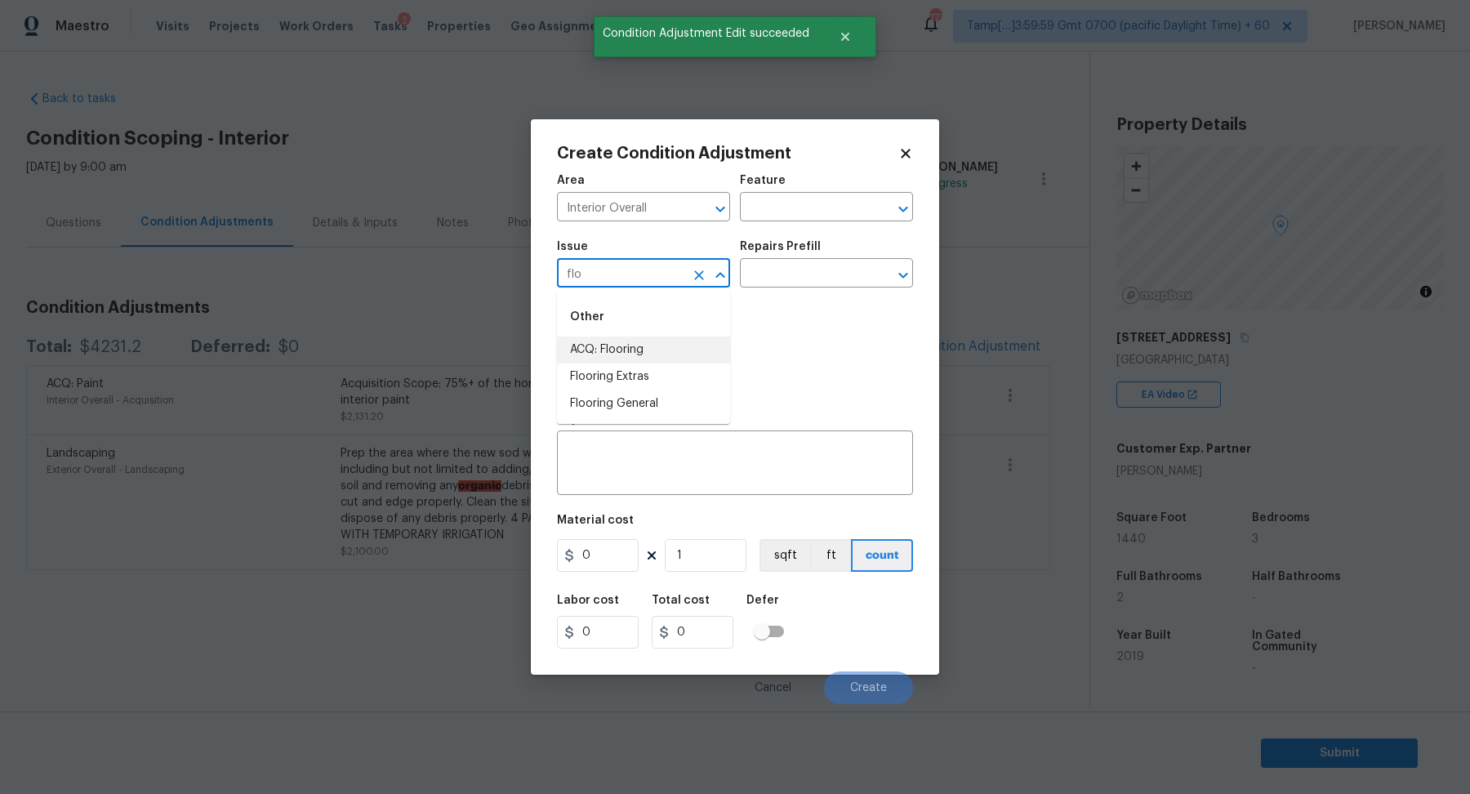
click at [689, 348] on li "ACQ: Flooring" at bounding box center [643, 349] width 173 height 27
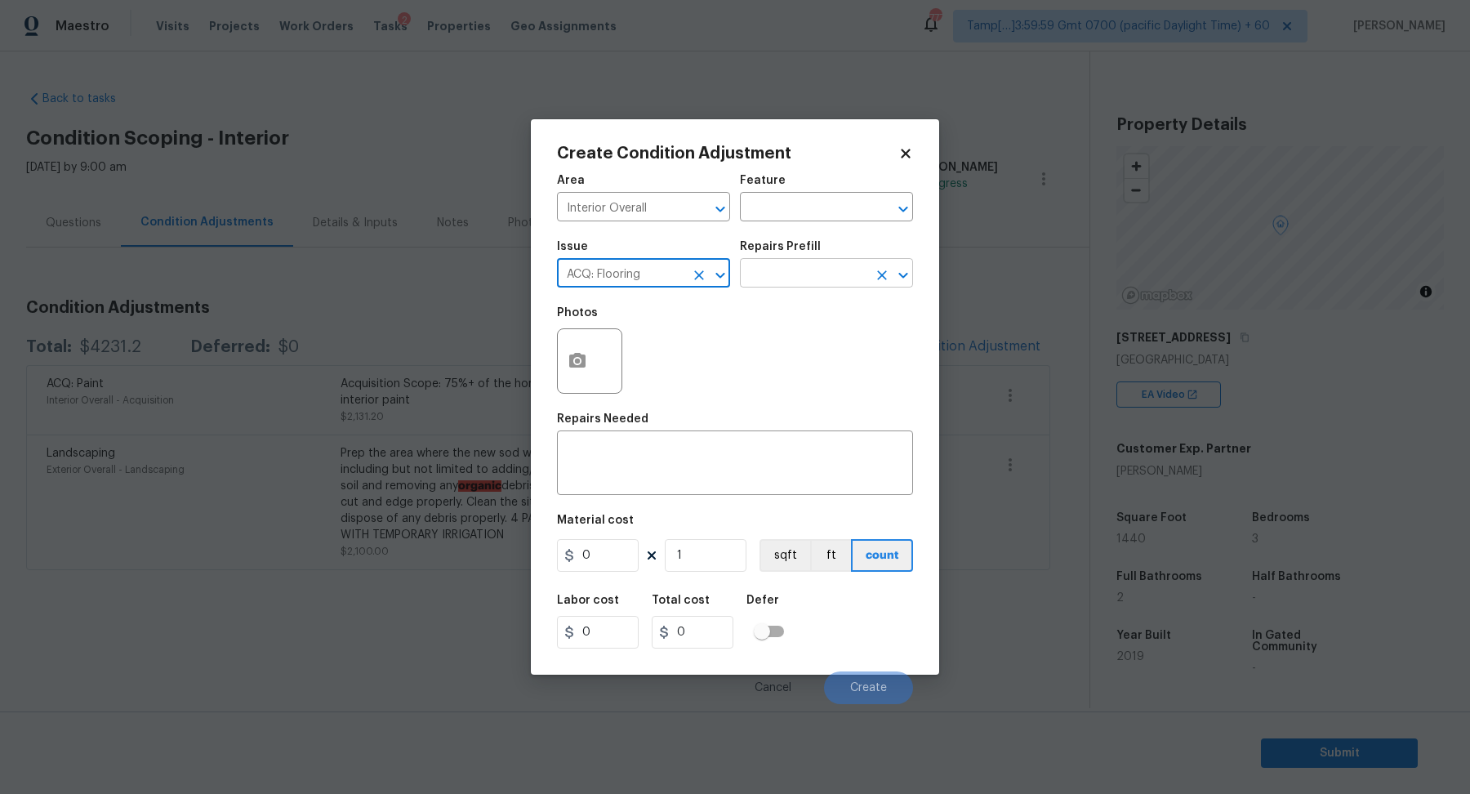
type input "ACQ: Flooring"
click at [785, 285] on input "text" at bounding box center [803, 274] width 127 height 25
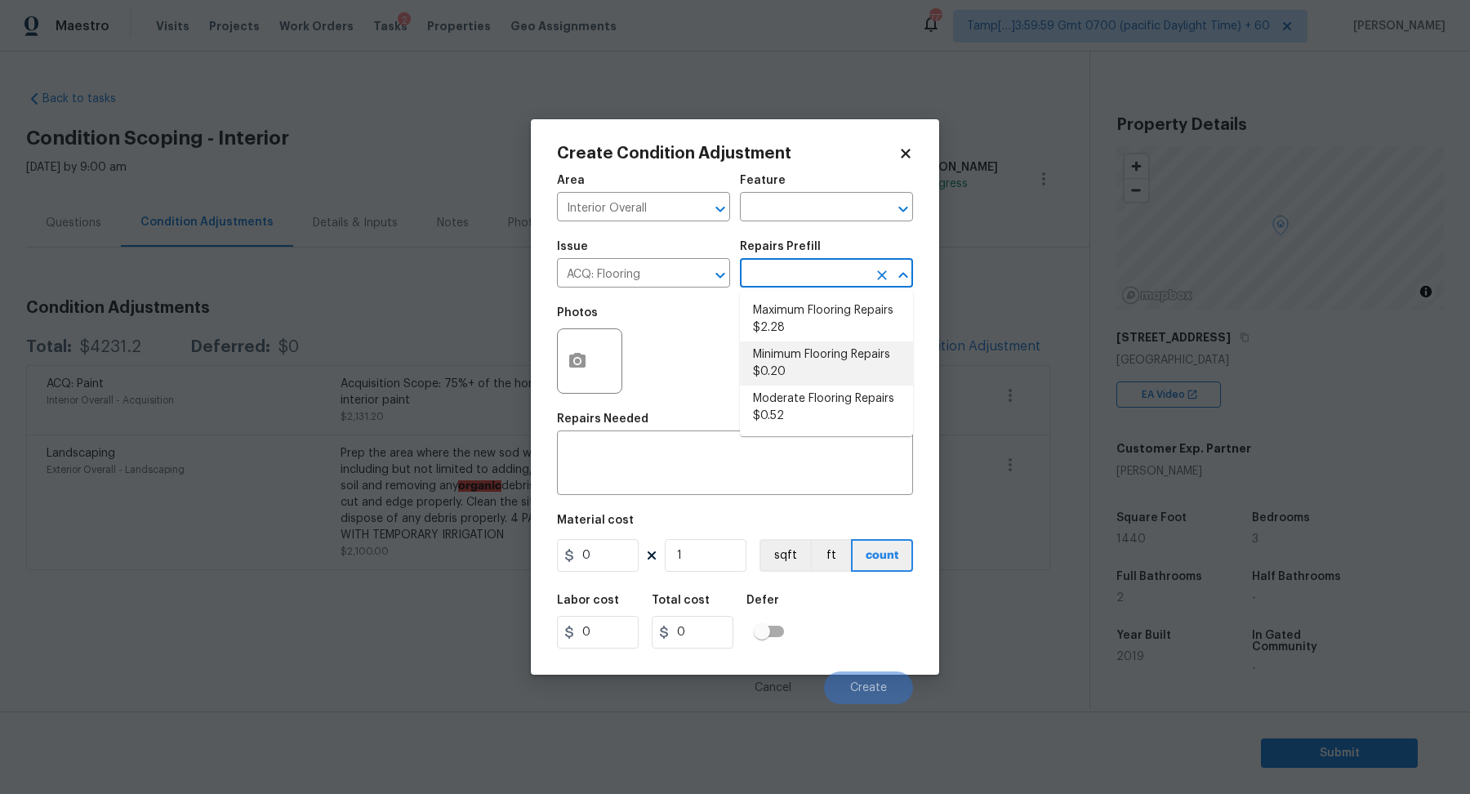
click at [805, 350] on li "Minimum Flooring Repairs $0.20" at bounding box center [826, 363] width 173 height 44
type input "Acquisition"
type textarea "Acquisition Scope: Minimum flooring repairs"
type input "0.2"
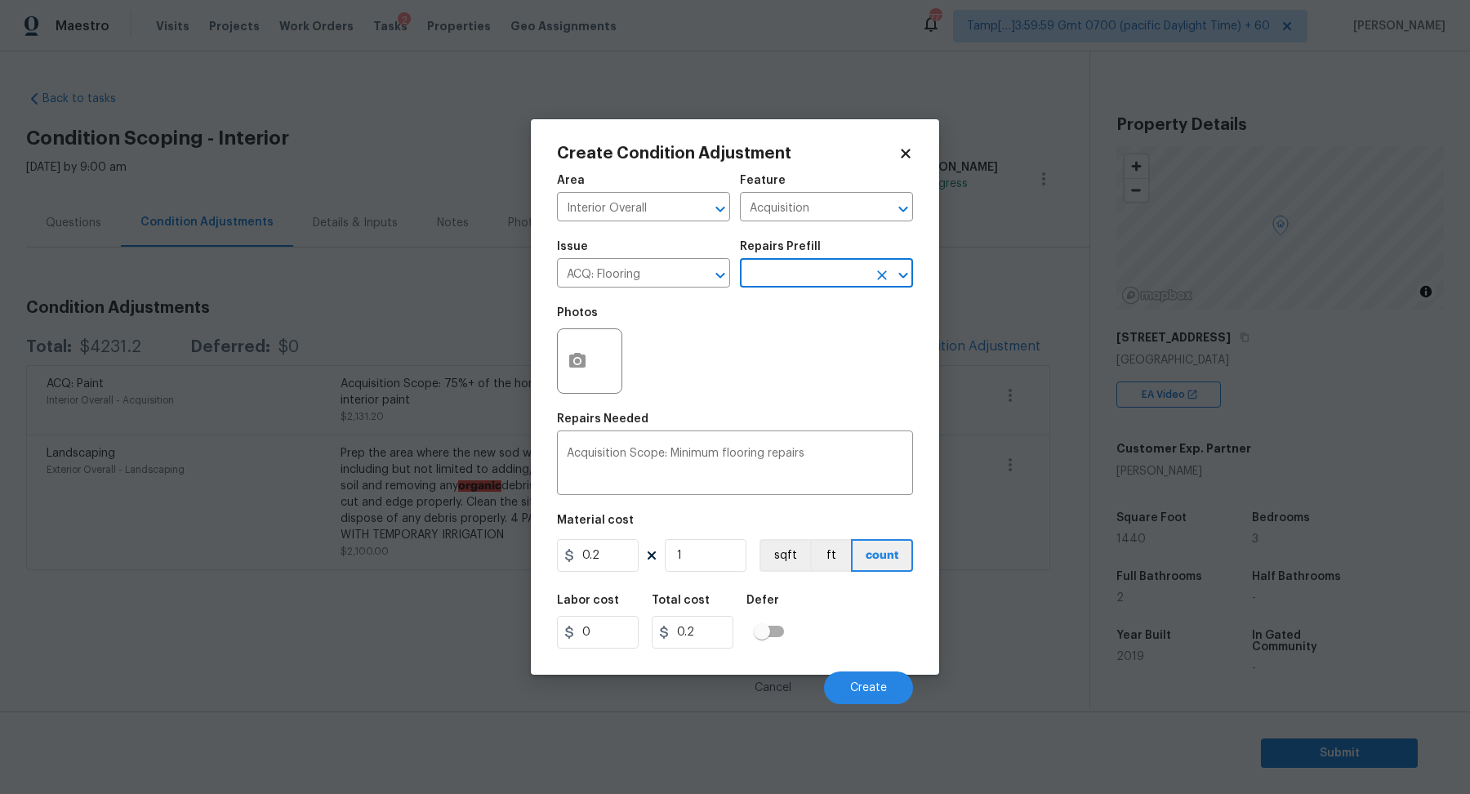
click at [719, 577] on div "Area Interior Overall ​ Feature Acquisition ​ Issue ACQ: Flooring ​ Repairs Pre…" at bounding box center [735, 434] width 356 height 539
click at [723, 569] on input "1" at bounding box center [706, 555] width 82 height 33
type input "14"
type input "2.8"
type input "144"
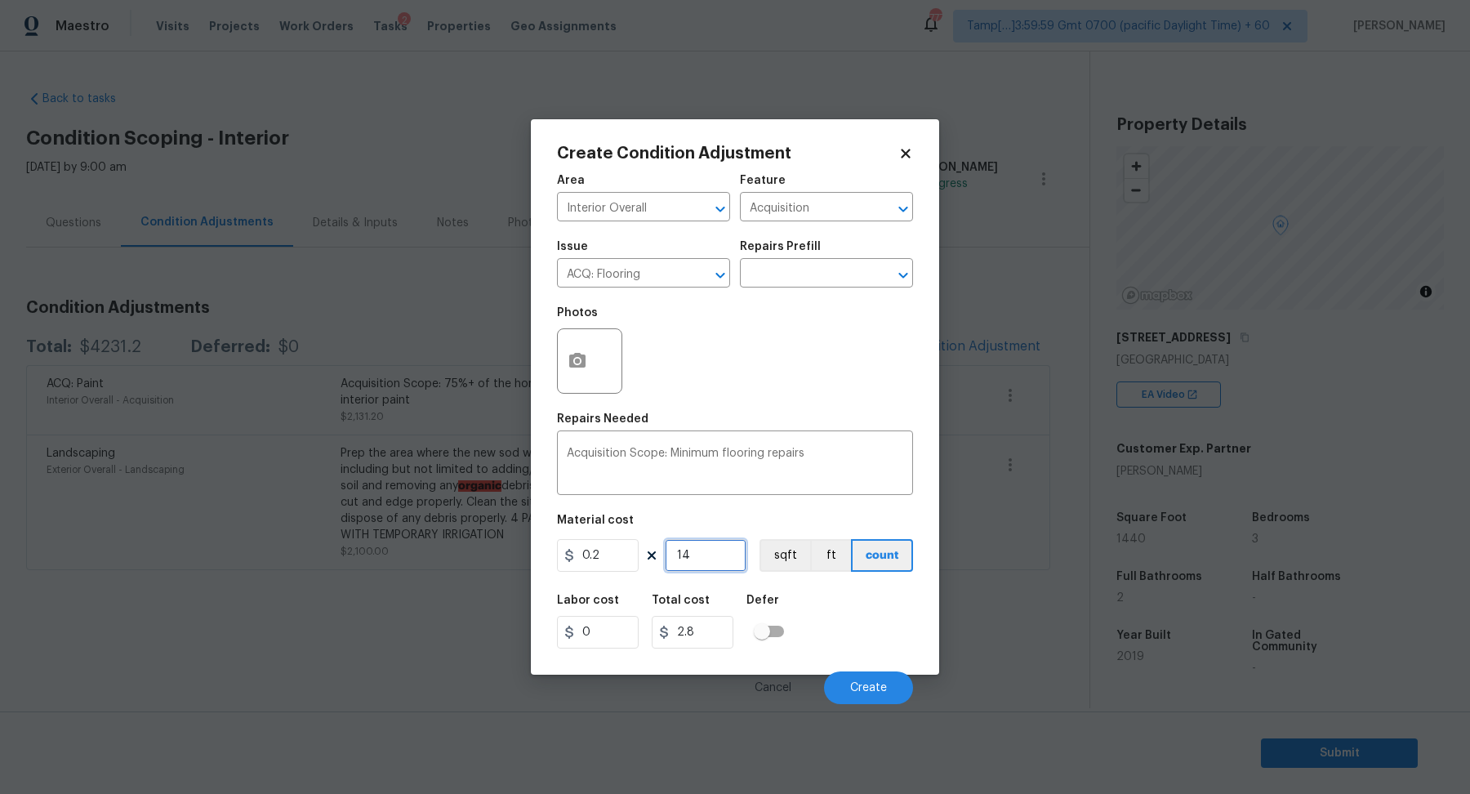
type input "28.8"
type input "1440"
type input "288"
type input "1440"
click at [858, 675] on button "Create" at bounding box center [868, 687] width 89 height 33
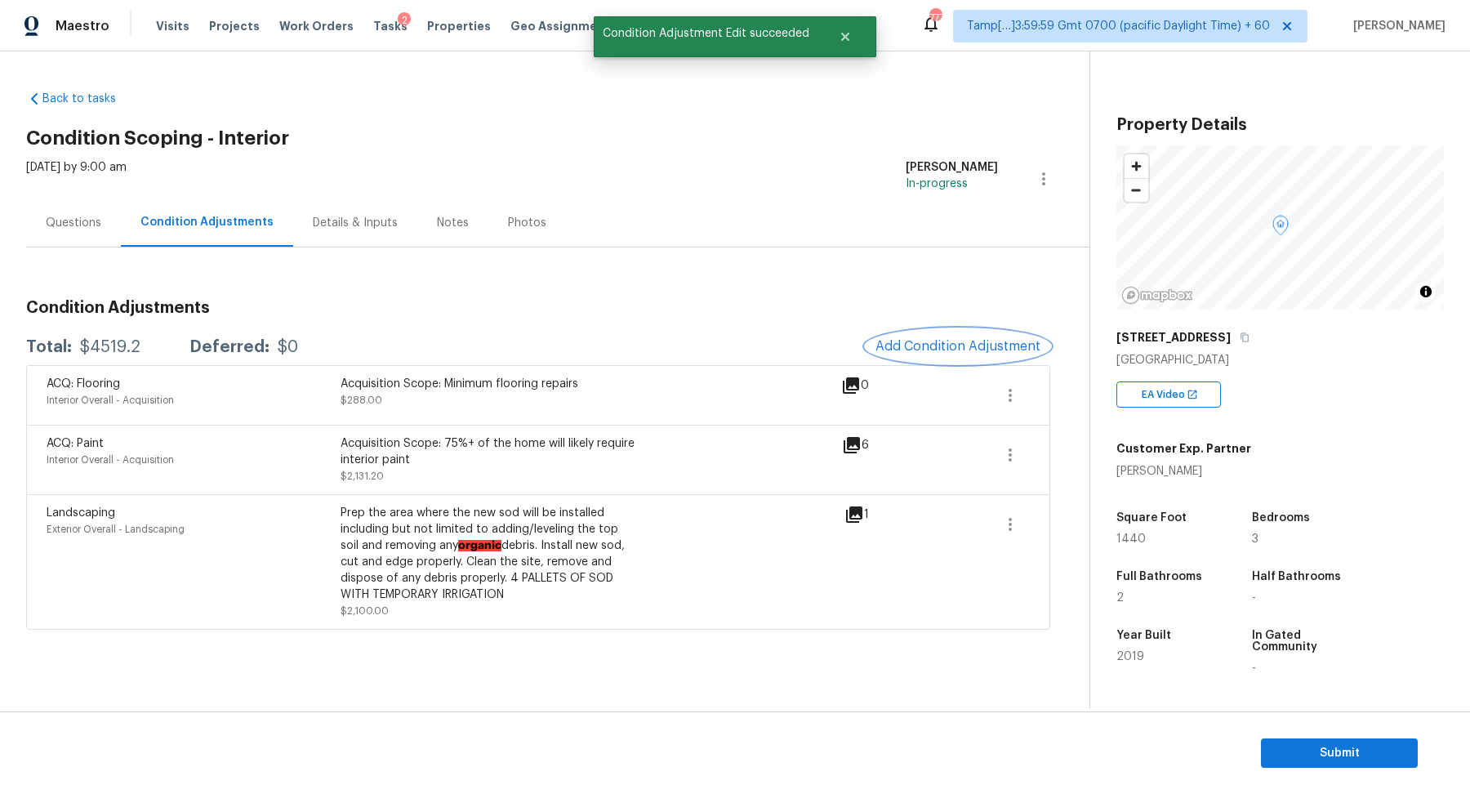
click at [975, 351] on span "Add Condition Adjustment" at bounding box center [957, 346] width 165 height 15
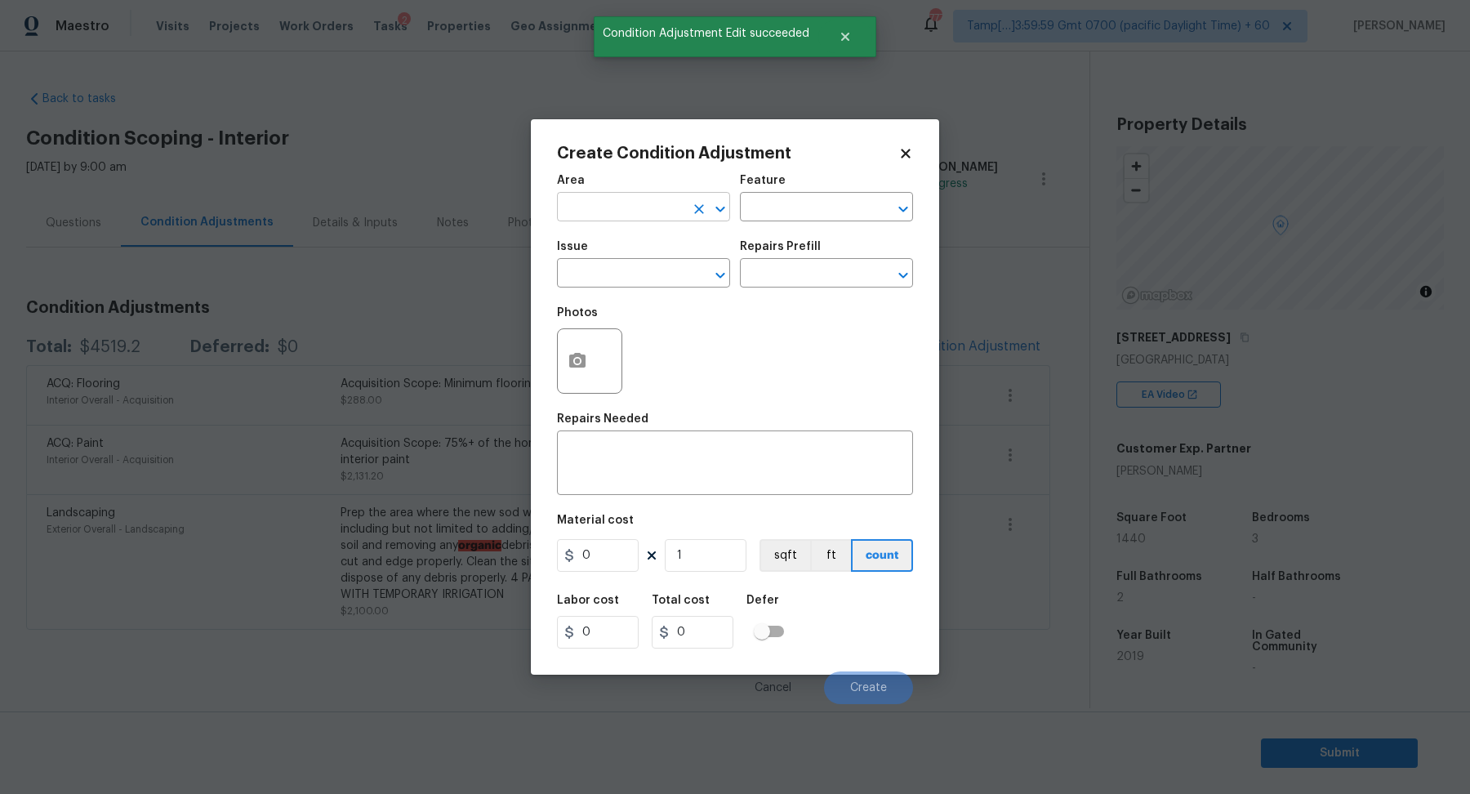
click at [594, 206] on input "text" at bounding box center [620, 208] width 127 height 25
click at [675, 265] on li "Interior Overall" at bounding box center [643, 271] width 173 height 27
type input "Interior Overall"
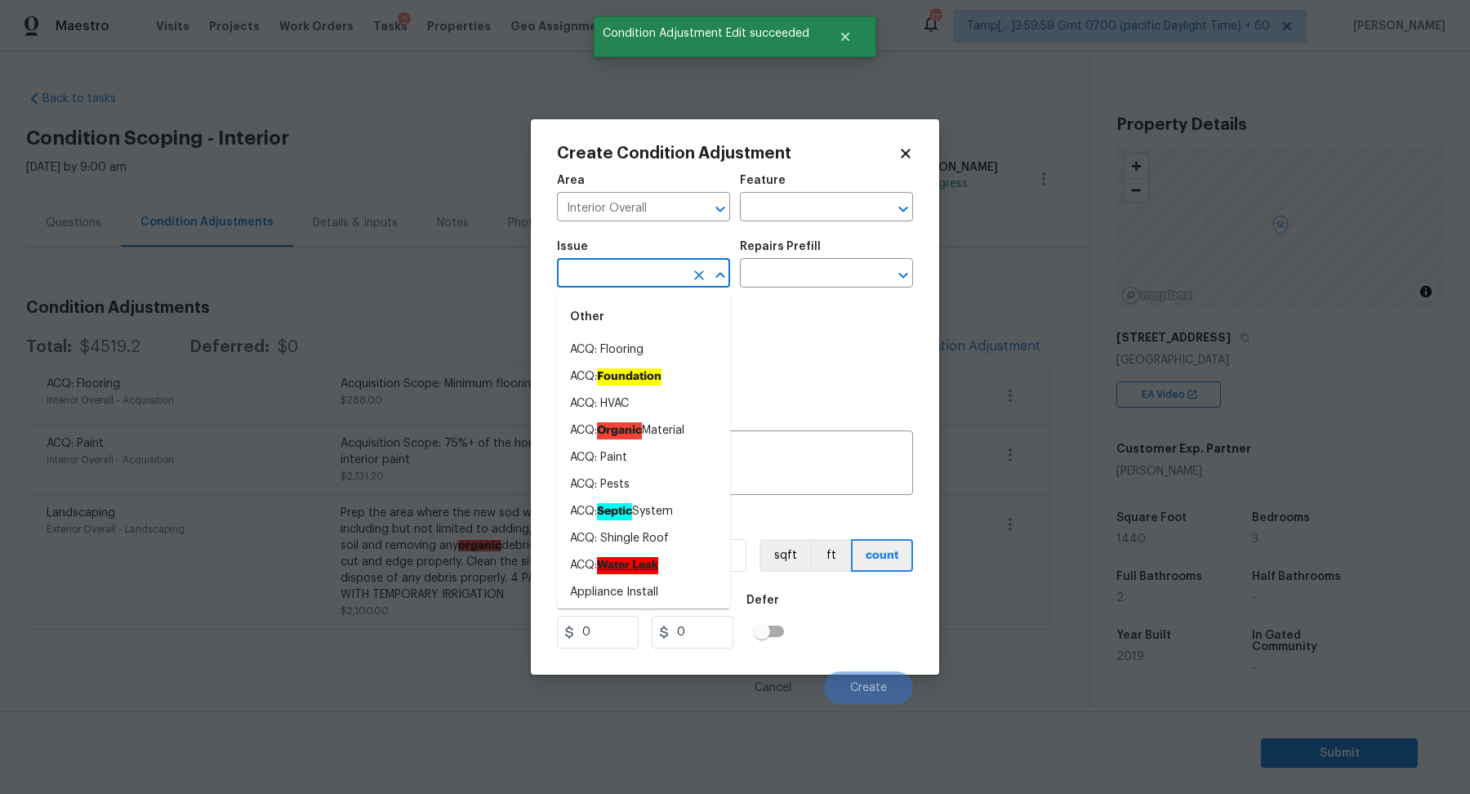
click at [675, 265] on input "text" at bounding box center [620, 274] width 127 height 25
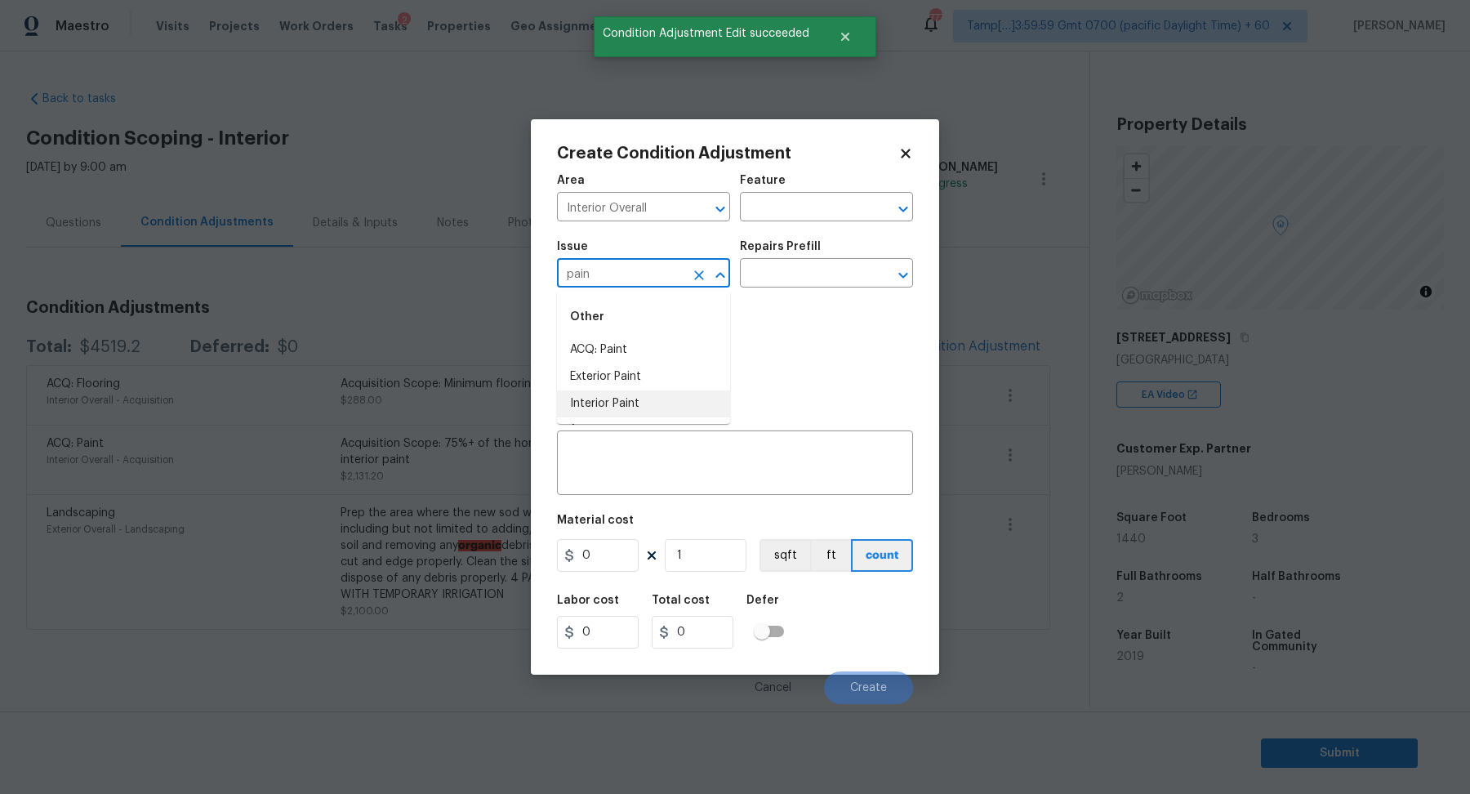
click at [688, 394] on li "Interior Paint" at bounding box center [643, 403] width 173 height 27
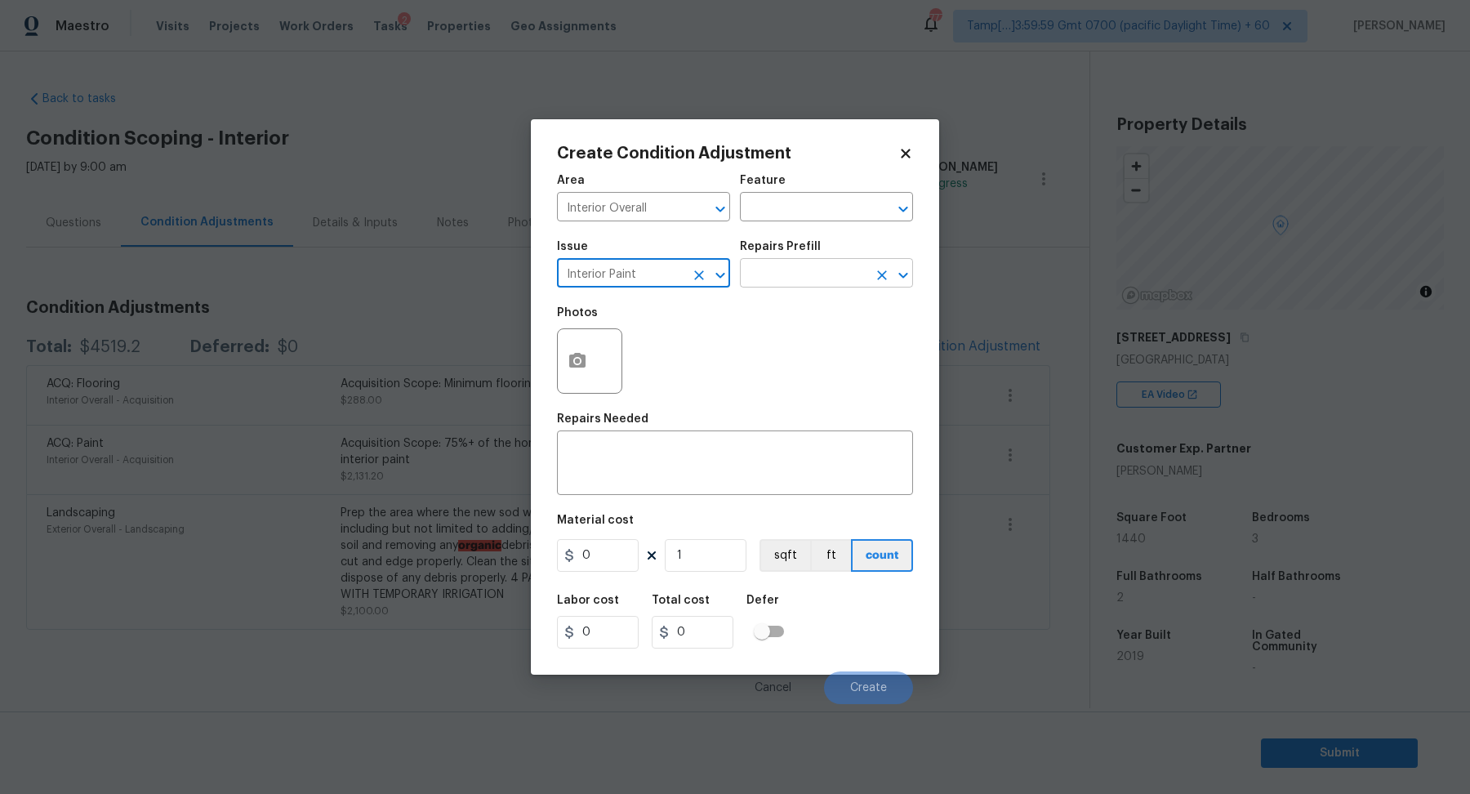
type input "Interior Paint"
click at [812, 264] on input "text" at bounding box center [803, 274] width 127 height 25
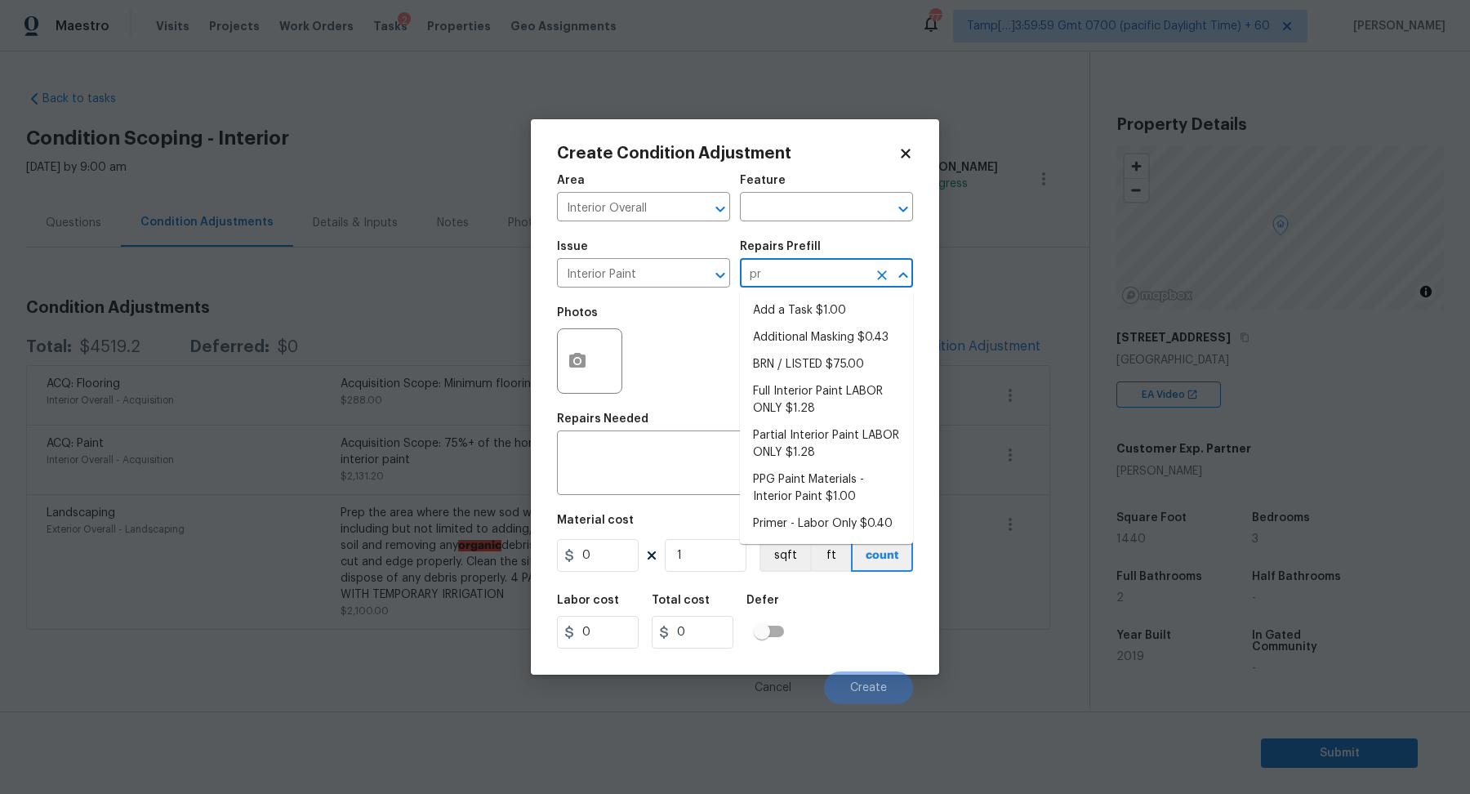
type input "pri"
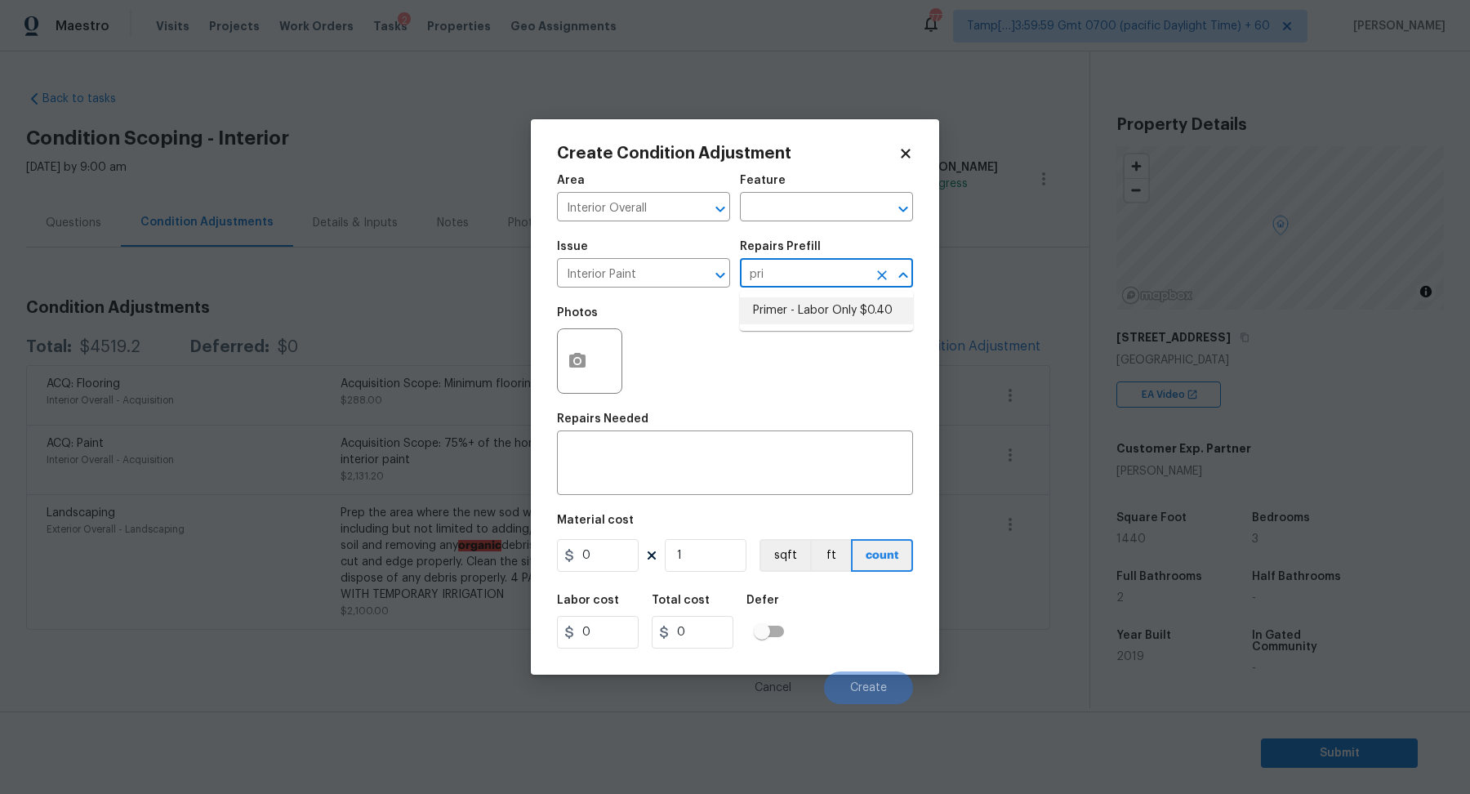
click at [816, 301] on li "Primer - Labor Only $0.40" at bounding box center [826, 310] width 173 height 27
type input "Overall Paint"
type textarea "Interior primer - PRIMER PROVIDED BY OPENDOOR - All nails, screws, drywall anch…"
type input "0.4"
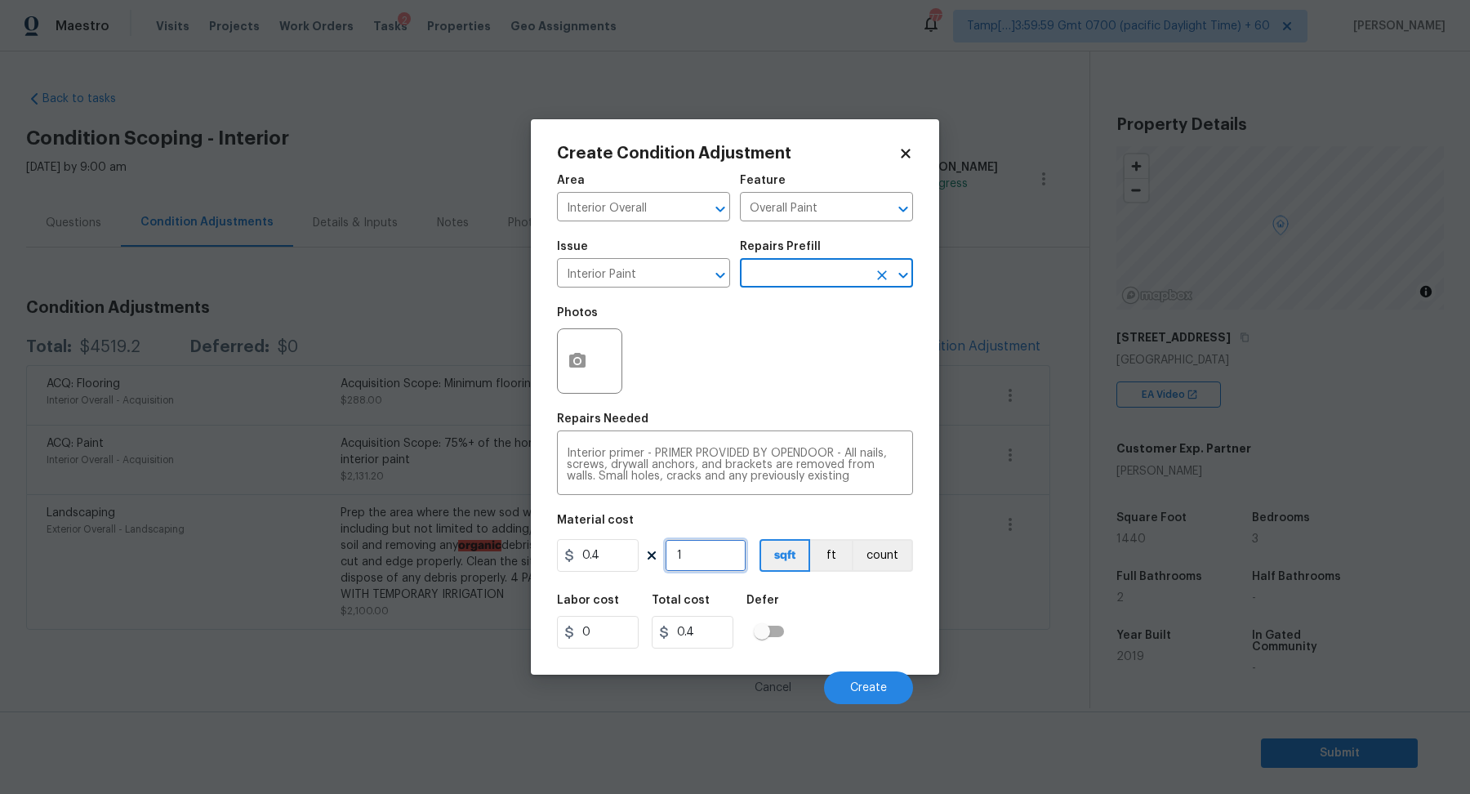
click at [731, 557] on input "1" at bounding box center [706, 555] width 82 height 33
type input "5"
type input "2"
type input "50"
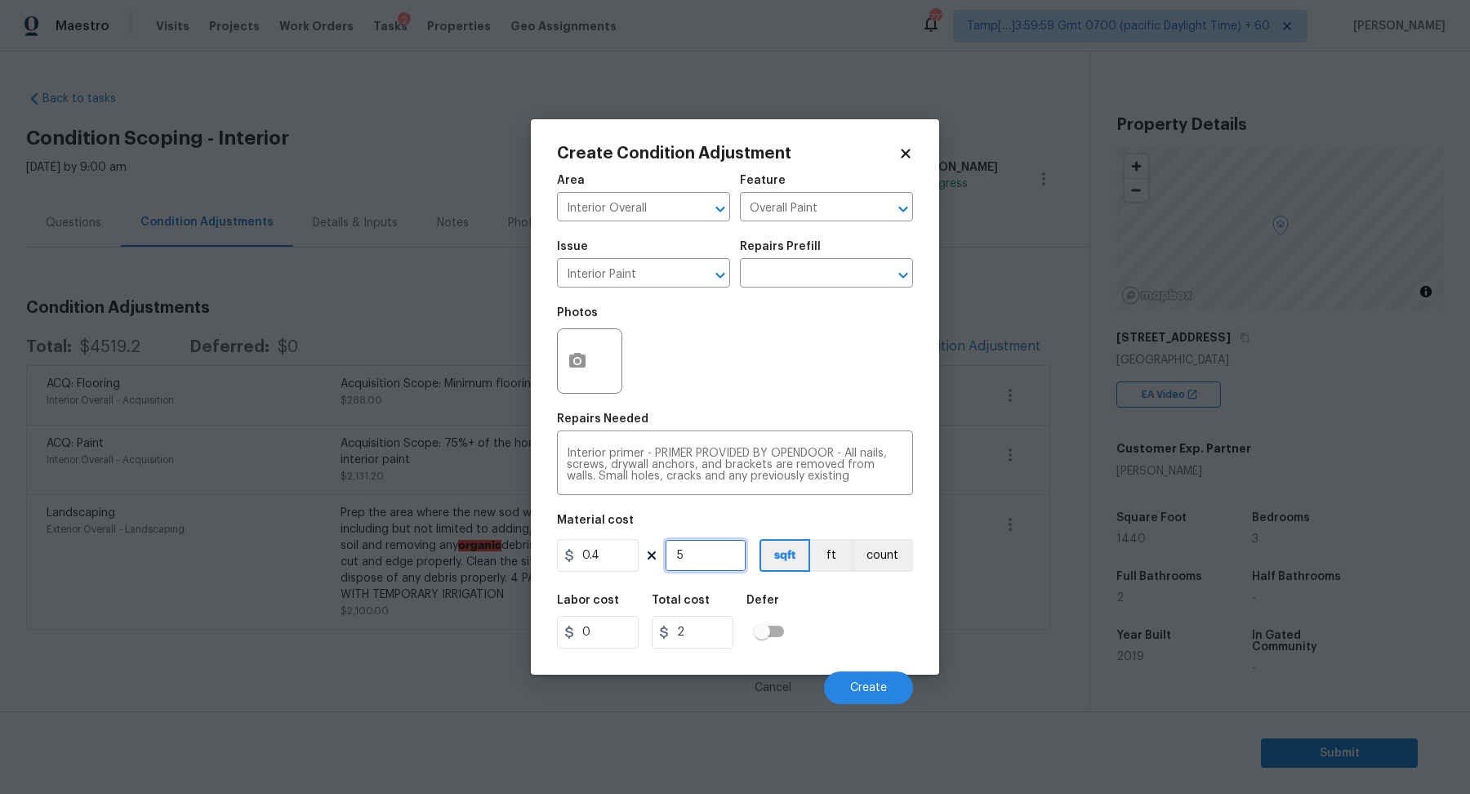
type input "20"
type input "500"
type input "200"
type input "500"
click at [867, 683] on span "Create" at bounding box center [868, 688] width 37 height 12
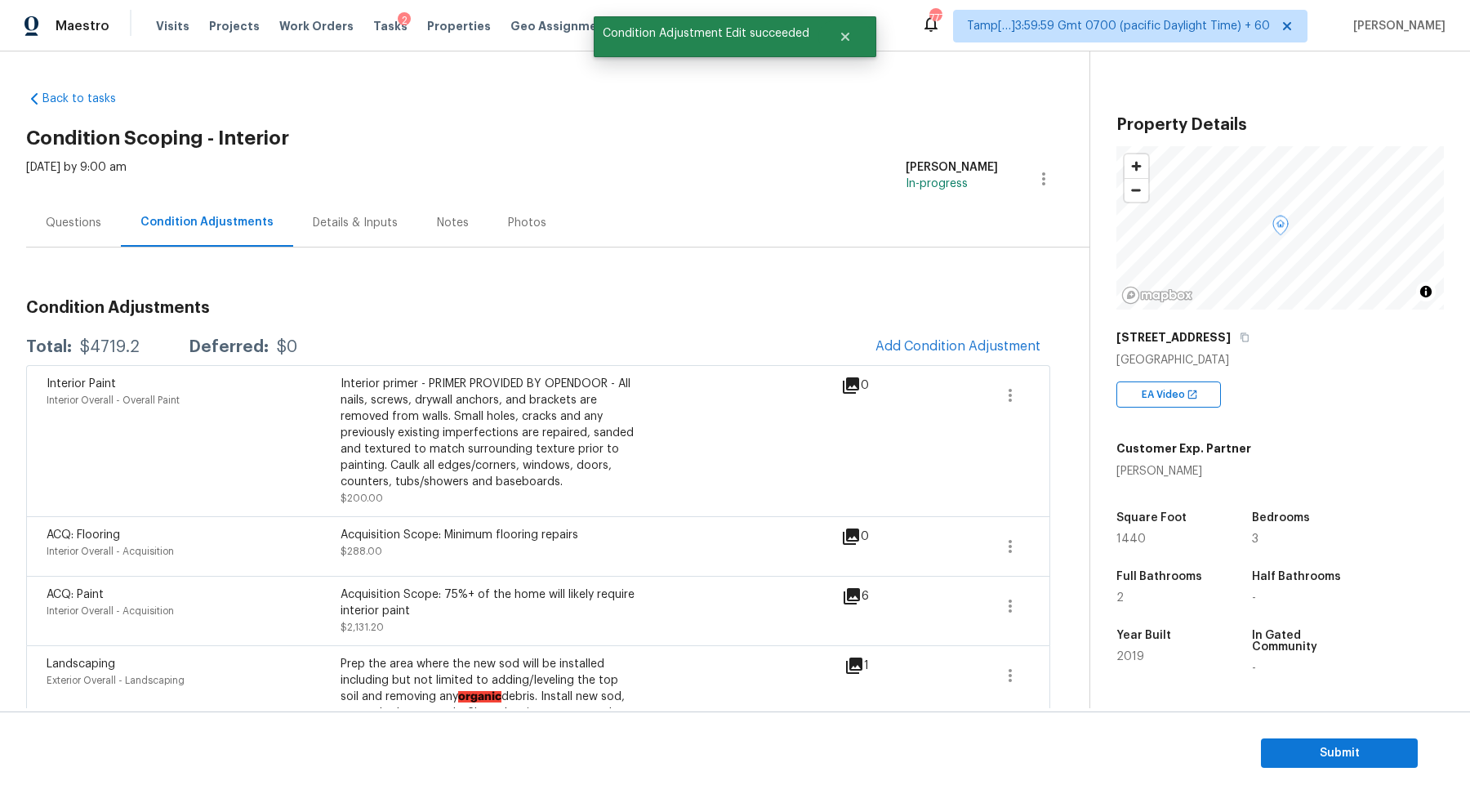
click at [105, 354] on div "$4719.2" at bounding box center [110, 347] width 60 height 16
copy div "$4719.2"
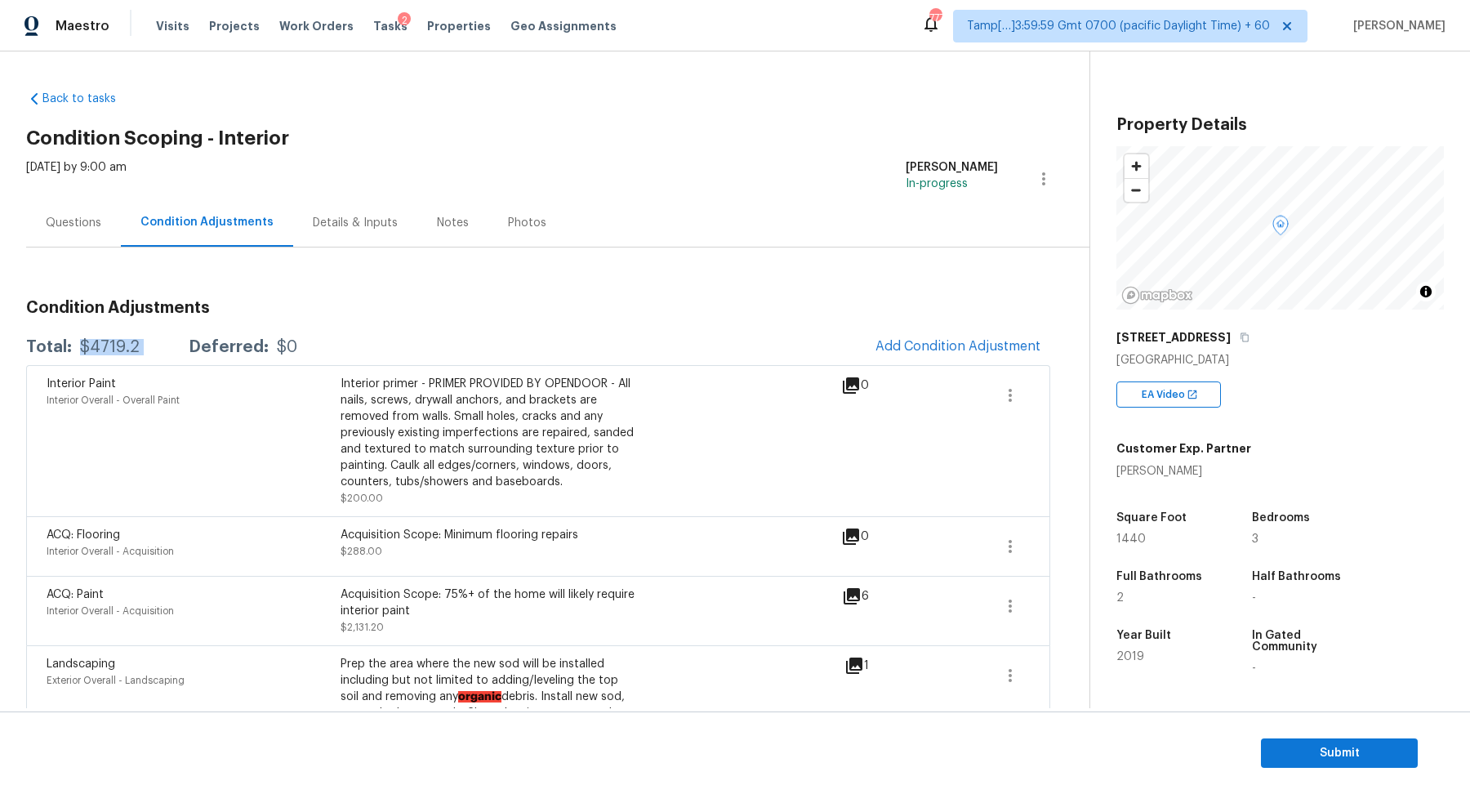
scroll to position [77, 0]
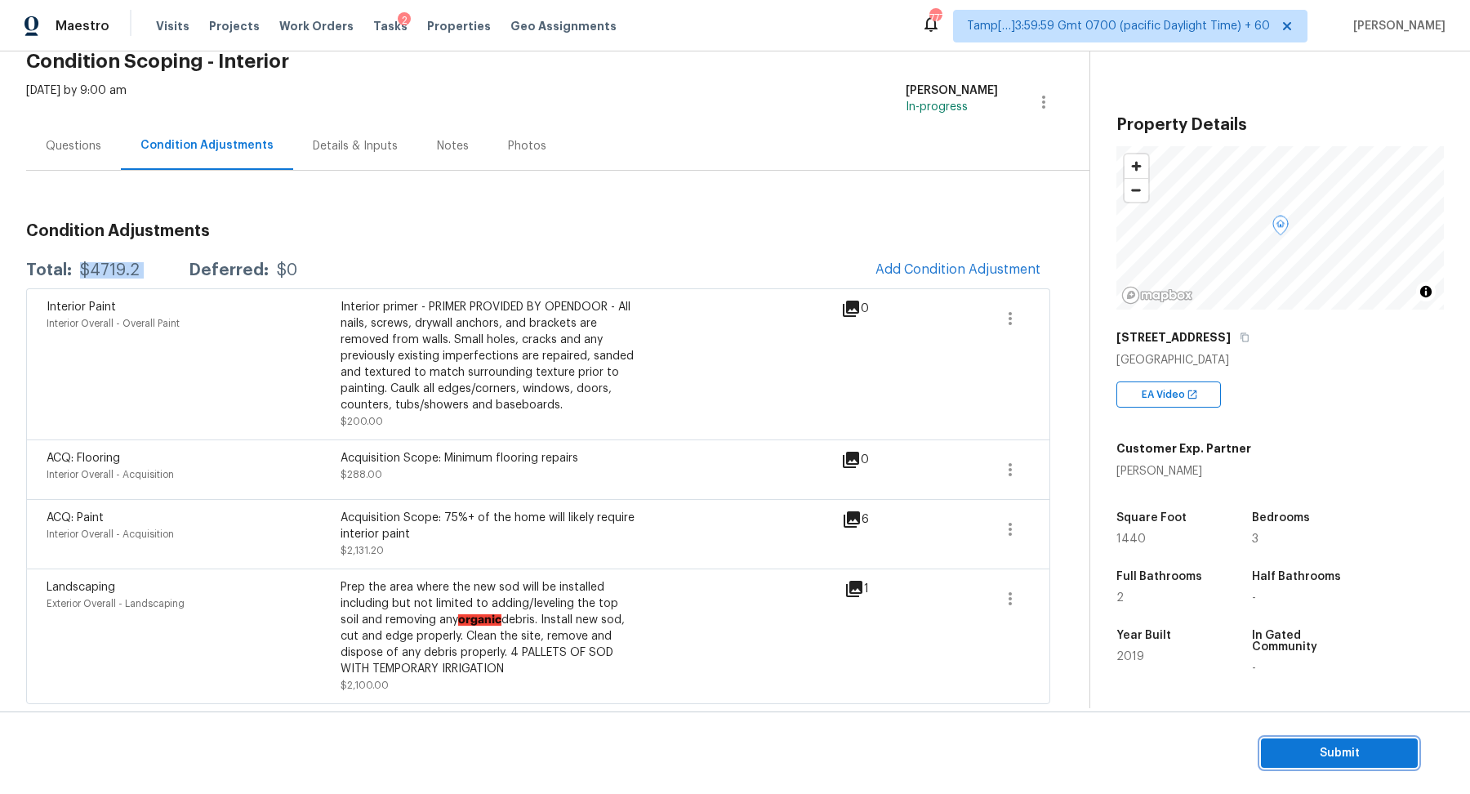
click at [1284, 748] on span "Submit" at bounding box center [1339, 753] width 131 height 20
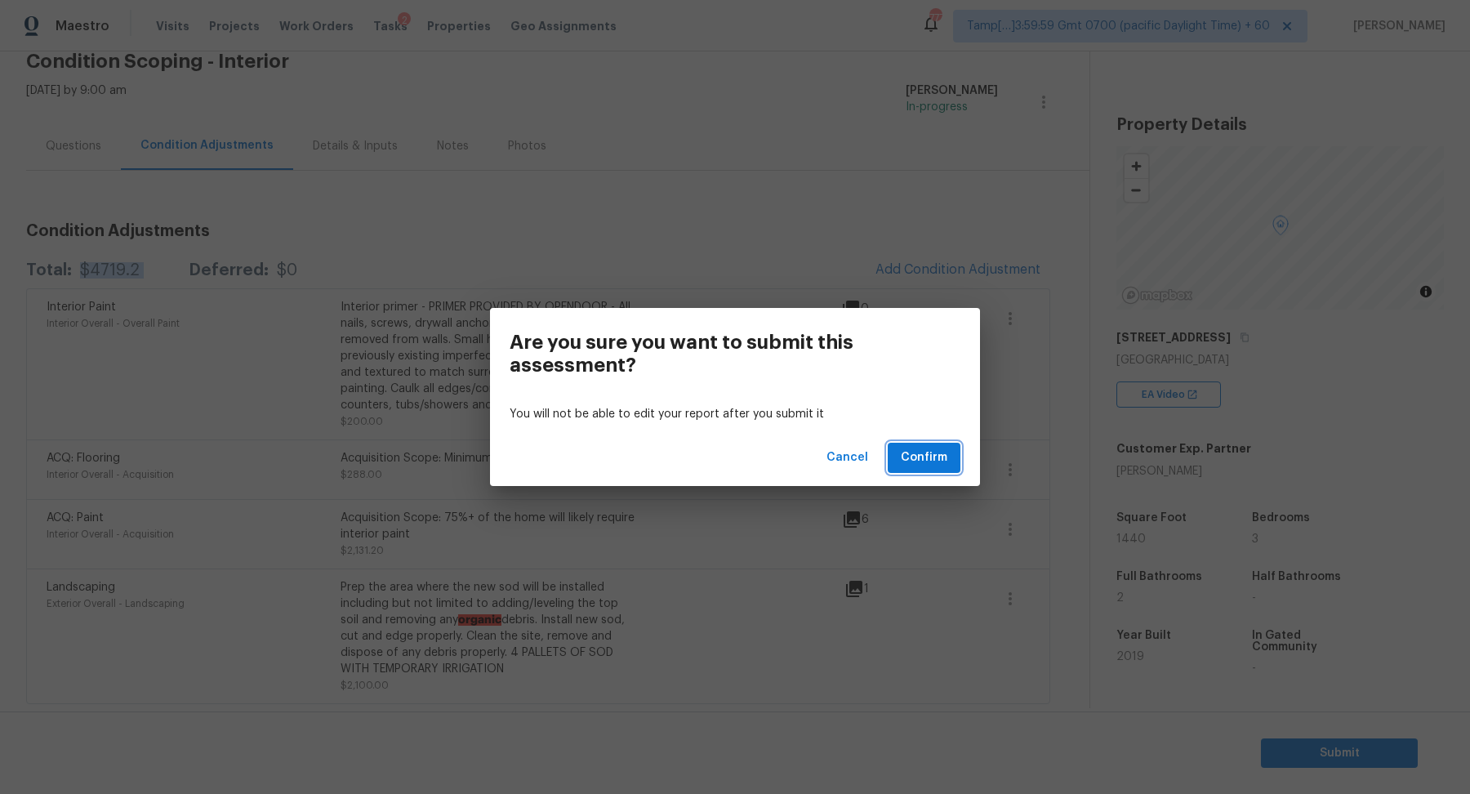
click at [930, 463] on span "Confirm" at bounding box center [923, 457] width 47 height 20
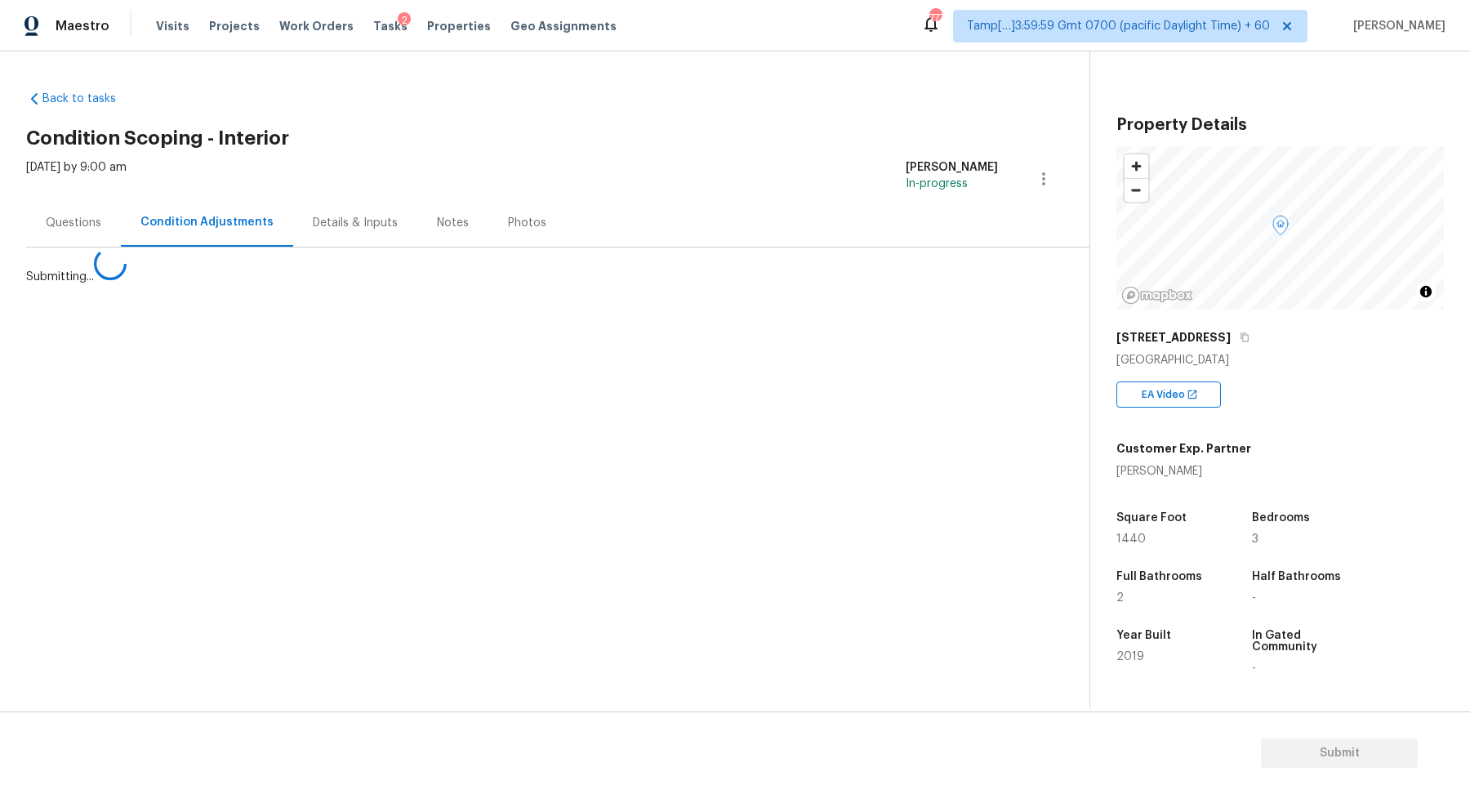
scroll to position [0, 0]
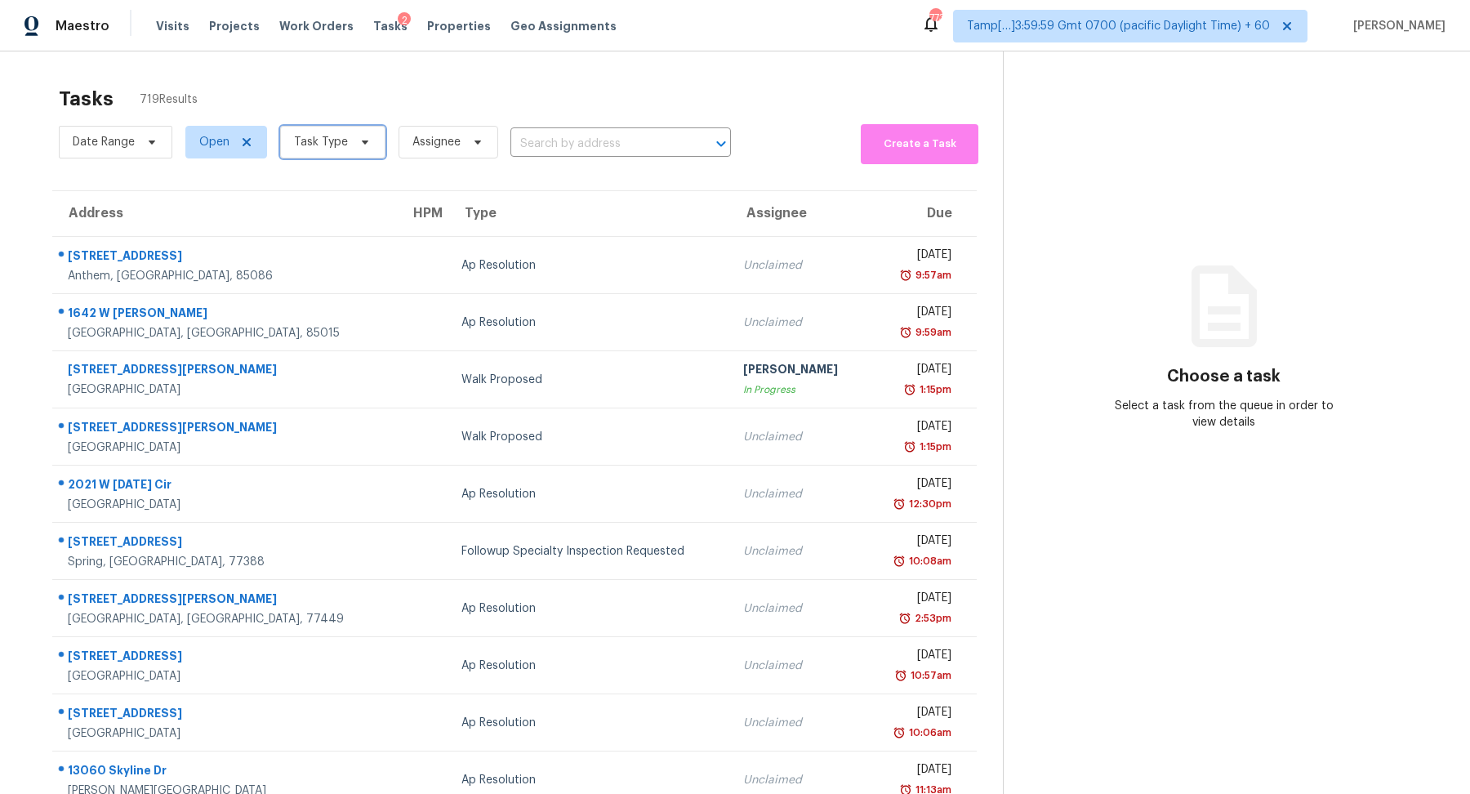
click at [331, 143] on span "Task Type" at bounding box center [321, 142] width 54 height 16
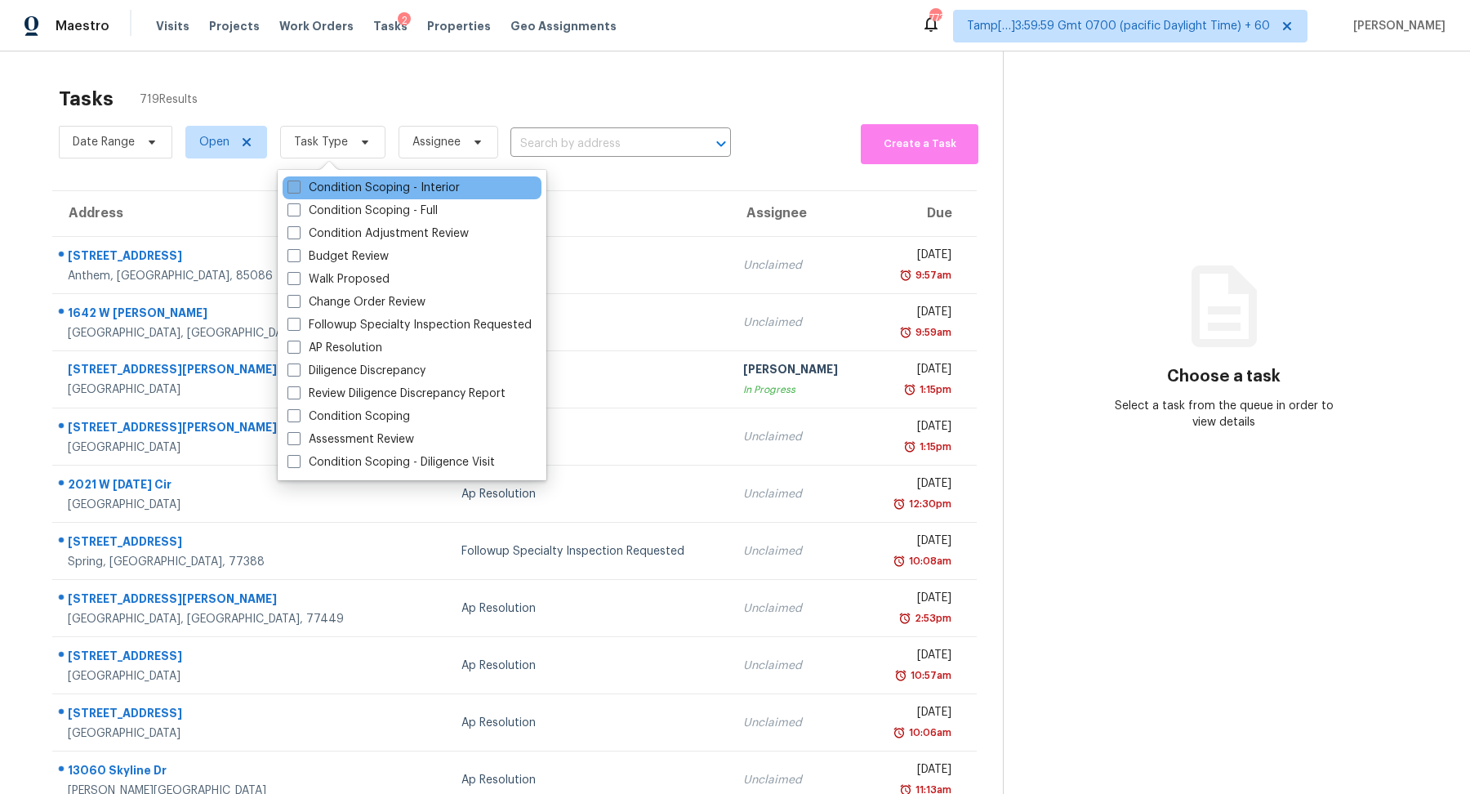
click at [389, 184] on label "Condition Scoping - Interior" at bounding box center [373, 188] width 172 height 16
click at [298, 184] on input "Condition Scoping - Interior" at bounding box center [292, 185] width 11 height 11
checkbox input "true"
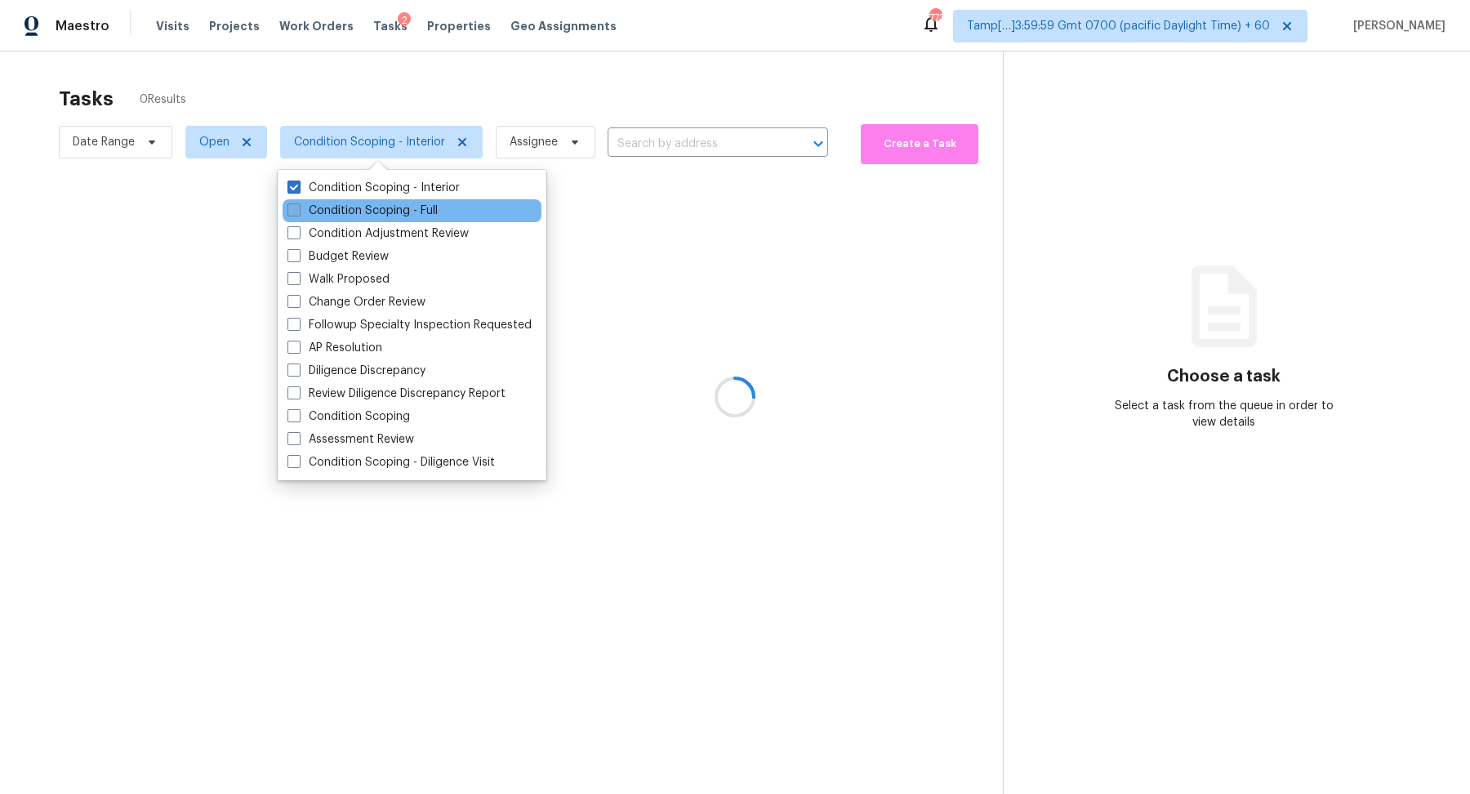
click at [394, 205] on label "Condition Scoping - Full" at bounding box center [362, 210] width 150 height 16
click at [298, 205] on input "Condition Scoping - Full" at bounding box center [292, 207] width 11 height 11
checkbox input "true"
click at [526, 125] on div at bounding box center [735, 397] width 1470 height 794
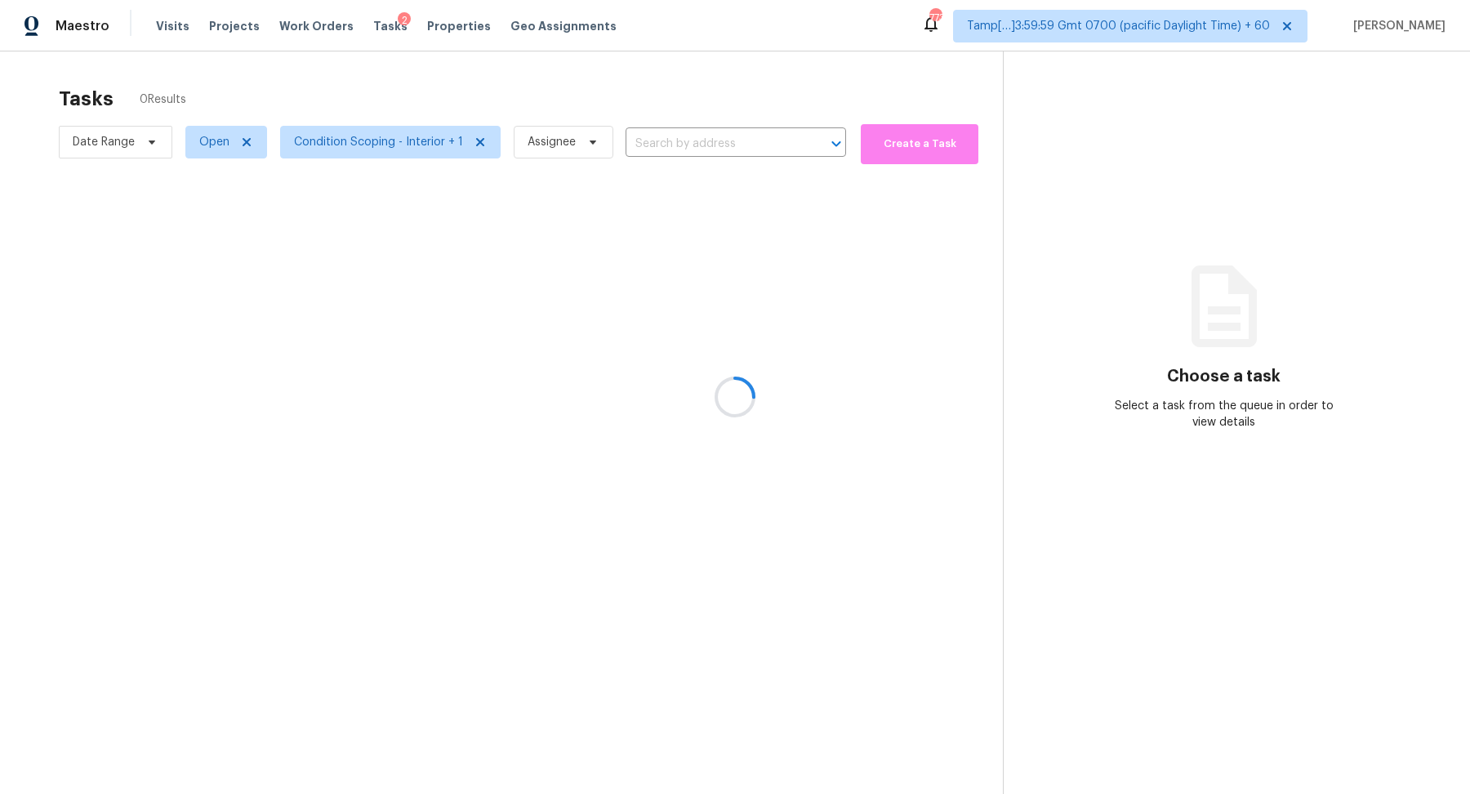
click at [367, 138] on div at bounding box center [735, 397] width 1470 height 794
click at [505, 87] on div at bounding box center [735, 397] width 1470 height 794
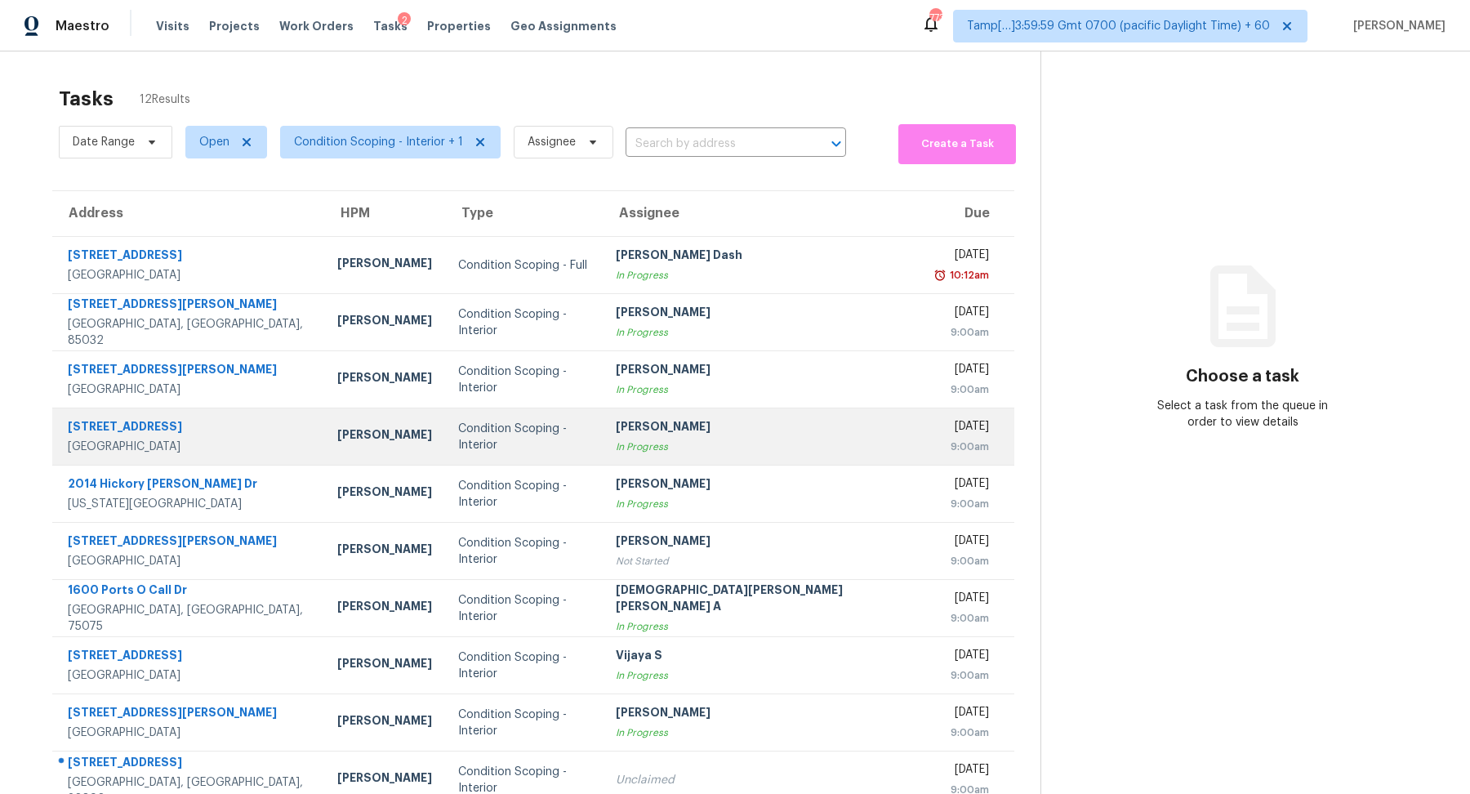
scroll to position [56, 0]
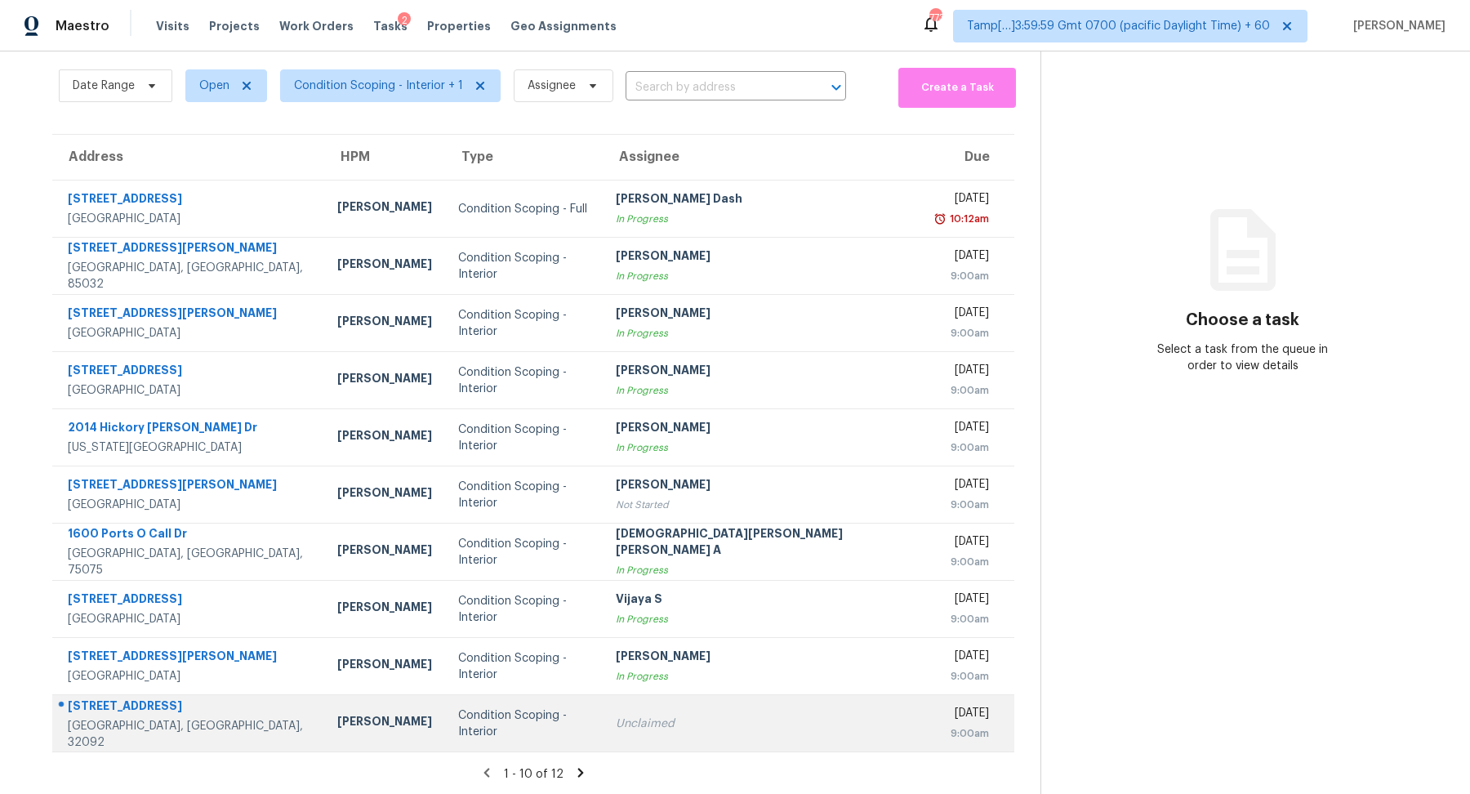
click at [702, 695] on td "Unclaimed" at bounding box center [763, 723] width 320 height 57
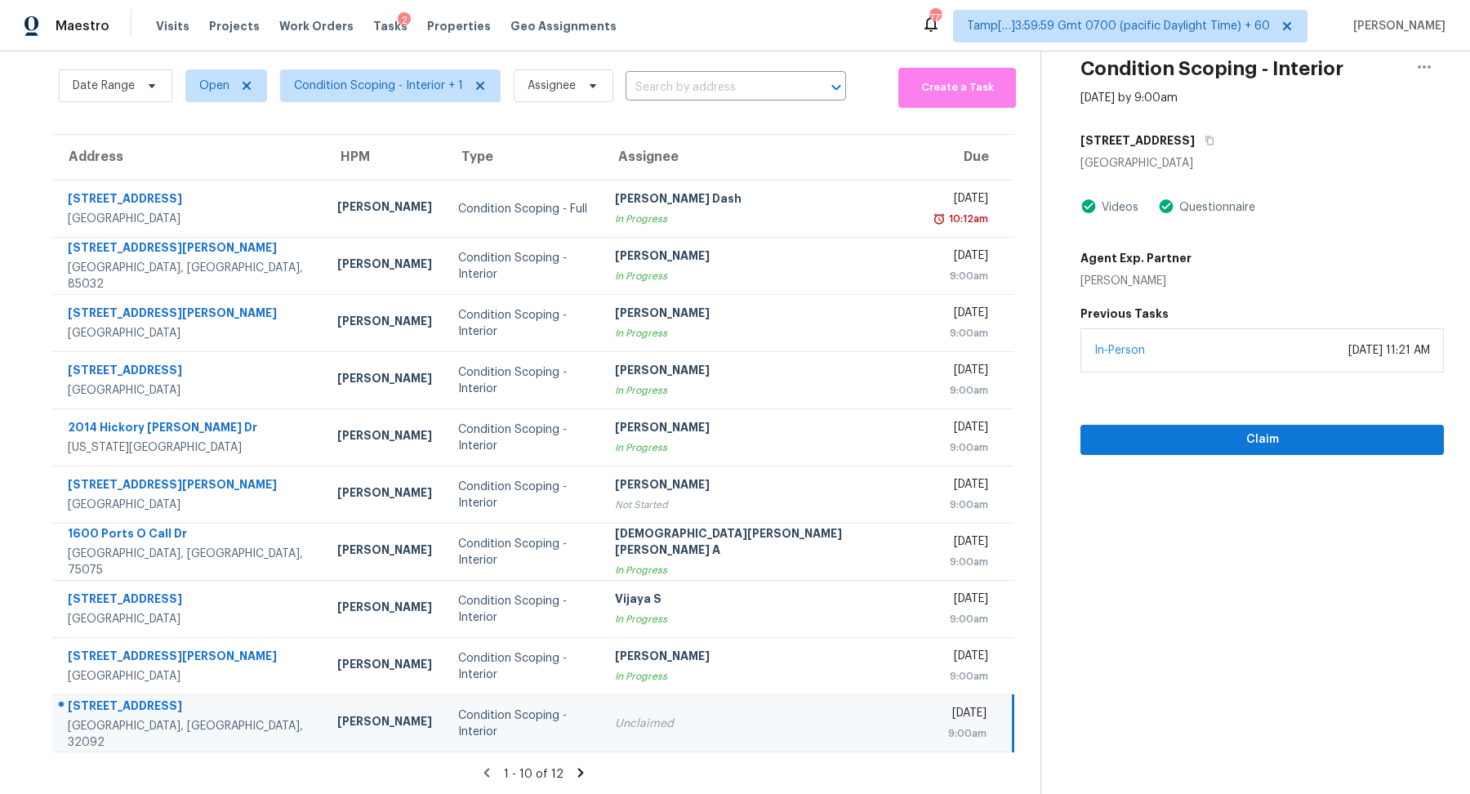
click at [573, 771] on icon at bounding box center [580, 772] width 15 height 15
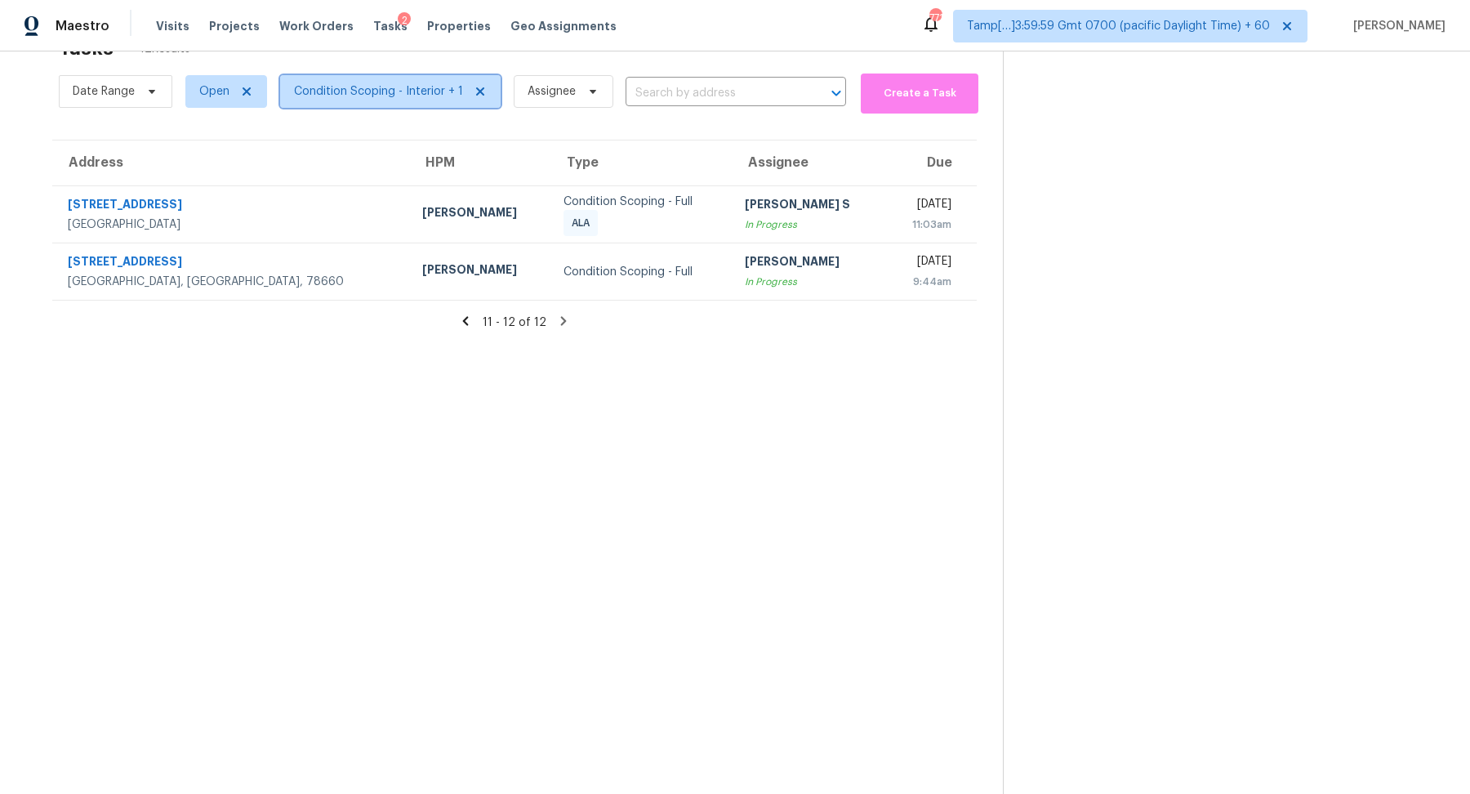
click at [358, 87] on span "Condition Scoping - Interior + 1" at bounding box center [378, 91] width 169 height 16
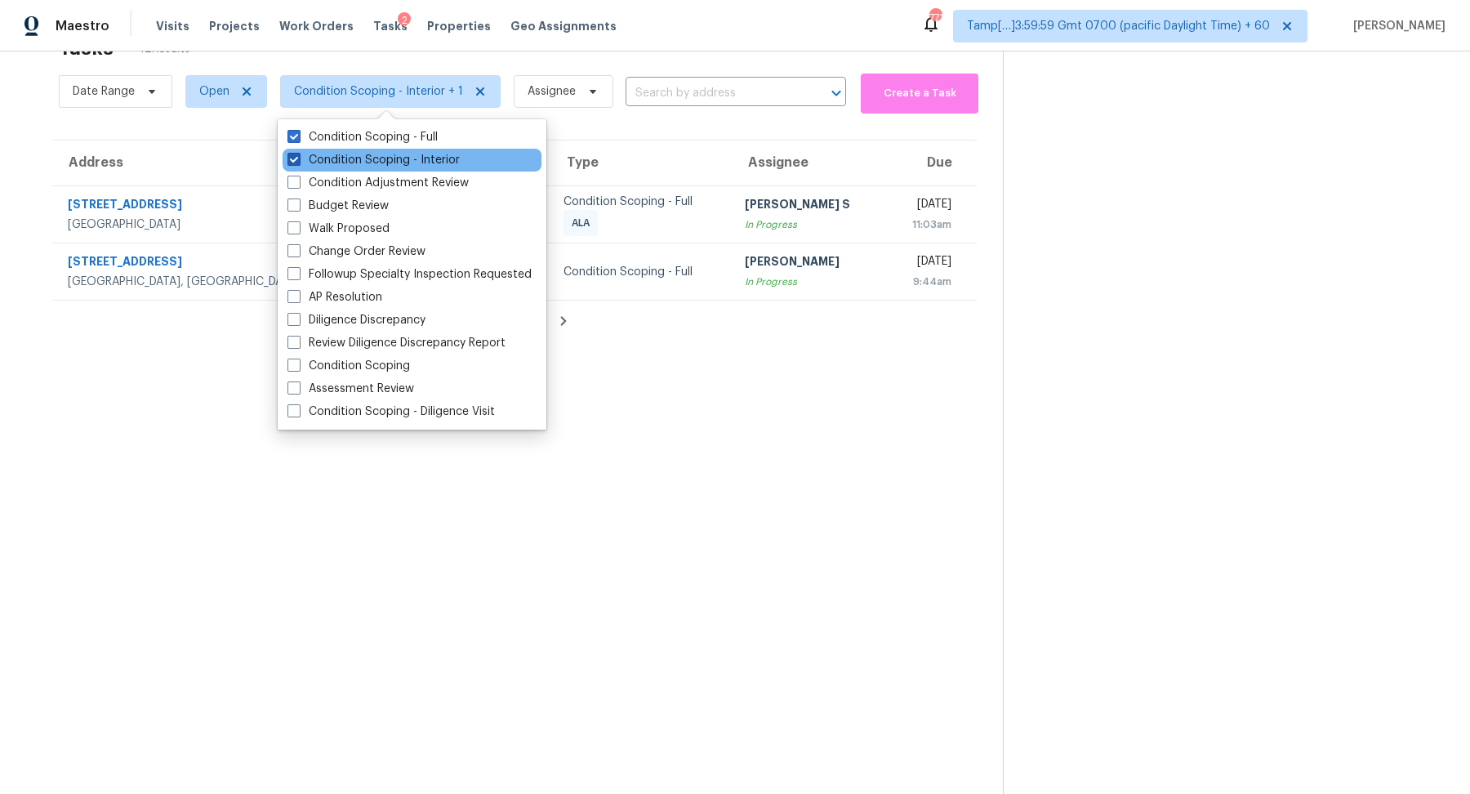
click at [383, 155] on label "Condition Scoping - Interior" at bounding box center [373, 160] width 172 height 16
click at [298, 155] on input "Condition Scoping - Interior" at bounding box center [292, 157] width 11 height 11
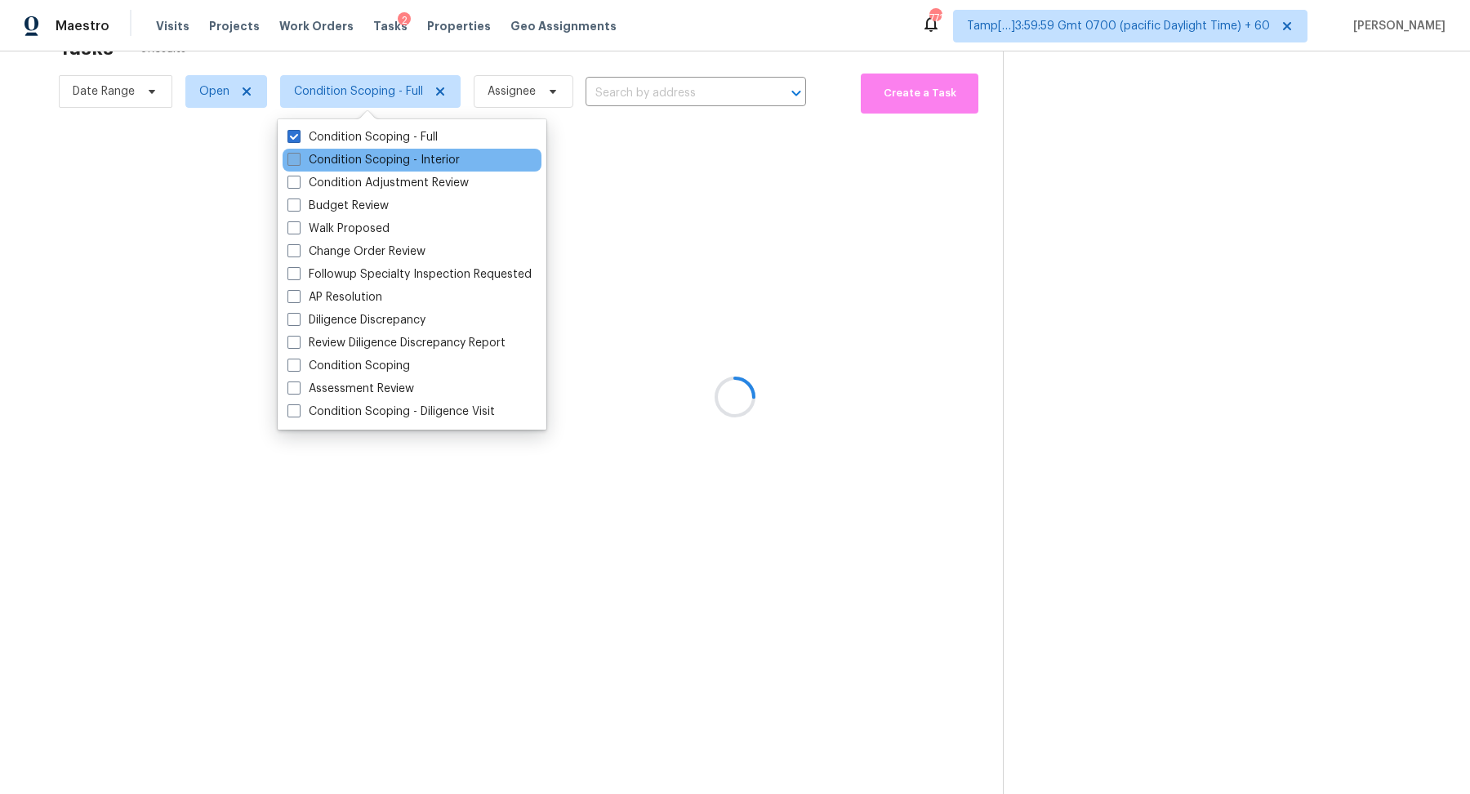
click at [383, 155] on label "Condition Scoping - Interior" at bounding box center [373, 160] width 172 height 16
click at [298, 155] on input "Condition Scoping - Interior" at bounding box center [292, 157] width 11 height 11
checkbox input "true"
click at [691, 197] on div at bounding box center [735, 397] width 1470 height 794
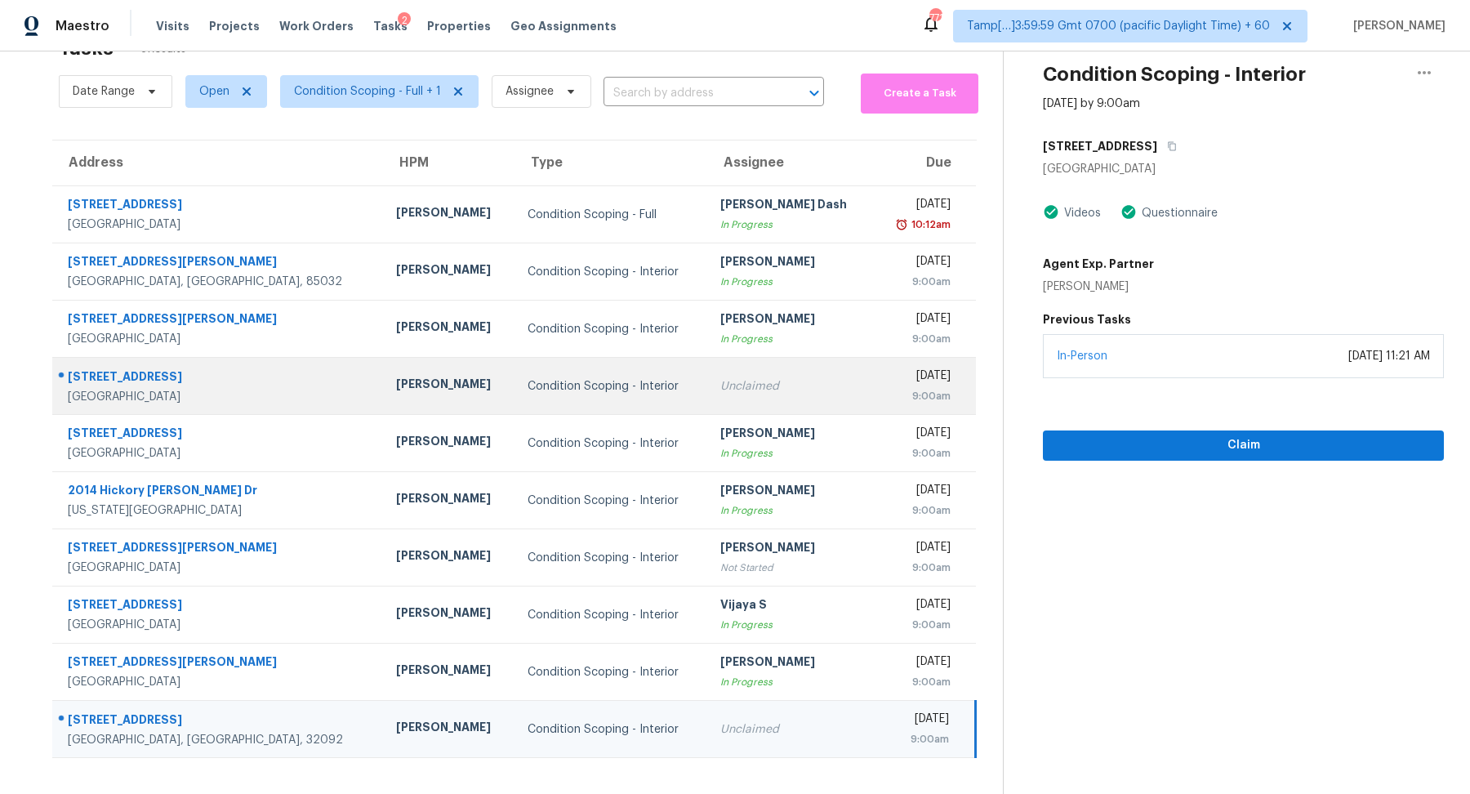
click at [730, 361] on td "Unclaimed" at bounding box center [790, 386] width 166 height 57
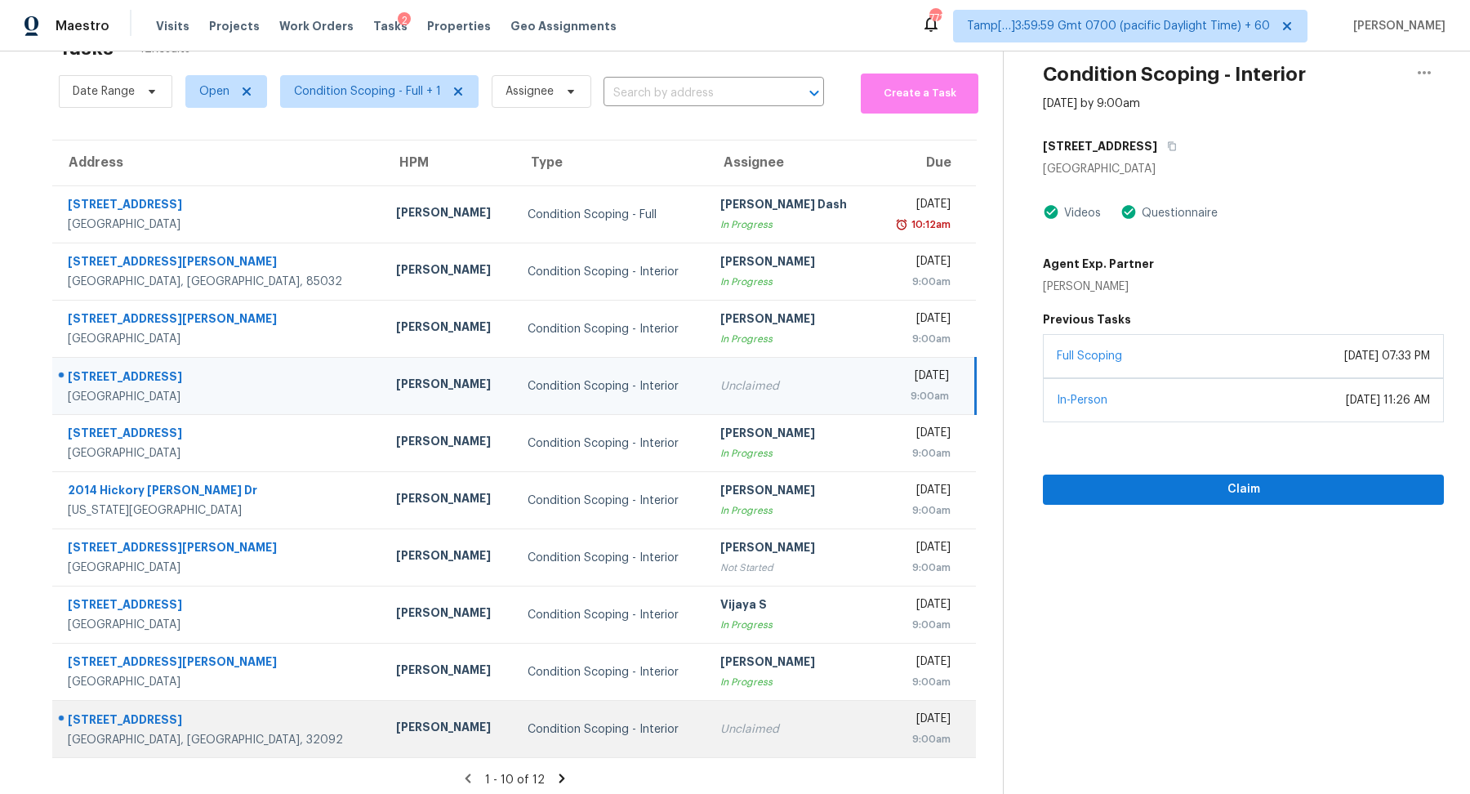
click at [778, 734] on div "Unclaimed" at bounding box center [790, 729] width 140 height 16
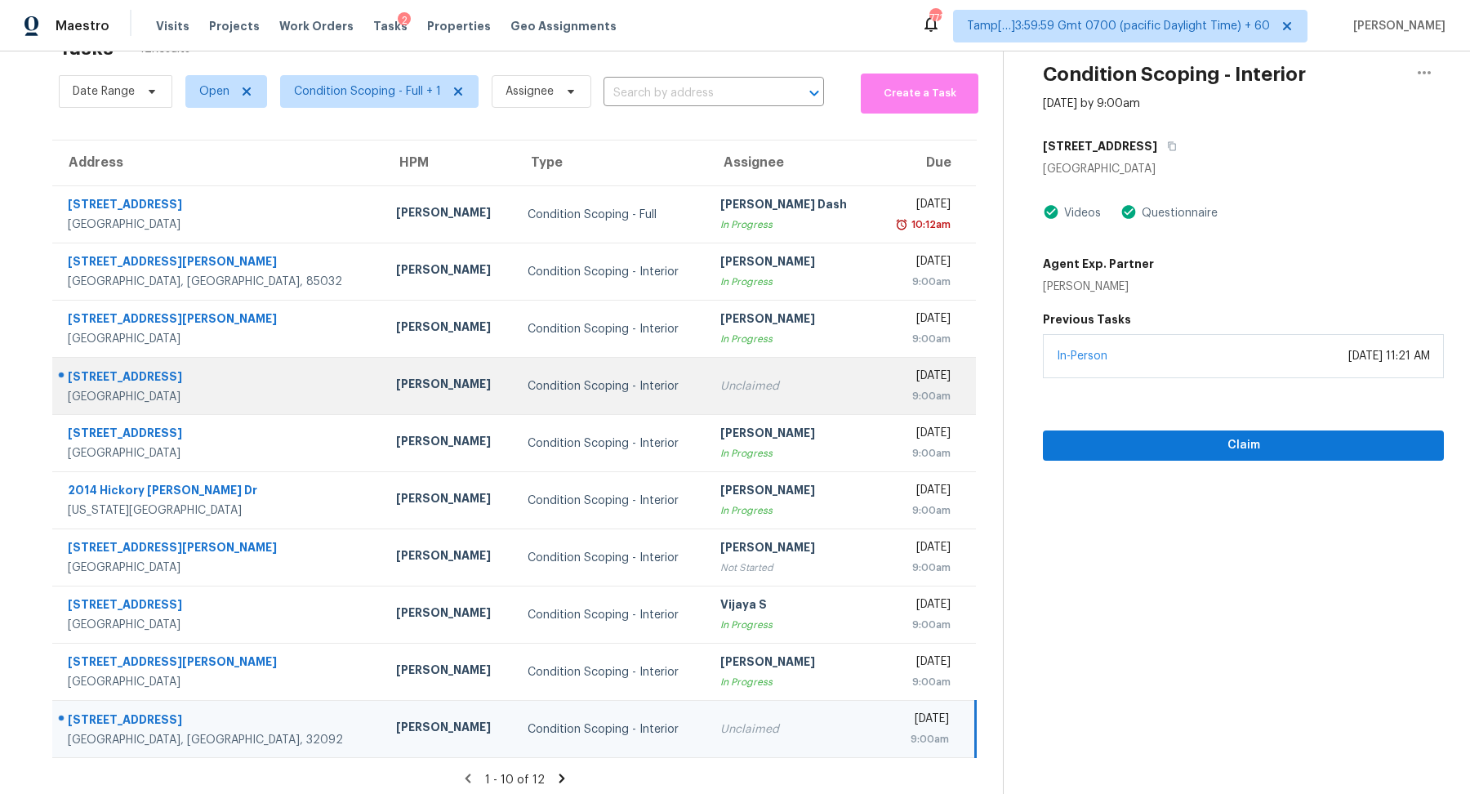
click at [763, 390] on div "Unclaimed" at bounding box center [790, 386] width 140 height 16
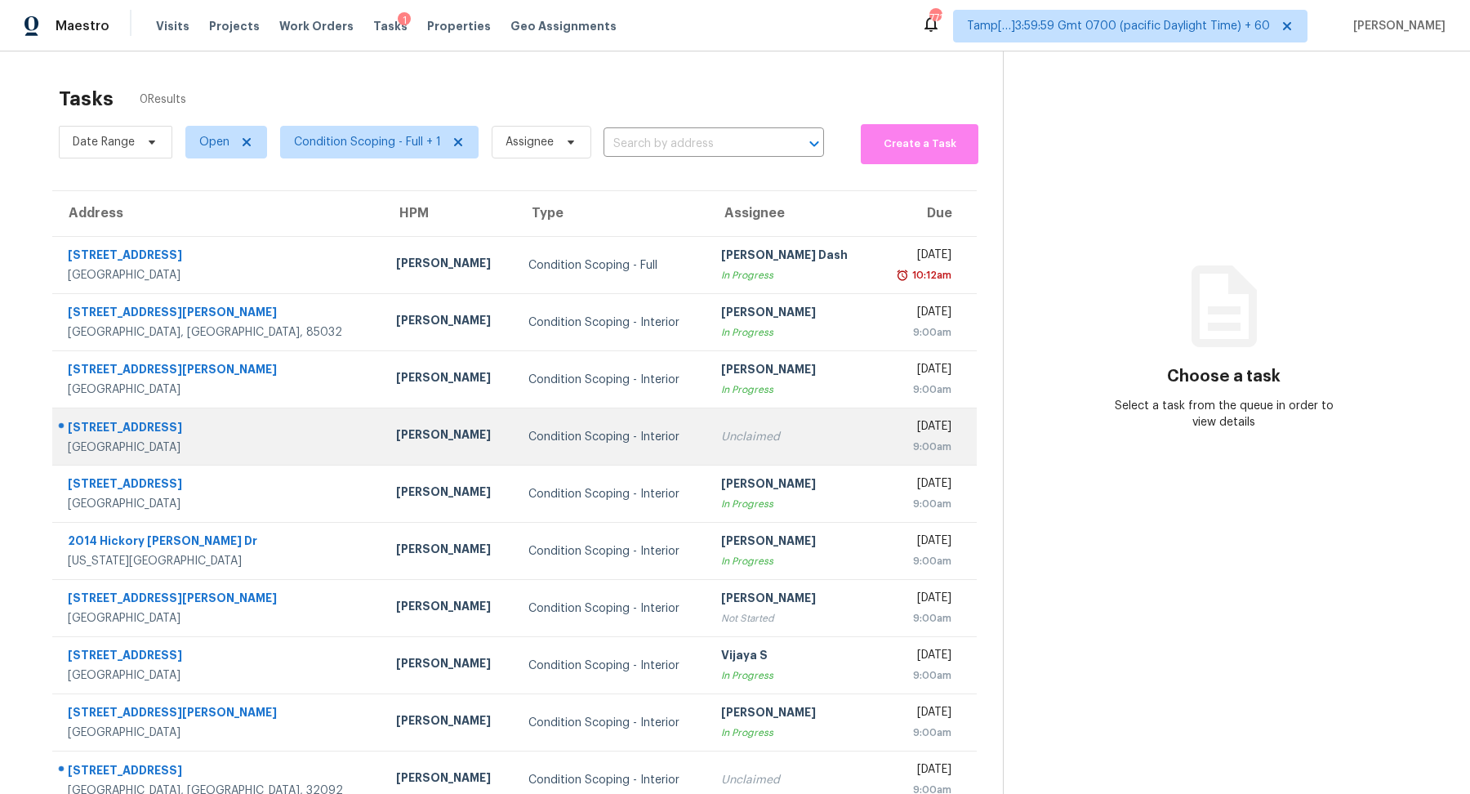
click at [755, 453] on td "Unclaimed" at bounding box center [791, 436] width 167 height 57
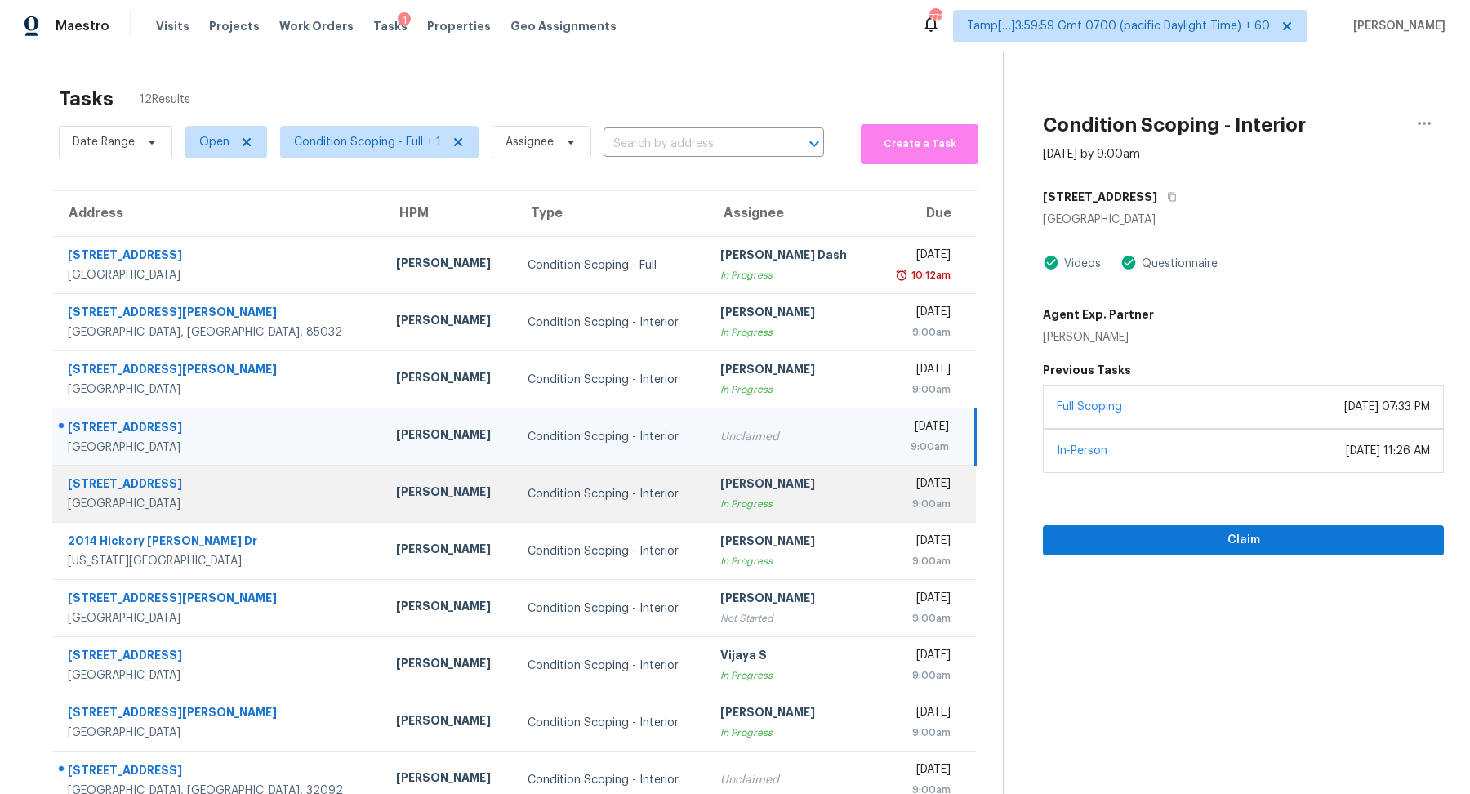
scroll to position [56, 0]
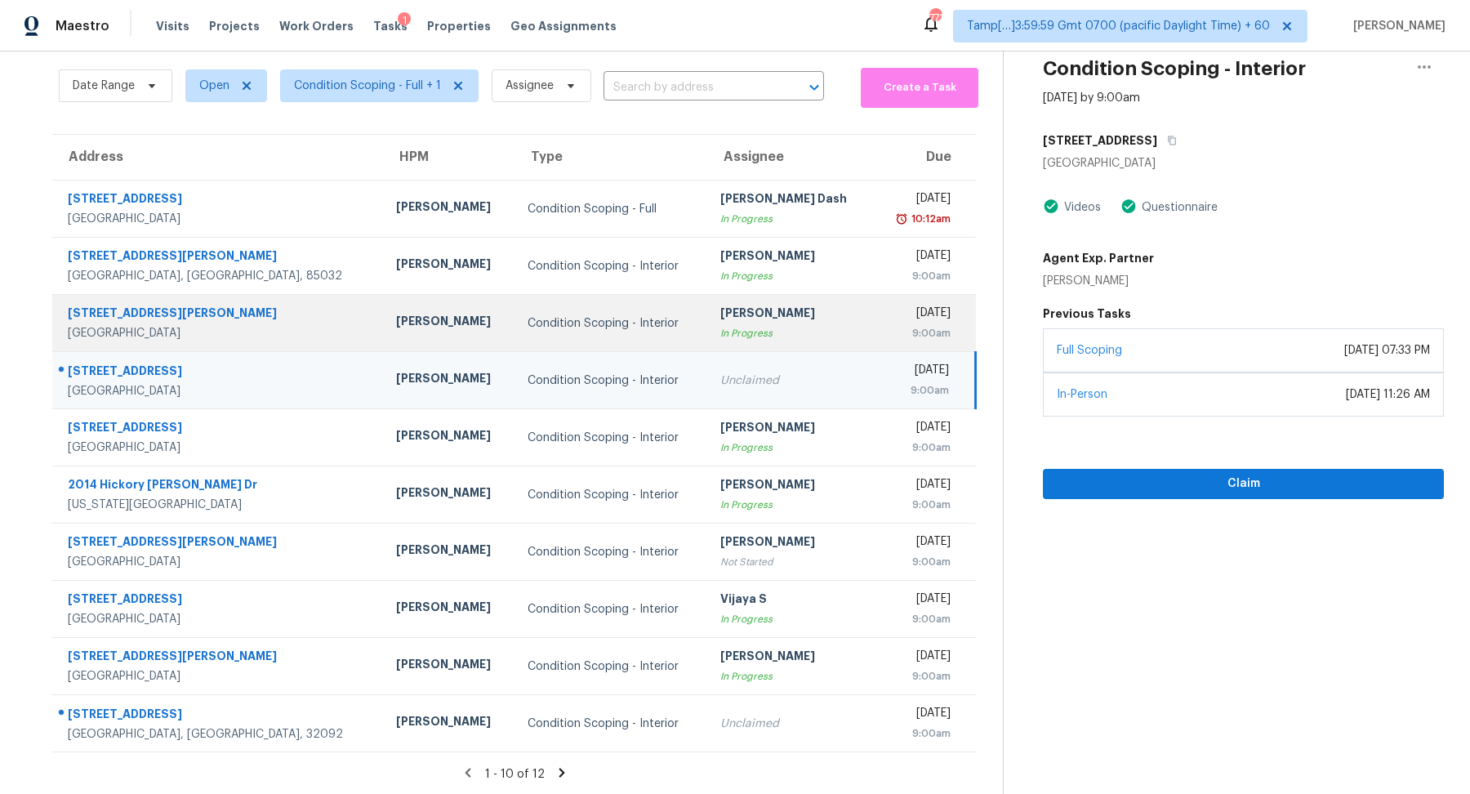
click at [731, 331] on div "In Progress" at bounding box center [790, 333] width 140 height 16
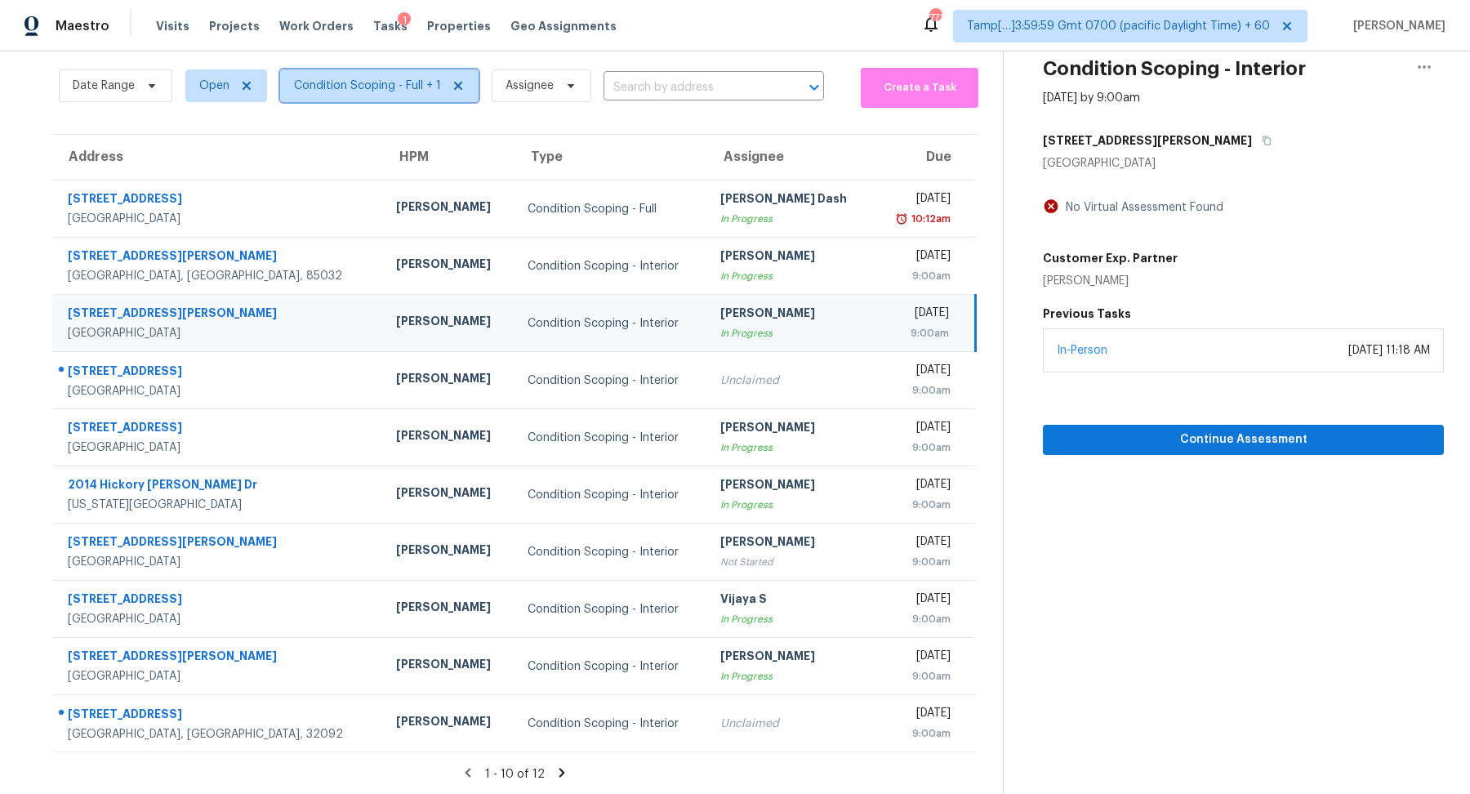
click at [300, 78] on span "Condition Scoping - Full + 1" at bounding box center [367, 86] width 147 height 16
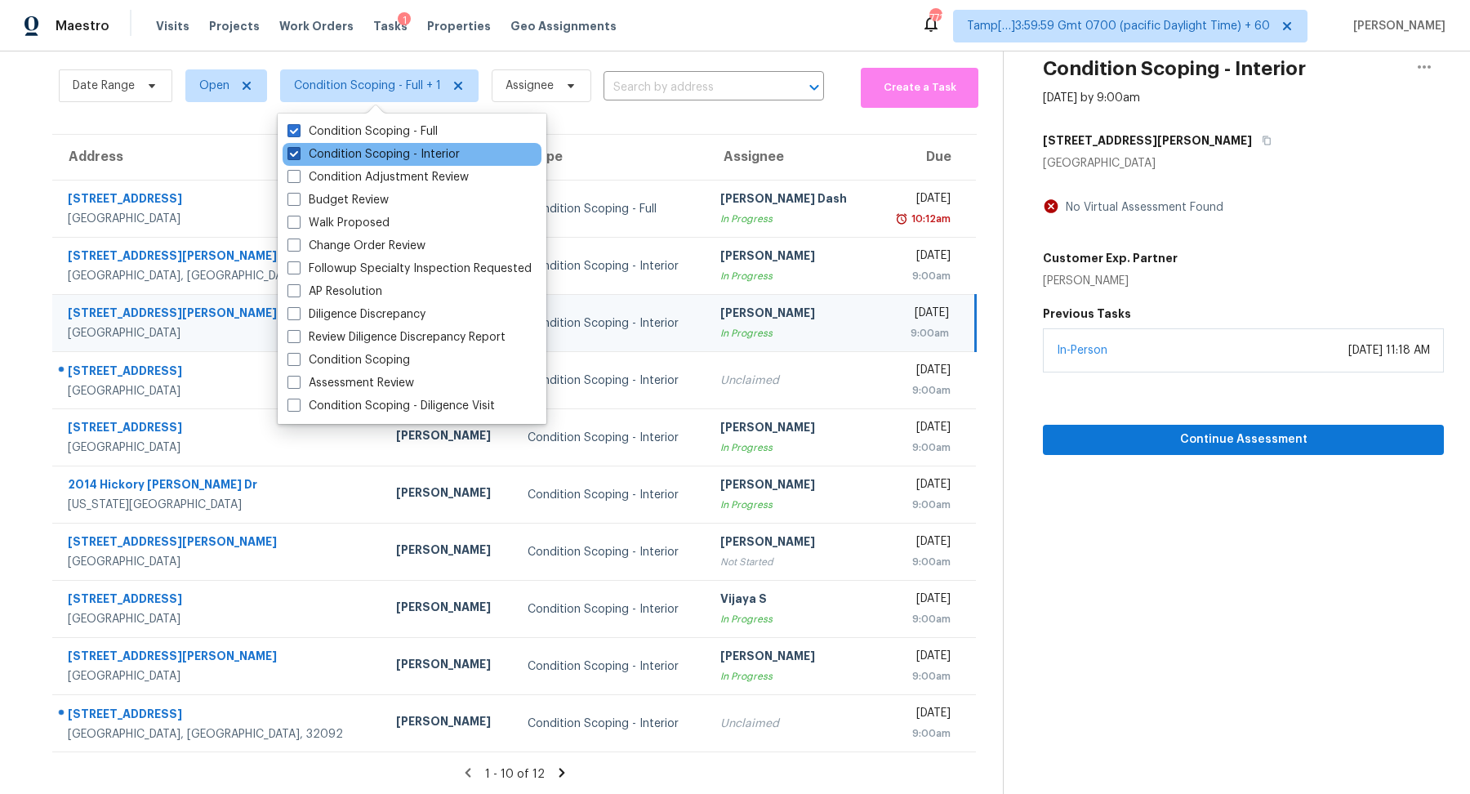
click at [332, 151] on label "Condition Scoping - Interior" at bounding box center [373, 154] width 172 height 16
click at [298, 151] on input "Condition Scoping - Interior" at bounding box center [292, 151] width 11 height 11
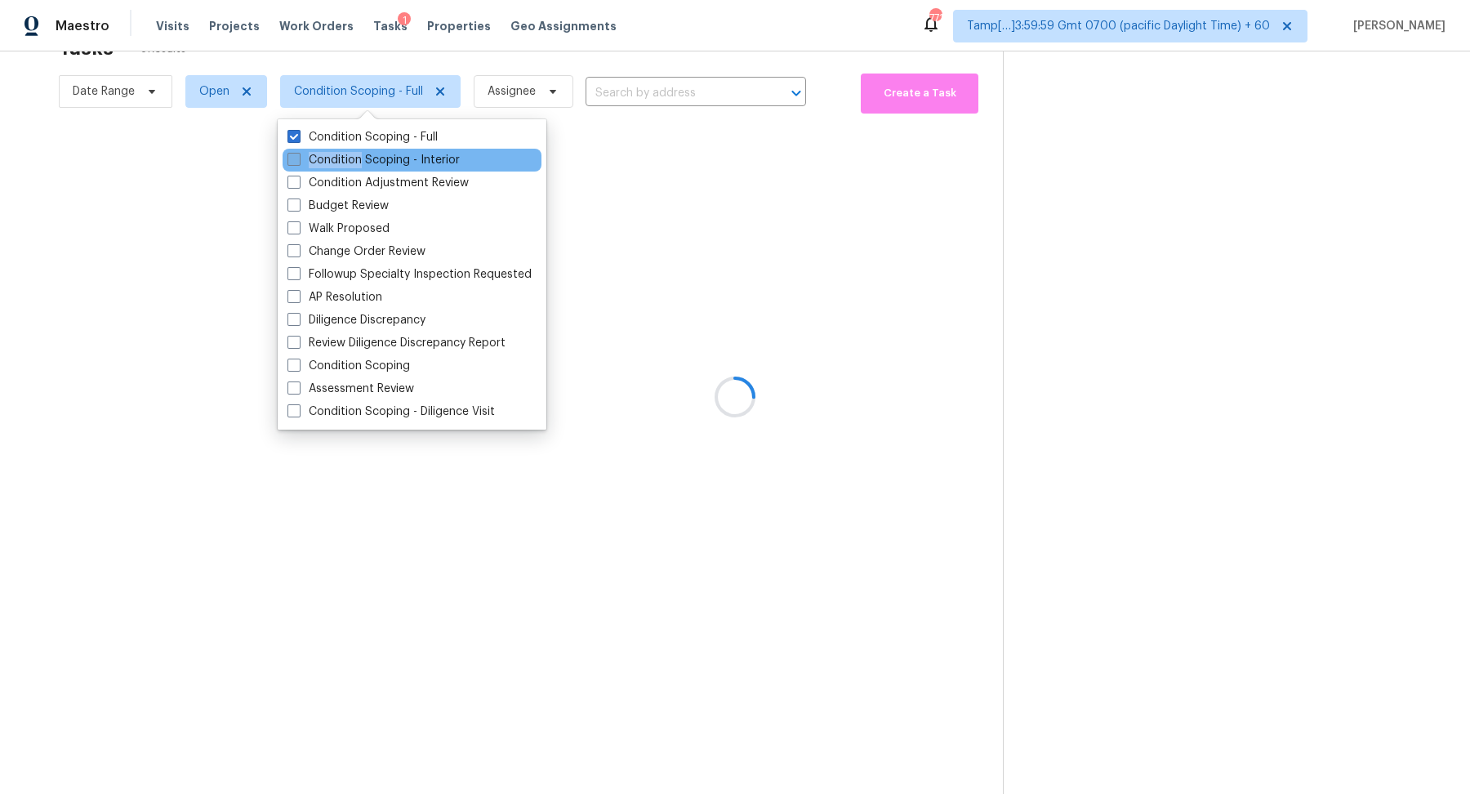
click at [332, 152] on label "Condition Scoping - Interior" at bounding box center [373, 160] width 172 height 16
click at [298, 152] on input "Condition Scoping - Interior" at bounding box center [292, 157] width 11 height 11
checkbox input "true"
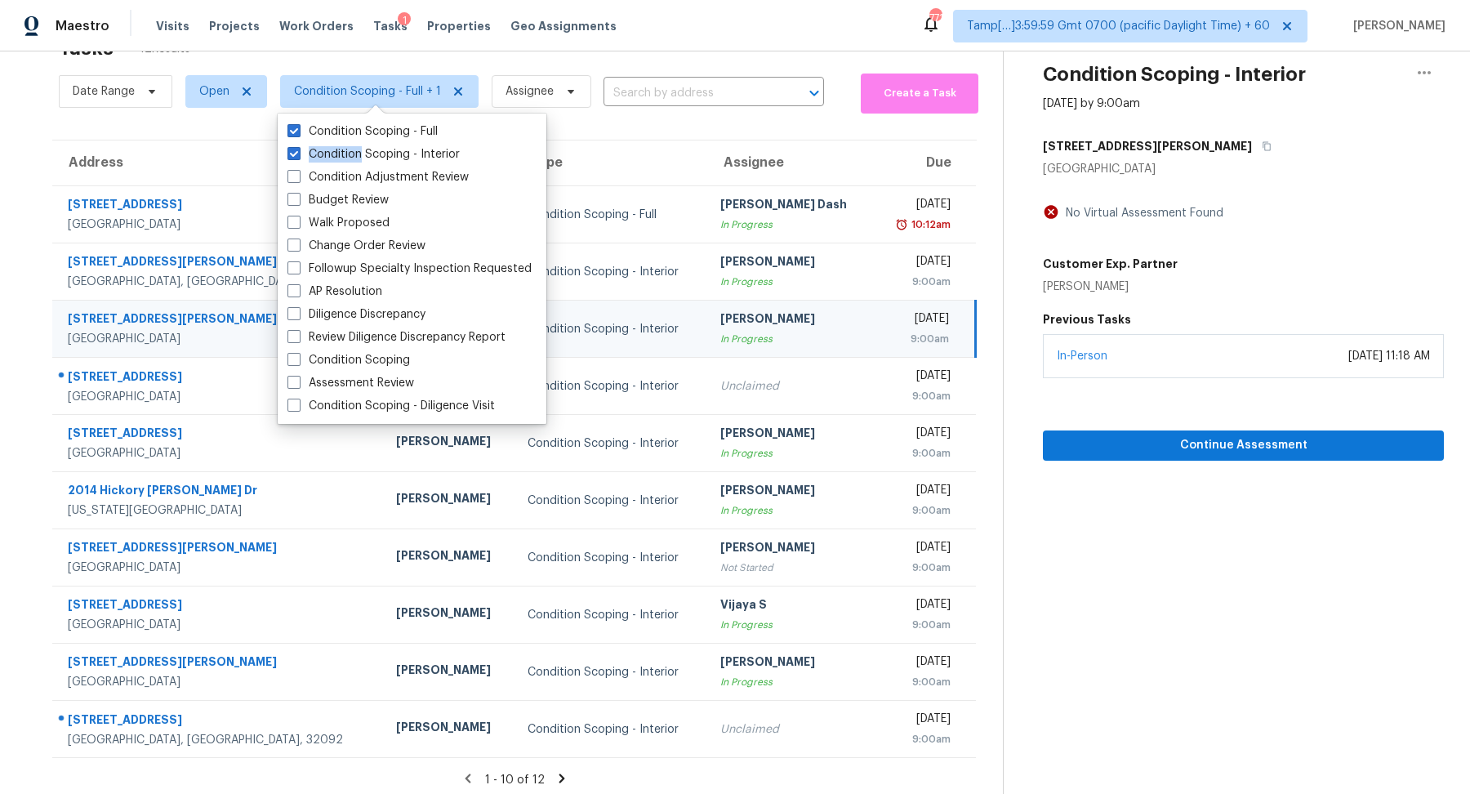
scroll to position [56, 0]
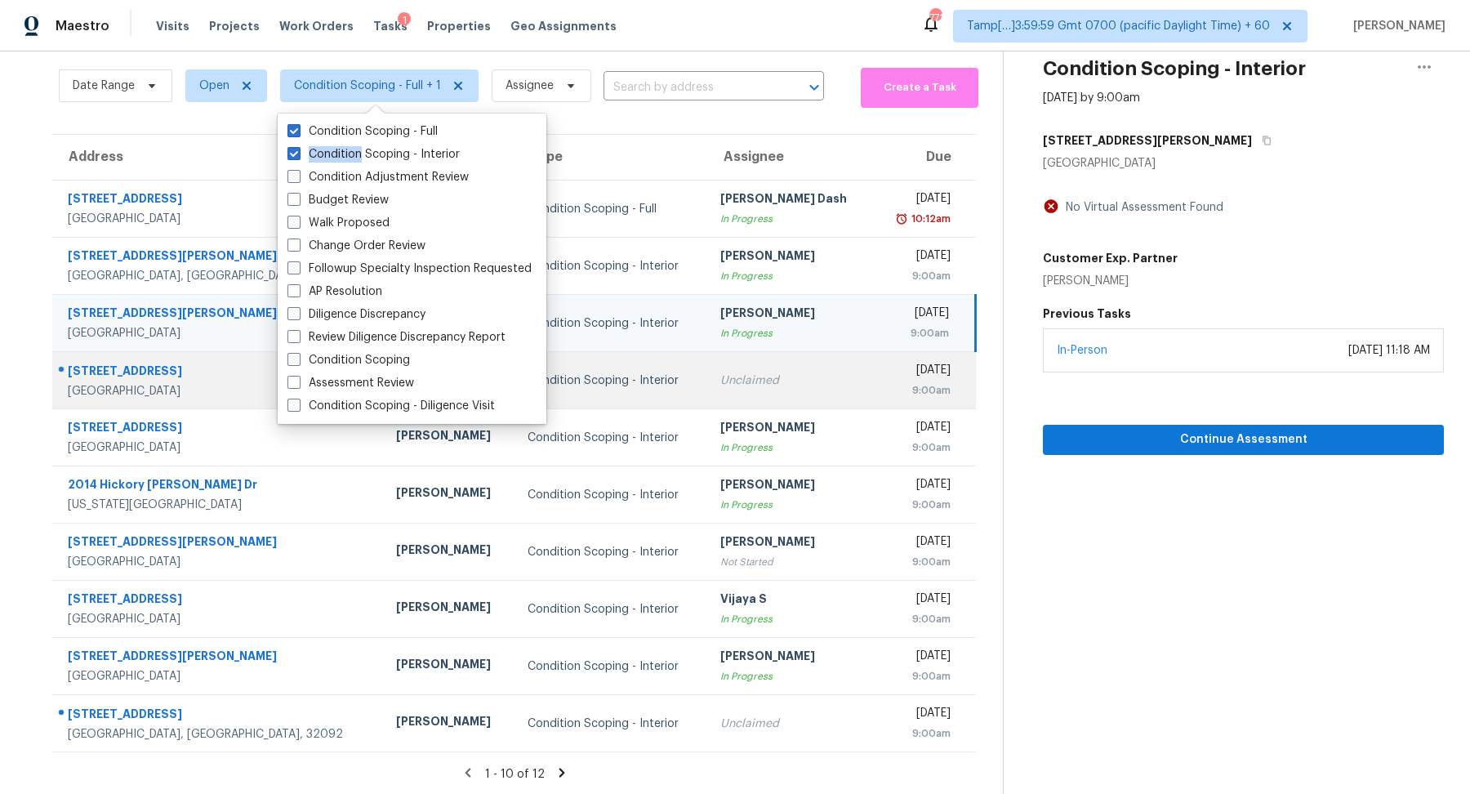
click at [886, 377] on div "[DATE]" at bounding box center [918, 372] width 64 height 20
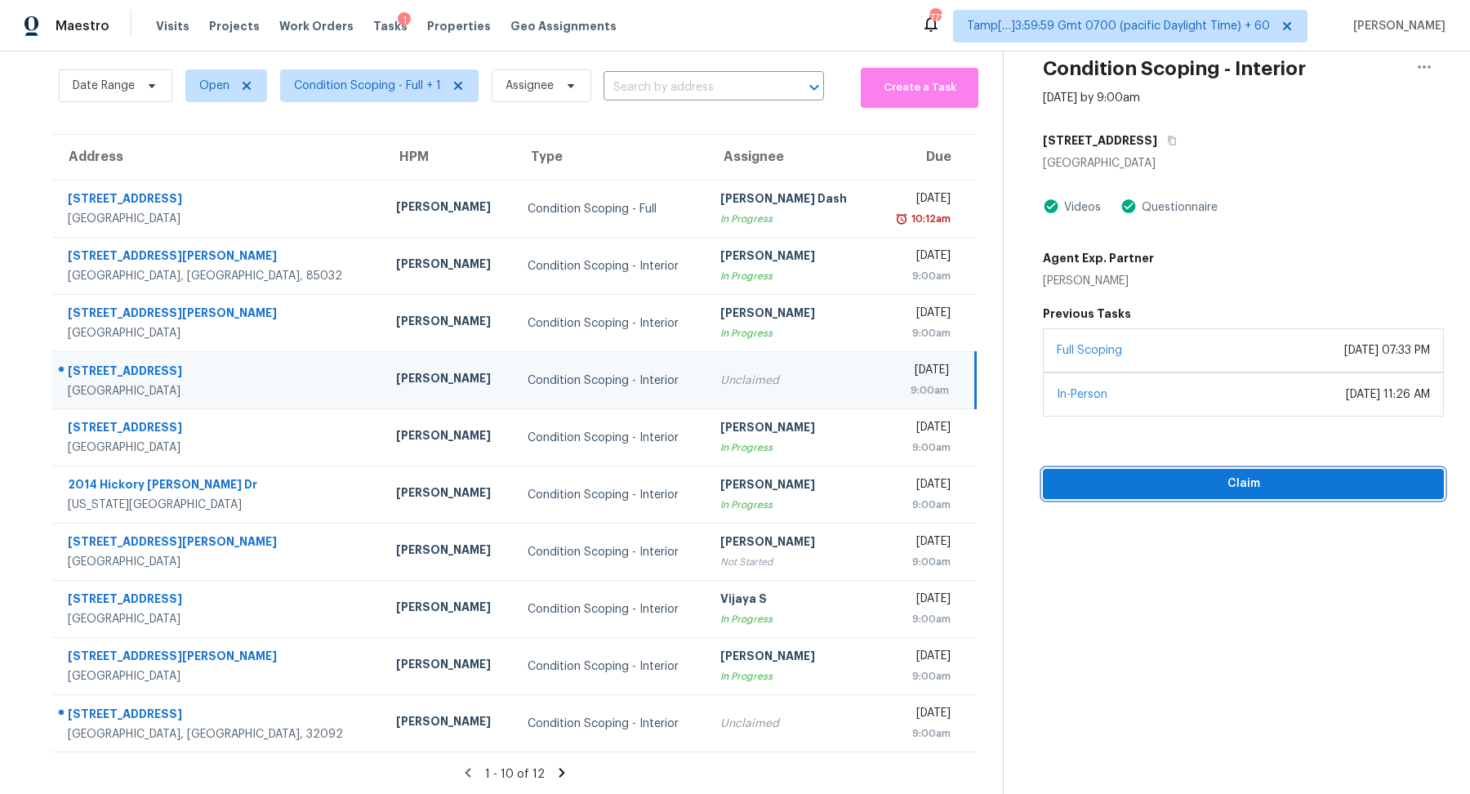
click at [1260, 483] on span "Claim" at bounding box center [1243, 484] width 375 height 20
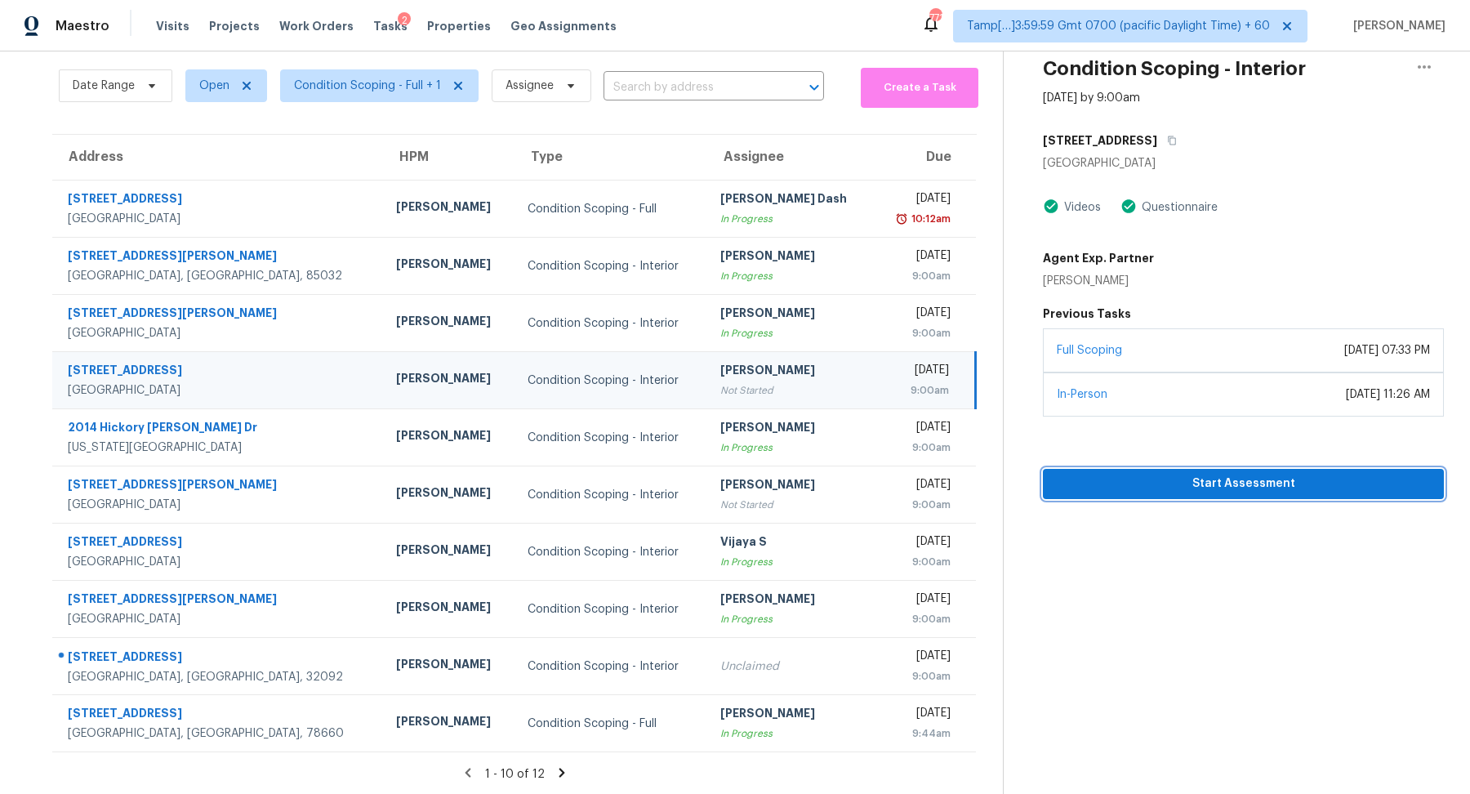
click at [1182, 491] on span "Start Assessment" at bounding box center [1243, 484] width 375 height 20
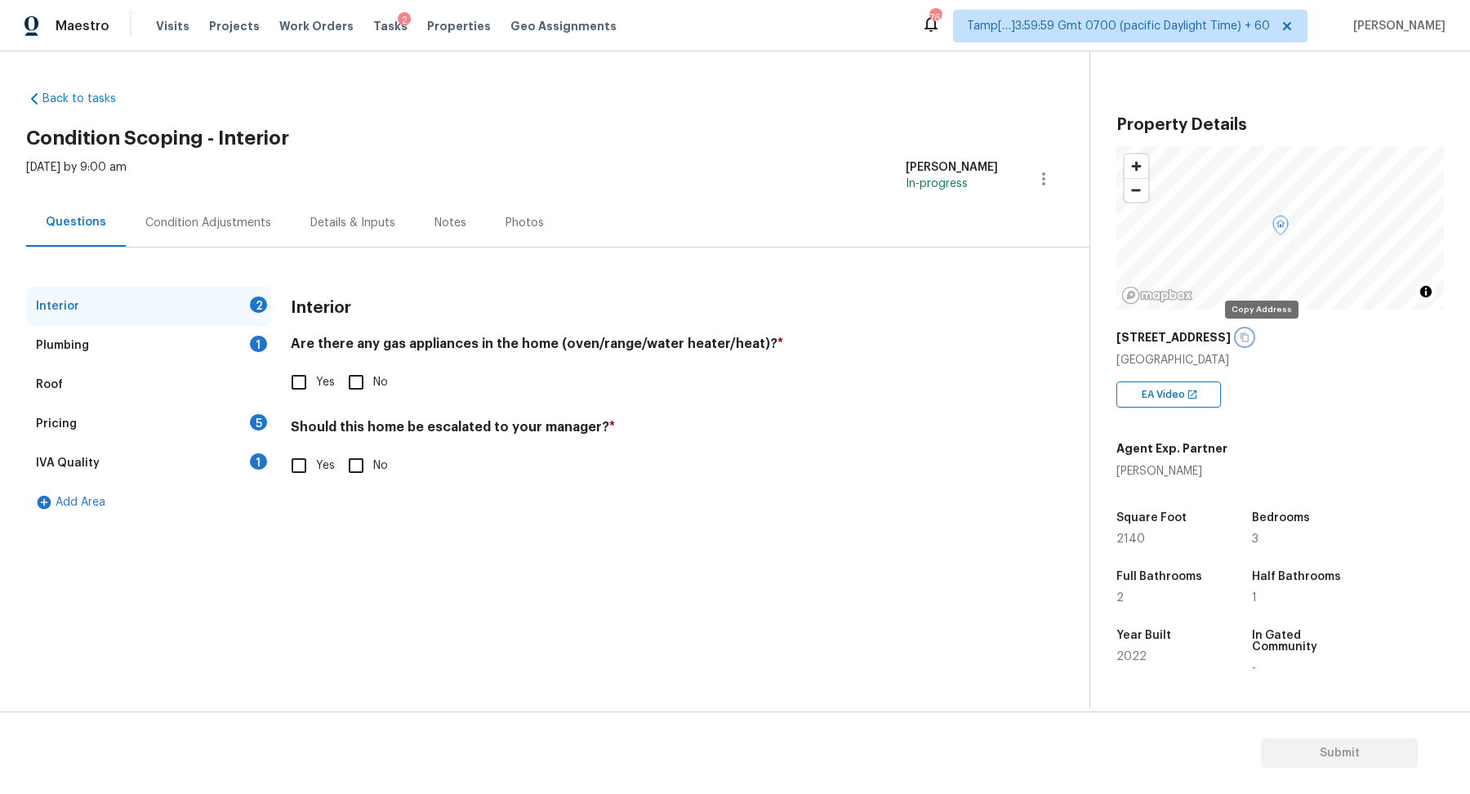
click at [1248, 336] on icon "button" at bounding box center [1244, 337] width 8 height 9
click at [1249, 336] on icon "button" at bounding box center [1244, 337] width 10 height 10
click at [302, 397] on input "Yes" at bounding box center [299, 382] width 34 height 34
checkbox input "true"
click at [358, 460] on input "No" at bounding box center [356, 465] width 34 height 34
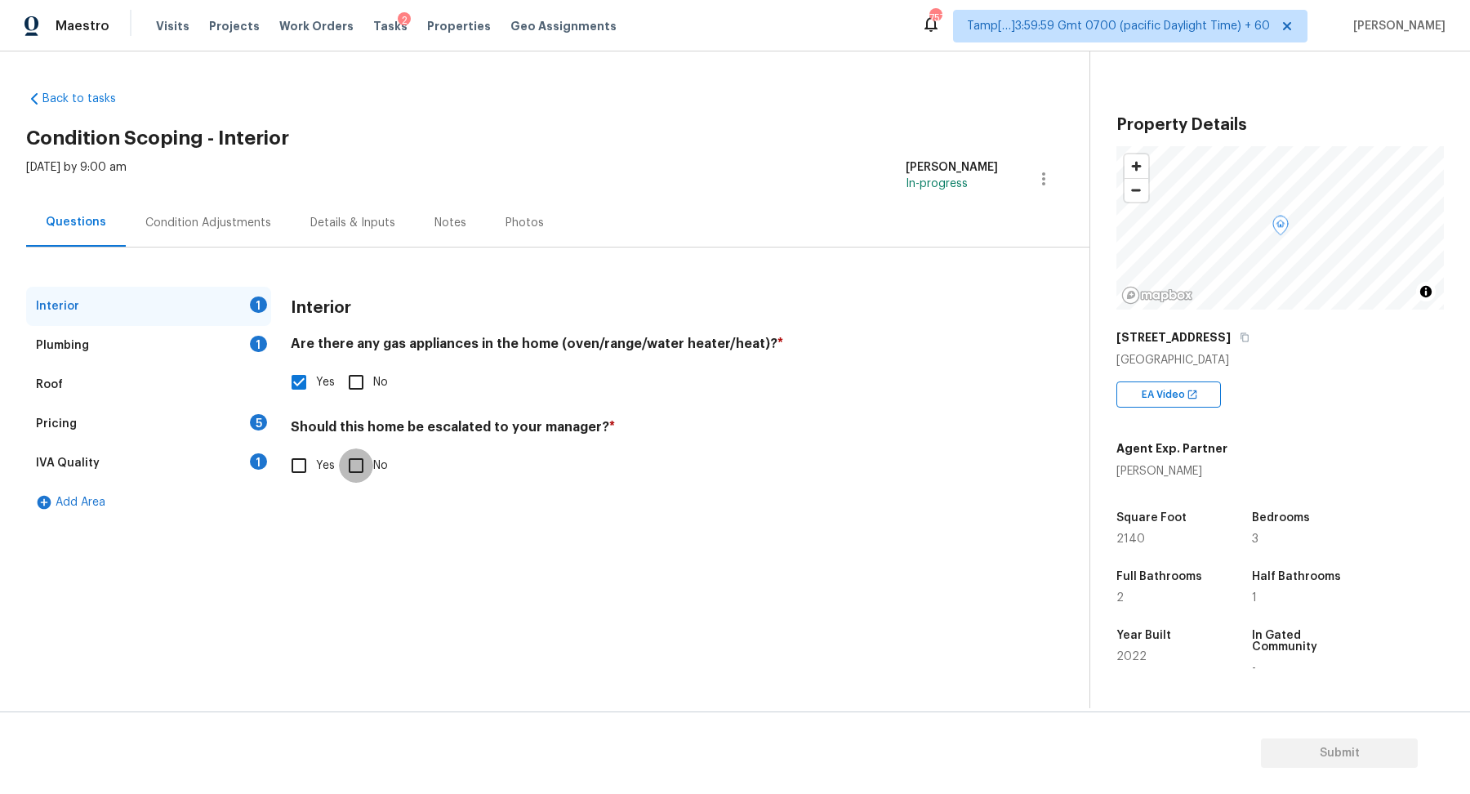
checkbox input "true"
click at [220, 354] on div "Plumbing 1" at bounding box center [148, 345] width 245 height 39
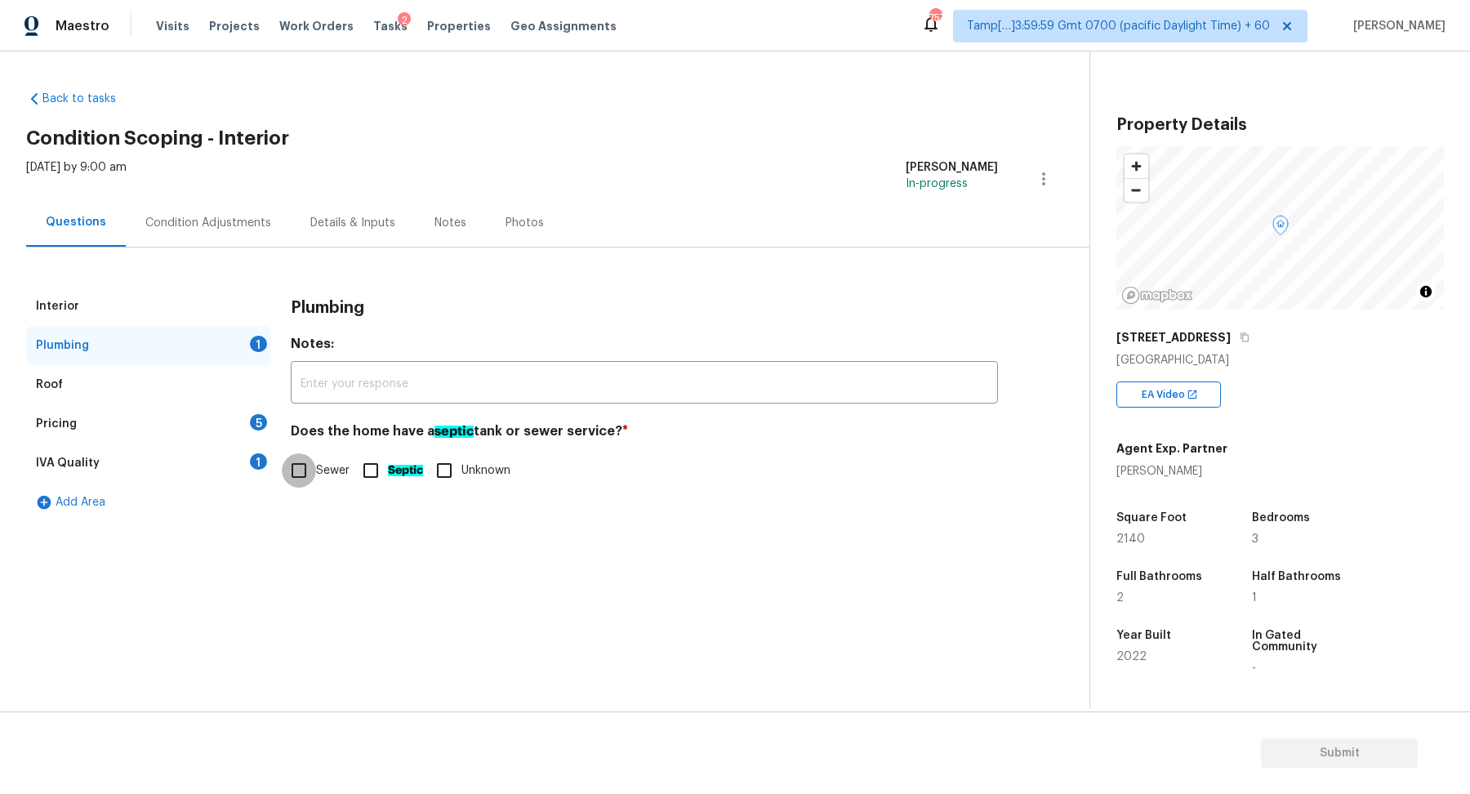
click at [305, 473] on input "Sewer" at bounding box center [299, 470] width 34 height 34
checkbox input "true"
click at [246, 434] on div "Pricing 5" at bounding box center [148, 423] width 245 height 39
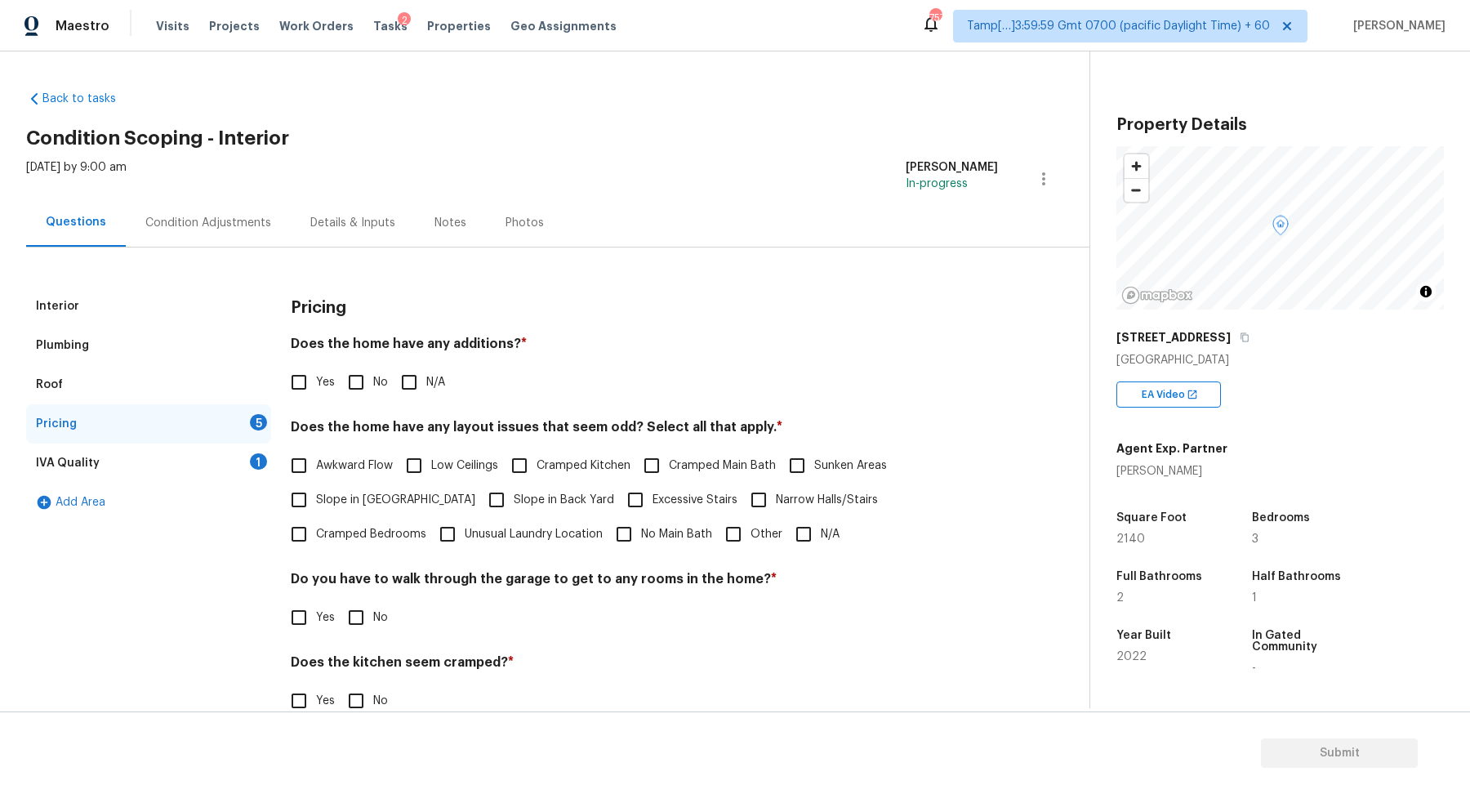
click at [374, 385] on span "No" at bounding box center [380, 382] width 15 height 17
click at [373, 385] on input "No" at bounding box center [356, 382] width 34 height 34
checkbox input "true"
click at [318, 514] on label "Slope in Front Yard" at bounding box center [378, 501] width 193 height 34
click at [316, 514] on input "Slope in Front Yard" at bounding box center [299, 501] width 34 height 34
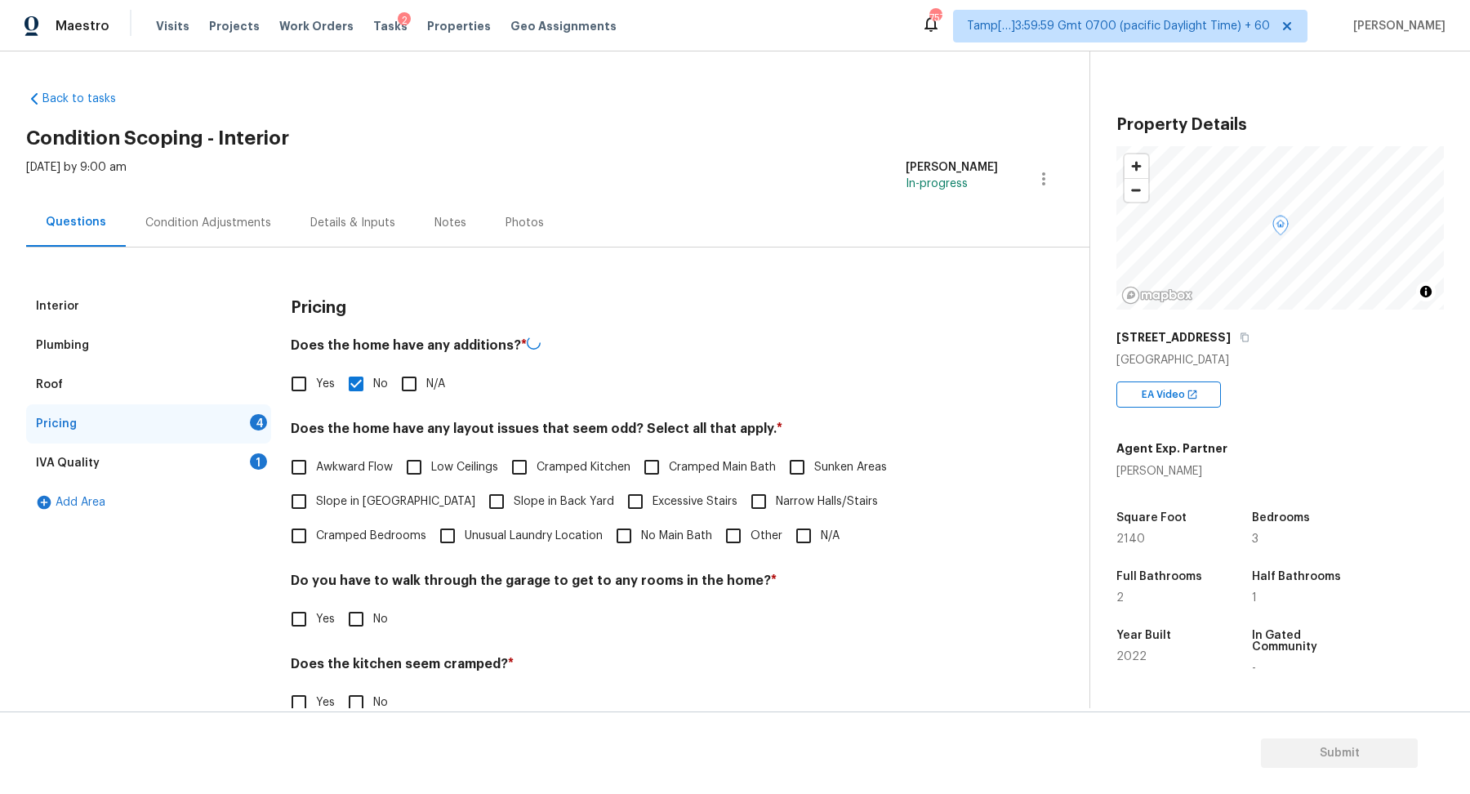
checkbox input "true"
click at [479, 514] on label "Slope in Back Yard" at bounding box center [546, 499] width 135 height 34
click at [479, 514] on input "Slope in Back Yard" at bounding box center [496, 499] width 34 height 34
checkbox input "true"
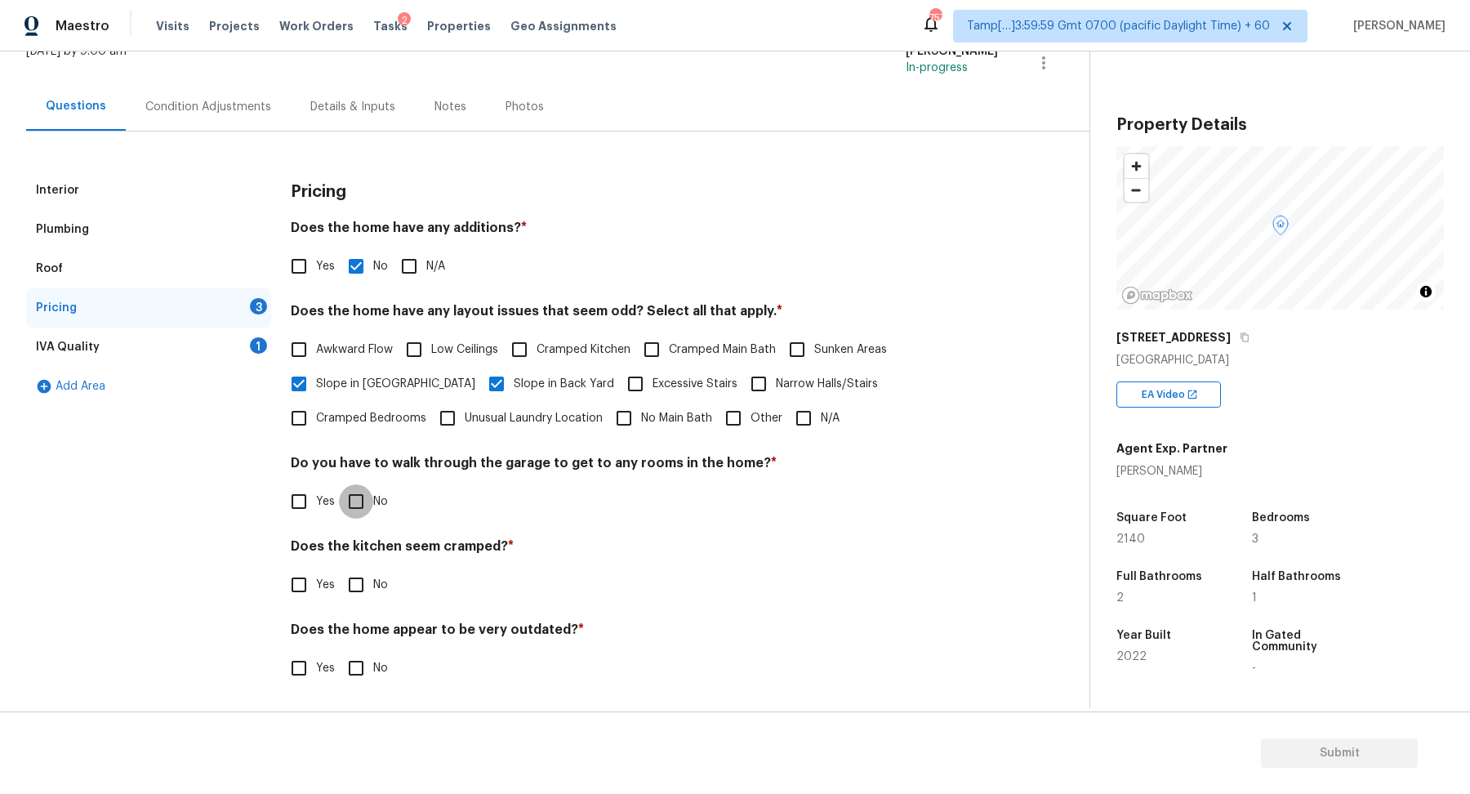
click at [353, 513] on input "No" at bounding box center [356, 501] width 34 height 34
checkbox input "true"
click at [339, 569] on input "No" at bounding box center [356, 586] width 34 height 34
checkbox input "true"
click at [339, 652] on input "No" at bounding box center [356, 669] width 34 height 34
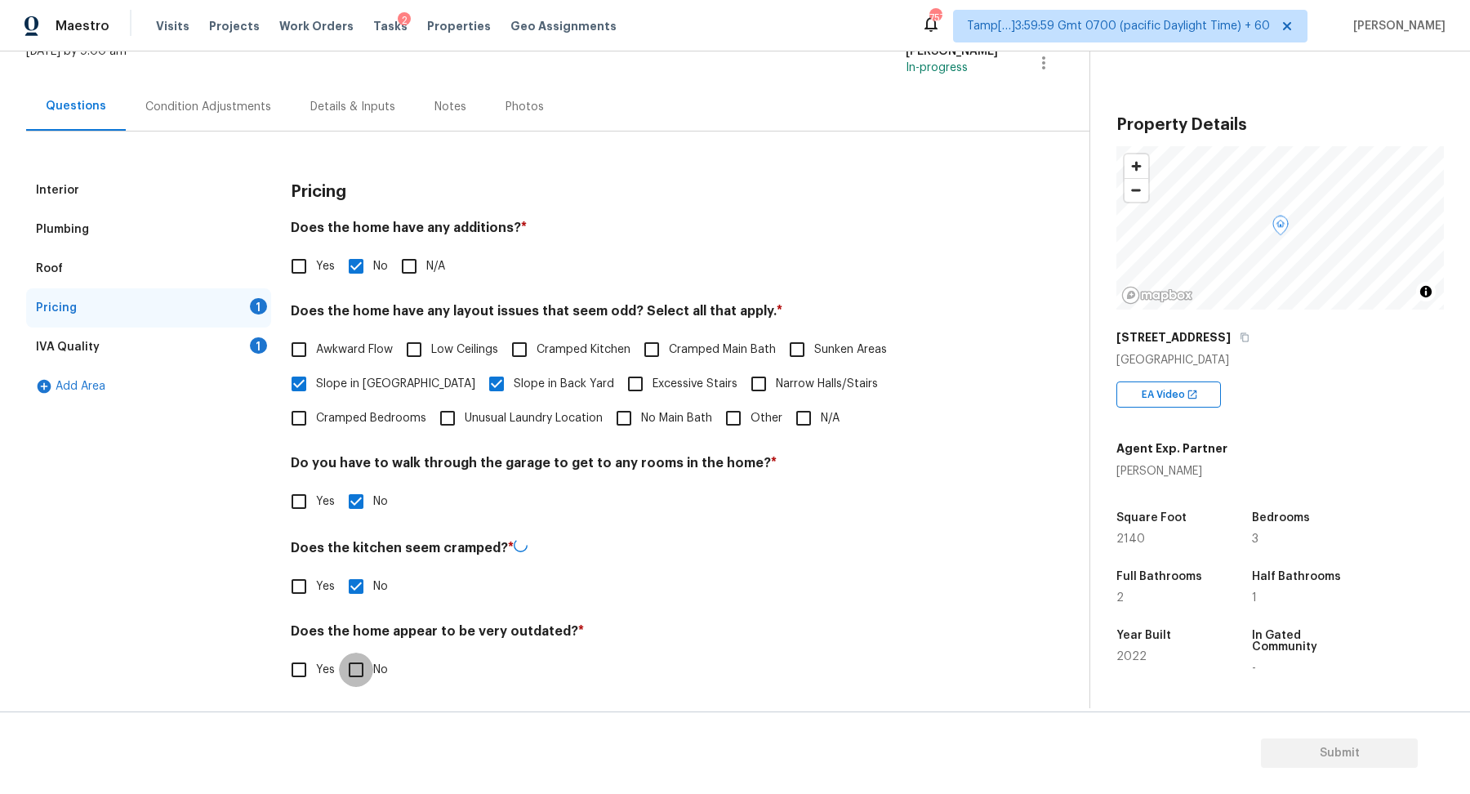
checkbox input "true"
click at [208, 346] on div "IVA Quality 1" at bounding box center [148, 346] width 245 height 39
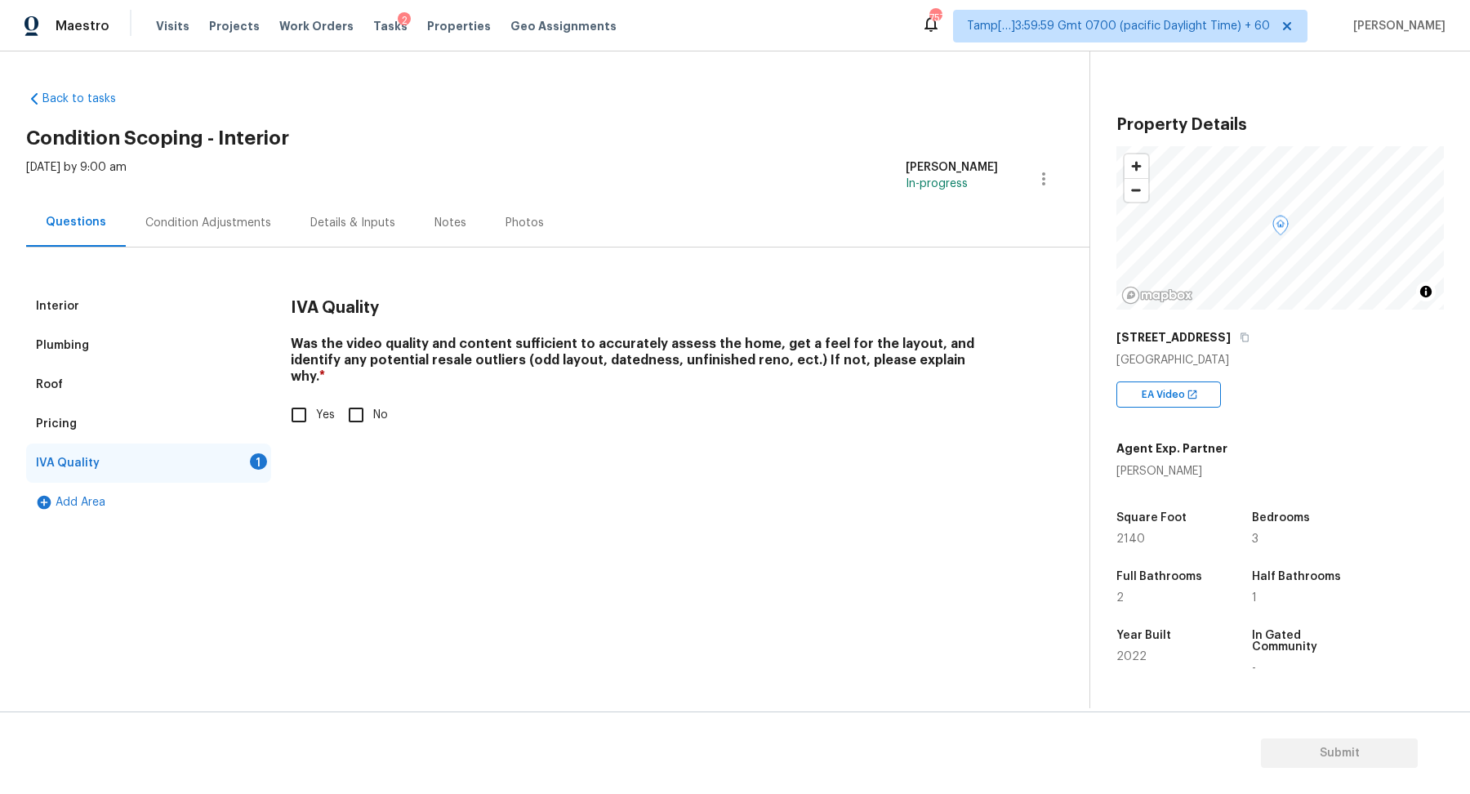
click at [295, 410] on input "Yes" at bounding box center [299, 415] width 34 height 34
checkbox input "true"
click at [252, 232] on div "Condition Adjustments" at bounding box center [208, 222] width 165 height 48
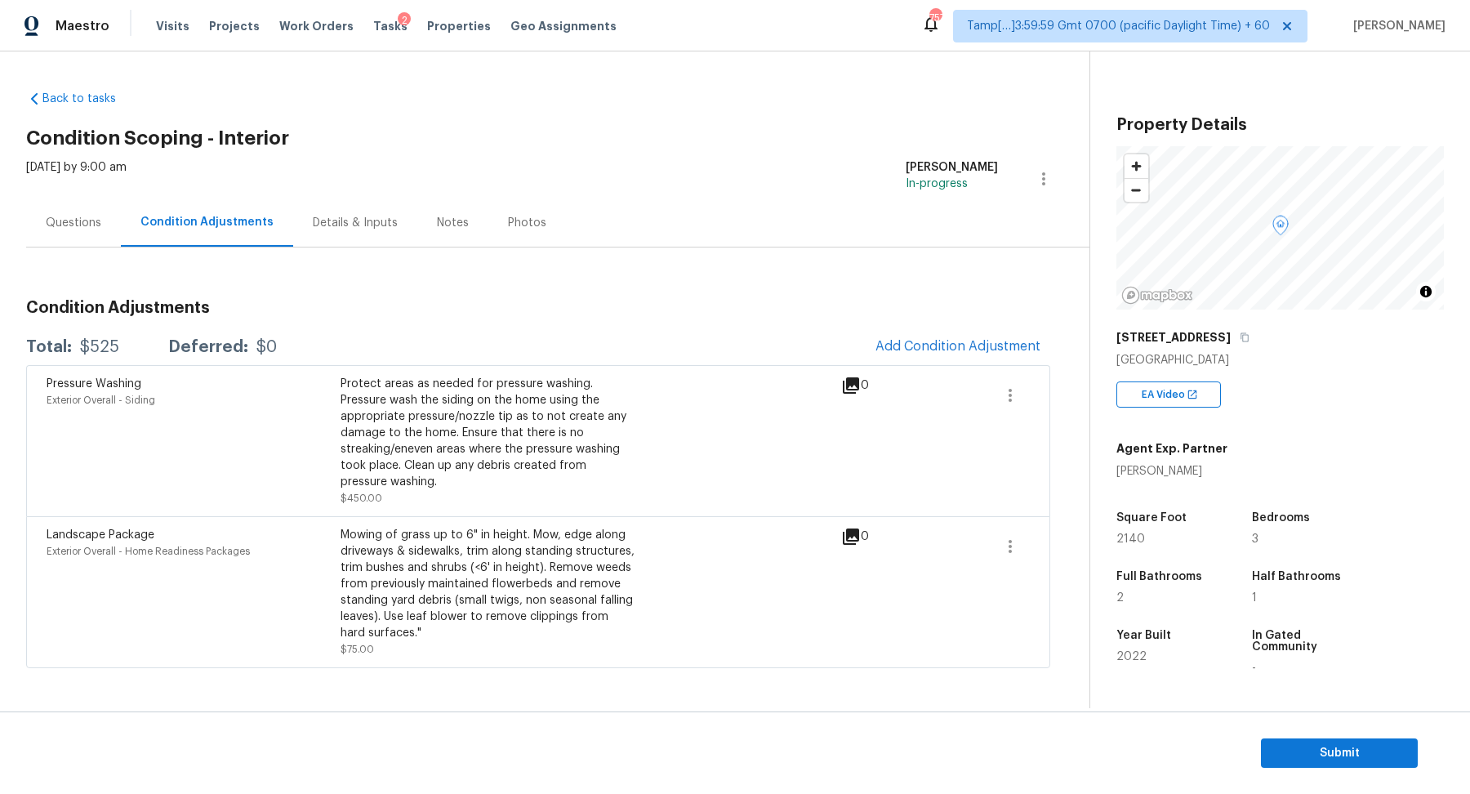
click at [924, 365] on div "Pressure Washing Exterior Overall - Siding Protect areas as needed for pressure…" at bounding box center [538, 440] width 1024 height 151
click at [929, 331] on button "Add Condition Adjustment" at bounding box center [957, 346] width 185 height 34
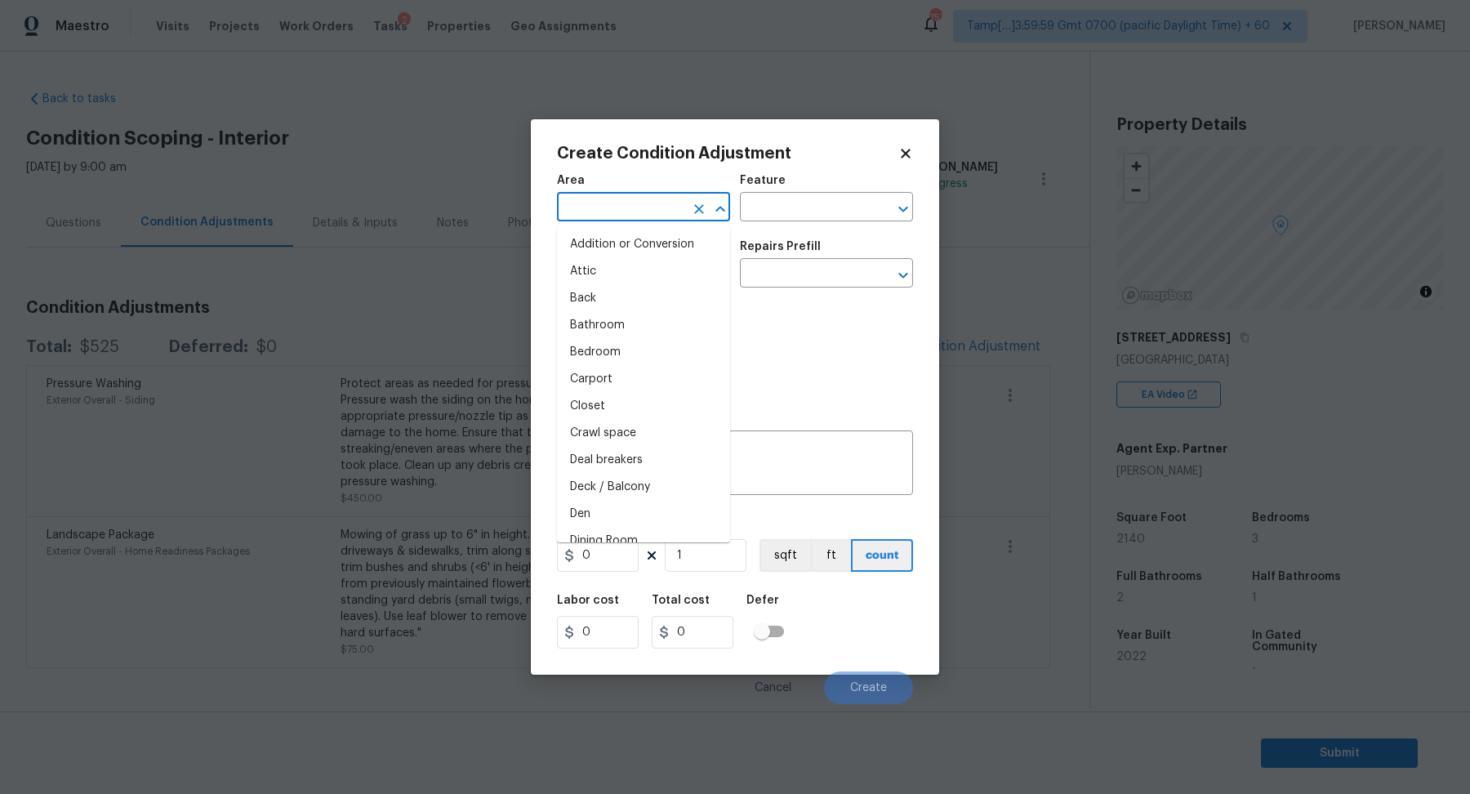
click at [620, 217] on input "text" at bounding box center [620, 208] width 127 height 25
type input "u"
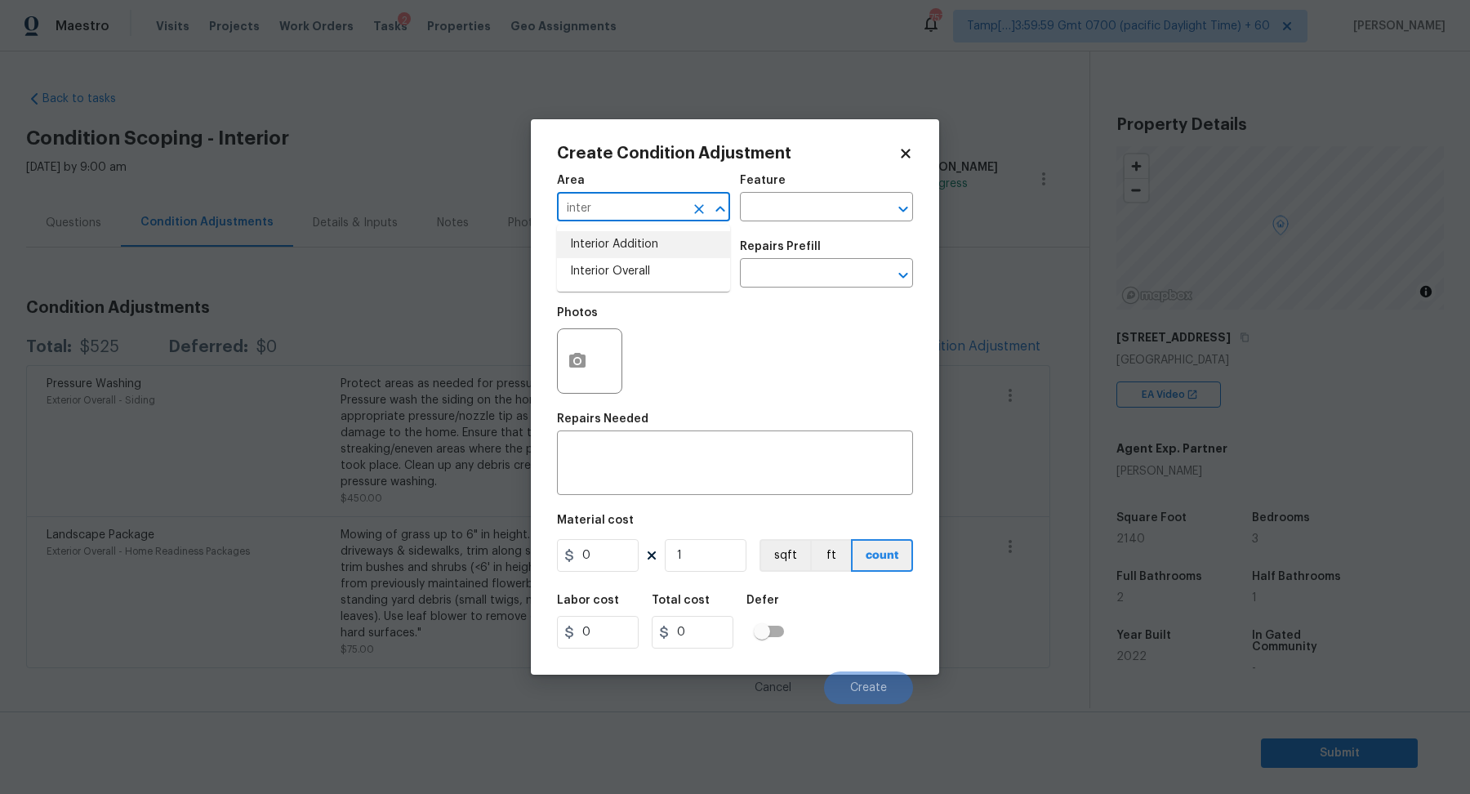
click at [643, 251] on li "Interior Addition" at bounding box center [643, 244] width 173 height 27
click at [643, 251] on div "Issue" at bounding box center [643, 251] width 173 height 21
click at [683, 202] on input "Interior Addition" at bounding box center [620, 208] width 127 height 25
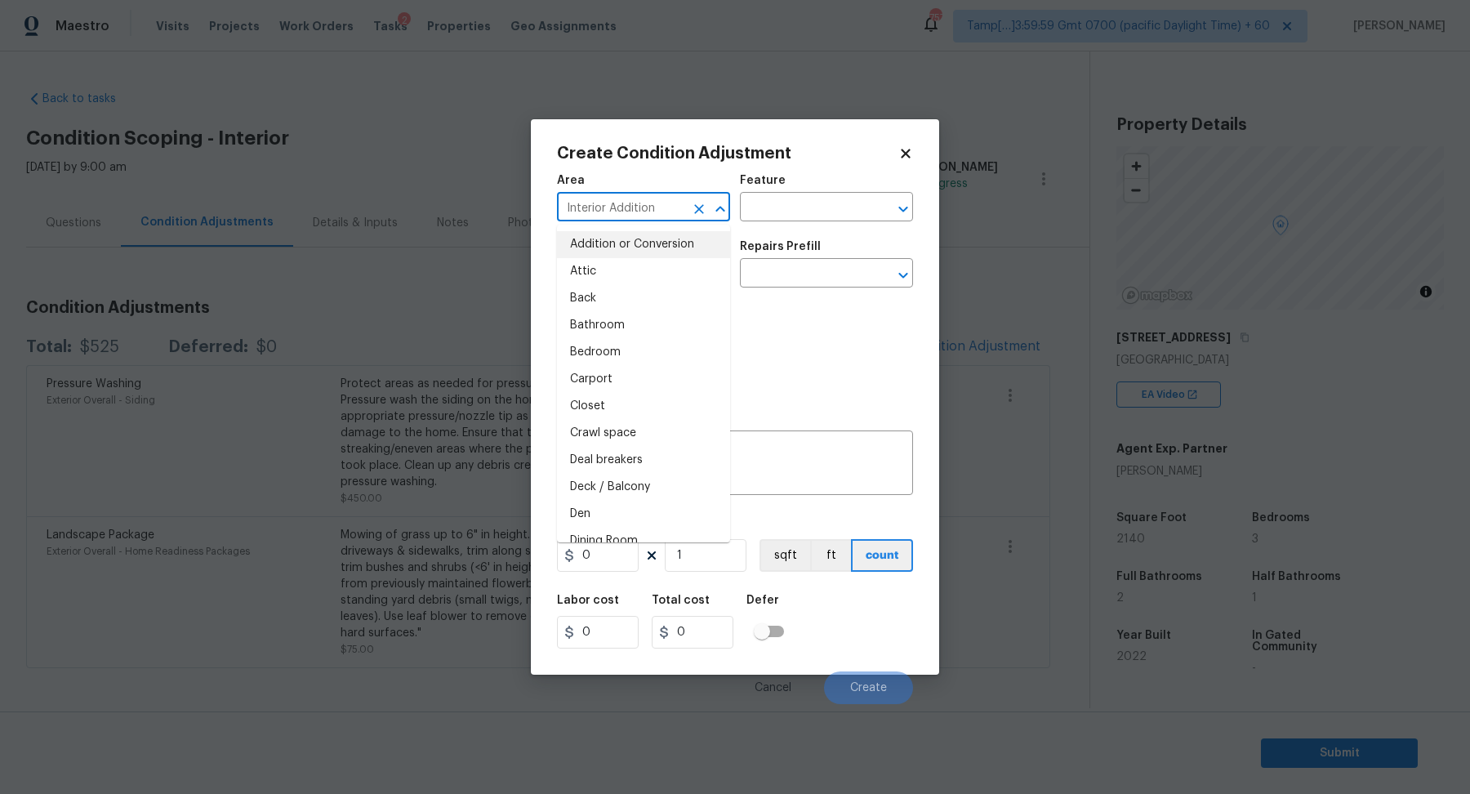
click at [683, 202] on input "Interior Addition" at bounding box center [620, 208] width 127 height 25
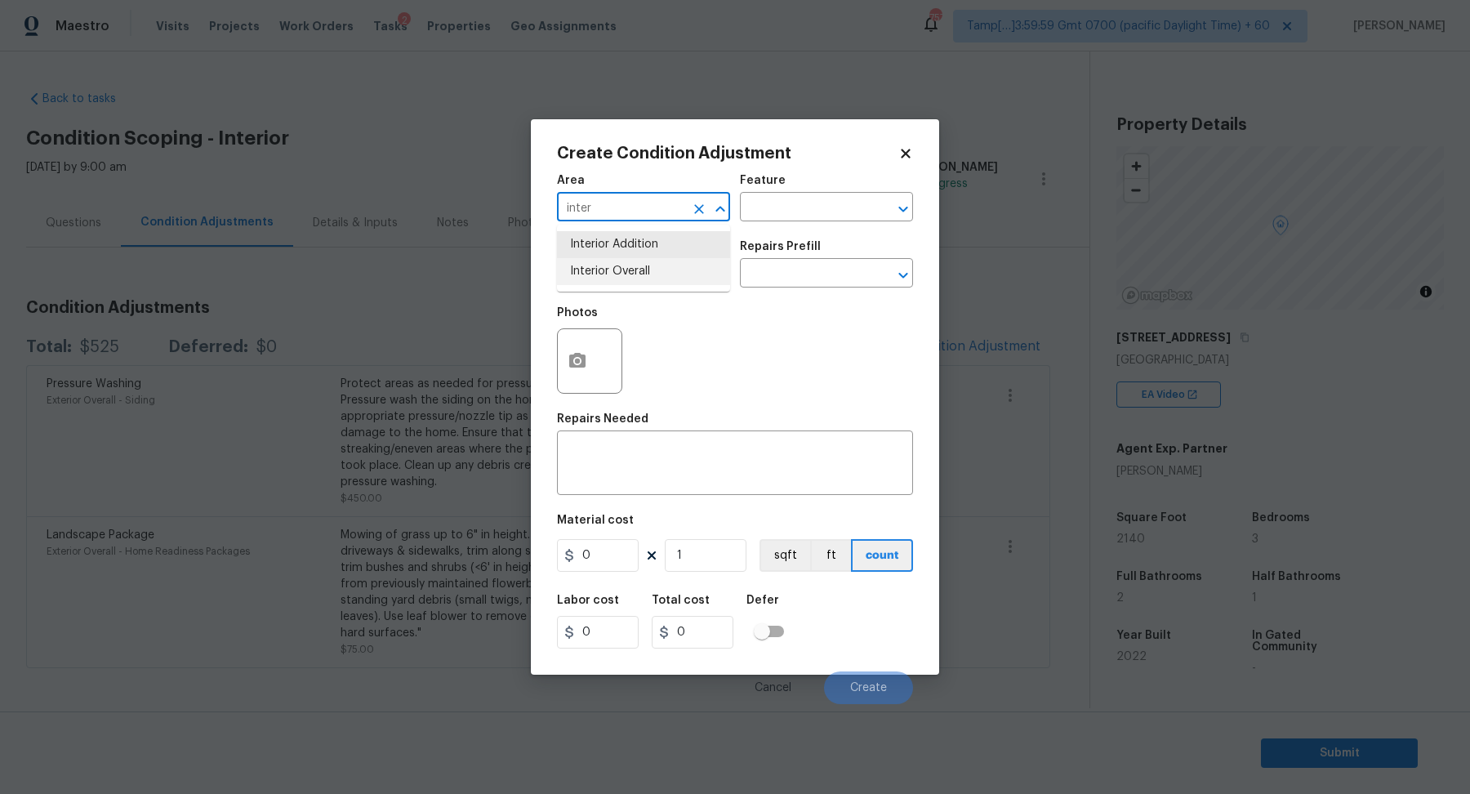
click at [676, 261] on li "Interior Overall" at bounding box center [643, 271] width 173 height 27
type input "Interior Overall"
click at [649, 263] on input "text" at bounding box center [620, 274] width 127 height 25
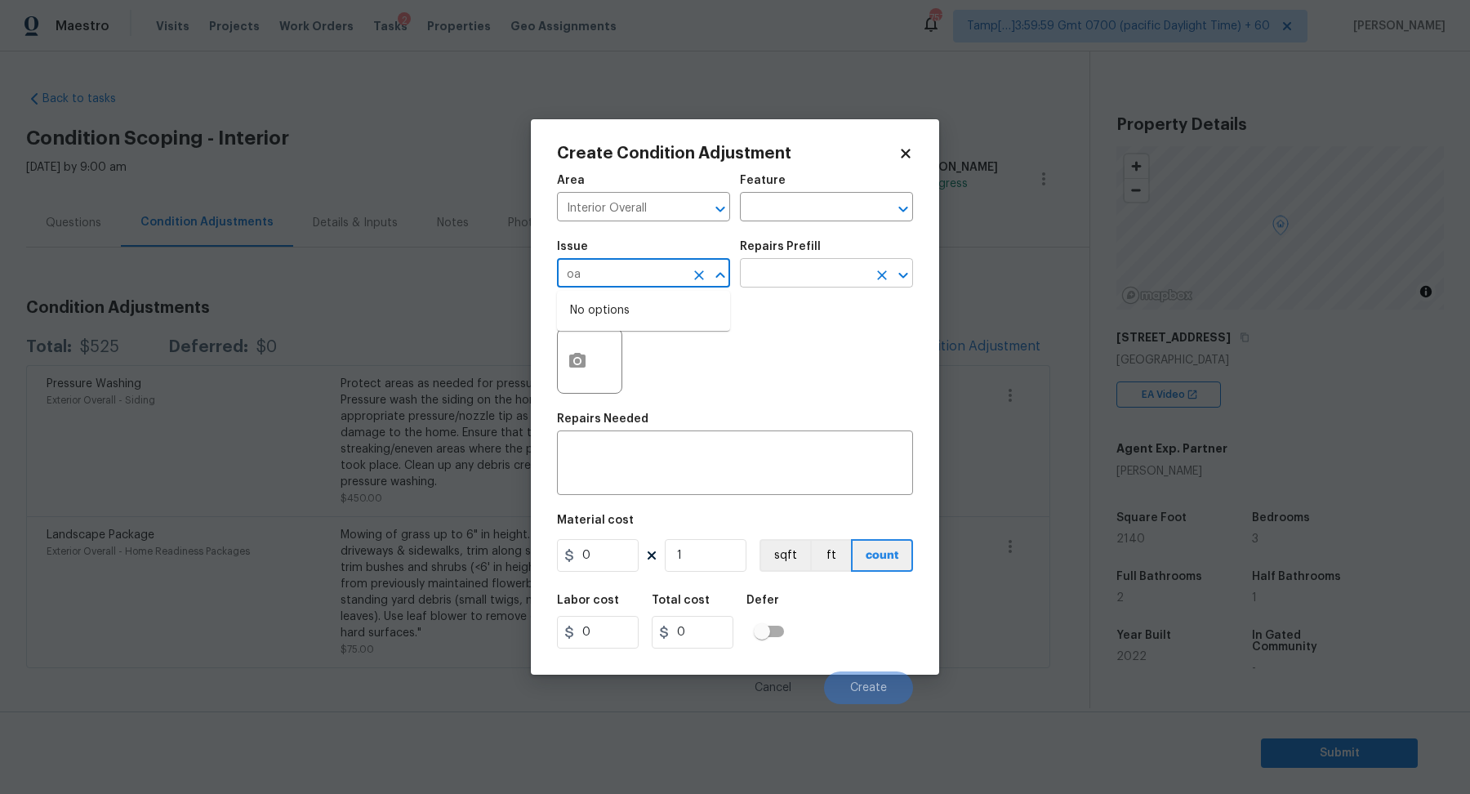
type input "o"
click at [641, 367] on li "Exterior Paint" at bounding box center [643, 376] width 173 height 27
click at [641, 367] on div "Photos" at bounding box center [735, 350] width 356 height 106
click at [629, 282] on input "Exterior Paint" at bounding box center [620, 274] width 127 height 25
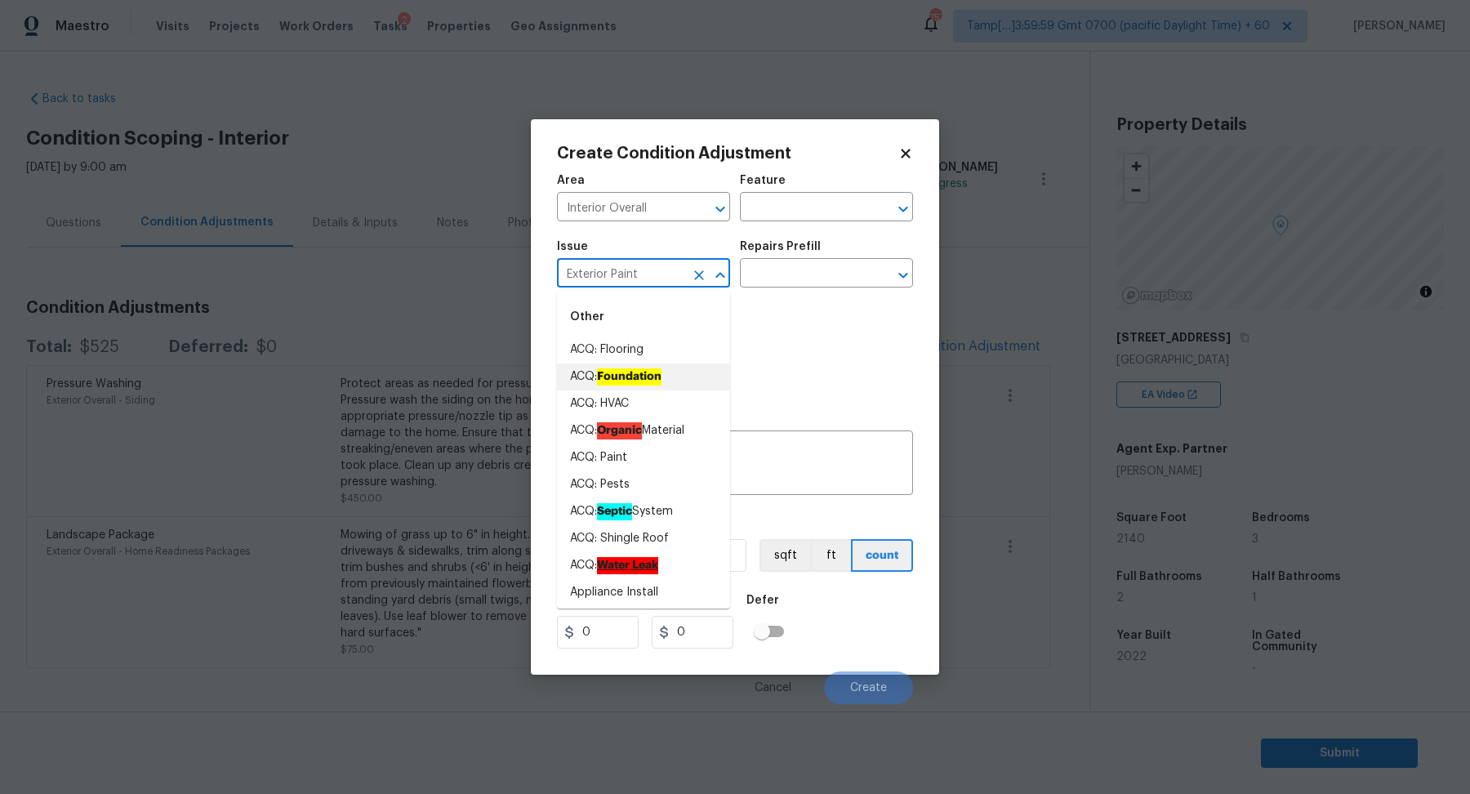
click at [629, 282] on input "Exterior Paint" at bounding box center [620, 274] width 127 height 25
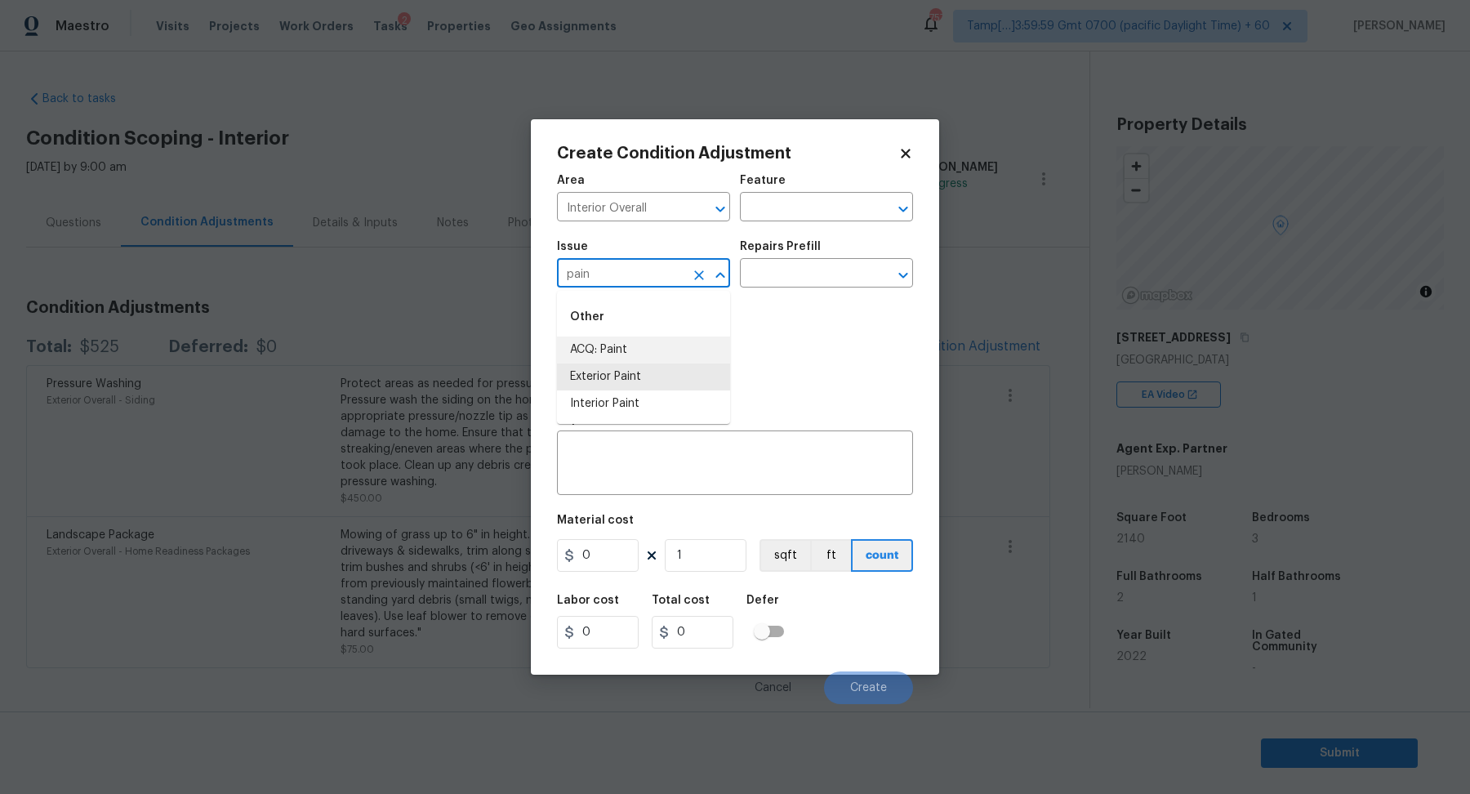
click at [660, 352] on li "ACQ: Paint" at bounding box center [643, 349] width 173 height 27
type input "ACQ: Paint"
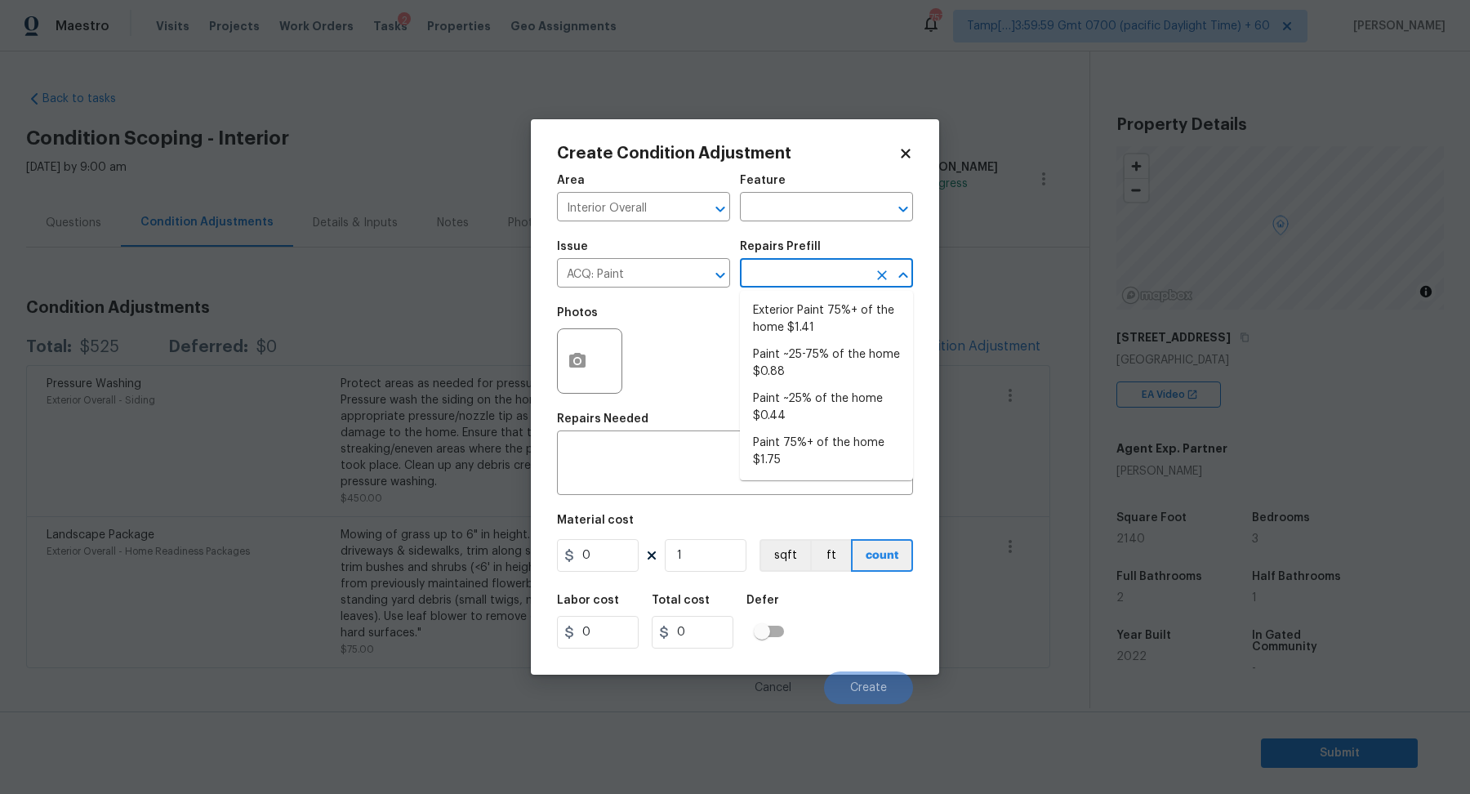
click at [812, 262] on input "text" at bounding box center [803, 274] width 127 height 25
click at [817, 401] on li "Paint ~25% of the home $0.44" at bounding box center [826, 407] width 173 height 44
type input "Acquisition"
type textarea "Acquisition Scope: ~25% of the home needs interior paint"
type input "0.44"
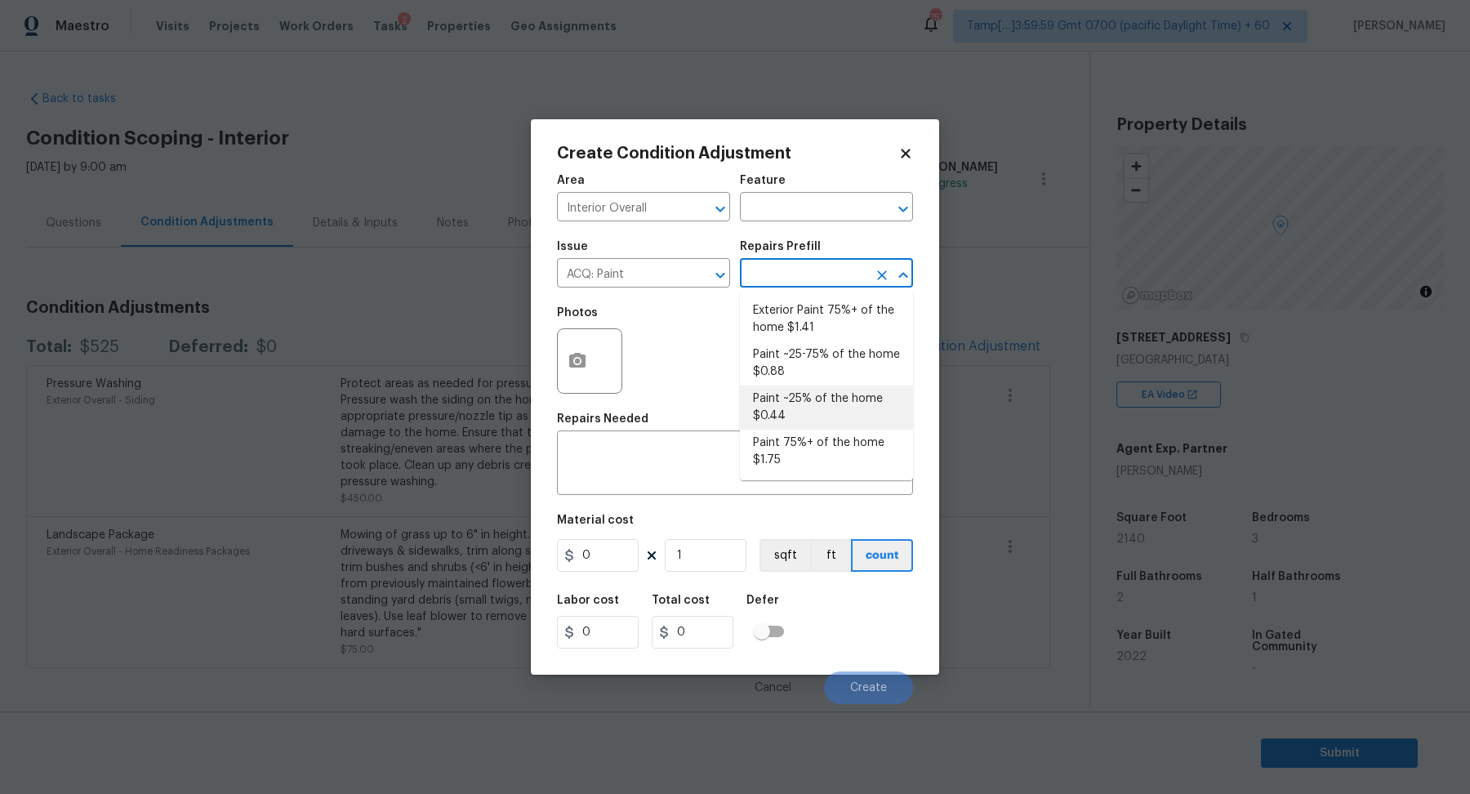
type input "0.44"
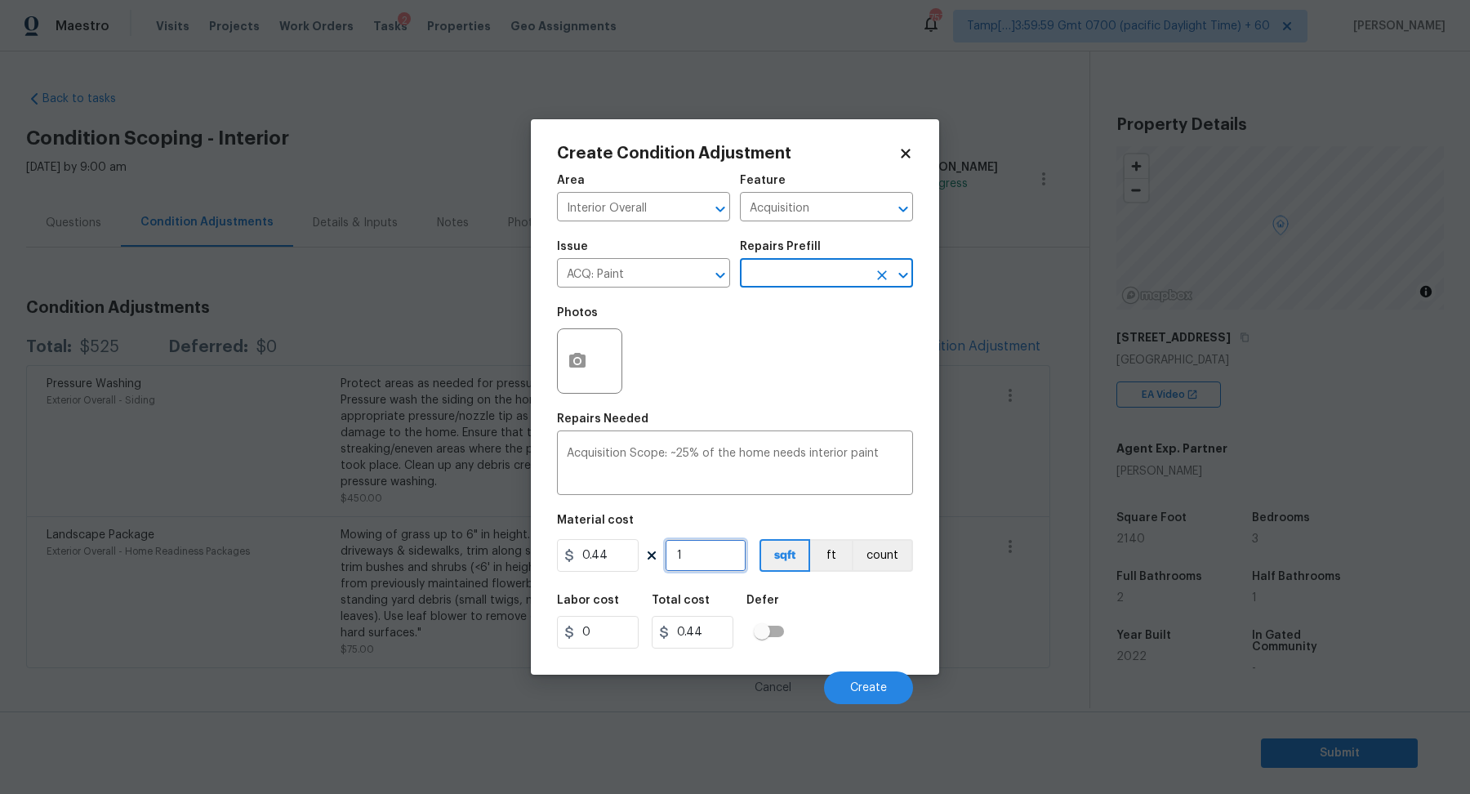
click at [700, 556] on input "1" at bounding box center [706, 555] width 82 height 33
type input "2"
type input "0.88"
type input "21"
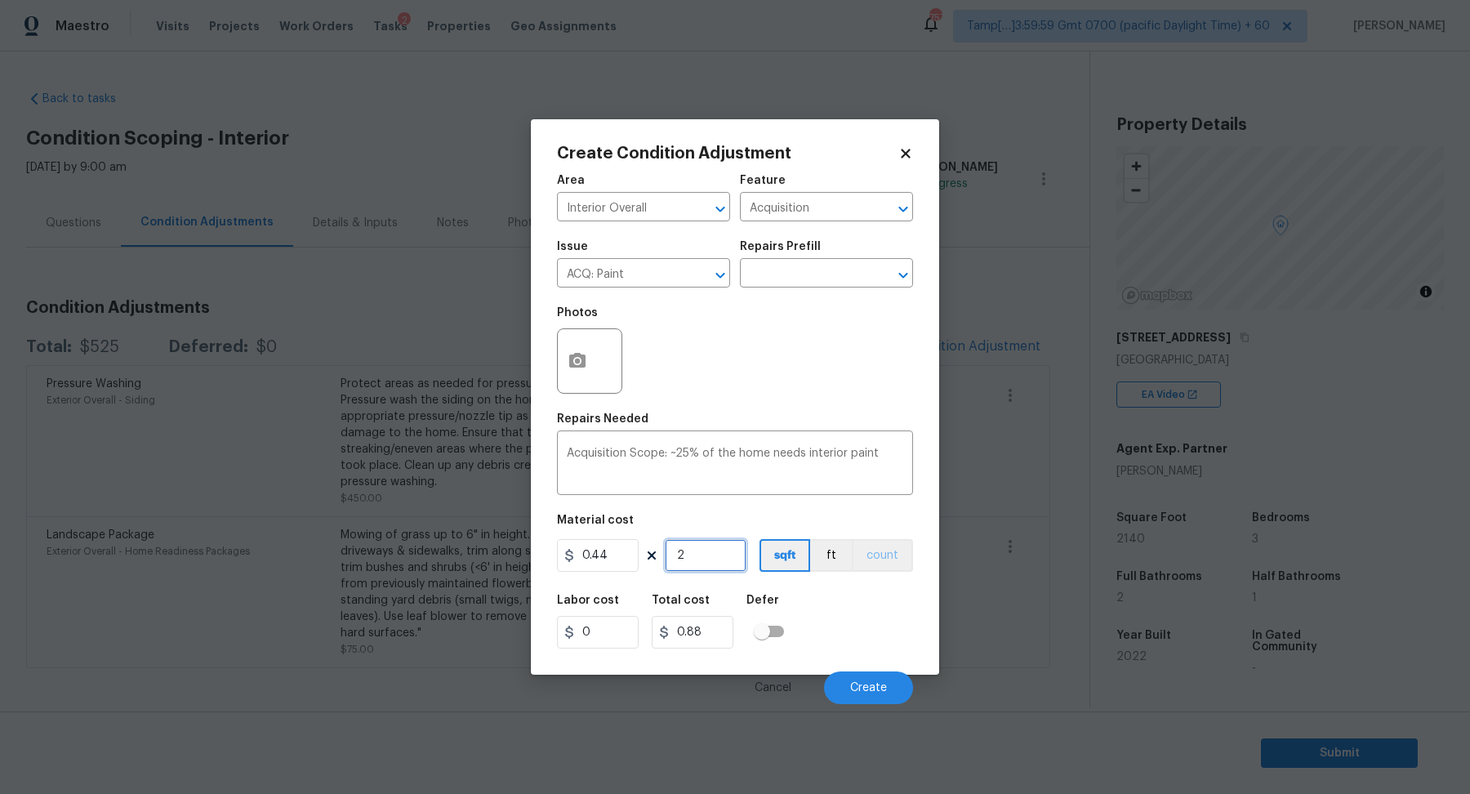
type input "9.24"
type input "214"
type input "94.16"
type input "2140"
type input "941.6"
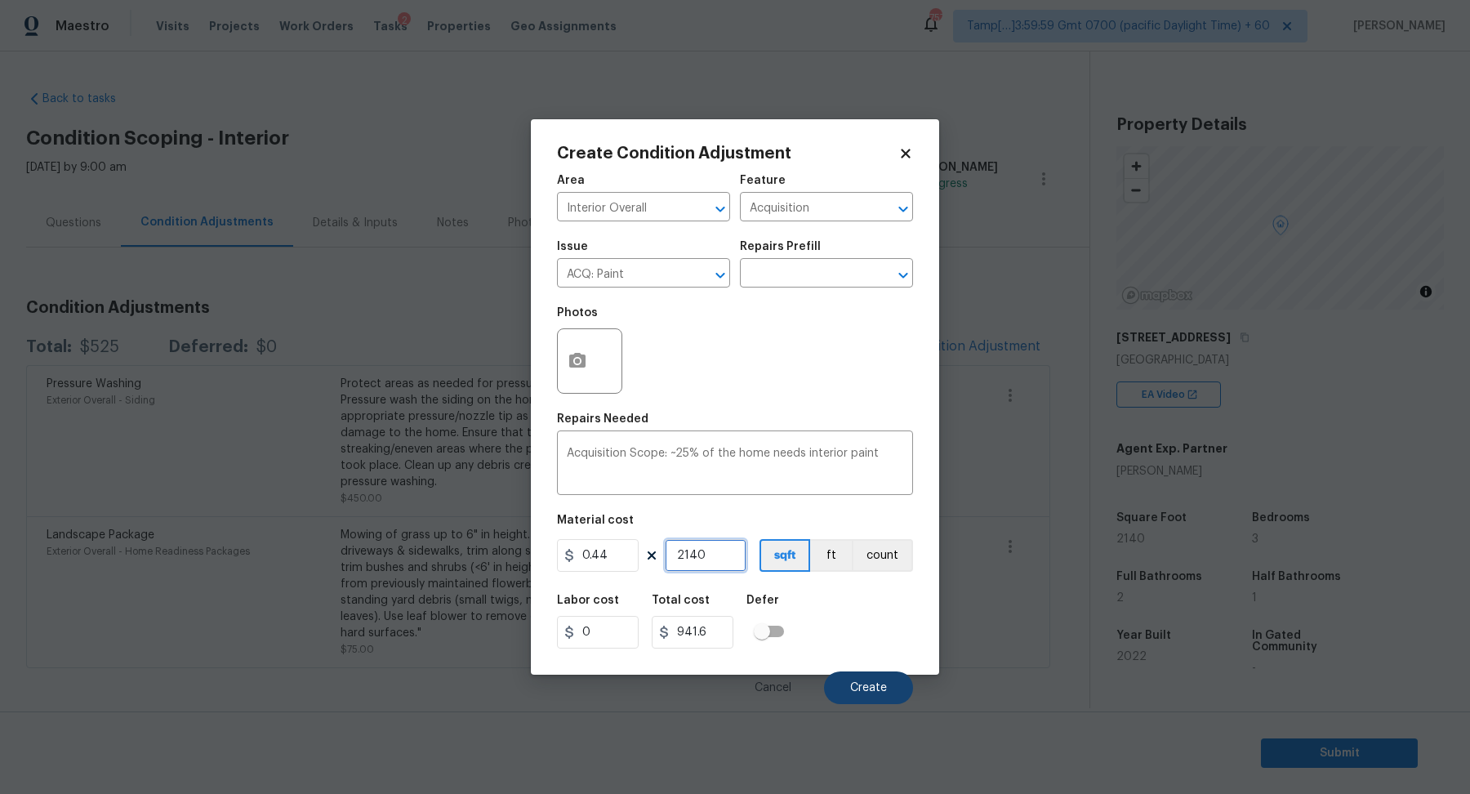
type input "2140"
click at [892, 680] on button "Create" at bounding box center [868, 687] width 89 height 33
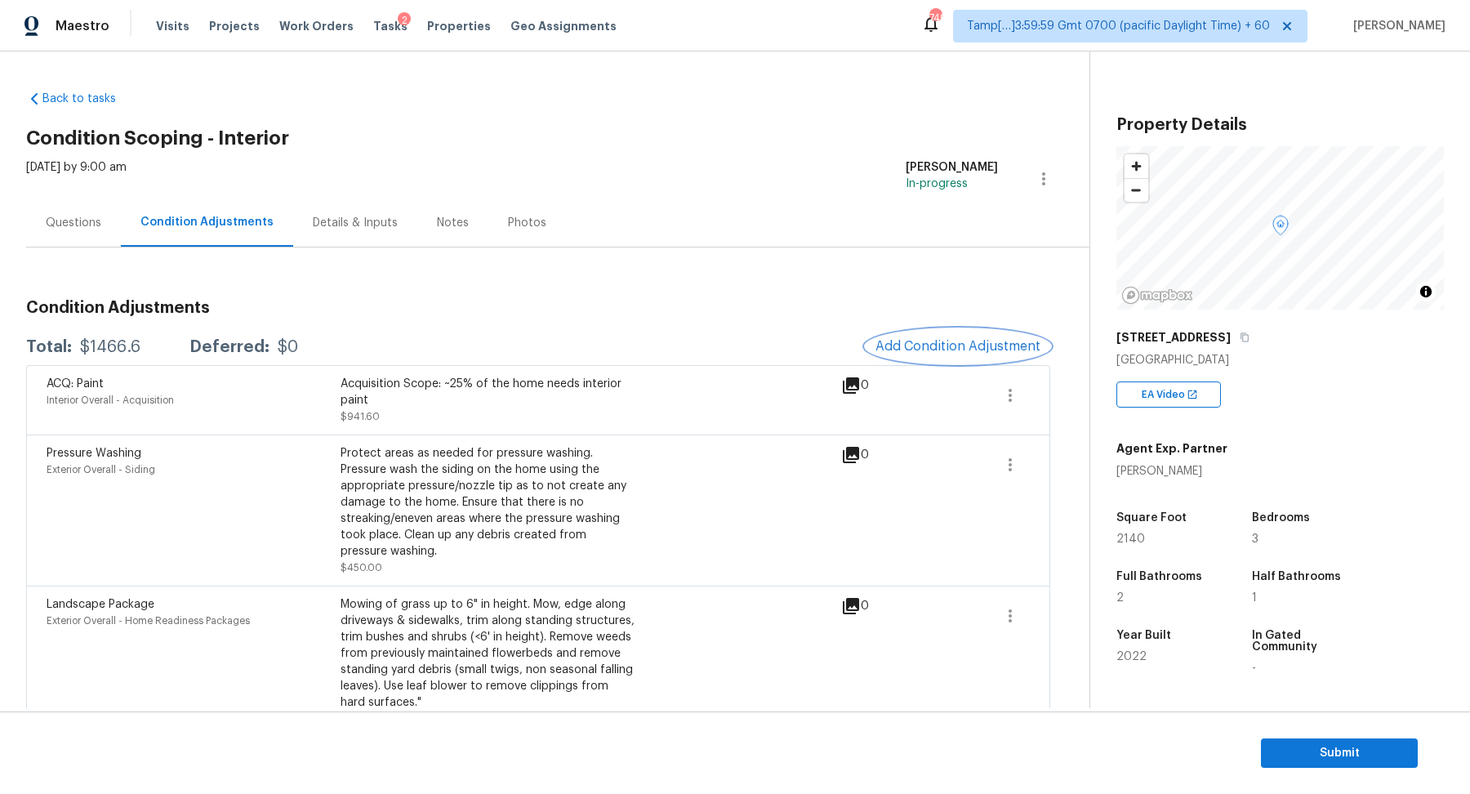
click at [895, 348] on span "Add Condition Adjustment" at bounding box center [957, 346] width 165 height 15
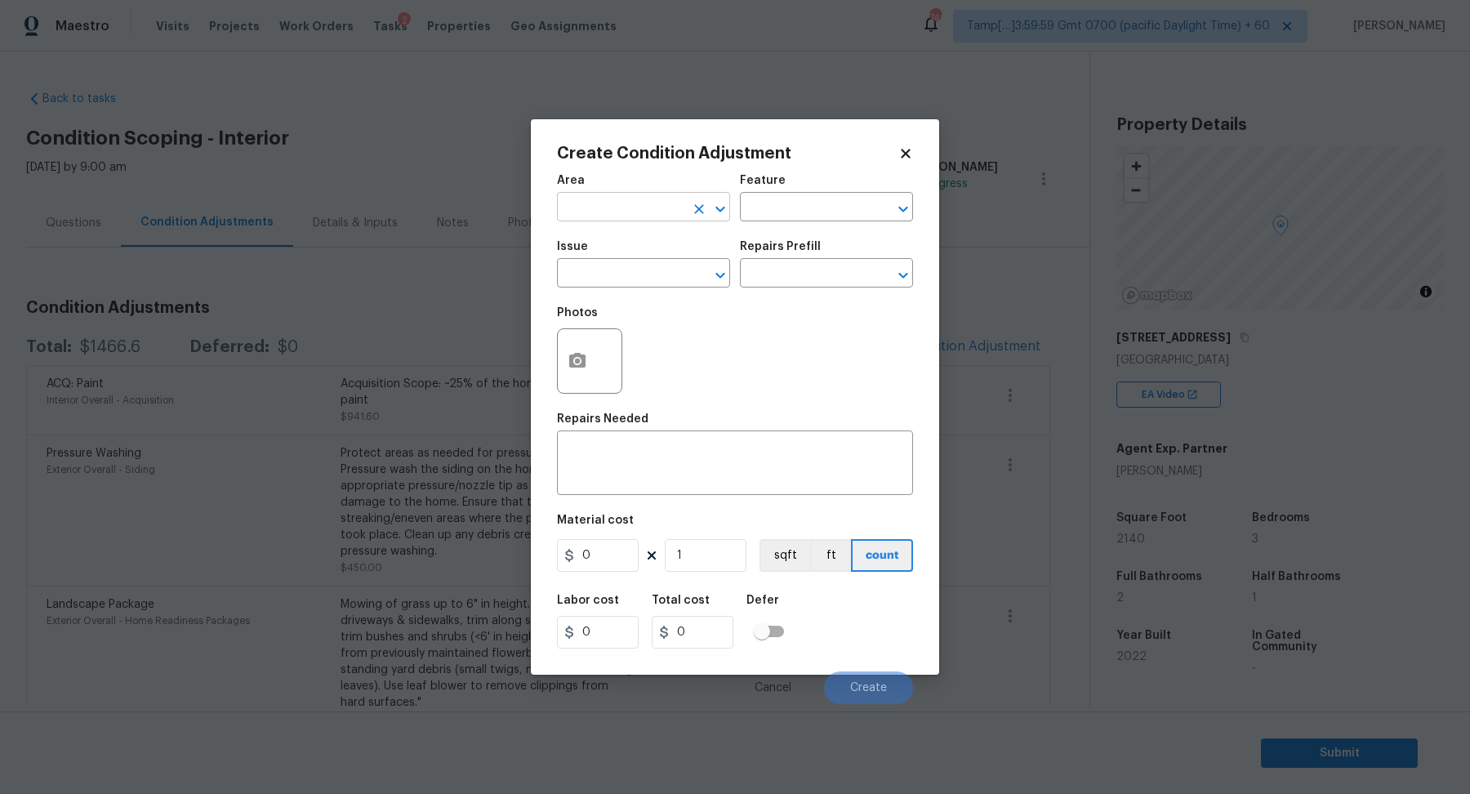
click at [610, 214] on input "text" at bounding box center [620, 208] width 127 height 25
click at [659, 278] on li "Interior Overall" at bounding box center [643, 271] width 173 height 27
type input "Interior Overall"
click at [659, 278] on input "text" at bounding box center [620, 274] width 127 height 25
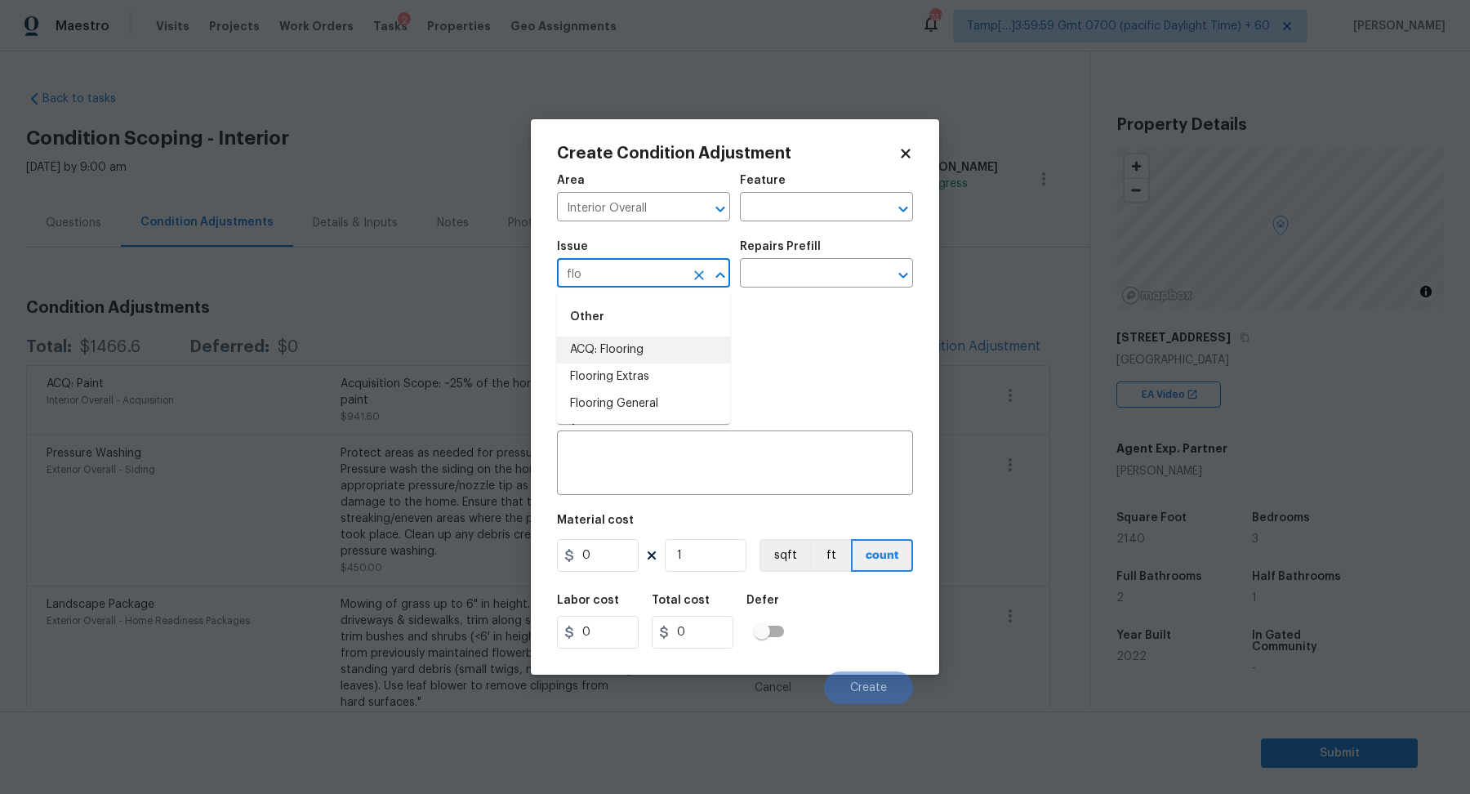
click at [665, 348] on li "ACQ: Flooring" at bounding box center [643, 349] width 173 height 27
type input "ACQ: Flooring"
click at [791, 280] on input "text" at bounding box center [803, 274] width 127 height 25
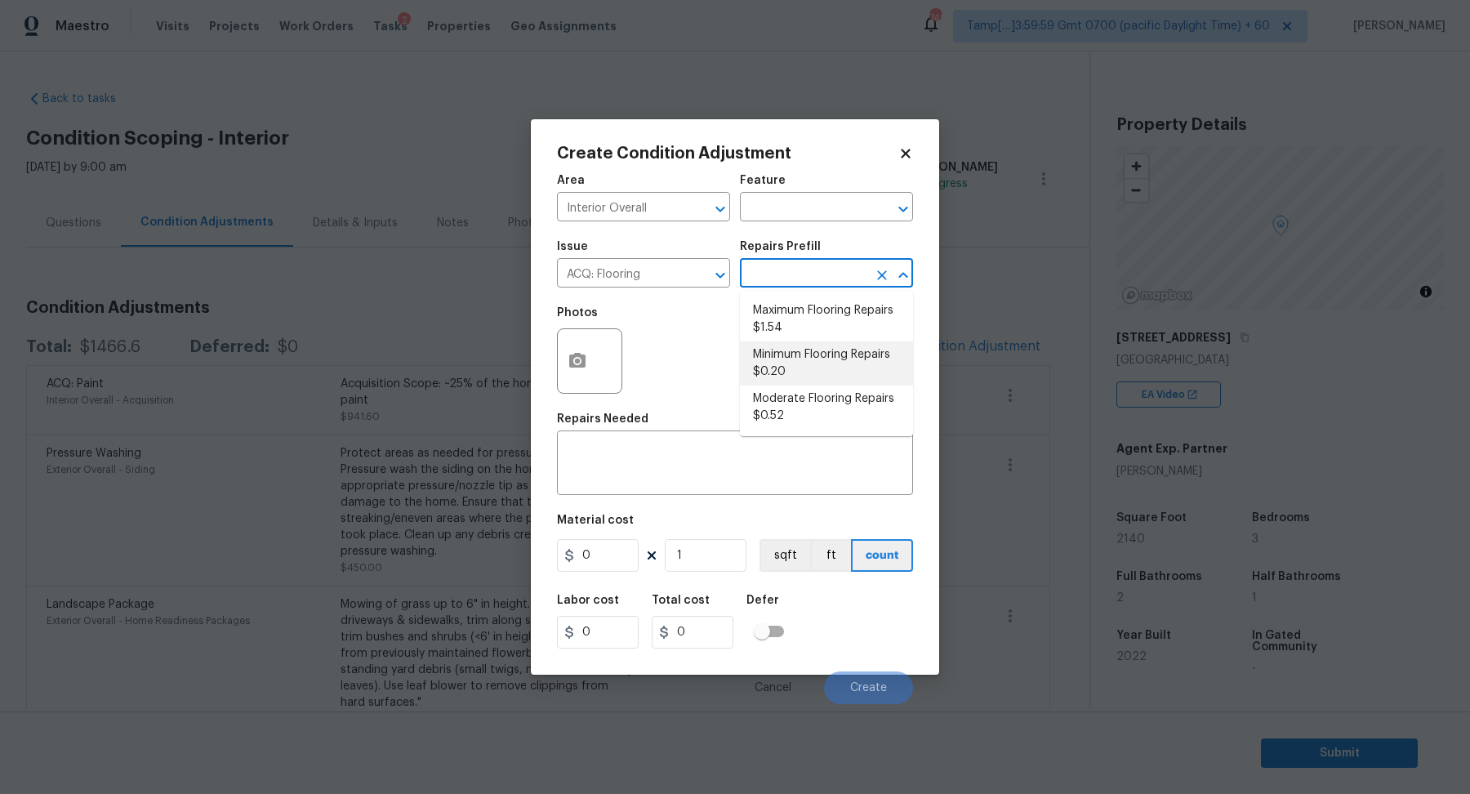
click at [793, 354] on li "Minimum Flooring Repairs $0.20" at bounding box center [826, 363] width 173 height 44
type input "Acquisition"
type textarea "Acquisition Scope: Minimum flooring repairs"
type input "0.2"
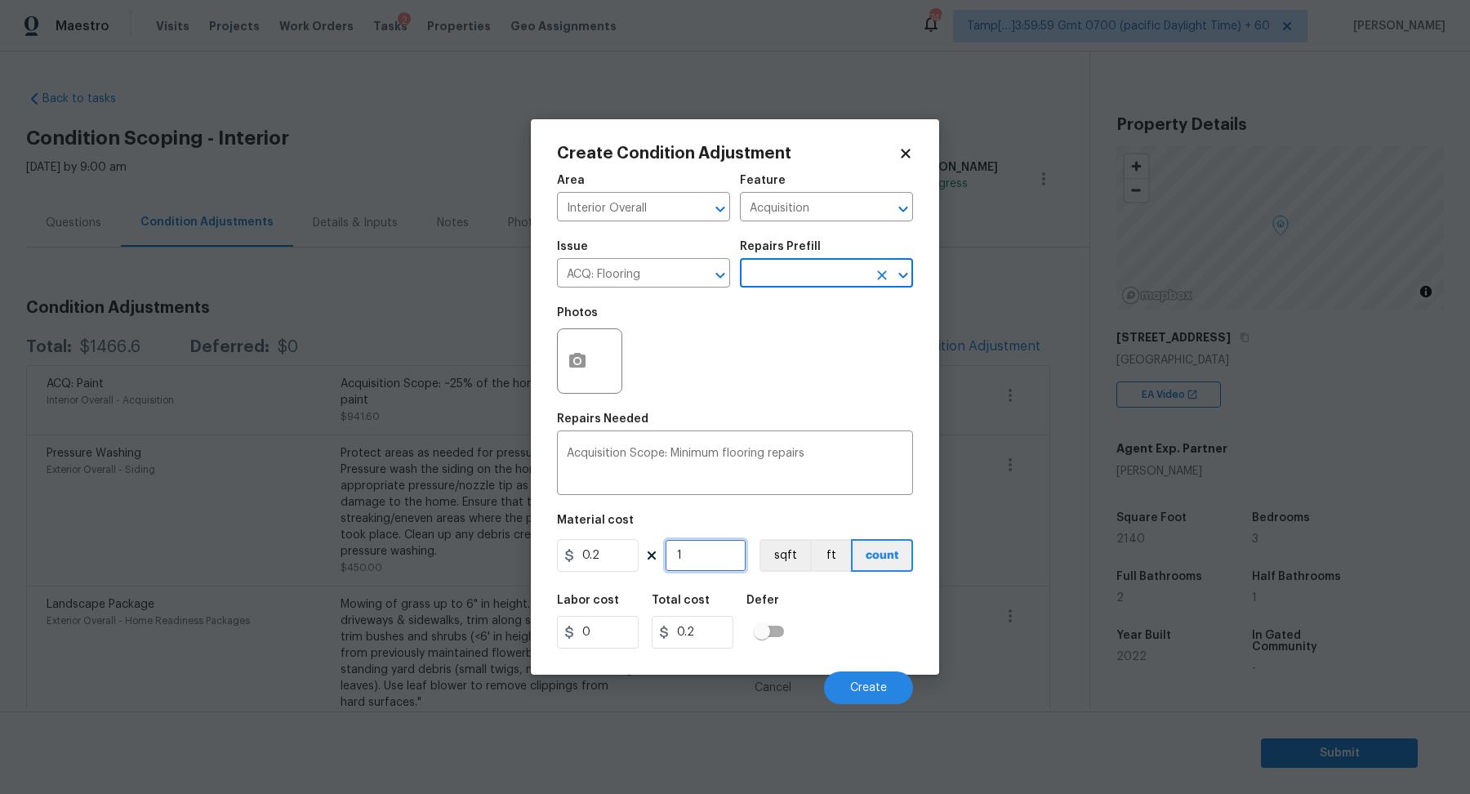
click at [718, 548] on input "1" at bounding box center [706, 555] width 82 height 33
type input "2"
type input "0.4"
type input "21"
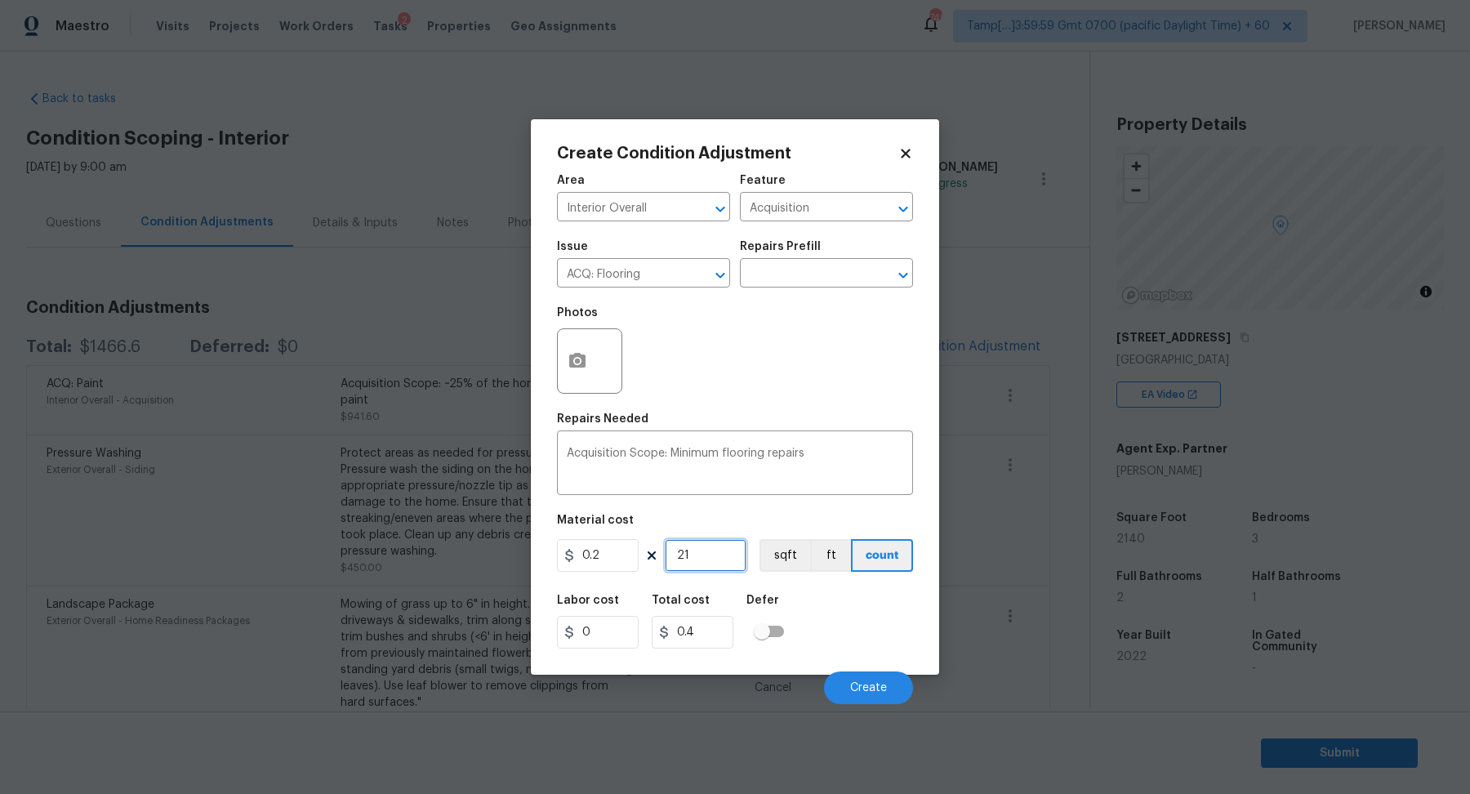
type input "4.2"
type input "214"
type input "42.8"
type input "2140"
type input "428"
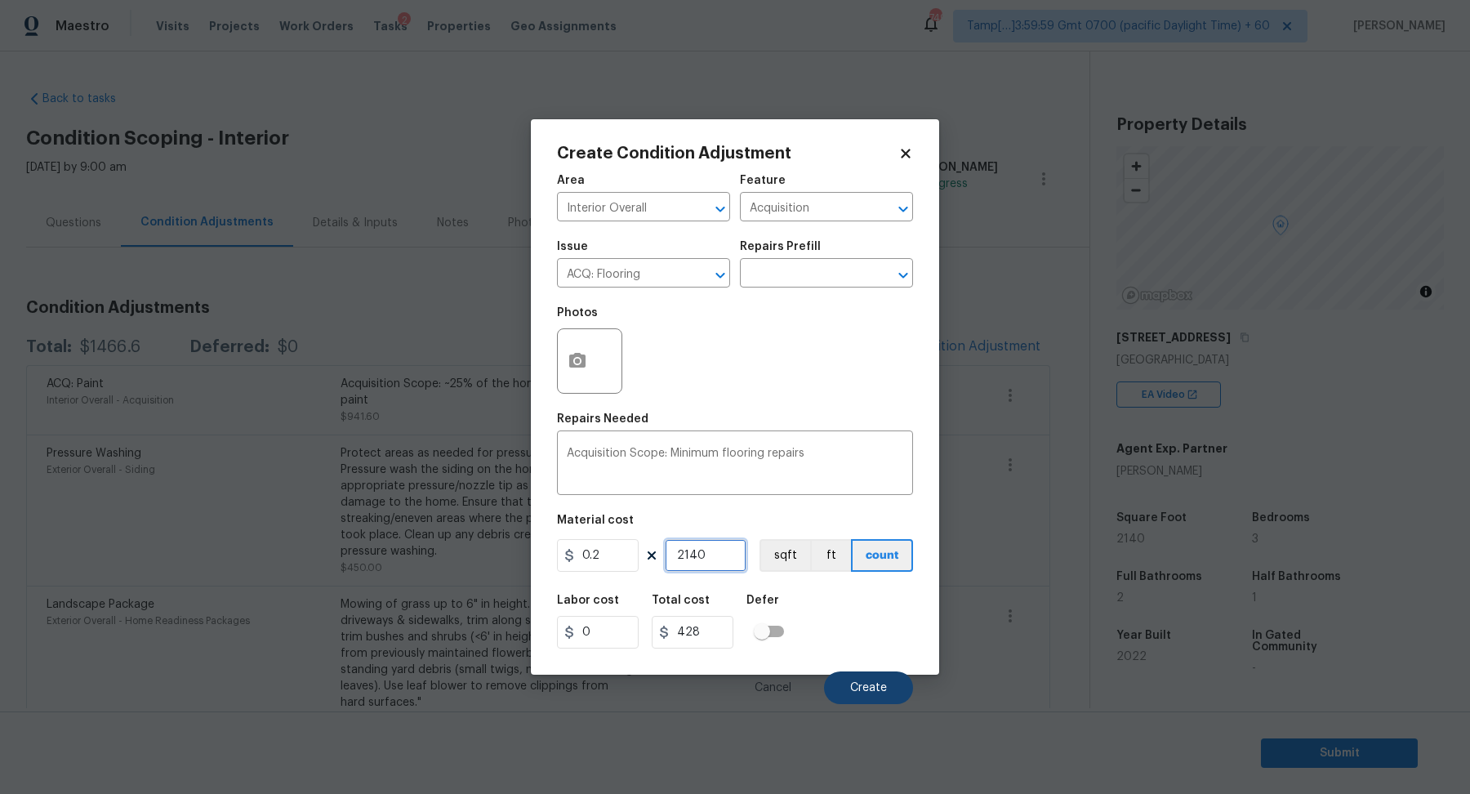
type input "2140"
click at [839, 675] on button "Create" at bounding box center [868, 687] width 89 height 33
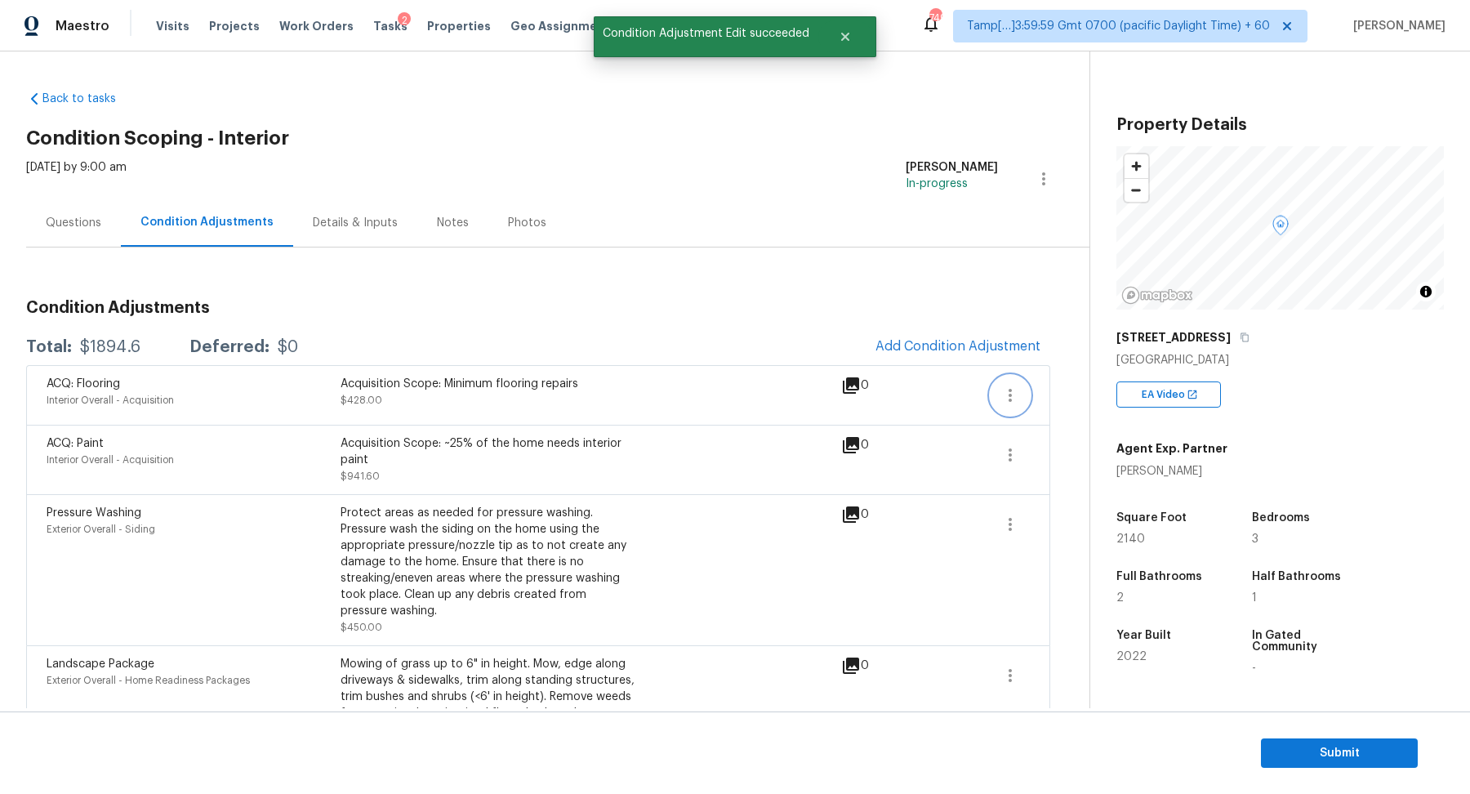
click at [1017, 404] on icon "button" at bounding box center [1010, 395] width 20 height 20
click at [1052, 397] on div "Edit" at bounding box center [1102, 391] width 127 height 16
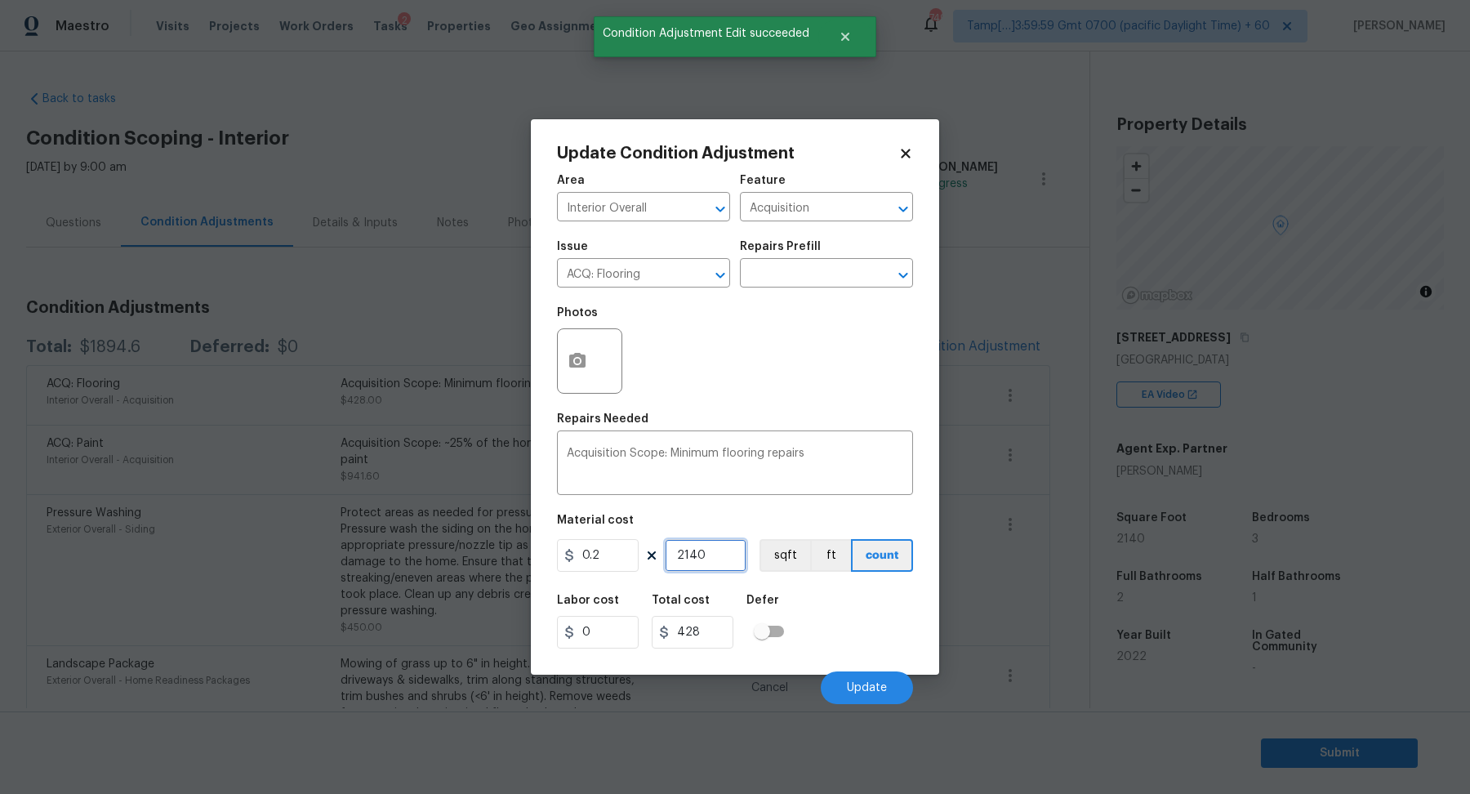
click at [727, 549] on input "2140" at bounding box center [706, 555] width 82 height 33
type input "1"
type input "0.2"
type input "1"
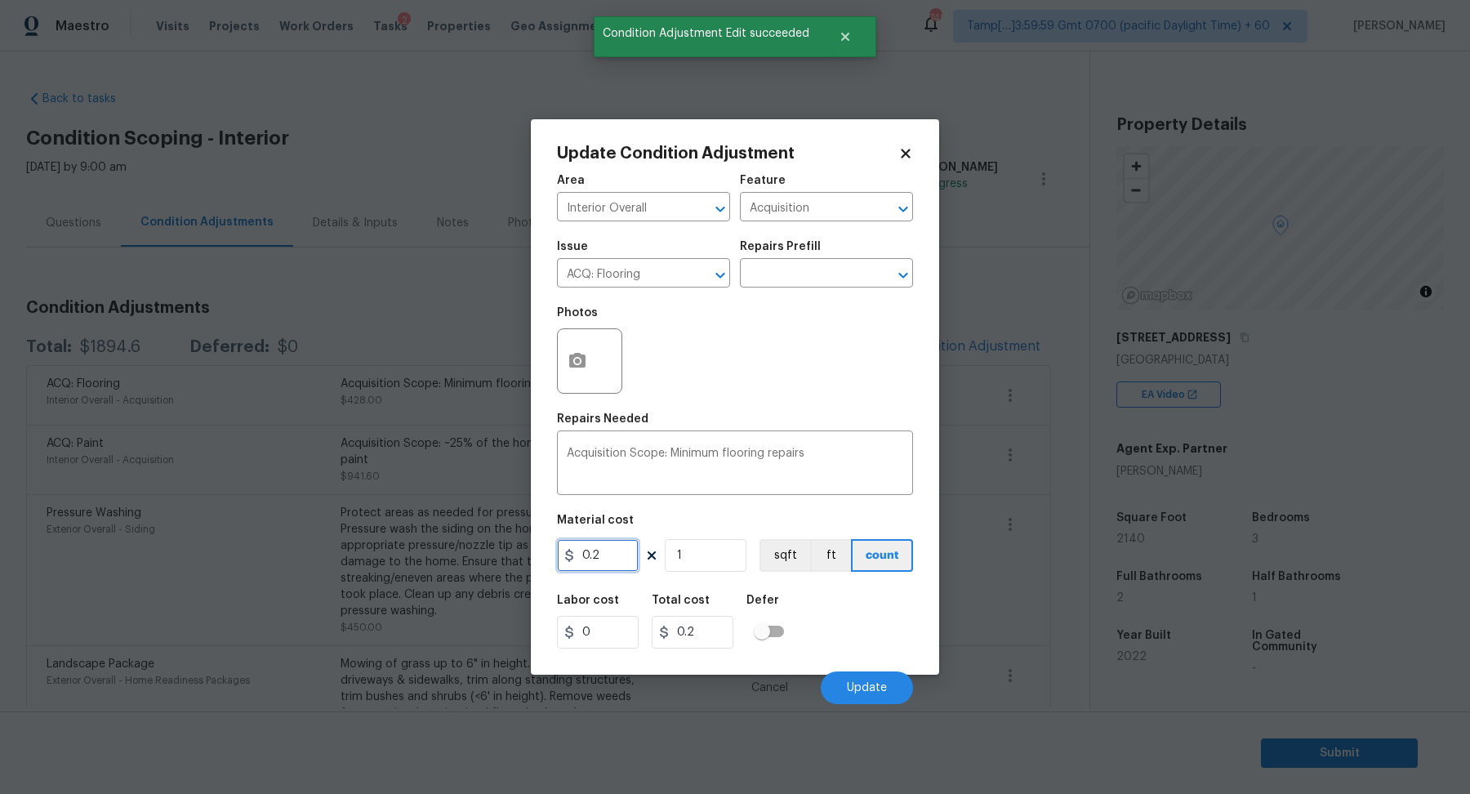
click at [611, 552] on input "0.2" at bounding box center [598, 555] width 82 height 33
type input "400"
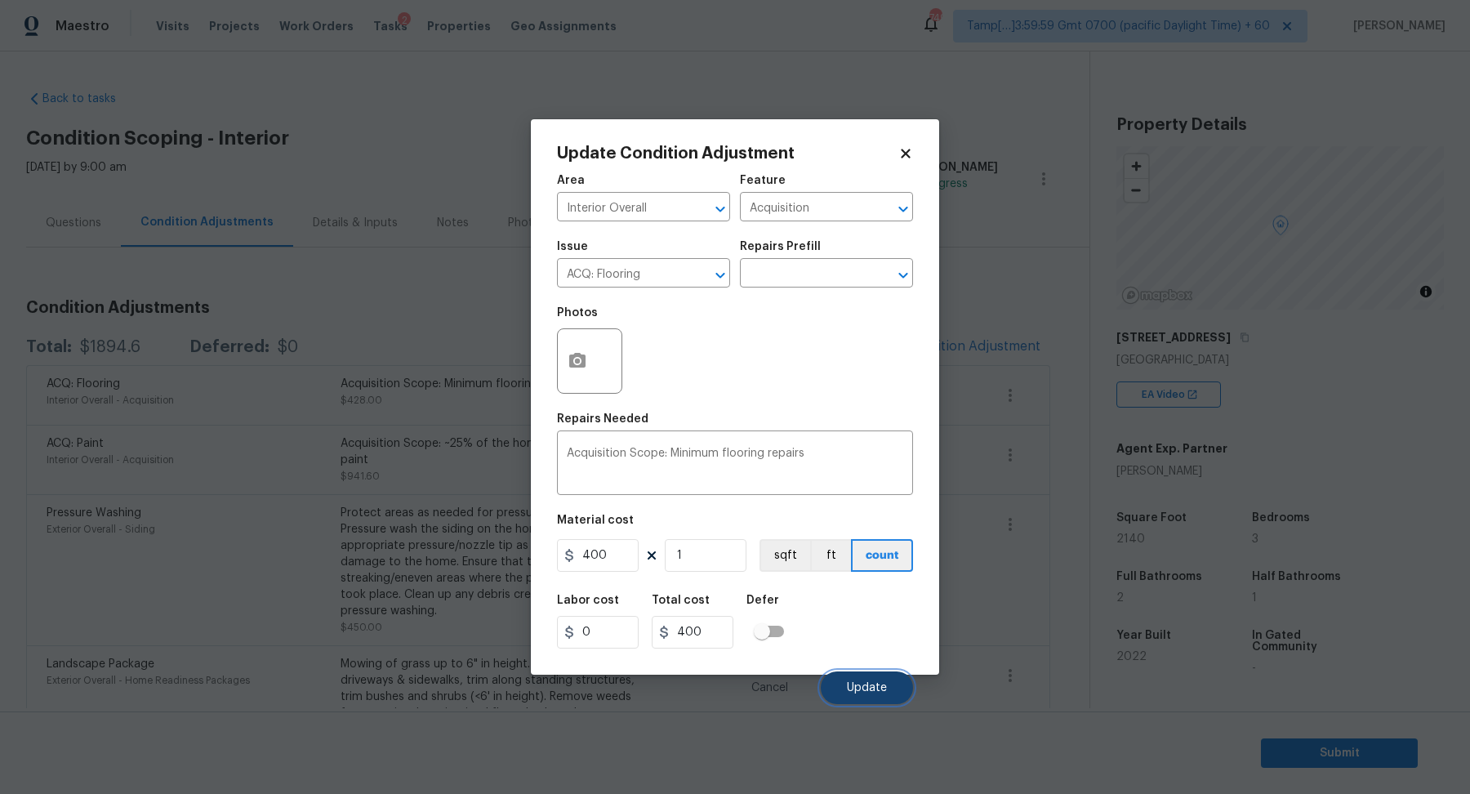
click at [857, 678] on button "Update" at bounding box center [866, 687] width 92 height 33
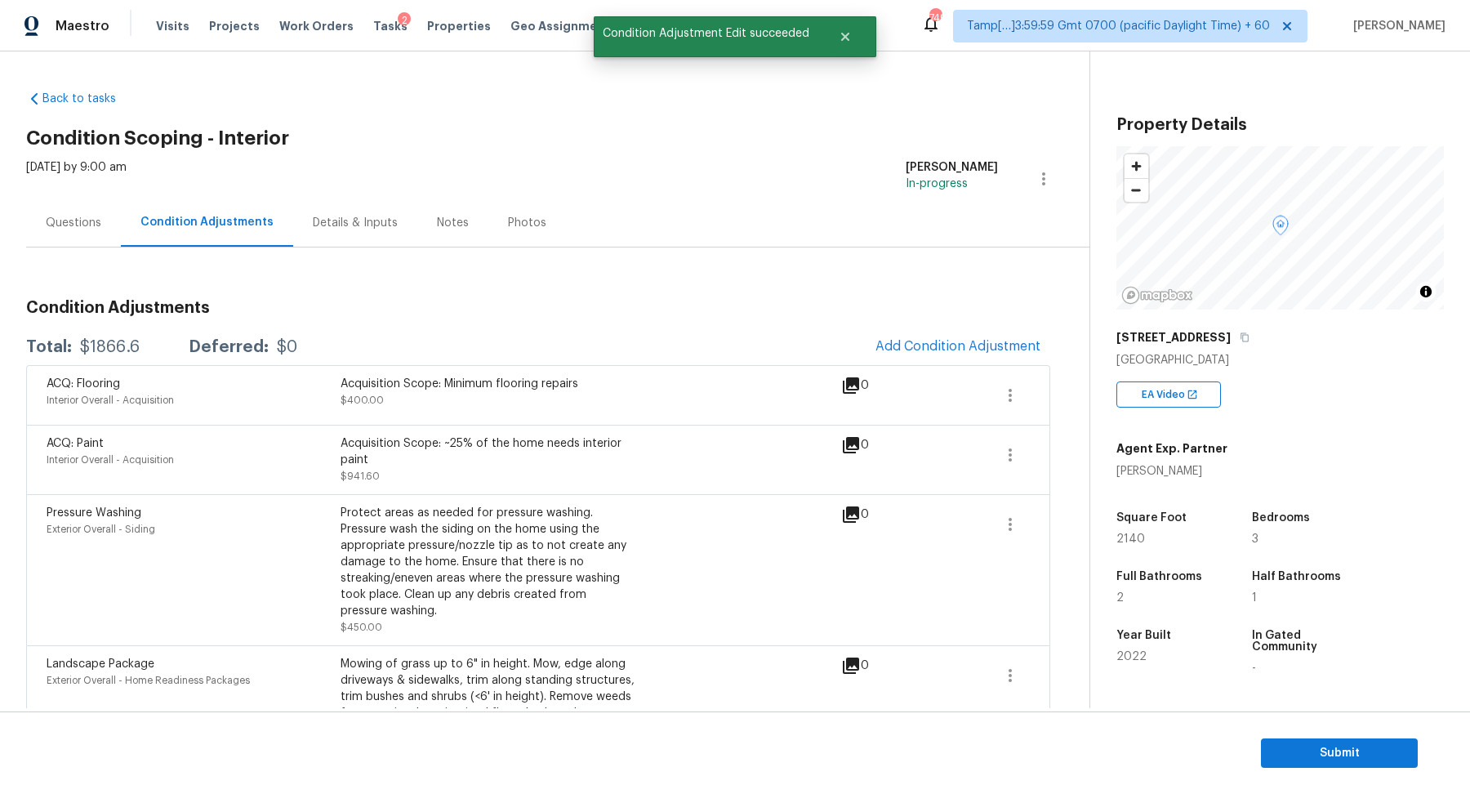
click at [111, 348] on div "$1866.6" at bounding box center [110, 347] width 60 height 16
copy div "$1866.6"
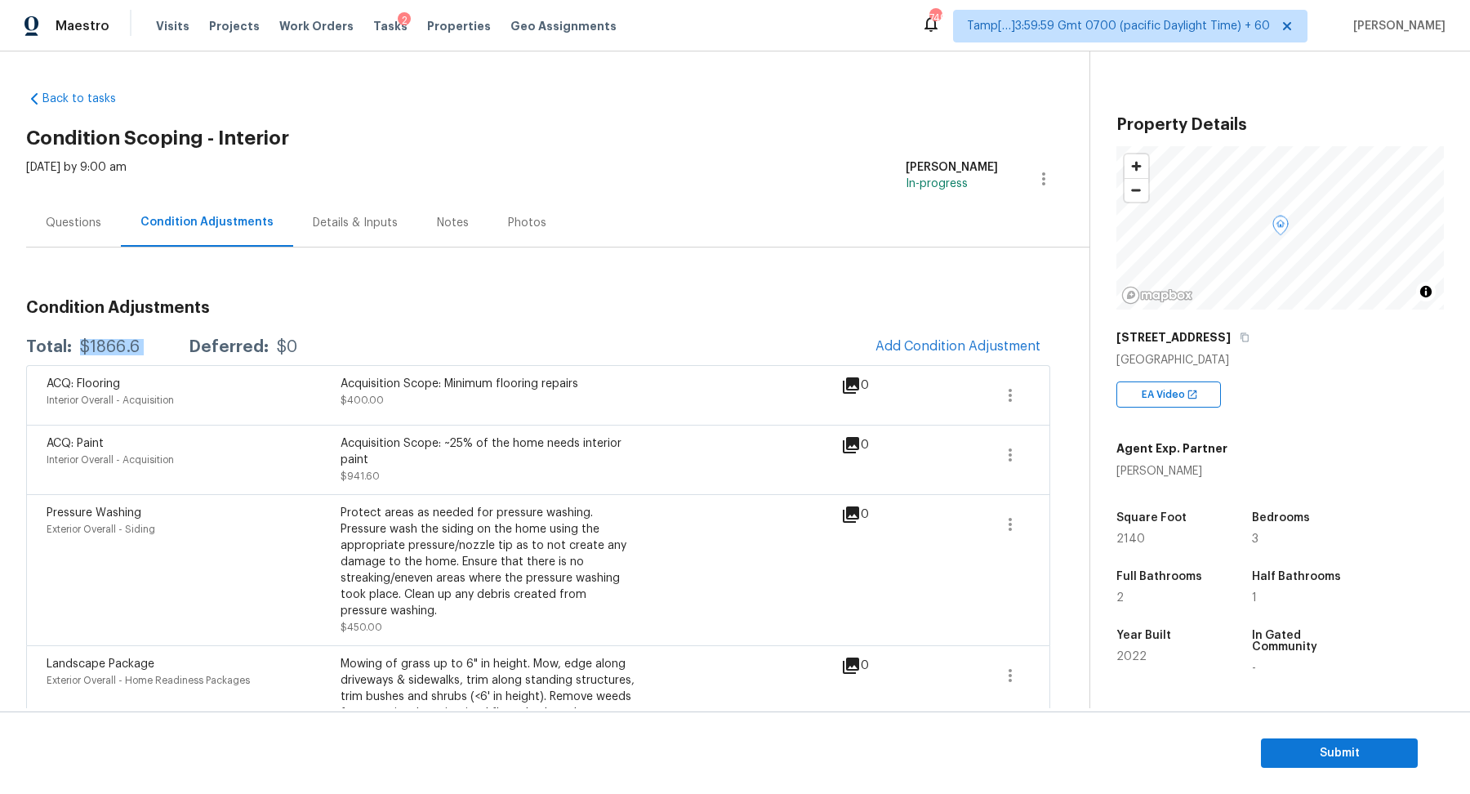
scroll to position [92, 0]
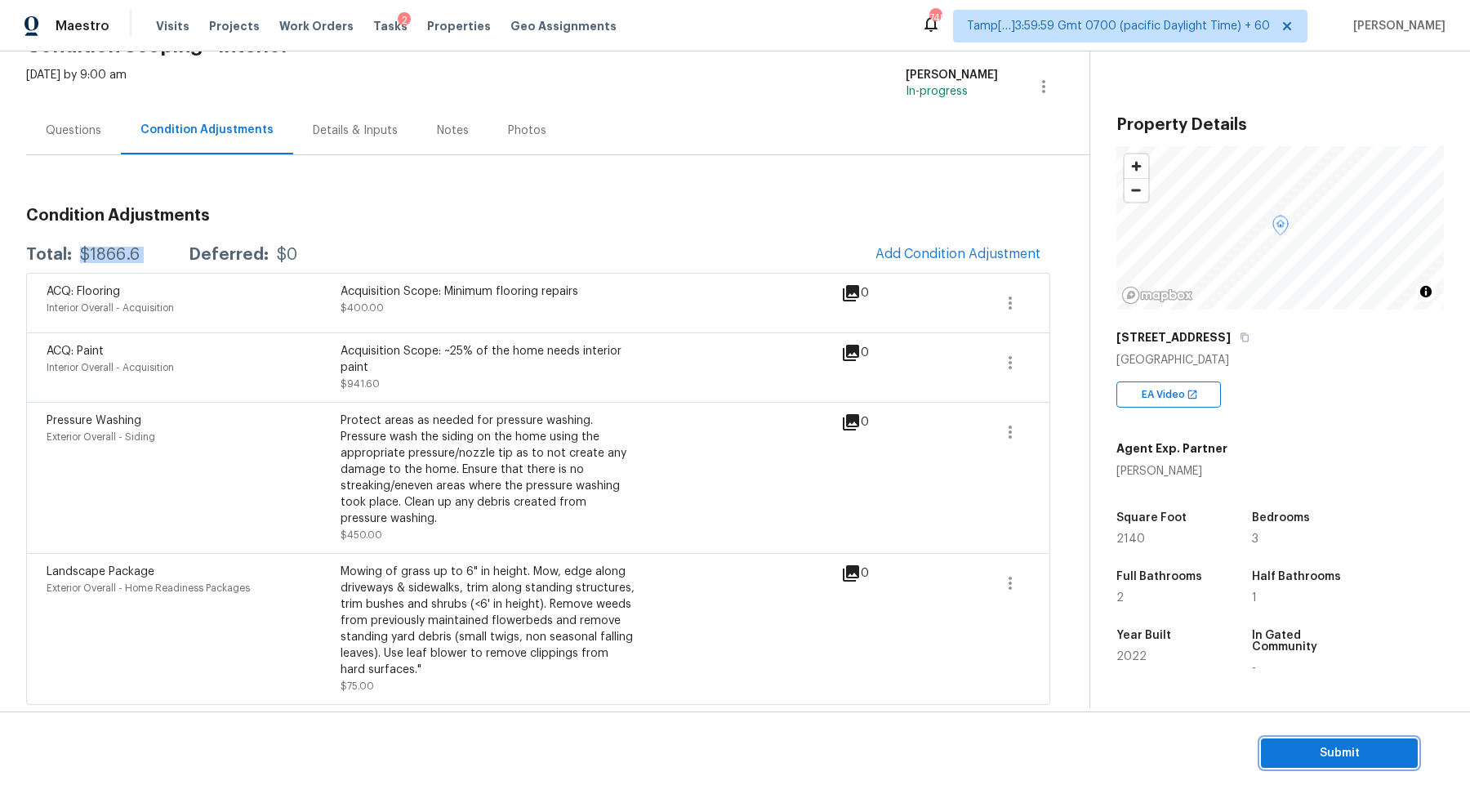
click at [1268, 740] on button "Submit" at bounding box center [1339, 753] width 157 height 30
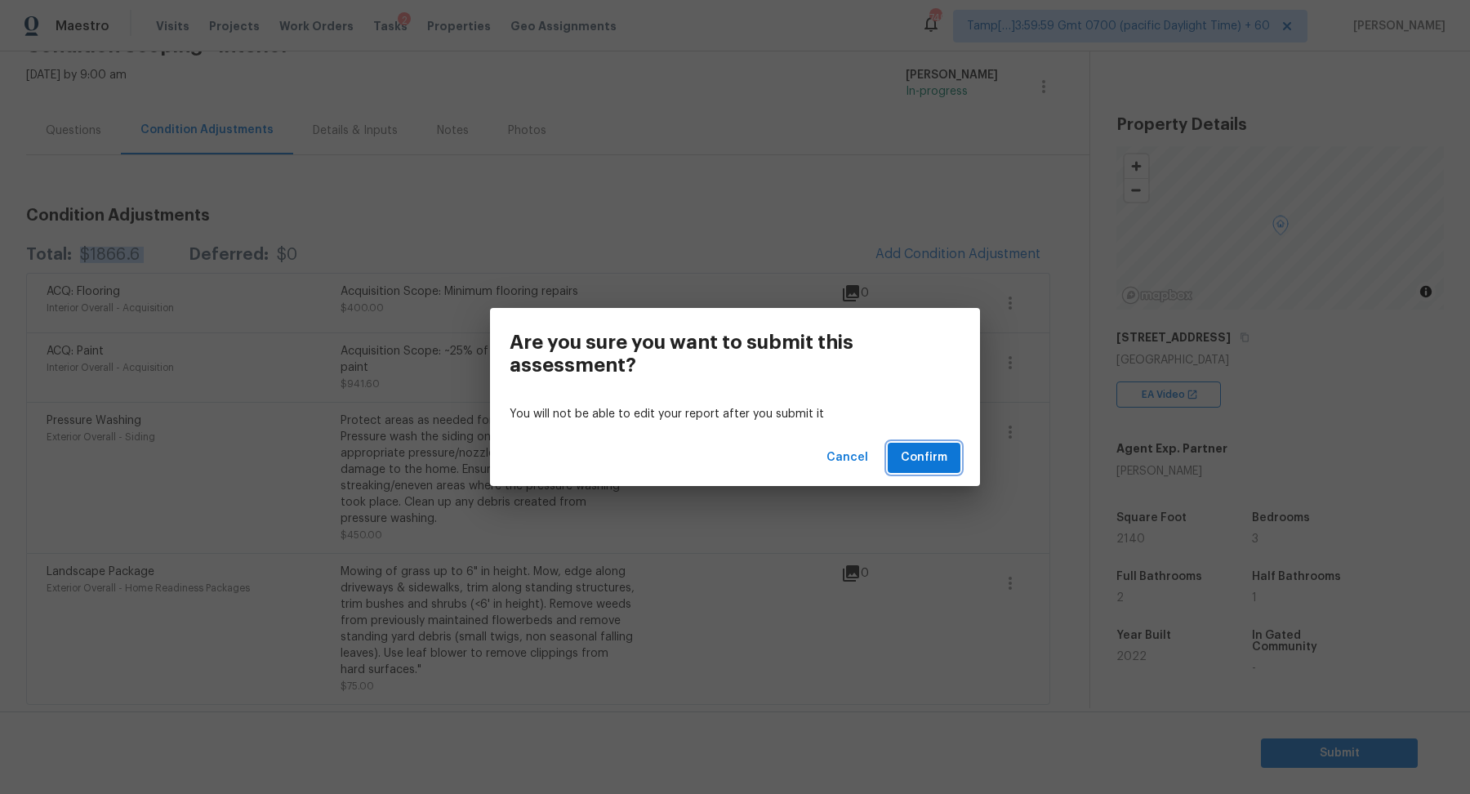
click at [936, 460] on span "Confirm" at bounding box center [923, 457] width 47 height 20
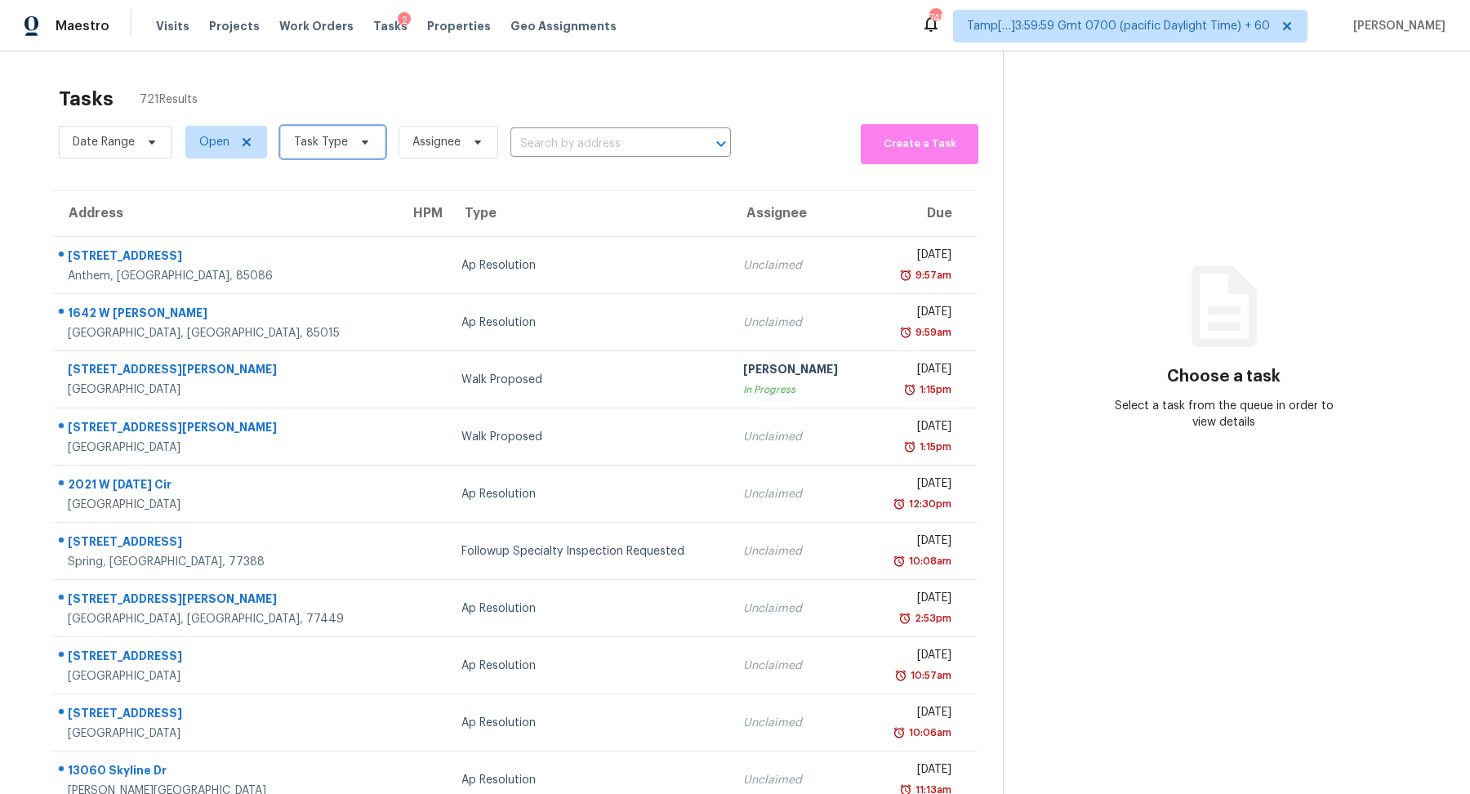
click at [358, 153] on span "Task Type" at bounding box center [332, 142] width 105 height 33
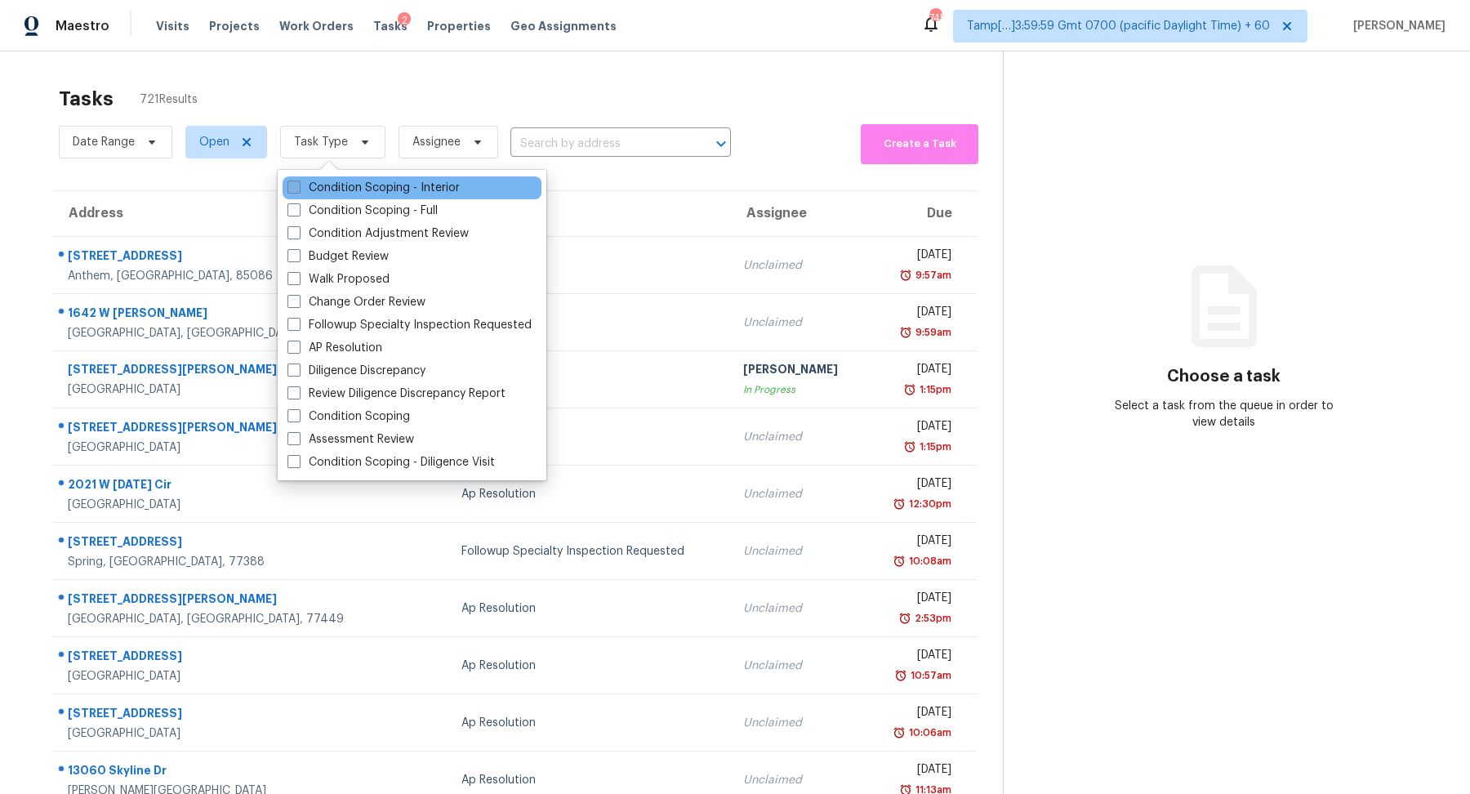
click at [375, 185] on label "Condition Scoping - Interior" at bounding box center [373, 188] width 172 height 16
click at [298, 185] on input "Condition Scoping - Interior" at bounding box center [292, 185] width 11 height 11
checkbox input "true"
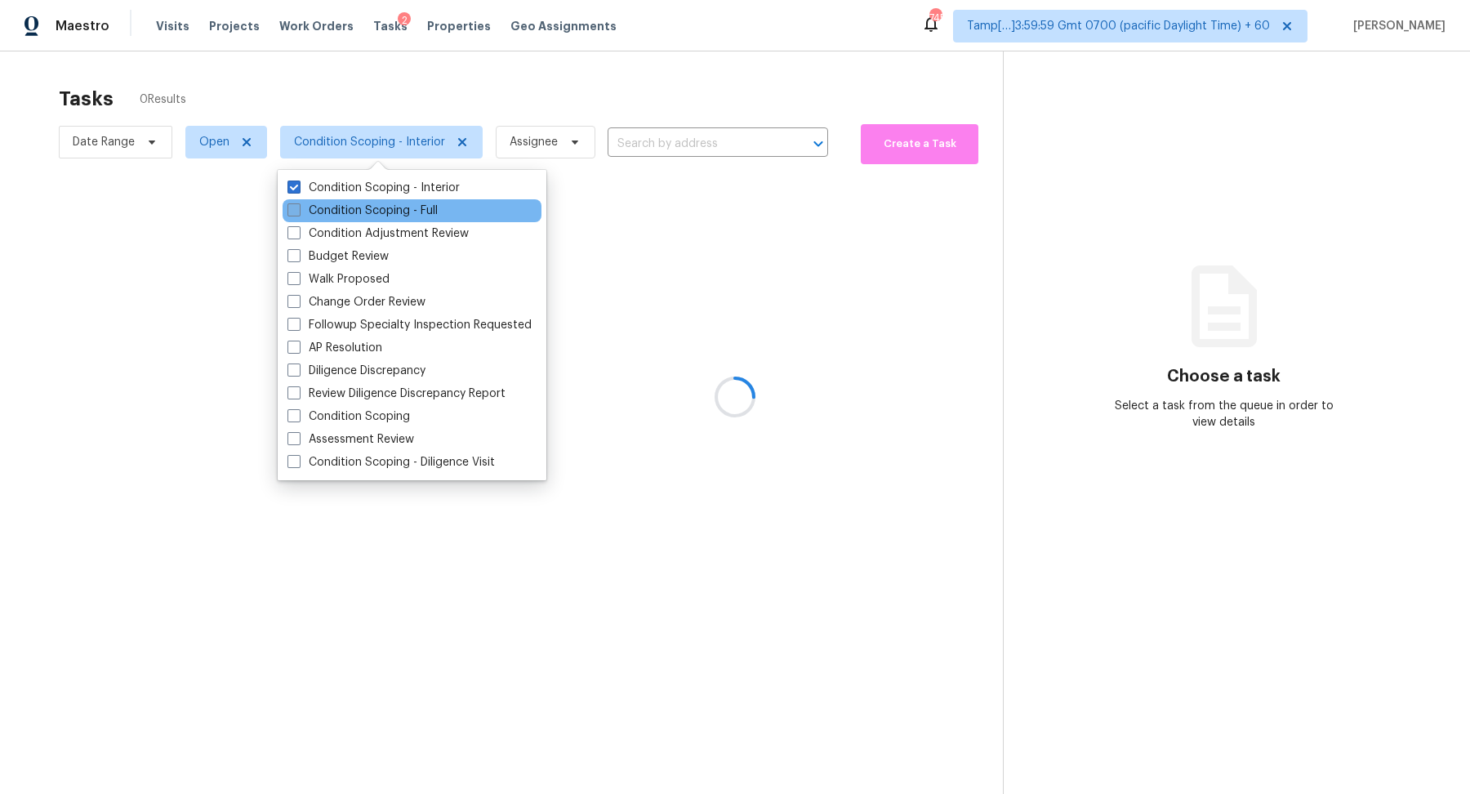
click at [382, 211] on label "Condition Scoping - Full" at bounding box center [362, 210] width 150 height 16
click at [298, 211] on input "Condition Scoping - Full" at bounding box center [292, 207] width 11 height 11
checkbox input "true"
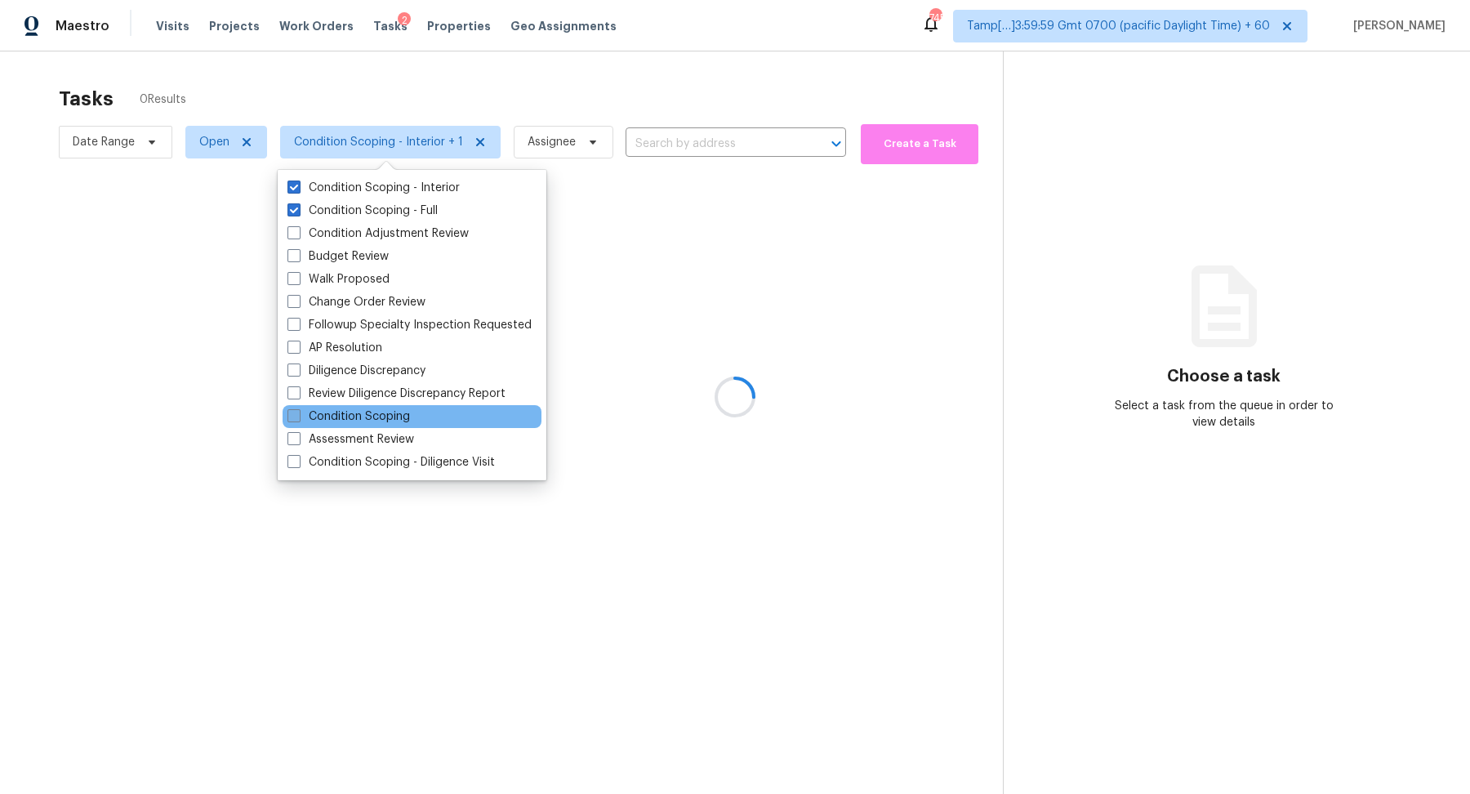
click at [407, 414] on label "Condition Scoping" at bounding box center [348, 416] width 122 height 16
click at [298, 414] on input "Condition Scoping" at bounding box center [292, 413] width 11 height 11
checkbox input "true"
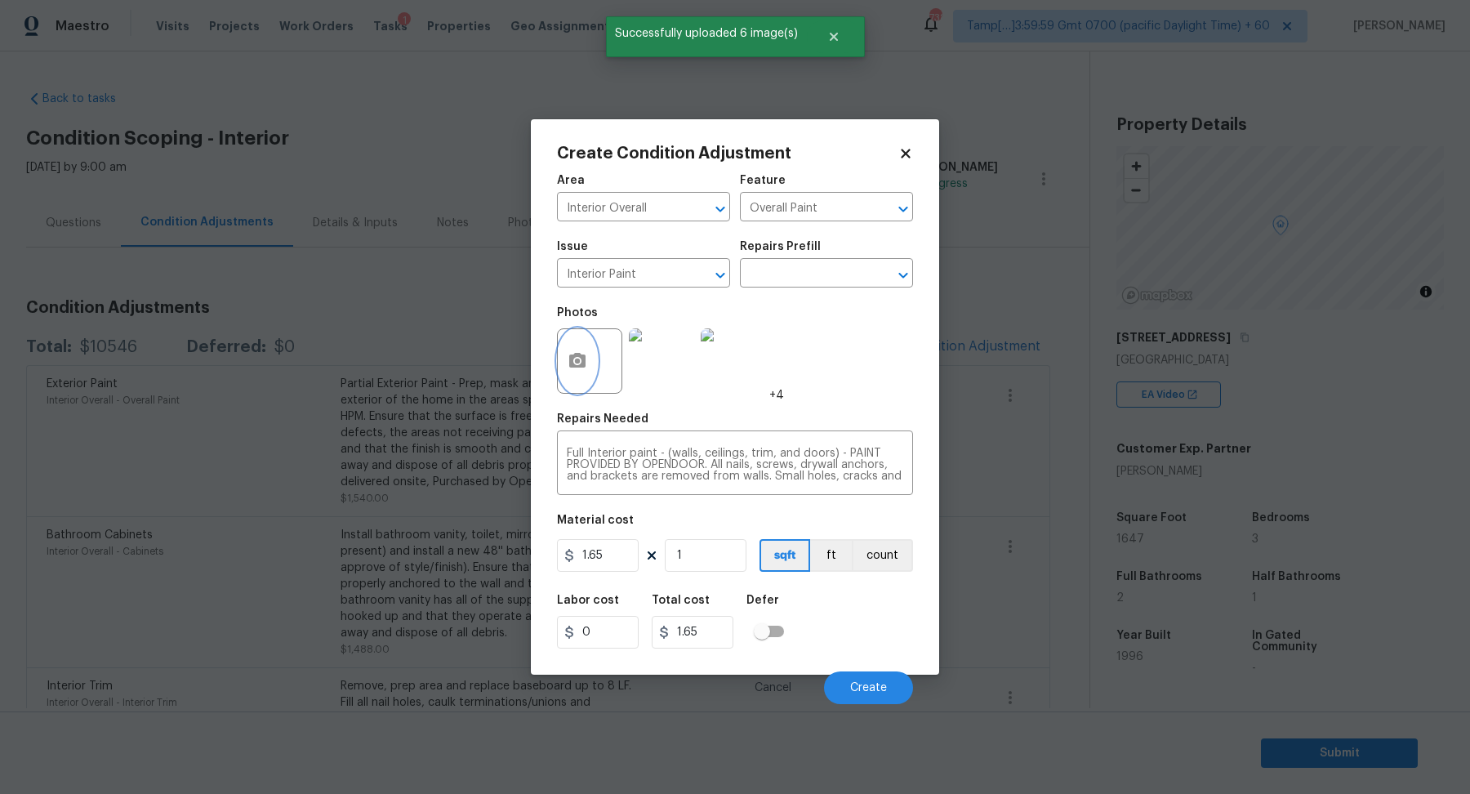
scroll to position [198, 0]
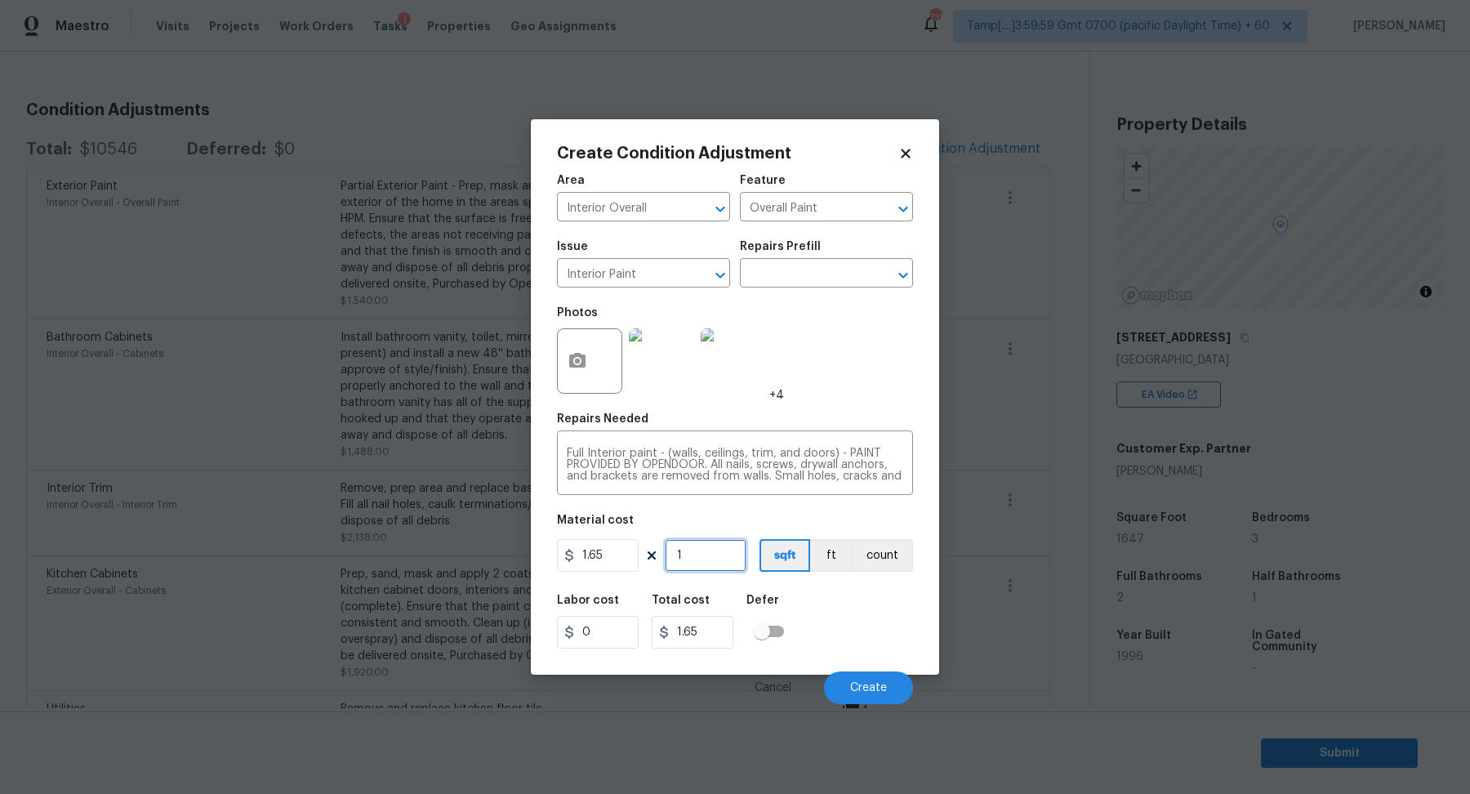
click at [717, 556] on input "1" at bounding box center [706, 555] width 82 height 33
click at [624, 547] on input "1.65" at bounding box center [598, 555] width 82 height 33
type input "1.9"
click at [714, 556] on input "1" at bounding box center [706, 555] width 82 height 33
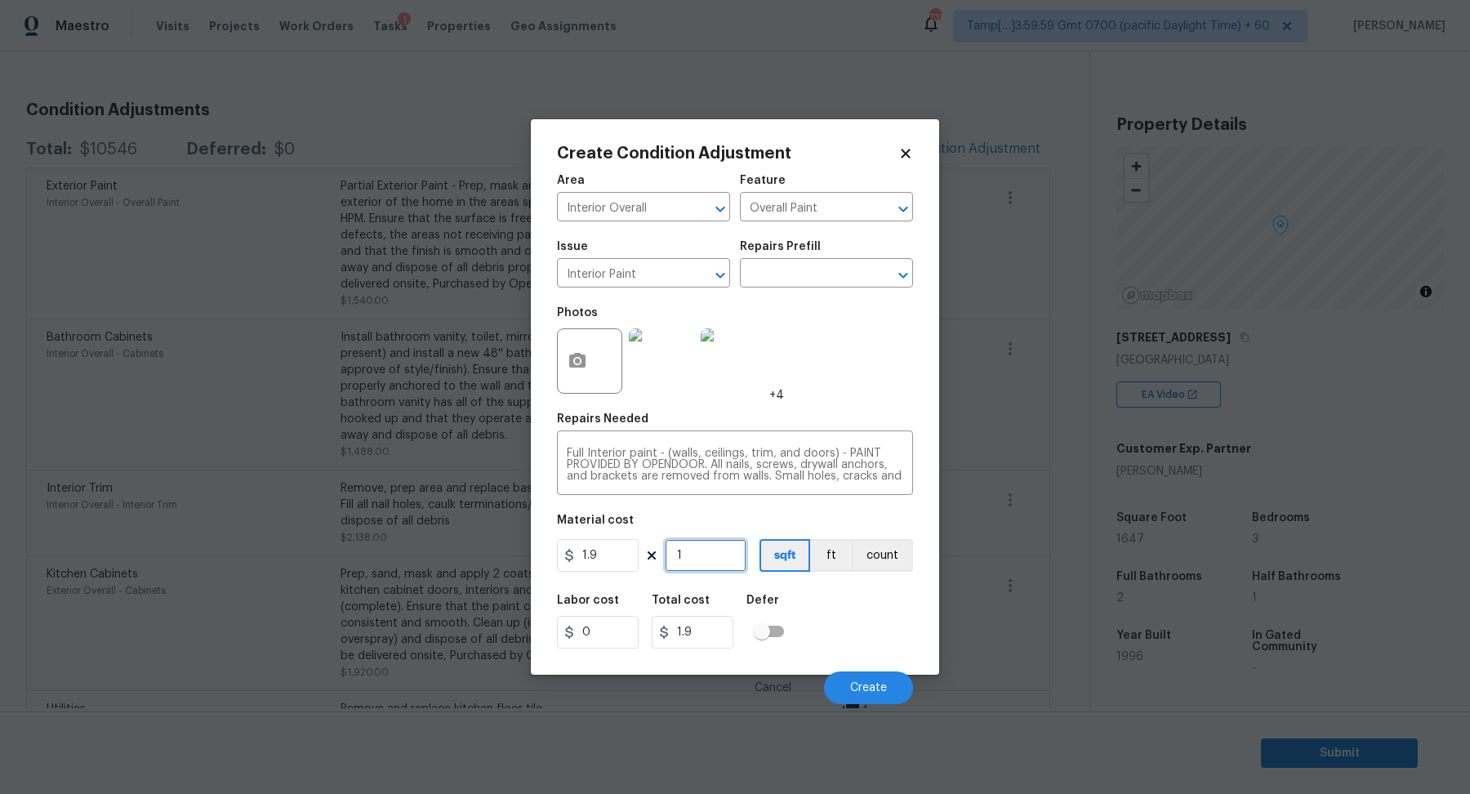
type input "16"
type input "30.4"
type input "164"
type input "311.6"
type input "1647"
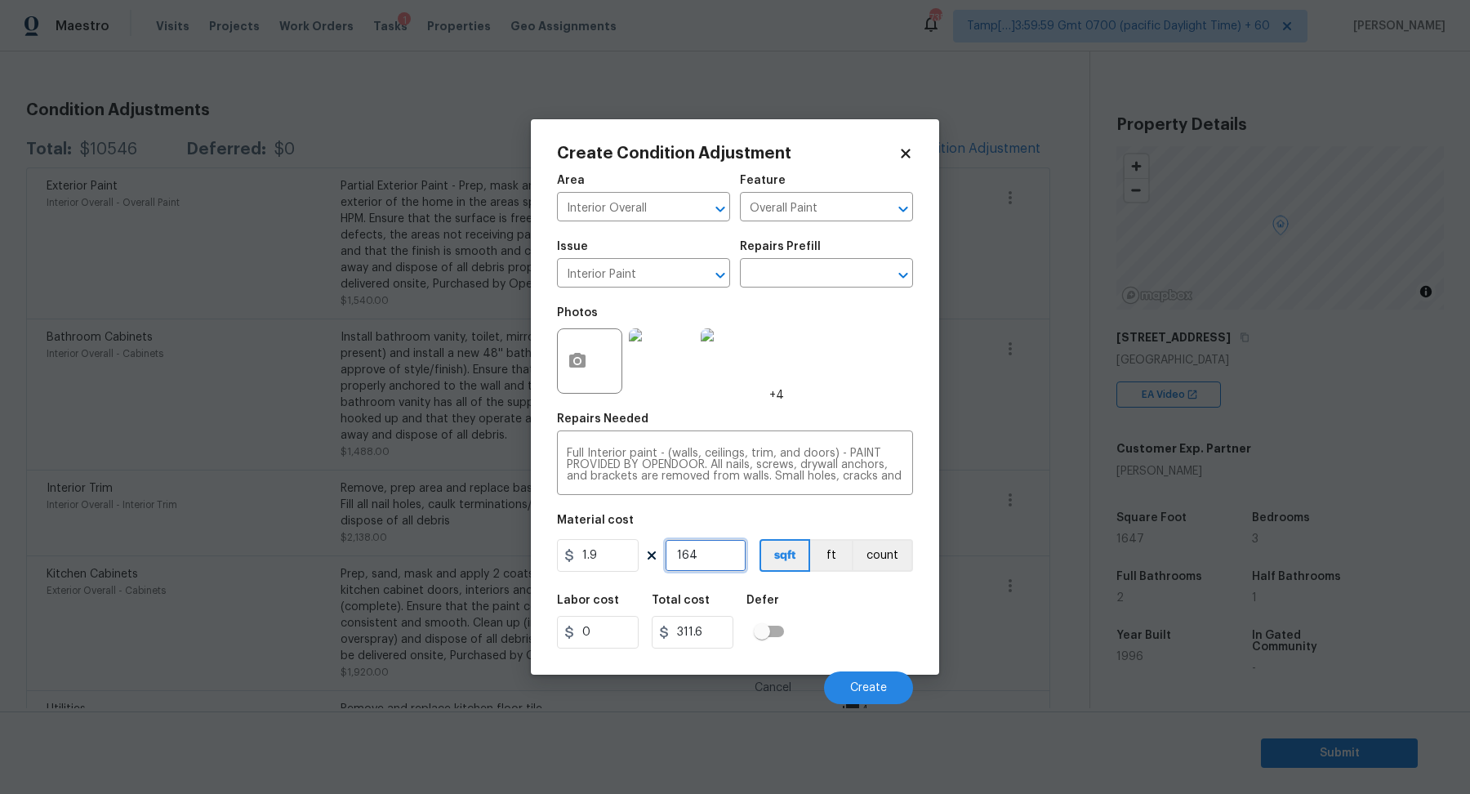
type input "3129.3"
type input "1647"
click at [866, 678] on button "Create" at bounding box center [868, 687] width 89 height 33
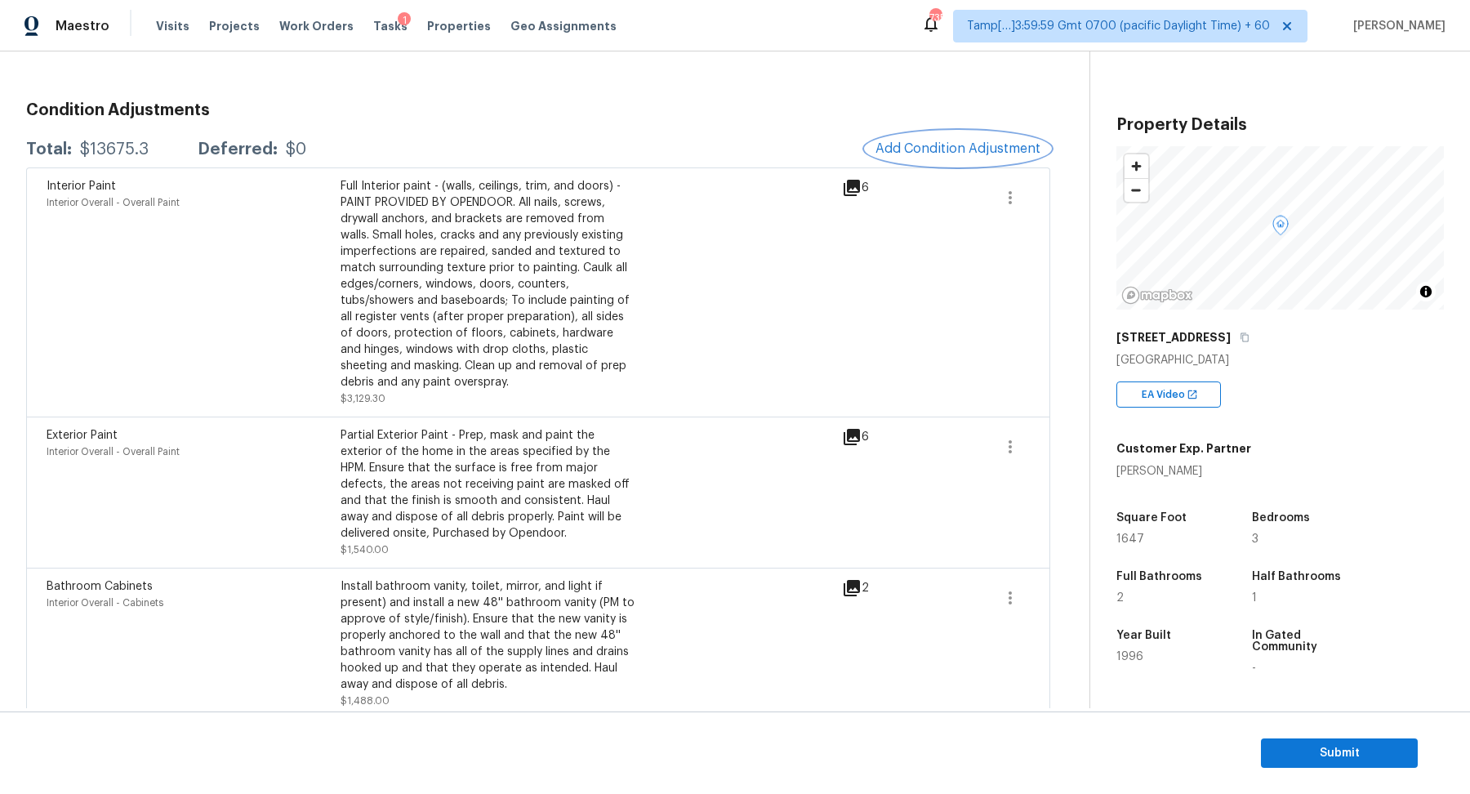
click at [915, 153] on span "Add Condition Adjustment" at bounding box center [957, 148] width 165 height 15
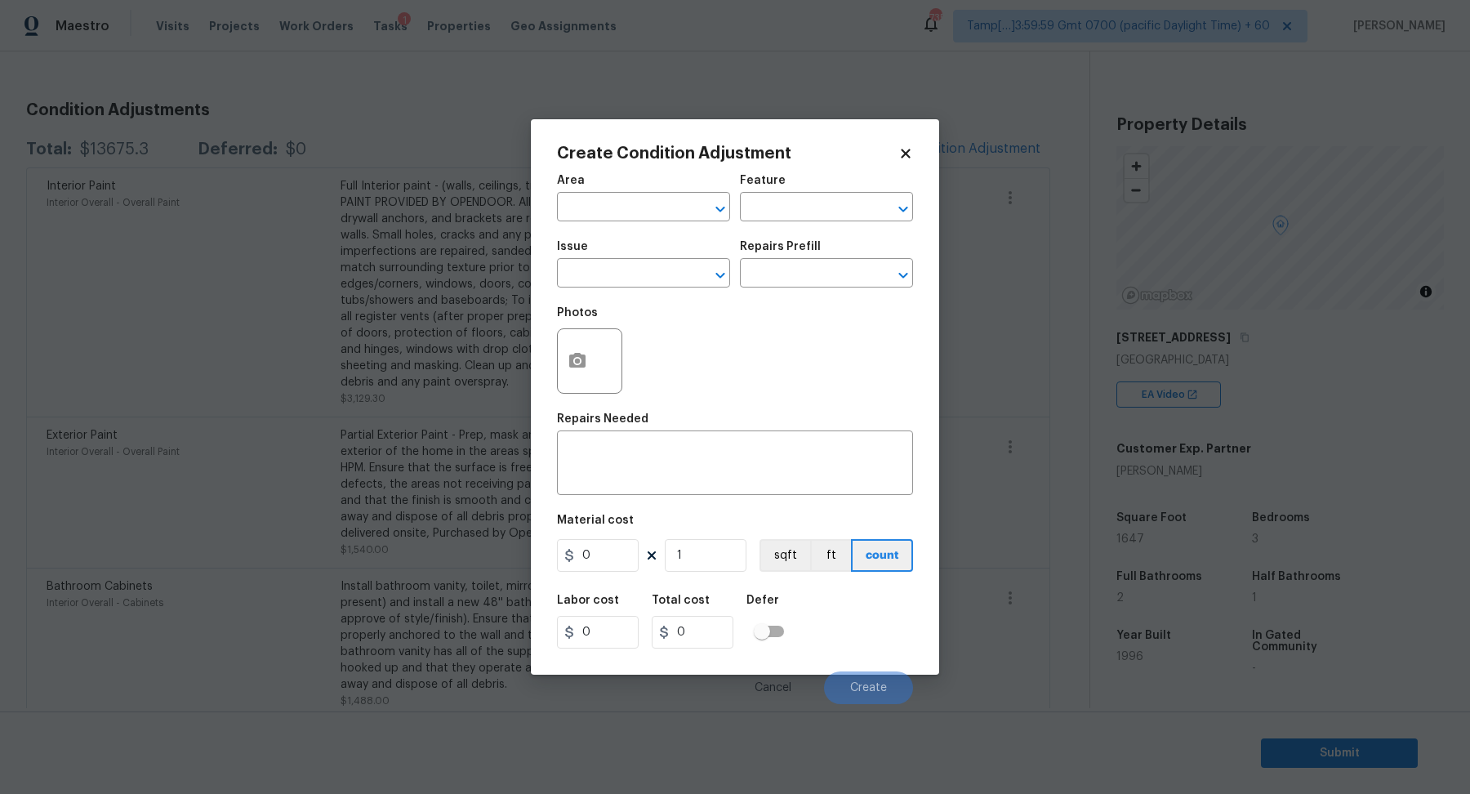
click at [589, 190] on div "Area" at bounding box center [643, 185] width 173 height 21
click at [589, 204] on input "text" at bounding box center [620, 208] width 127 height 25
click at [625, 272] on li "Interior Overall" at bounding box center [643, 271] width 173 height 27
type input "Interior Overall"
click at [625, 272] on input "text" at bounding box center [620, 274] width 127 height 25
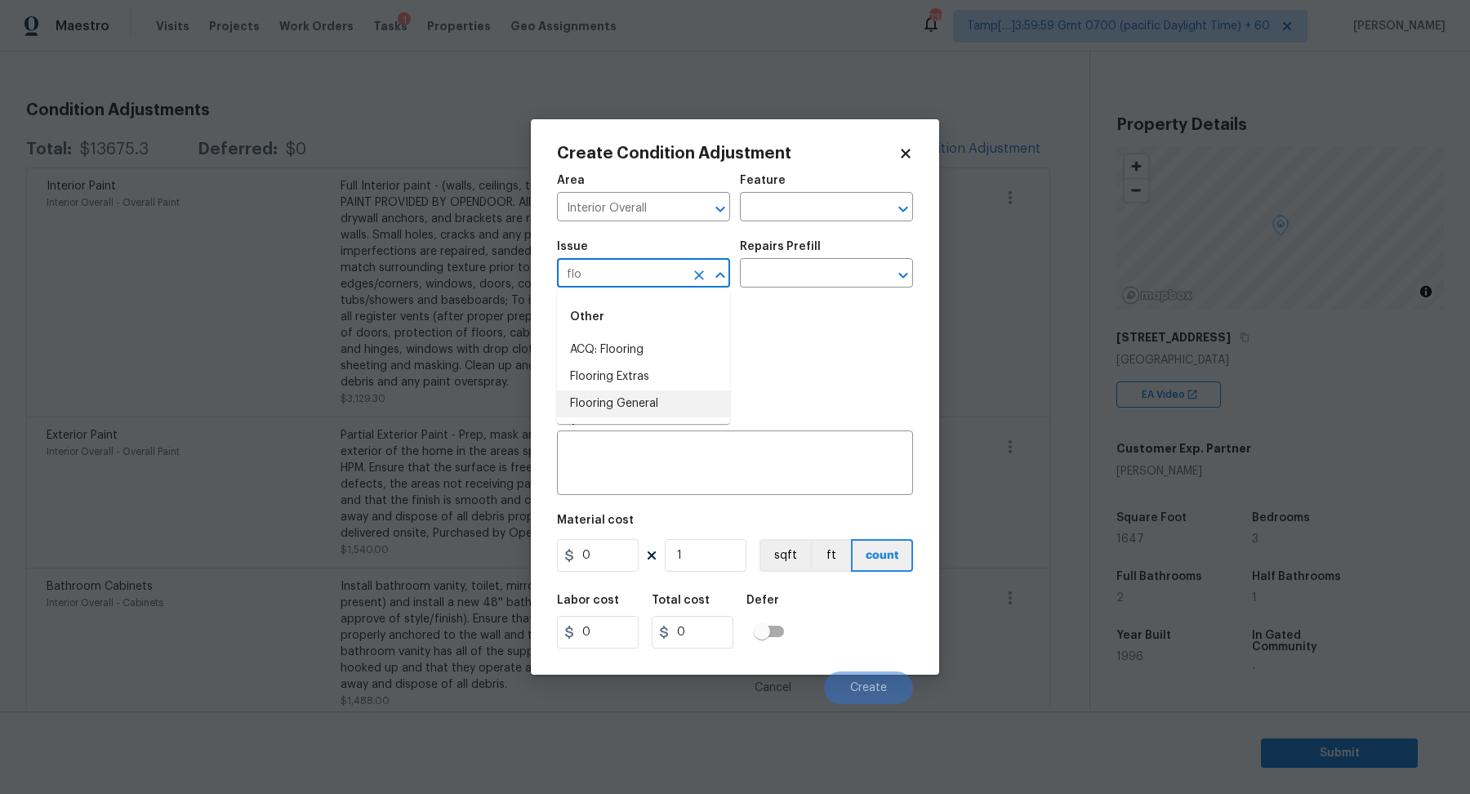
click at [653, 397] on li "Flooring General" at bounding box center [643, 403] width 173 height 27
type input "Flooring General"
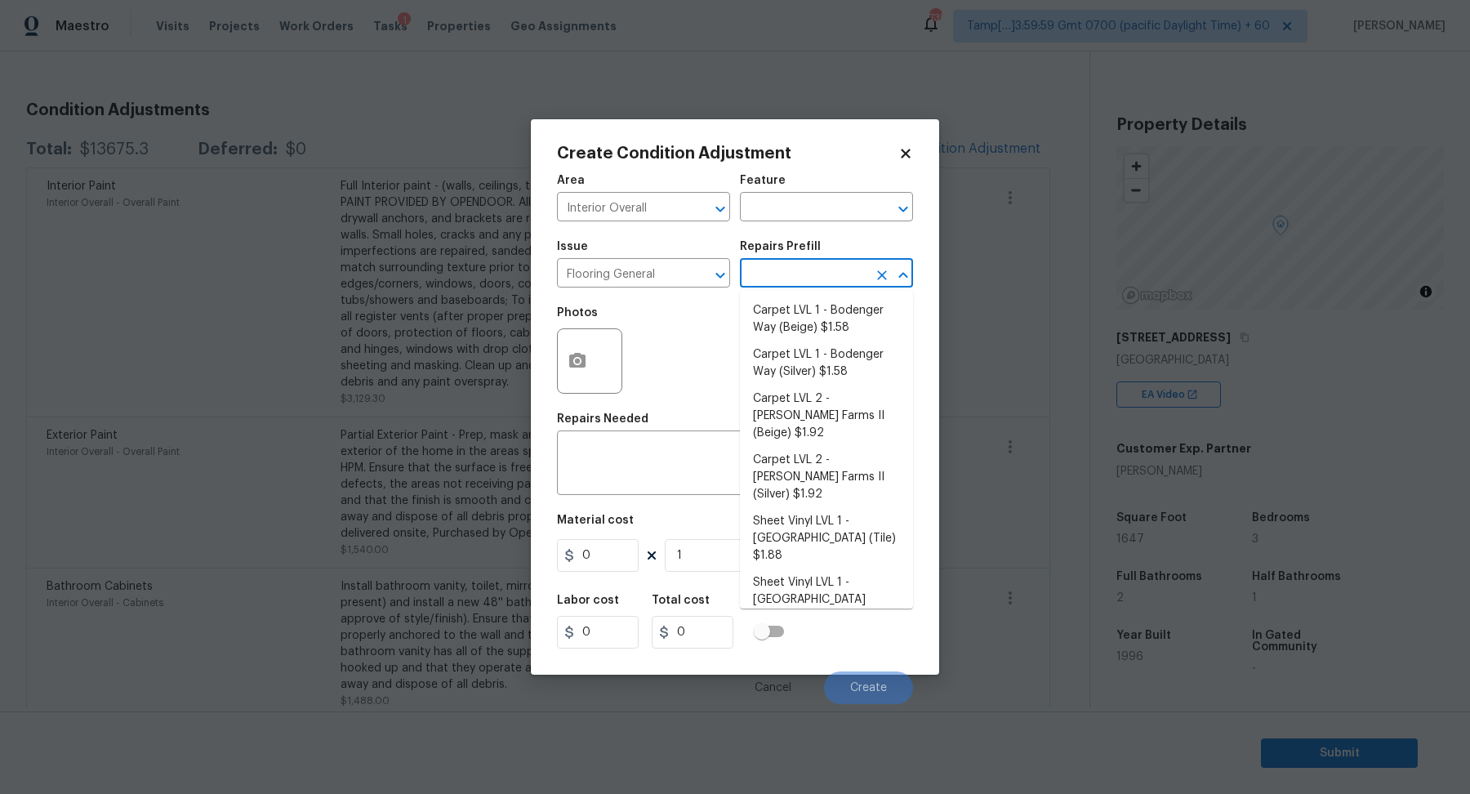
click at [793, 279] on input "text" at bounding box center [803, 274] width 127 height 25
click at [849, 405] on li "Carpet LVL 2 - [PERSON_NAME] Farms II (Beige) $1.92" at bounding box center [826, 415] width 173 height 61
type input "Overall Flooring"
type textarea "Install new carpet ([PERSON_NAME] Farms II - 749 Stony Glade) at all previously…"
type input "1.92"
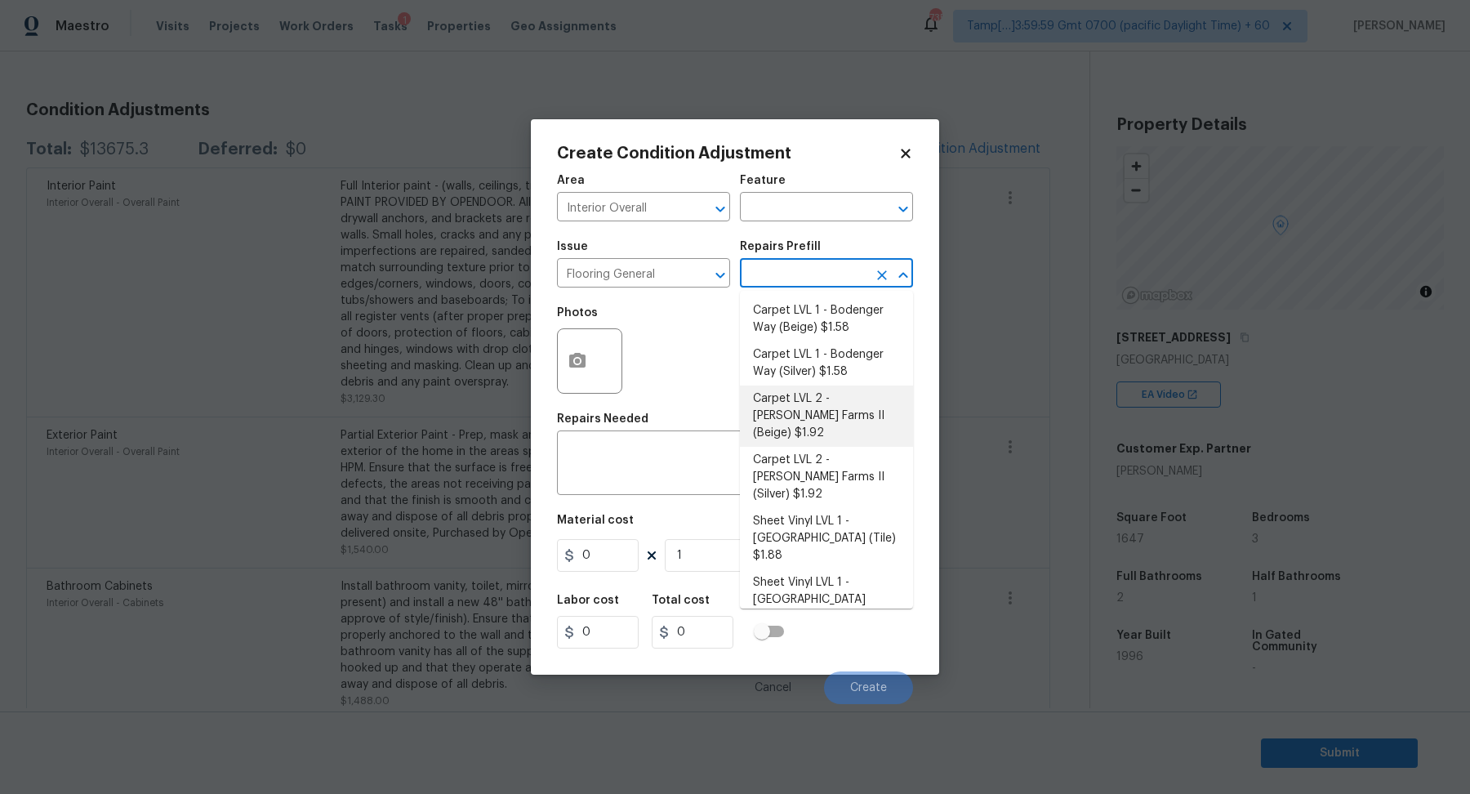
type input "1.92"
click at [868, 416] on li "Carpet LVL 2 - [PERSON_NAME] Farms II (Beige) $1.92" at bounding box center [826, 415] width 173 height 61
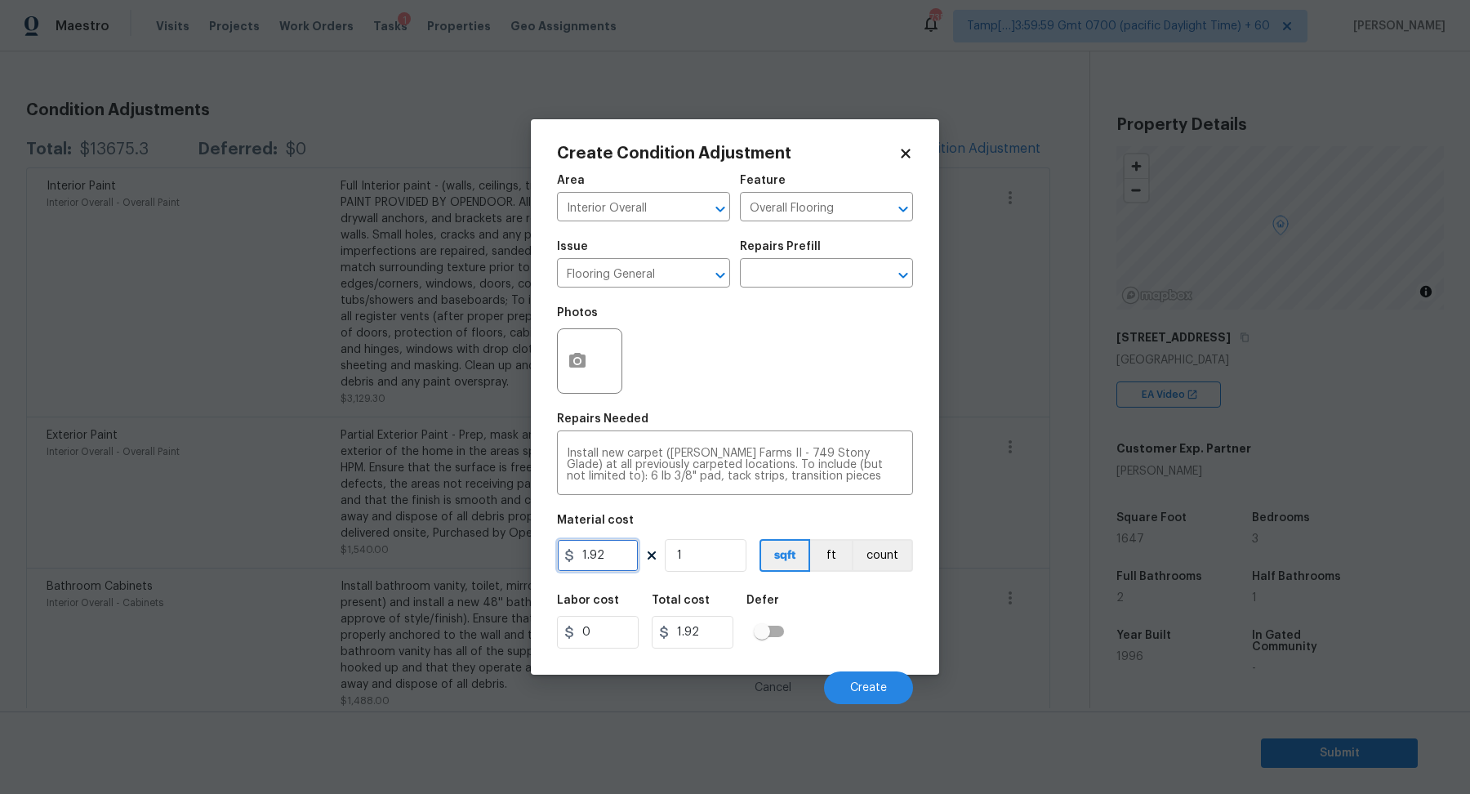
click at [620, 556] on input "1.92" at bounding box center [598, 555] width 82 height 33
type input "1.86"
click at [726, 567] on input "1" at bounding box center [706, 555] width 82 height 33
type input "1.86"
click at [726, 567] on input "1" at bounding box center [706, 555] width 82 height 33
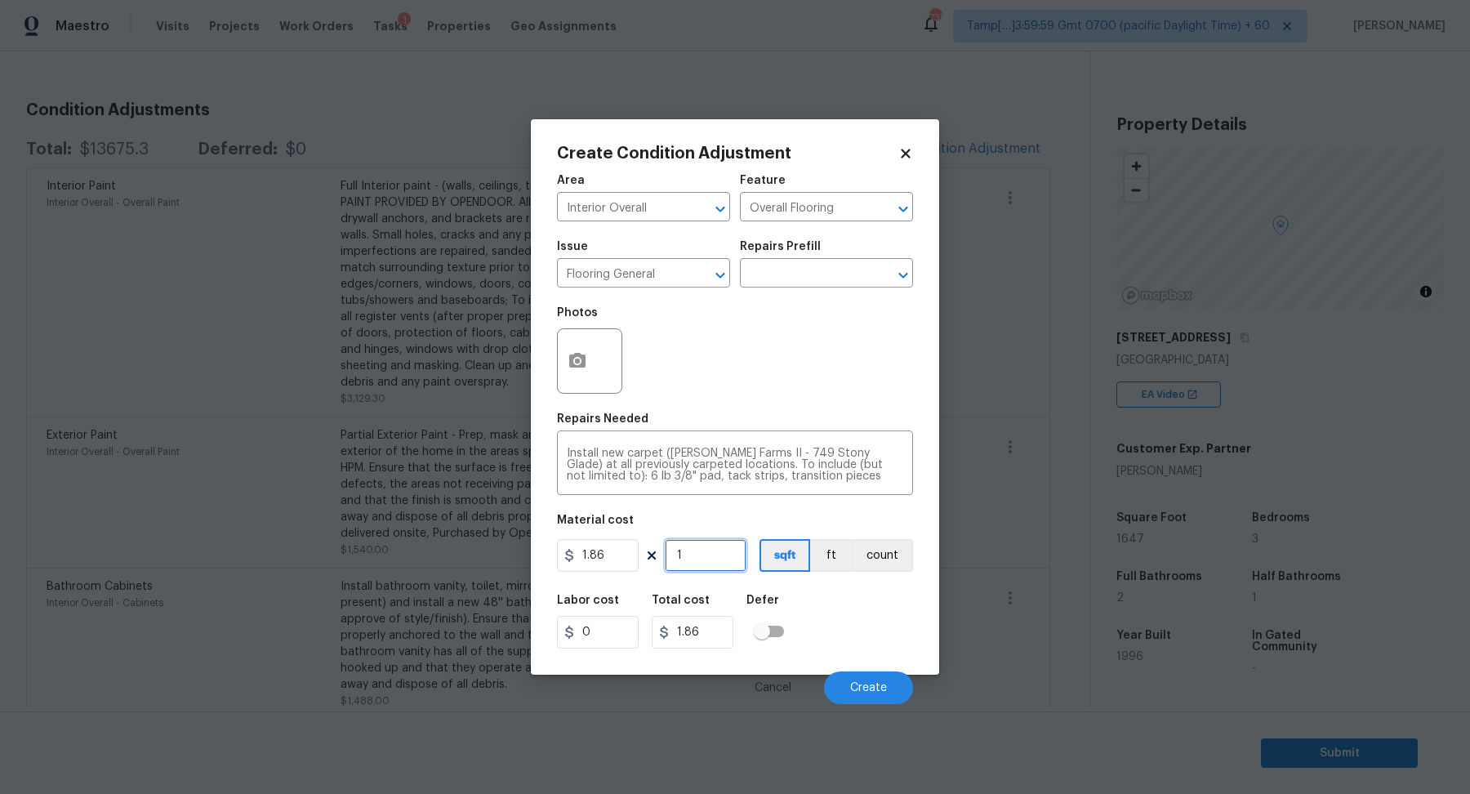
type input "8"
type input "14.88"
type input "80"
type input "148.8"
type input "800"
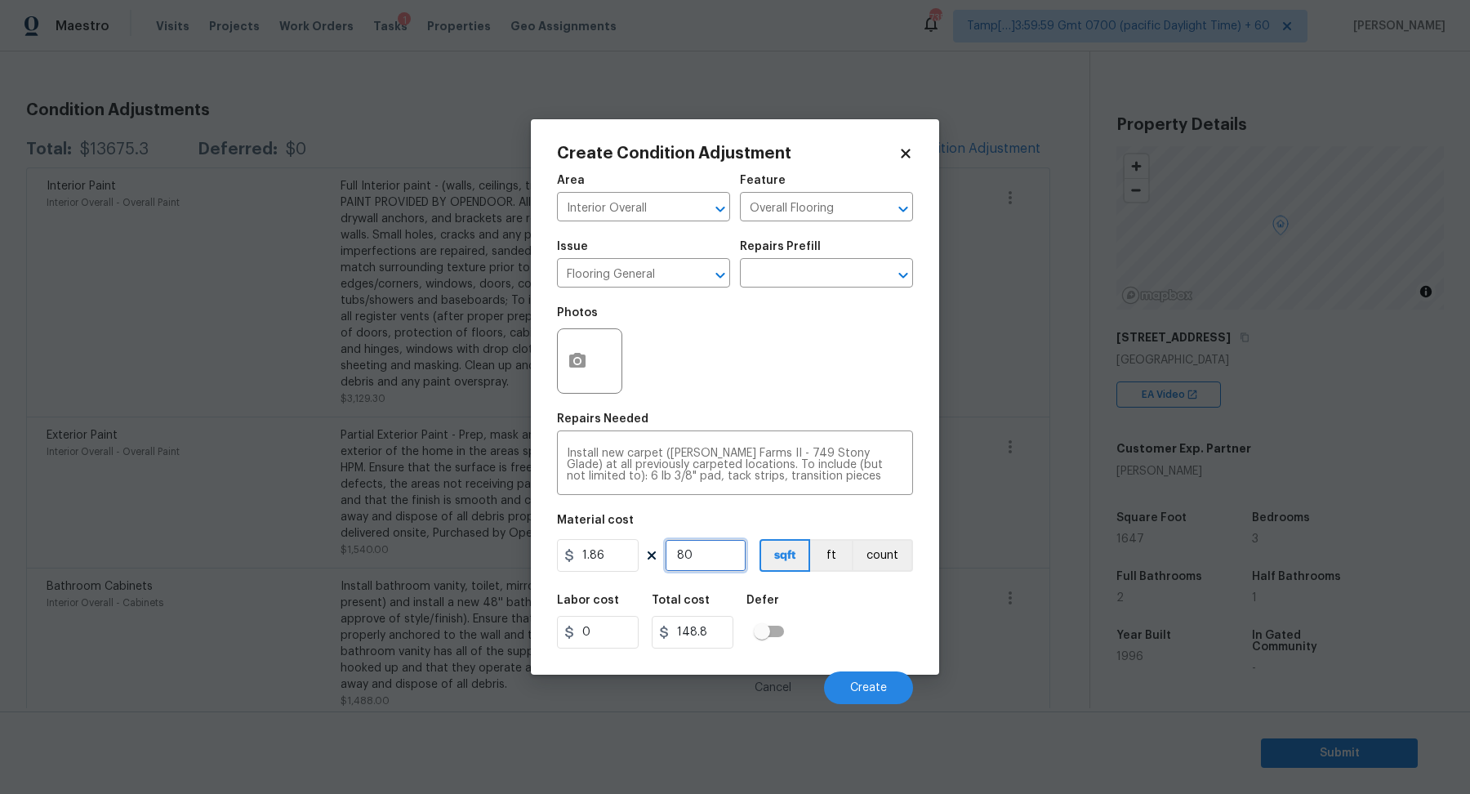
type input "1488"
type input "800"
click at [577, 368] on icon "button" at bounding box center [577, 361] width 20 height 20
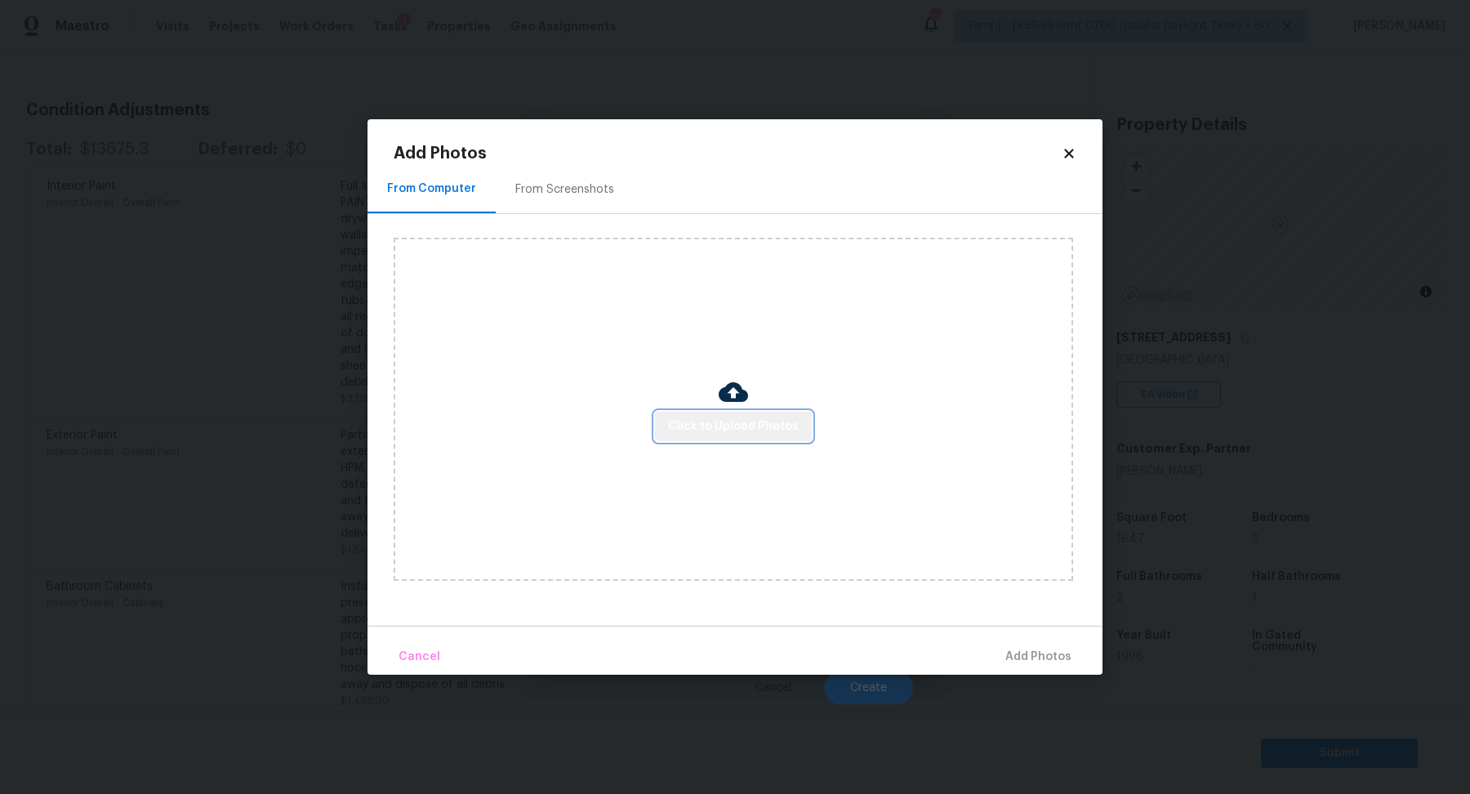
click at [742, 416] on button "Click to Upload Photos" at bounding box center [733, 426] width 157 height 30
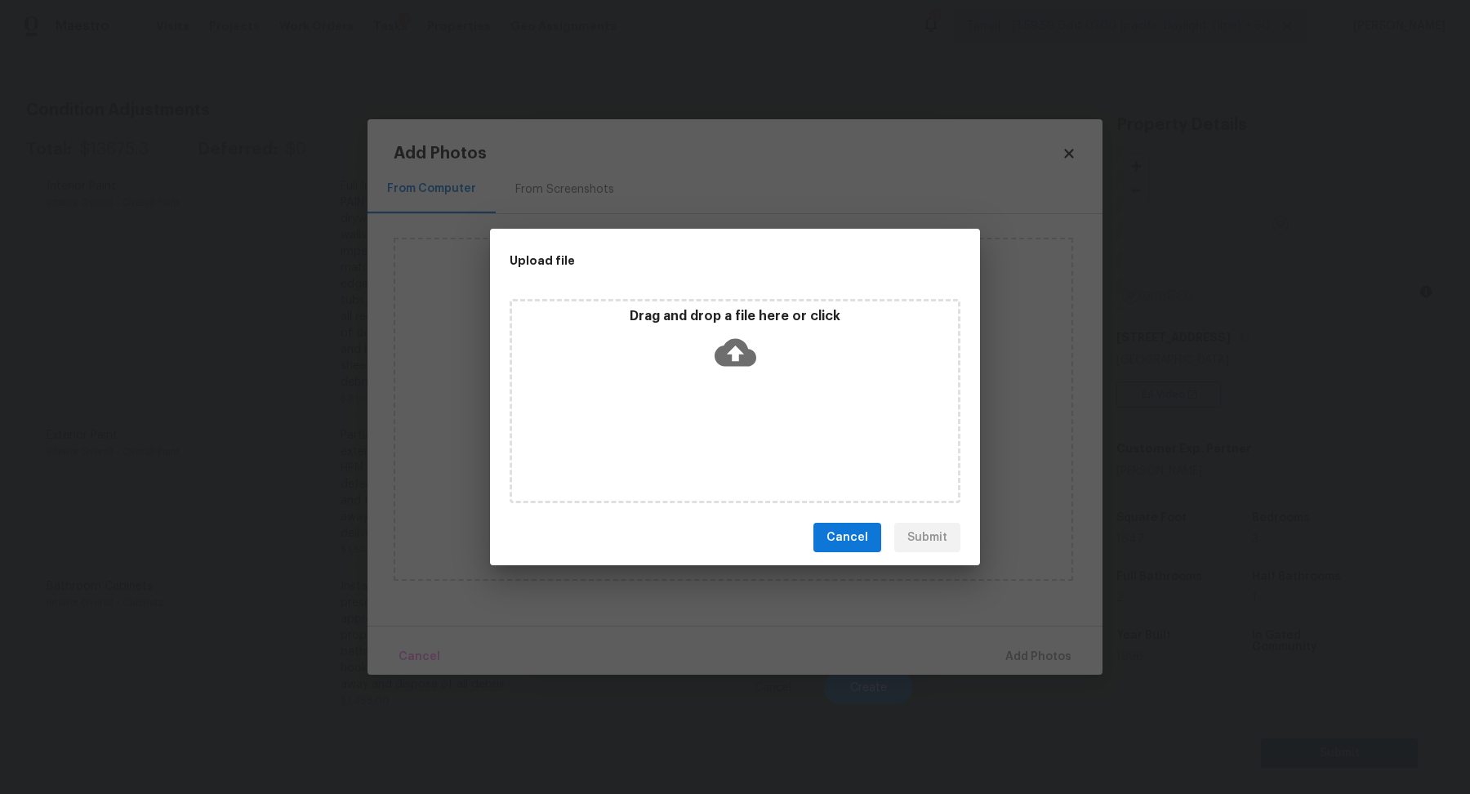
click at [742, 351] on icon at bounding box center [735, 353] width 42 height 28
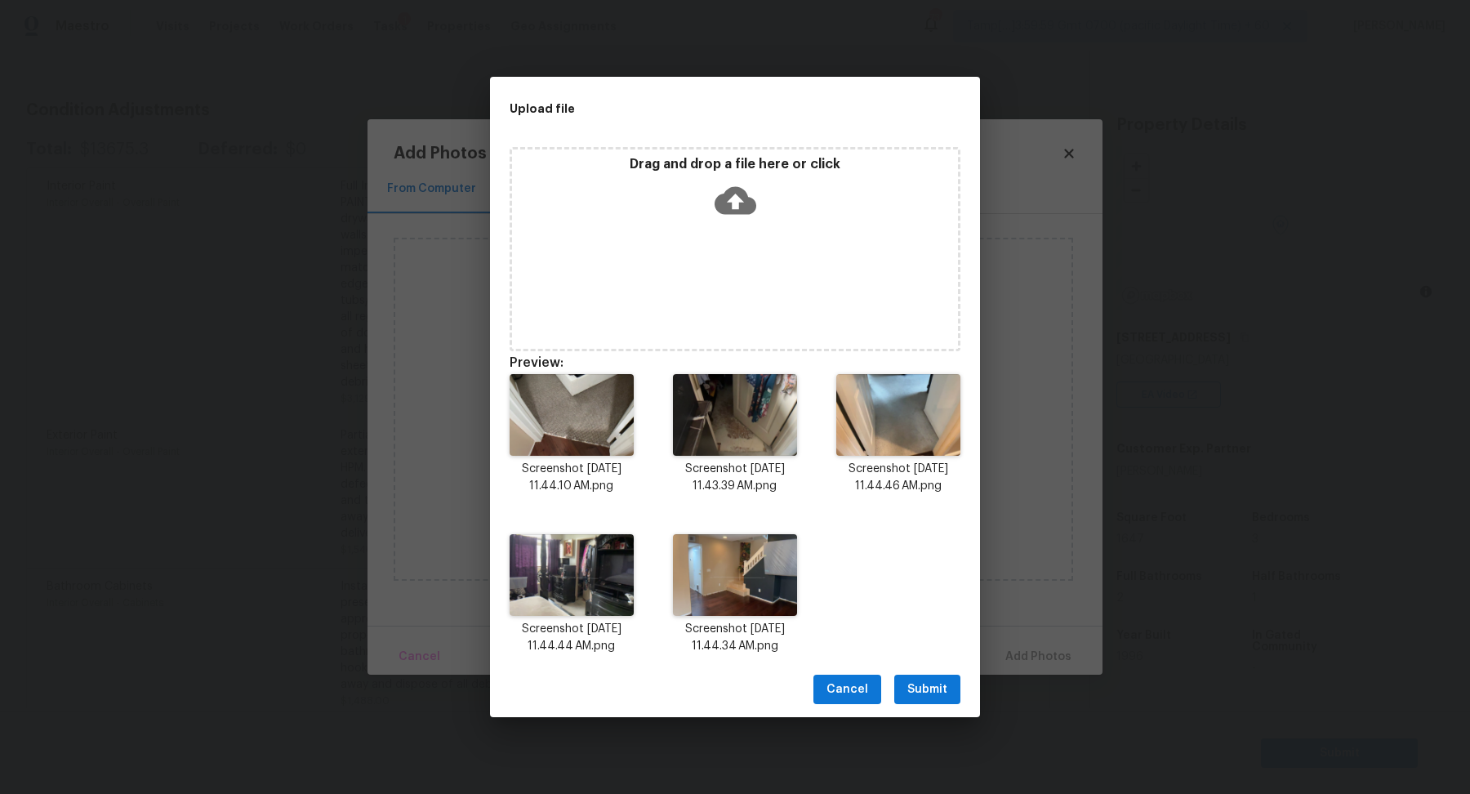
click at [924, 692] on span "Submit" at bounding box center [927, 689] width 40 height 20
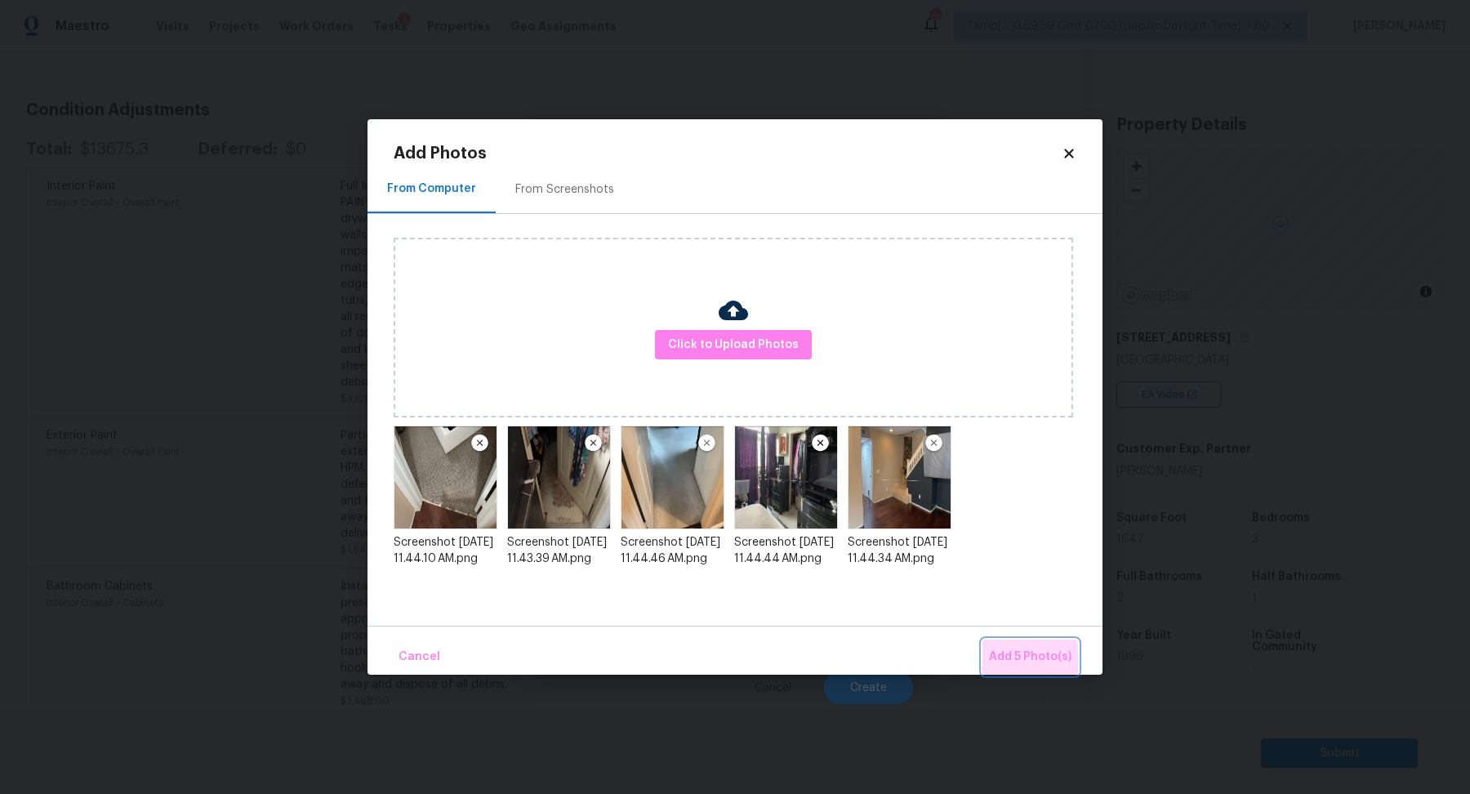
click at [1016, 662] on span "Add 5 Photo(s)" at bounding box center [1030, 657] width 82 height 20
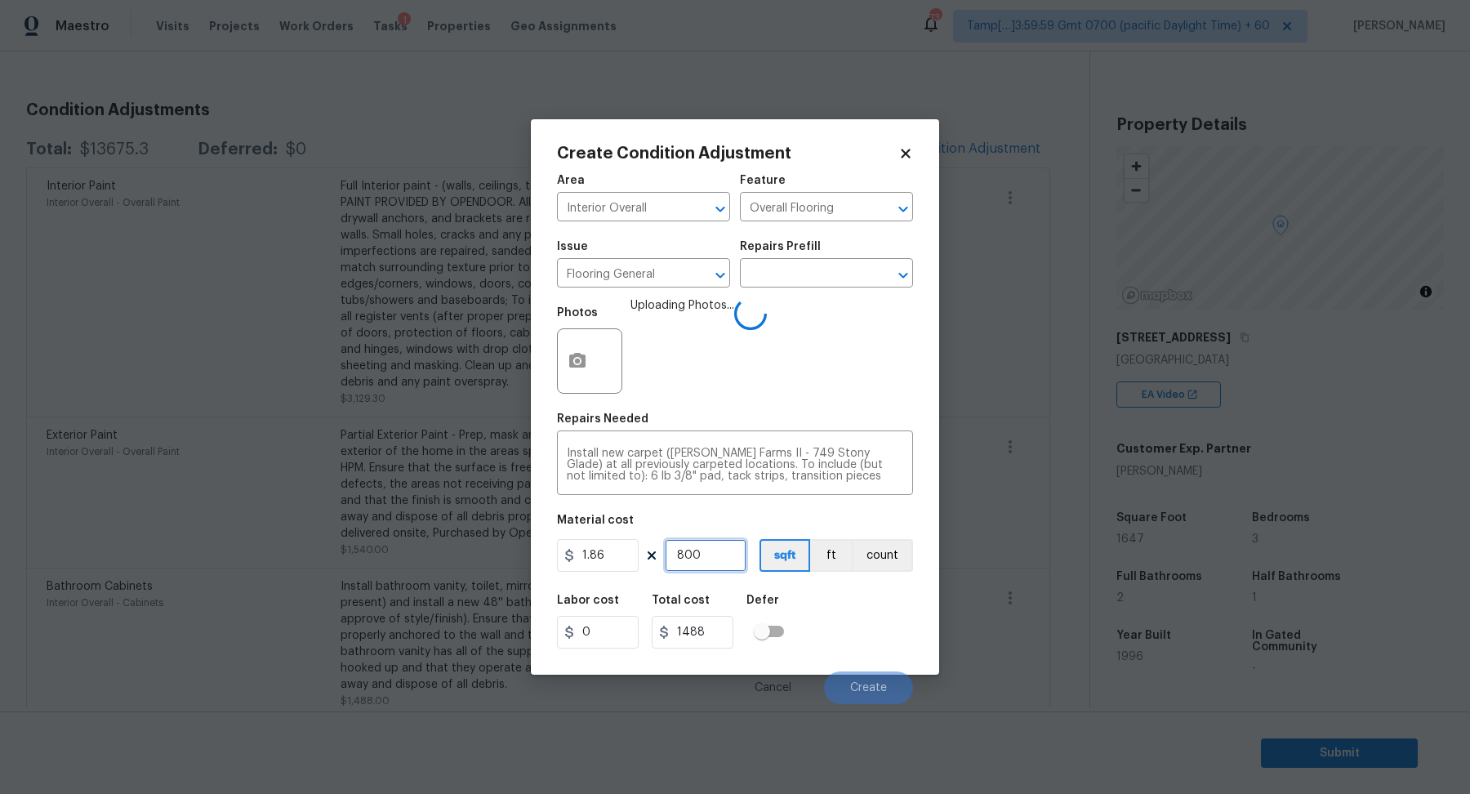
click at [702, 558] on input "800" at bounding box center [706, 555] width 82 height 33
click at [823, 611] on div "Labor cost 0 Total cost 1488 Defer" at bounding box center [735, 621] width 356 height 73
click at [793, 482] on div "Install new carpet ([PERSON_NAME] Farms II - 749 Stony Glade) at all previously…" at bounding box center [735, 464] width 356 height 60
click at [729, 547] on input "800" at bounding box center [706, 555] width 82 height 33
click at [814, 621] on div "Labor cost 0 Total cost 1488 Defer" at bounding box center [735, 621] width 356 height 73
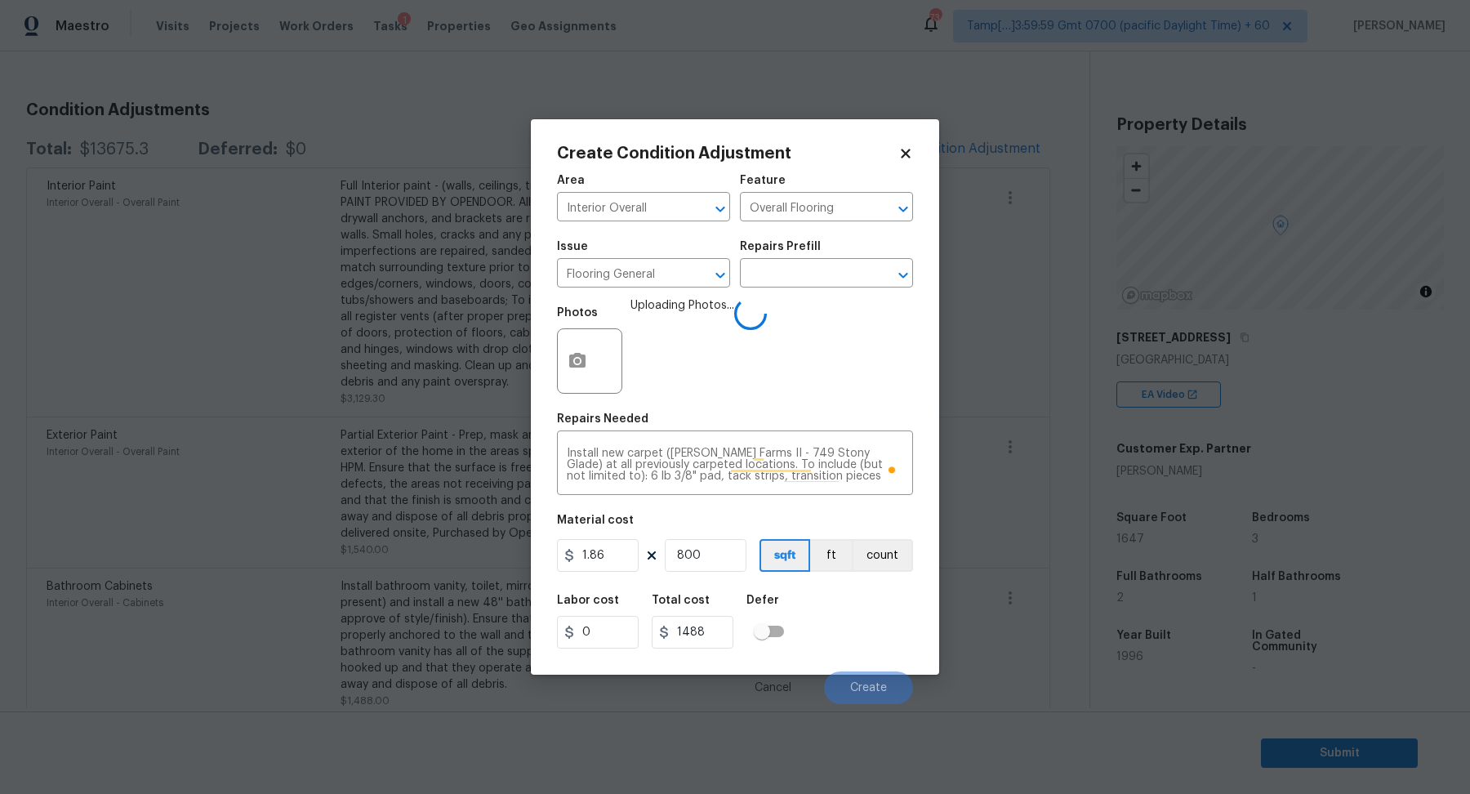
click at [833, 602] on div "Labor cost 0 Total cost 1488 Defer" at bounding box center [735, 621] width 356 height 73
click at [794, 487] on div "Install new carpet ([PERSON_NAME] Farms II - 749 Stony Glade) at all previously…" at bounding box center [735, 464] width 356 height 60
click at [859, 678] on button "Create" at bounding box center [868, 687] width 89 height 33
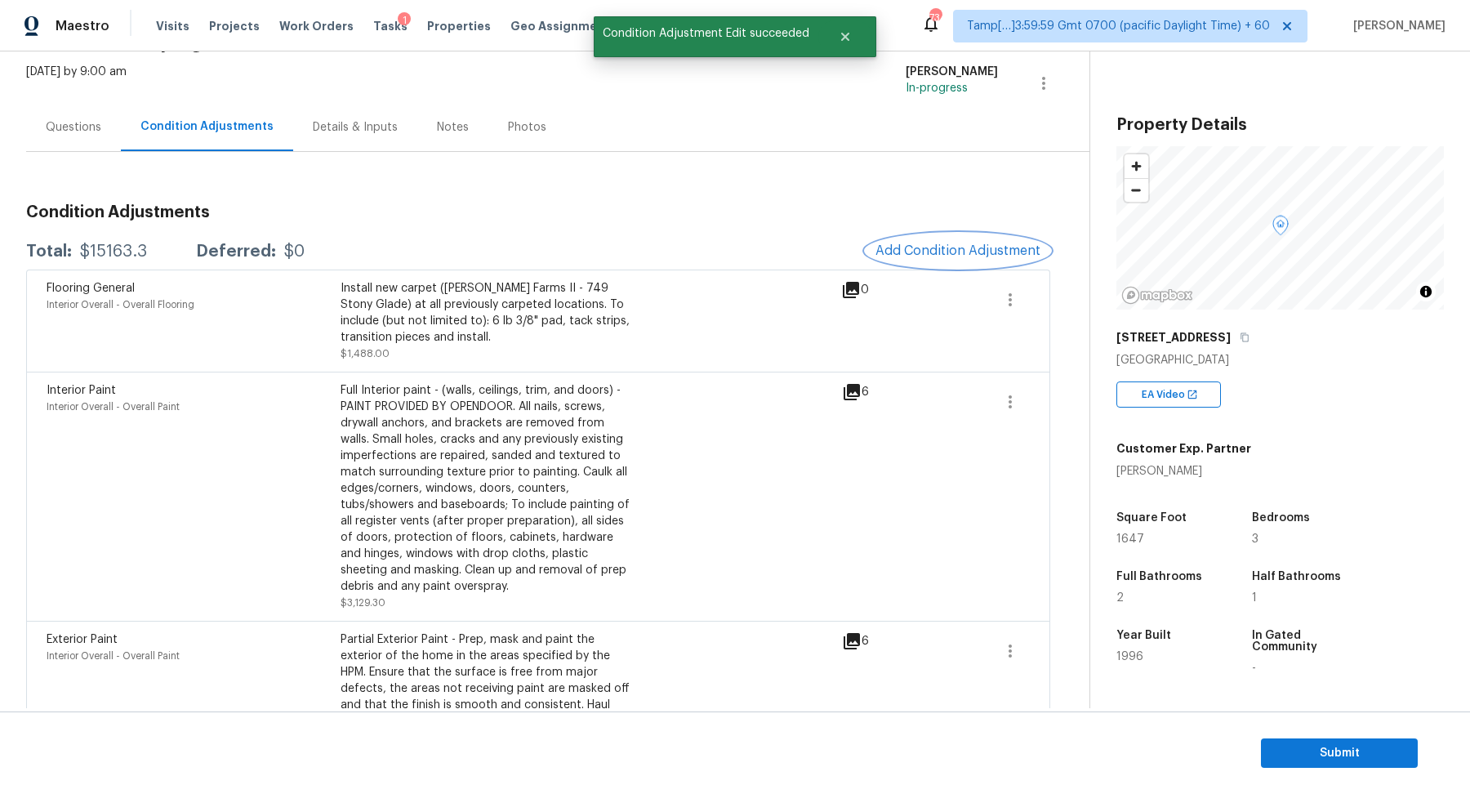
scroll to position [0, 0]
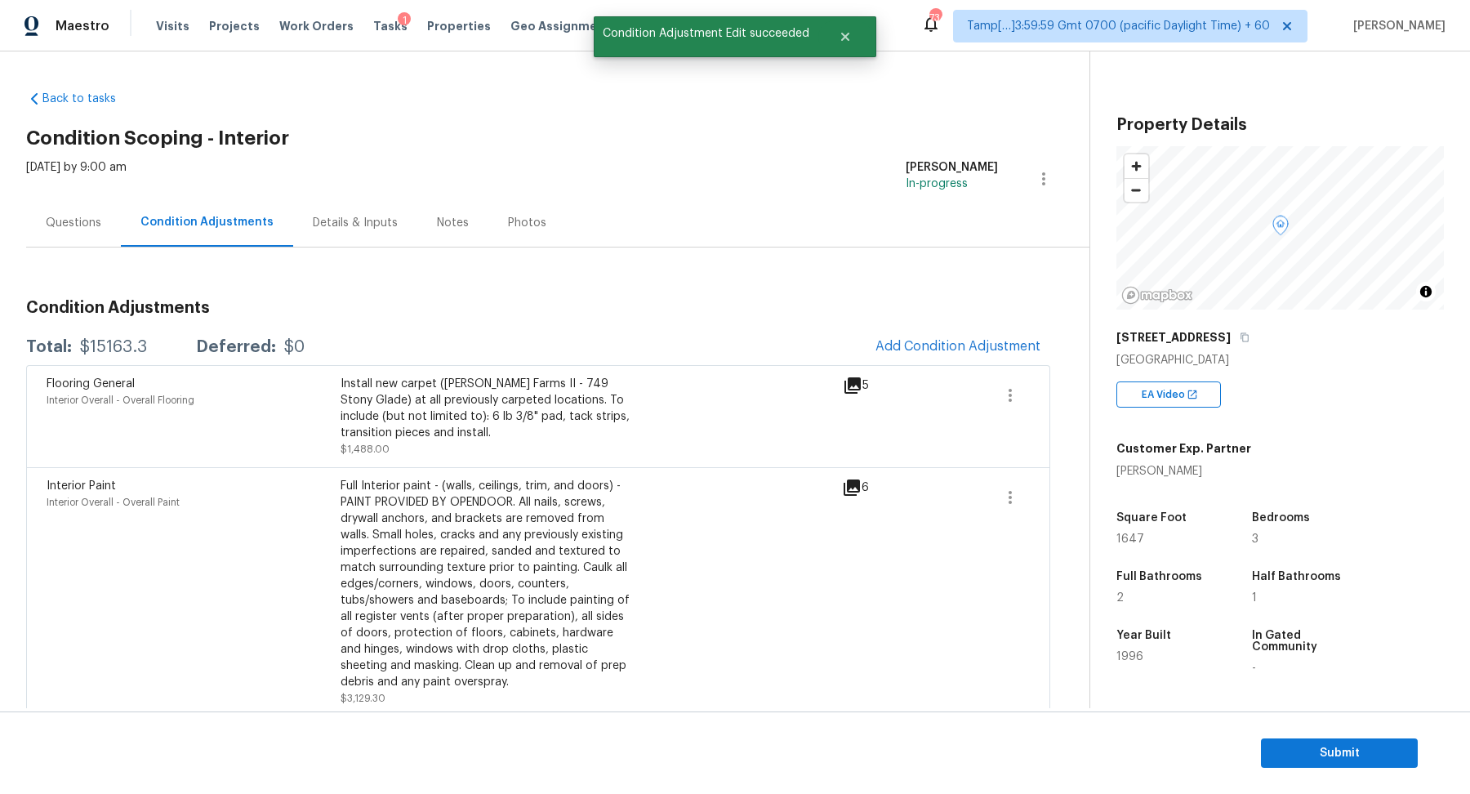
click at [104, 241] on div "Questions" at bounding box center [73, 222] width 95 height 48
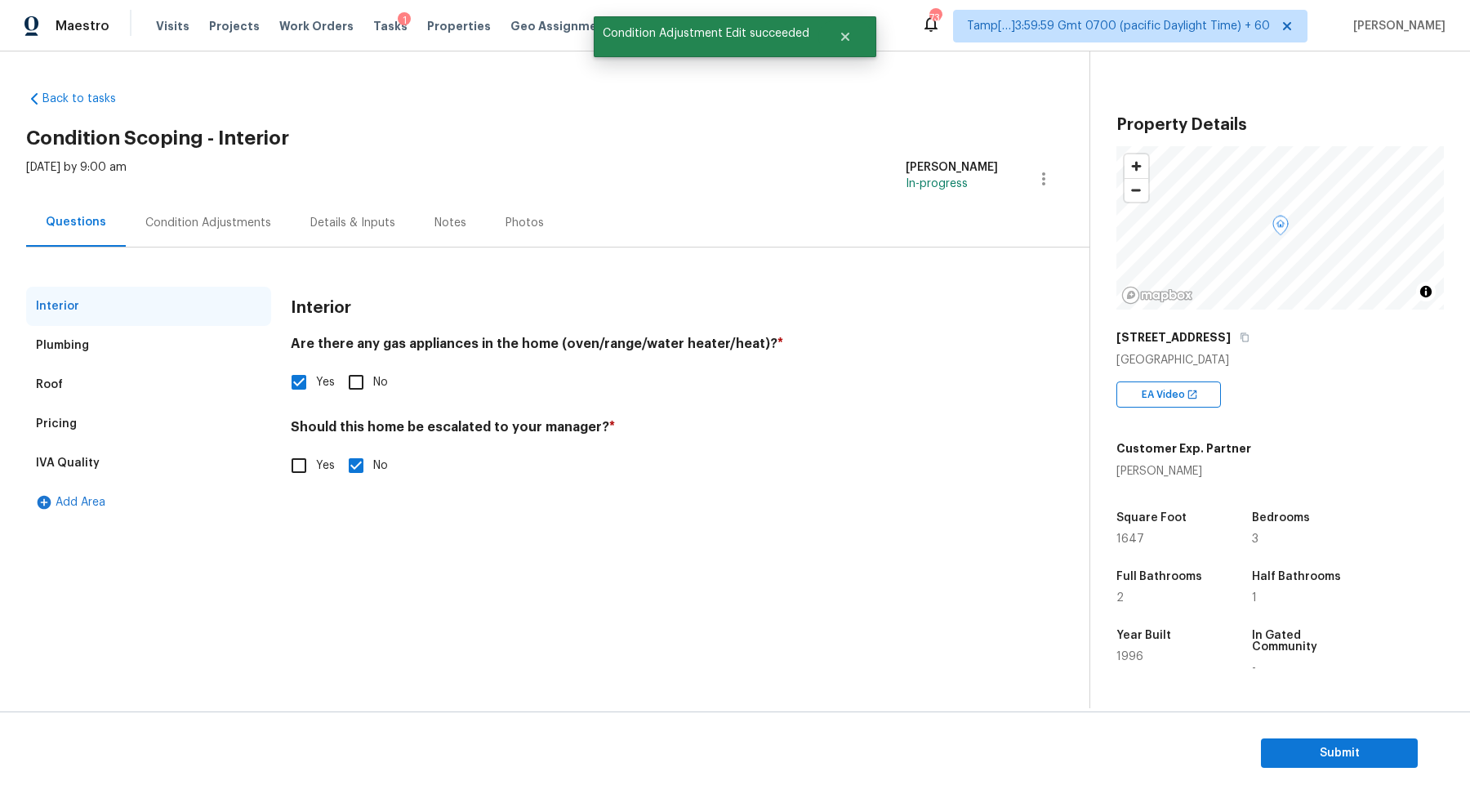
click at [101, 407] on div "Pricing" at bounding box center [148, 423] width 245 height 39
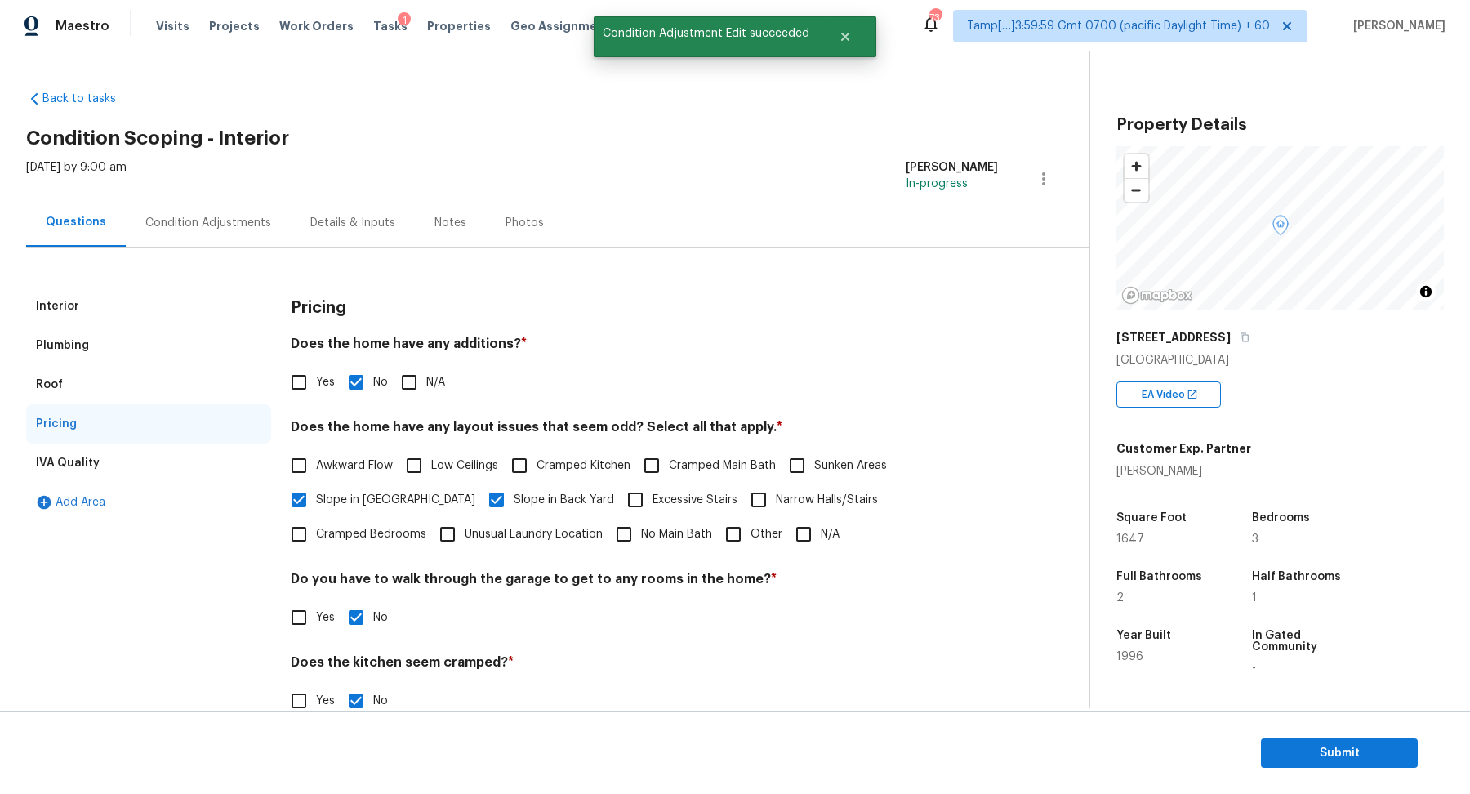
scroll to position [116, 0]
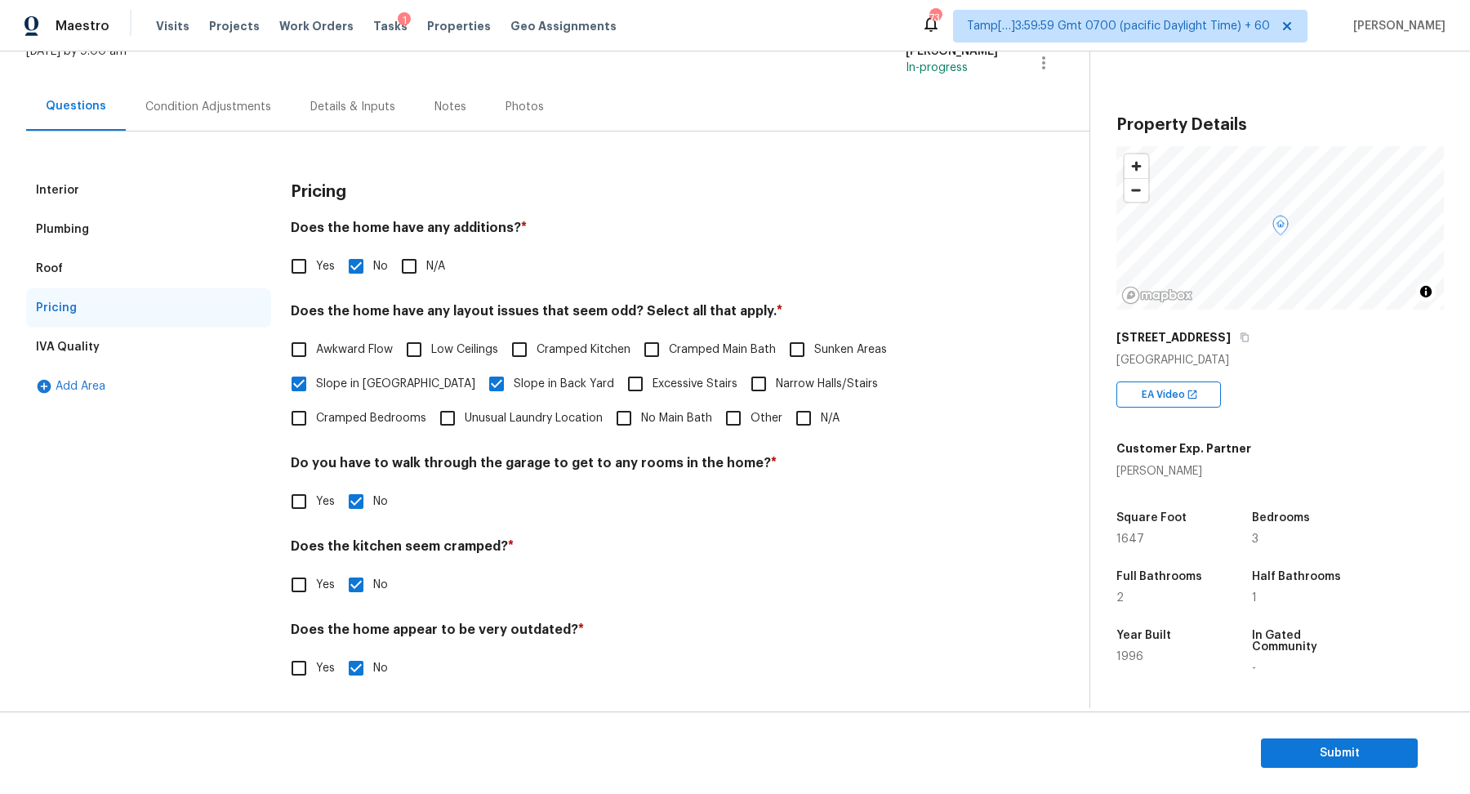
click at [716, 425] on input "Other" at bounding box center [733, 418] width 34 height 34
checkbox input "true"
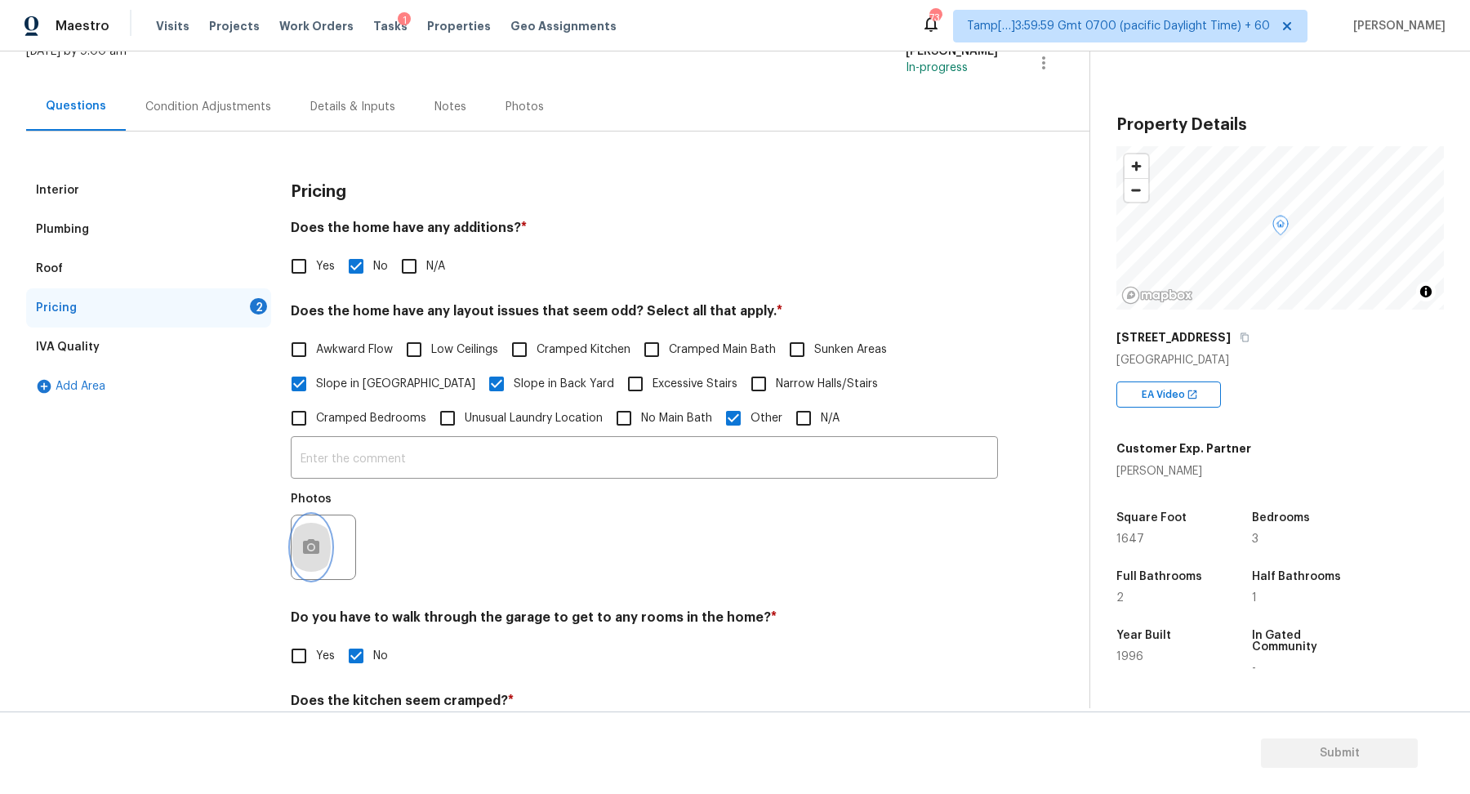
click at [319, 533] on button "button" at bounding box center [310, 547] width 39 height 64
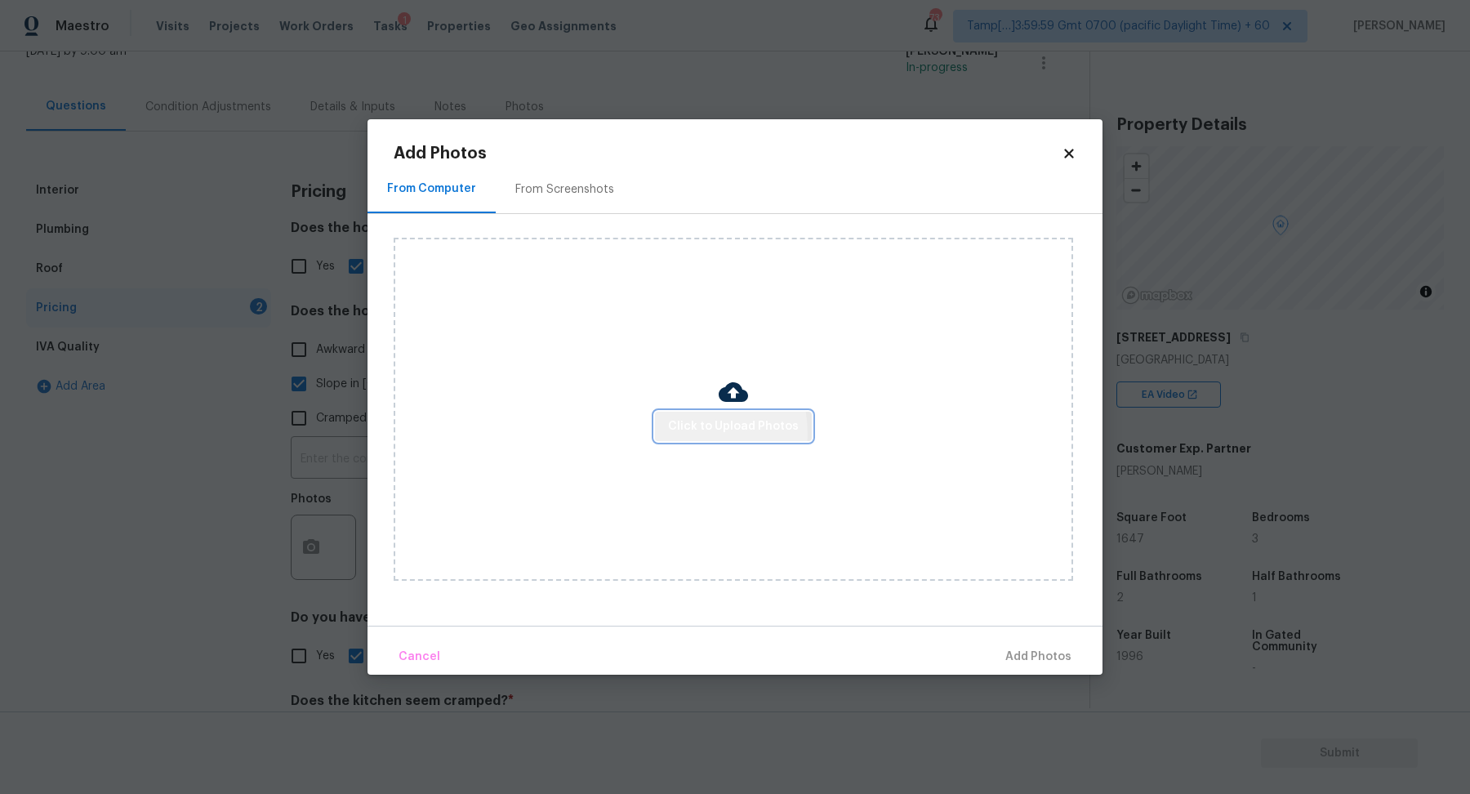
click at [673, 434] on span "Click to Upload Photos" at bounding box center [733, 426] width 131 height 20
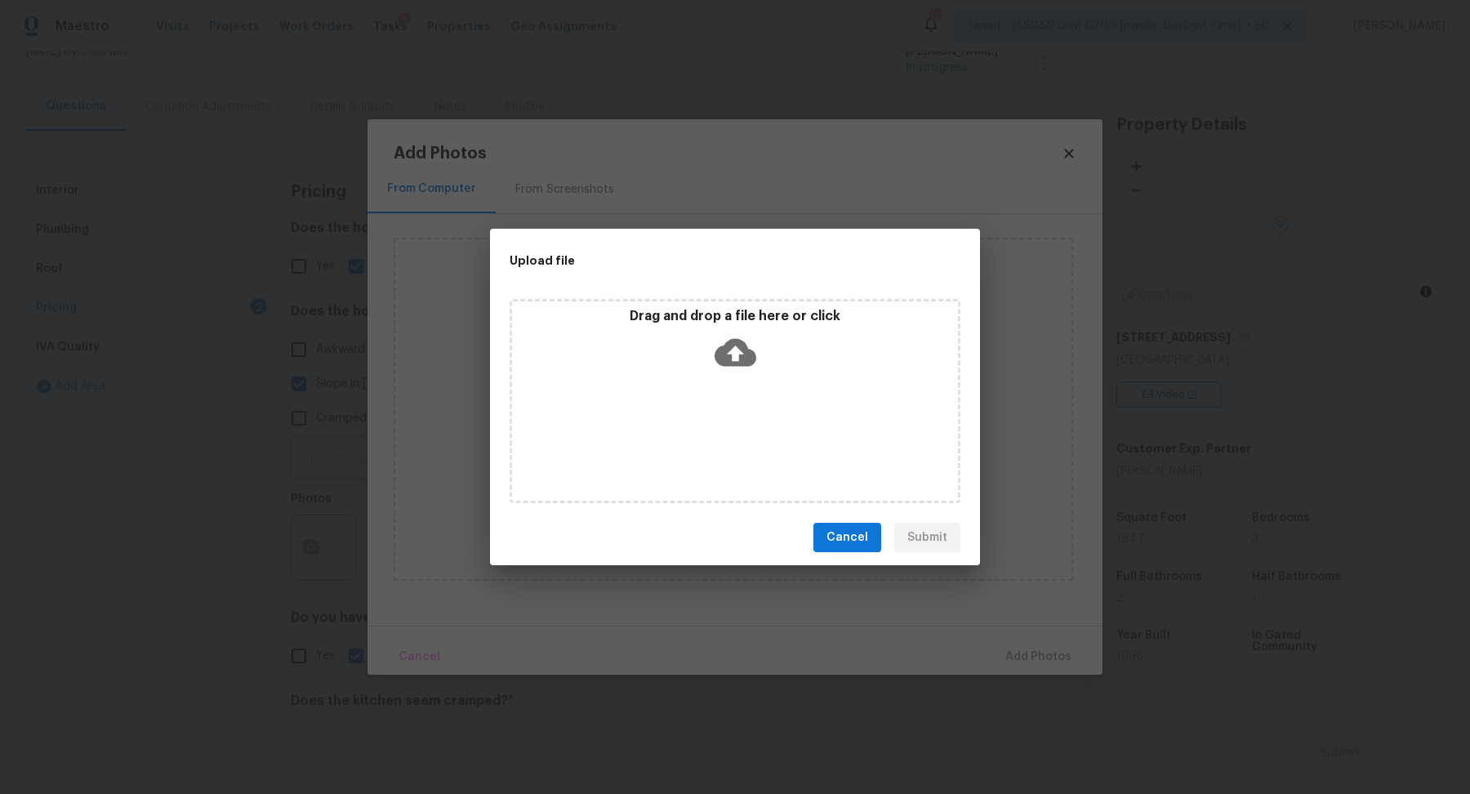
drag, startPoint x: 673, startPoint y: 434, endPoint x: 705, endPoint y: 386, distance: 58.2
click at [705, 386] on div "Drag and drop a file here or click" at bounding box center [734, 401] width 451 height 204
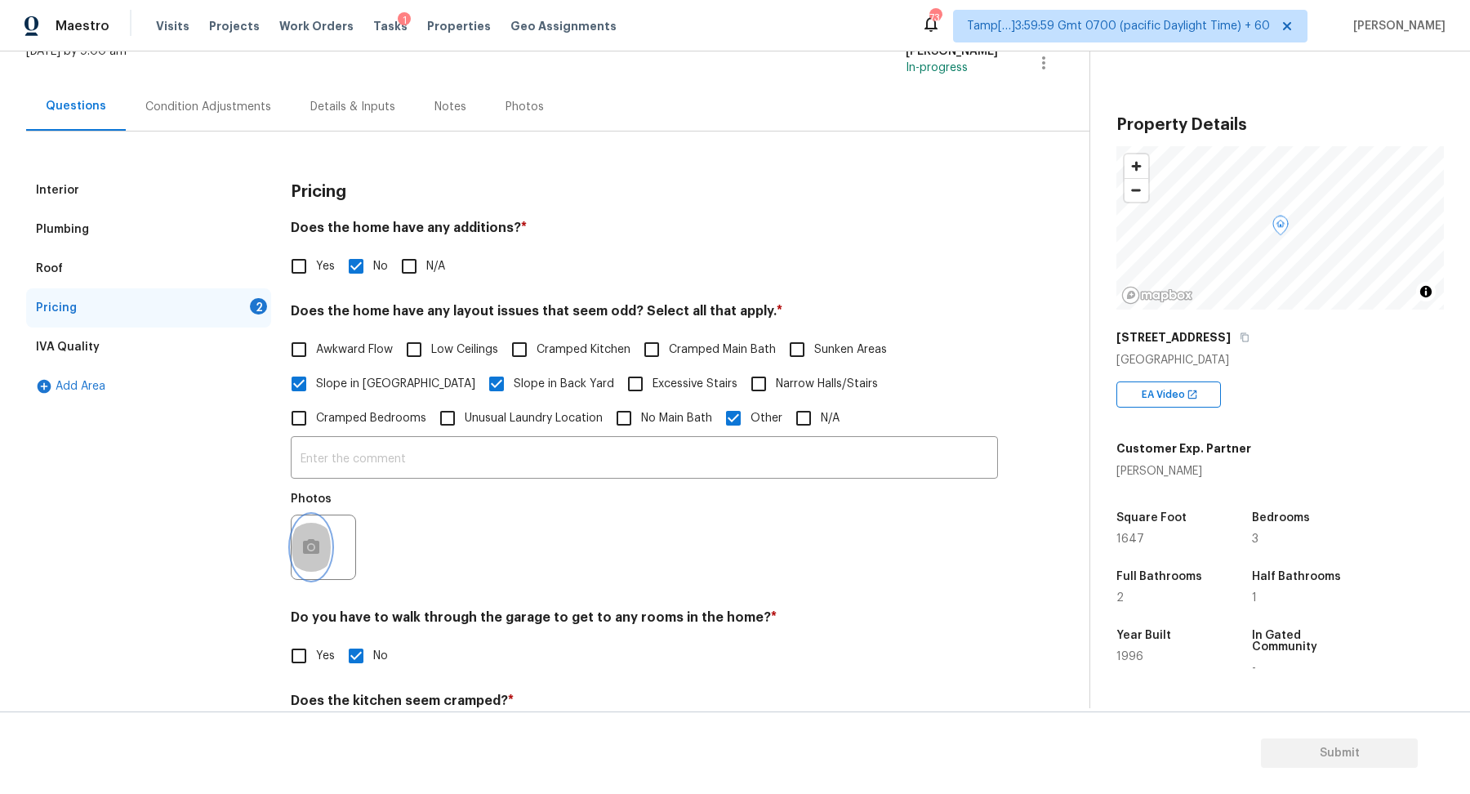
click at [324, 544] on button "button" at bounding box center [310, 547] width 39 height 64
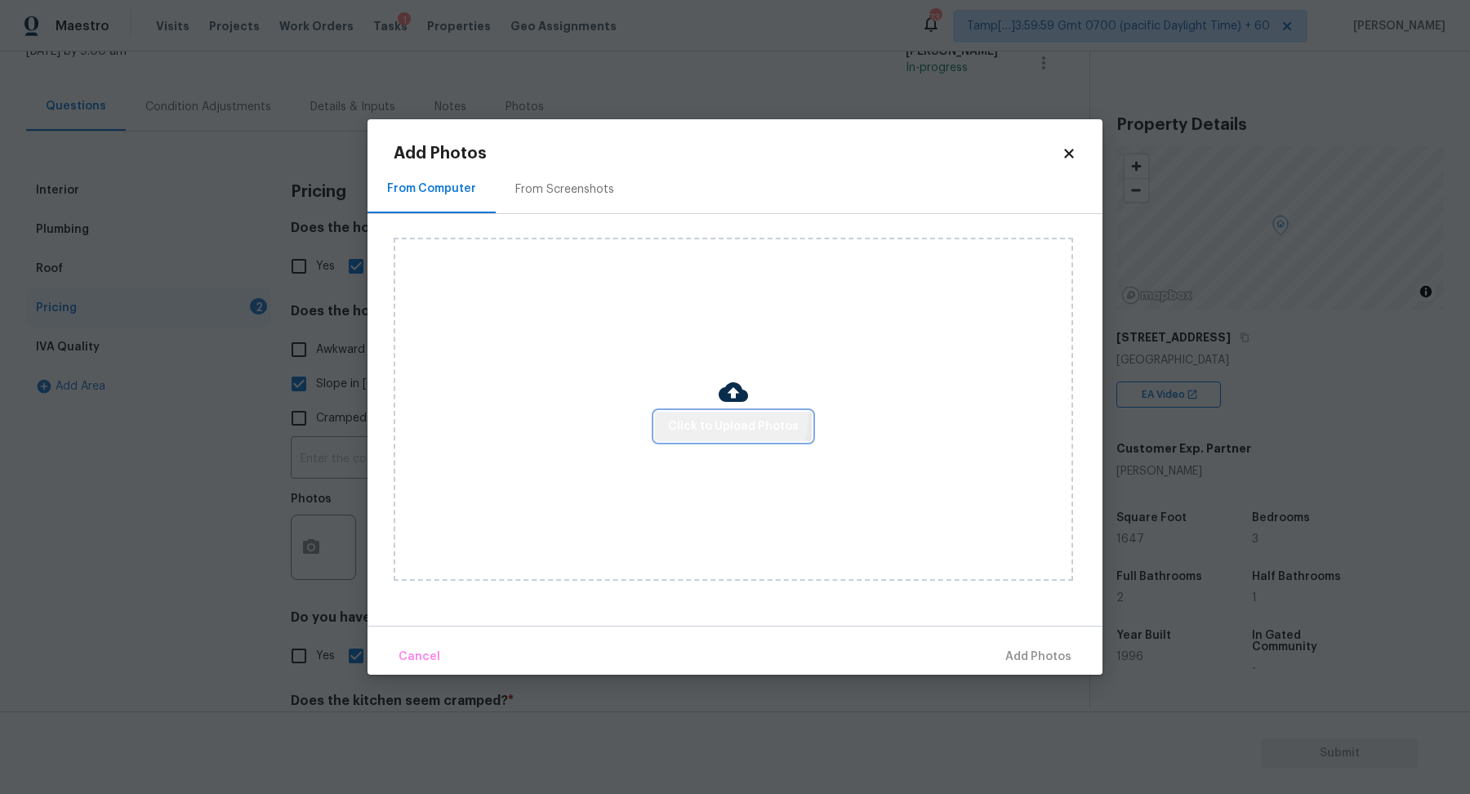
click at [721, 416] on span "Click to Upload Photos" at bounding box center [733, 426] width 131 height 20
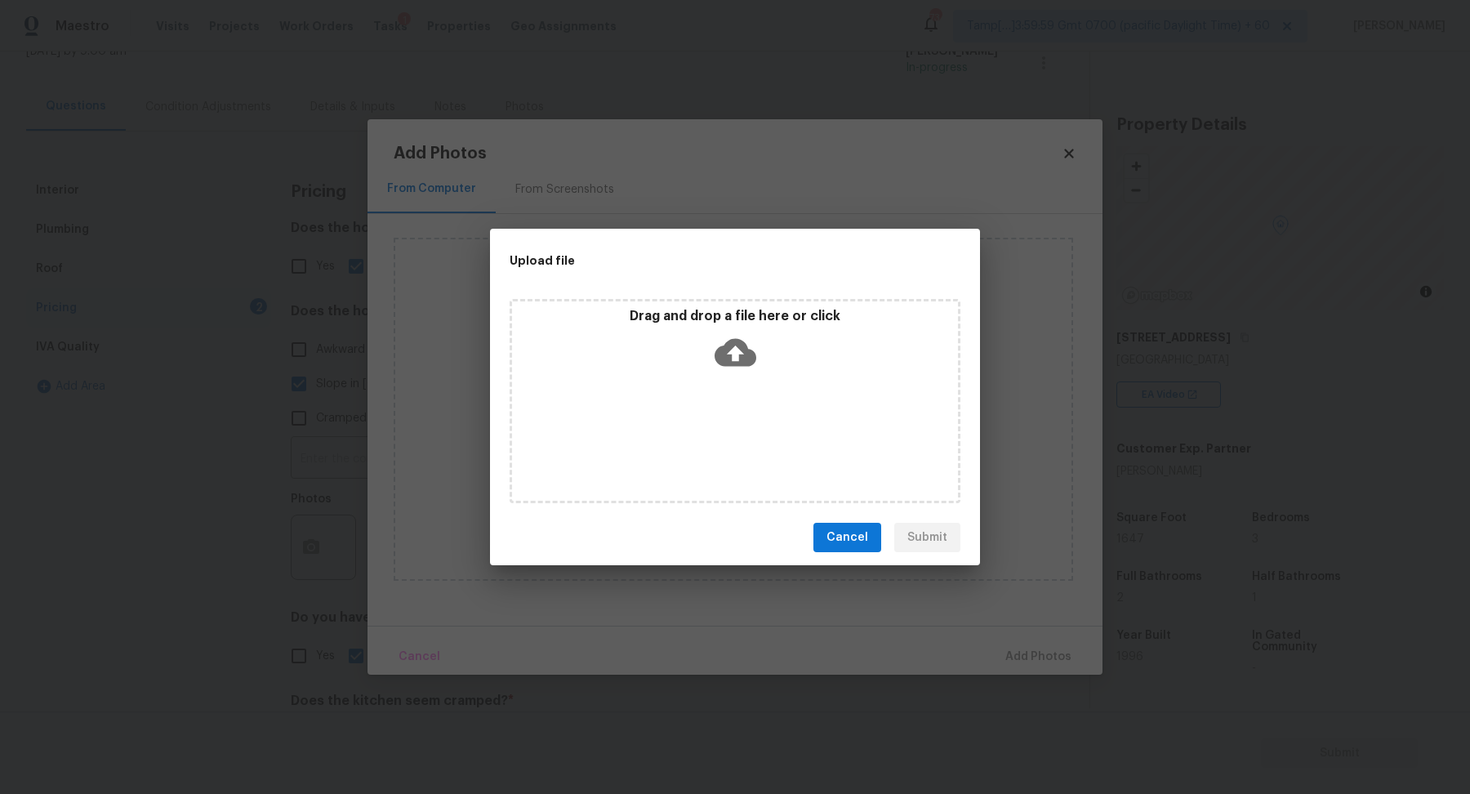
click at [758, 385] on div "Drag and drop a file here or click" at bounding box center [734, 401] width 451 height 204
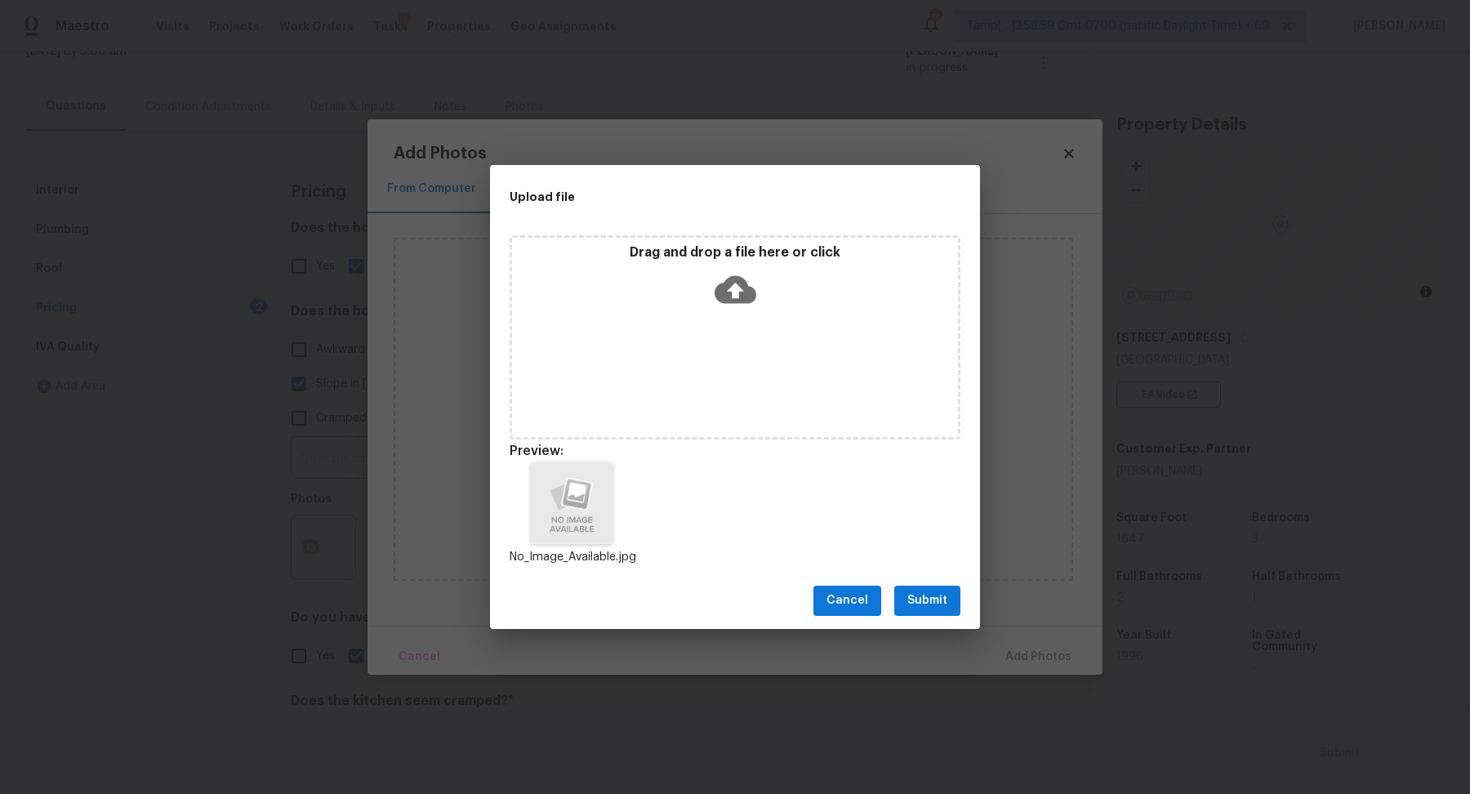
click at [937, 591] on span "Submit" at bounding box center [927, 600] width 40 height 20
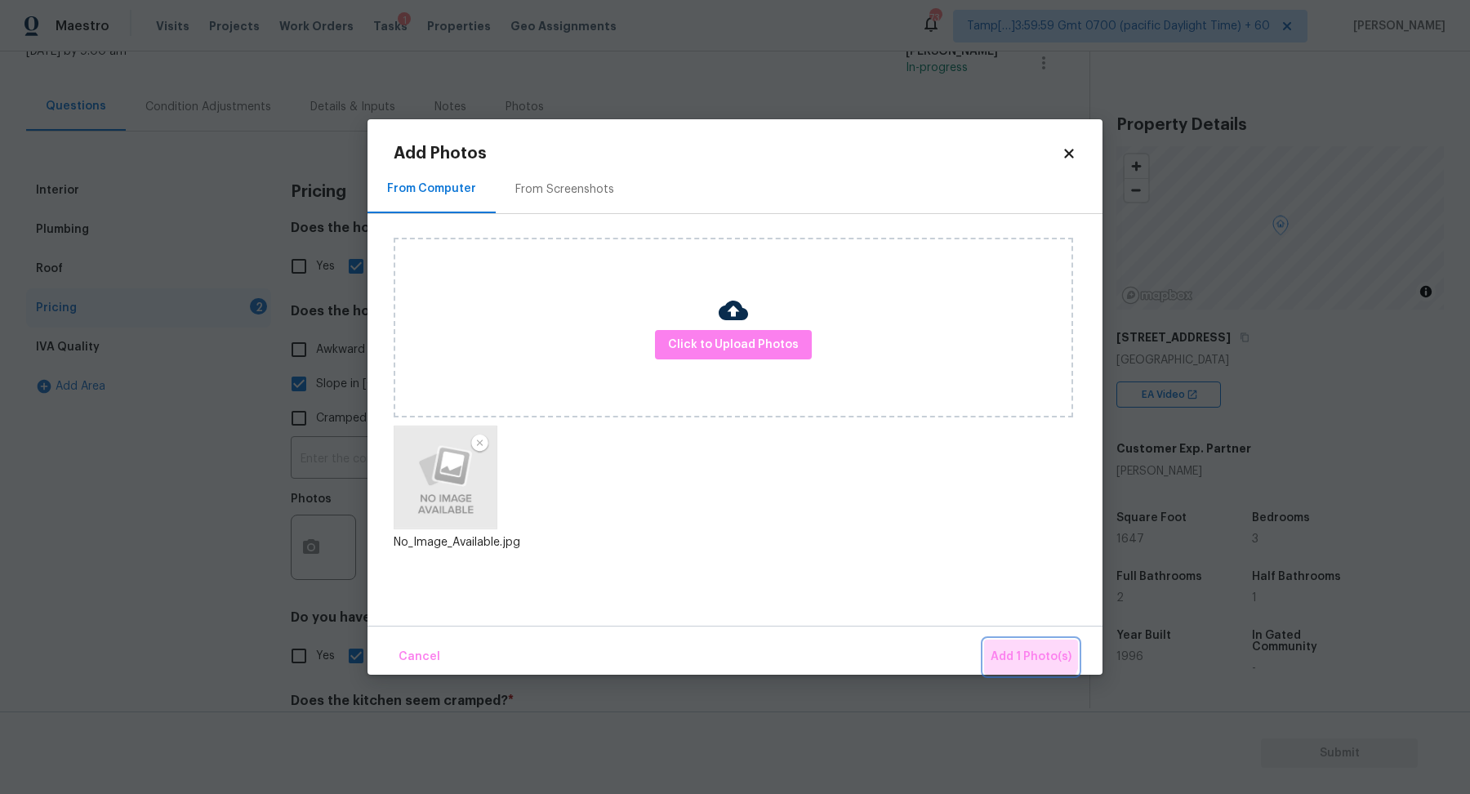
click at [1007, 643] on button "Add 1 Photo(s)" at bounding box center [1031, 656] width 94 height 35
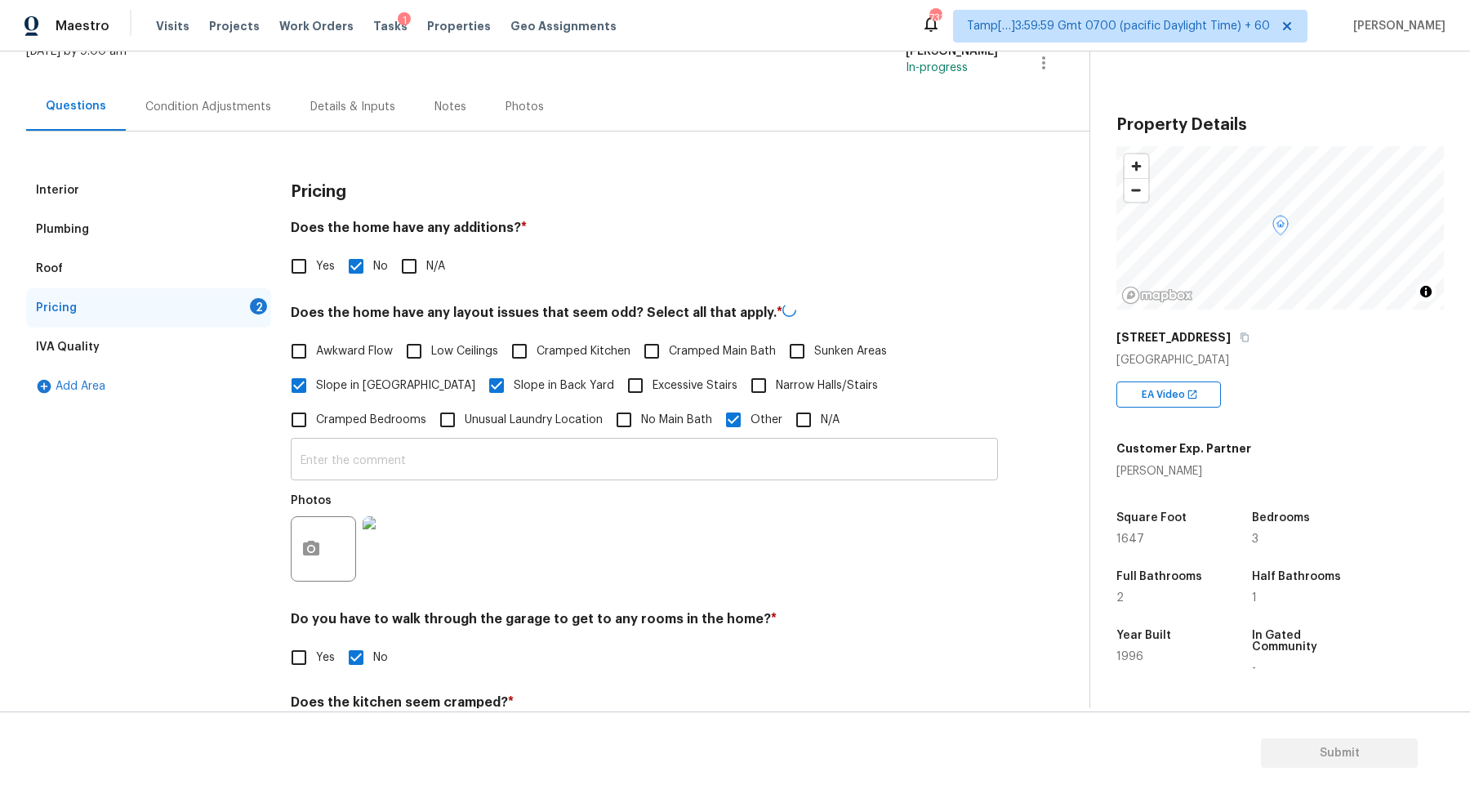
click at [567, 474] on input "text" at bounding box center [644, 461] width 707 height 38
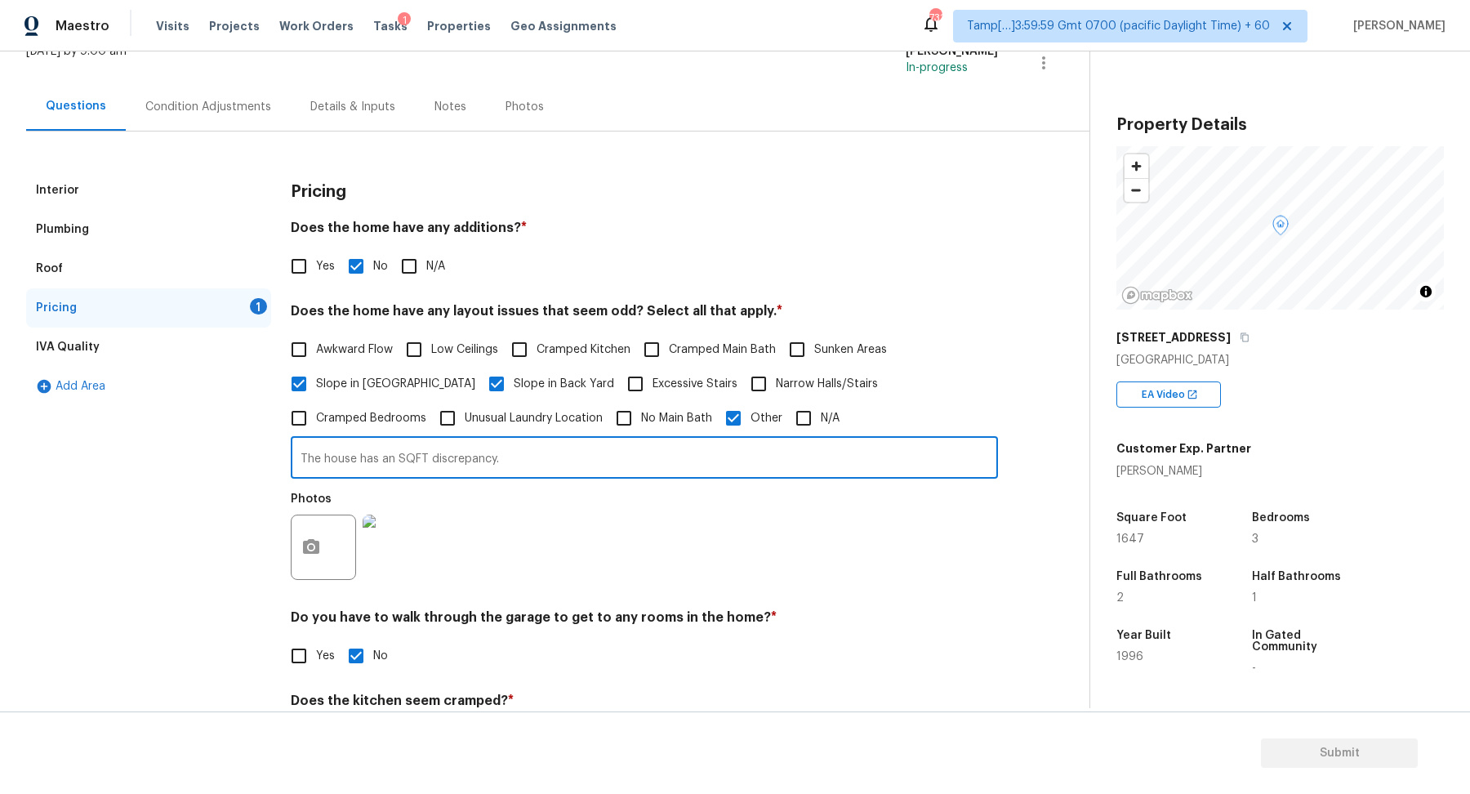
type input "The house has an SQFT discrepancy."
click at [817, 485] on div "Photos" at bounding box center [644, 536] width 707 height 106
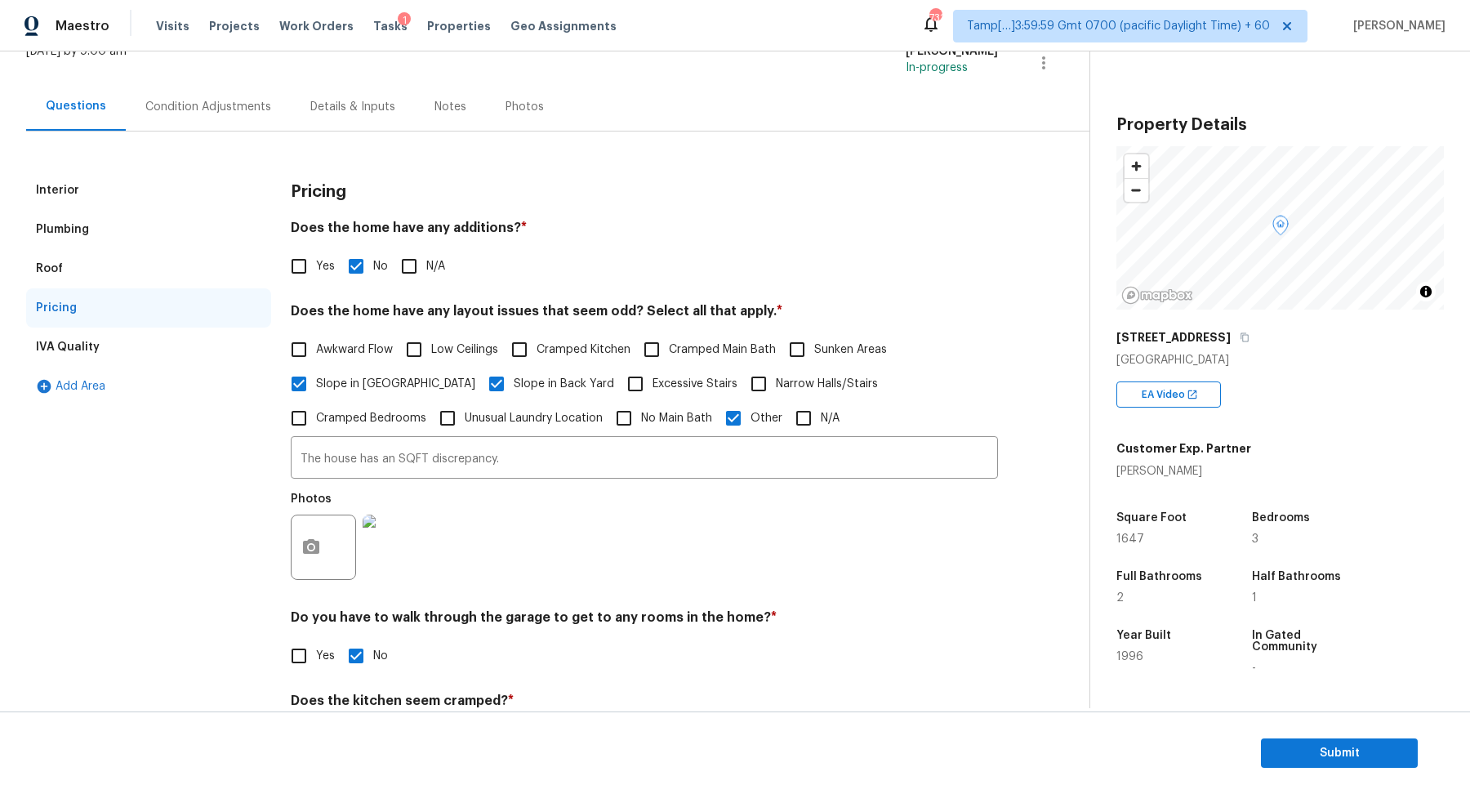
click at [166, 129] on div "Condition Adjustments" at bounding box center [208, 106] width 165 height 48
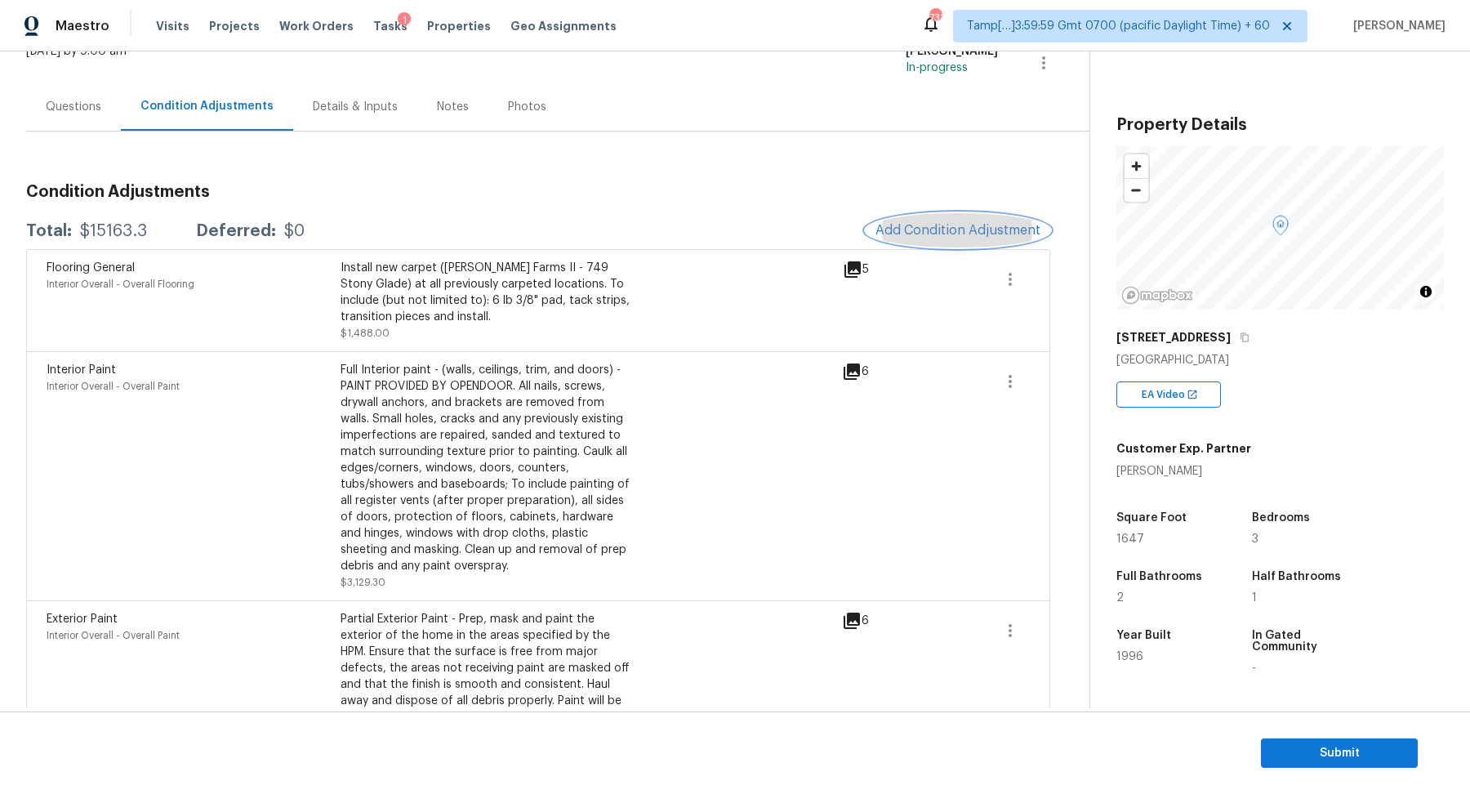
click at [952, 227] on span "Add Condition Adjustment" at bounding box center [957, 230] width 165 height 15
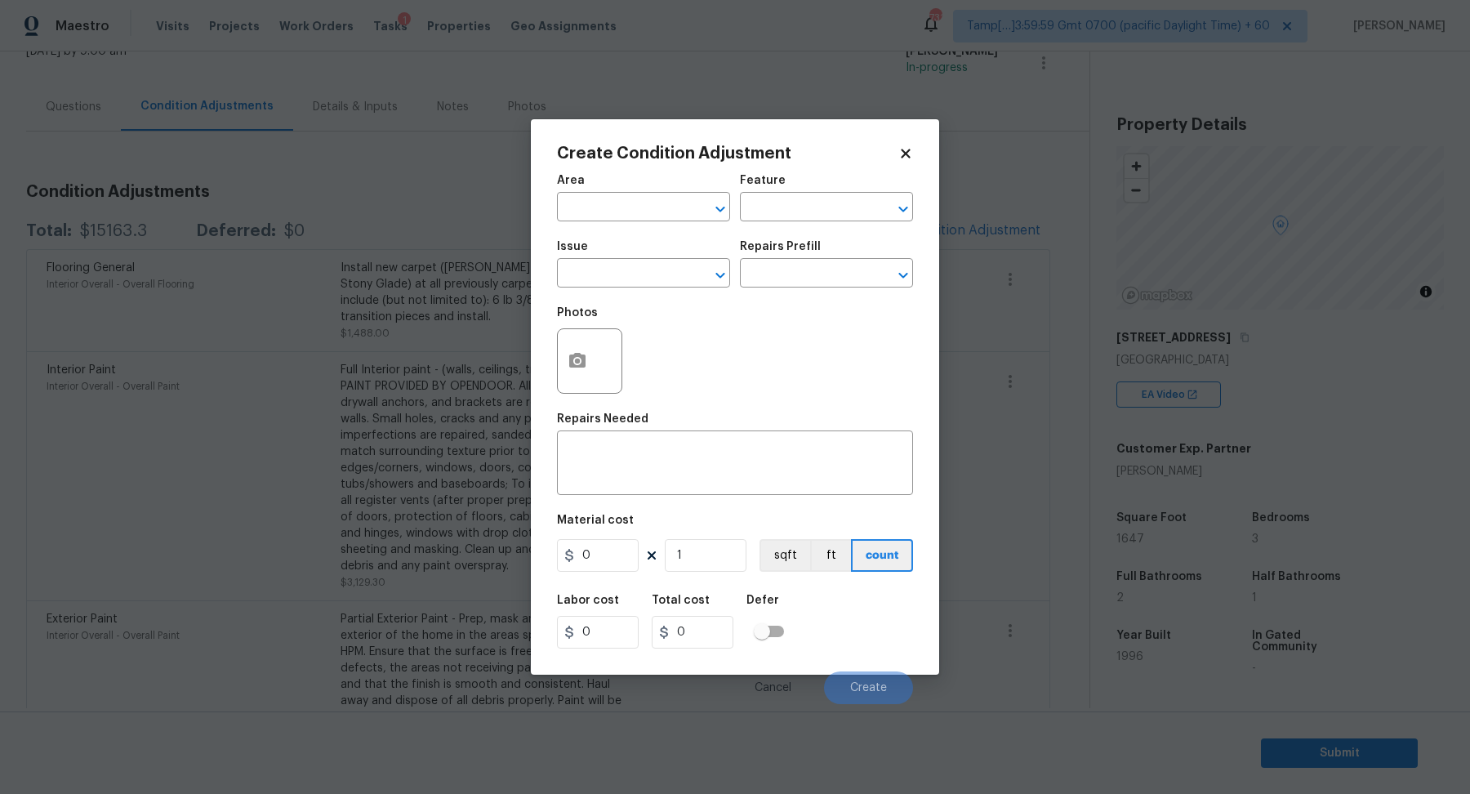
click at [336, 345] on body "Maestro Visits Projects Work Orders Tasks 1 Properties Geo Assignments 731 Tamp…" at bounding box center [735, 405] width 1470 height 810
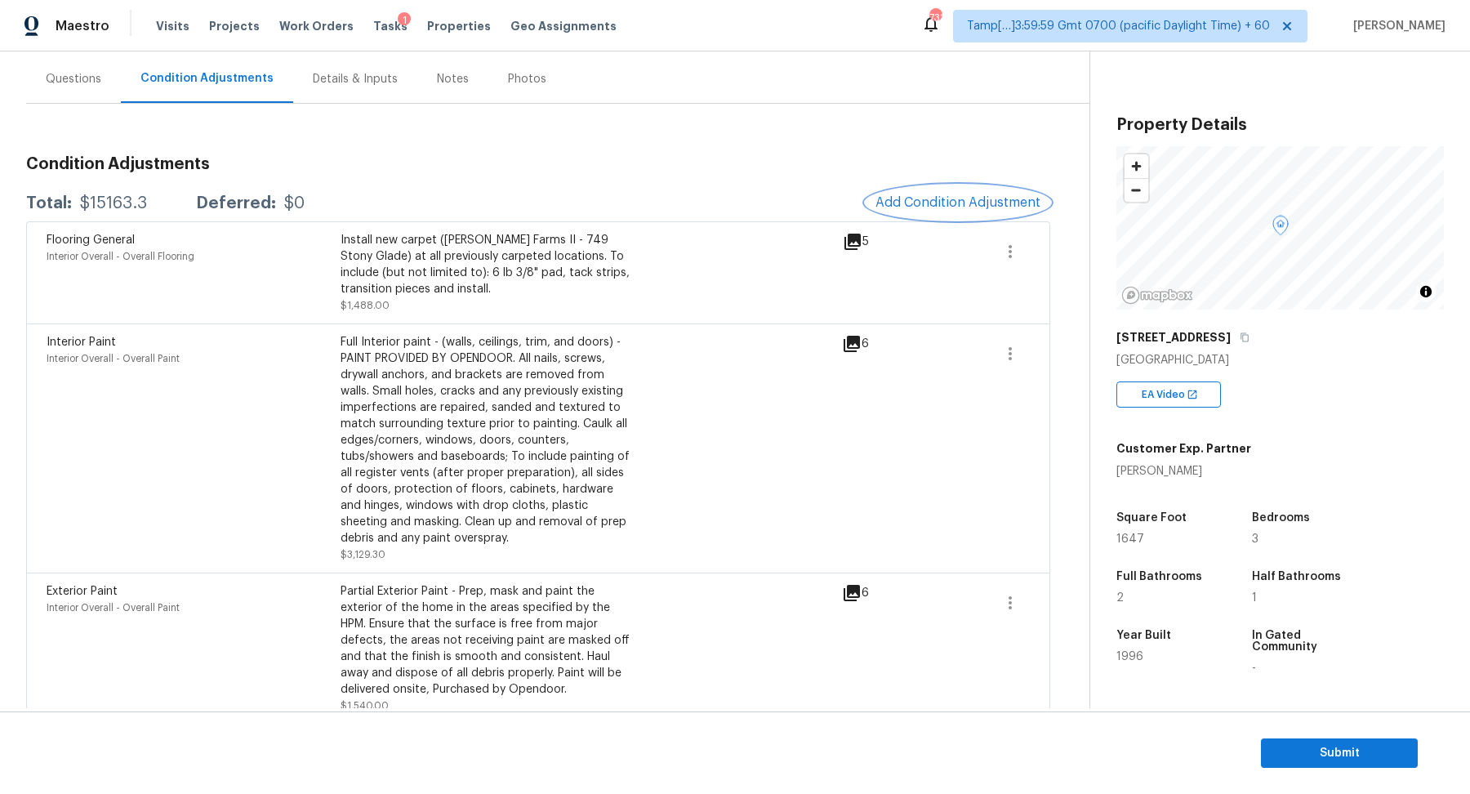
scroll to position [145, 0]
click at [989, 194] on span "Add Condition Adjustment" at bounding box center [957, 200] width 165 height 15
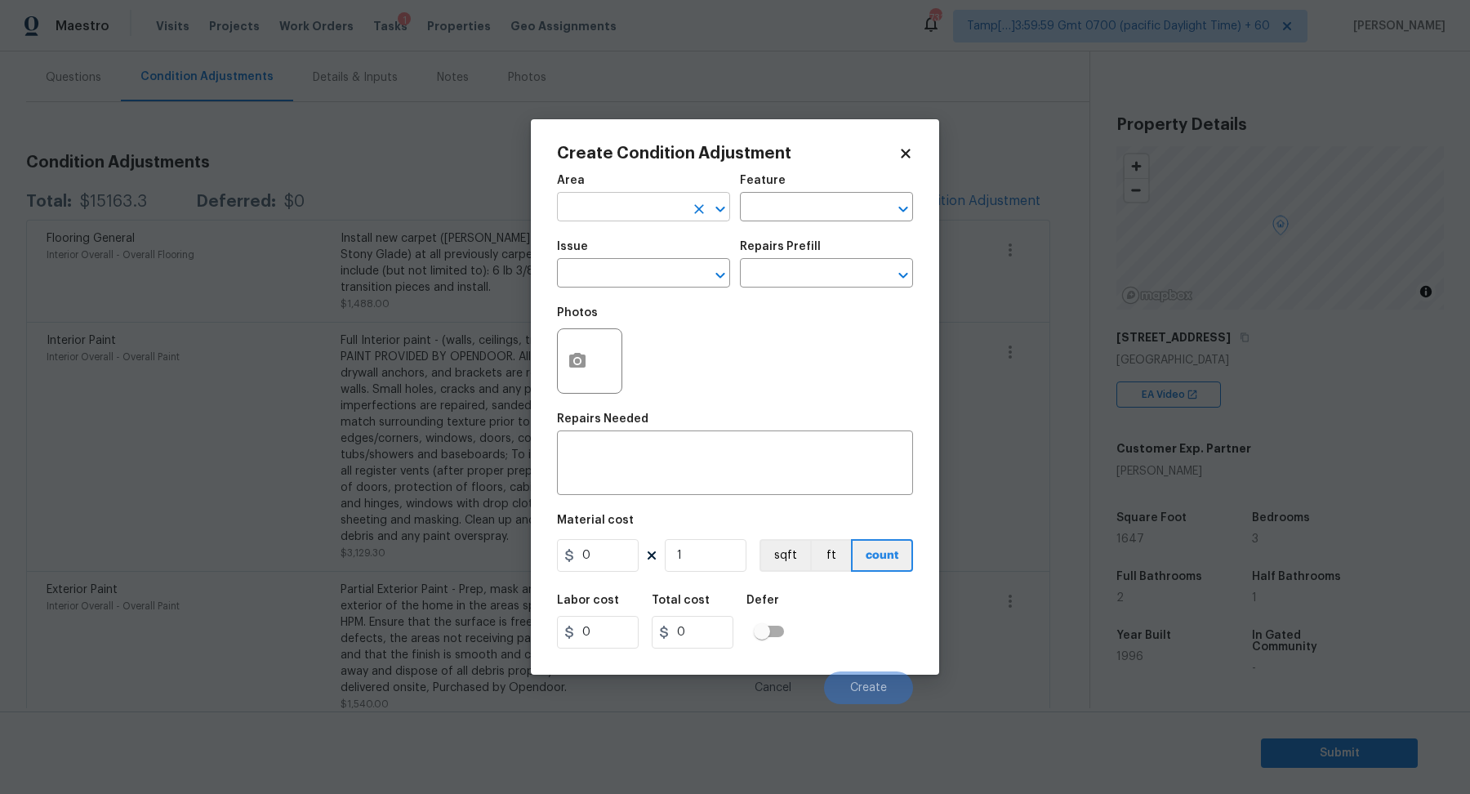
click at [628, 207] on input "text" at bounding box center [620, 208] width 127 height 25
click at [660, 266] on li "Interior Overall" at bounding box center [643, 271] width 173 height 27
type input "Interior Overall"
click at [660, 266] on input "text" at bounding box center [620, 274] width 127 height 25
type input "o"
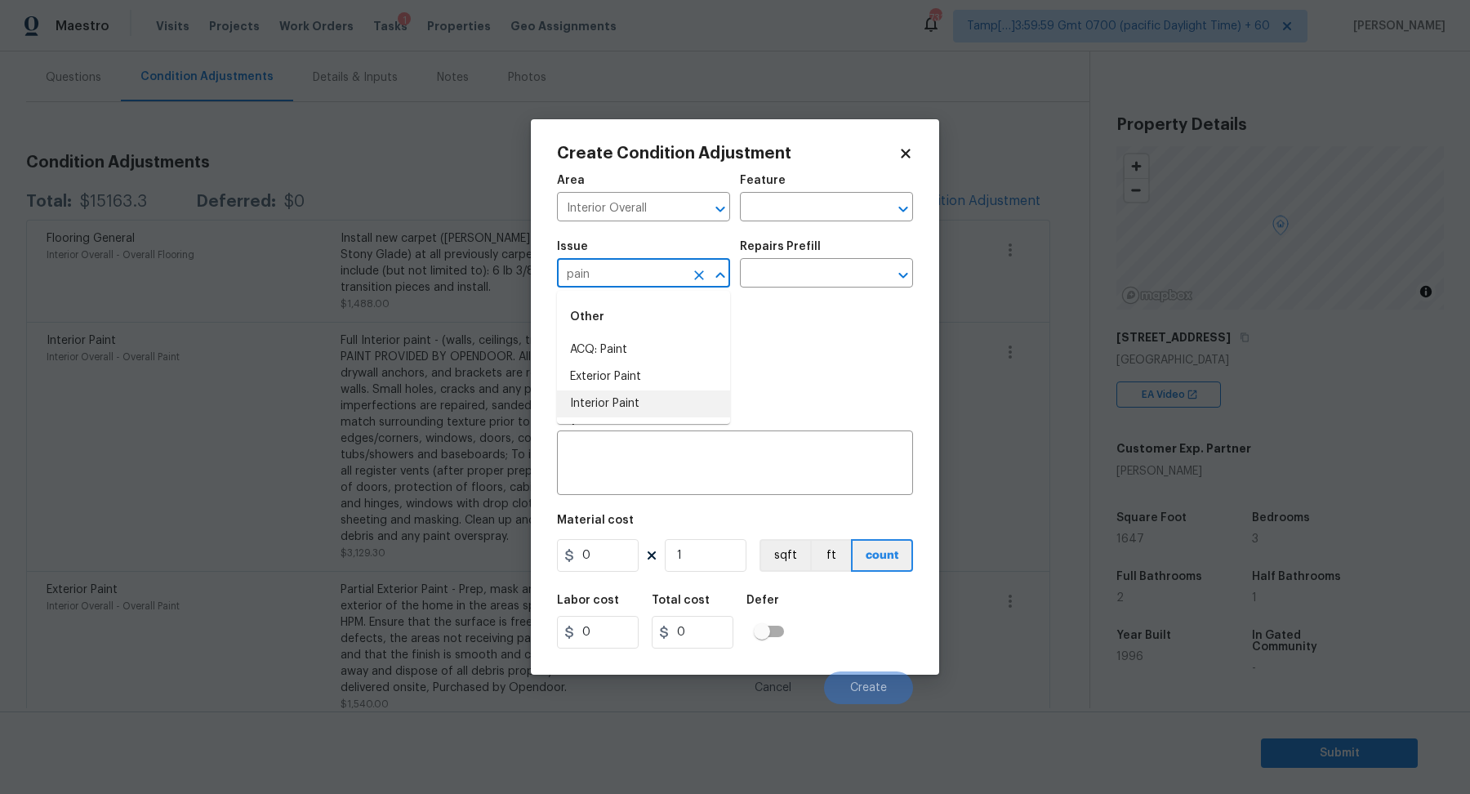
click at [634, 394] on li "Interior Paint" at bounding box center [643, 403] width 173 height 27
type input "Interior Paint"
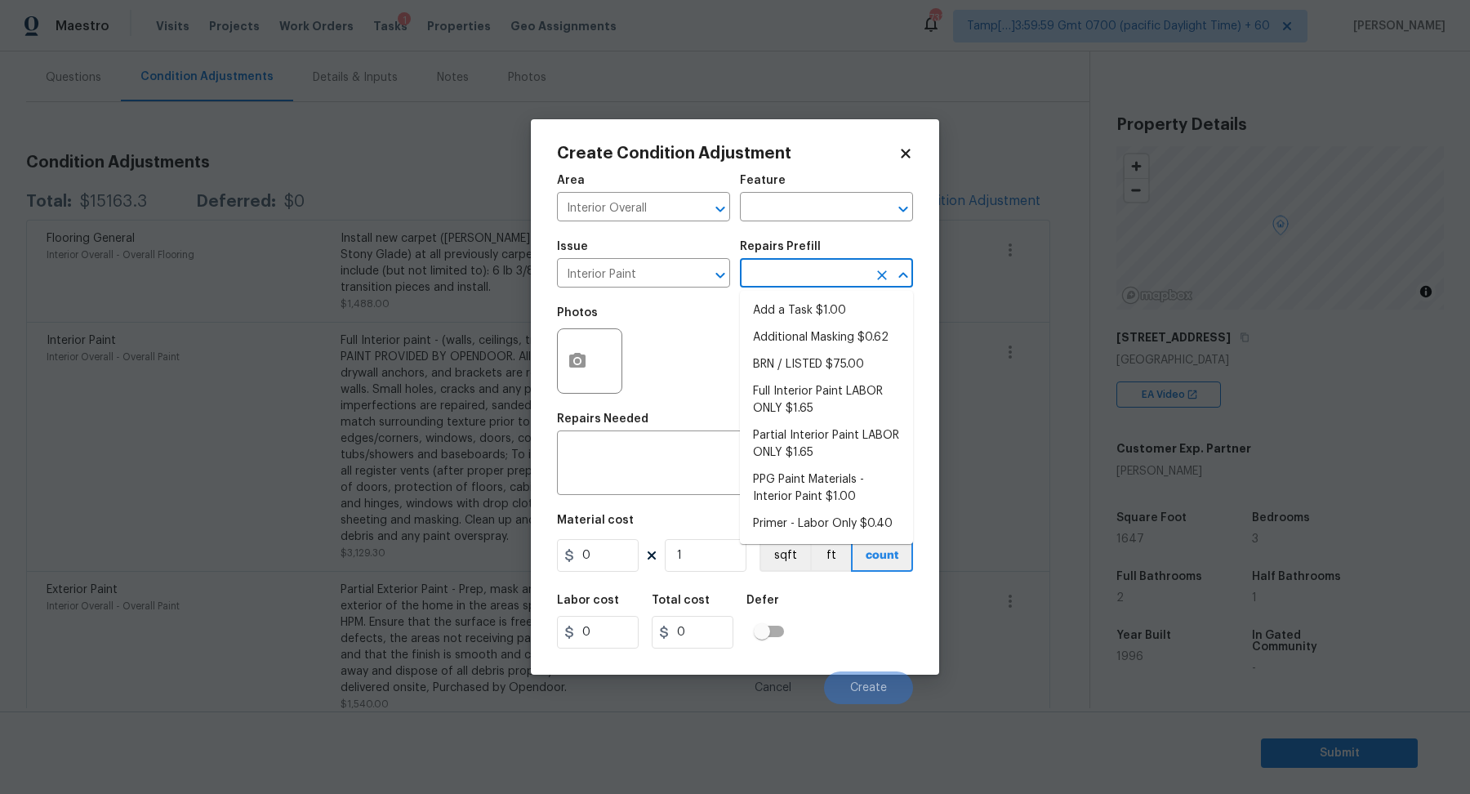
click at [768, 268] on input "text" at bounding box center [803, 274] width 127 height 25
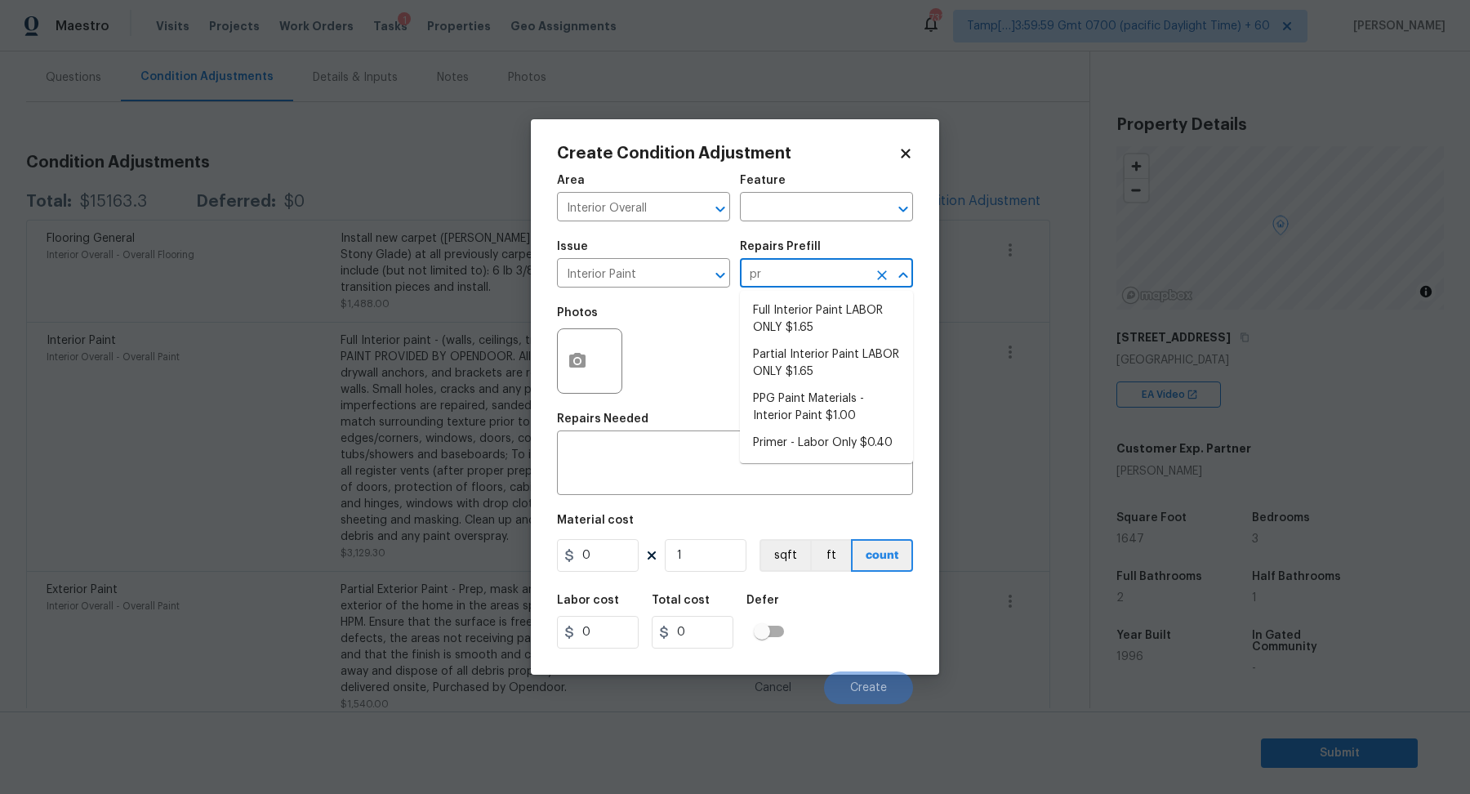
type input "pri"
click at [806, 317] on li "Primer - Labor Only $0.40" at bounding box center [826, 310] width 173 height 27
type input "Overall Paint"
type textarea "Interior primer - PRIMER PROVIDED BY OPENDOOR - All nails, screws, drywall anch…"
type input "0.4"
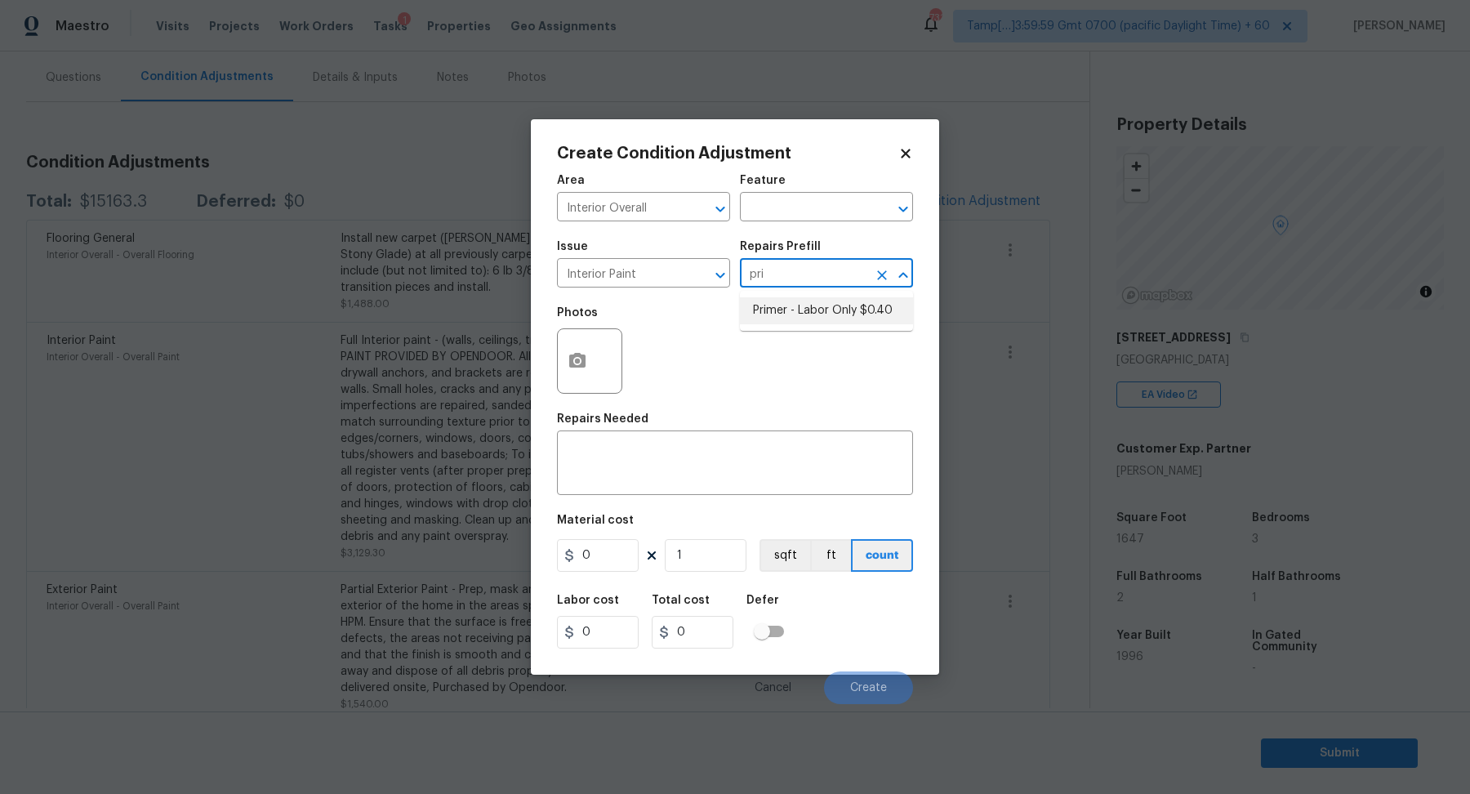
type input "0.4"
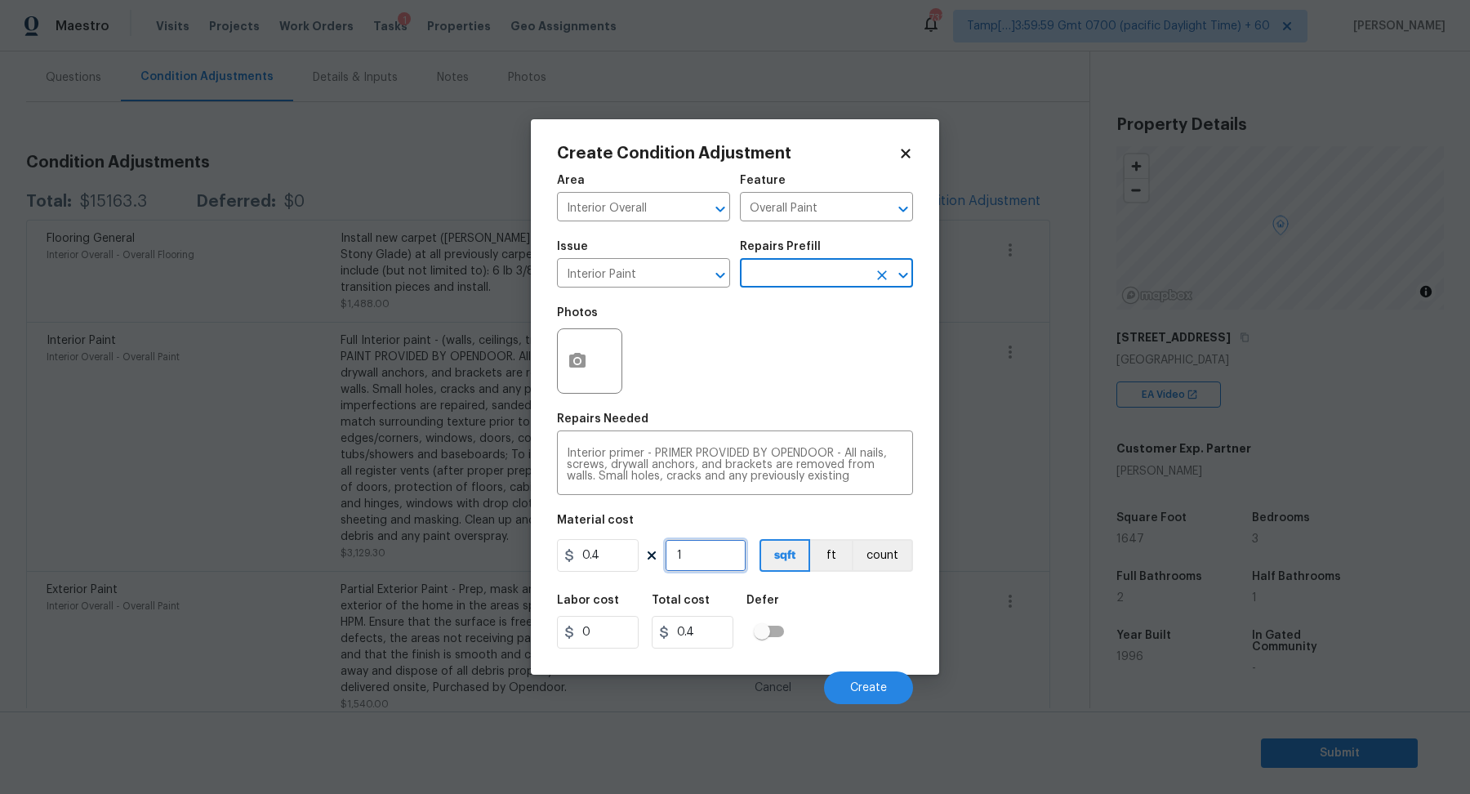
click at [721, 563] on input "1" at bounding box center [706, 555] width 82 height 33
type input "8"
type input "3.2"
type input "80"
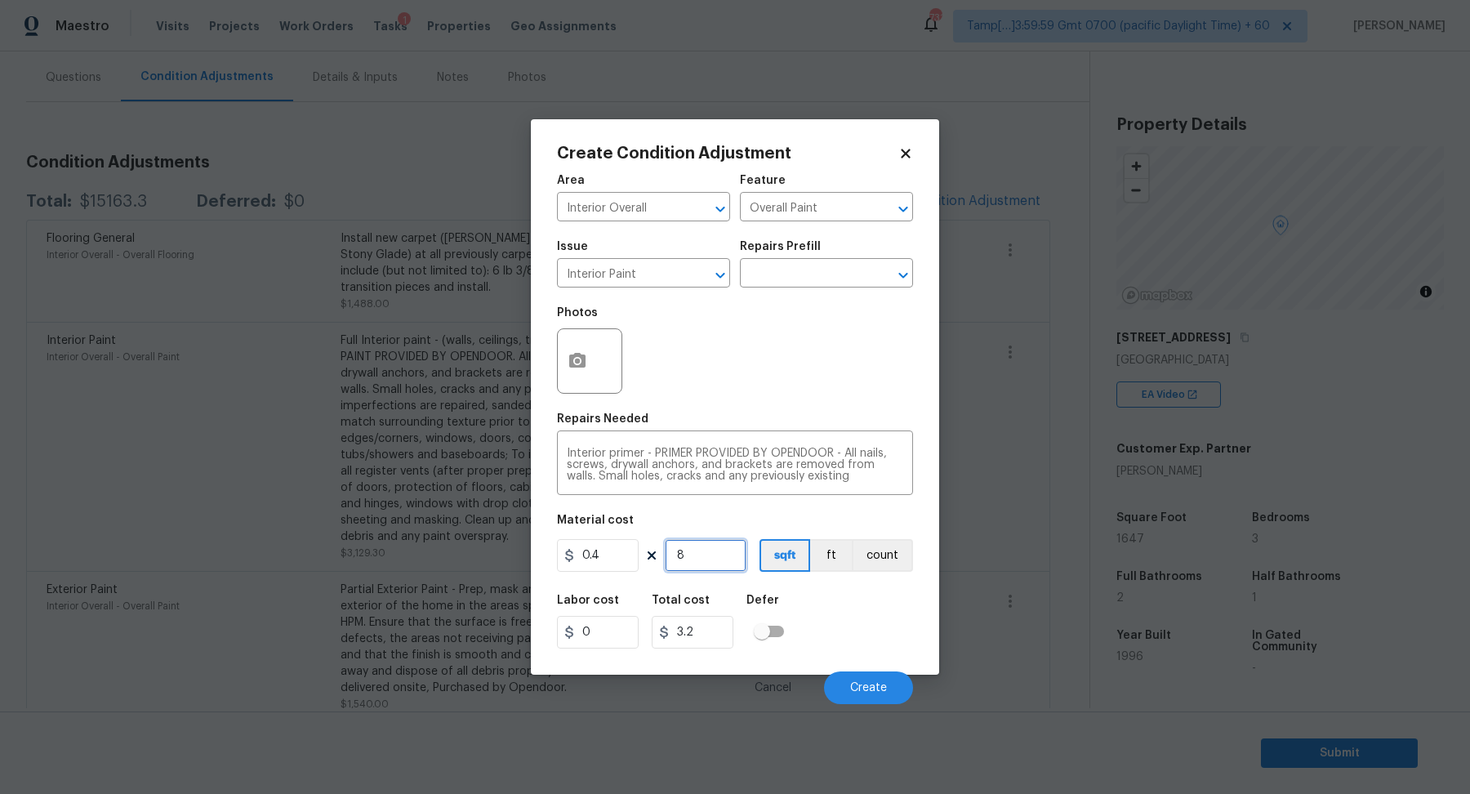
type input "32"
type input "800"
type input "320"
type input "800"
click at [854, 680] on button "Create" at bounding box center [868, 687] width 89 height 33
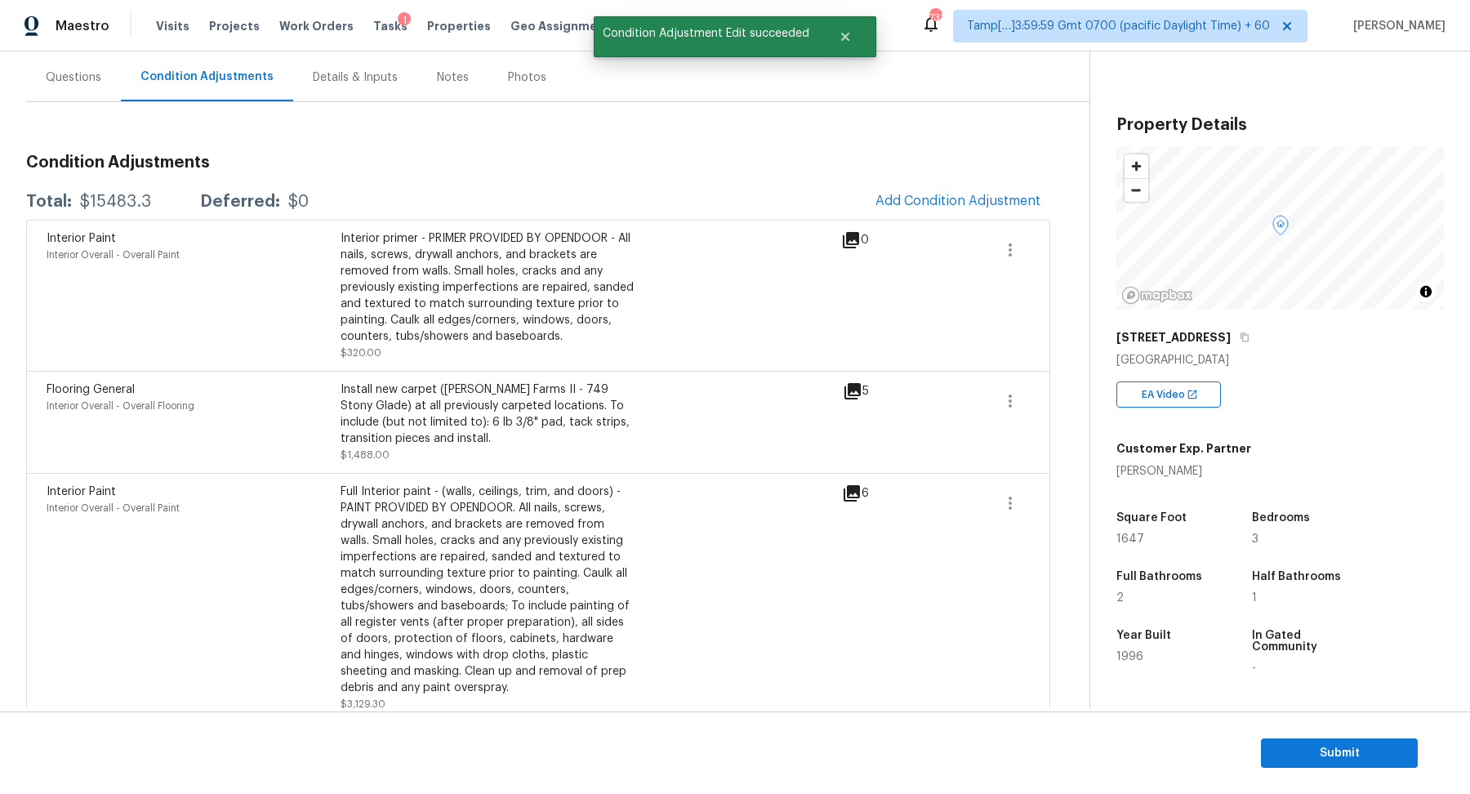
click at [116, 202] on div "$15483.3" at bounding box center [115, 201] width 71 height 16
copy div "$15483.3"
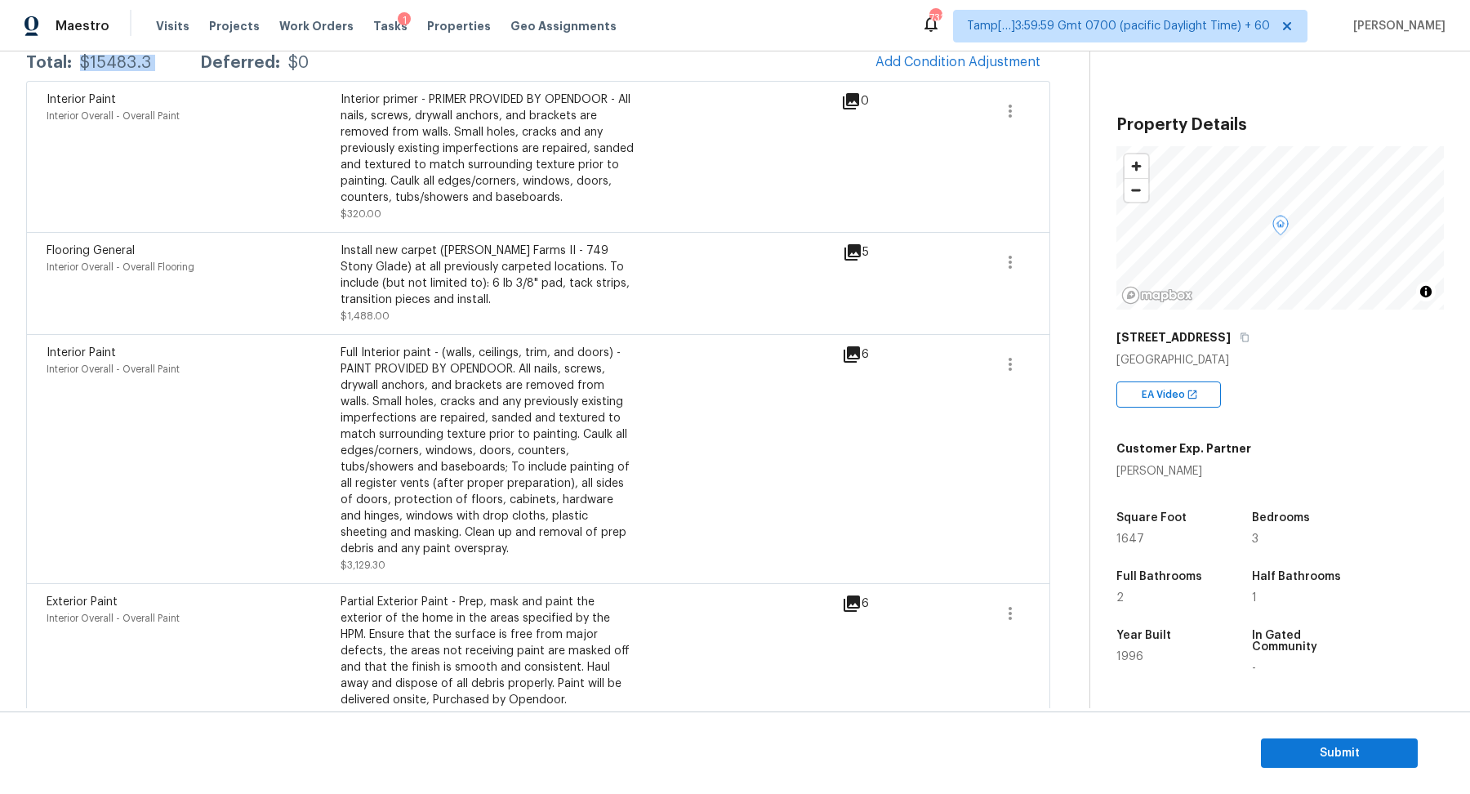
scroll to position [185, 0]
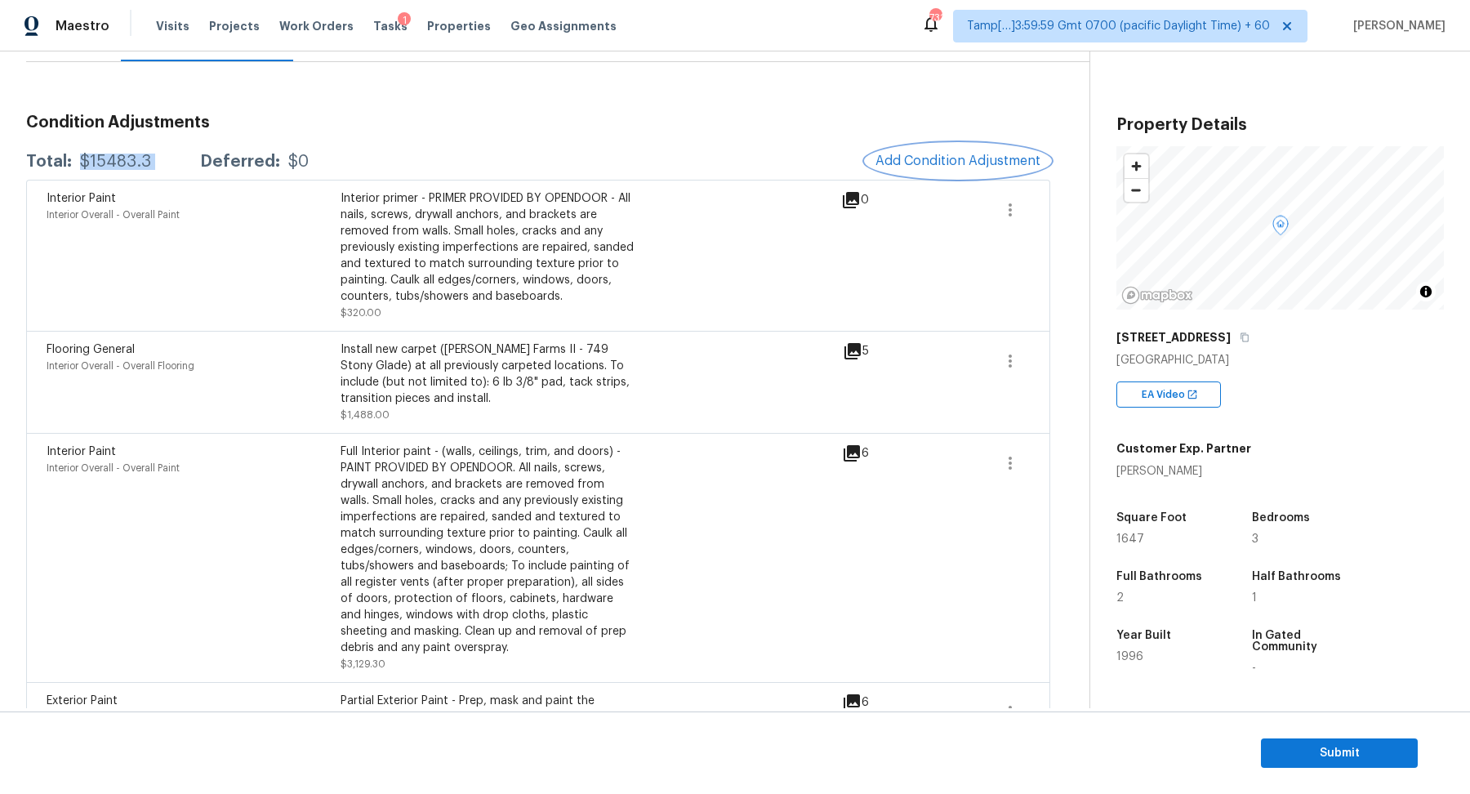
click at [907, 153] on span "Add Condition Adjustment" at bounding box center [957, 160] width 165 height 15
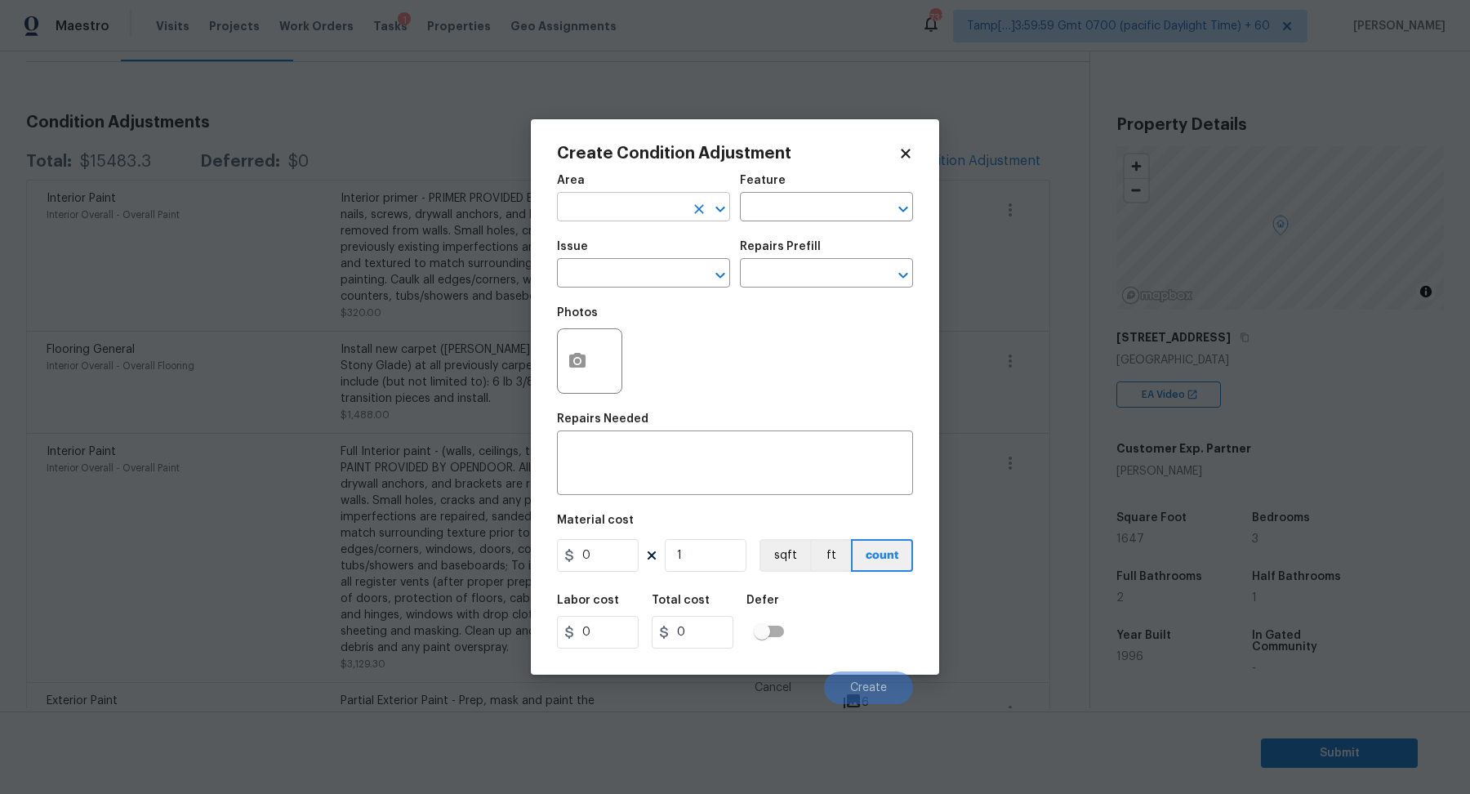
click at [633, 215] on input "text" at bounding box center [620, 208] width 127 height 25
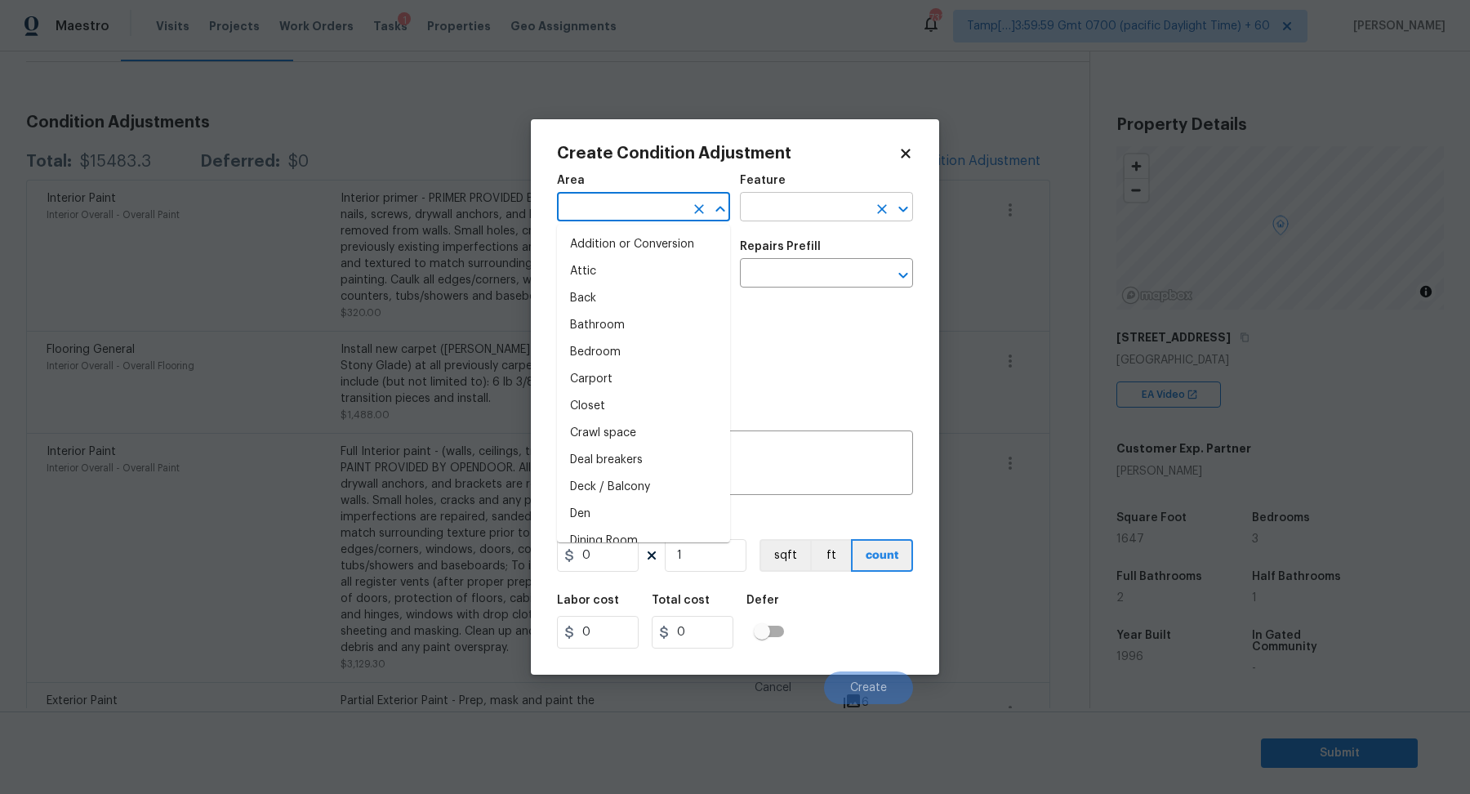
type input "u"
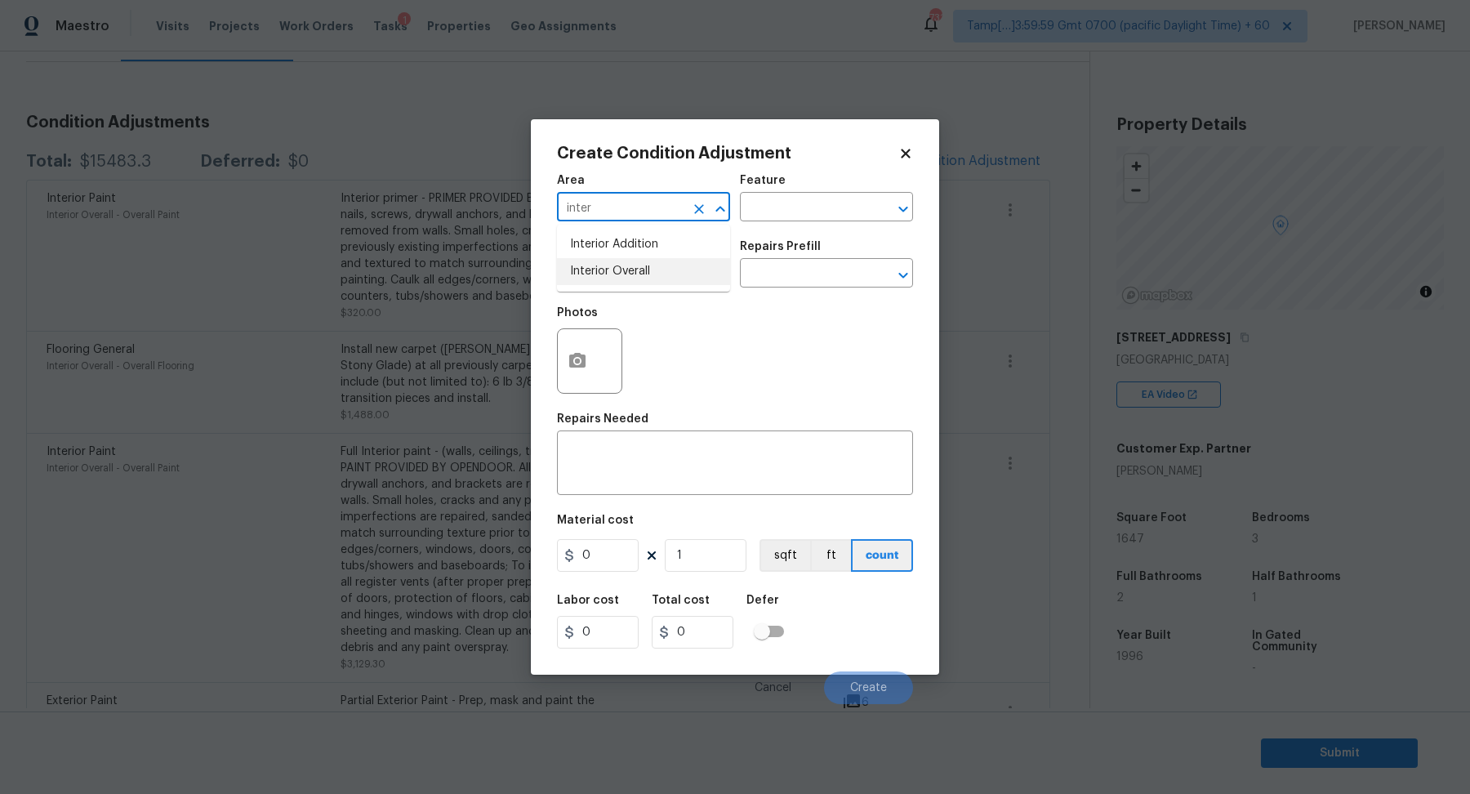
click at [571, 264] on li "Interior Overall" at bounding box center [643, 271] width 173 height 27
type input "Interior Overall"
click at [571, 264] on input "text" at bounding box center [620, 274] width 127 height 25
click at [633, 268] on input "text" at bounding box center [620, 274] width 127 height 25
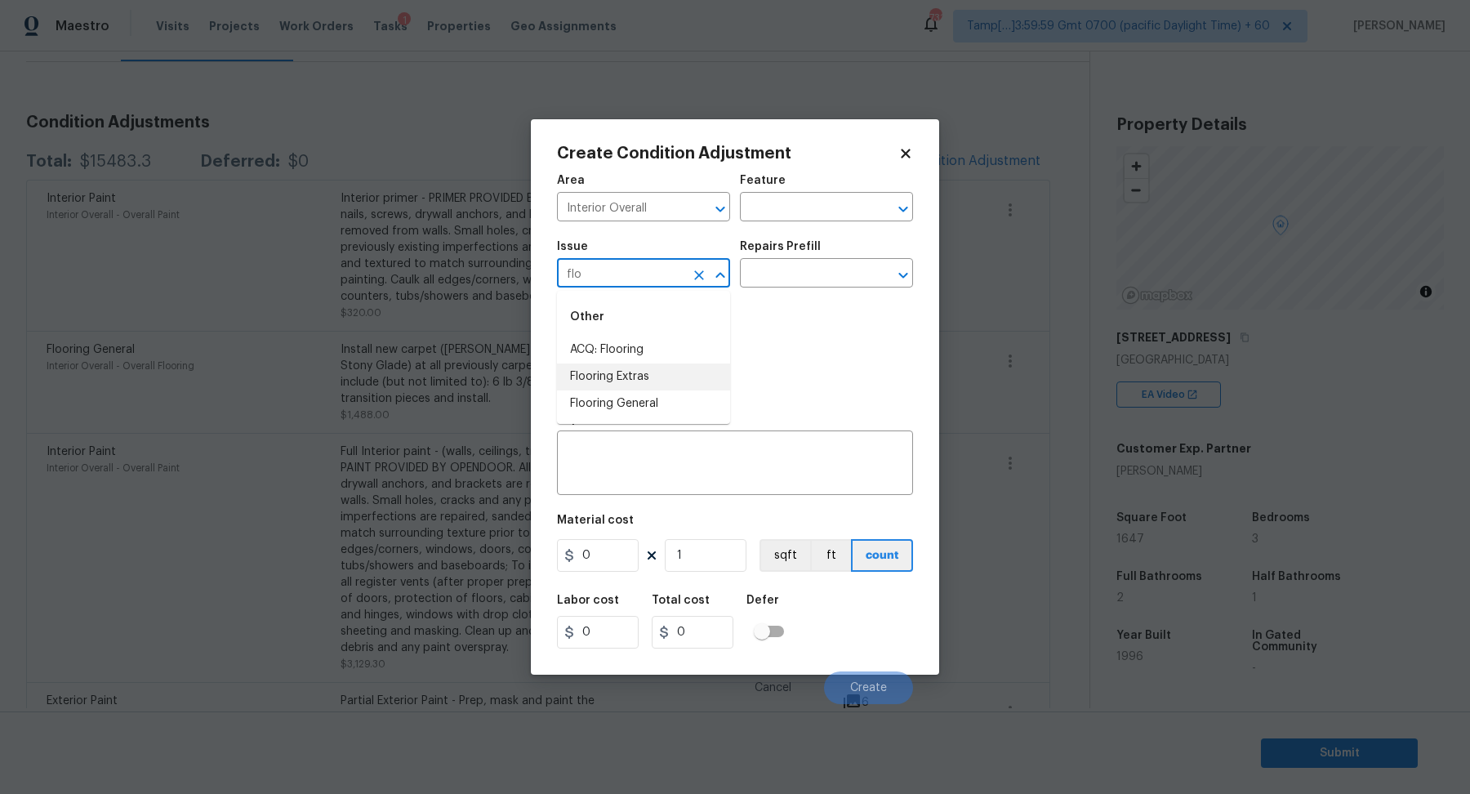
click at [673, 373] on li "Flooring Extras" at bounding box center [643, 376] width 173 height 27
type input "Flooring Extras"
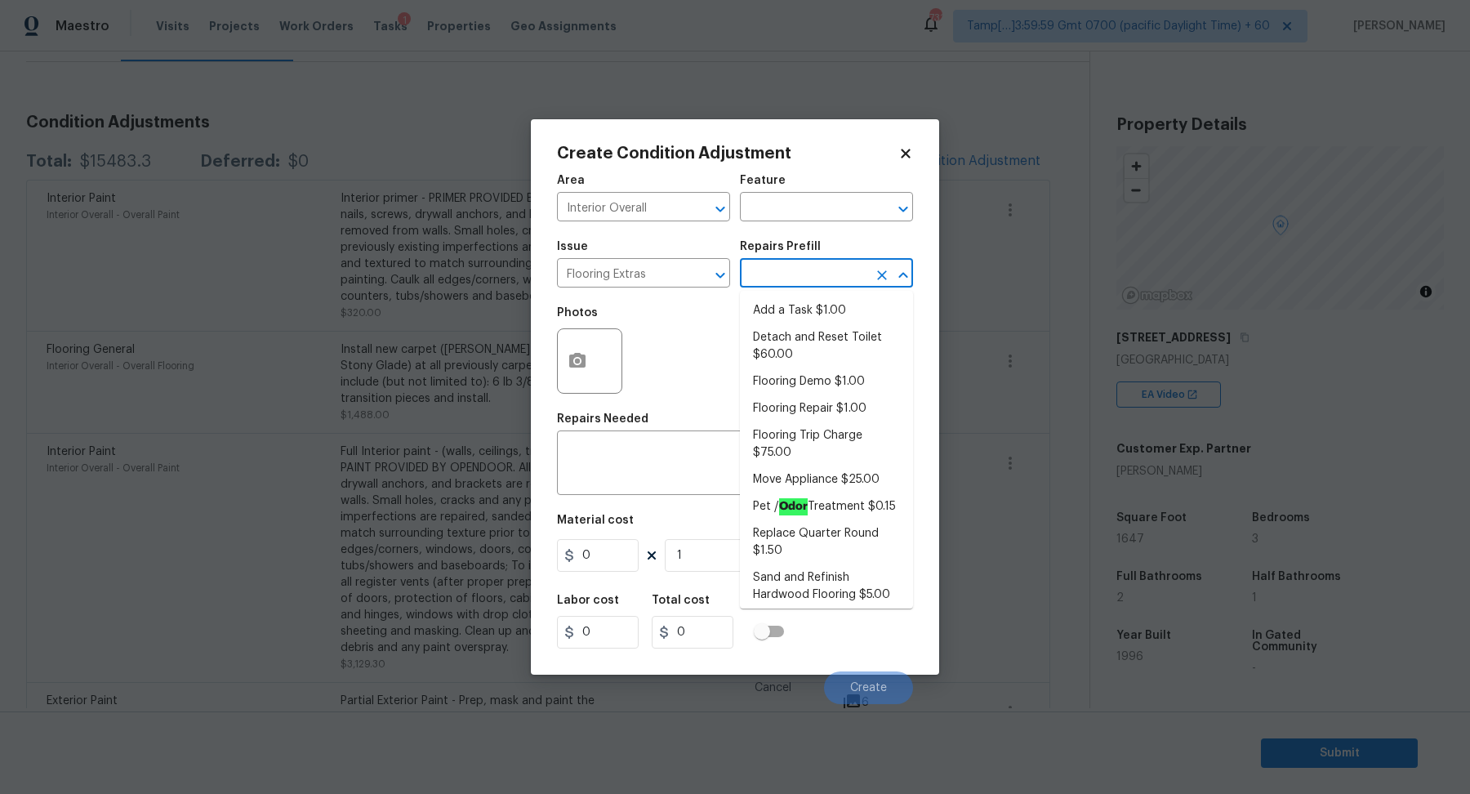
click at [808, 282] on input "text" at bounding box center [803, 274] width 127 height 25
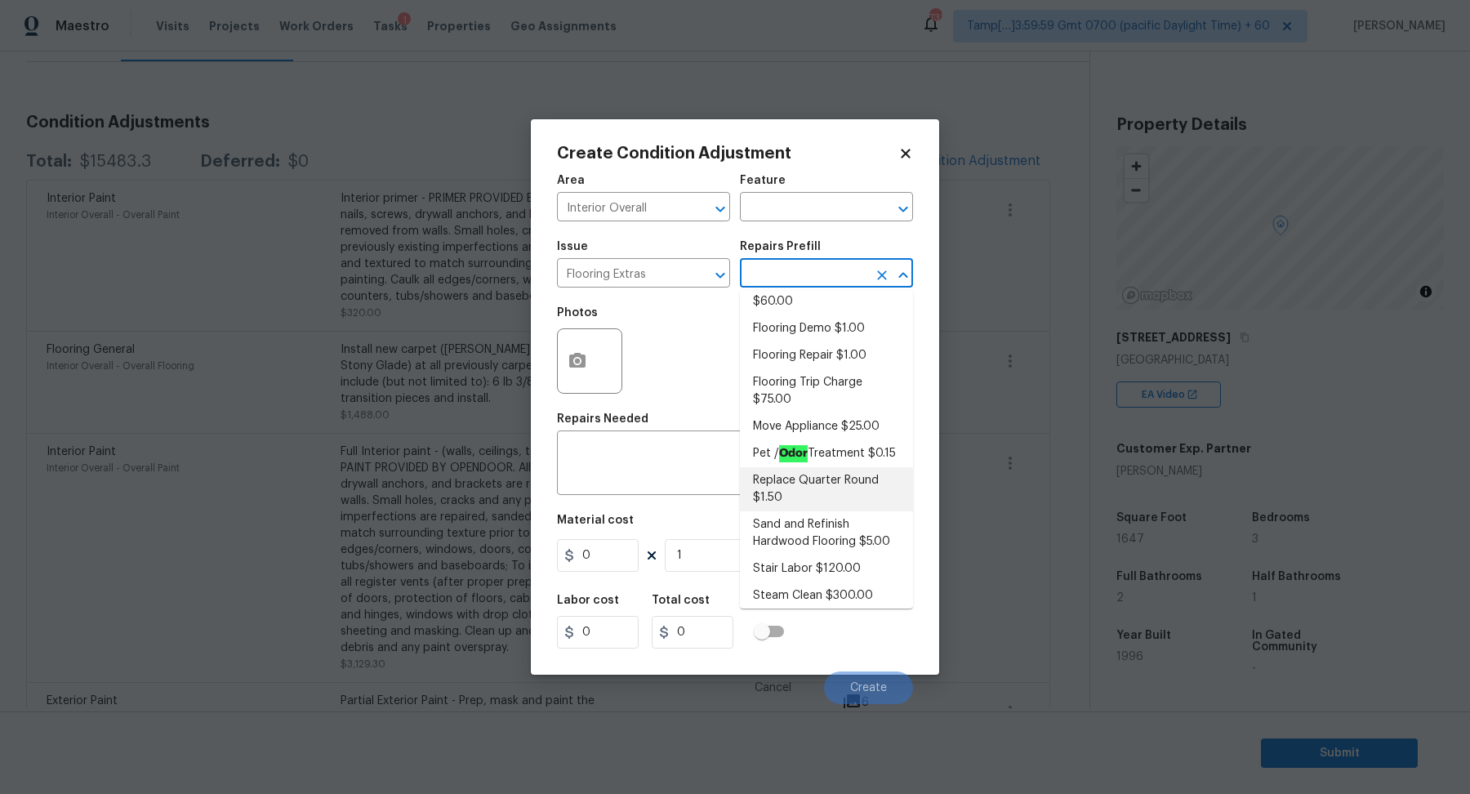
scroll to position [60, 0]
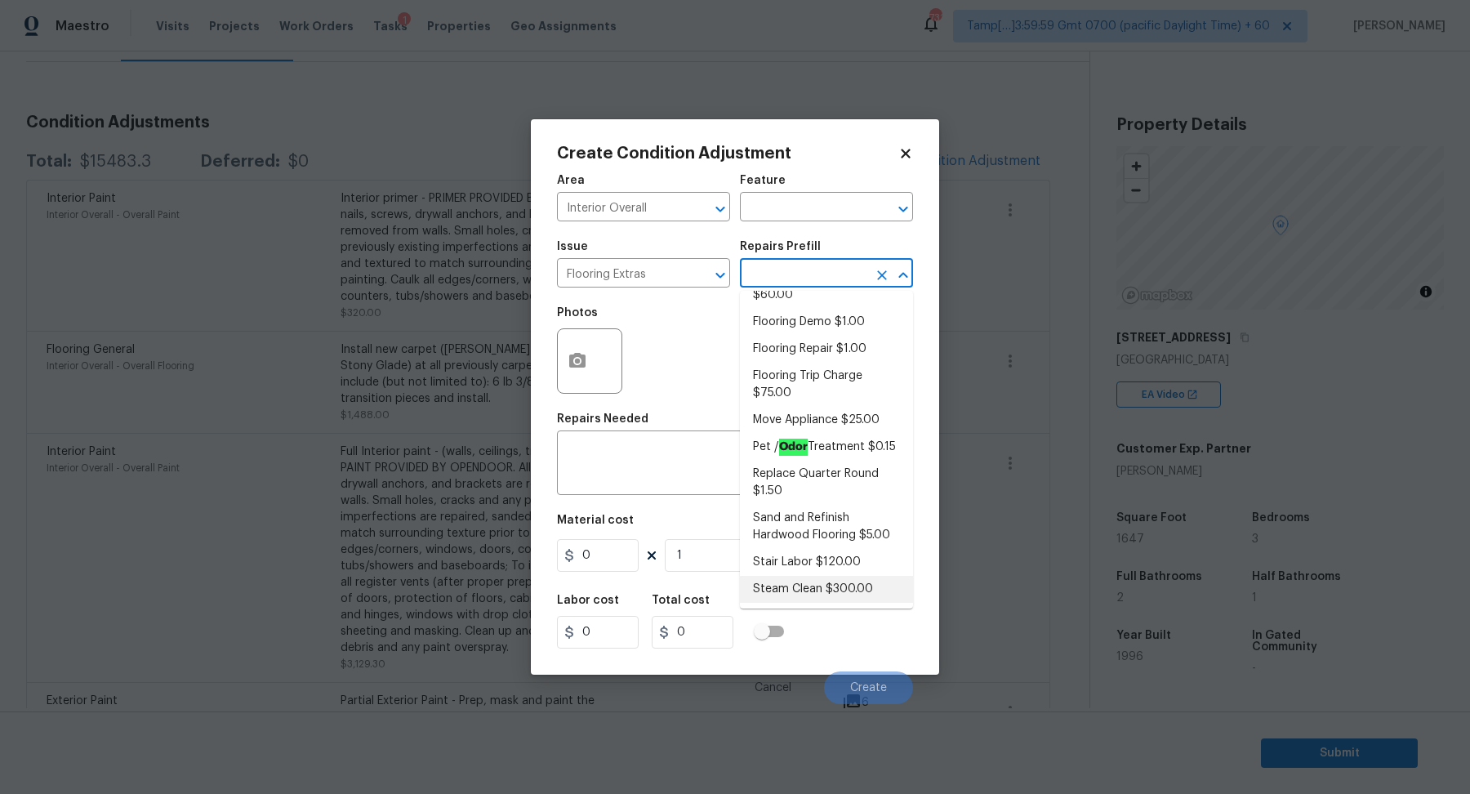
click at [835, 594] on li "Steam Clean $300.00" at bounding box center [826, 589] width 173 height 27
type input "Overall Flooring"
type textarea "Steam clean floors"
type input "300"
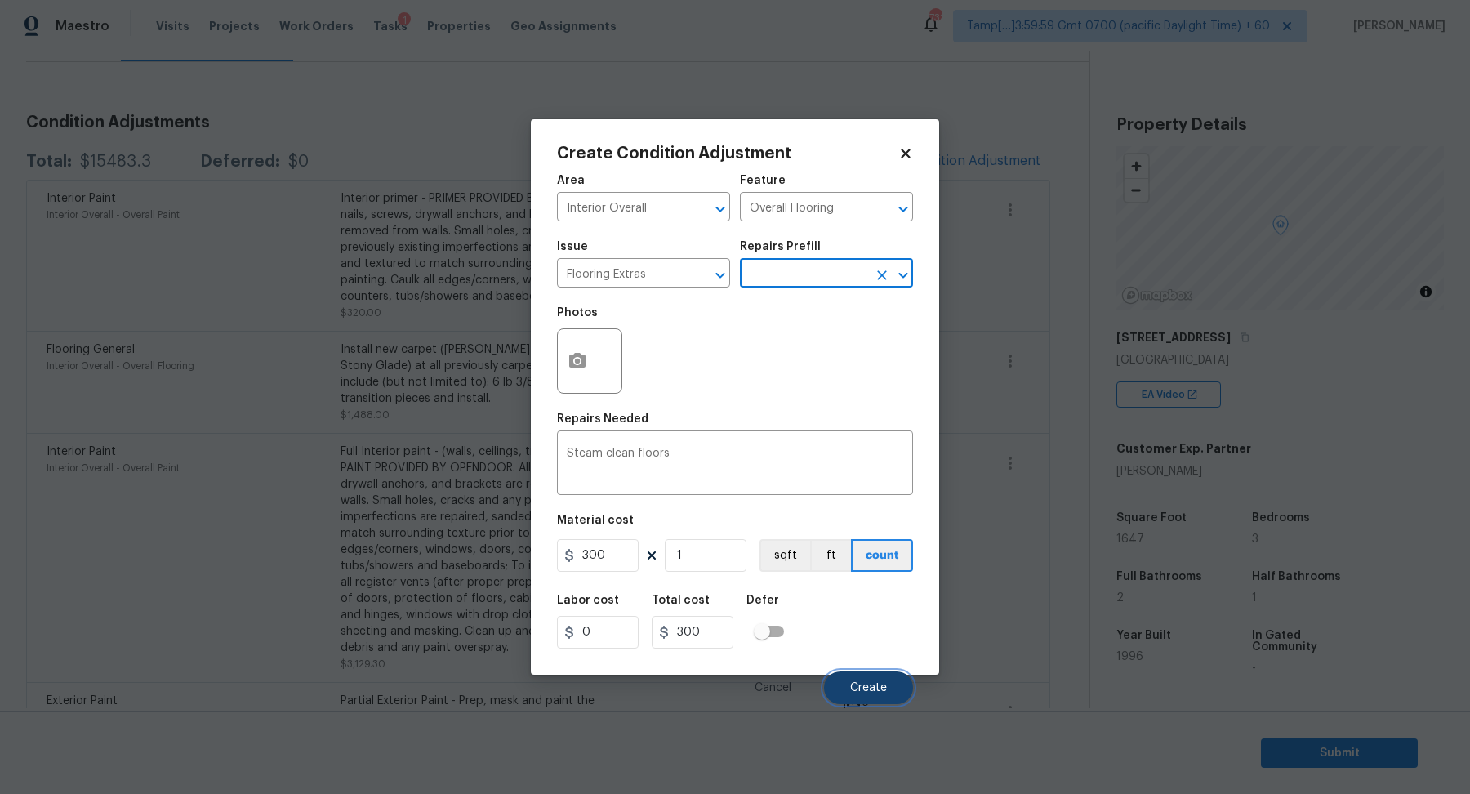
click at [862, 683] on span "Create" at bounding box center [868, 688] width 37 height 12
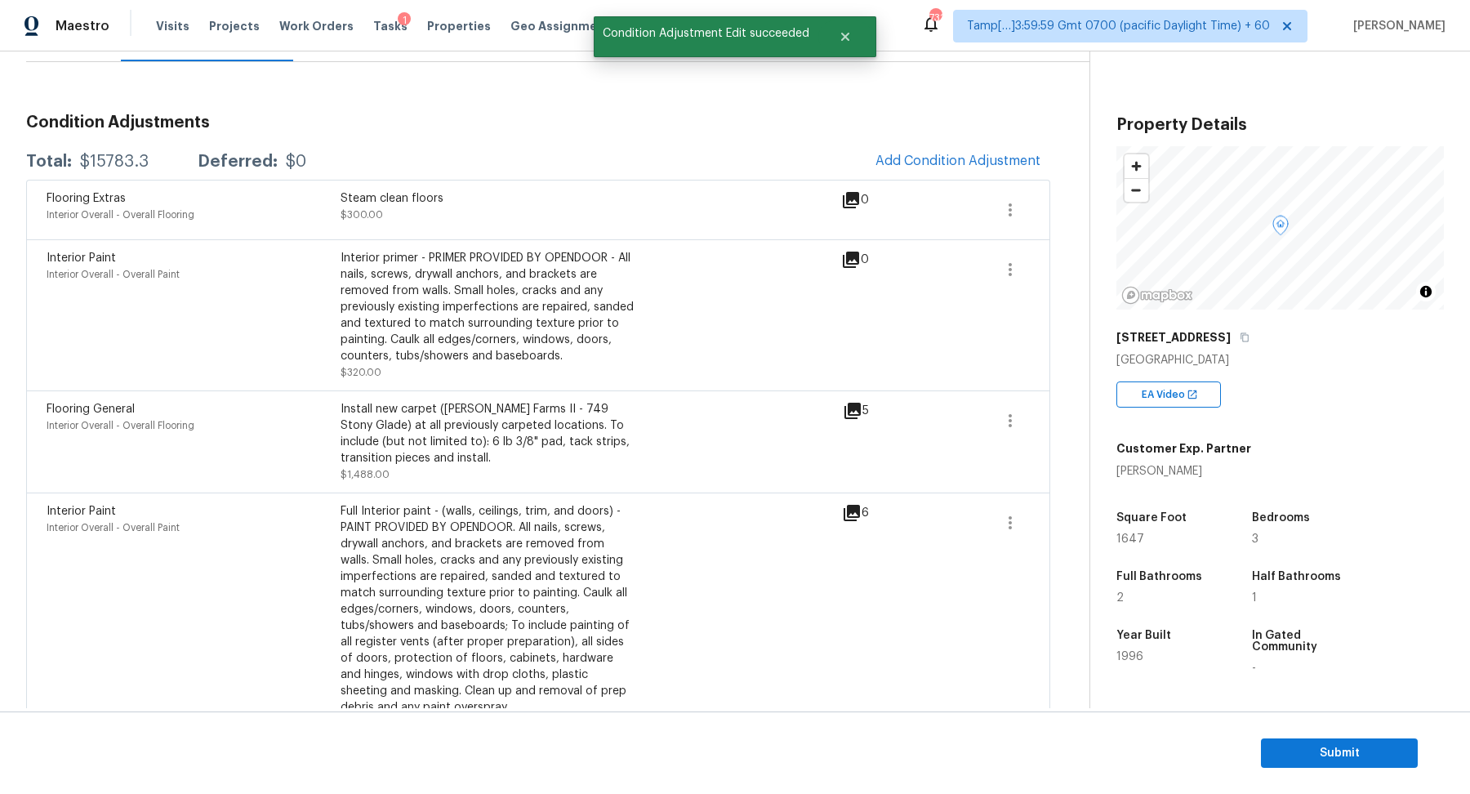
click at [115, 156] on div "$15783.3" at bounding box center [114, 161] width 69 height 16
copy div "$15783.3"
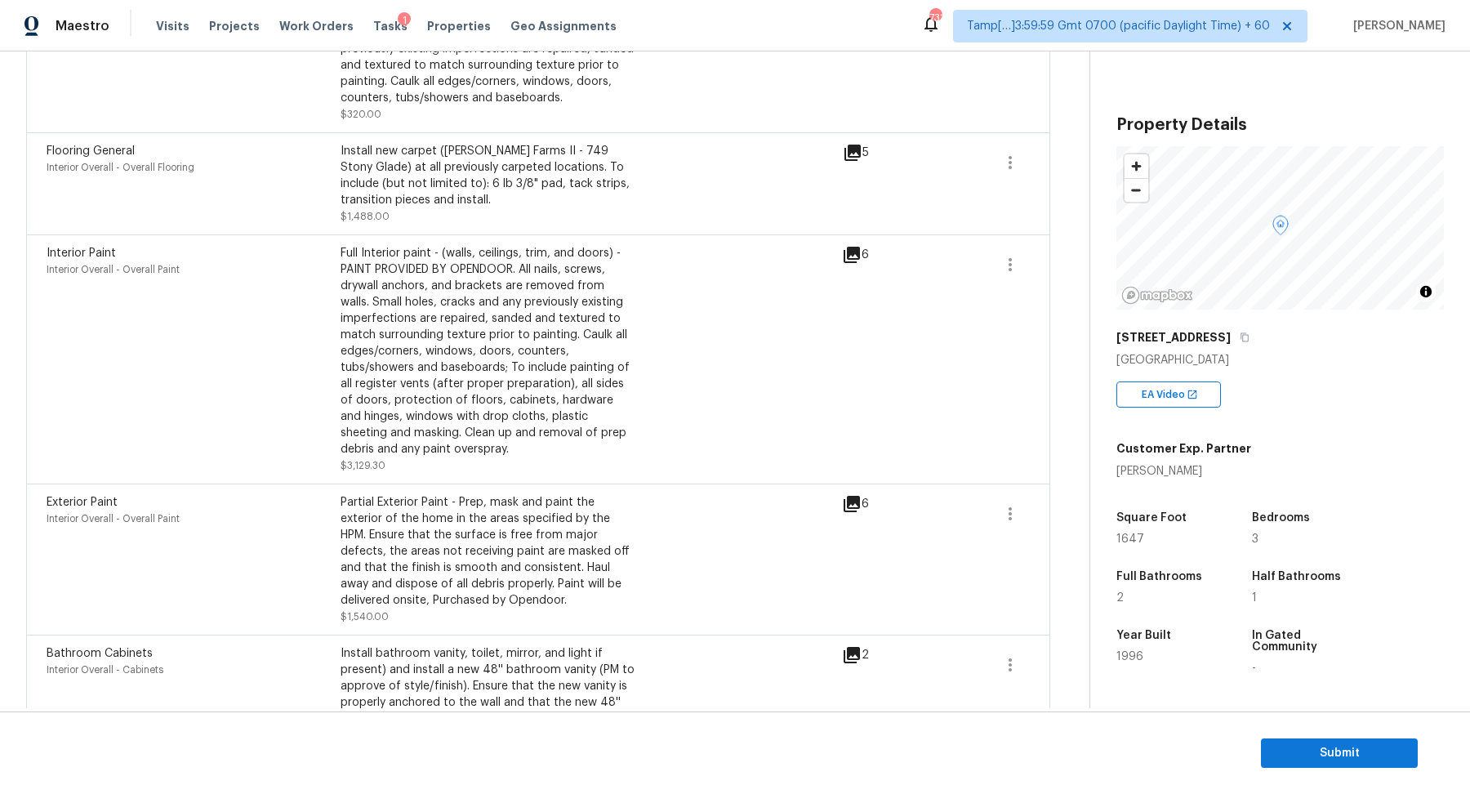
scroll to position [813, 0]
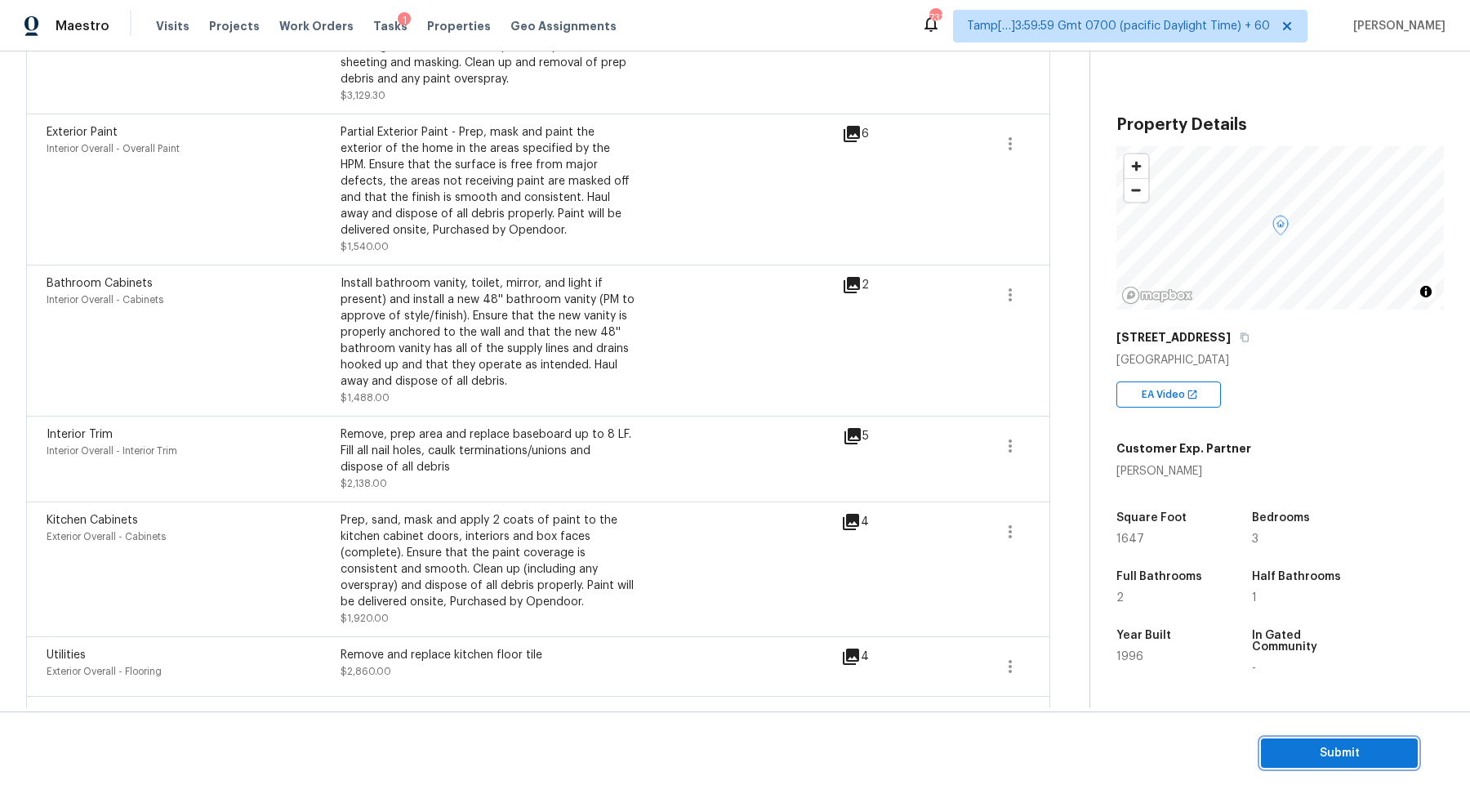
click at [1284, 763] on span "Submit" at bounding box center [1339, 753] width 131 height 20
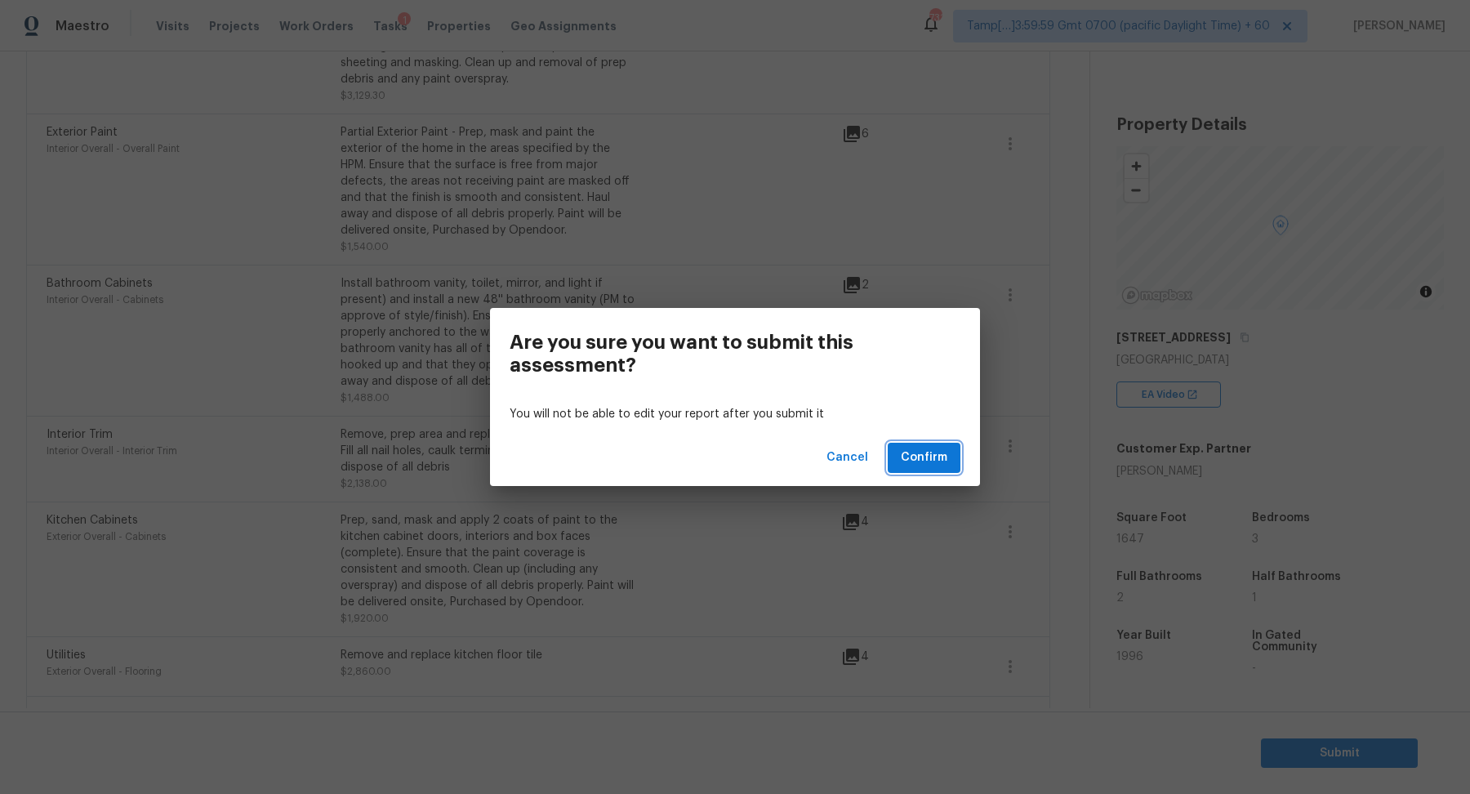
click at [932, 467] on span "Confirm" at bounding box center [923, 457] width 47 height 20
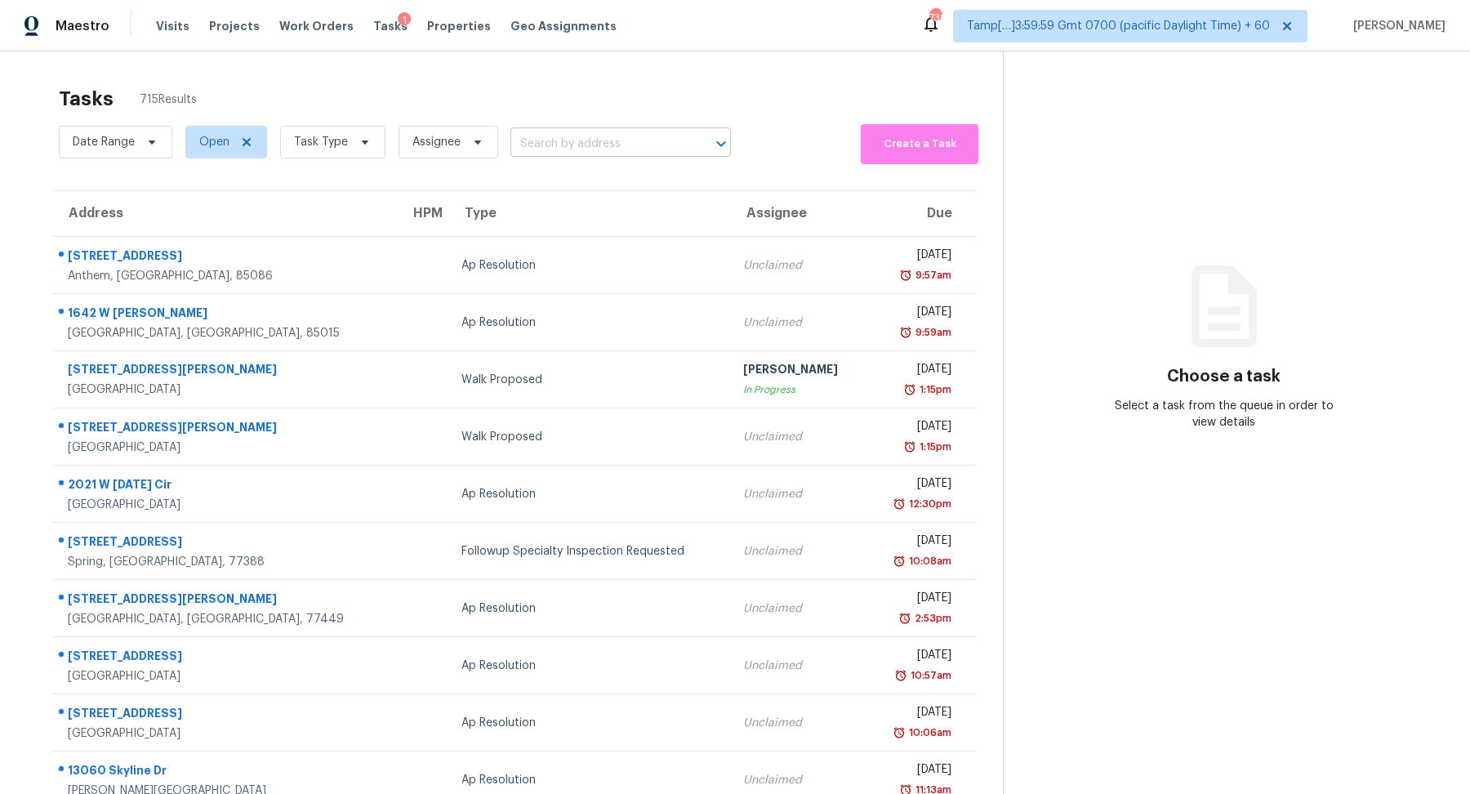
click at [618, 149] on input "text" at bounding box center [597, 143] width 175 height 25
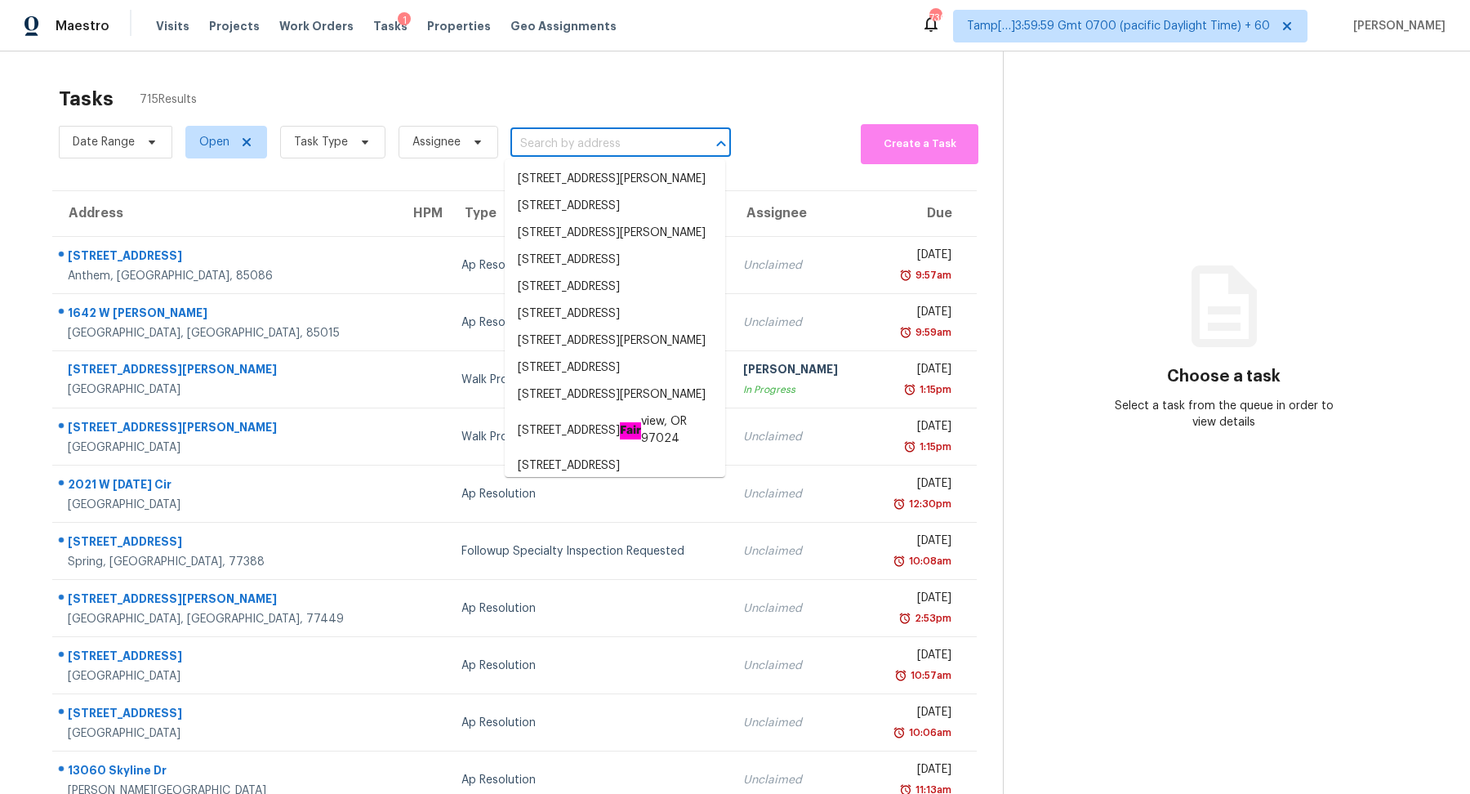
paste input "[STREET_ADDRESS]"
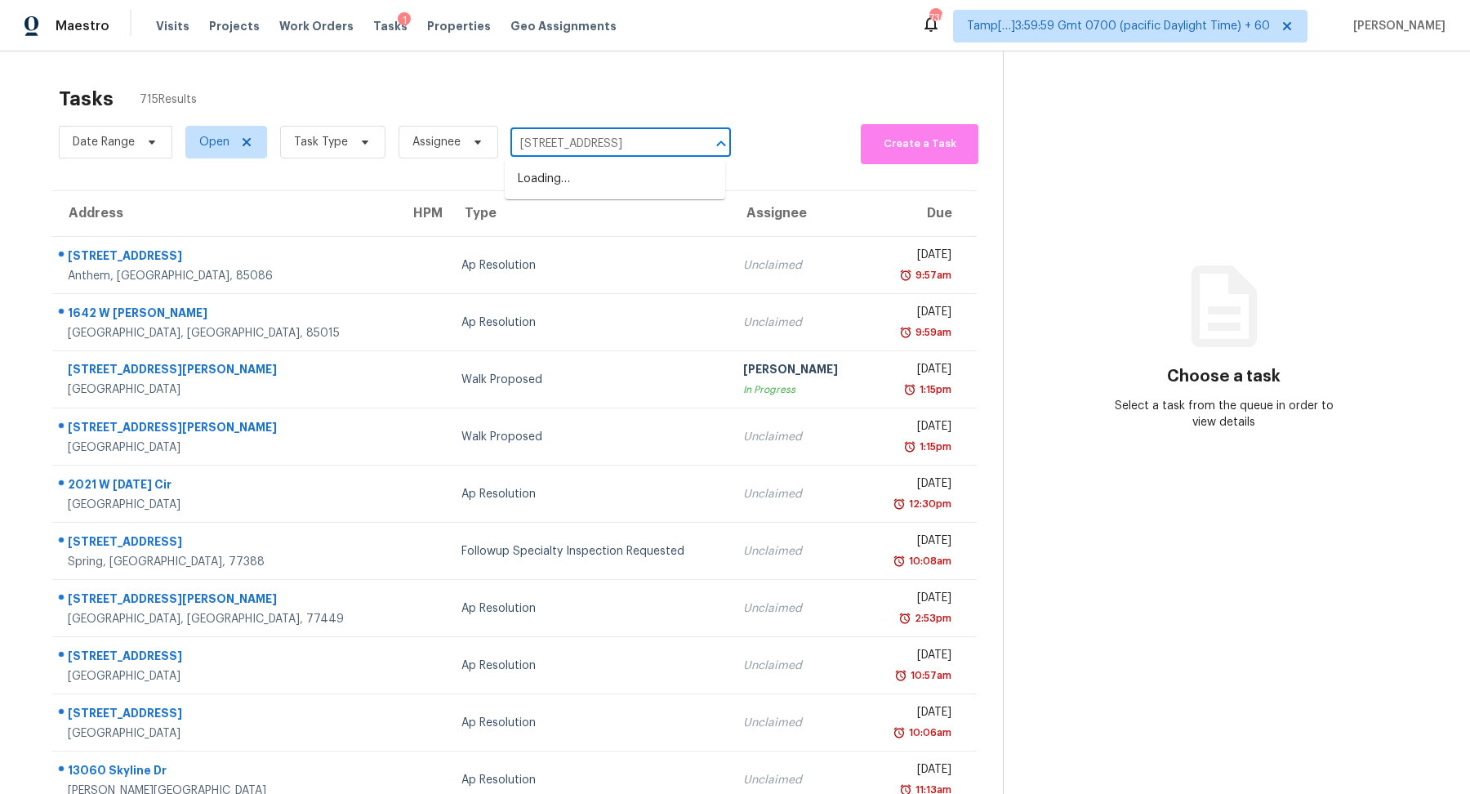
scroll to position [0, 35]
type input "[STREET_ADDRESS]"
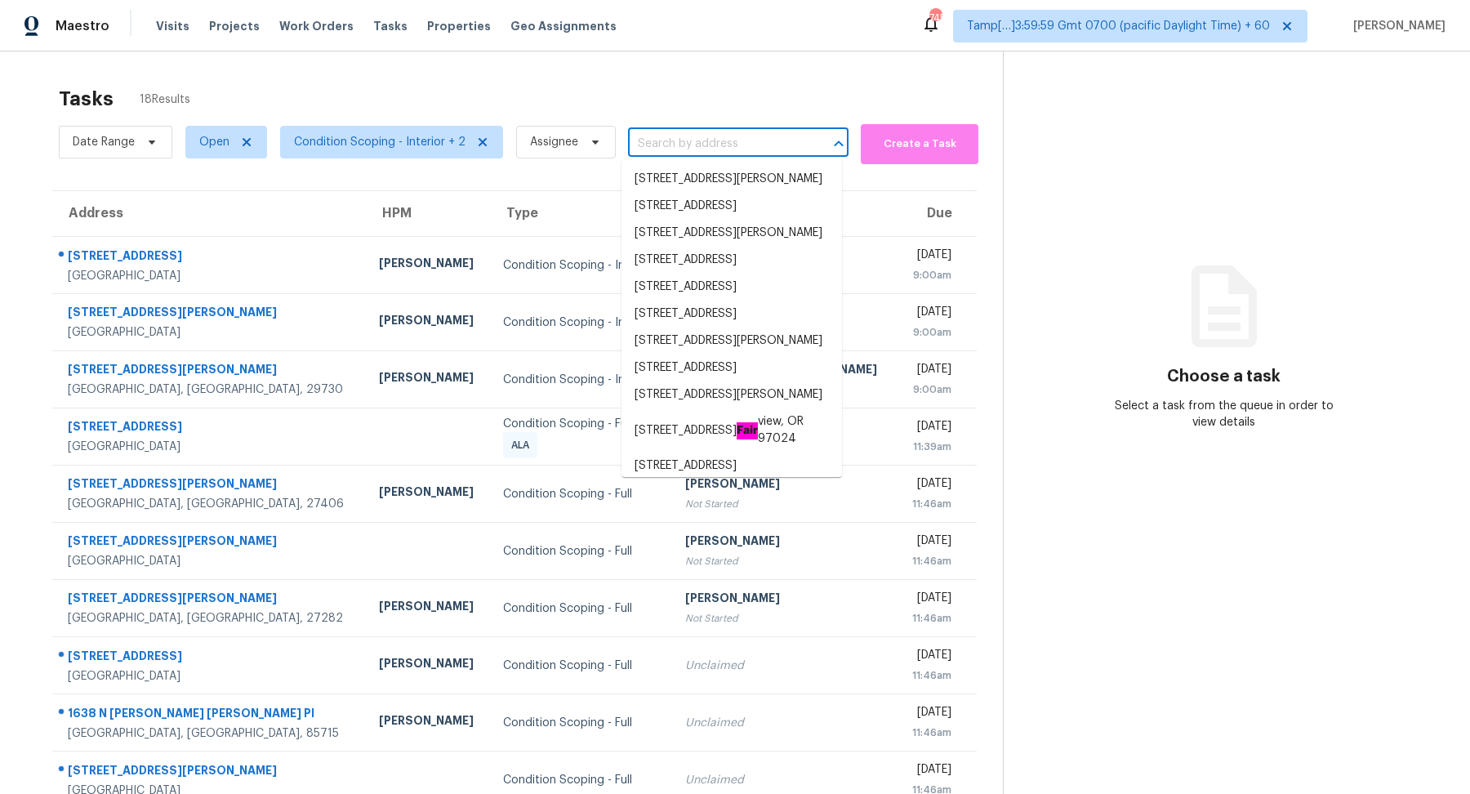
click at [660, 149] on input "text" at bounding box center [715, 143] width 175 height 25
paste input "[STREET_ADDRESS]"
type input "[STREET_ADDRESS]"
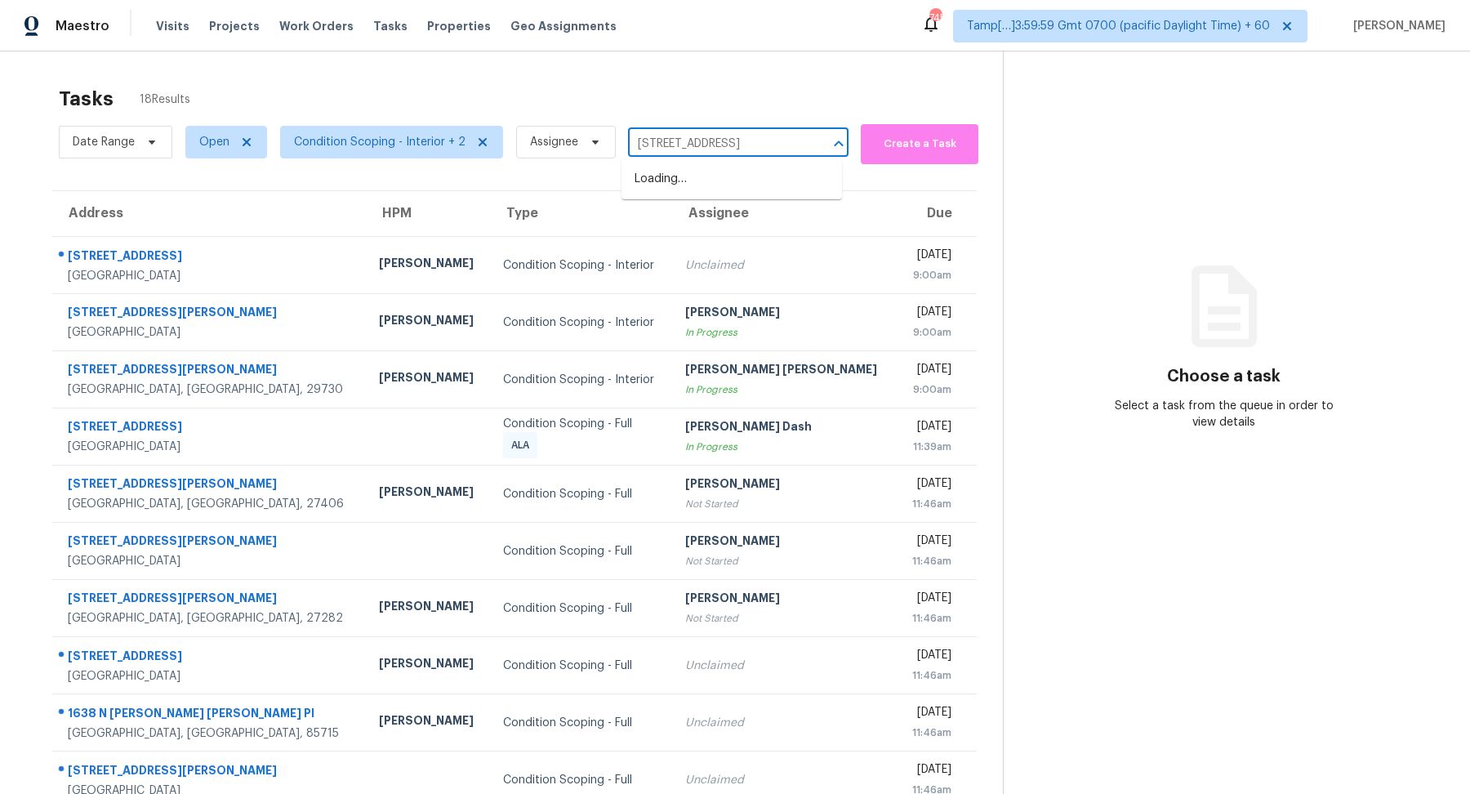
scroll to position [0, 35]
click at [711, 190] on li "[STREET_ADDRESS]" at bounding box center [731, 179] width 220 height 27
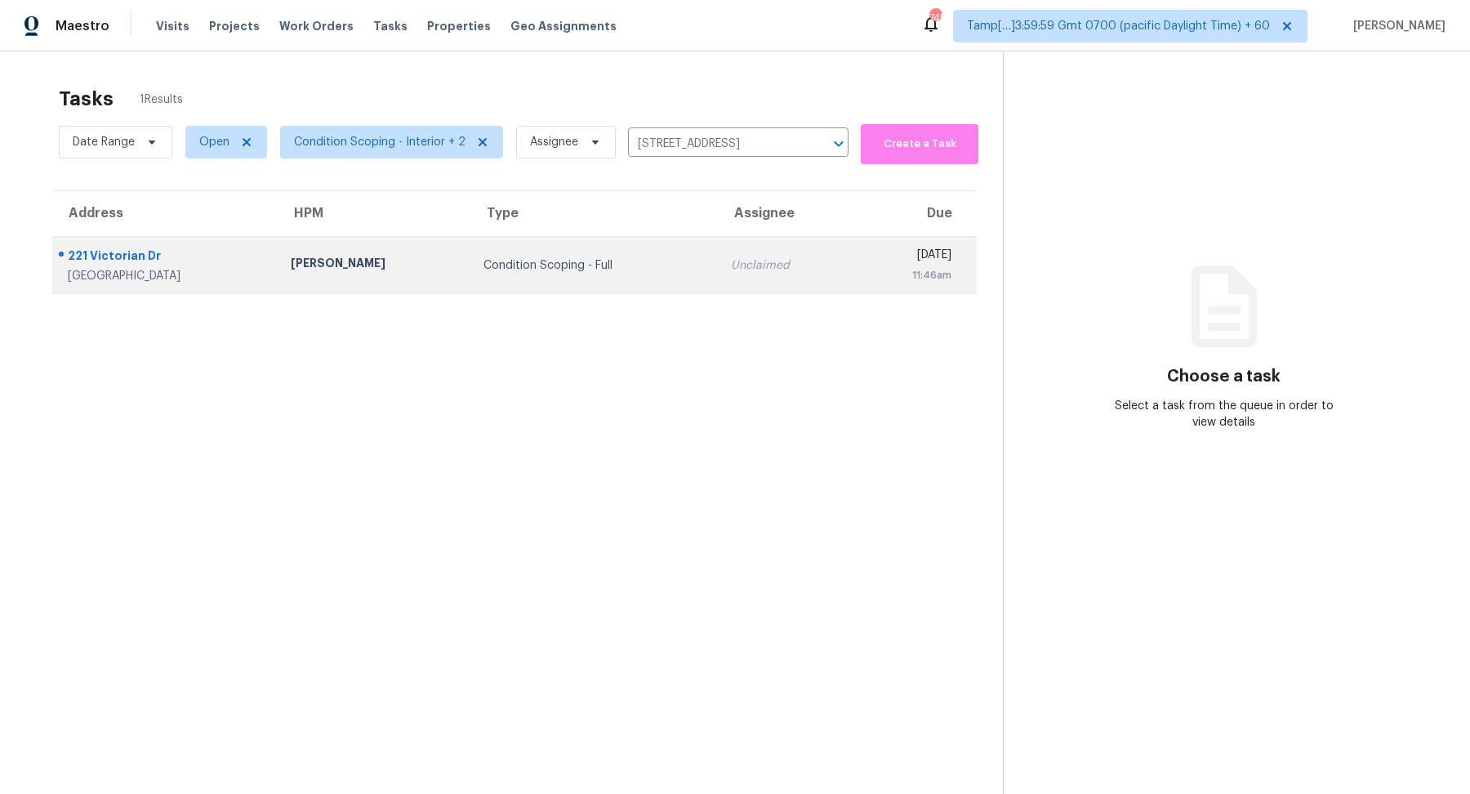
click at [866, 256] on div "[DATE]" at bounding box center [909, 257] width 86 height 20
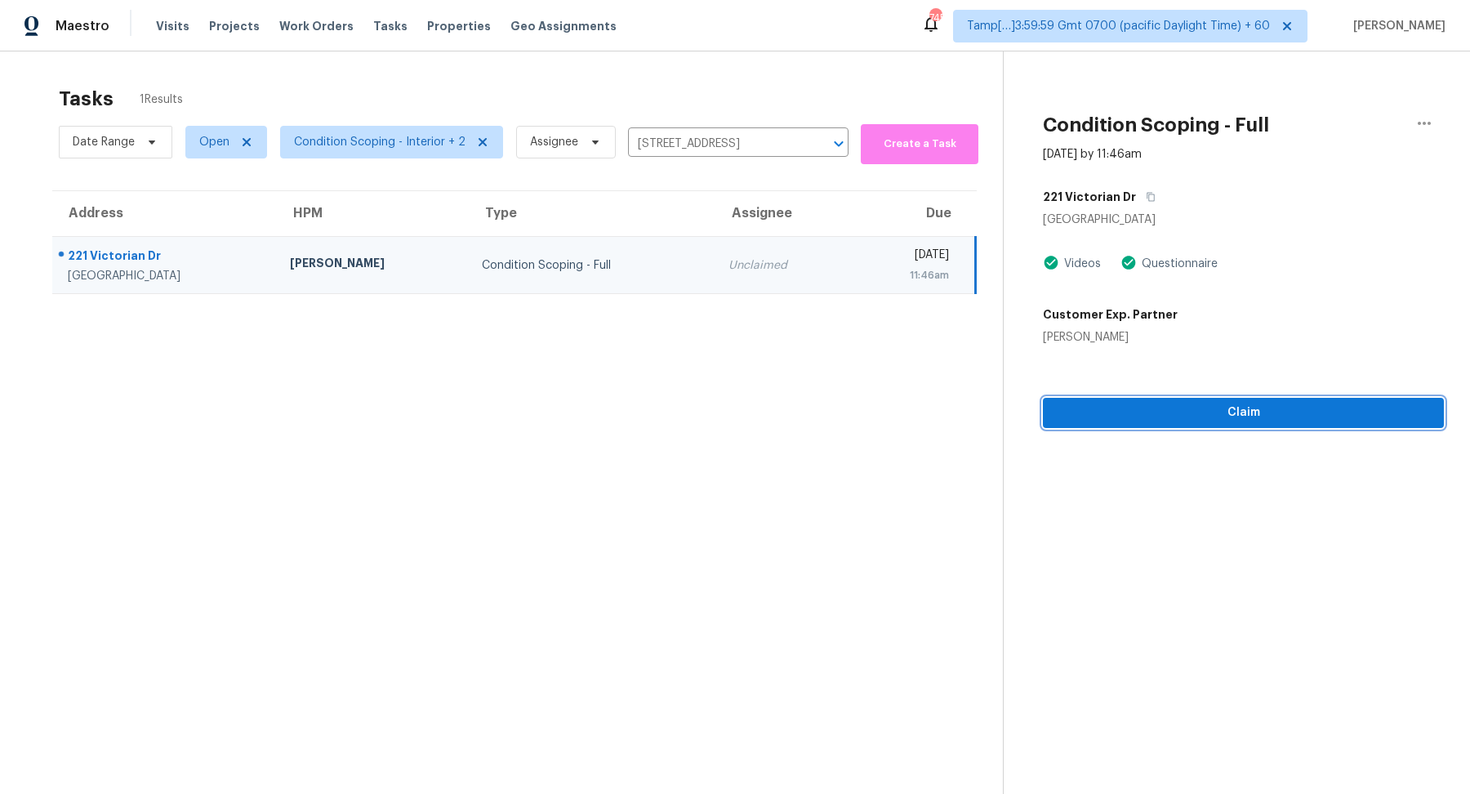
click at [1118, 412] on span "Claim" at bounding box center [1243, 412] width 375 height 20
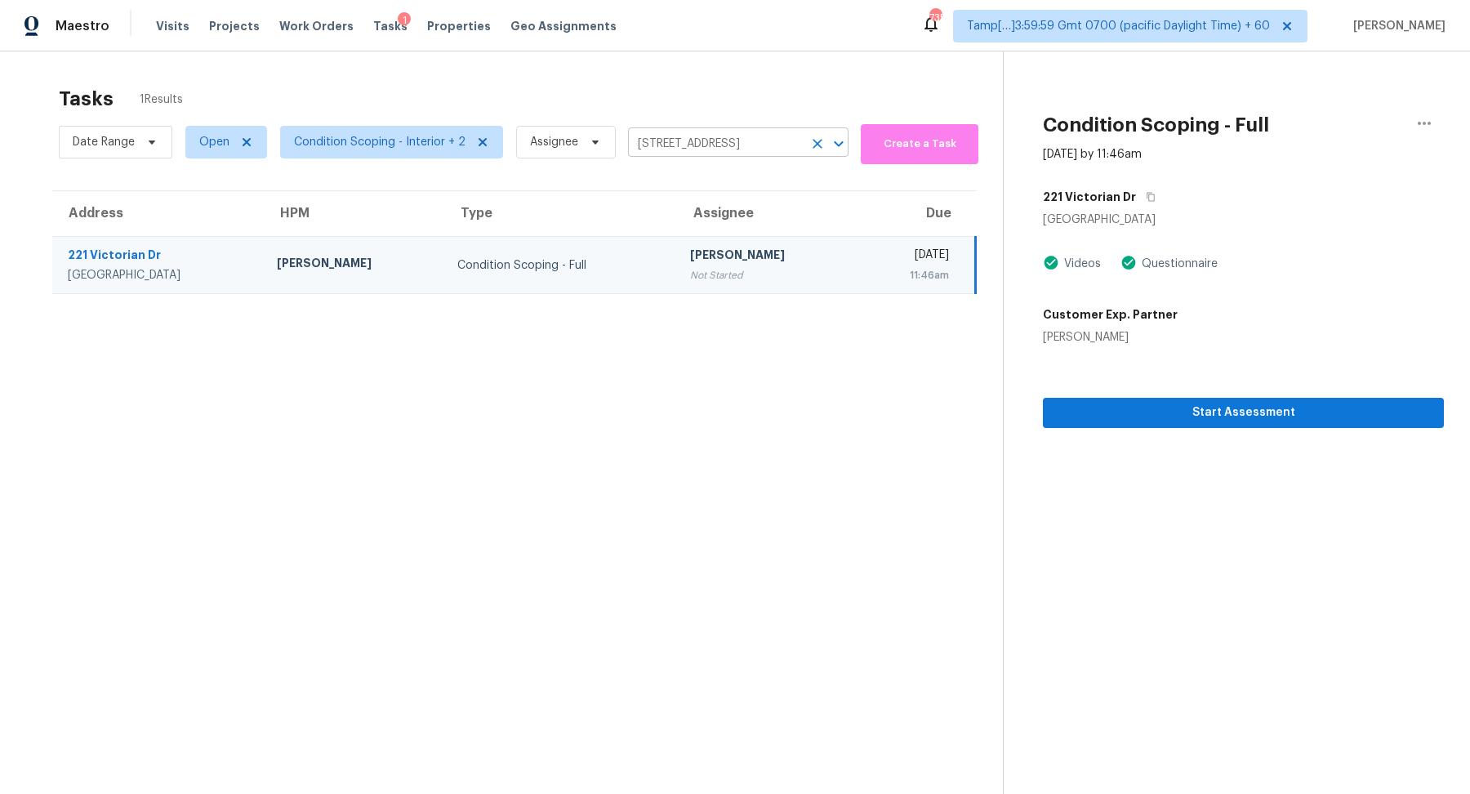
click at [651, 145] on input "[STREET_ADDRESS]" at bounding box center [715, 143] width 175 height 25
paste input "[STREET_ADDRESS]"
type input "[STREET_ADDRESS]"
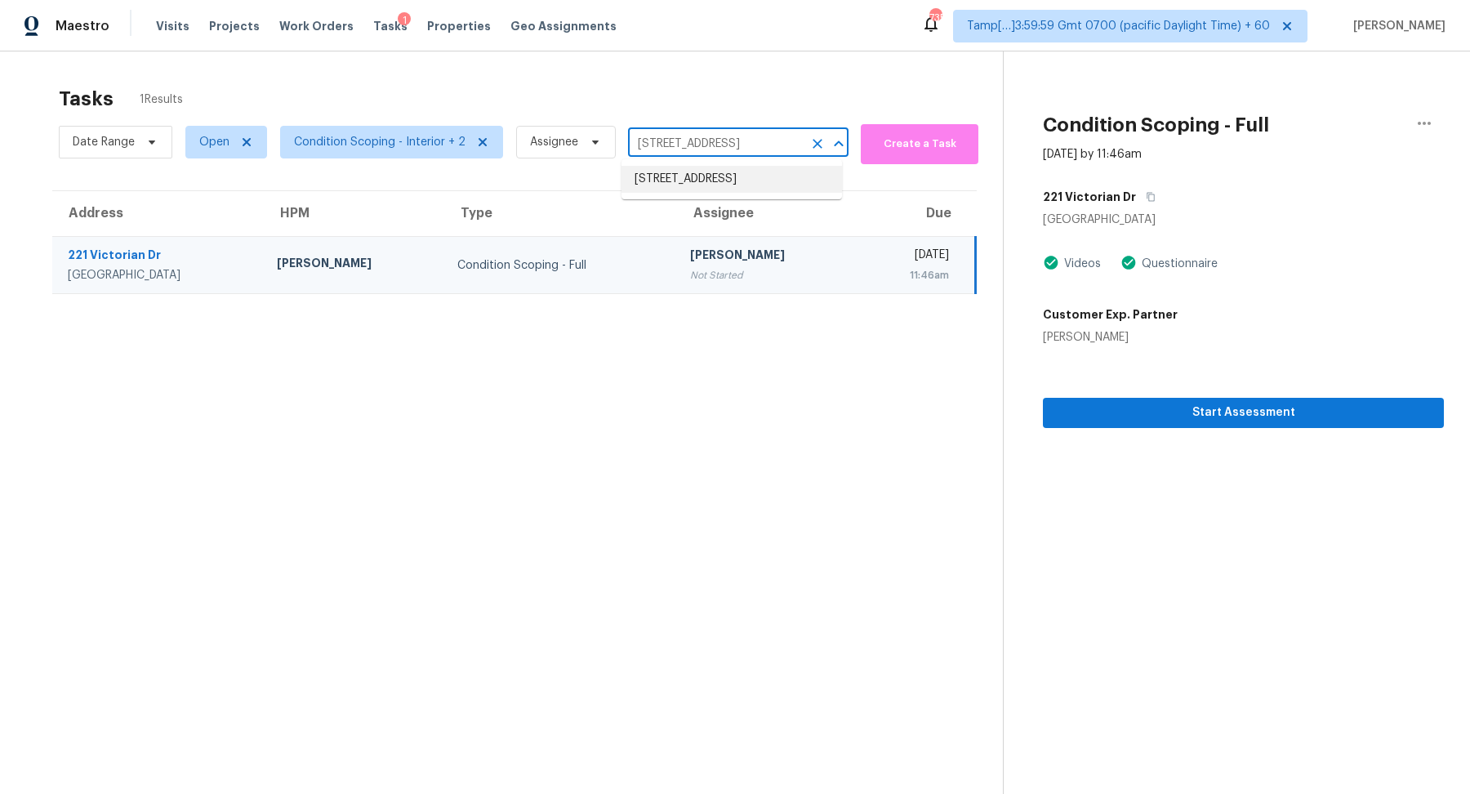
click at [676, 185] on li "[STREET_ADDRESS]" at bounding box center [731, 179] width 220 height 27
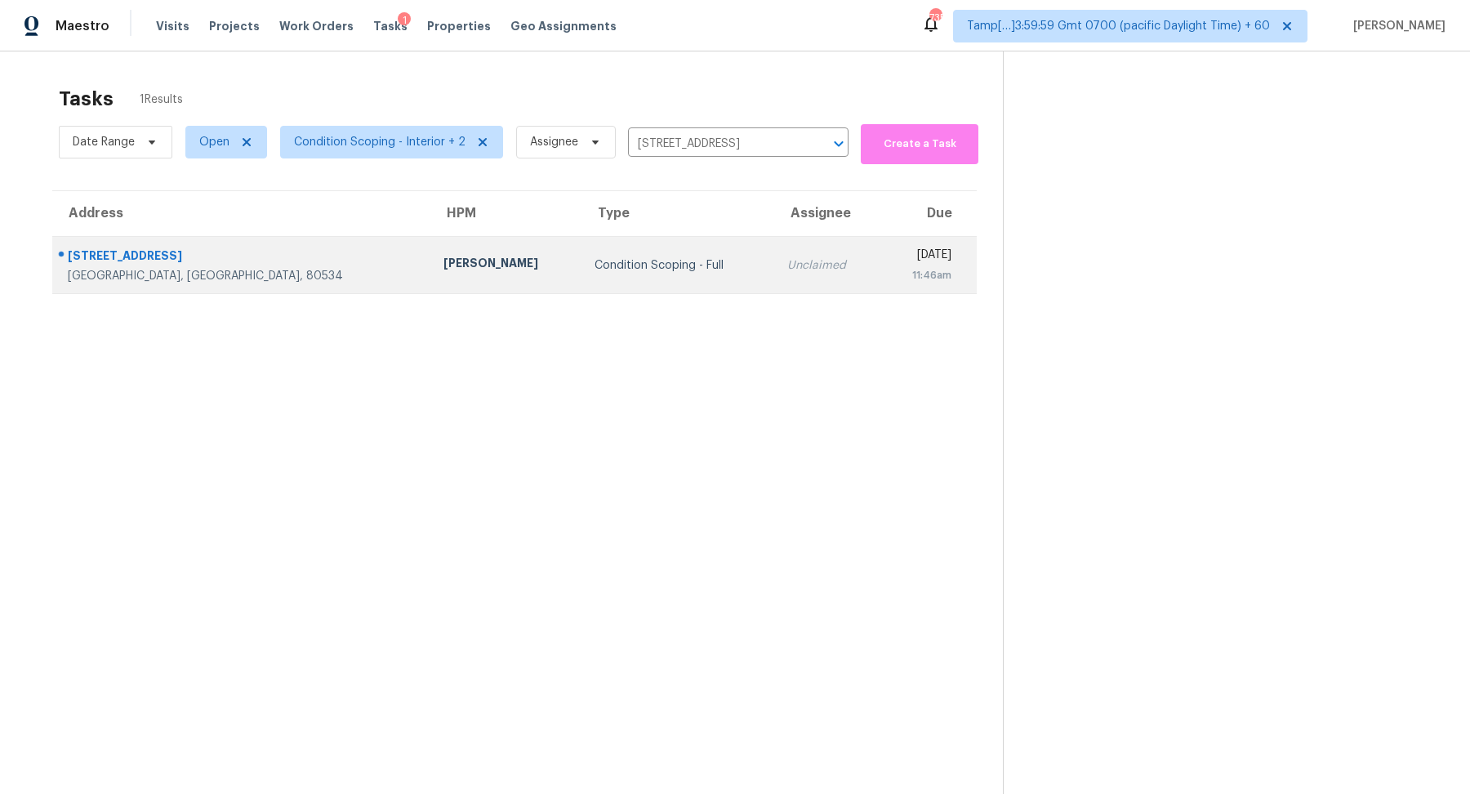
click at [581, 250] on td "Condition Scoping - Full" at bounding box center [677, 265] width 193 height 57
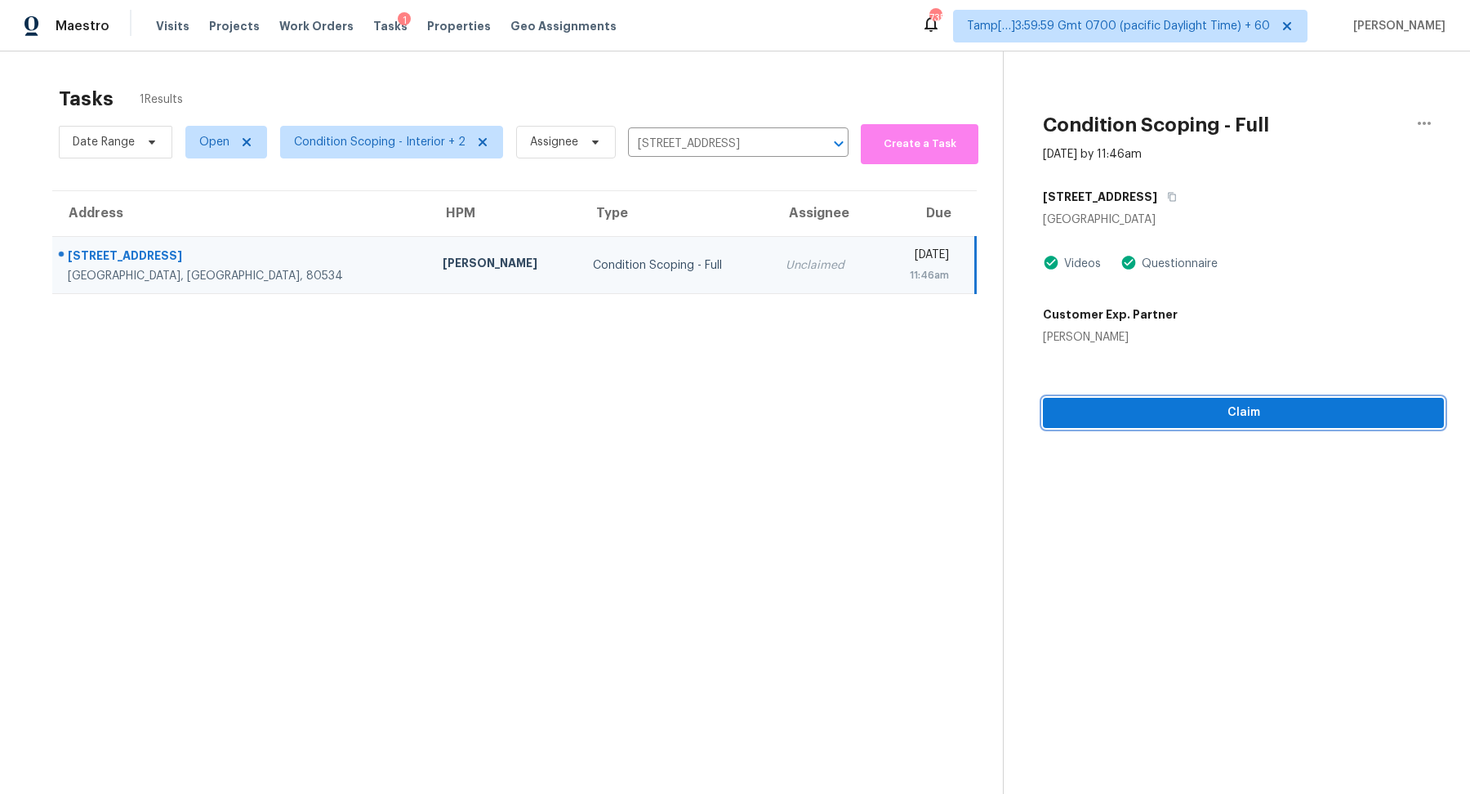
click at [1136, 414] on span "Claim" at bounding box center [1243, 412] width 375 height 20
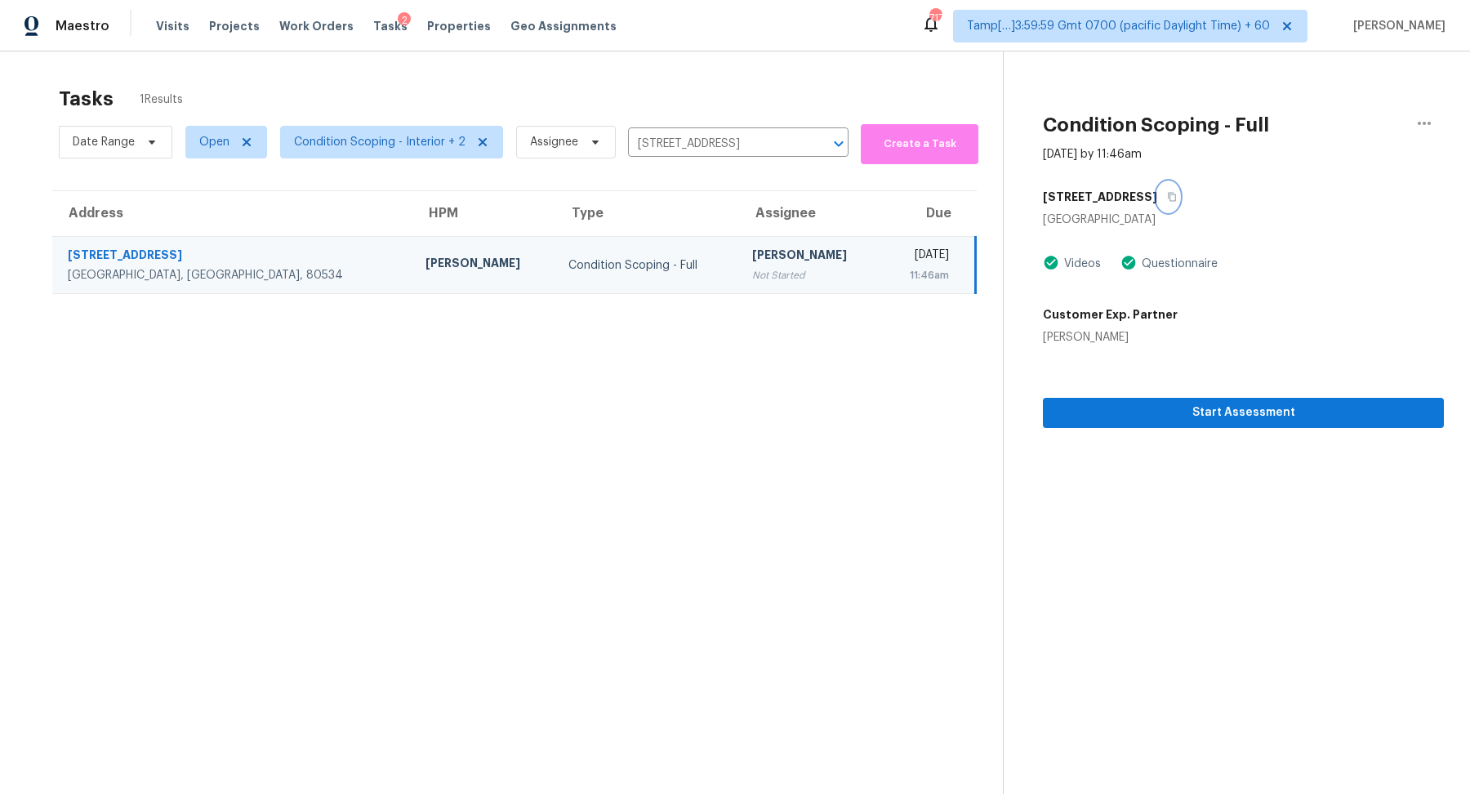
click at [1172, 198] on button "button" at bounding box center [1168, 196] width 22 height 29
click at [1116, 412] on span "Start Assessment" at bounding box center [1243, 412] width 375 height 20
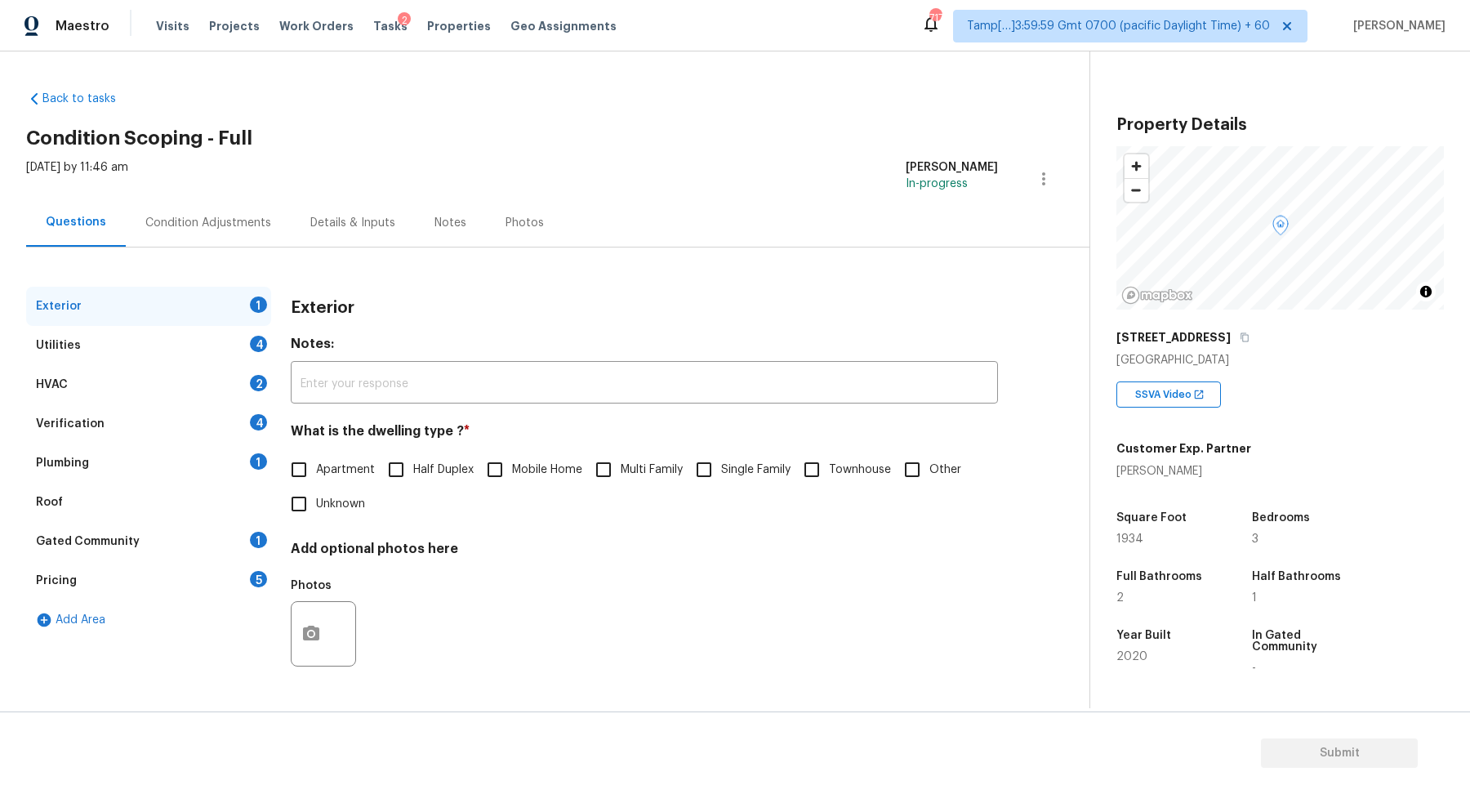
click at [1246, 327] on div "3510 Valleywood Ct" at bounding box center [1279, 336] width 327 height 29
click at [1237, 342] on button "button" at bounding box center [1244, 337] width 15 height 15
click at [1240, 334] on icon "button" at bounding box center [1244, 337] width 8 height 9
click at [729, 482] on label "Single Family" at bounding box center [739, 469] width 104 height 34
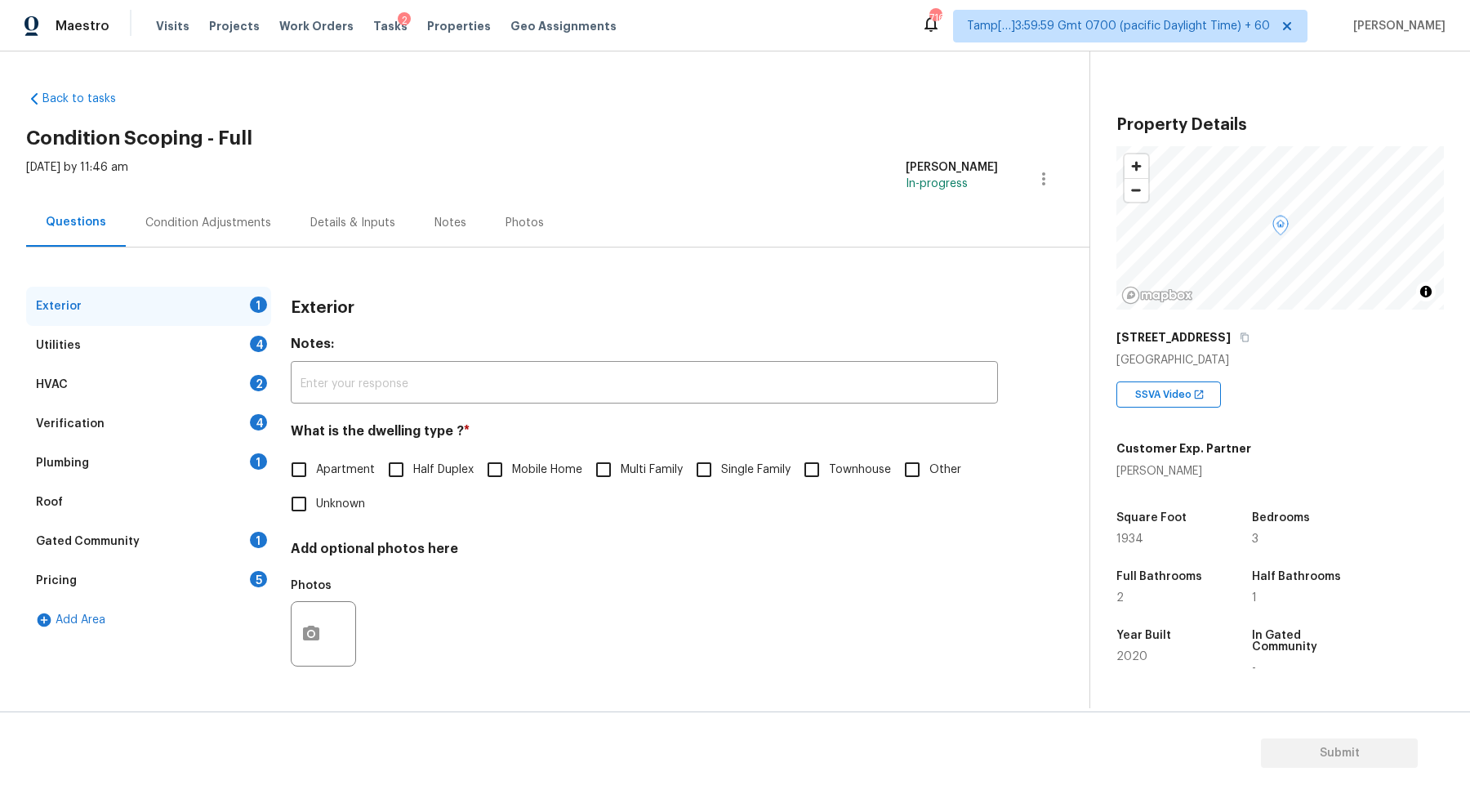
click at [721, 482] on input "Single Family" at bounding box center [704, 469] width 34 height 34
checkbox input "true"
click at [243, 346] on div "Utilities 4" at bounding box center [148, 345] width 245 height 39
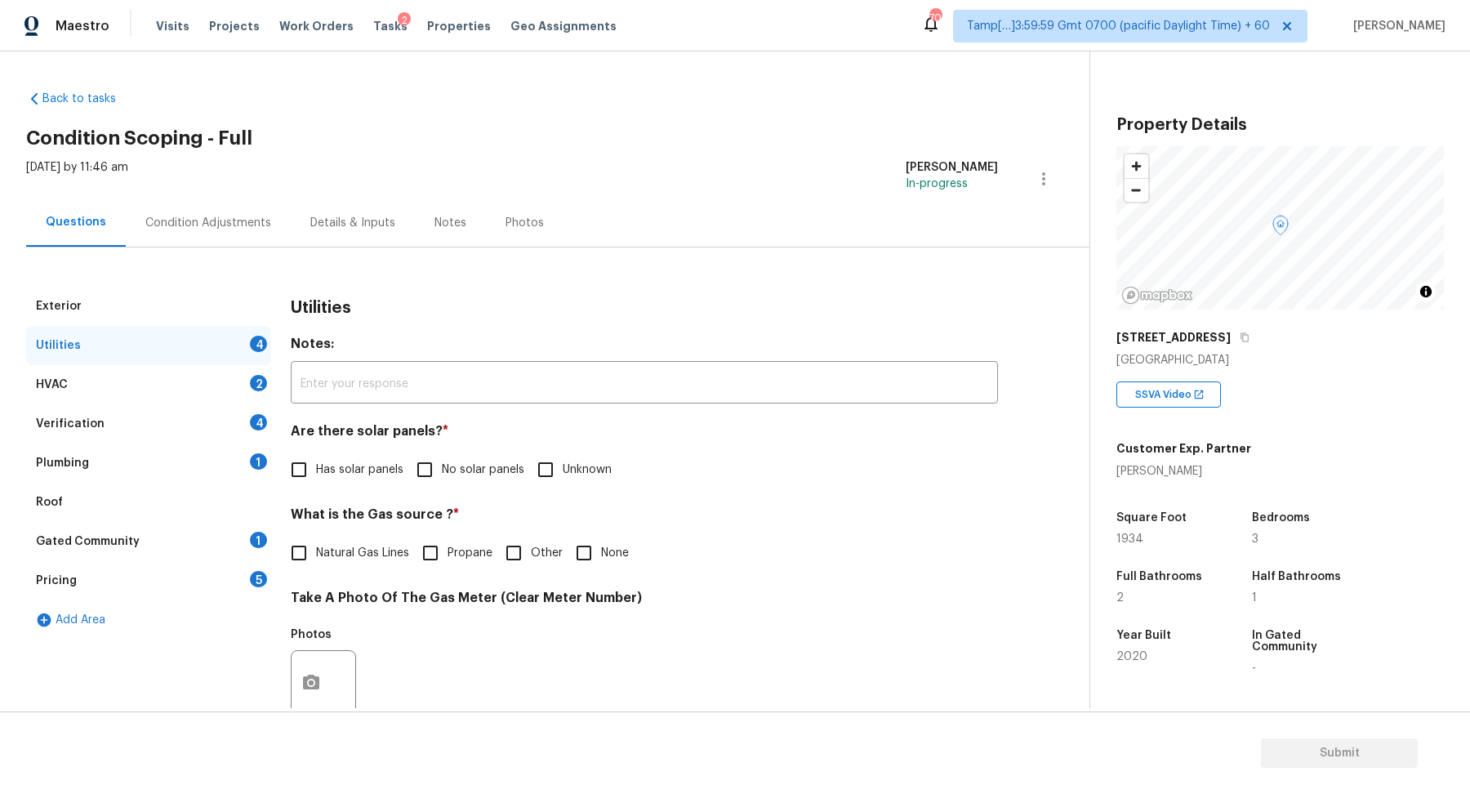
click at [421, 481] on input "No solar panels" at bounding box center [424, 469] width 34 height 34
checkbox input "true"
click at [344, 535] on div "What is the Gas source ? * Natural Gas Lines Propane Other None" at bounding box center [644, 540] width 707 height 64
click at [361, 545] on span "Natural Gas Lines" at bounding box center [362, 553] width 93 height 17
click at [316, 545] on input "Natural Gas Lines" at bounding box center [299, 553] width 34 height 34
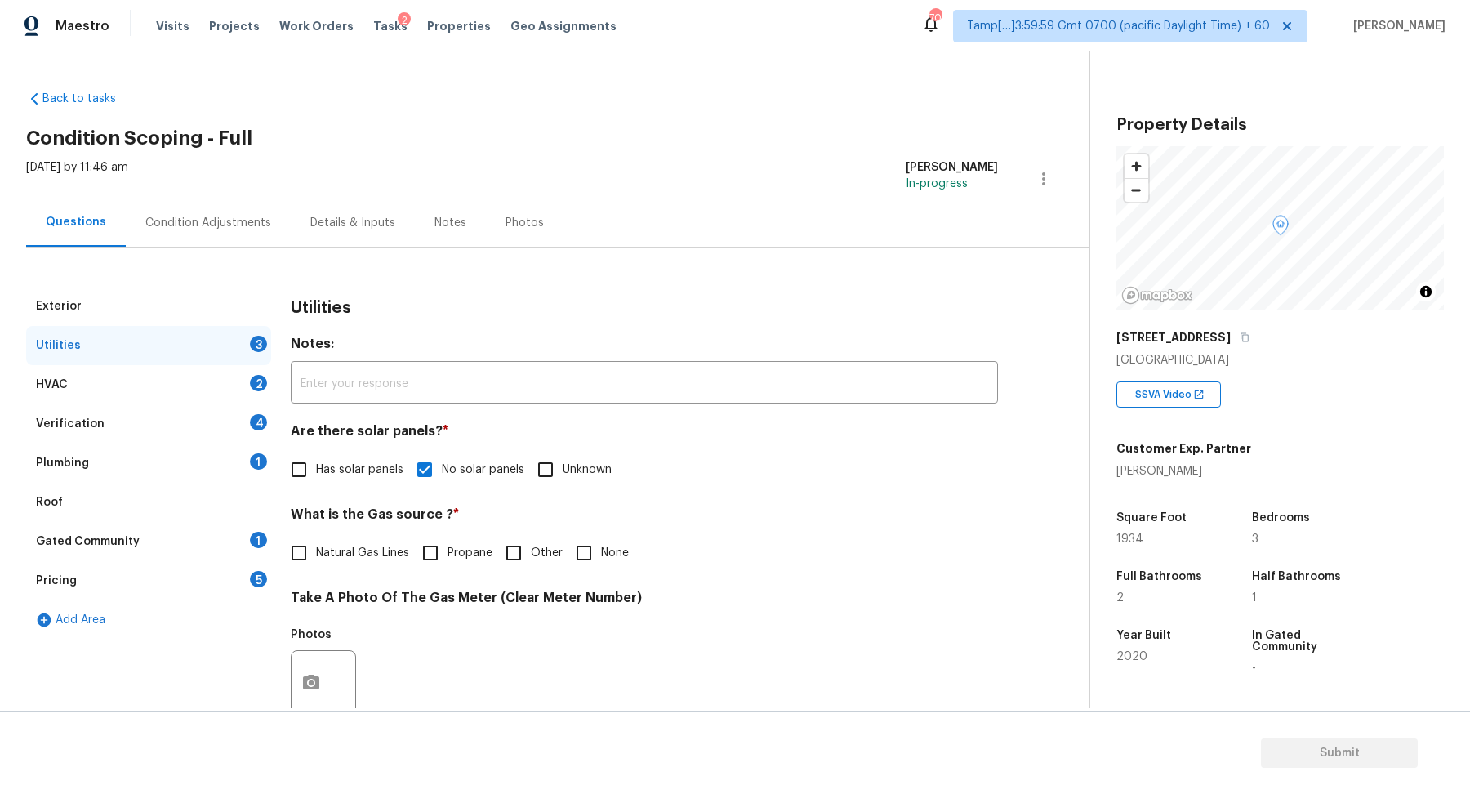
checkbox input "true"
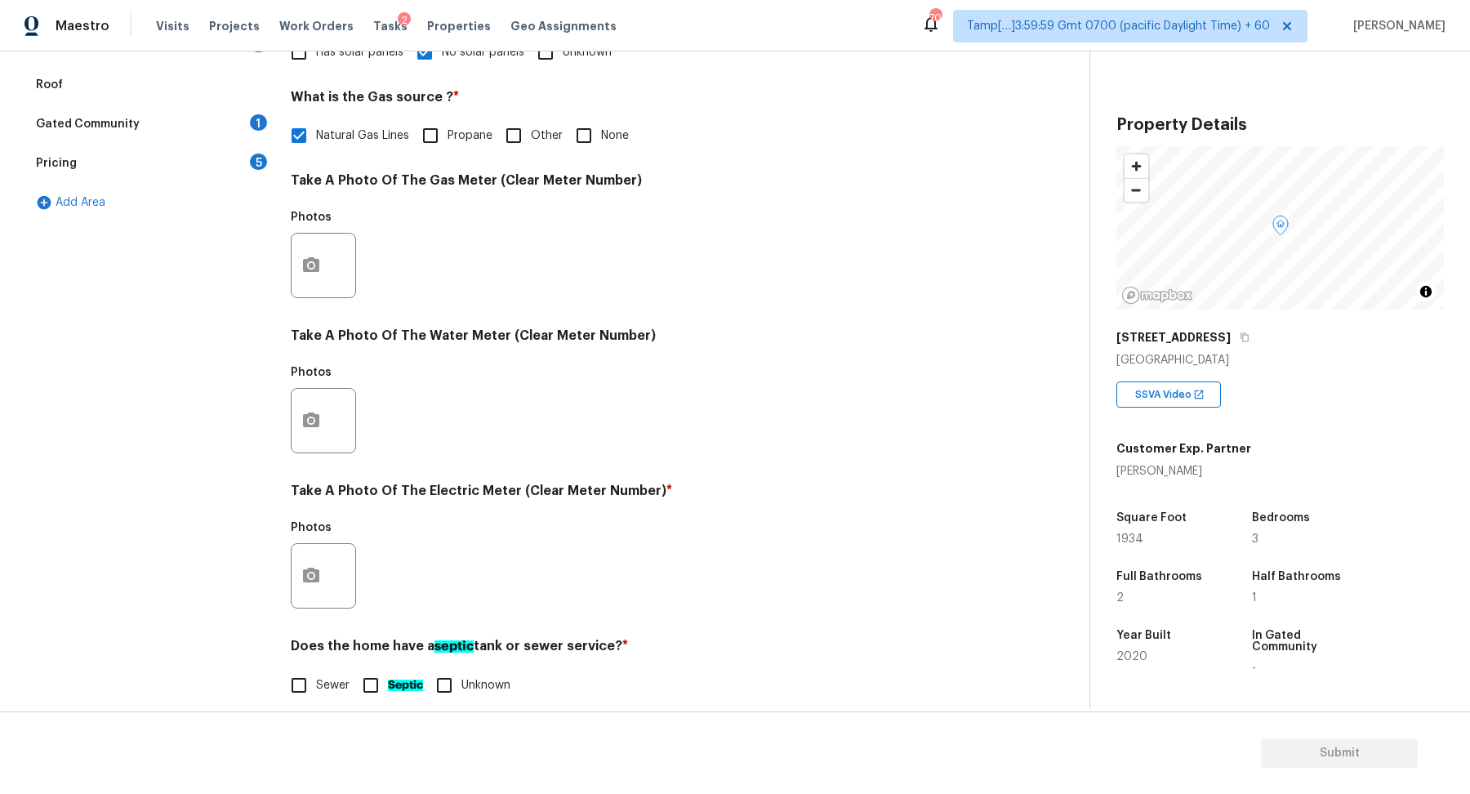
scroll to position [434, 0]
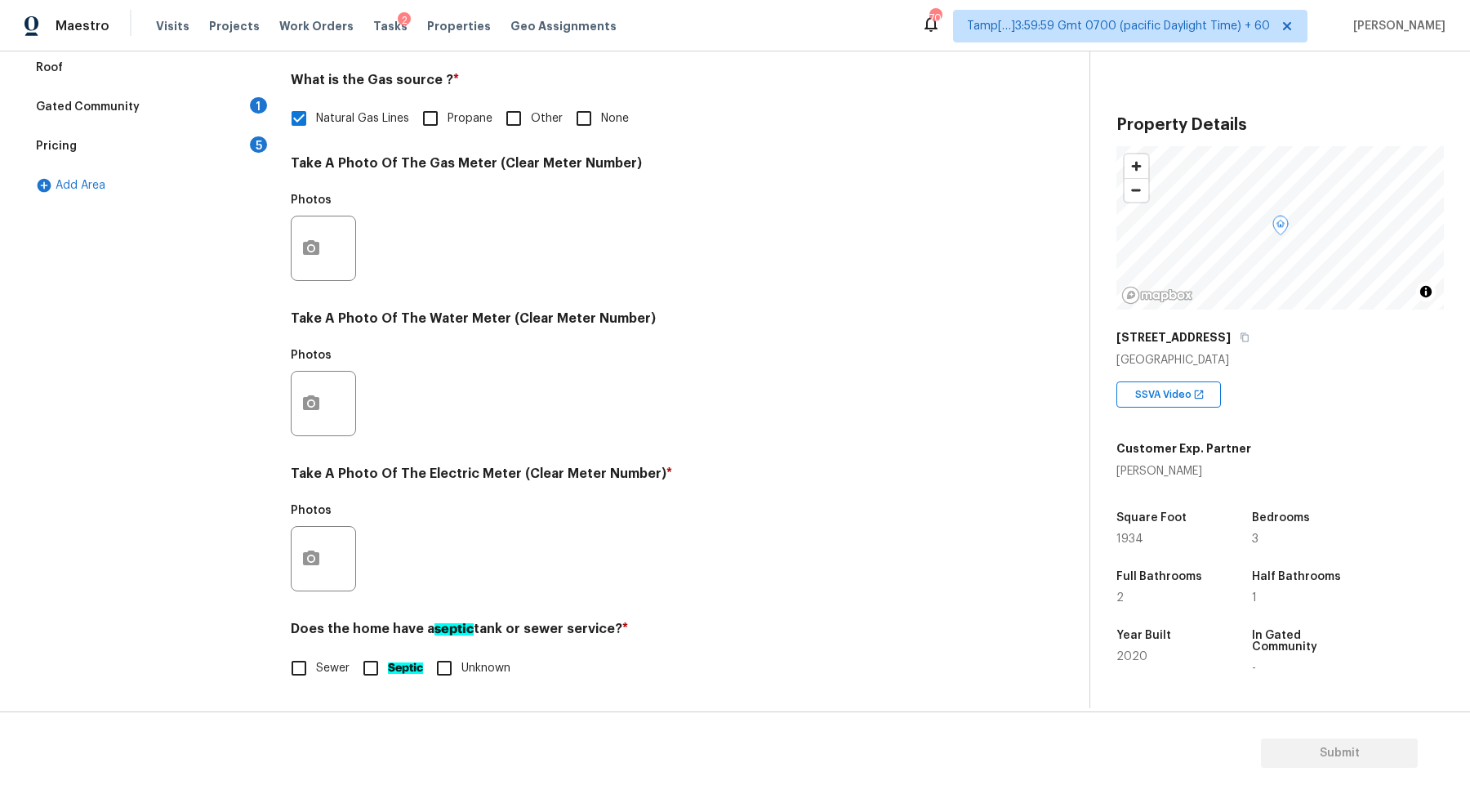
click at [330, 558] on div at bounding box center [323, 558] width 65 height 65
click at [324, 549] on button "button" at bounding box center [310, 559] width 39 height 64
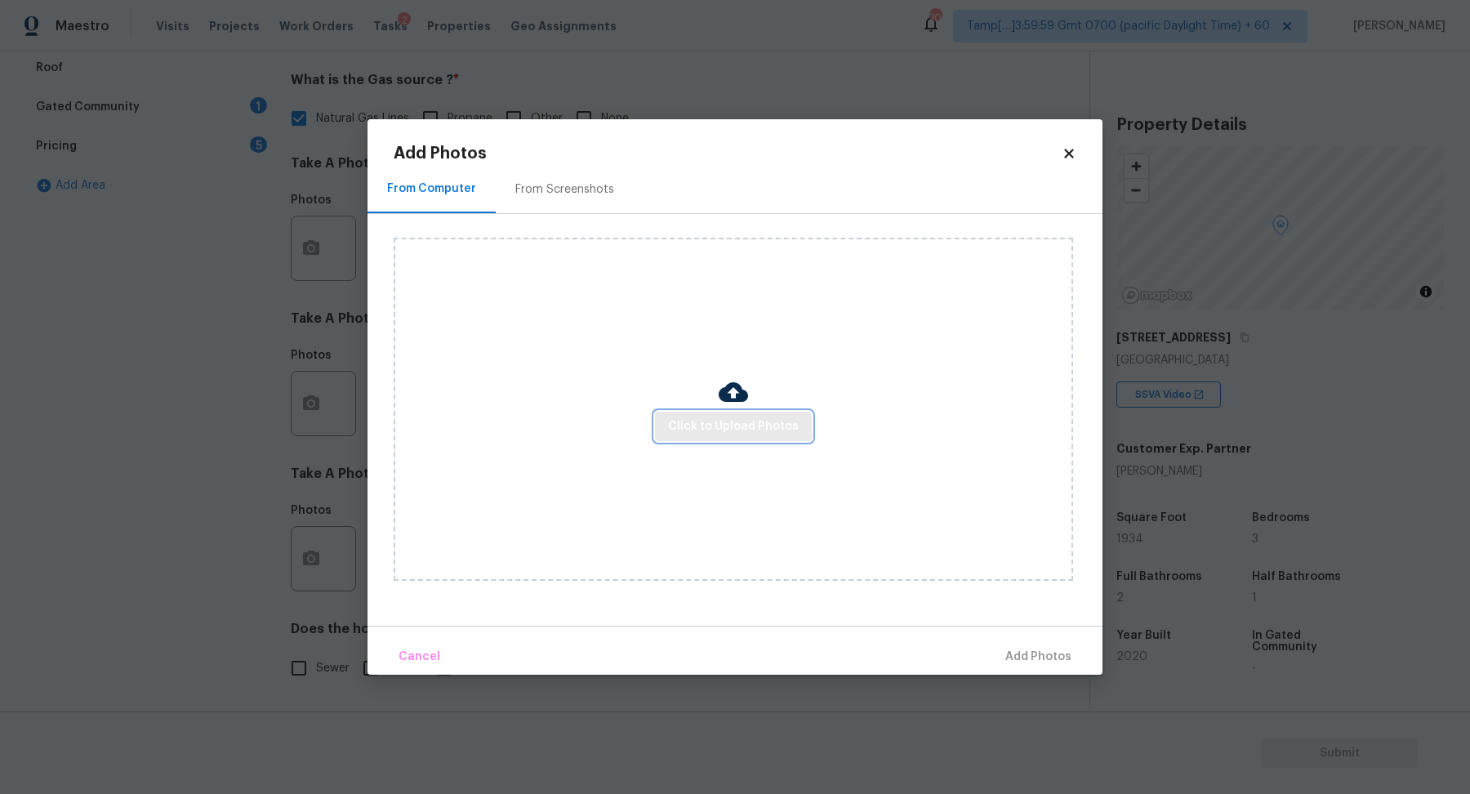
click at [713, 438] on button "Click to Upload Photos" at bounding box center [733, 426] width 157 height 30
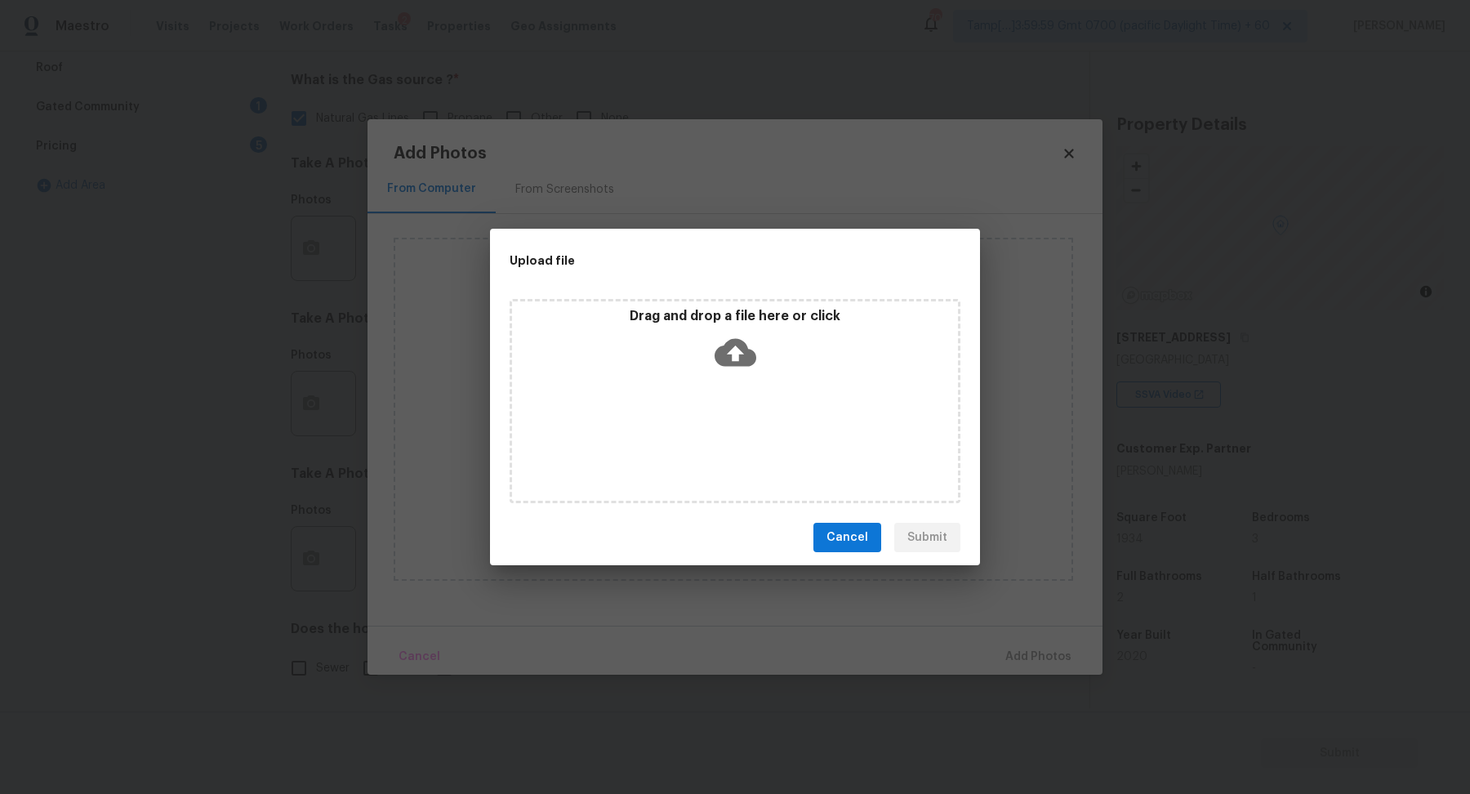
click at [771, 376] on div "Drag and drop a file here or click" at bounding box center [734, 401] width 451 height 204
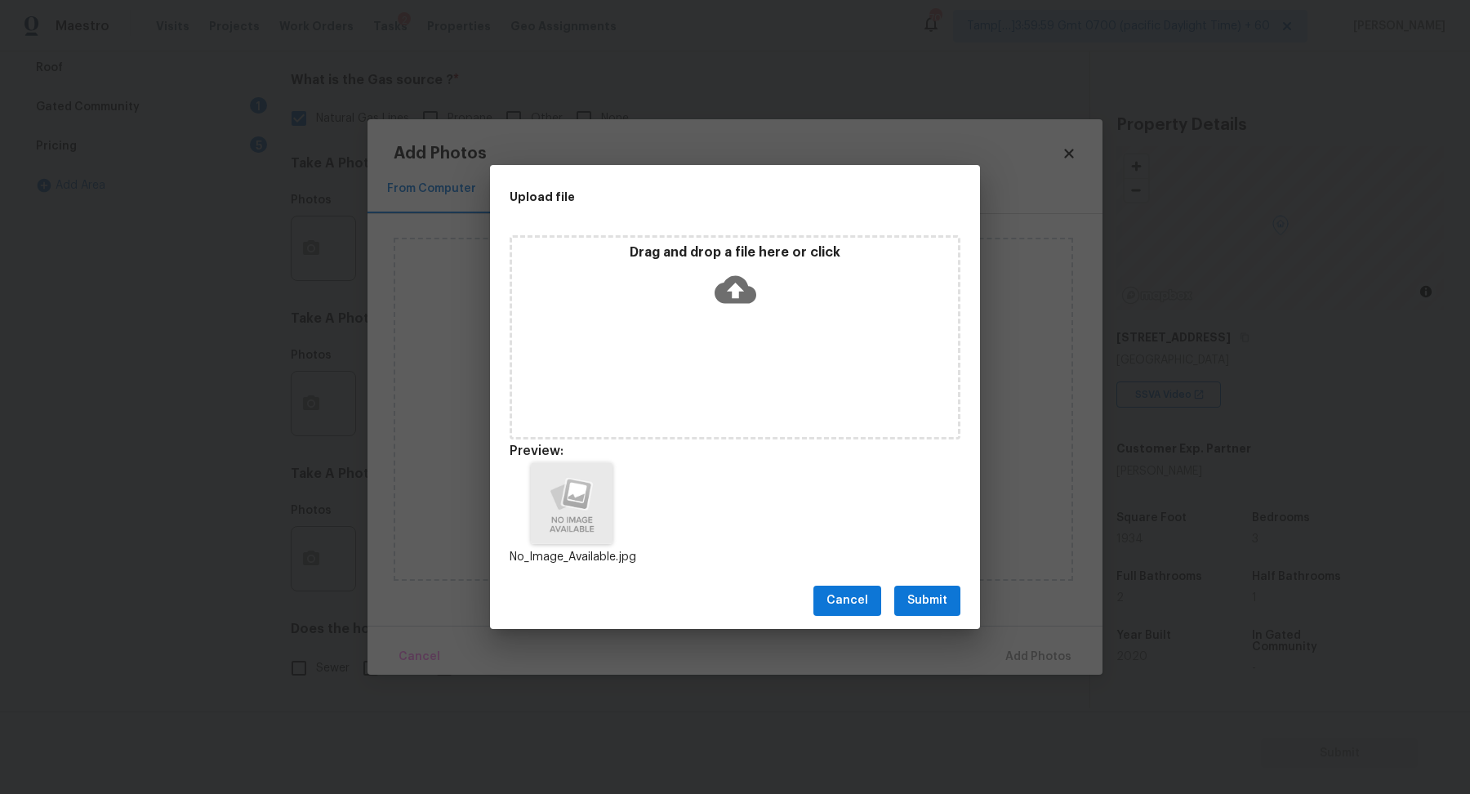
click at [926, 595] on span "Submit" at bounding box center [927, 600] width 40 height 20
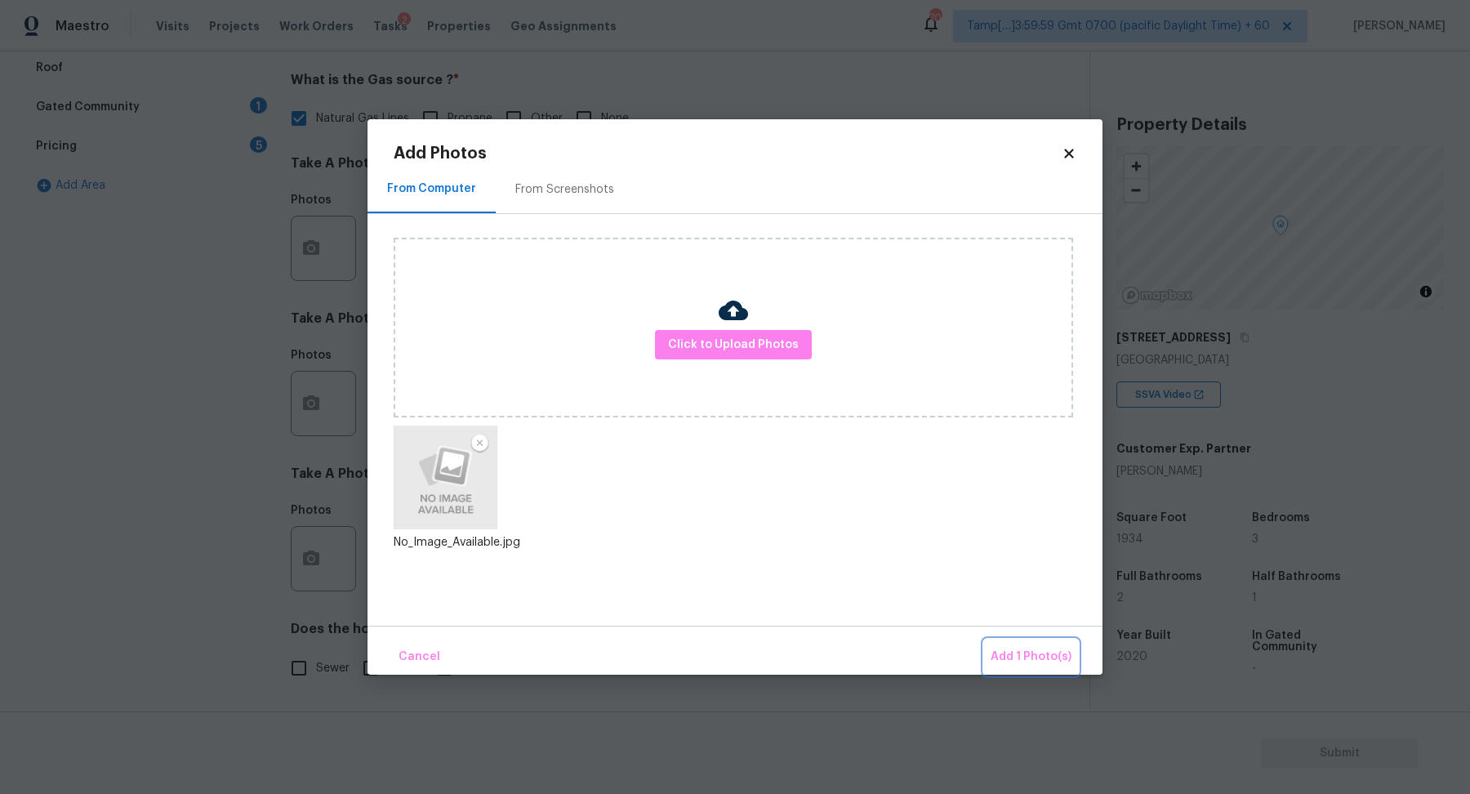
click at [1012, 645] on button "Add 1 Photo(s)" at bounding box center [1031, 656] width 94 height 35
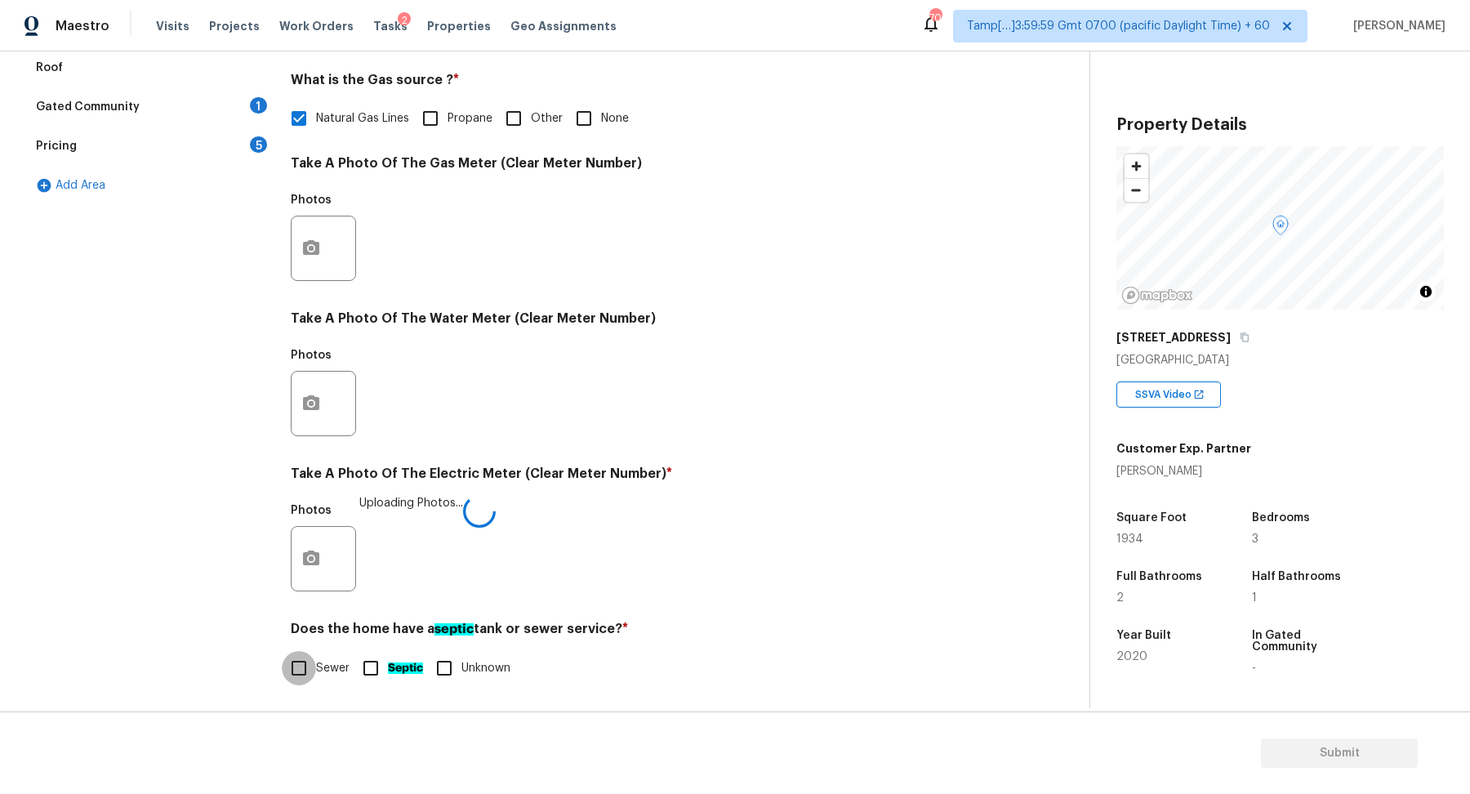
click at [307, 668] on input "Sewer" at bounding box center [299, 668] width 34 height 34
checkbox input "true"
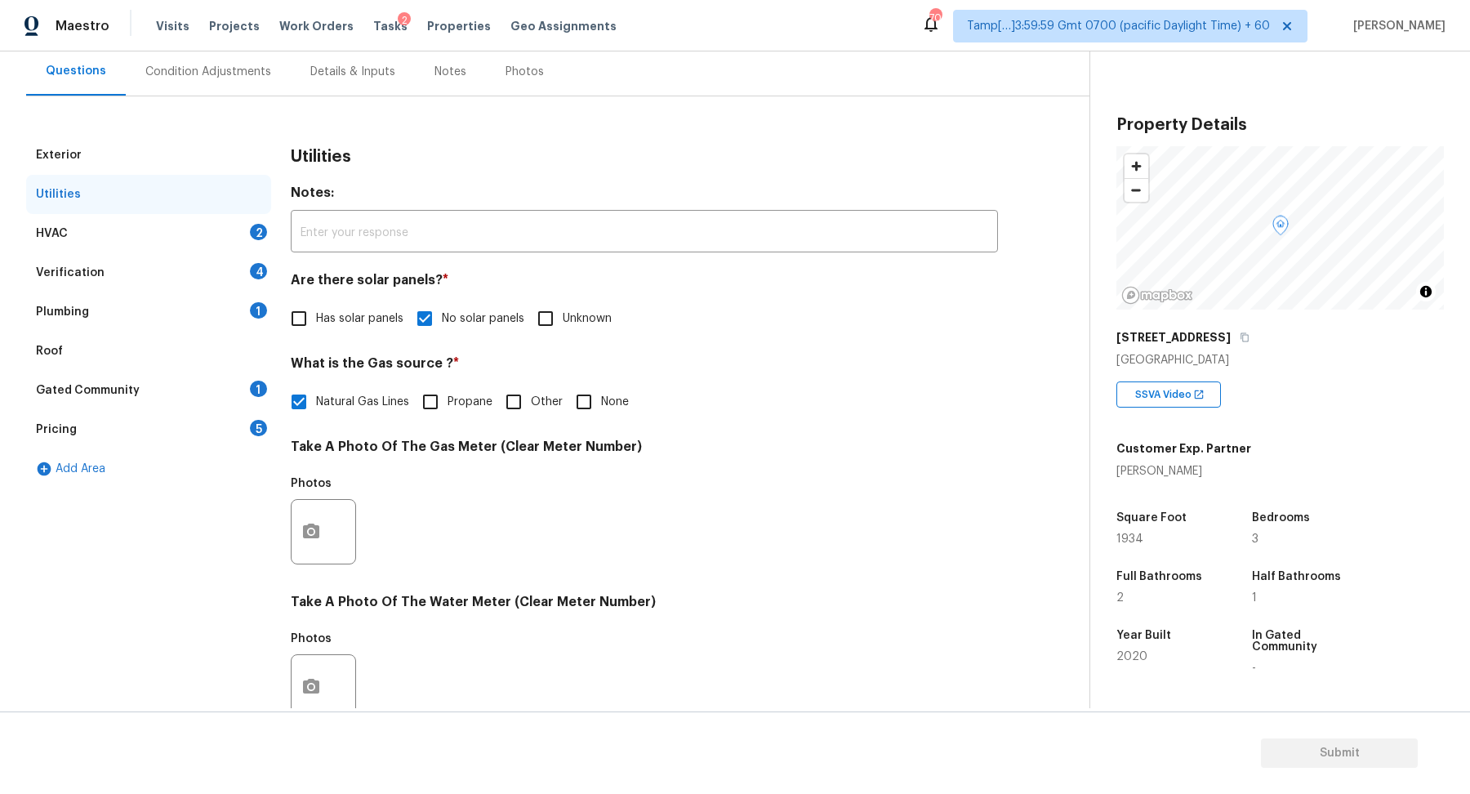
click at [214, 239] on div "HVAC 2" at bounding box center [148, 233] width 245 height 39
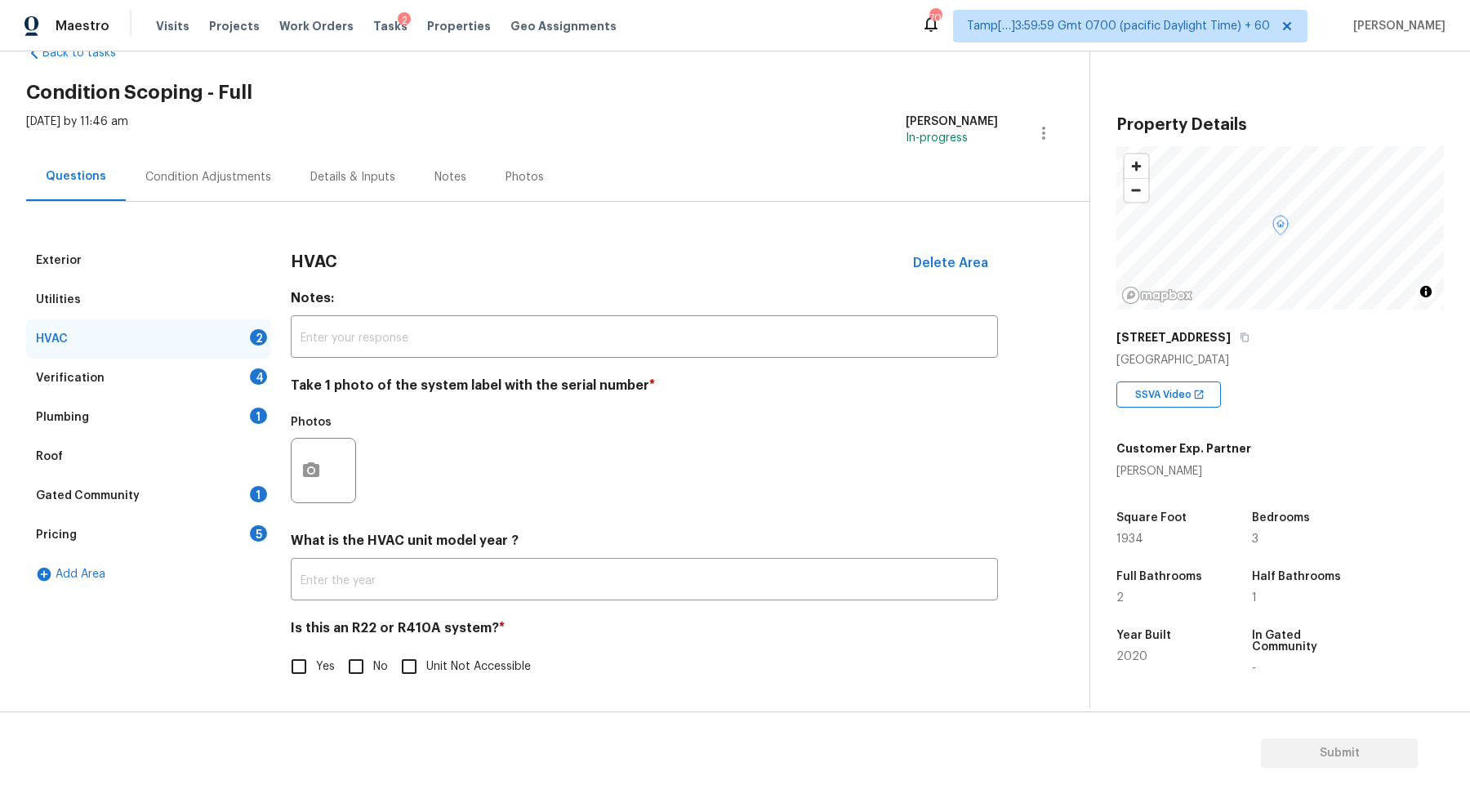
scroll to position [45, 0]
click at [314, 443] on button "button" at bounding box center [310, 471] width 39 height 64
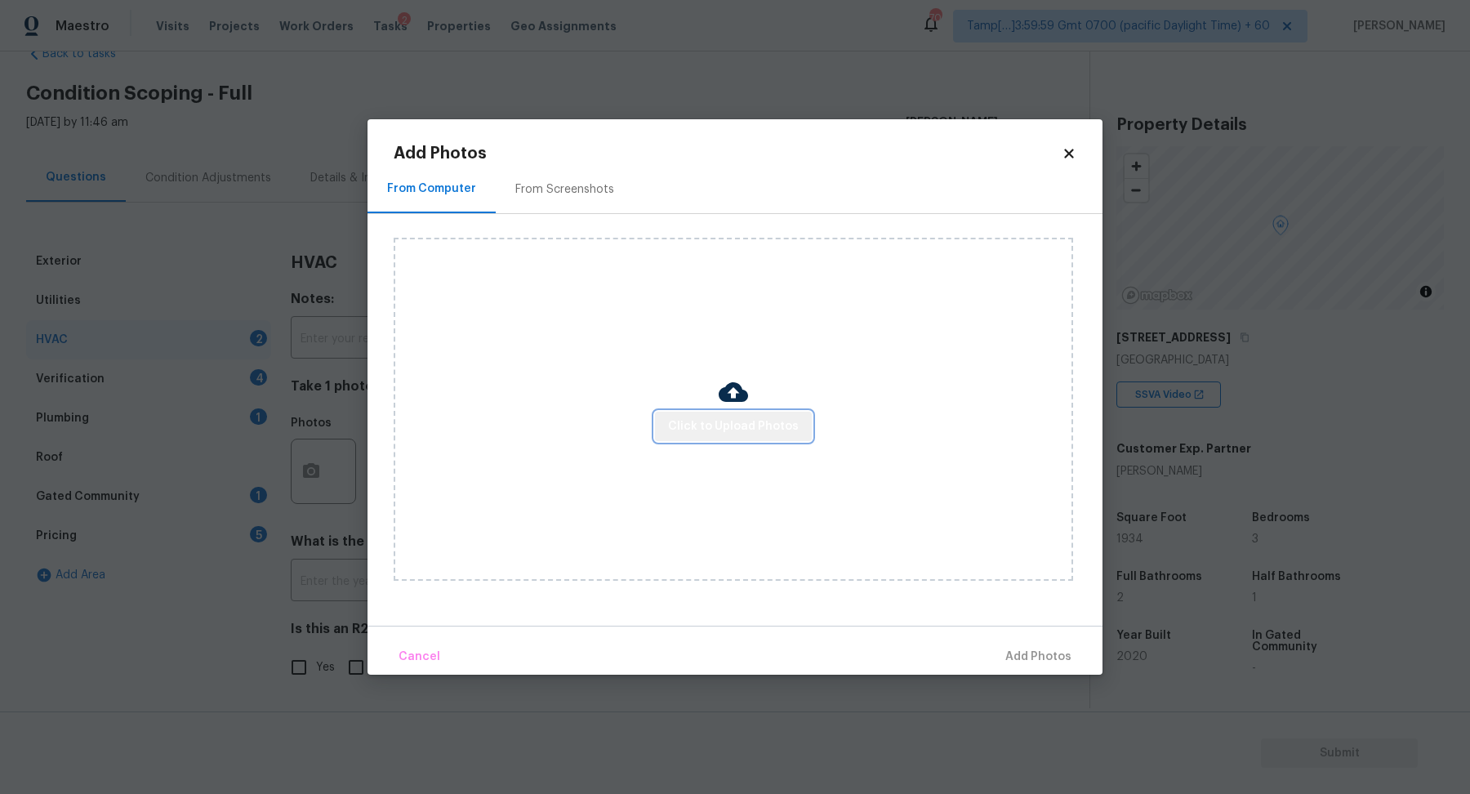
click at [749, 438] on button "Click to Upload Photos" at bounding box center [733, 426] width 157 height 30
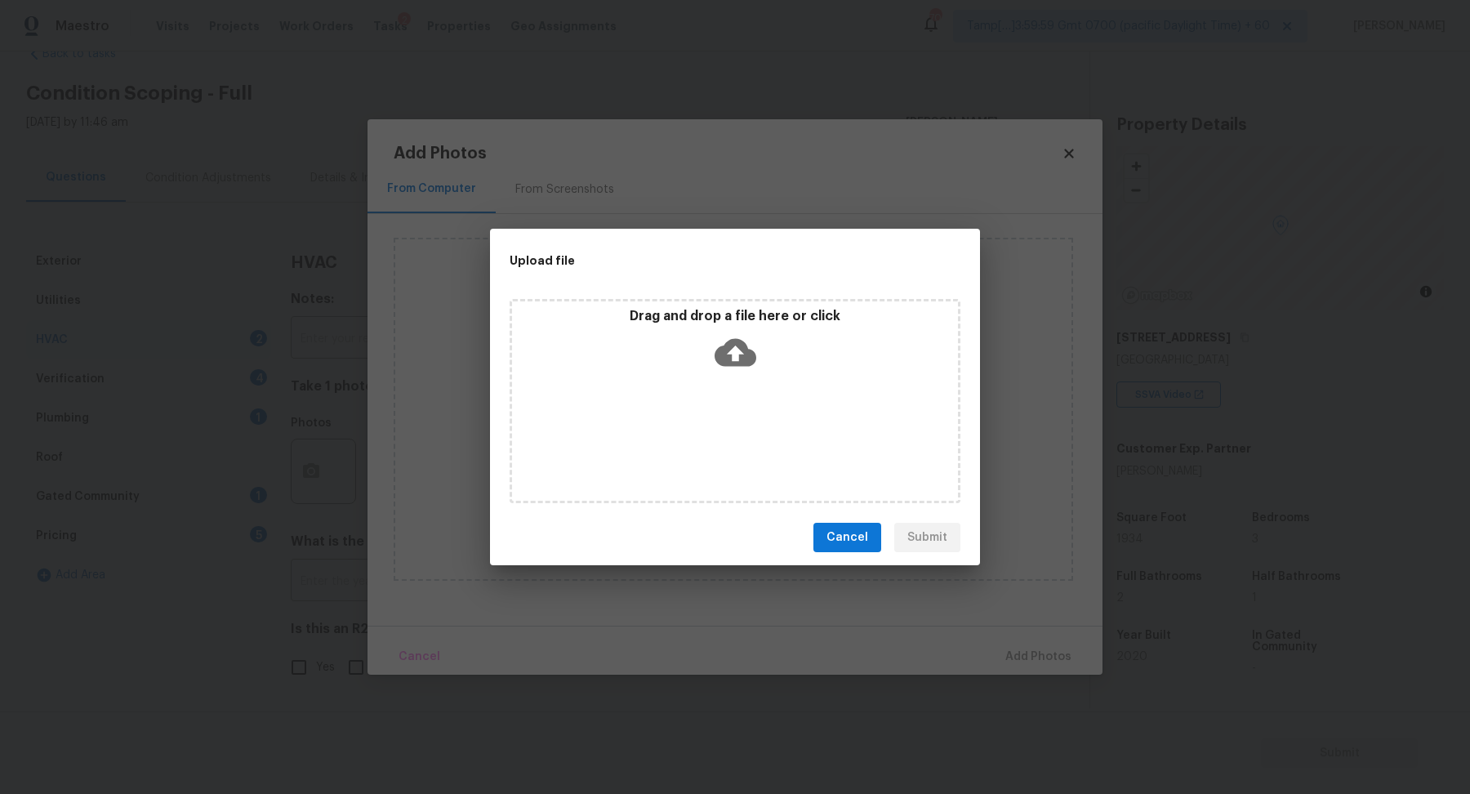
click at [747, 385] on div "Drag and drop a file here or click" at bounding box center [734, 401] width 451 height 204
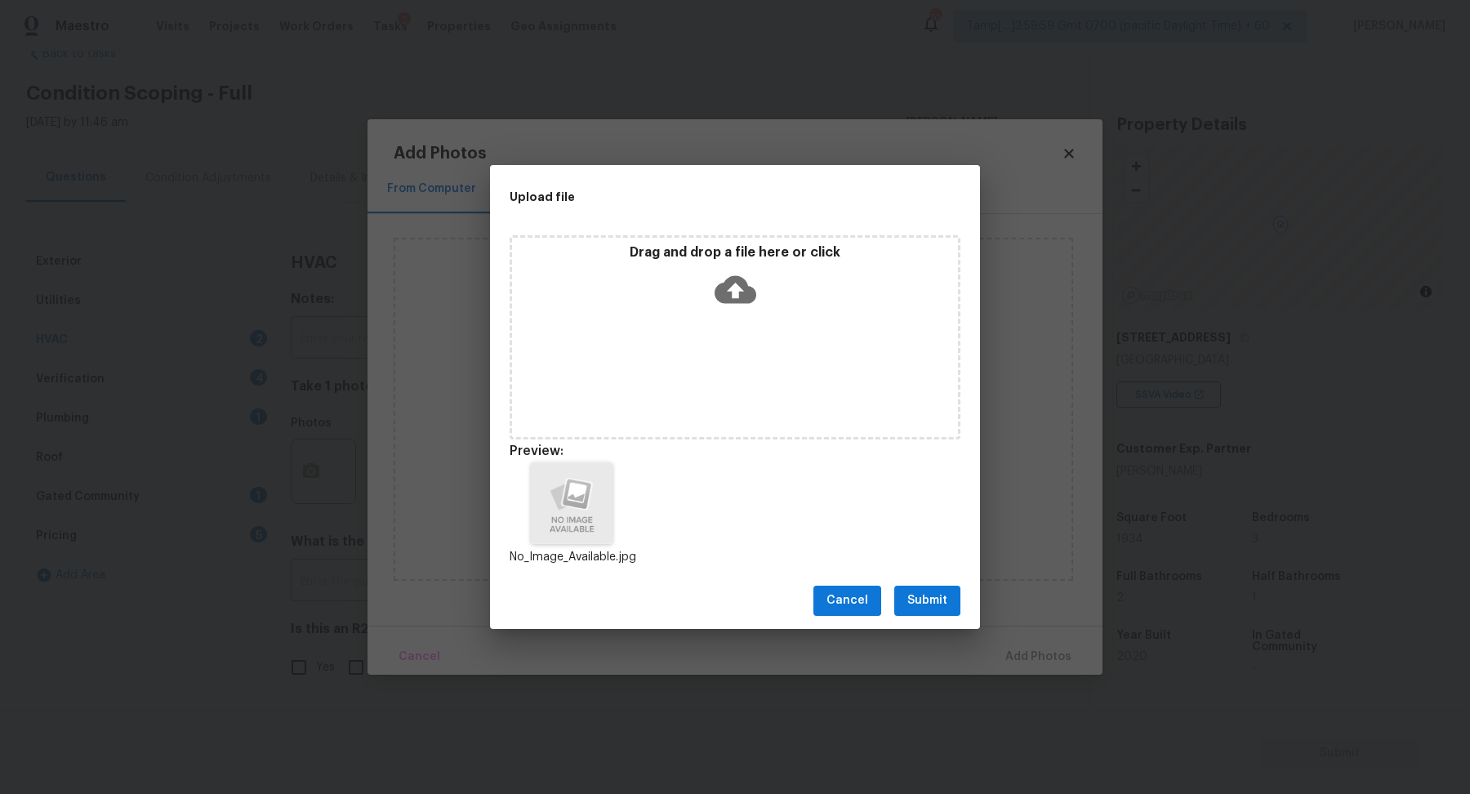
click at [930, 598] on span "Submit" at bounding box center [927, 600] width 40 height 20
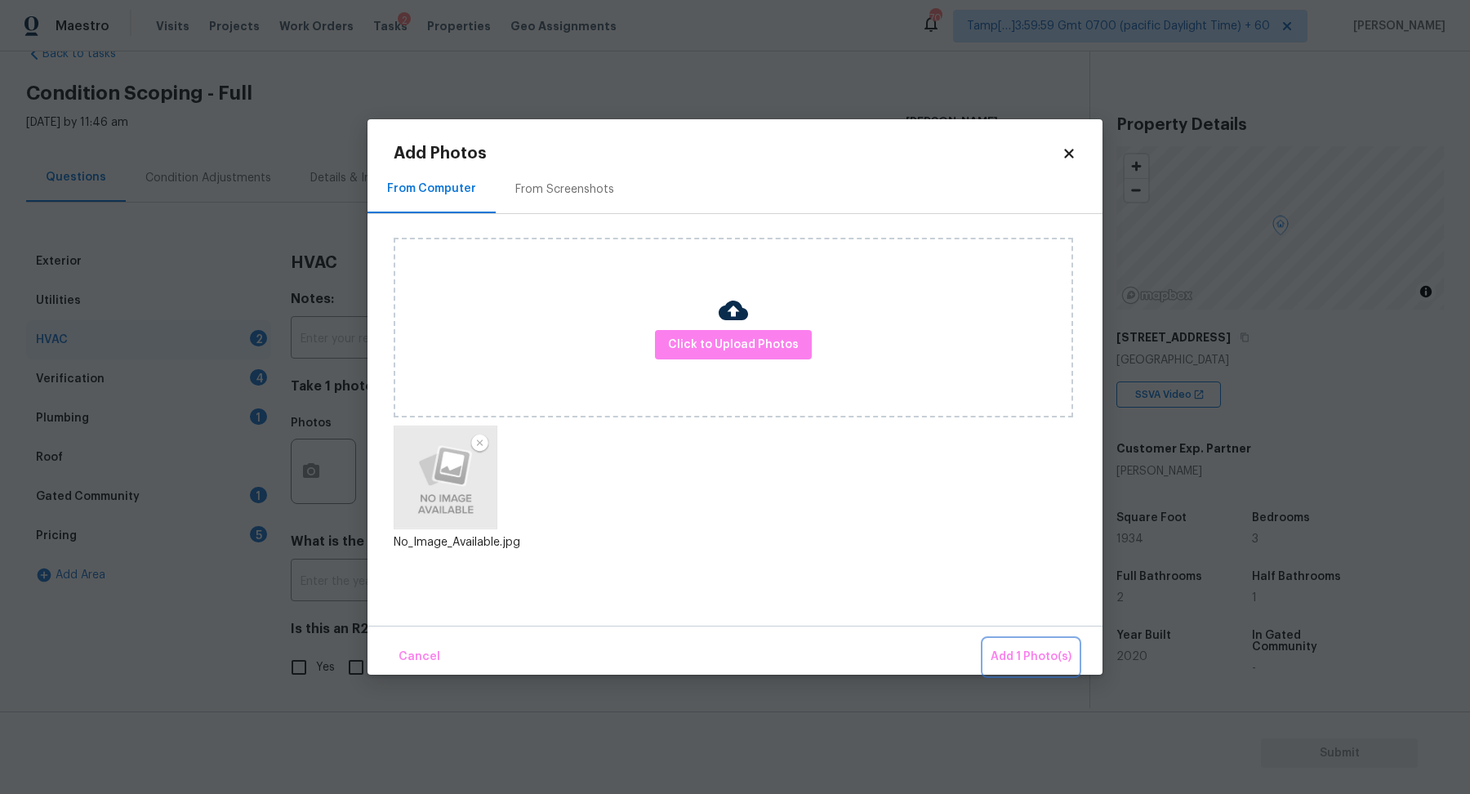
click at [1008, 661] on span "Add 1 Photo(s)" at bounding box center [1030, 657] width 81 height 20
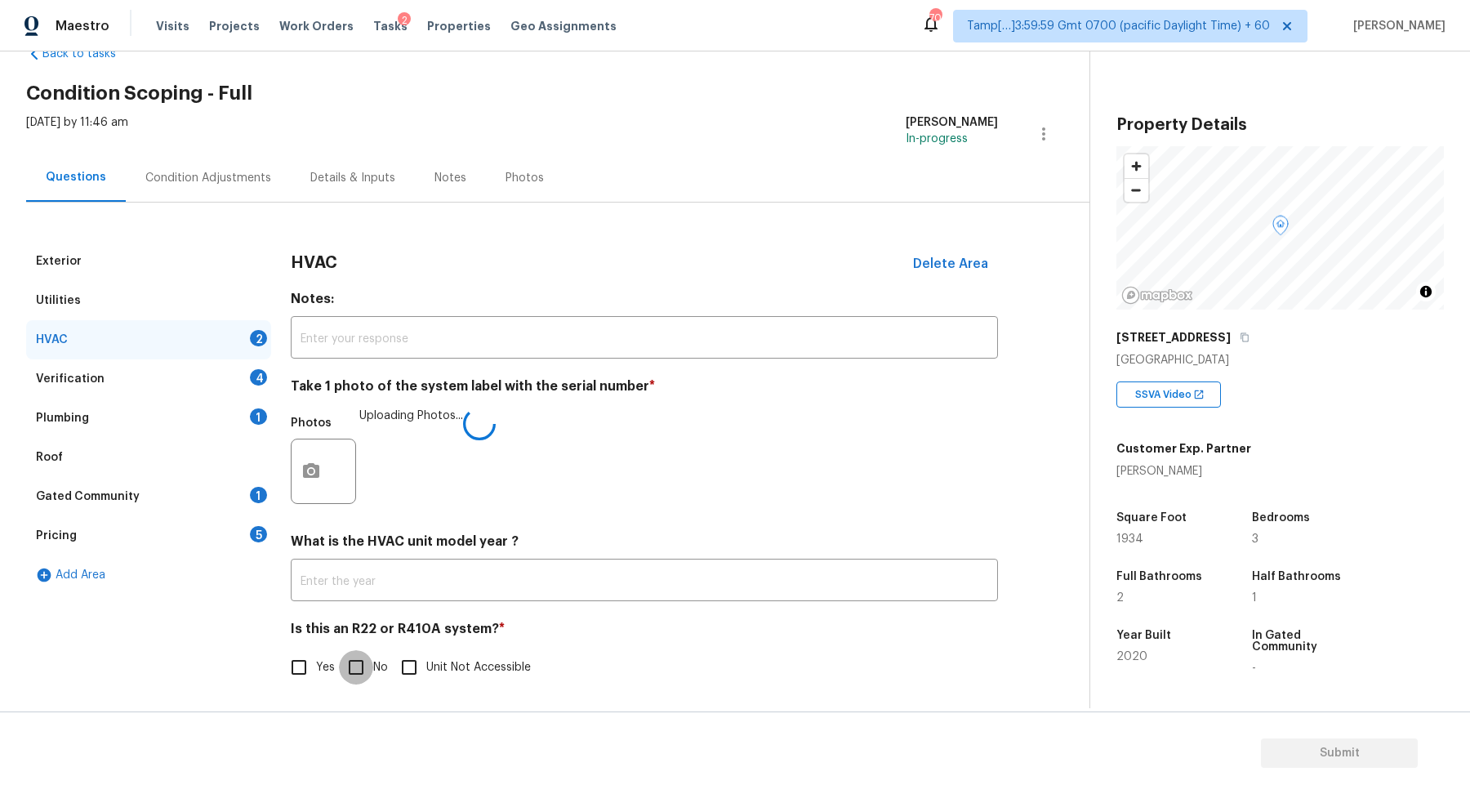
click at [339, 665] on input "No" at bounding box center [356, 667] width 34 height 34
checkbox input "true"
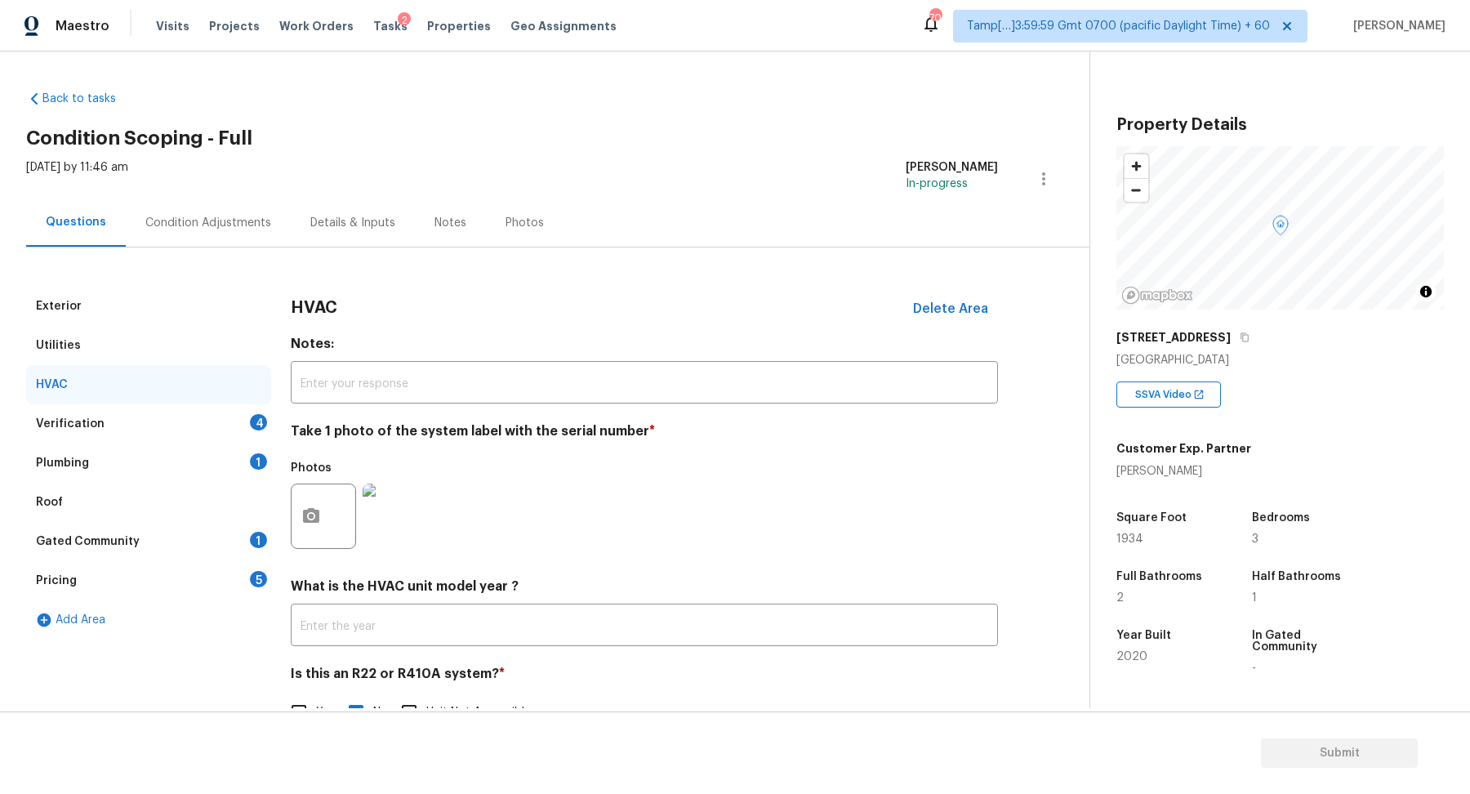
click at [174, 425] on div "Verification 4" at bounding box center [148, 423] width 245 height 39
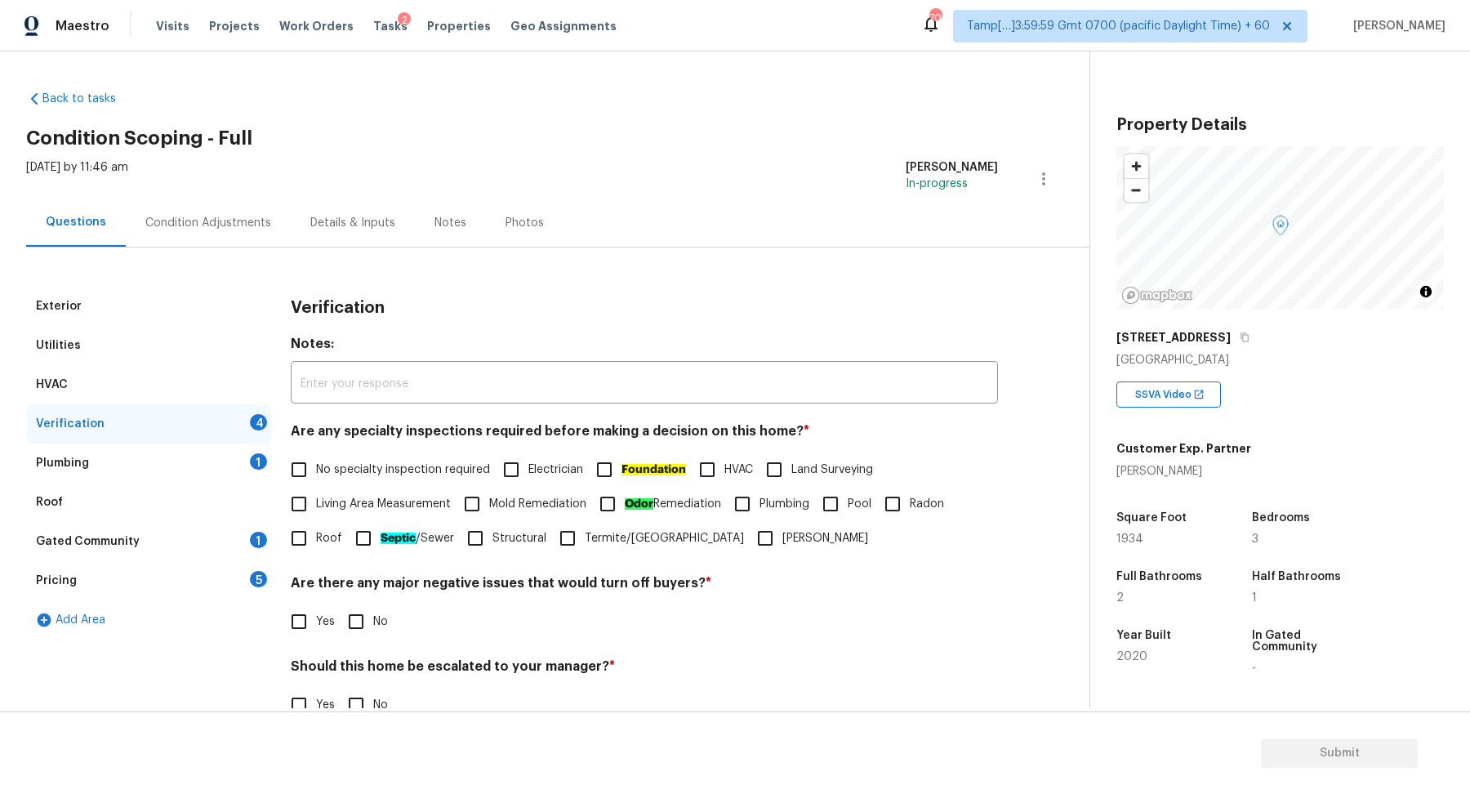
click at [382, 478] on label "No specialty inspection required" at bounding box center [386, 469] width 208 height 34
click at [316, 478] on input "No specialty inspection required" at bounding box center [299, 469] width 34 height 34
checkbox input "true"
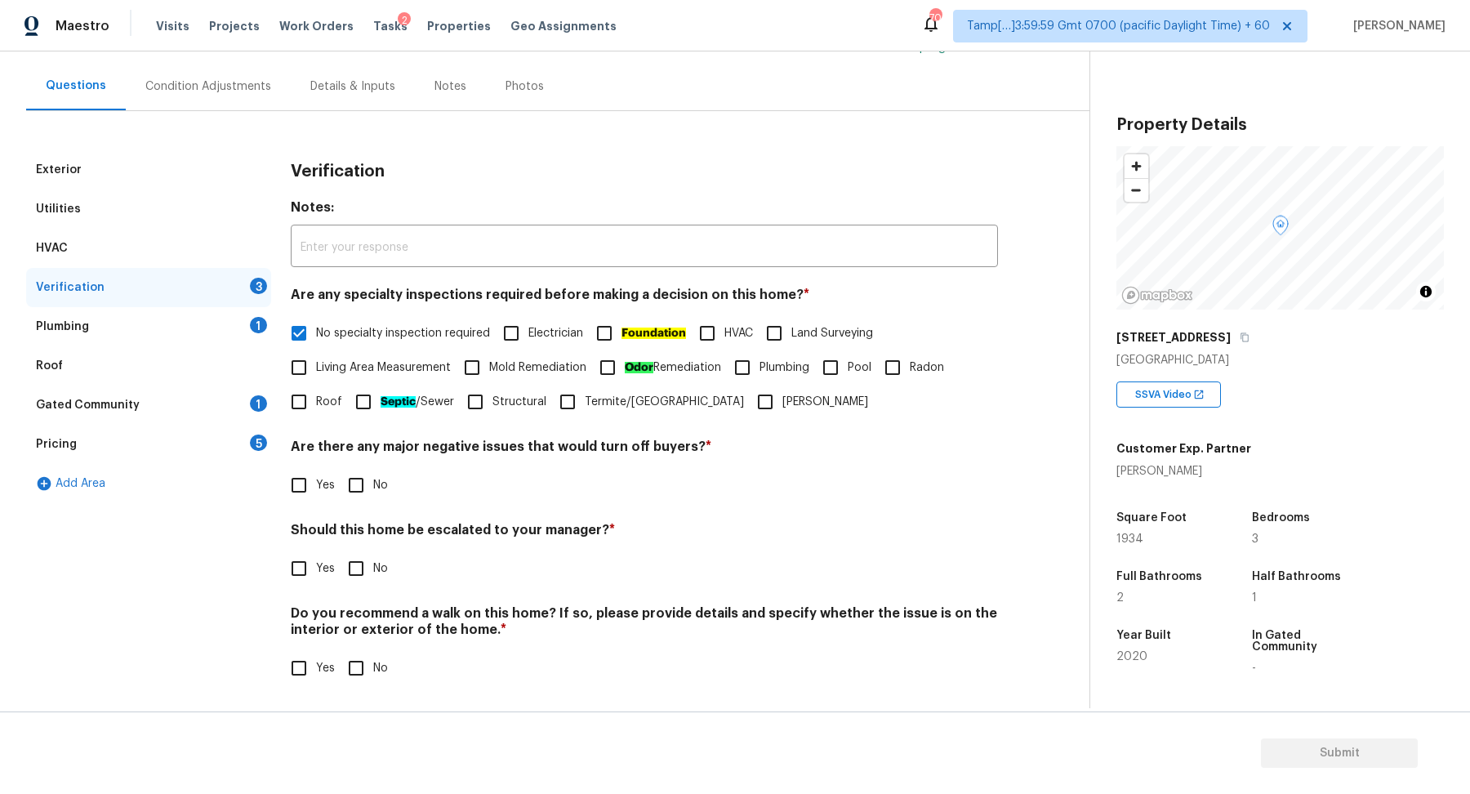
click at [351, 488] on input "No" at bounding box center [356, 485] width 34 height 34
checkbox input "true"
click at [351, 563] on input "No" at bounding box center [356, 568] width 34 height 34
checkbox input "true"
click at [349, 682] on input "No" at bounding box center [356, 668] width 34 height 34
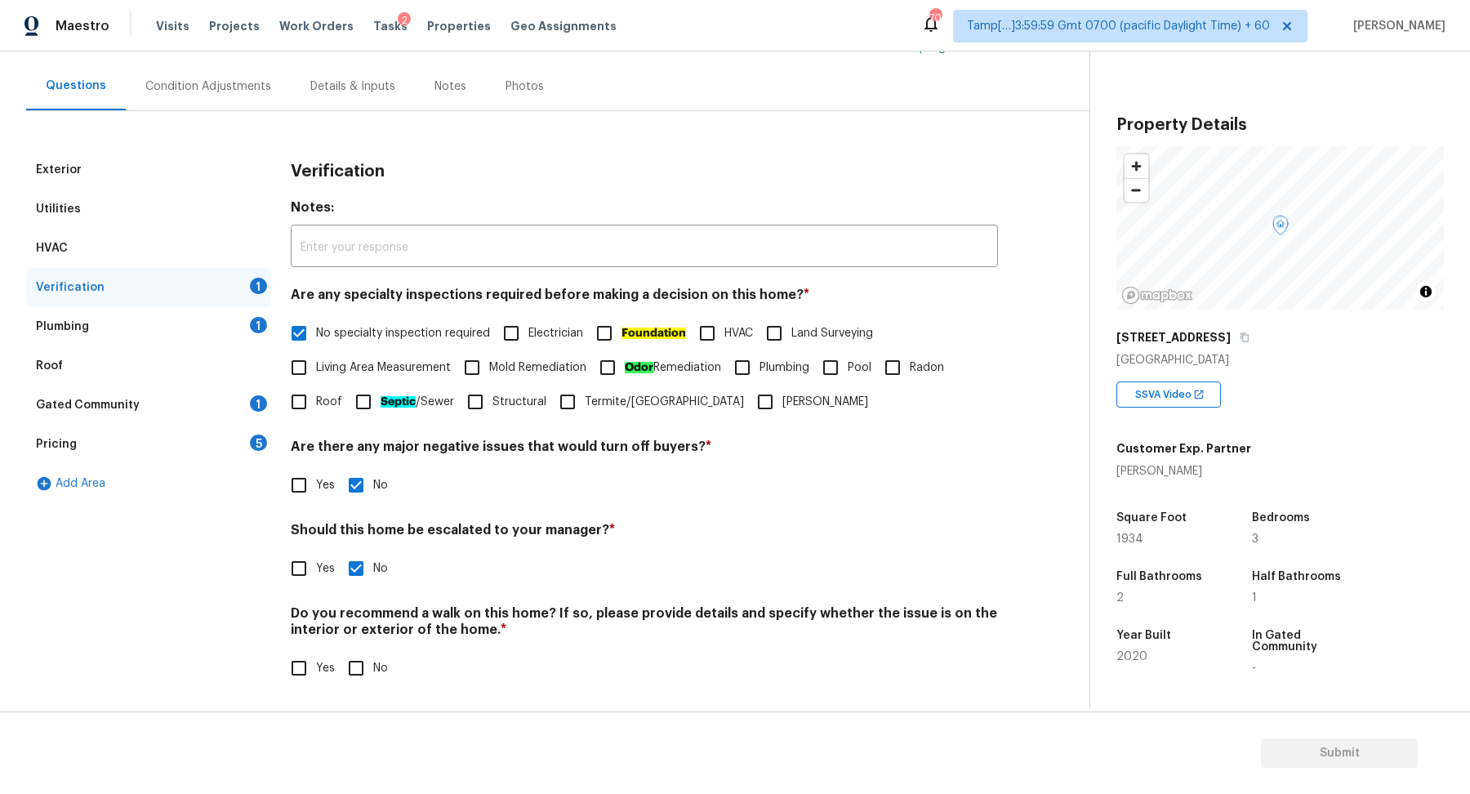
checkbox input "true"
click at [229, 319] on div "Plumbing 1" at bounding box center [148, 326] width 245 height 39
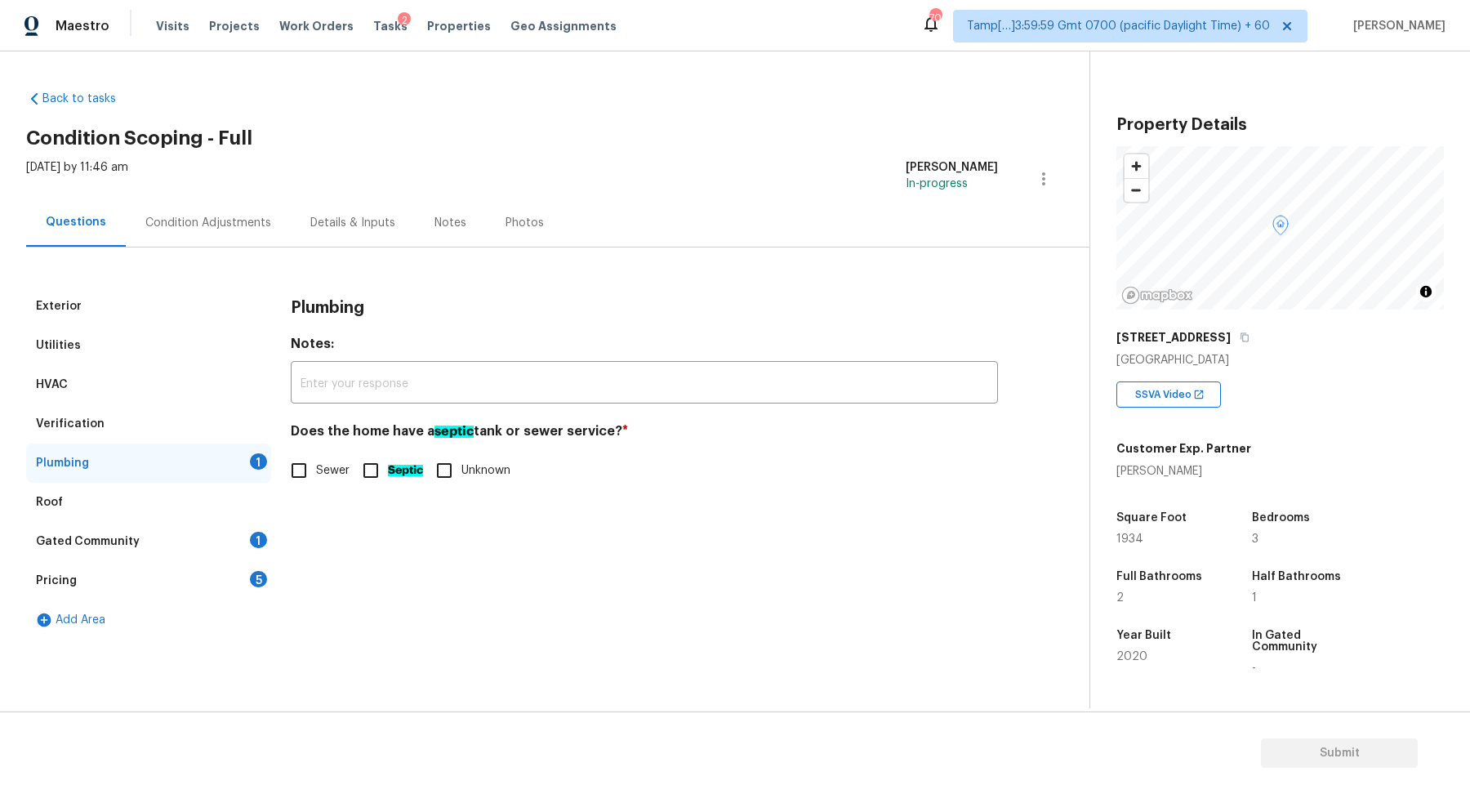
scroll to position [0, 0]
click at [321, 467] on span "Sewer" at bounding box center [332, 470] width 33 height 17
click at [316, 467] on input "Sewer" at bounding box center [299, 470] width 34 height 34
checkbox input "true"
click at [215, 553] on div "Gated Community 1" at bounding box center [148, 541] width 245 height 39
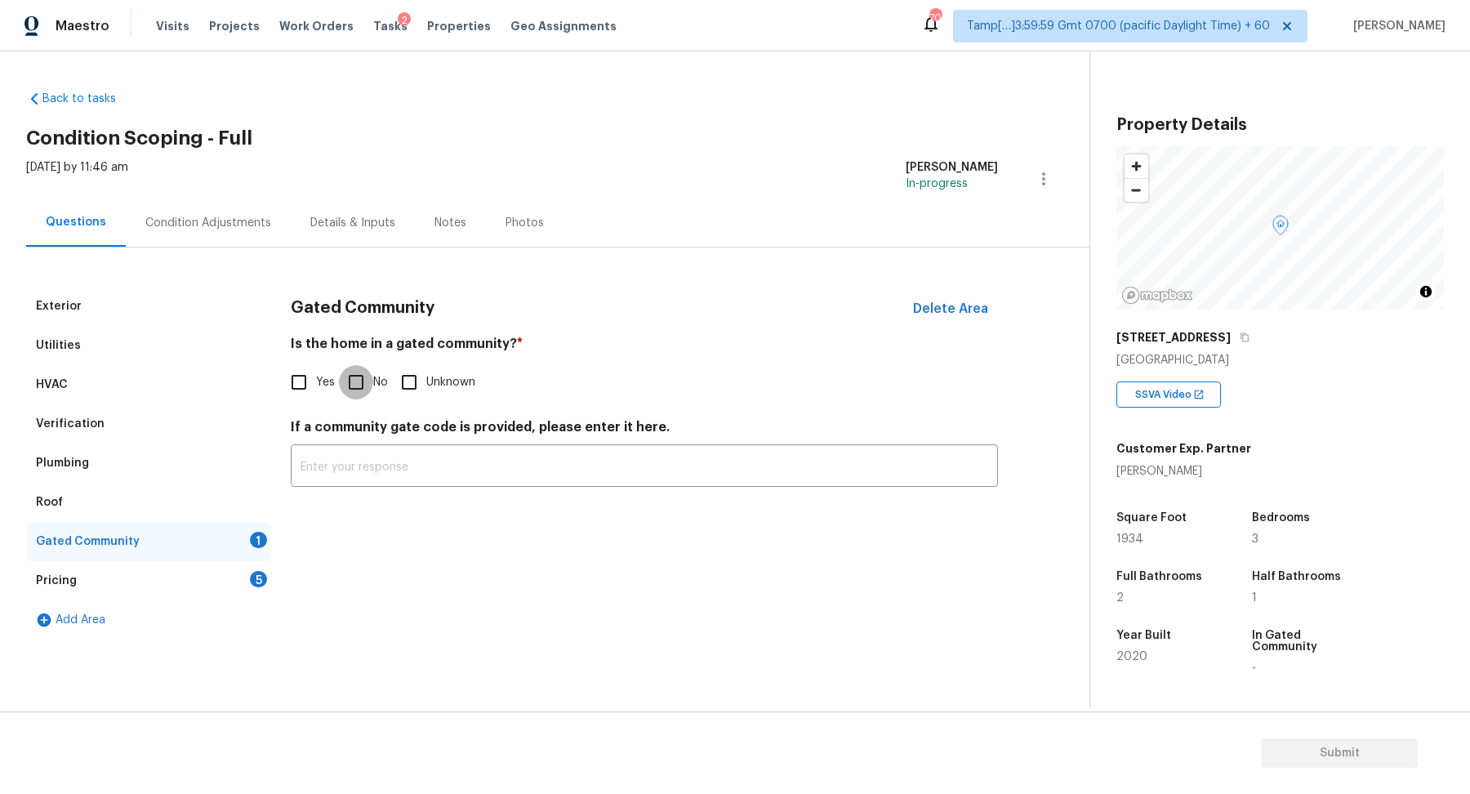
click at [367, 384] on input "No" at bounding box center [356, 382] width 34 height 34
checkbox input "true"
click at [230, 588] on div "Pricing 5" at bounding box center [148, 580] width 245 height 39
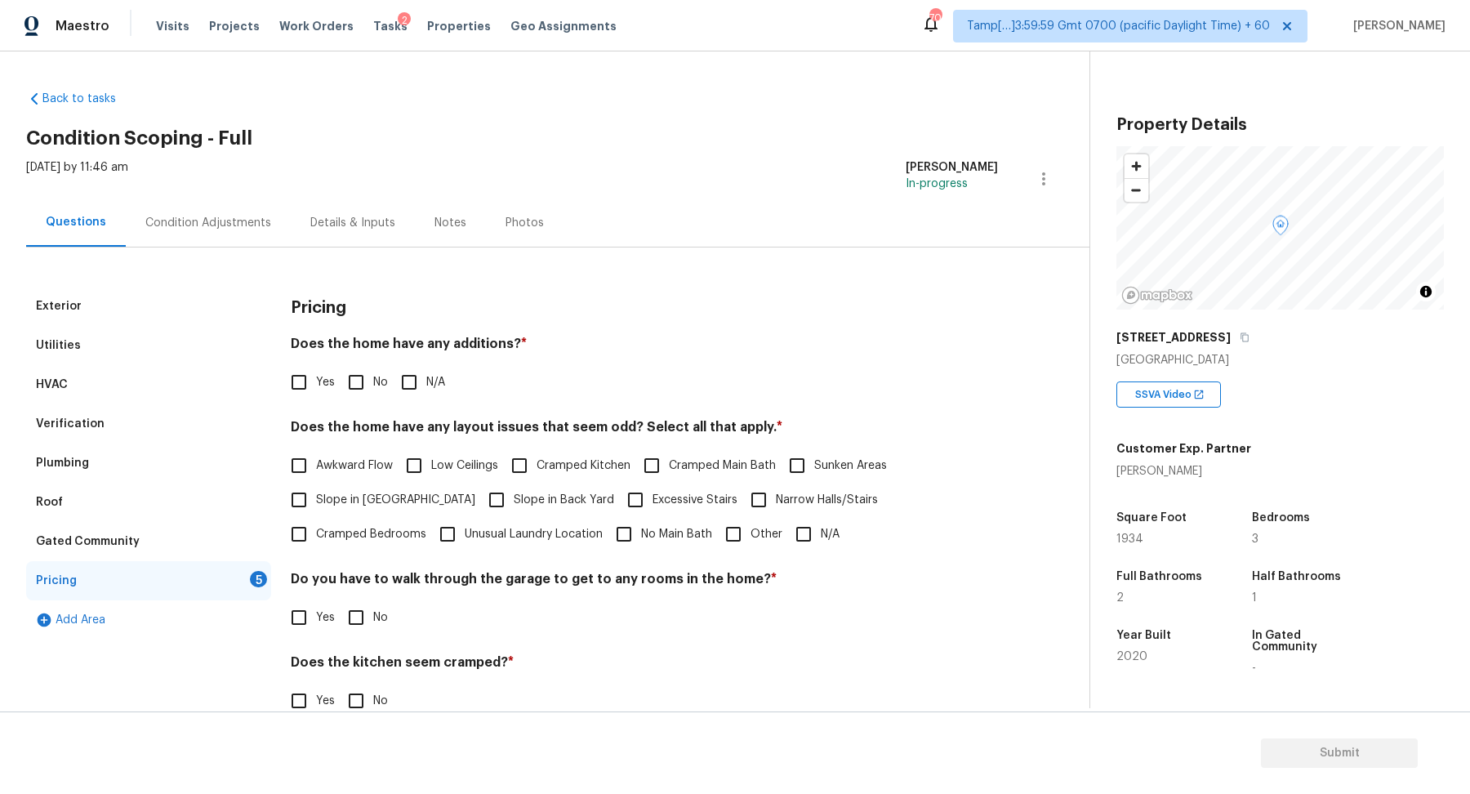
click at [375, 361] on div "Does the home have any additions? * Yes No N/A" at bounding box center [644, 368] width 707 height 64
click at [366, 395] on input "No" at bounding box center [356, 382] width 34 height 34
checkbox input "true"
click at [353, 482] on label "Slope in Front Yard" at bounding box center [378, 499] width 193 height 34
click at [316, 482] on input "Slope in Front Yard" at bounding box center [299, 499] width 34 height 34
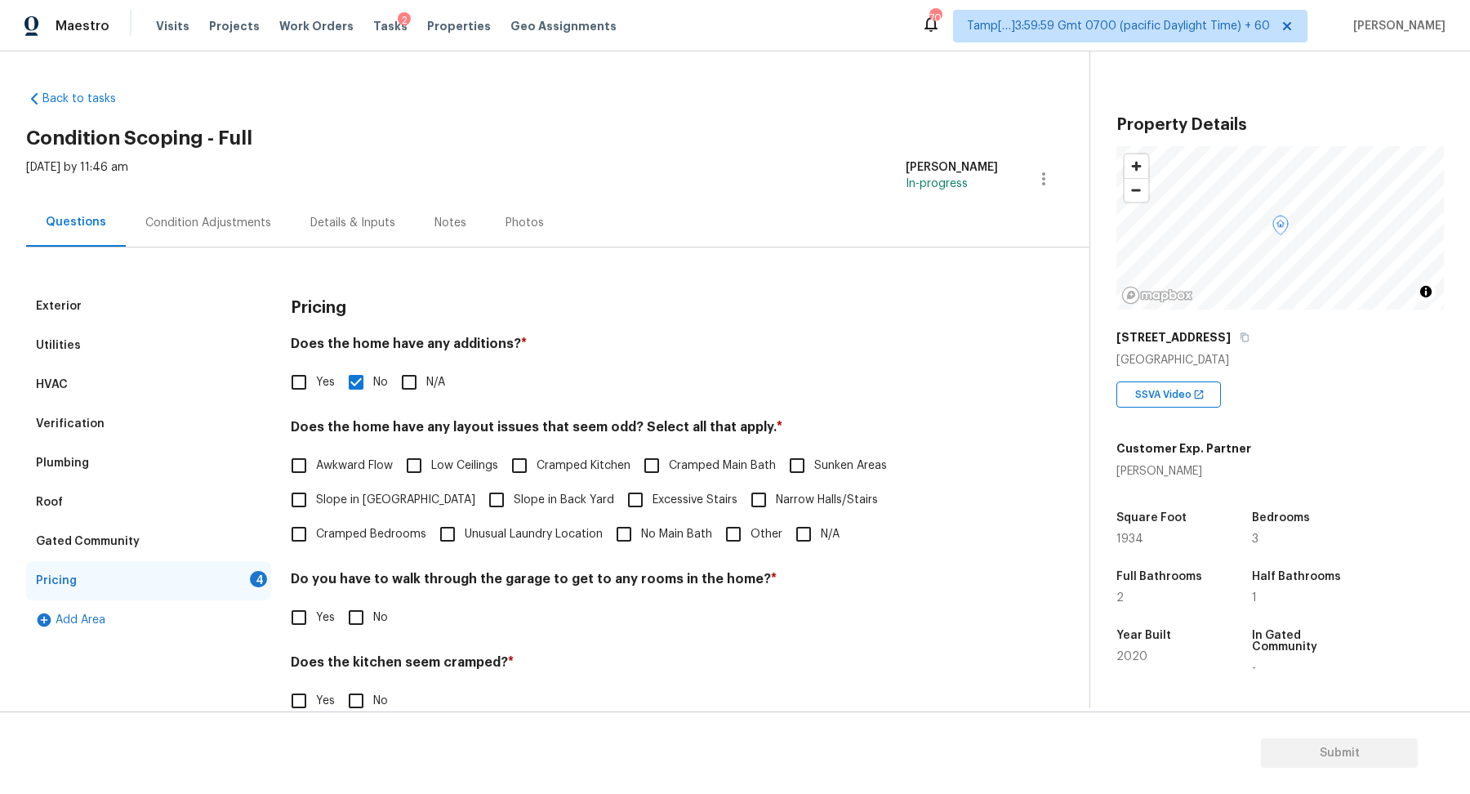
checkbox input "true"
click at [514, 505] on span "Slope in Back Yard" at bounding box center [564, 499] width 100 height 17
click at [487, 505] on input "Slope in Back Yard" at bounding box center [496, 499] width 34 height 34
checkbox input "true"
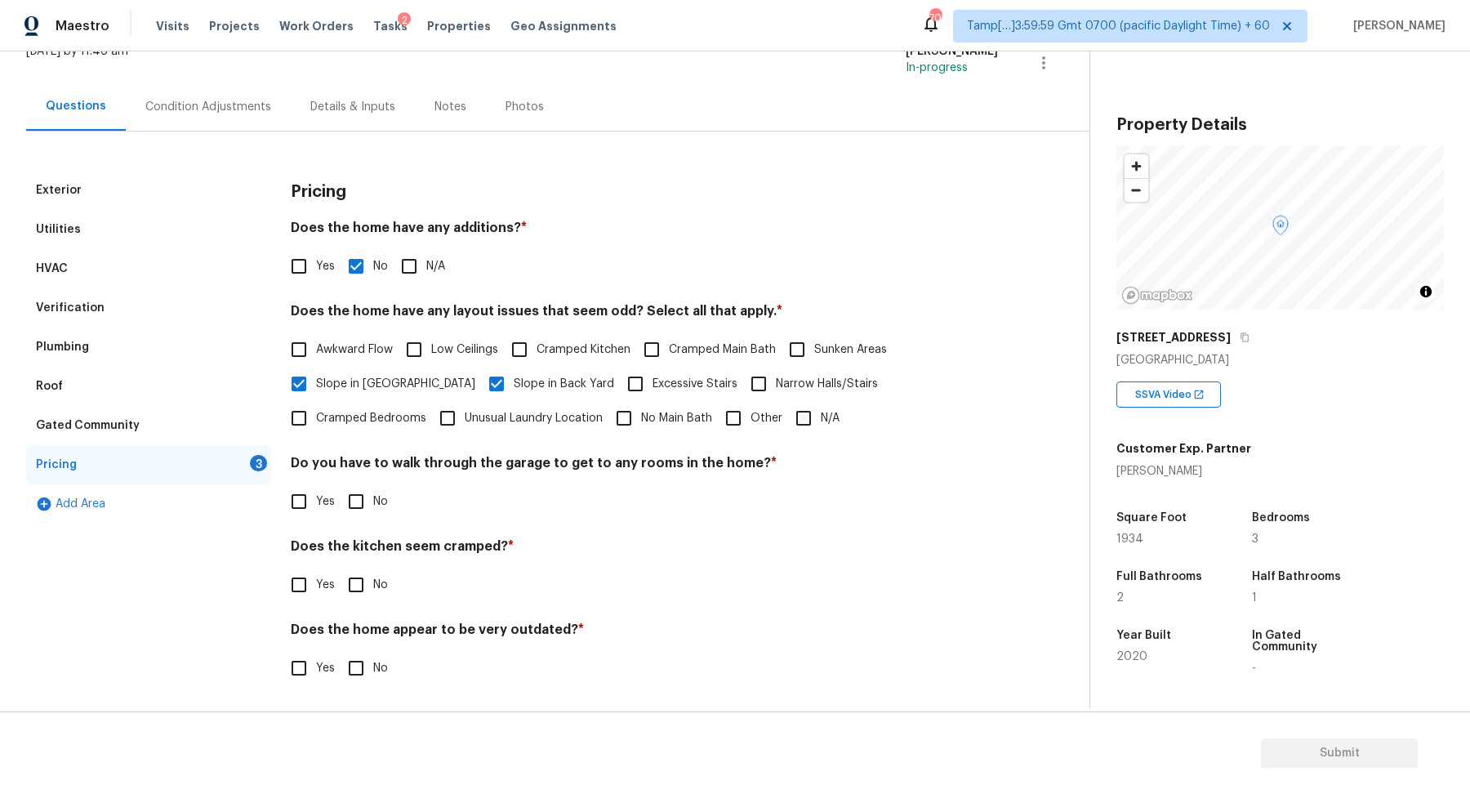
click at [371, 503] on input "No" at bounding box center [356, 501] width 34 height 34
checkbox input "true"
click at [339, 567] on input "No" at bounding box center [356, 584] width 34 height 34
checkbox input "true"
click at [339, 651] on input "No" at bounding box center [356, 668] width 34 height 34
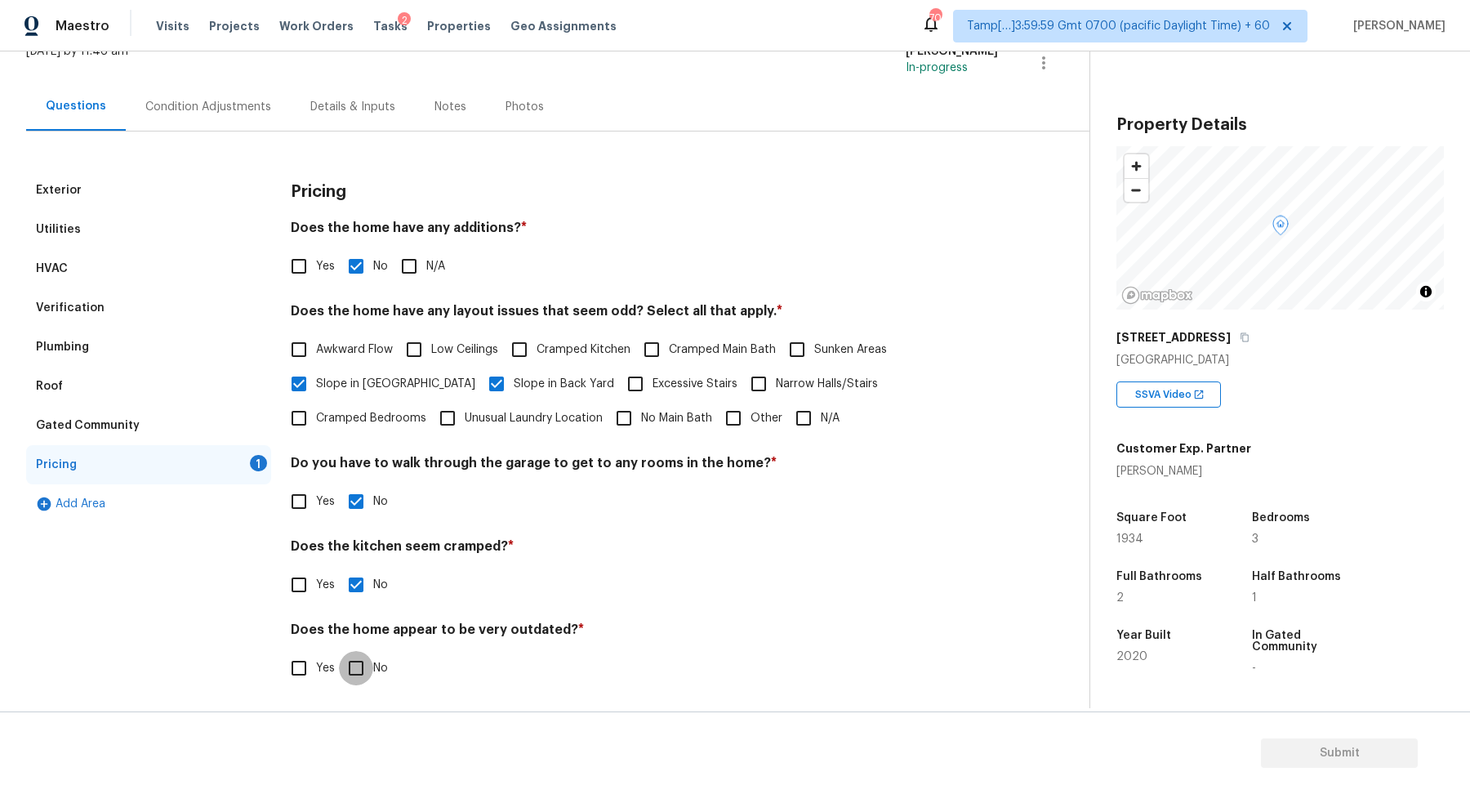
checkbox input "true"
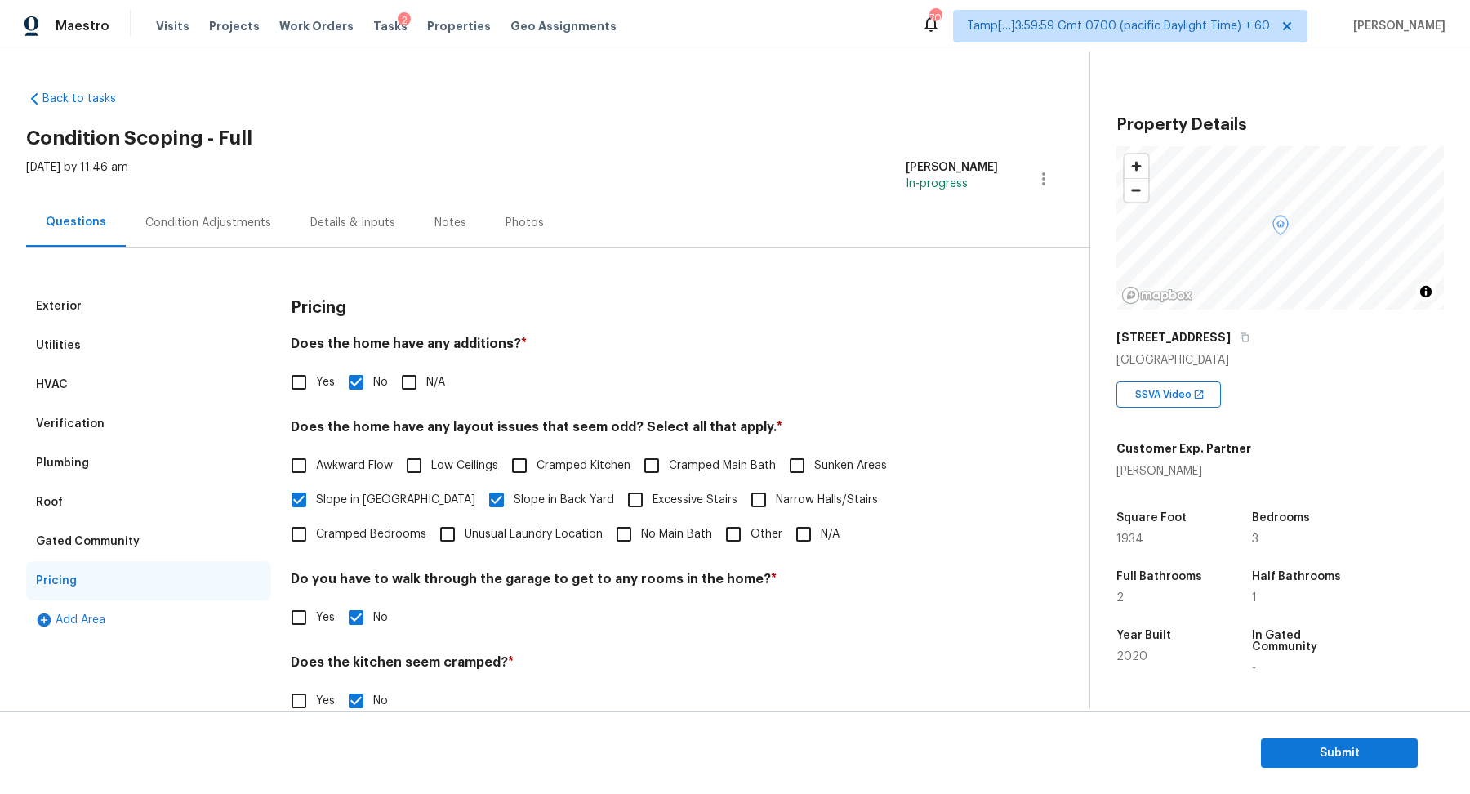
click at [240, 253] on div "Exterior Utilities HVAC Verification Plumbing Roof Gated Community Pricing Add …" at bounding box center [538, 533] width 1024 height 573
click at [242, 239] on div "Condition Adjustments" at bounding box center [208, 222] width 165 height 48
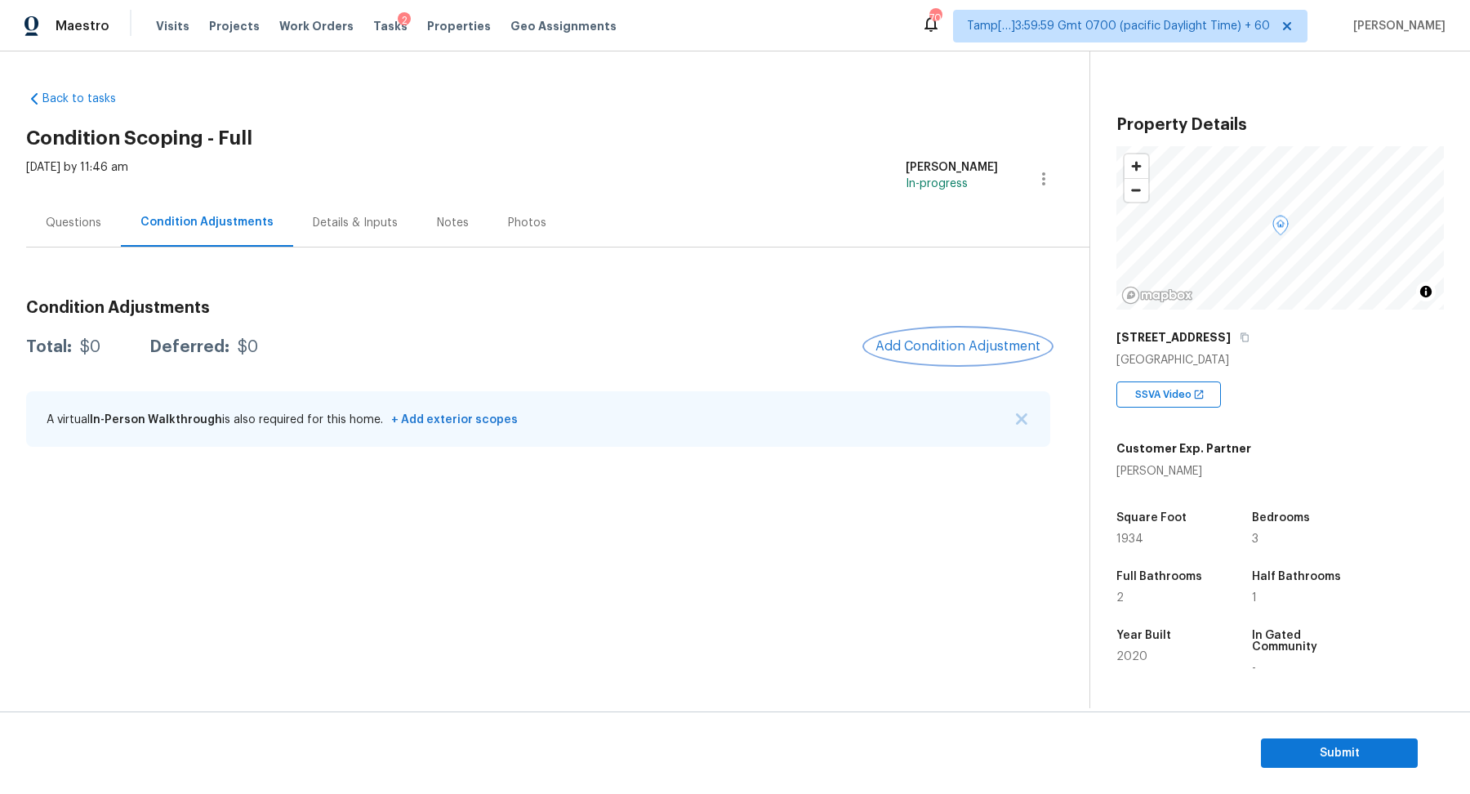
click at [967, 355] on button "Add Condition Adjustment" at bounding box center [957, 346] width 185 height 34
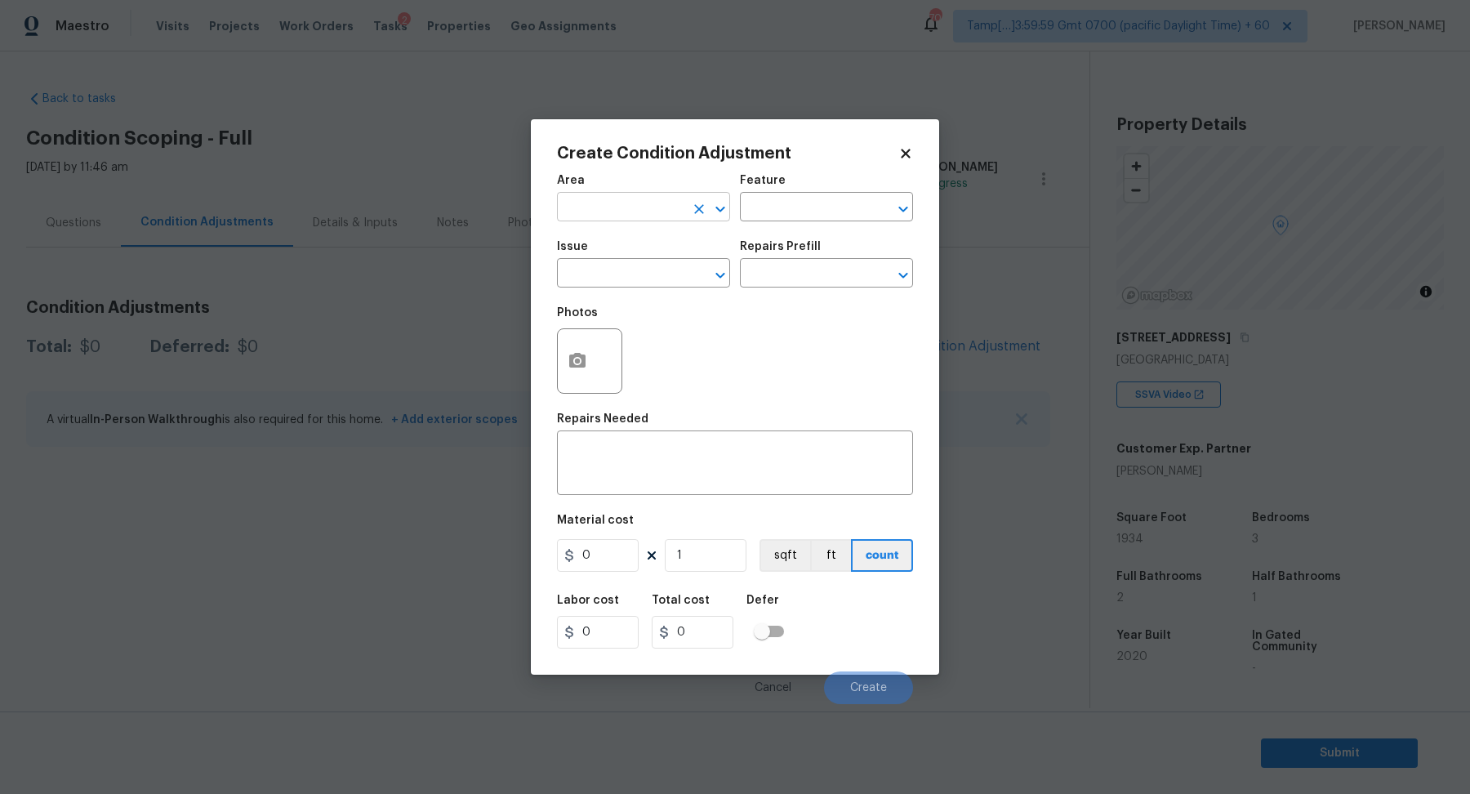
click at [625, 207] on input "text" at bounding box center [620, 208] width 127 height 25
click at [635, 269] on li "Interior Overall" at bounding box center [643, 271] width 173 height 27
type input "Interior Overall"
click at [635, 269] on input "text" at bounding box center [620, 274] width 127 height 25
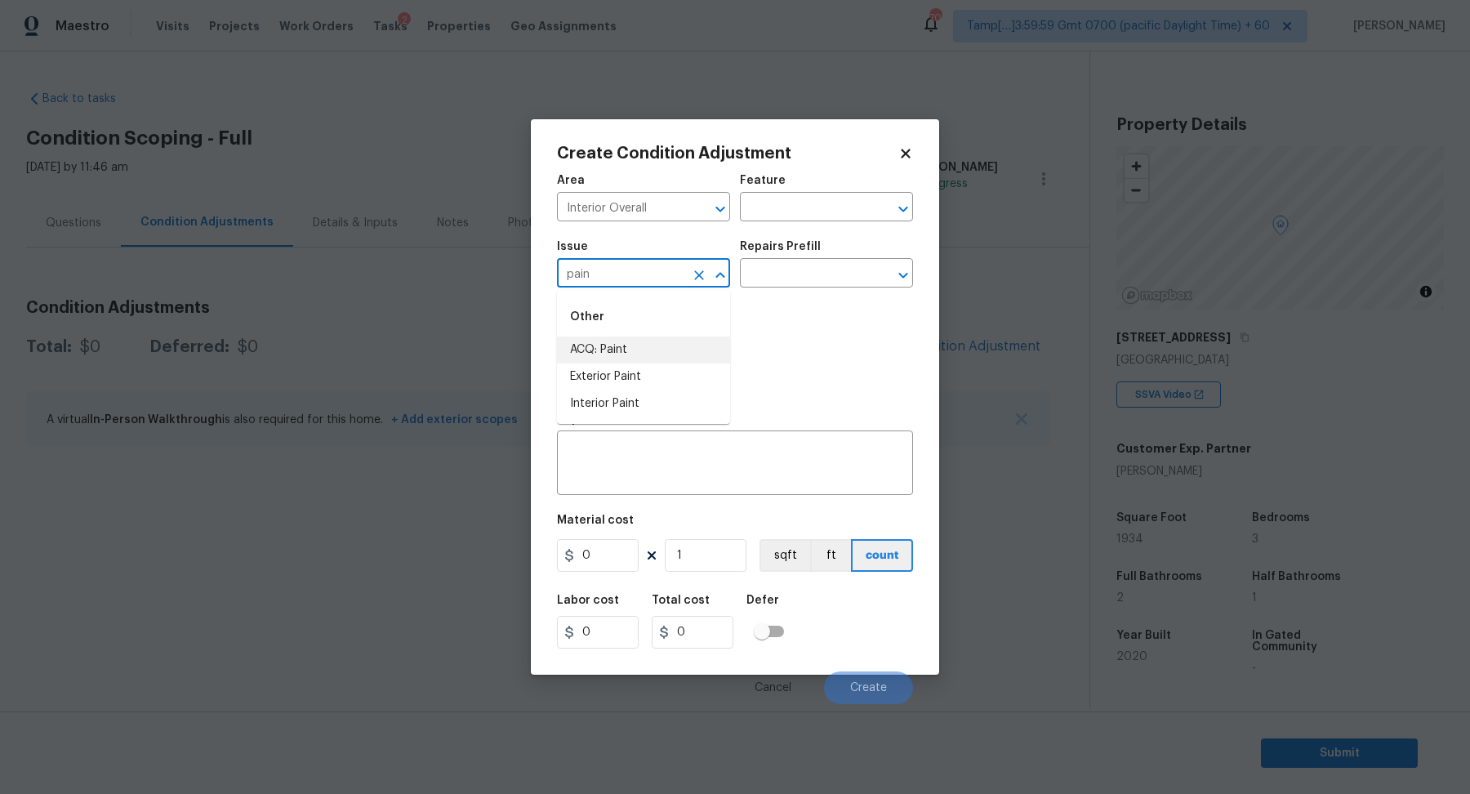
click at [677, 348] on li "ACQ: Paint" at bounding box center [643, 349] width 173 height 27
type input "ACQ: Paint"
click at [807, 286] on input "text" at bounding box center [803, 274] width 127 height 25
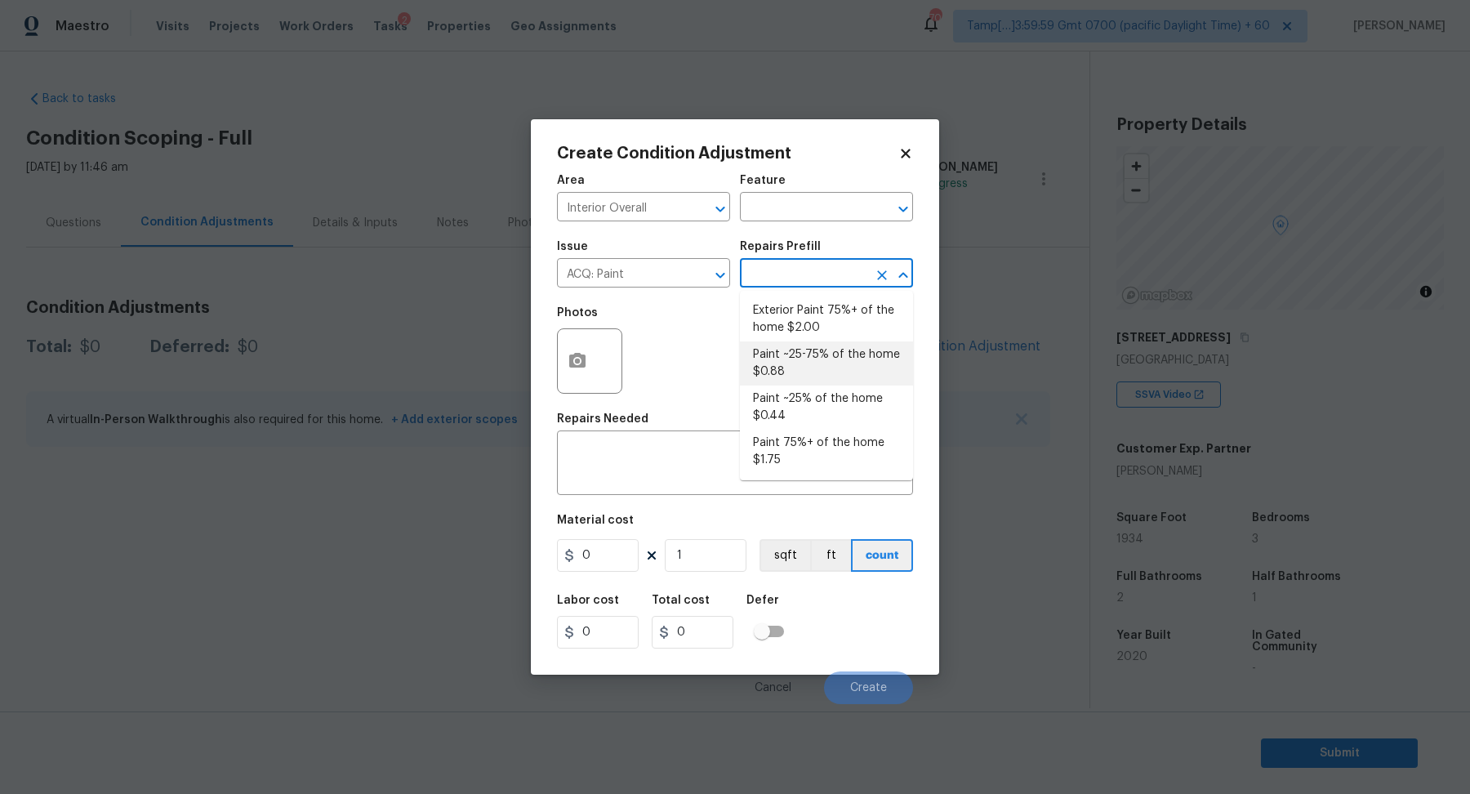
click at [814, 383] on li "Paint ~25-75% of the home $0.88" at bounding box center [826, 363] width 173 height 44
type input "Acquisition"
type textarea "Acquisition Scope: ~25 - 75% of the home needs interior paint"
type input "0.88"
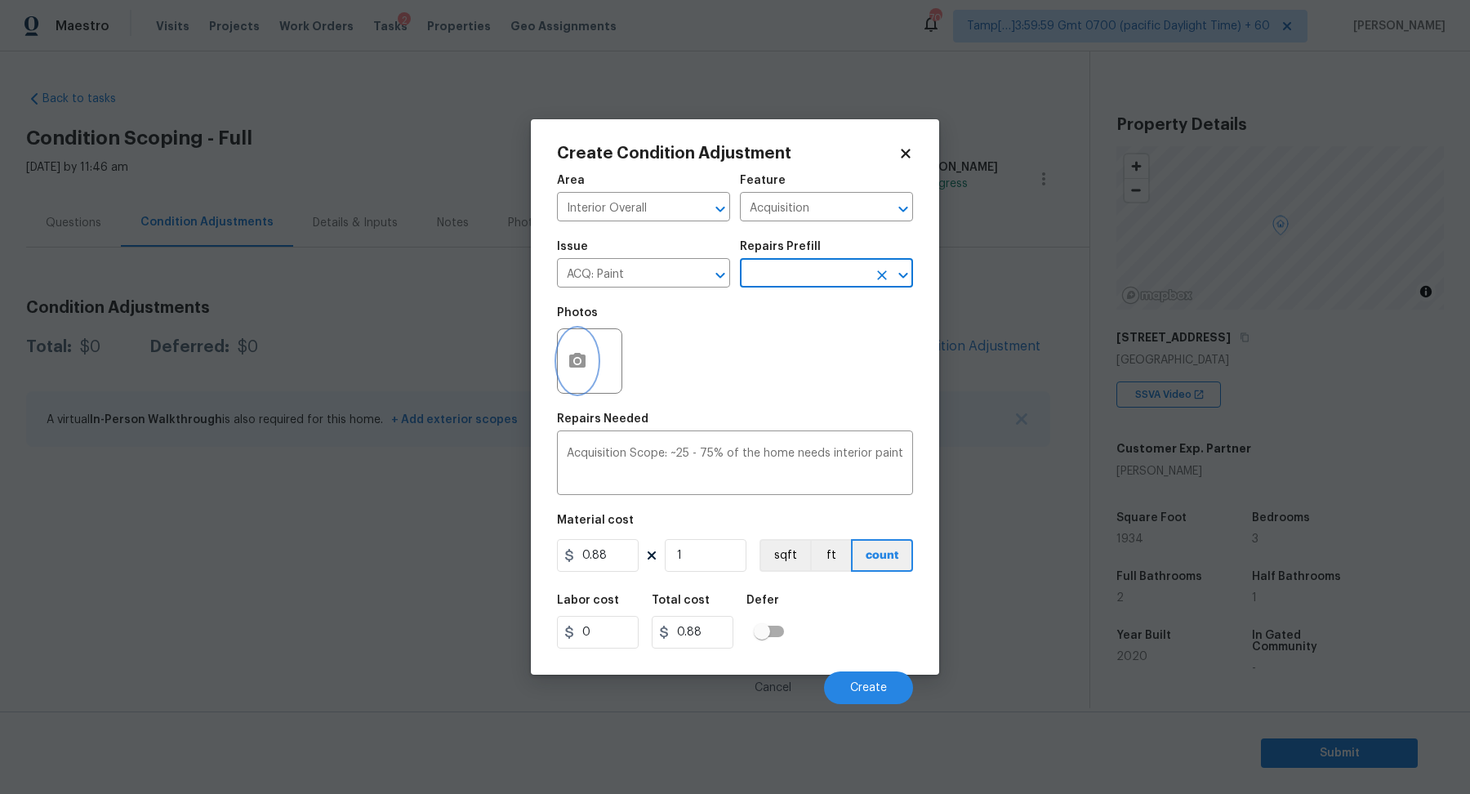
click at [582, 354] on icon "button" at bounding box center [577, 360] width 16 height 15
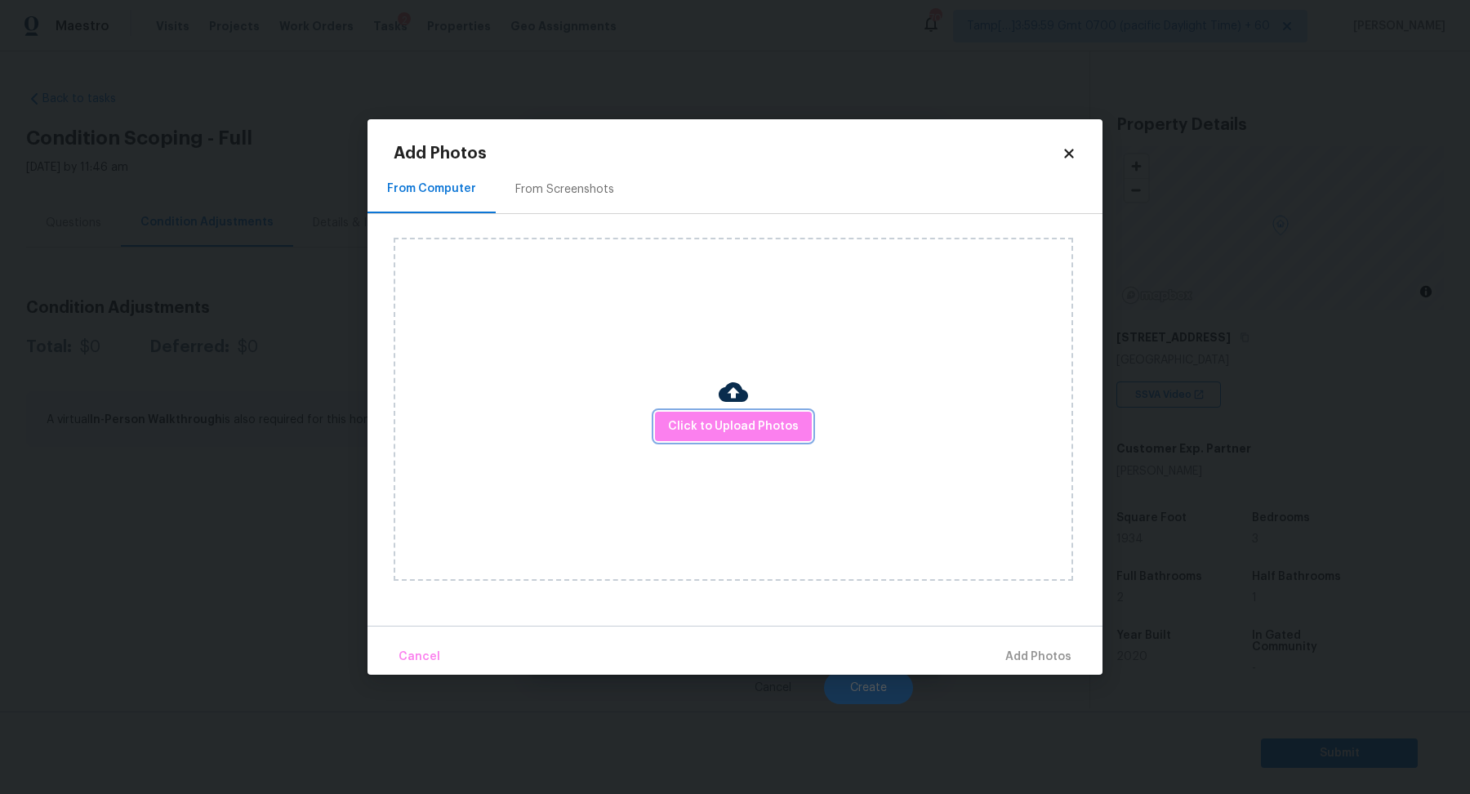
click at [734, 428] on span "Click to Upload Photos" at bounding box center [733, 426] width 131 height 20
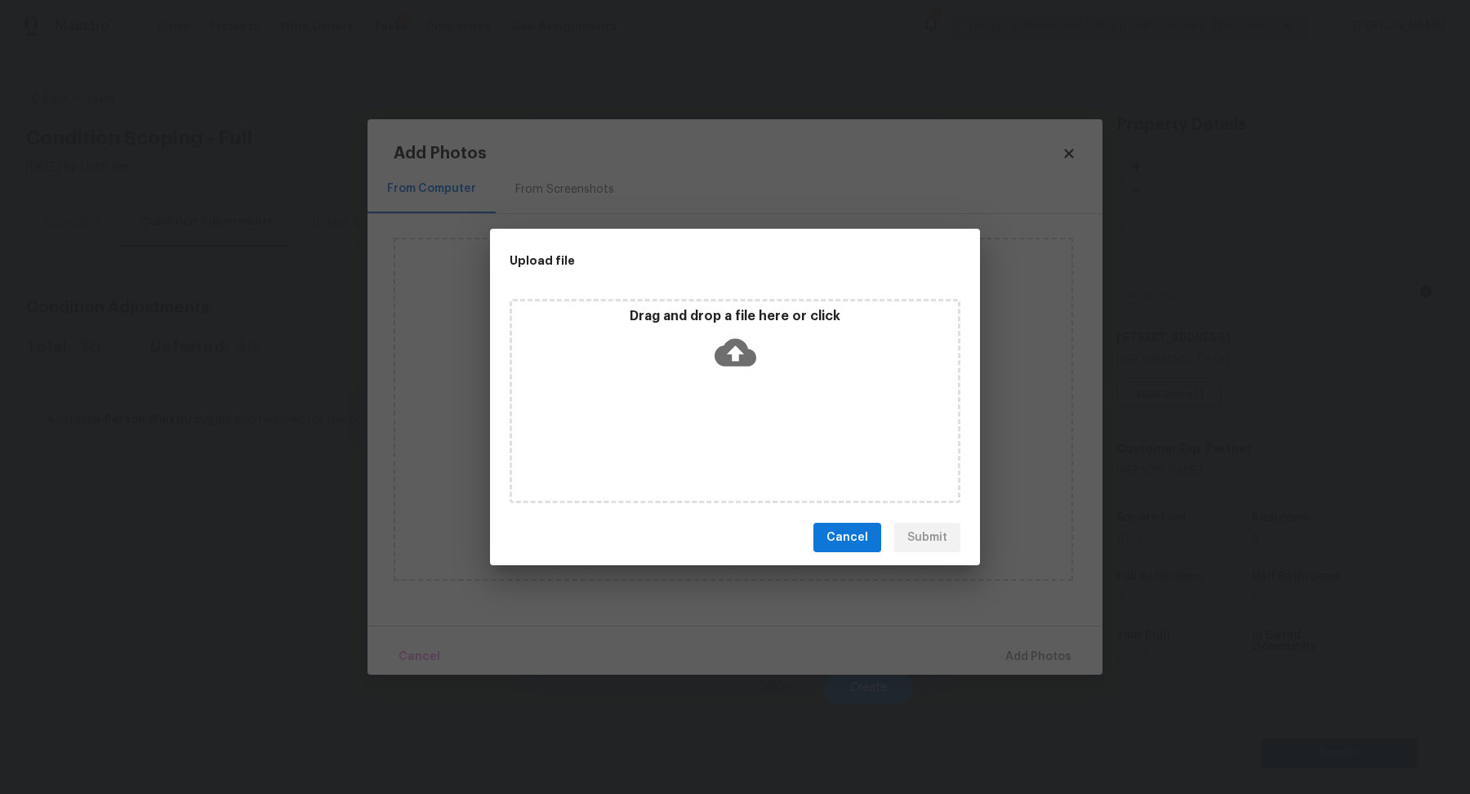
click at [763, 379] on div "Drag and drop a file here or click" at bounding box center [734, 401] width 451 height 204
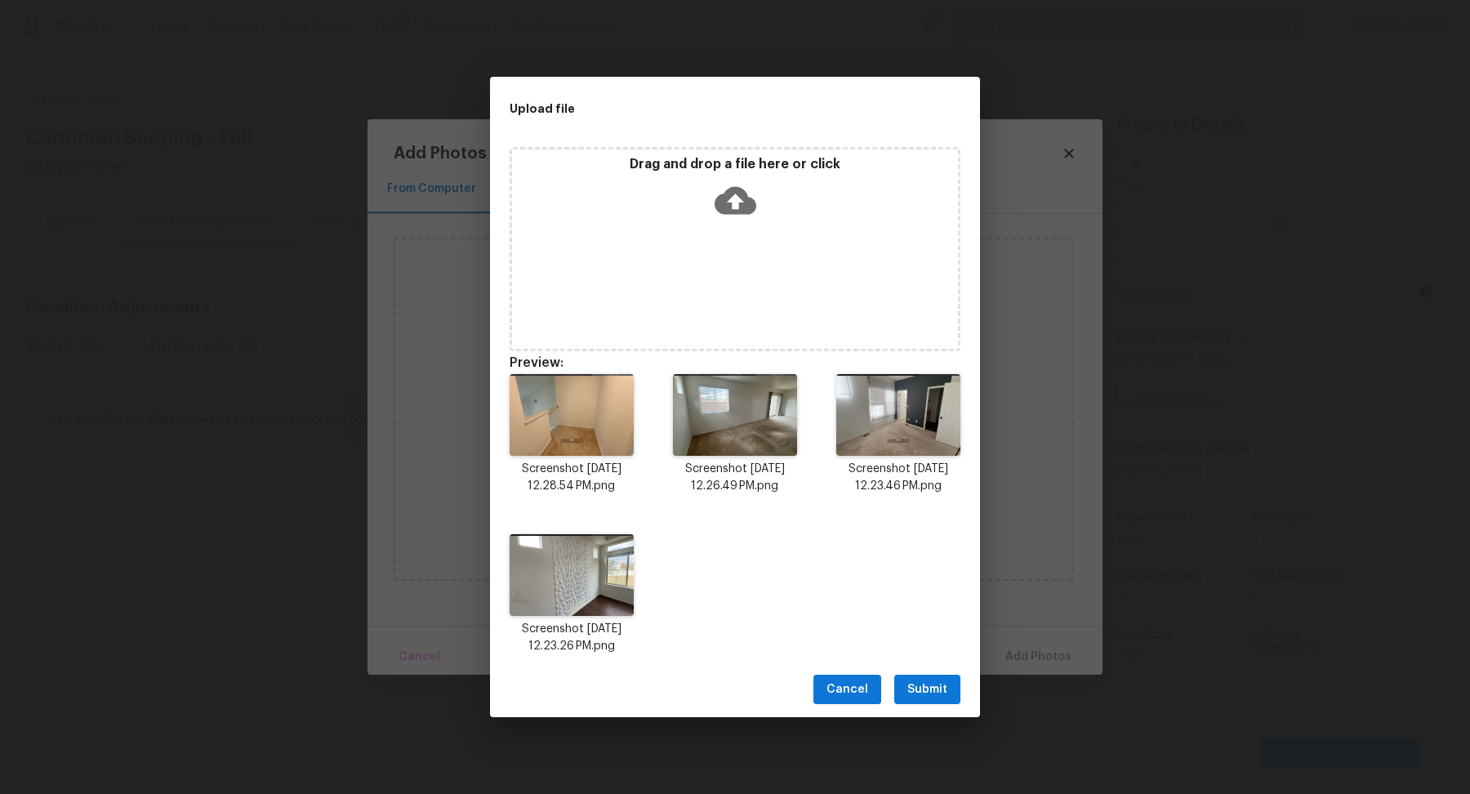
click at [936, 690] on span "Submit" at bounding box center [927, 689] width 40 height 20
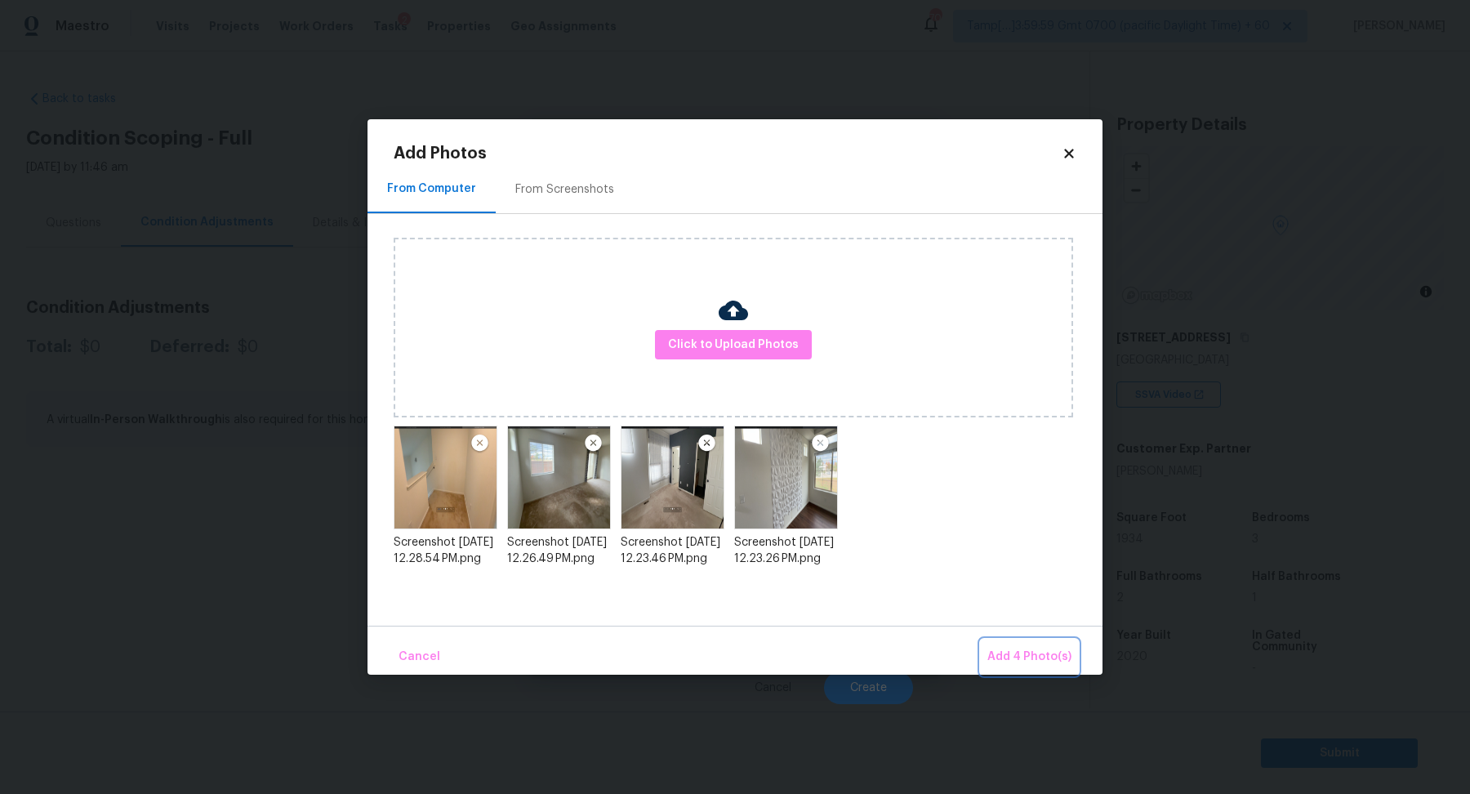
click at [1031, 654] on span "Add 4 Photo(s)" at bounding box center [1029, 657] width 84 height 20
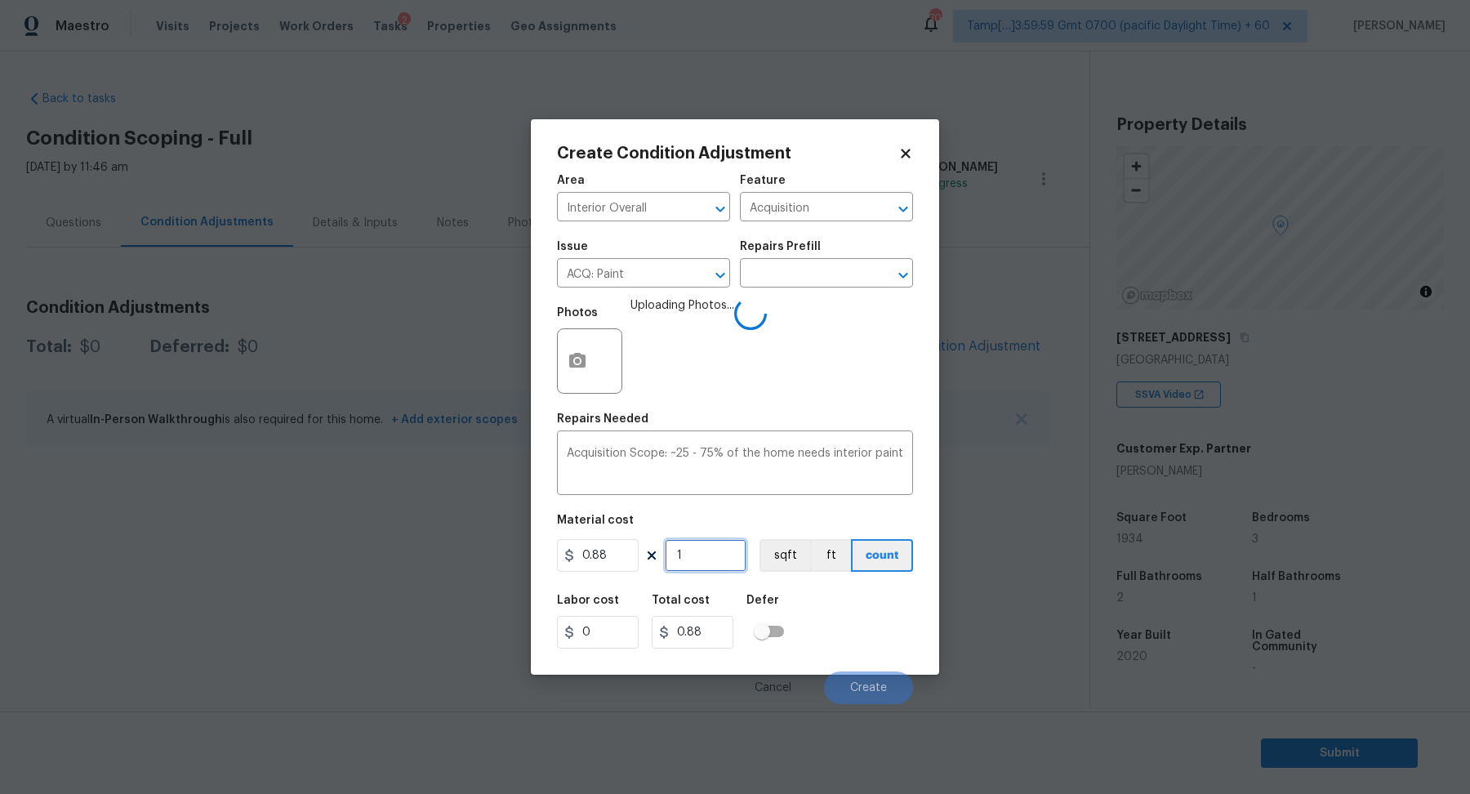
click at [698, 551] on input "1" at bounding box center [706, 555] width 82 height 33
type input "19"
type input "16.72"
type input "193"
type input "169.84"
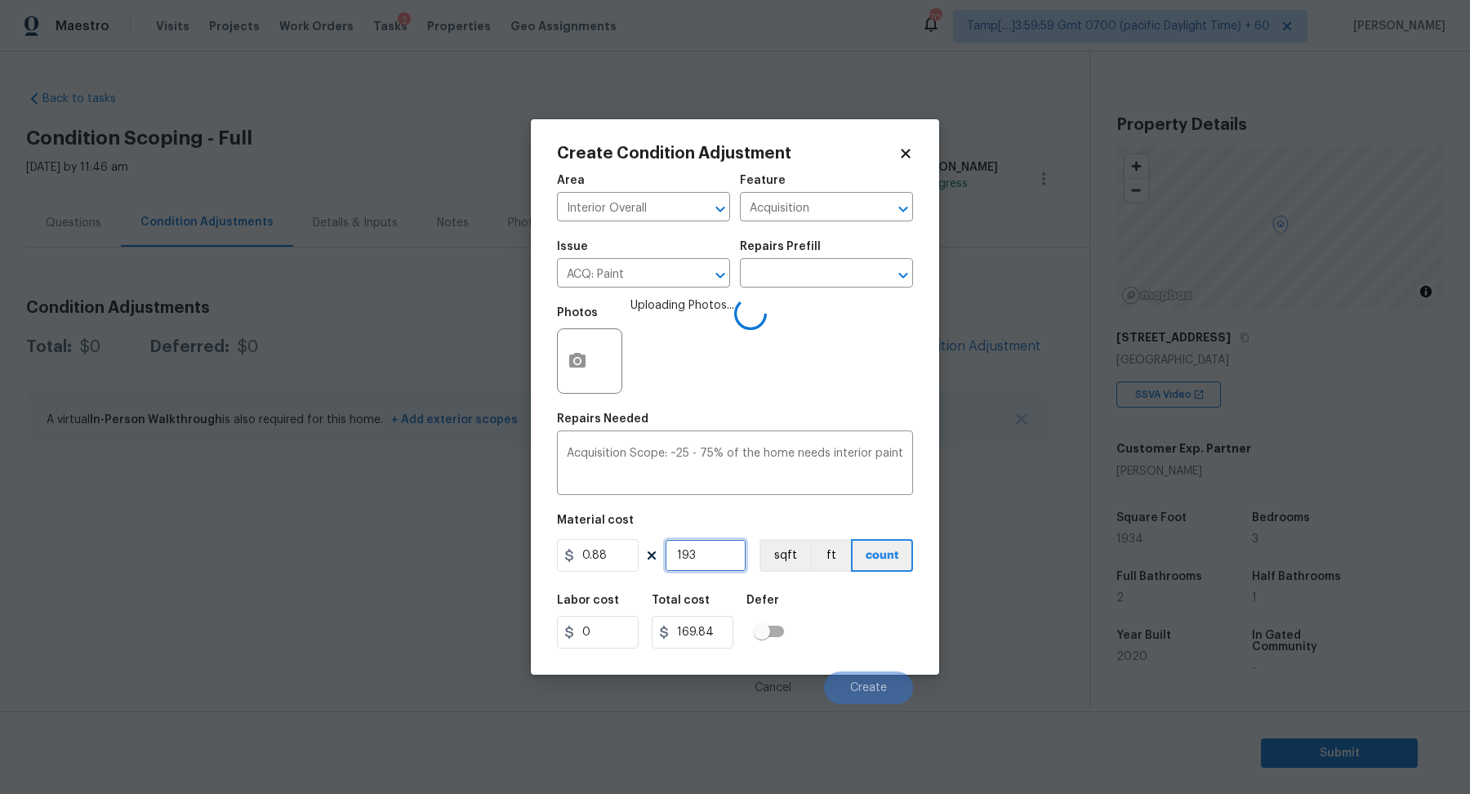
type input "1934"
type input "1701.92"
type input "1934"
click at [841, 629] on div "Labor cost 0 Total cost 1701.92 Defer" at bounding box center [735, 621] width 356 height 73
click at [856, 637] on div "Labor cost 0 Total cost 1701.92 Defer" at bounding box center [735, 621] width 356 height 73
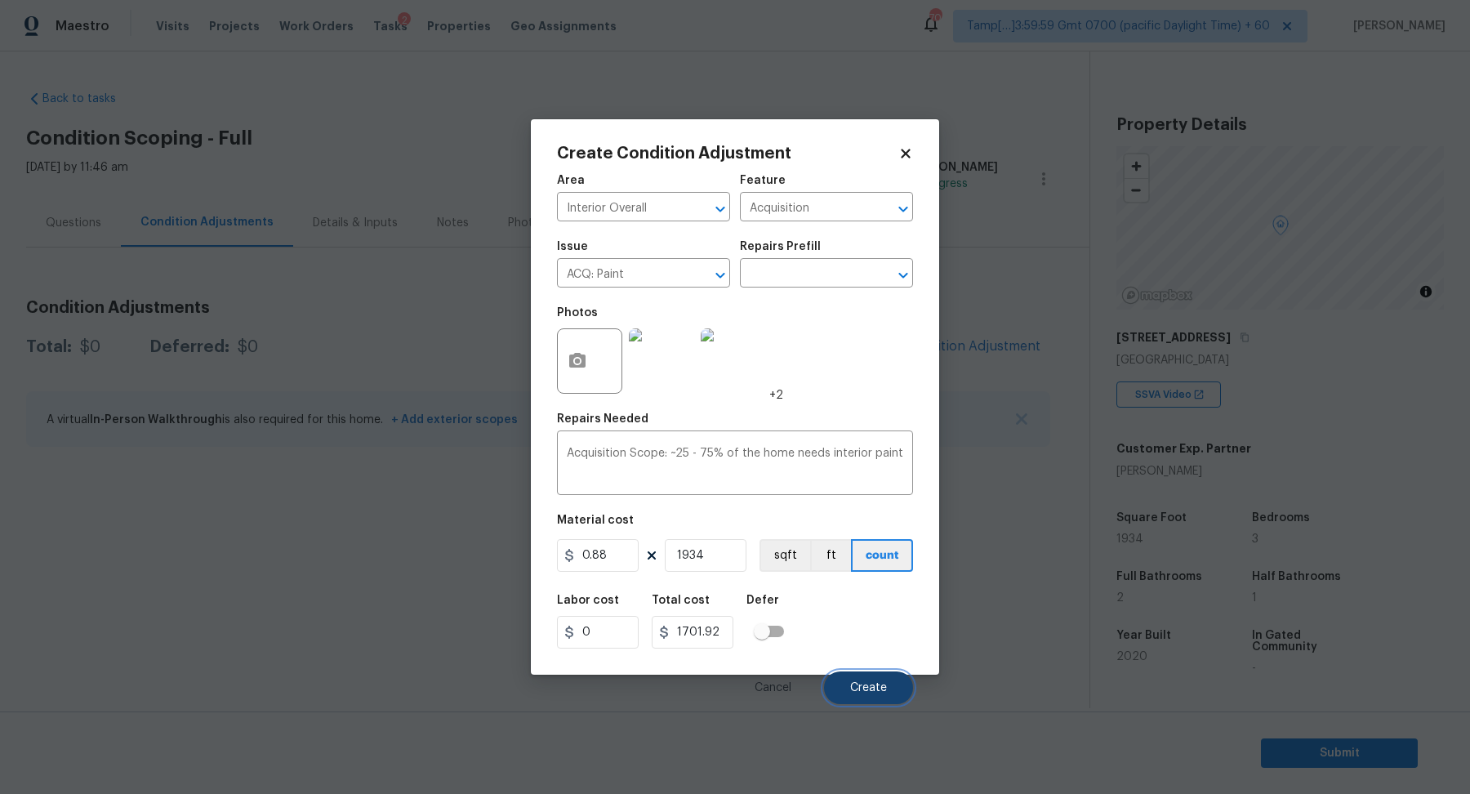
click at [857, 687] on span "Create" at bounding box center [868, 688] width 37 height 12
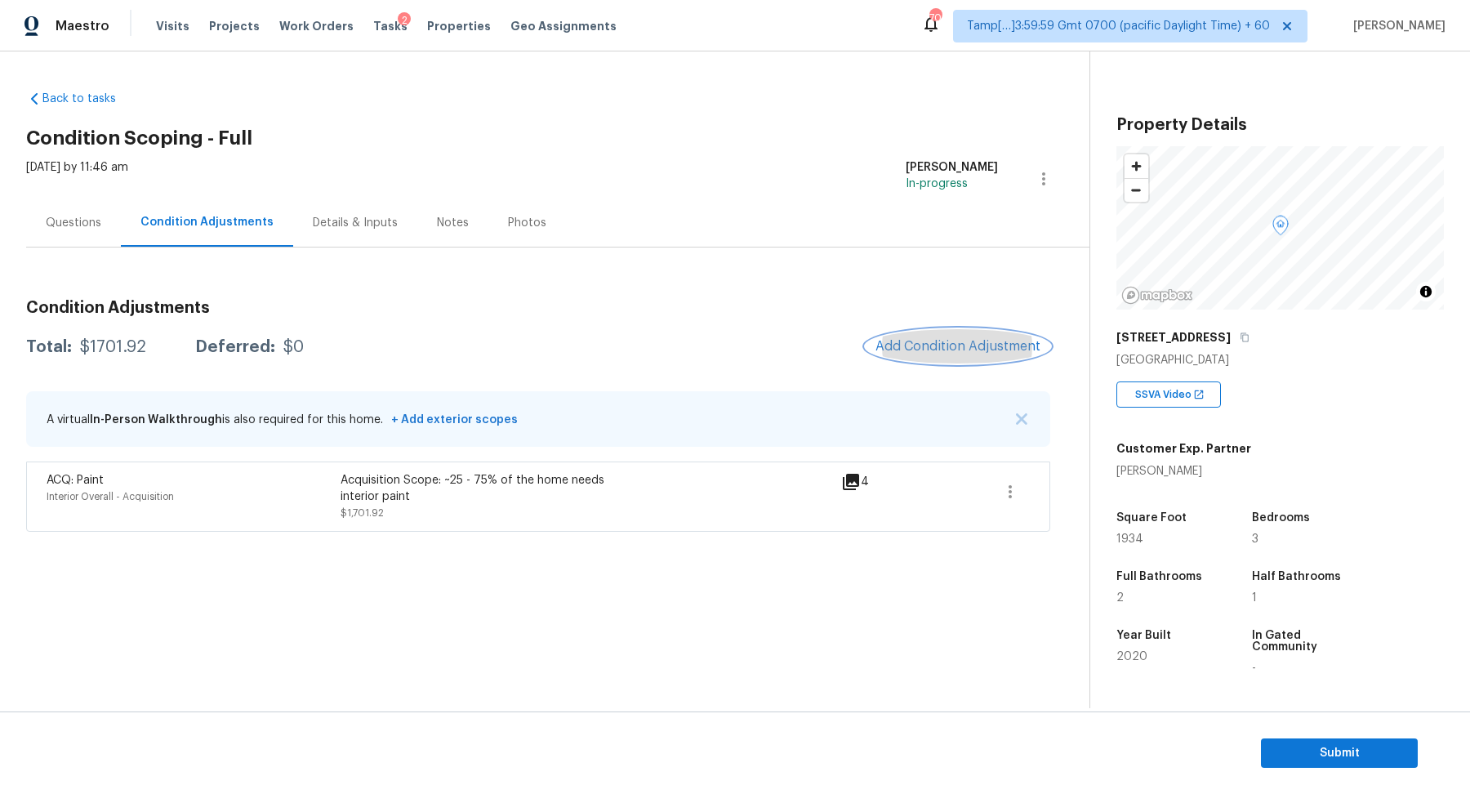
click at [966, 347] on span "Add Condition Adjustment" at bounding box center [957, 346] width 165 height 15
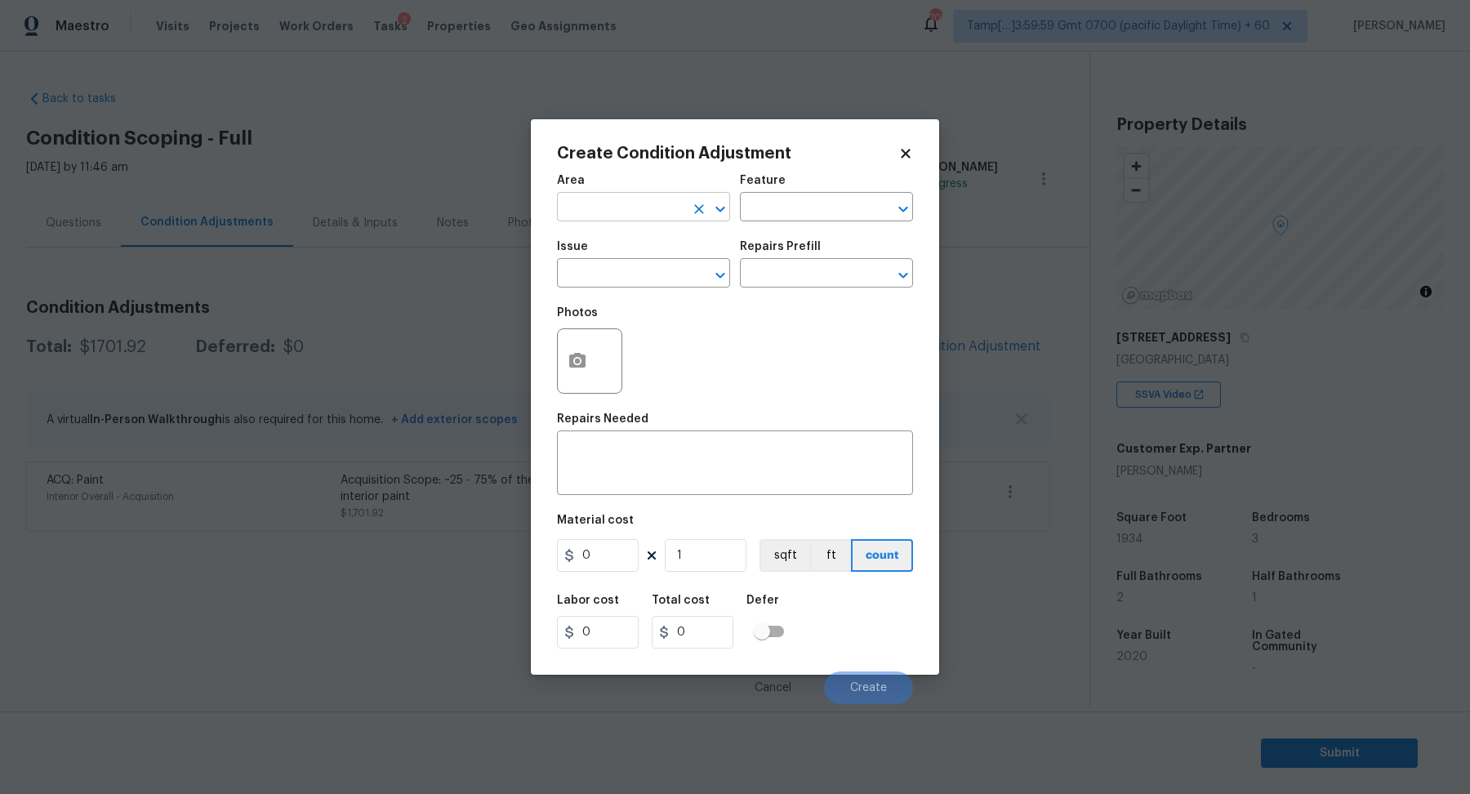
click at [601, 207] on input "text" at bounding box center [620, 208] width 127 height 25
click at [635, 268] on li "Interior Overall" at bounding box center [643, 271] width 173 height 27
type input "Interior Overall"
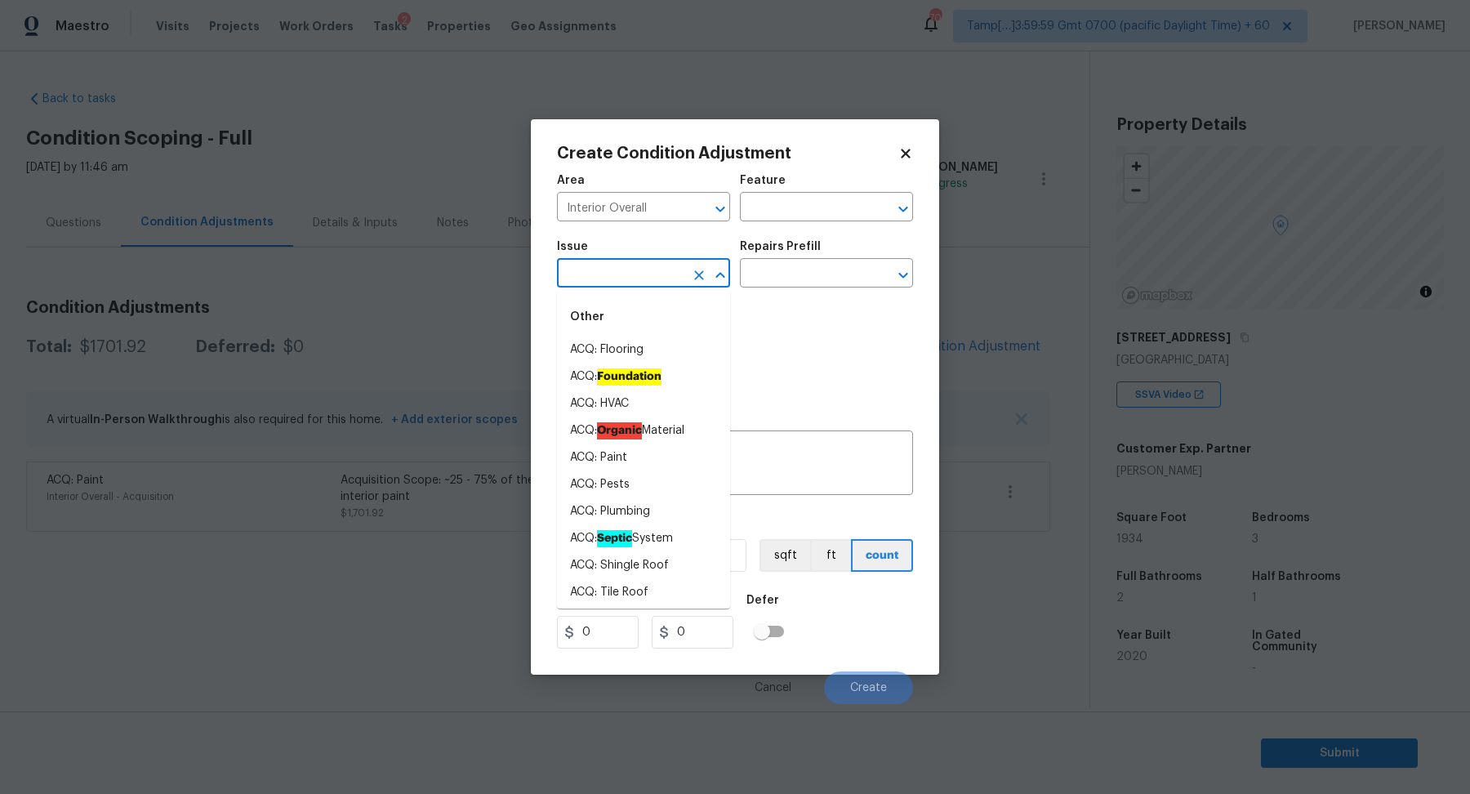
click at [635, 268] on input "text" at bounding box center [620, 274] width 127 height 25
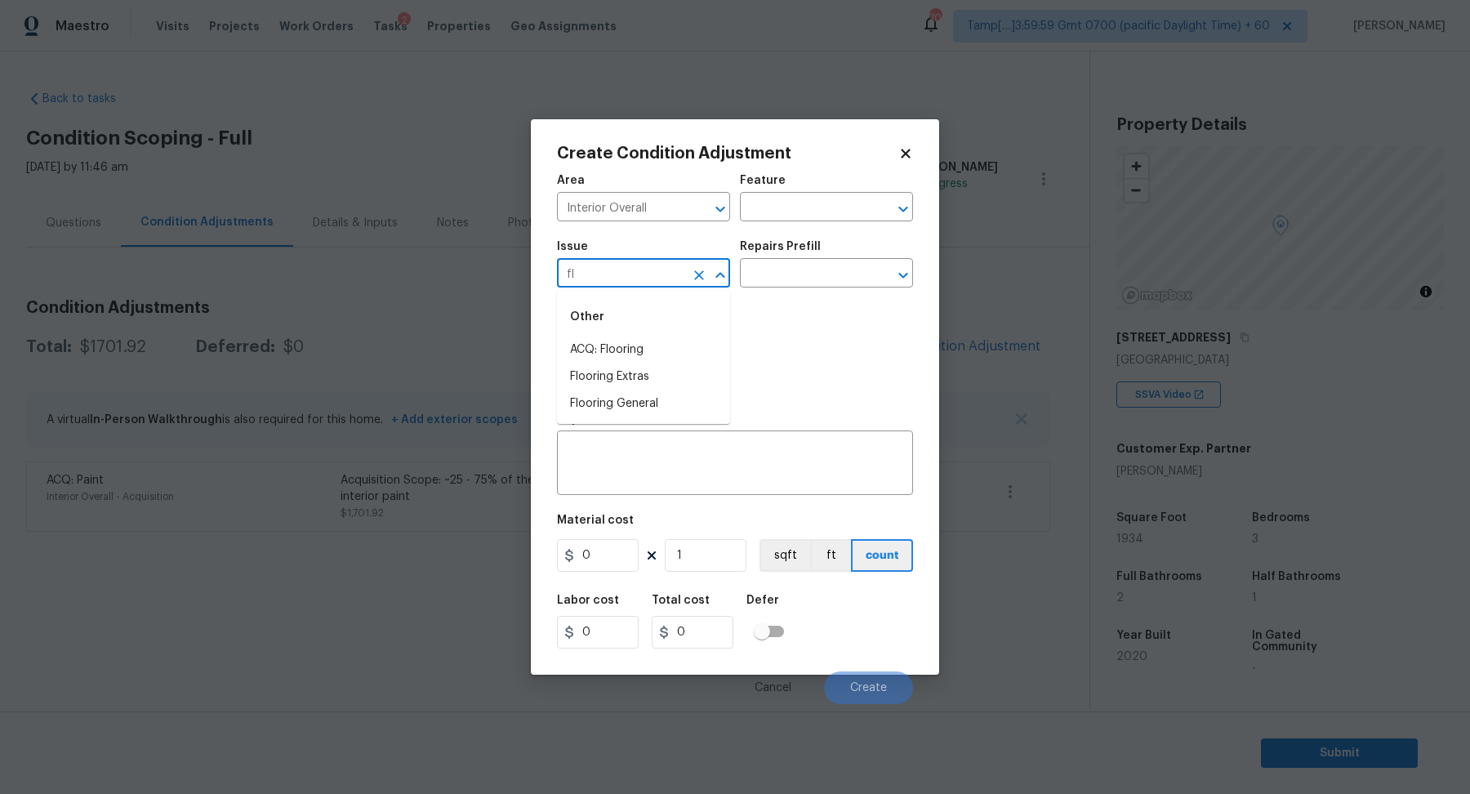
type input "flo"
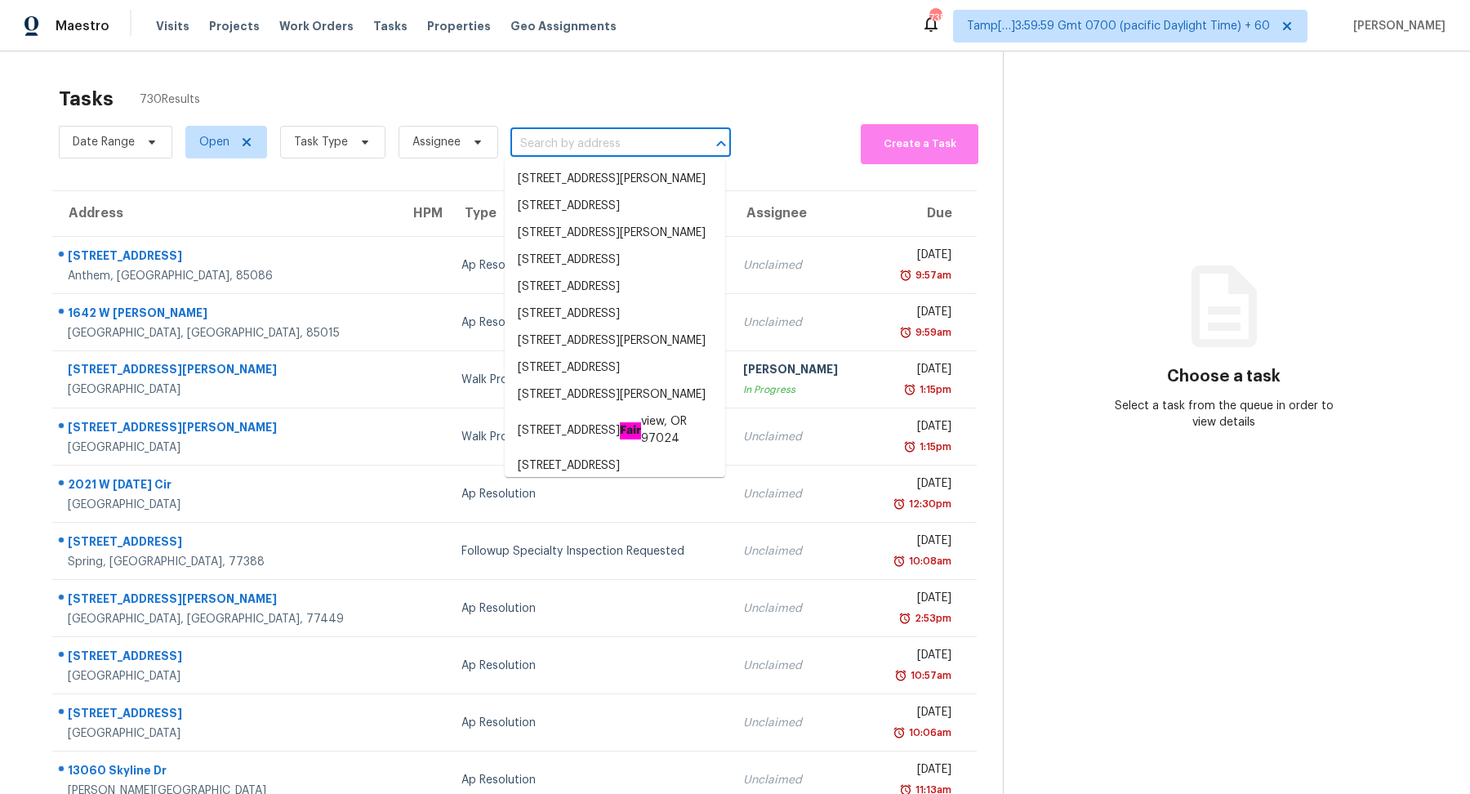
click at [563, 142] on input "text" at bounding box center [597, 143] width 175 height 25
paste input "[STREET_ADDRESS]"
type input "[STREET_ADDRESS]"
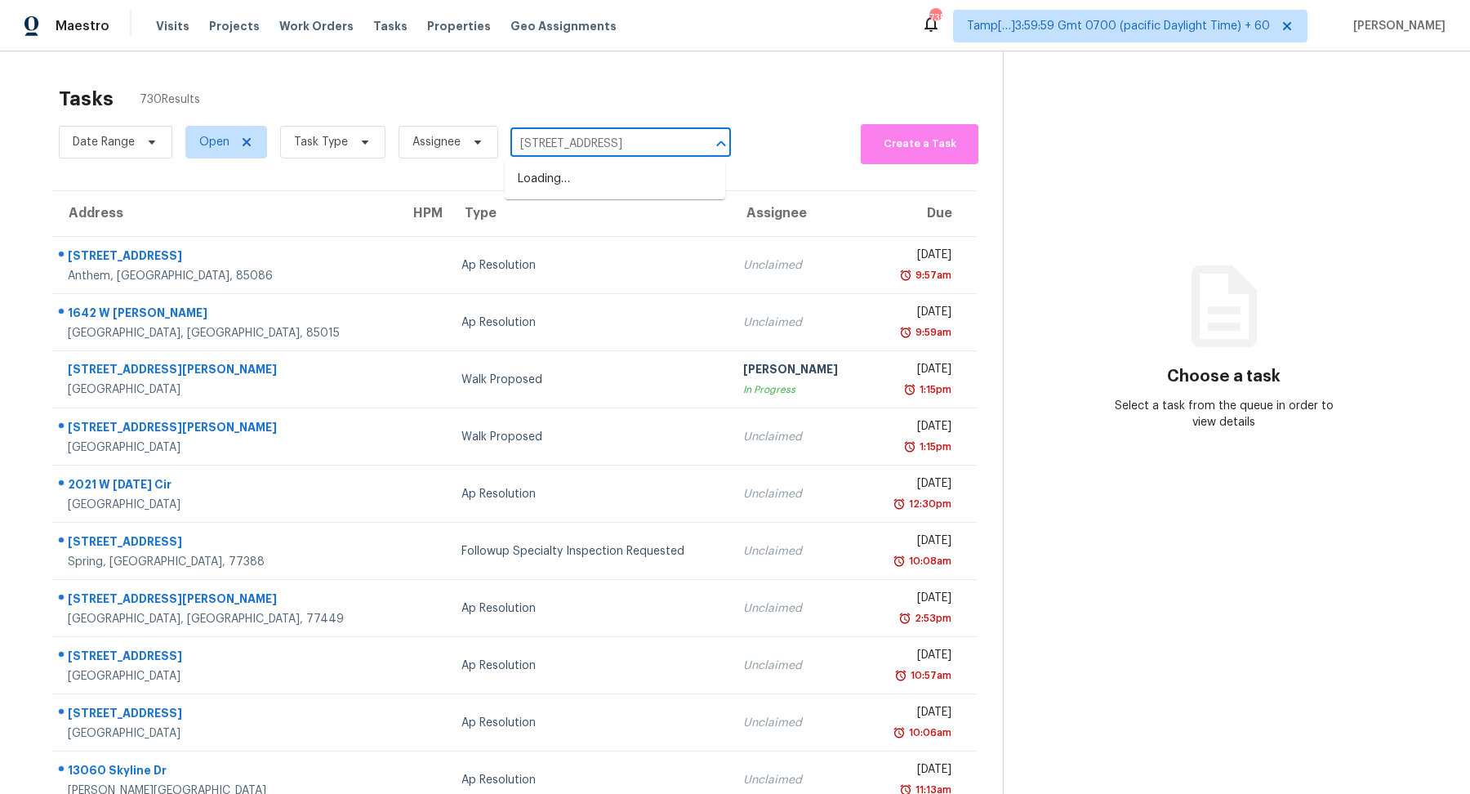
scroll to position [0, 34]
click at [601, 173] on li "[STREET_ADDRESS]" at bounding box center [615, 179] width 220 height 27
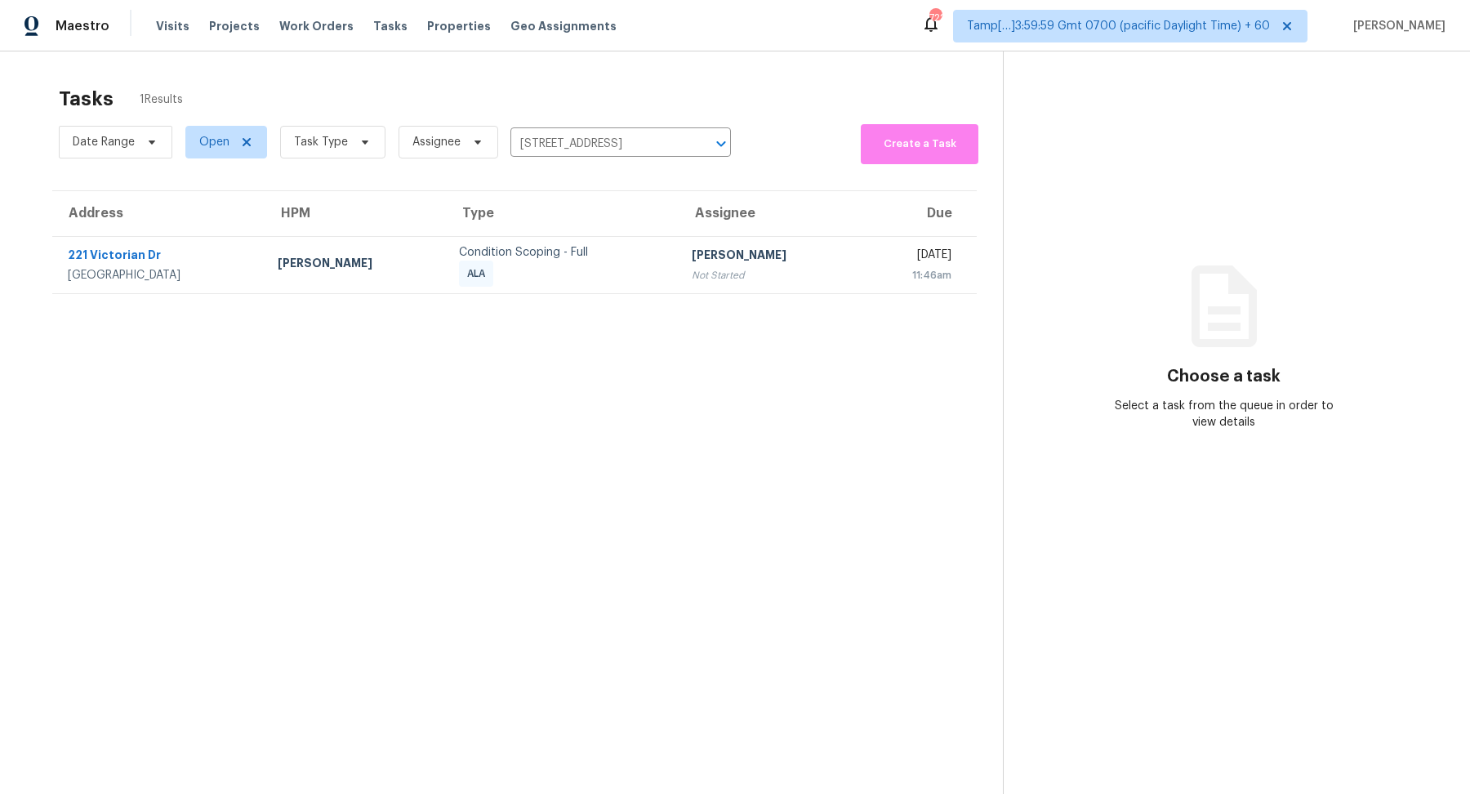
click at [566, 485] on section "Tasks 1 Results Date Range Open Task Type Assignee [STREET_ADDRESS] ​ Create a …" at bounding box center [514, 461] width 976 height 767
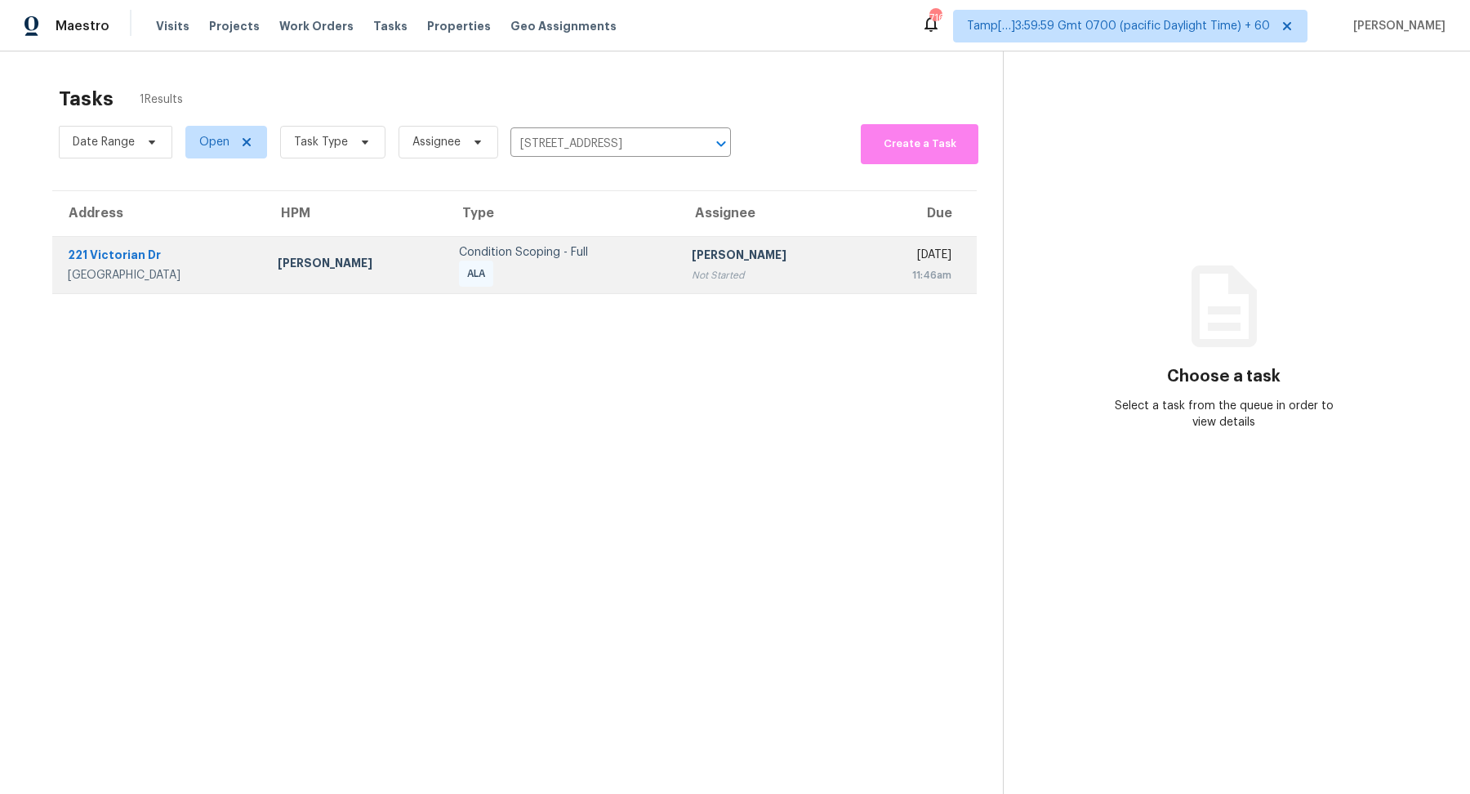
click at [625, 243] on td "Condition Scoping - Full ALA" at bounding box center [562, 265] width 233 height 57
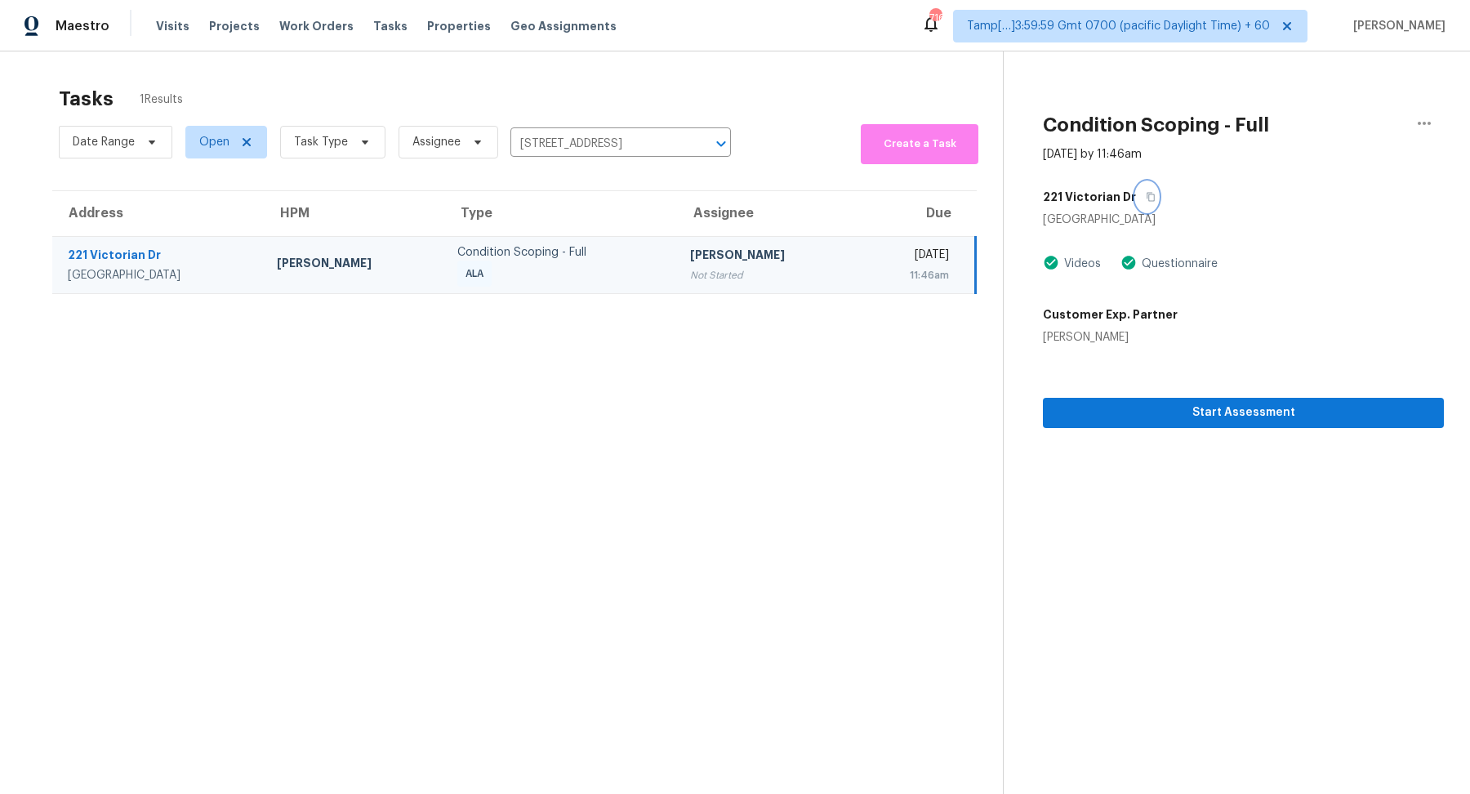
click at [1145, 199] on icon "button" at bounding box center [1150, 197] width 10 height 10
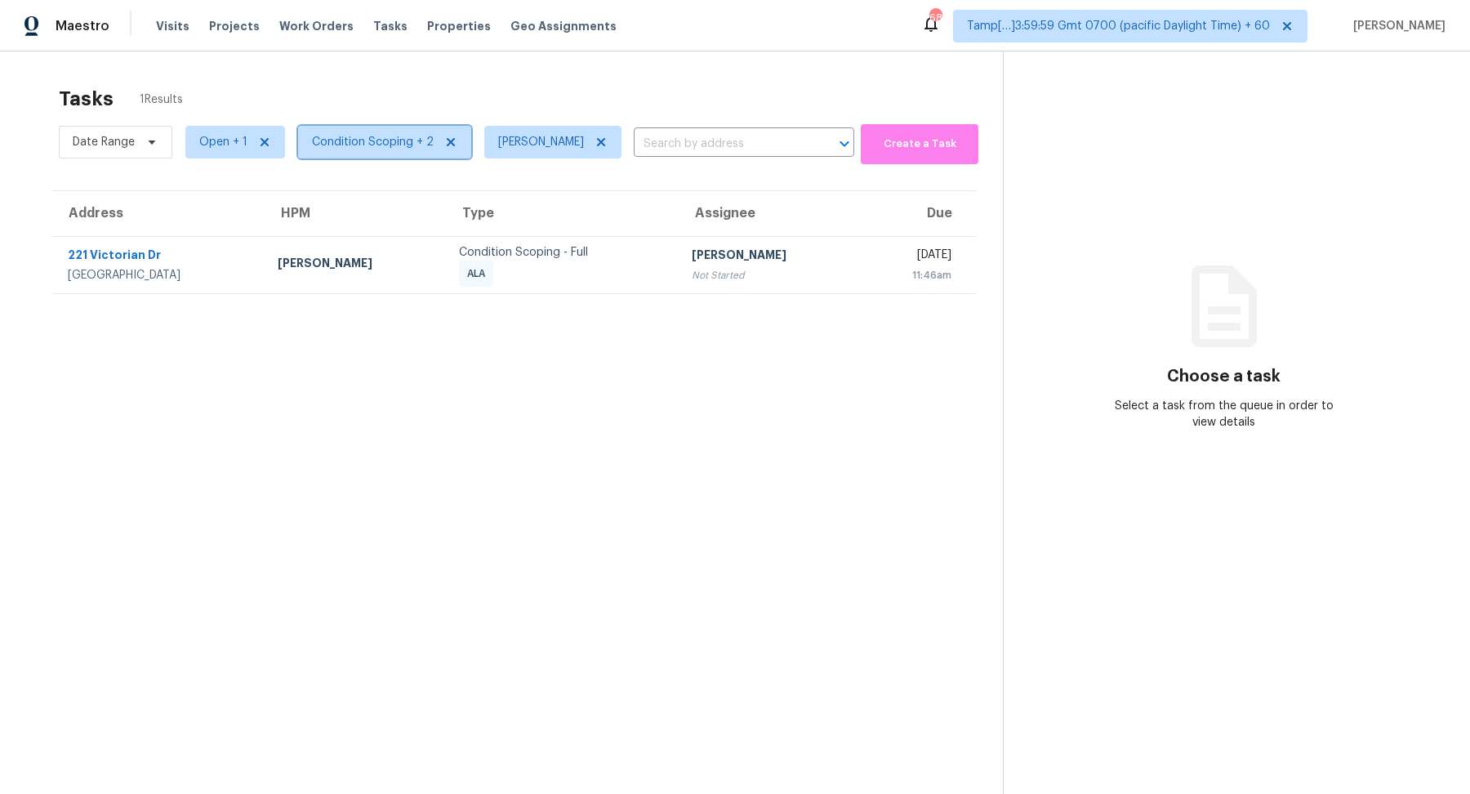
click at [330, 152] on span "Condition Scoping + 2" at bounding box center [384, 142] width 173 height 33
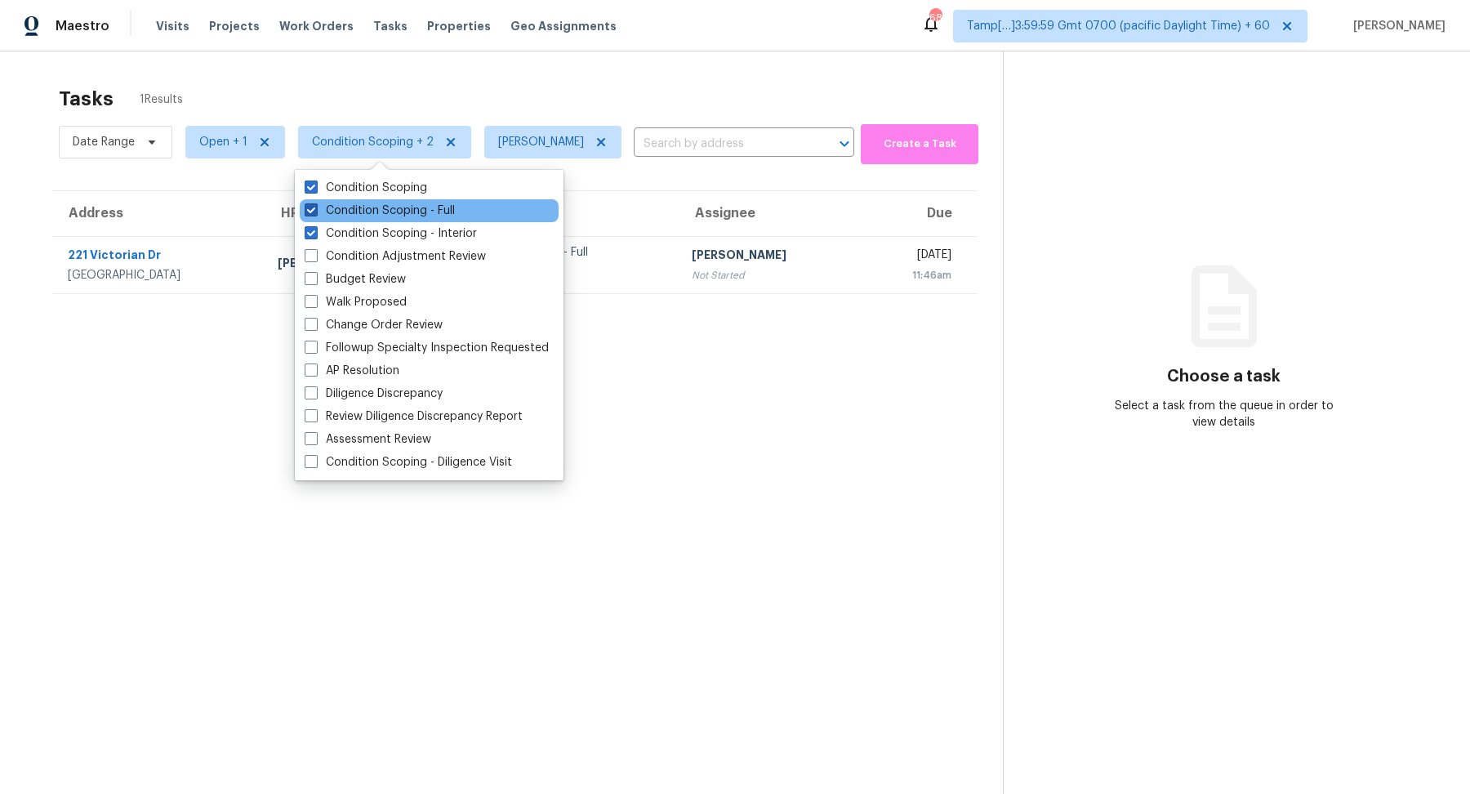
click at [380, 210] on label "Condition Scoping - Full" at bounding box center [380, 210] width 150 height 16
click at [315, 210] on input "Condition Scoping - Full" at bounding box center [310, 207] width 11 height 11
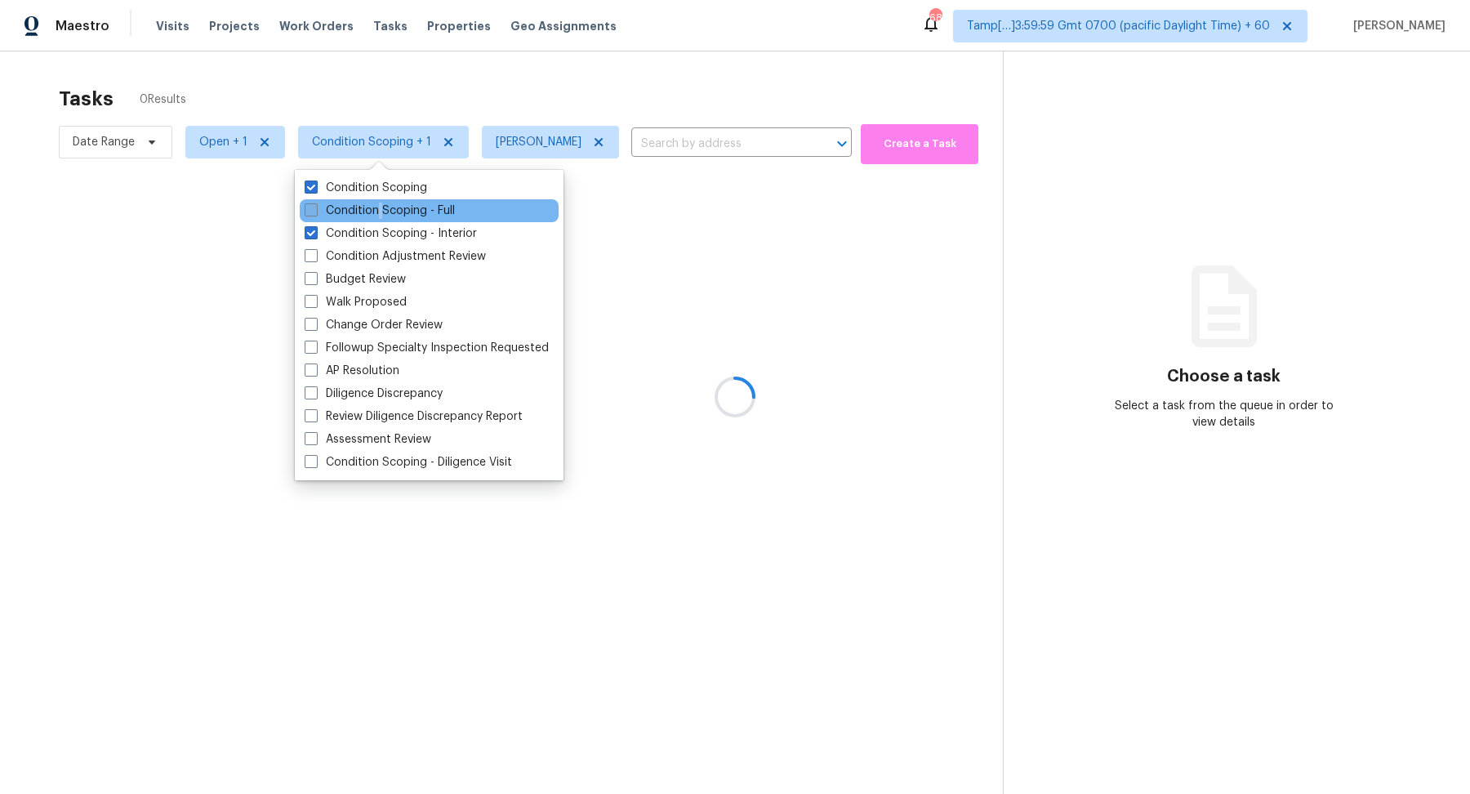
click at [380, 210] on label "Condition Scoping - Full" at bounding box center [380, 210] width 150 height 16
click at [315, 210] on input "Condition Scoping - Full" at bounding box center [310, 207] width 11 height 11
checkbox input "true"
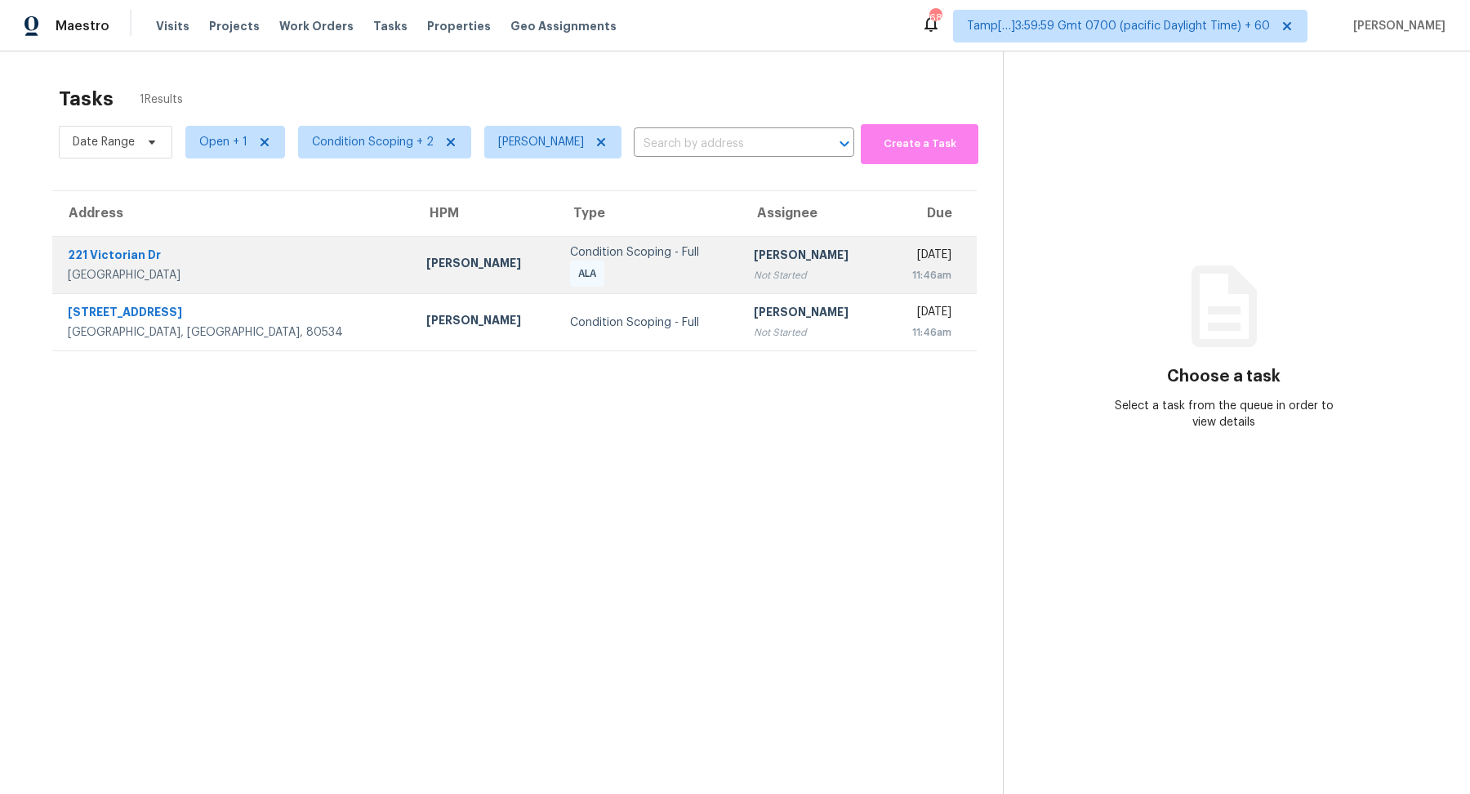
click at [754, 247] on div "[PERSON_NAME]" at bounding box center [813, 257] width 118 height 20
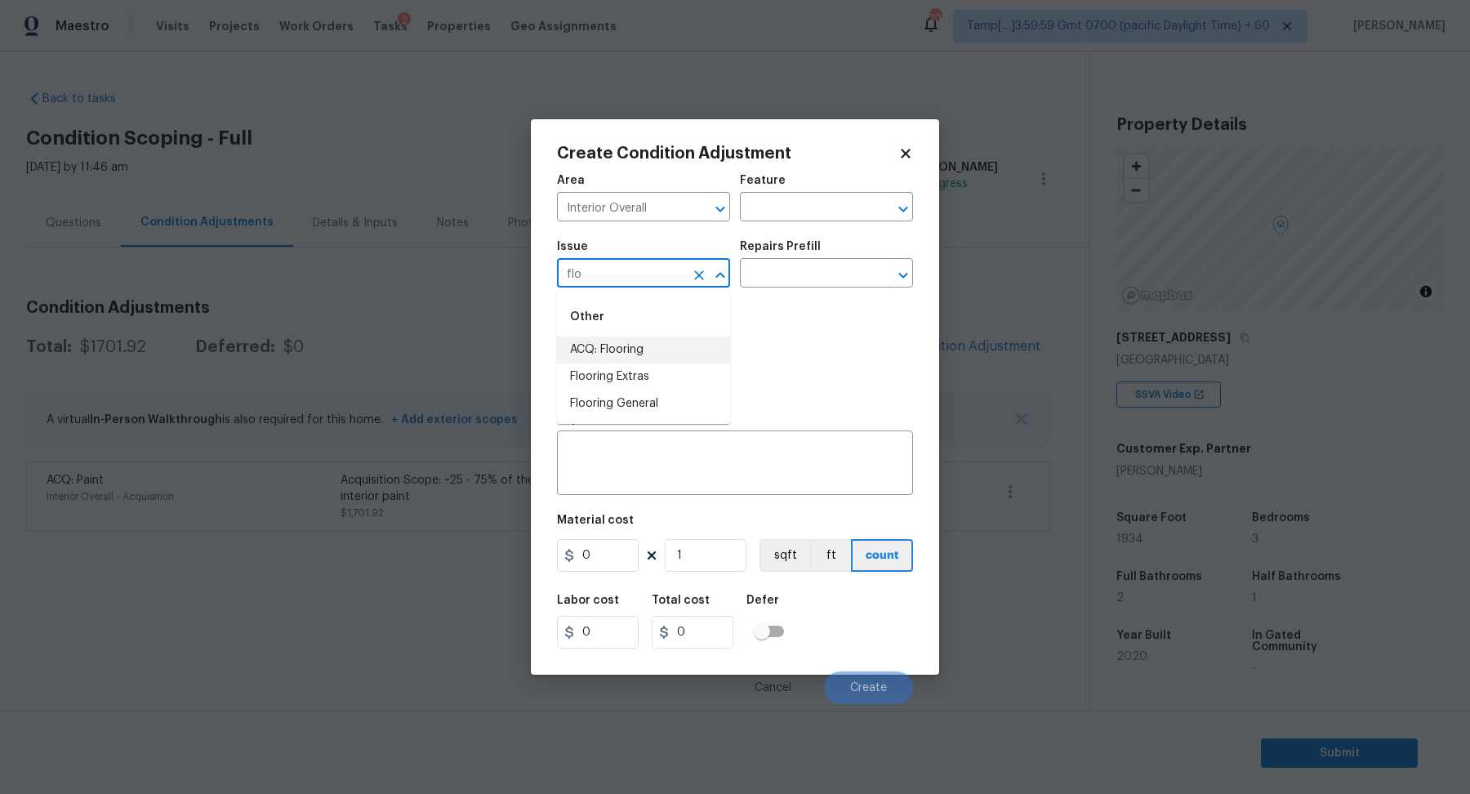
click at [651, 349] on li "ACQ: Flooring" at bounding box center [643, 349] width 173 height 27
type input "ACQ: Flooring"
click at [841, 247] on div "Repairs Prefill" at bounding box center [826, 251] width 173 height 21
click at [832, 294] on div "Issue ACQ: Flooring ​ Repairs Prefill ​" at bounding box center [735, 264] width 356 height 66
click at [840, 288] on div "Issue ACQ: Flooring ​ Repairs Prefill ​" at bounding box center [735, 264] width 356 height 66
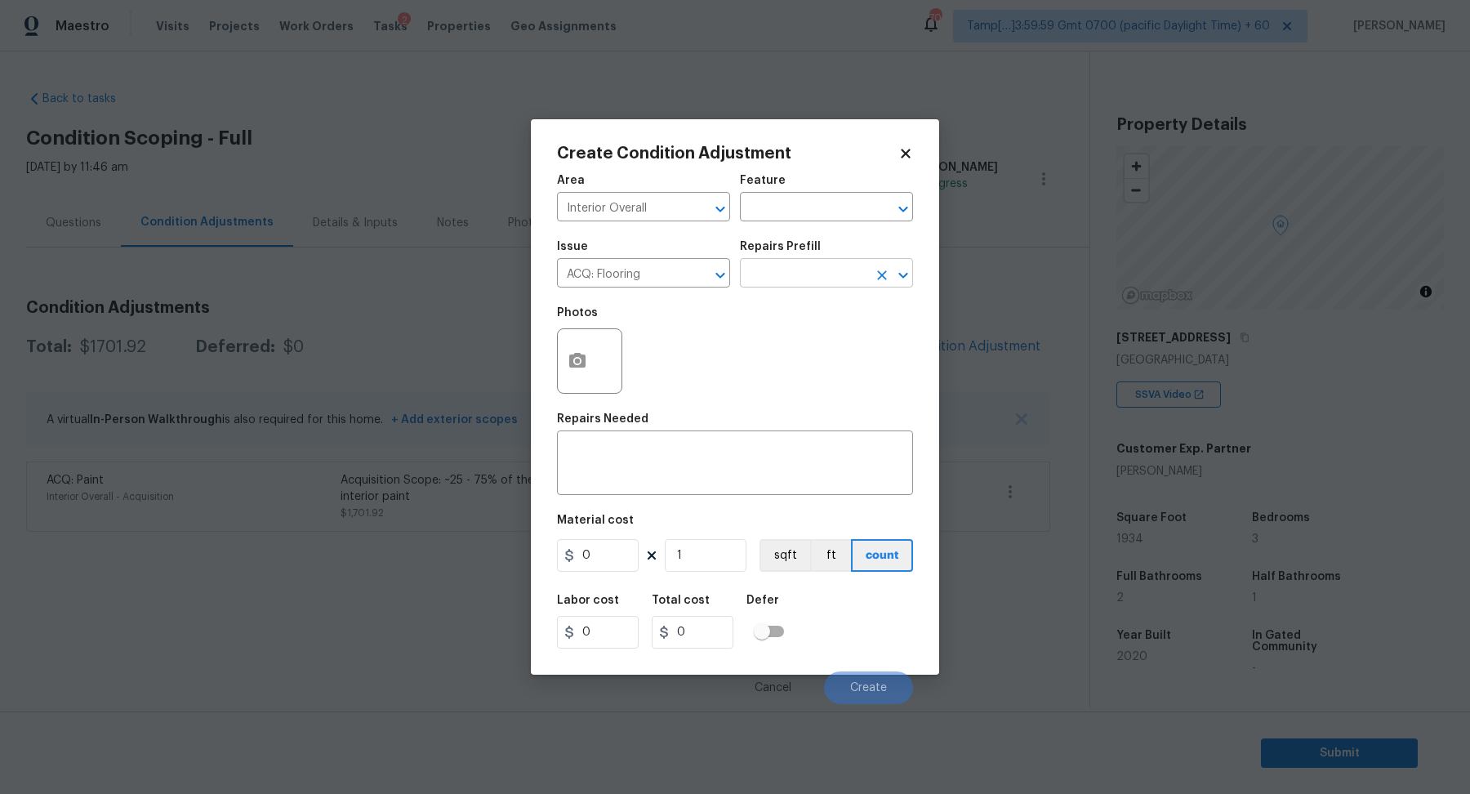
click at [851, 280] on input "text" at bounding box center [803, 274] width 127 height 25
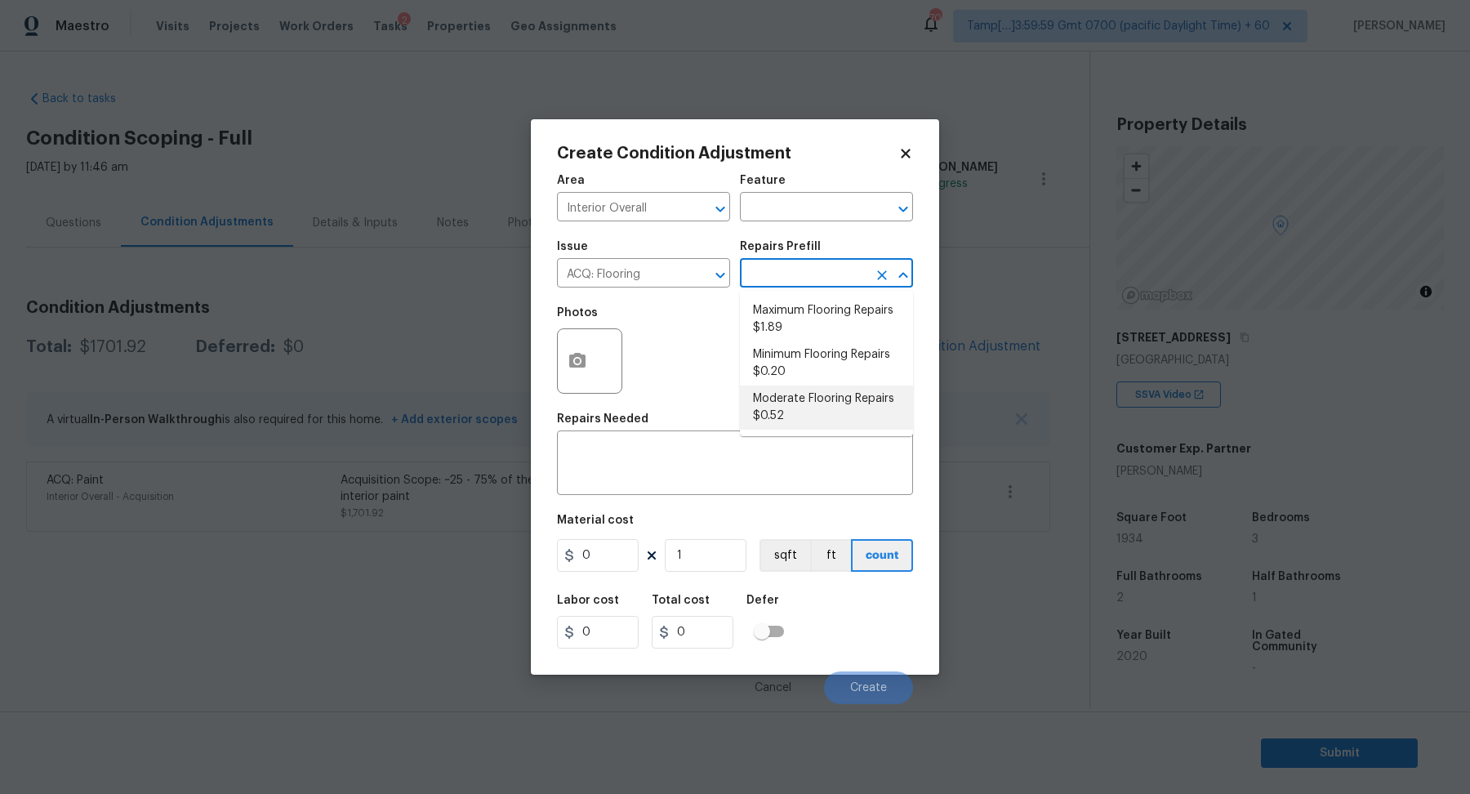
click at [858, 417] on li "Moderate Flooring Repairs $0.52" at bounding box center [826, 407] width 173 height 44
type input "Acquisition"
type input "0.52"
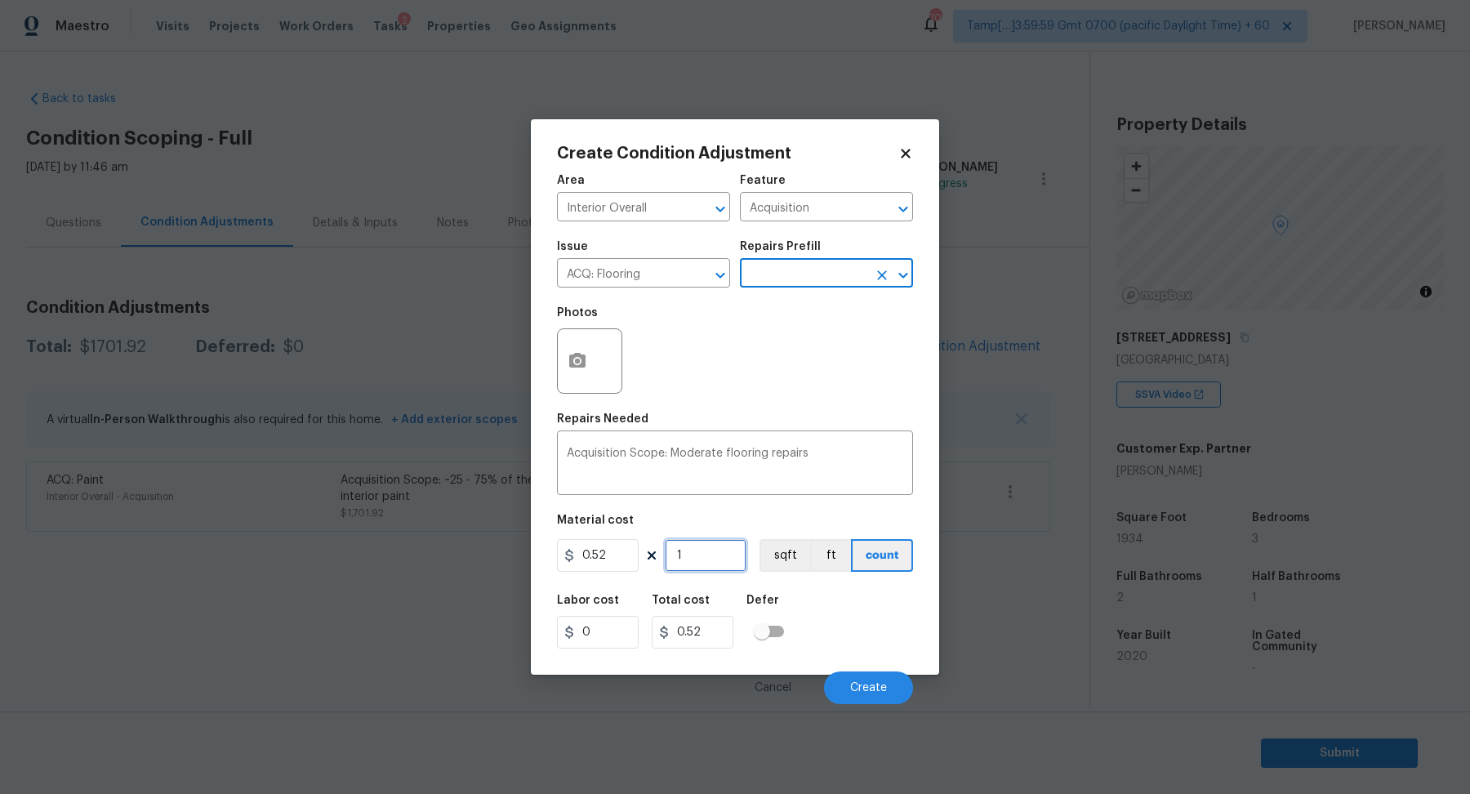
click at [744, 561] on input "1" at bounding box center [706, 555] width 82 height 33
type input "19"
type input "9.88"
type input "193"
type input "100.36"
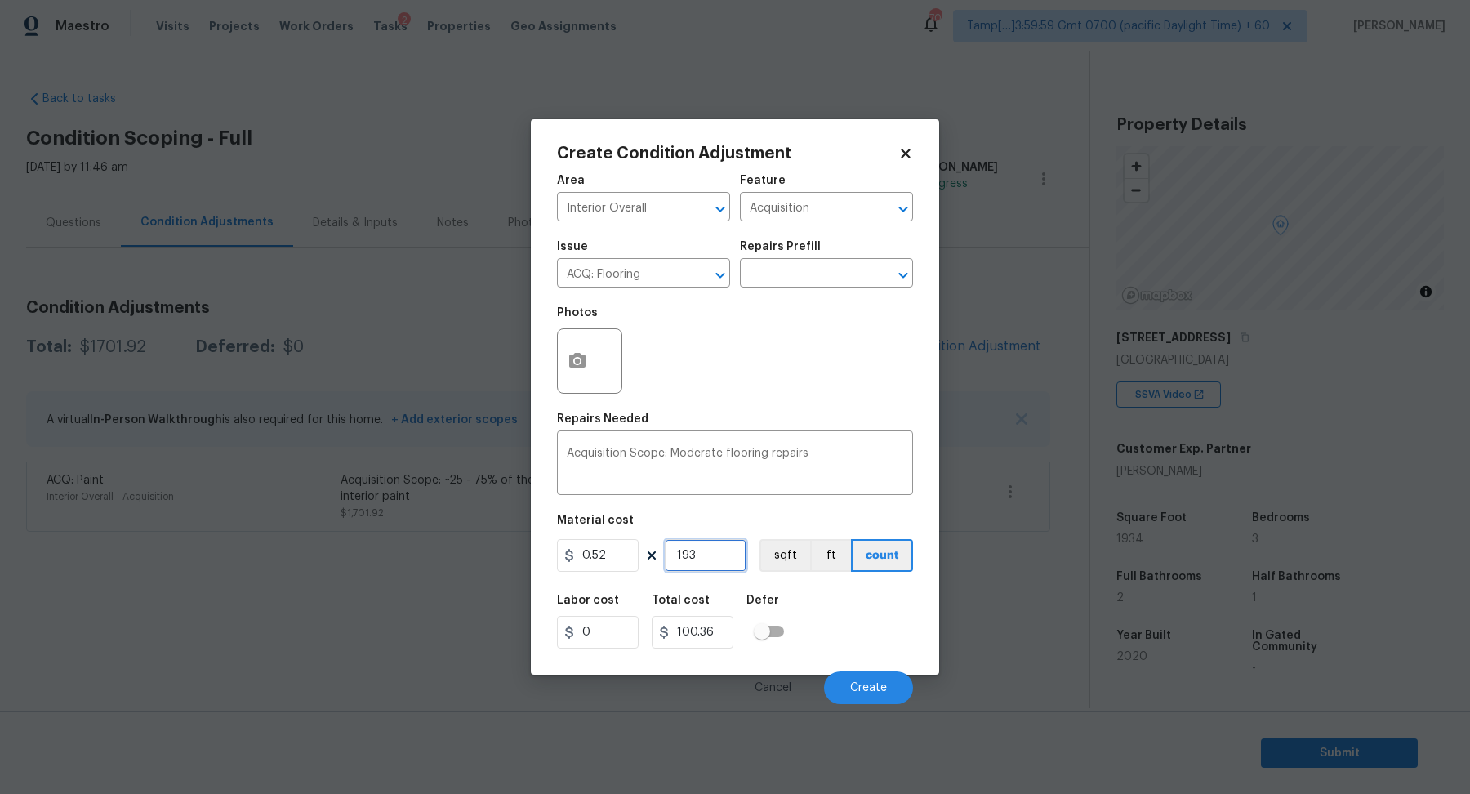
type input "1934"
type input "1005.68"
type input "1934"
click at [571, 354] on icon "button" at bounding box center [577, 360] width 16 height 15
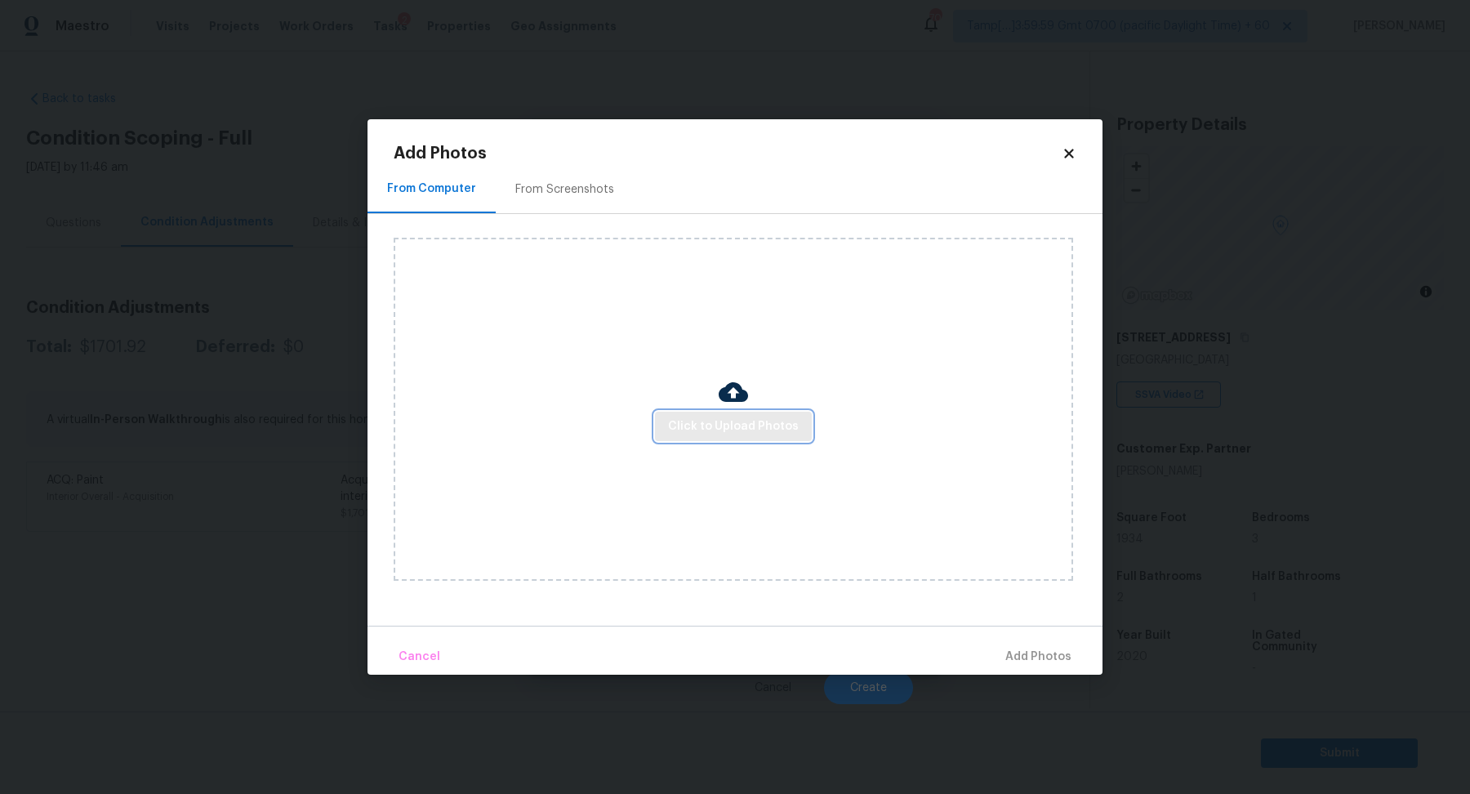
click at [696, 425] on span "Click to Upload Photos" at bounding box center [733, 426] width 131 height 20
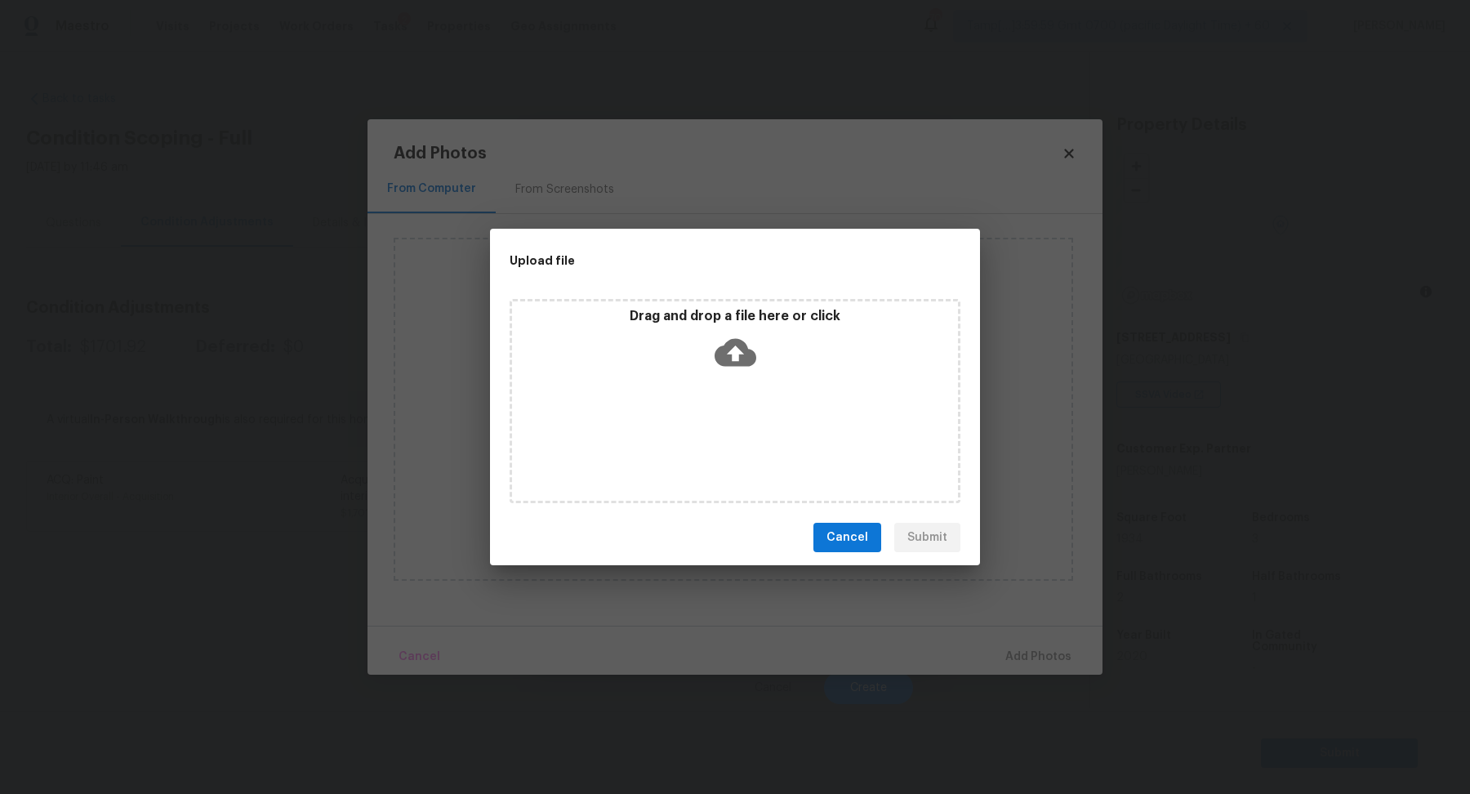
click at [754, 372] on icon at bounding box center [735, 352] width 42 height 42
